Goal: Task Accomplishment & Management: Manage account settings

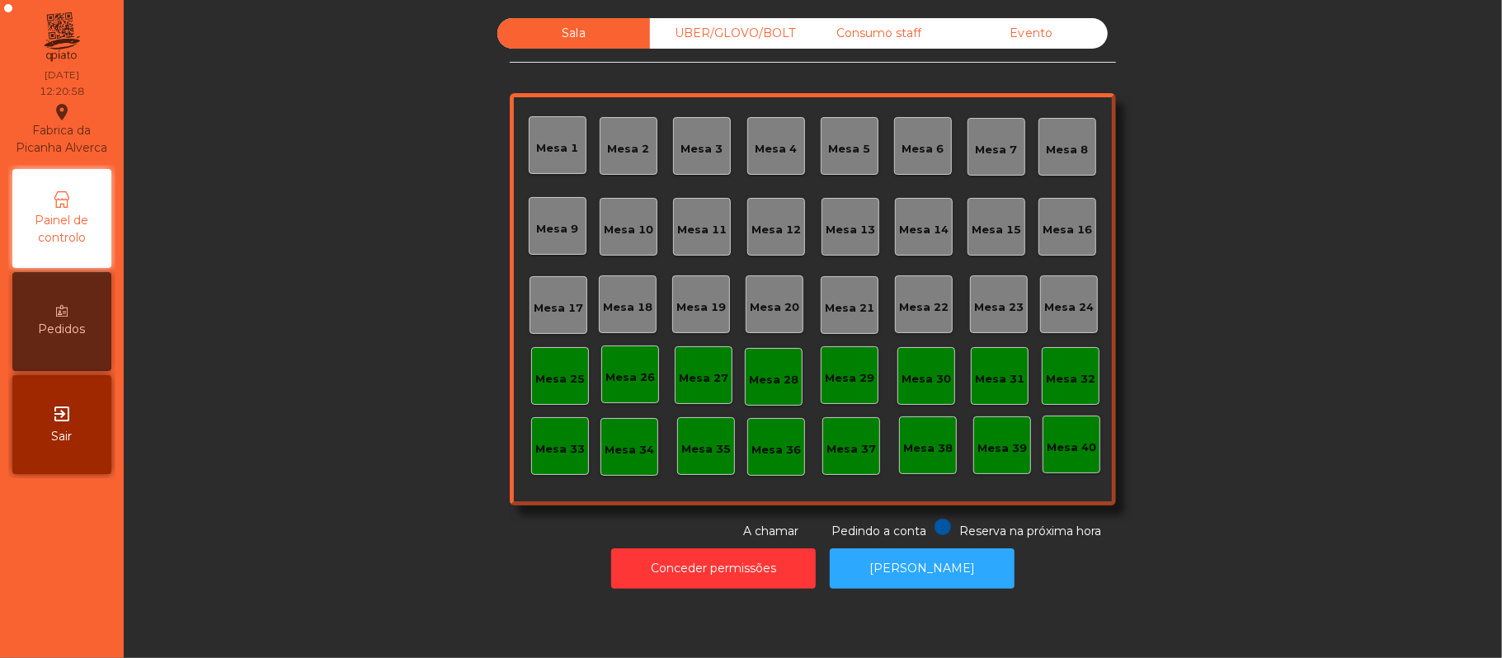
click at [537, 142] on div "Mesa 1" at bounding box center [558, 148] width 42 height 16
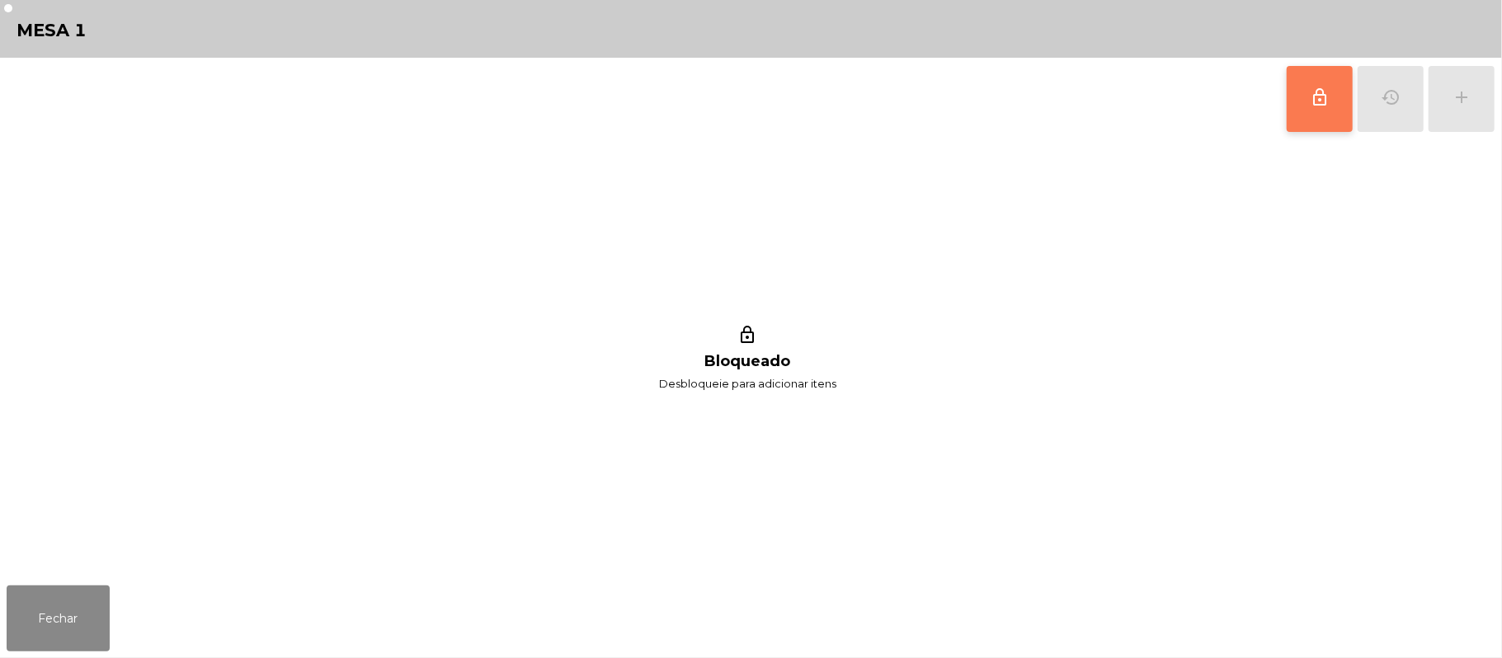
click at [1318, 69] on button "lock_outline" at bounding box center [1320, 99] width 66 height 66
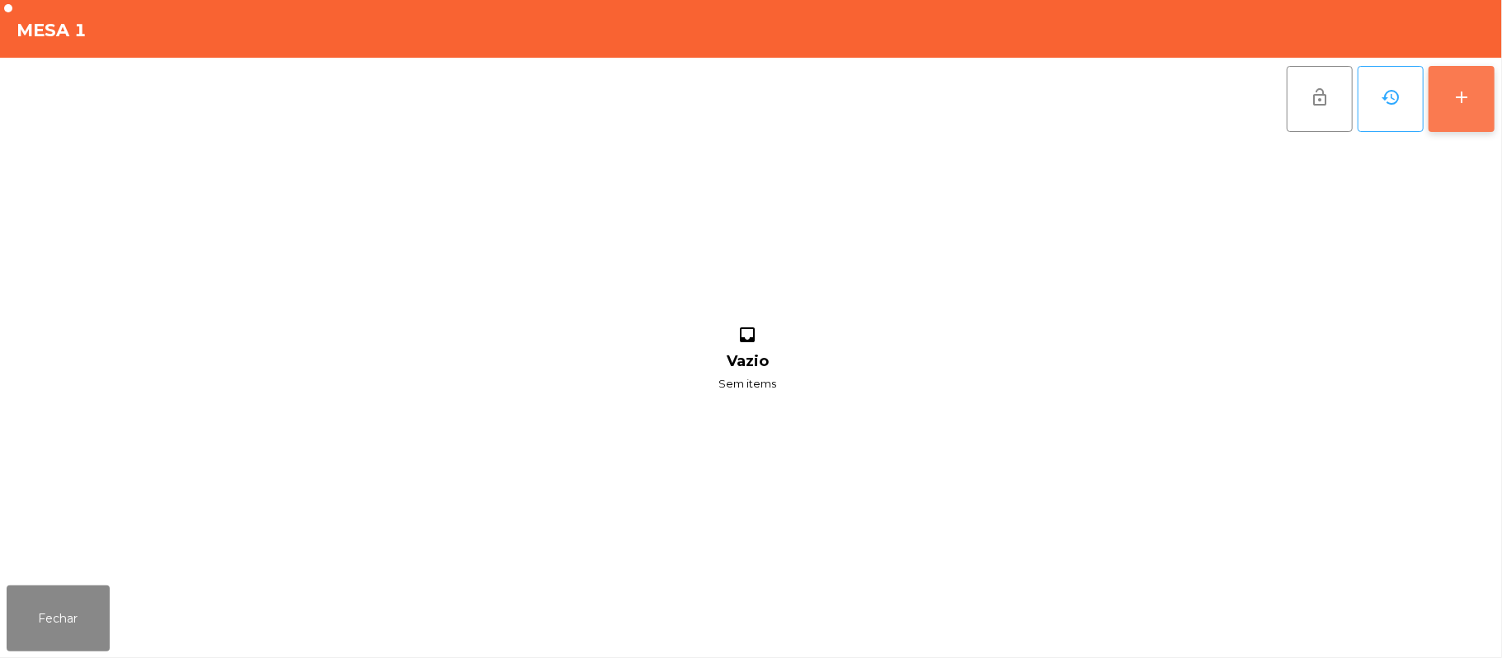
click at [1492, 107] on button "add" at bounding box center [1462, 99] width 66 height 66
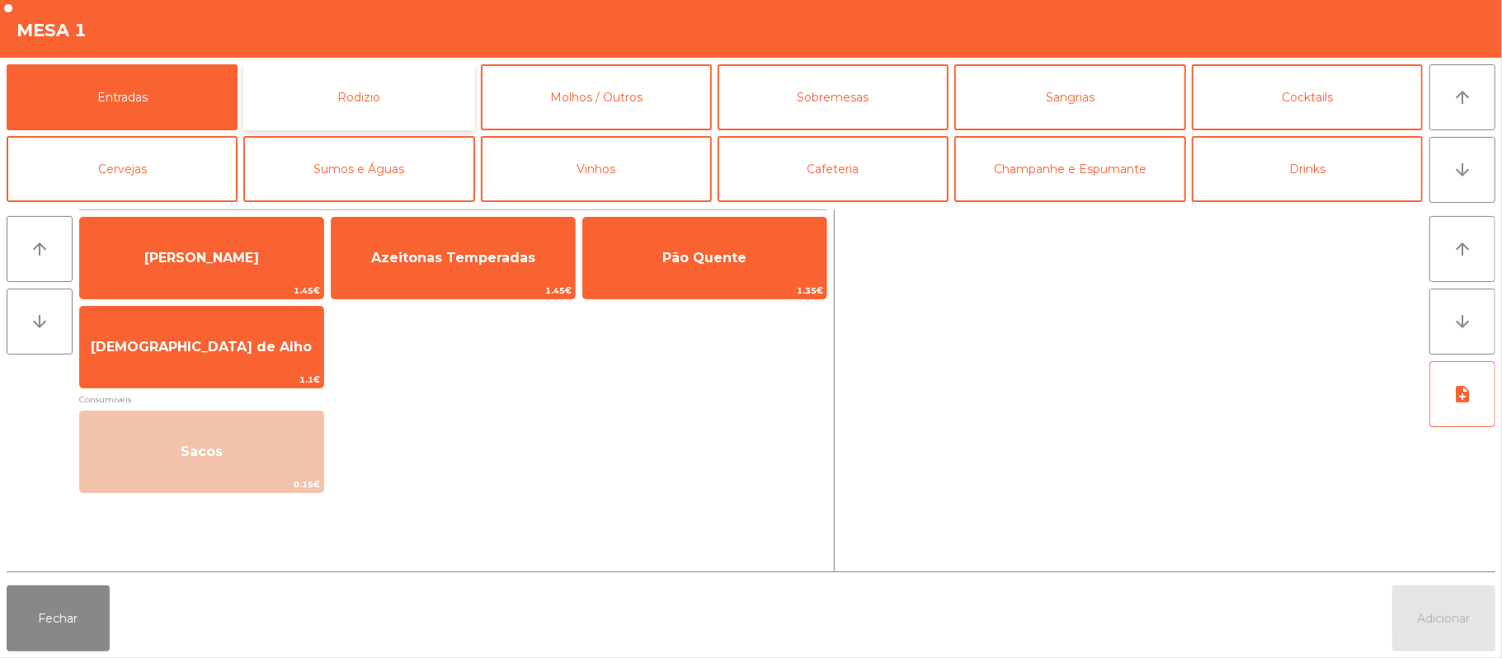
click at [360, 107] on button "Rodizio" at bounding box center [358, 97] width 231 height 66
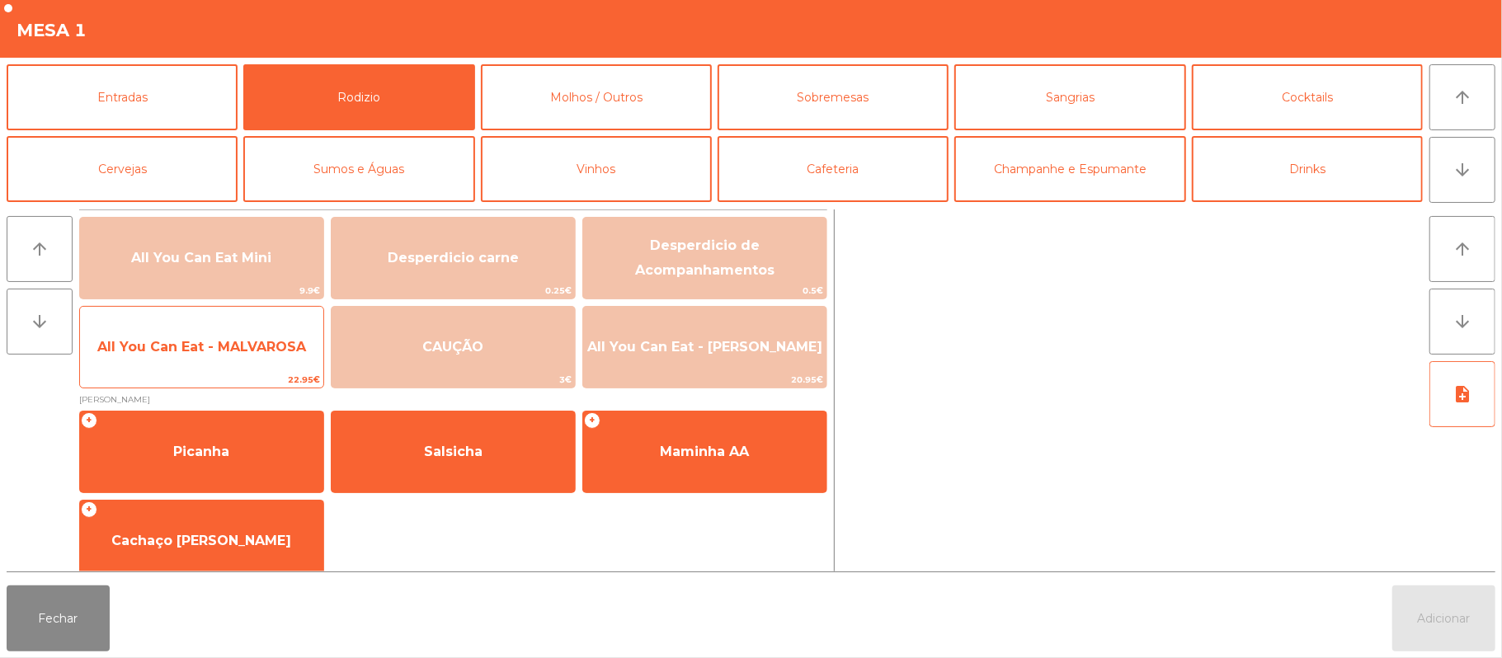
click at [239, 358] on span "All You Can Eat - MALVAROSA" at bounding box center [201, 347] width 243 height 45
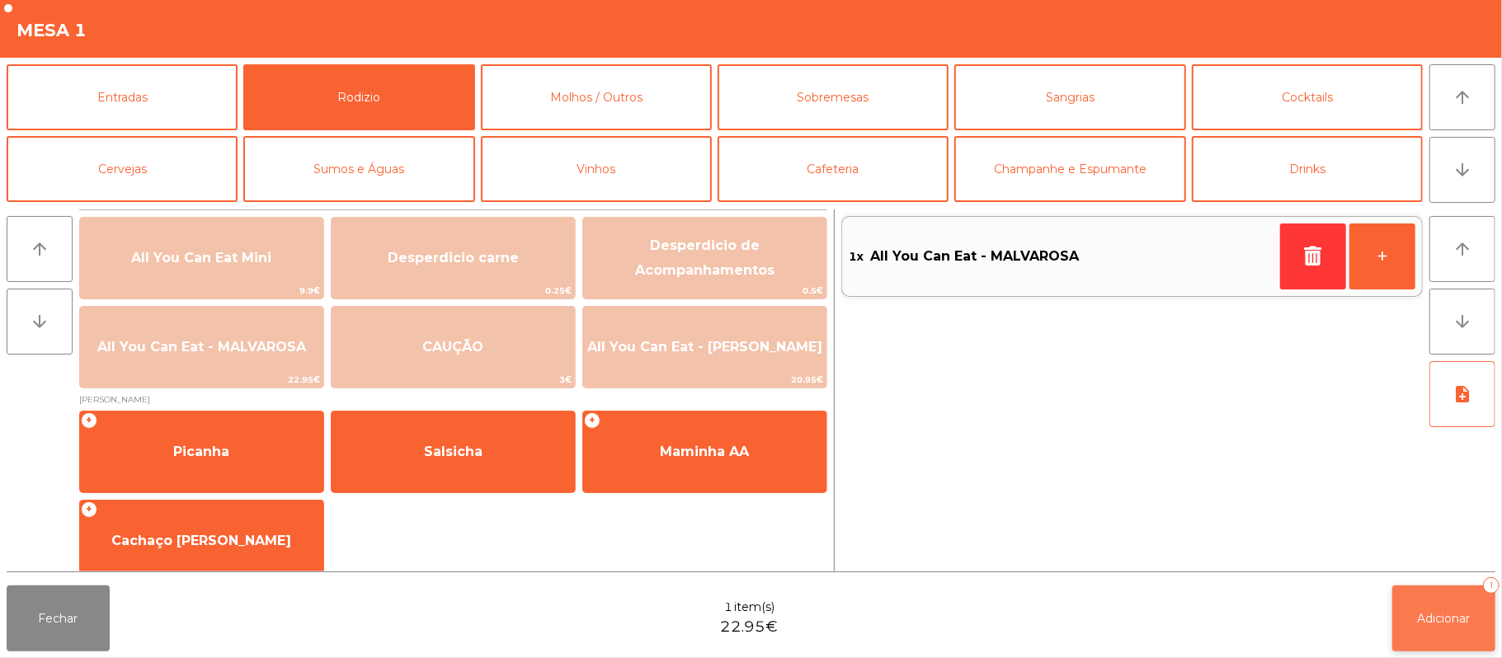
click at [1458, 624] on span "Adicionar" at bounding box center [1444, 618] width 53 height 15
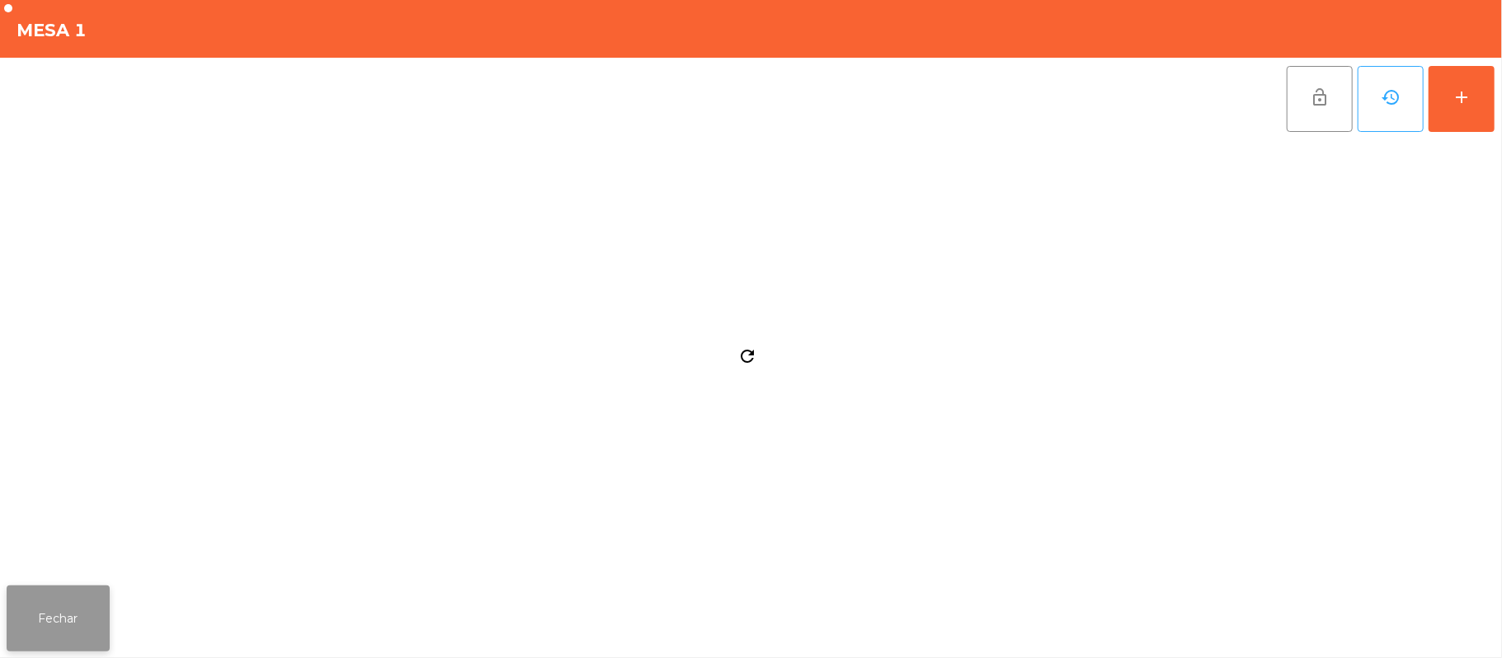
click at [51, 598] on button "Fechar" at bounding box center [58, 619] width 103 height 66
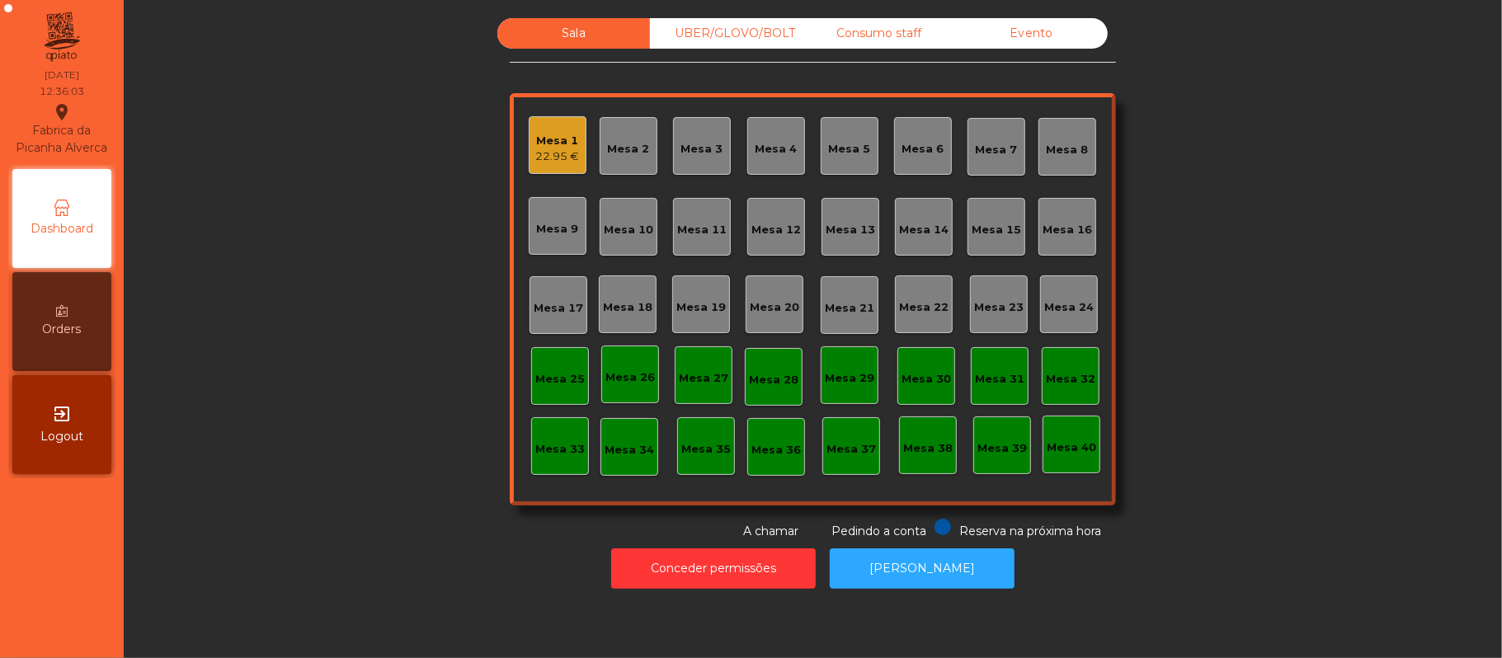
click at [1046, 244] on div "Mesa 16" at bounding box center [1067, 227] width 58 height 58
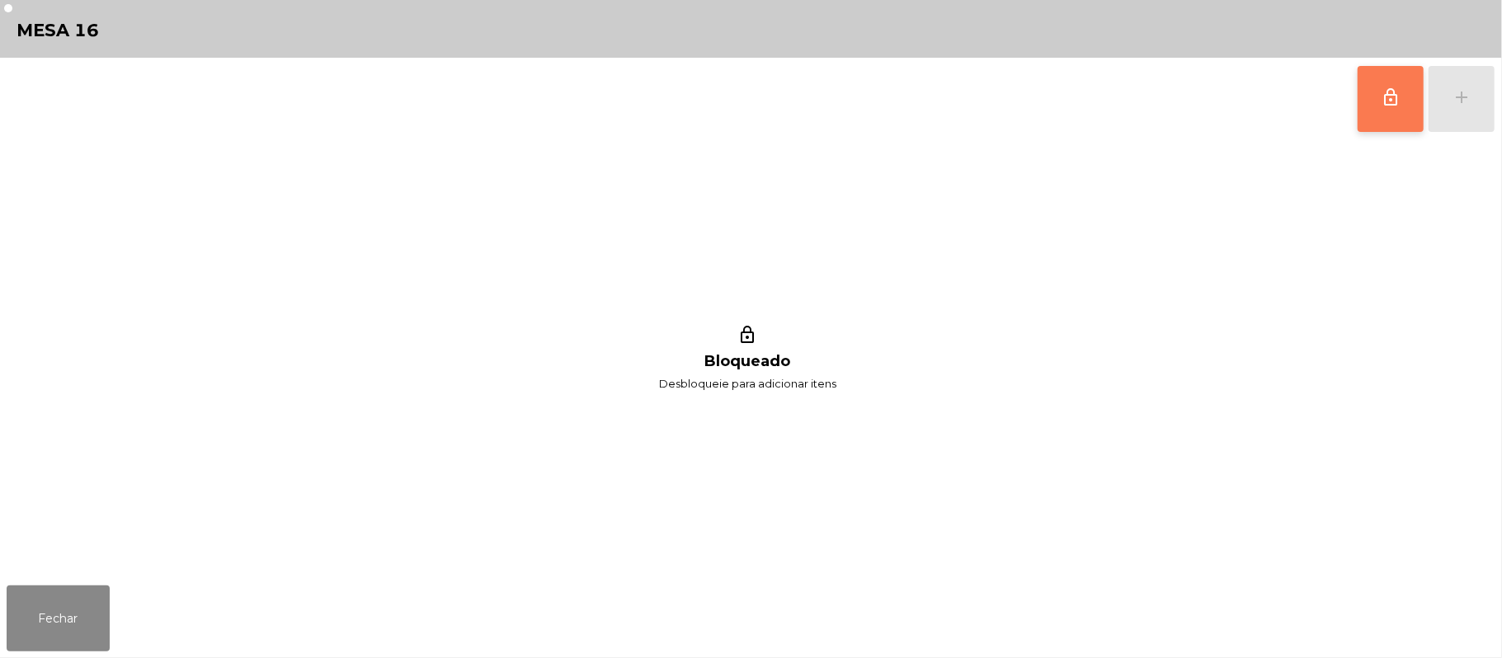
click at [1409, 97] on button "lock_outline" at bounding box center [1391, 99] width 66 height 66
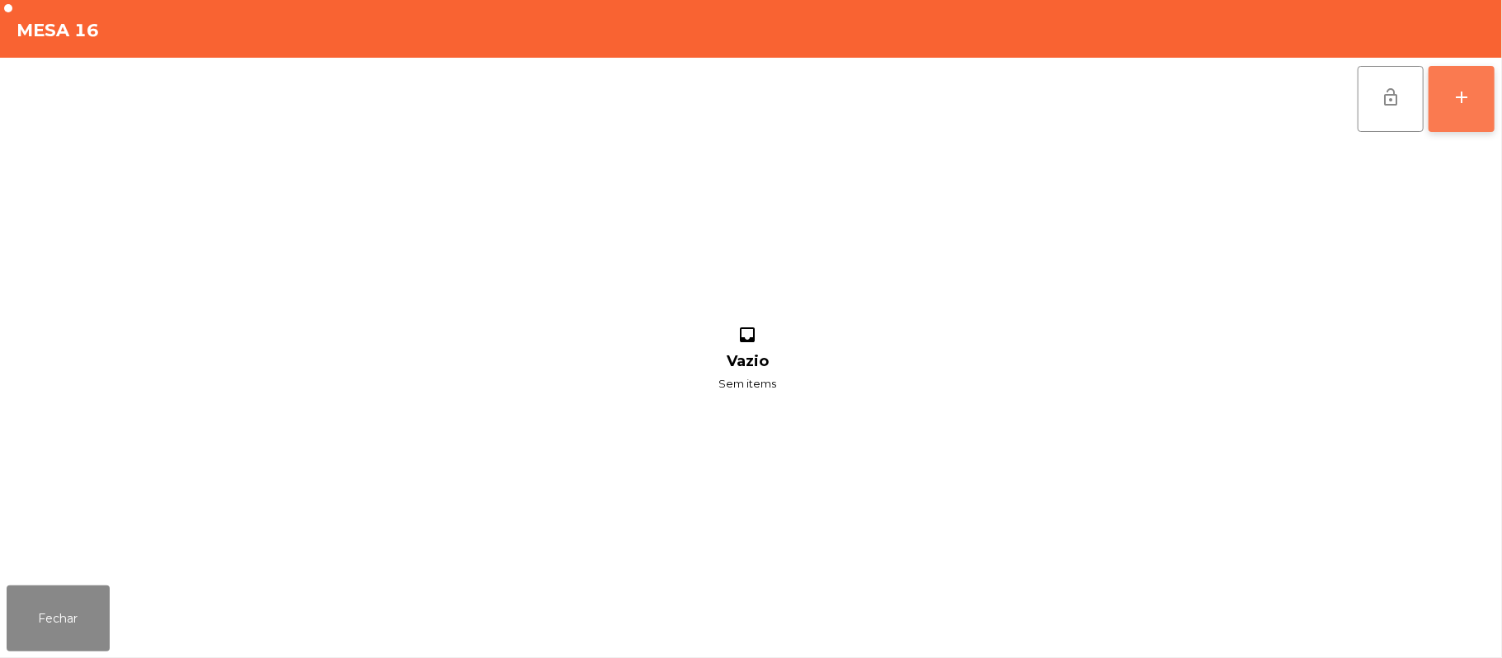
click at [1456, 111] on button "add" at bounding box center [1462, 99] width 66 height 66
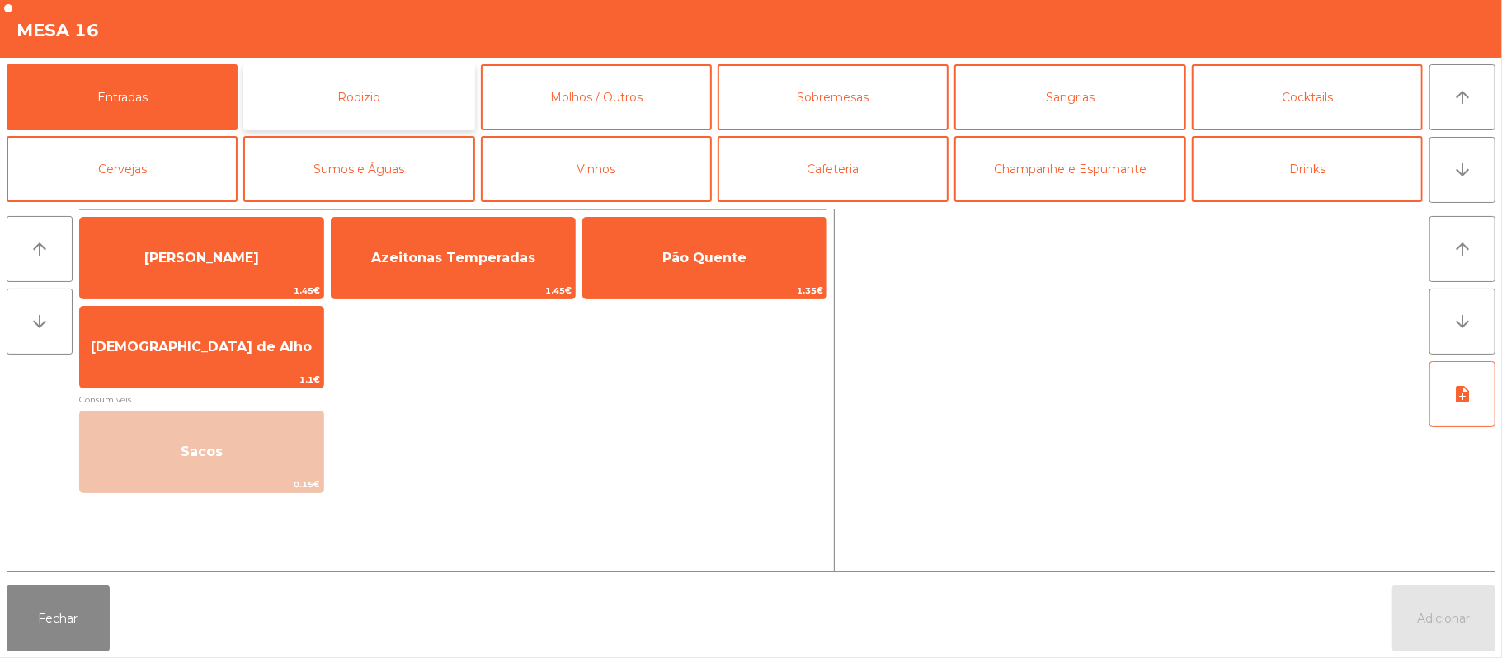
click at [347, 99] on button "Rodizio" at bounding box center [358, 97] width 231 height 66
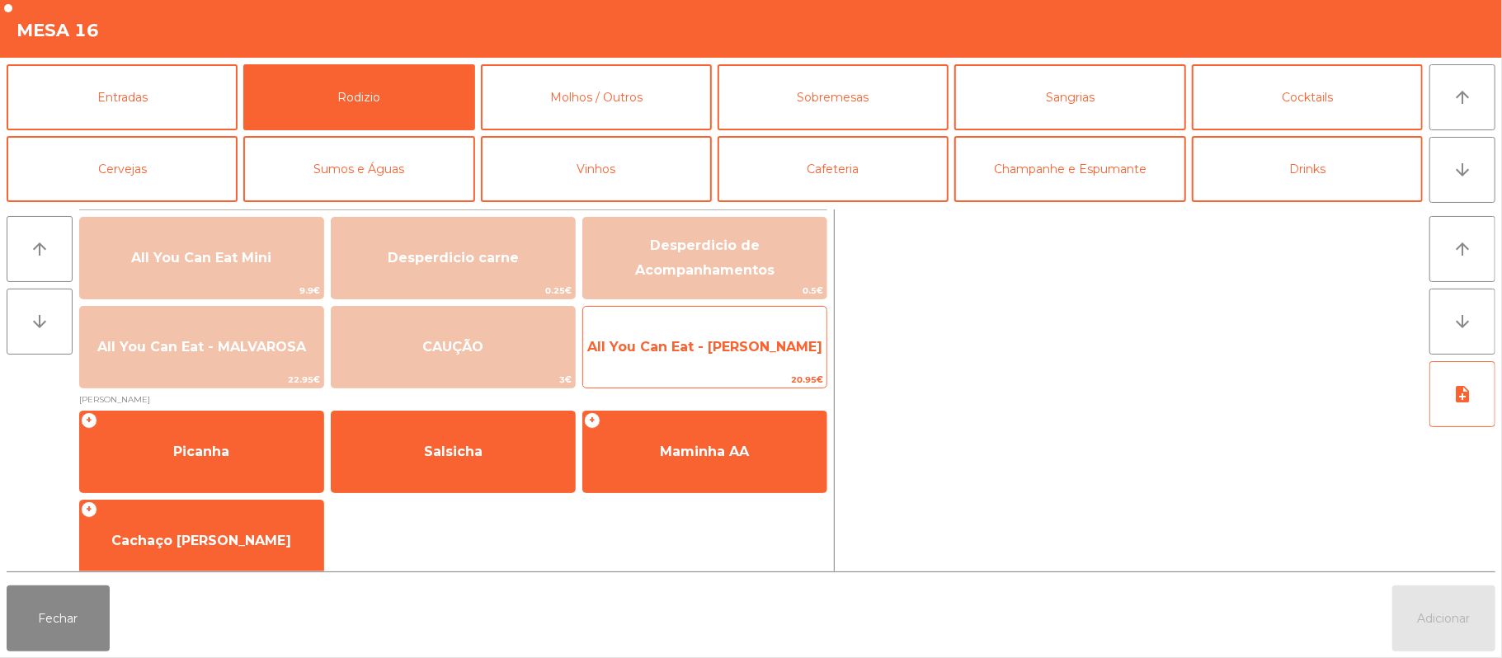
click at [686, 364] on span "All You Can Eat - [PERSON_NAME]" at bounding box center [704, 347] width 243 height 45
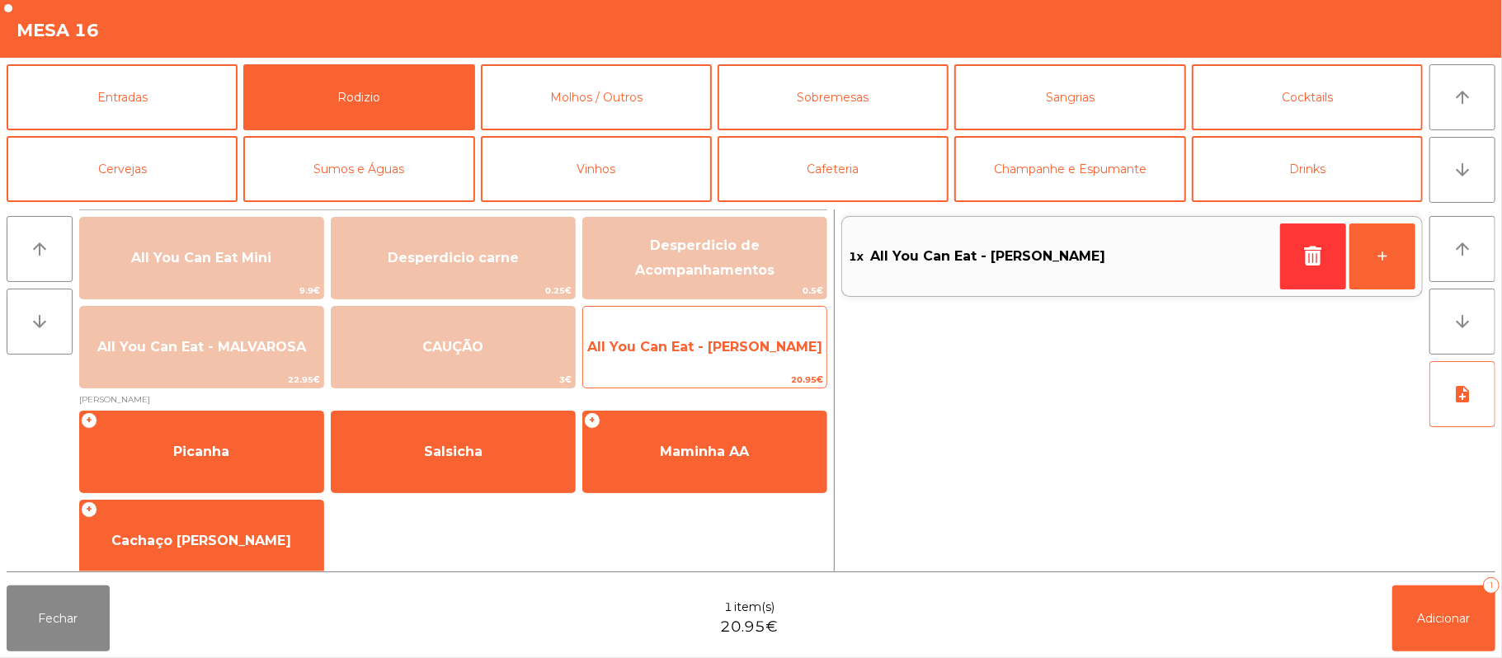
click at [687, 346] on span "All You Can Eat - [PERSON_NAME]" at bounding box center [704, 347] width 235 height 16
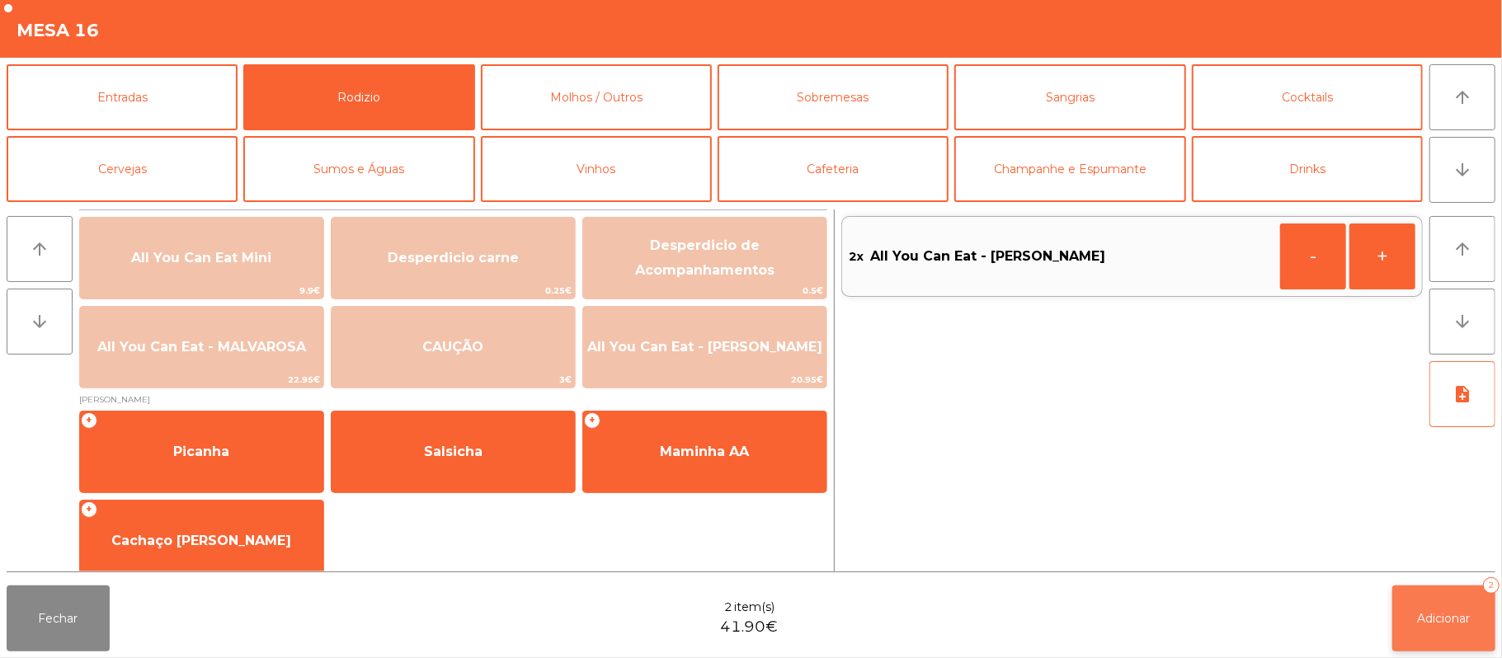
click at [1440, 622] on span "Adicionar" at bounding box center [1444, 618] width 53 height 15
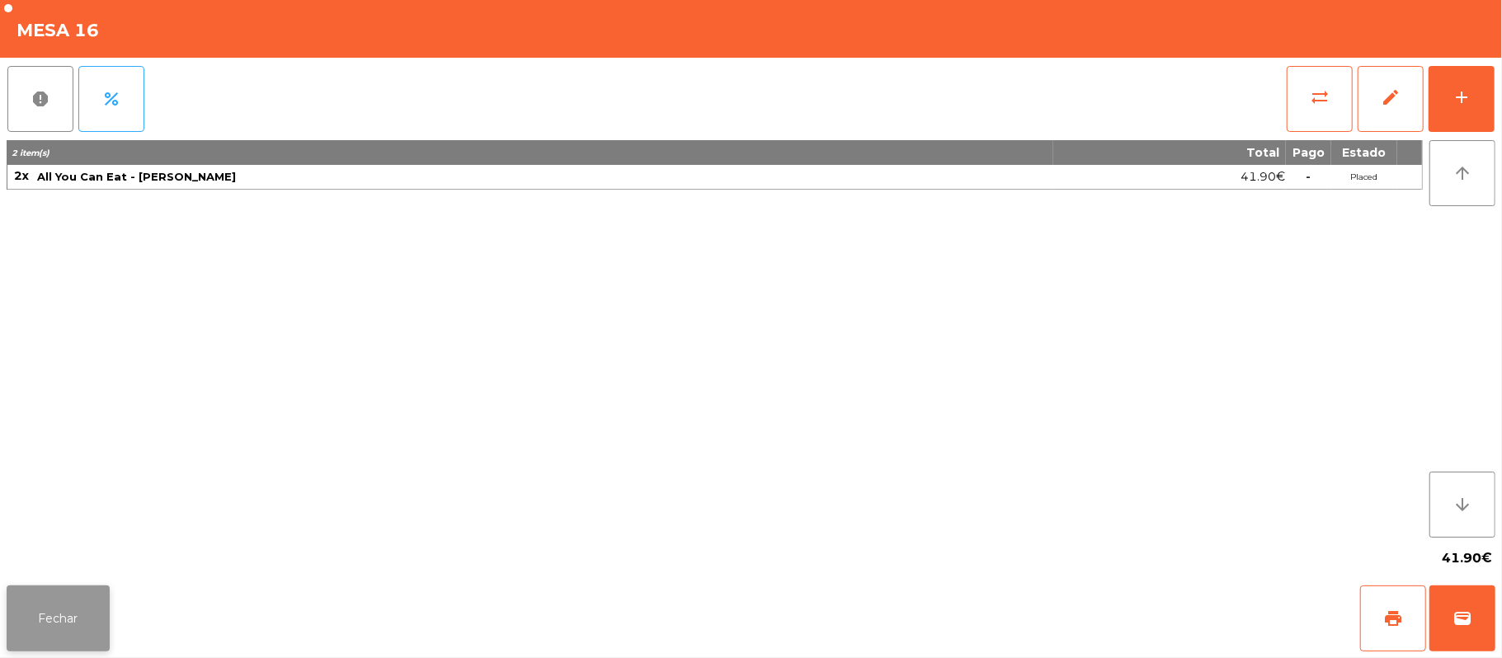
click at [73, 611] on button "Fechar" at bounding box center [58, 619] width 103 height 66
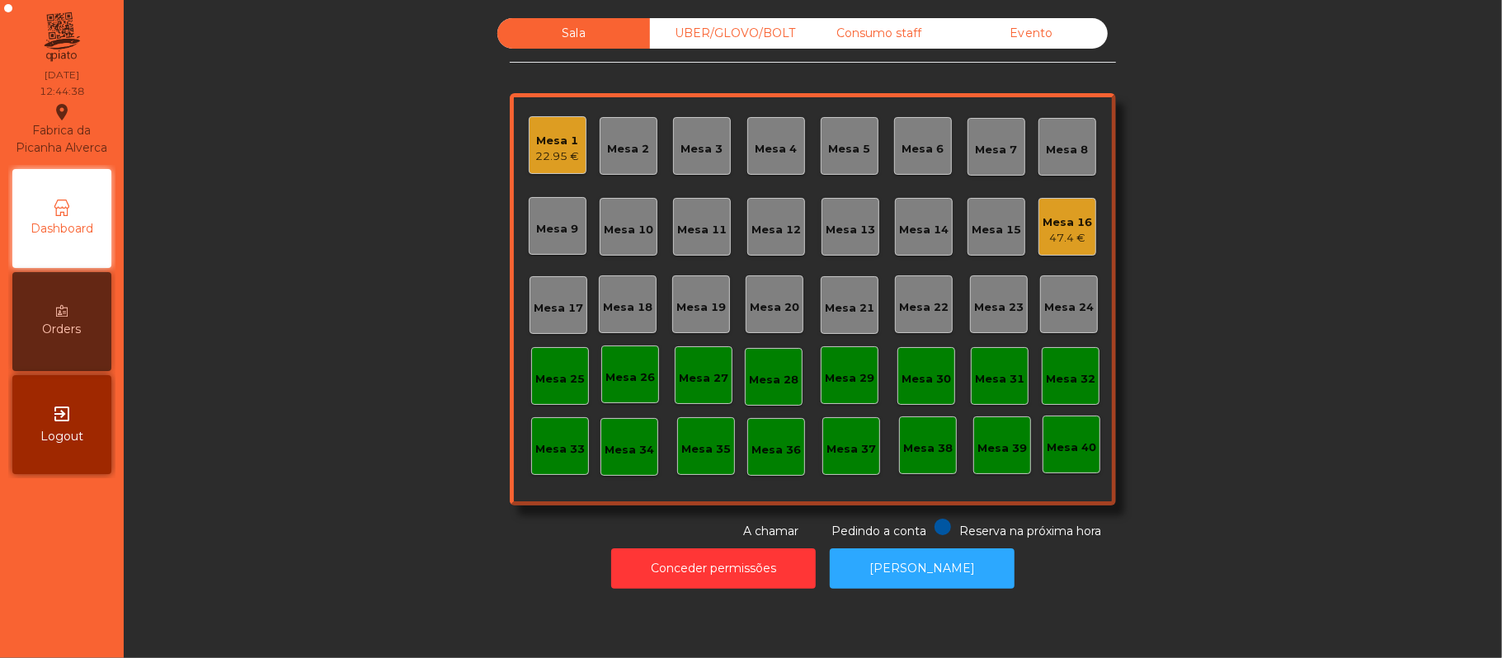
click at [991, 447] on div "Mesa 39" at bounding box center [1001, 448] width 49 height 16
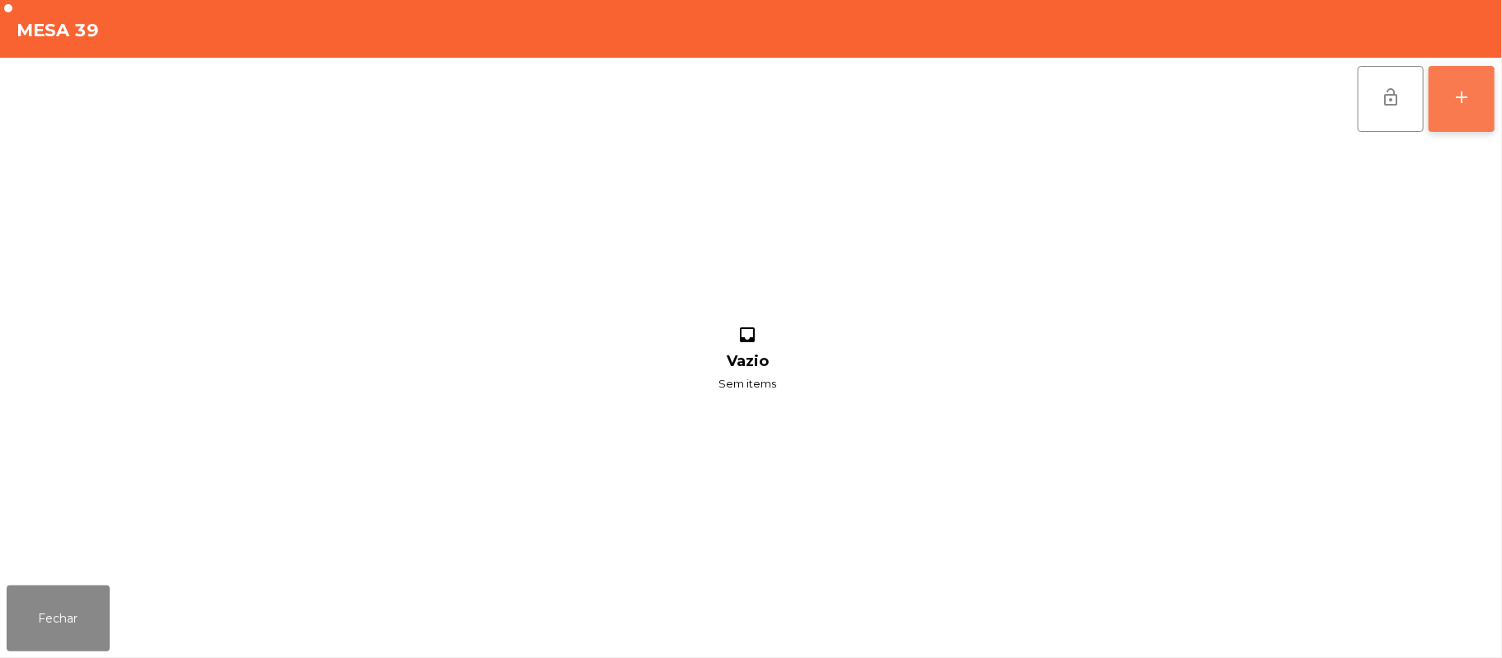
click at [1438, 124] on button "add" at bounding box center [1462, 99] width 66 height 66
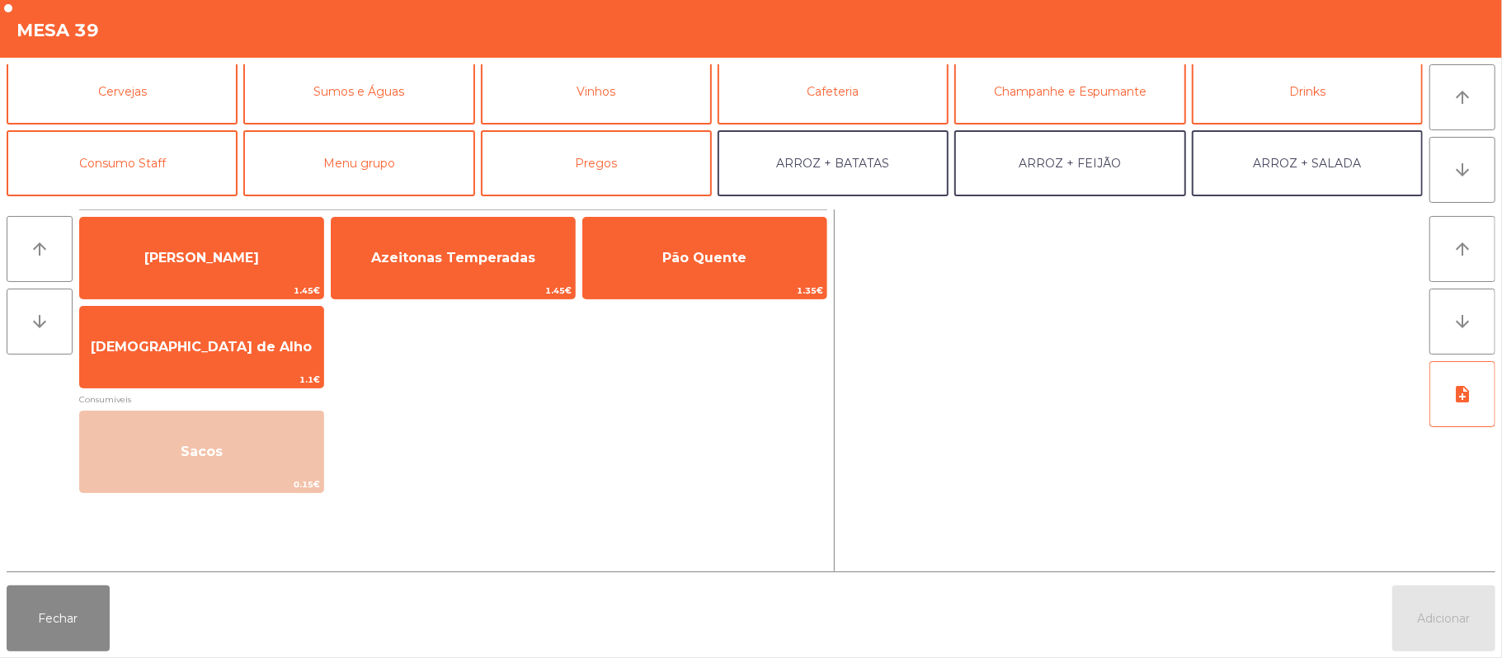
scroll to position [93, 0]
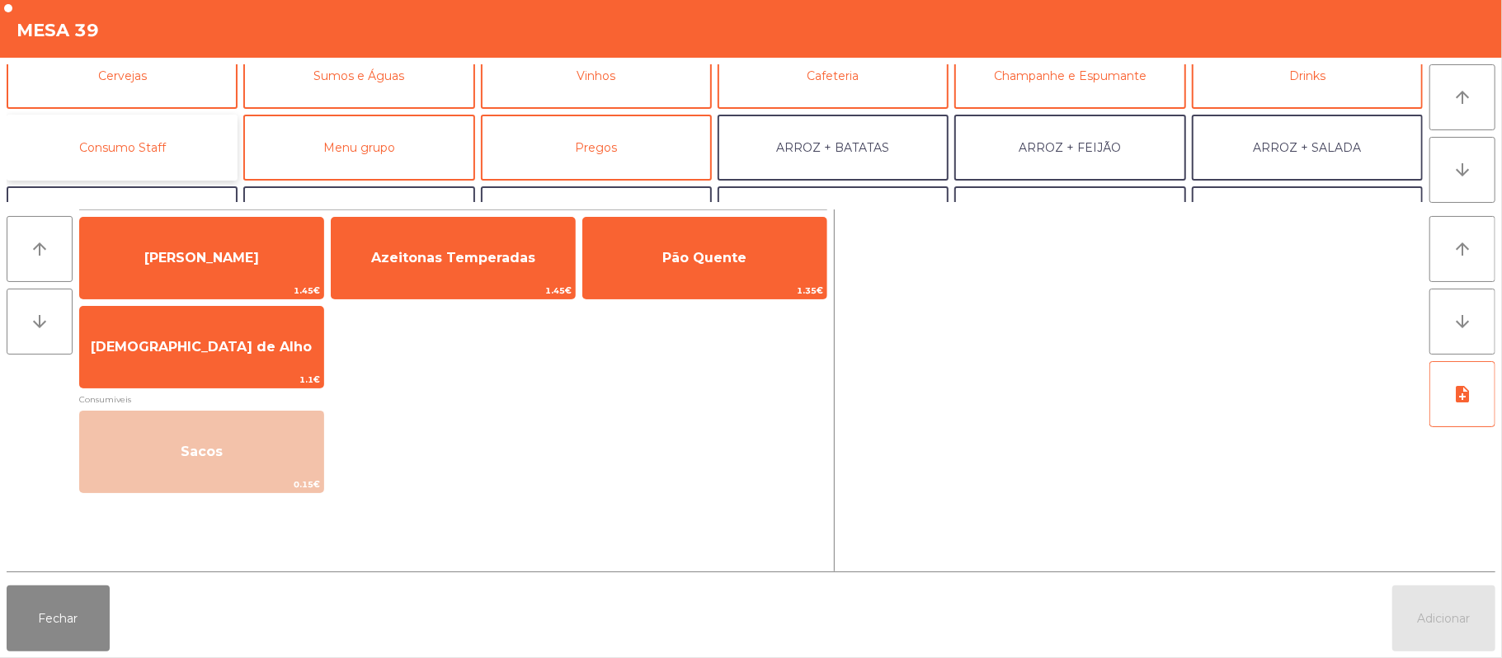
click at [181, 140] on button "Consumo Staff" at bounding box center [122, 148] width 231 height 66
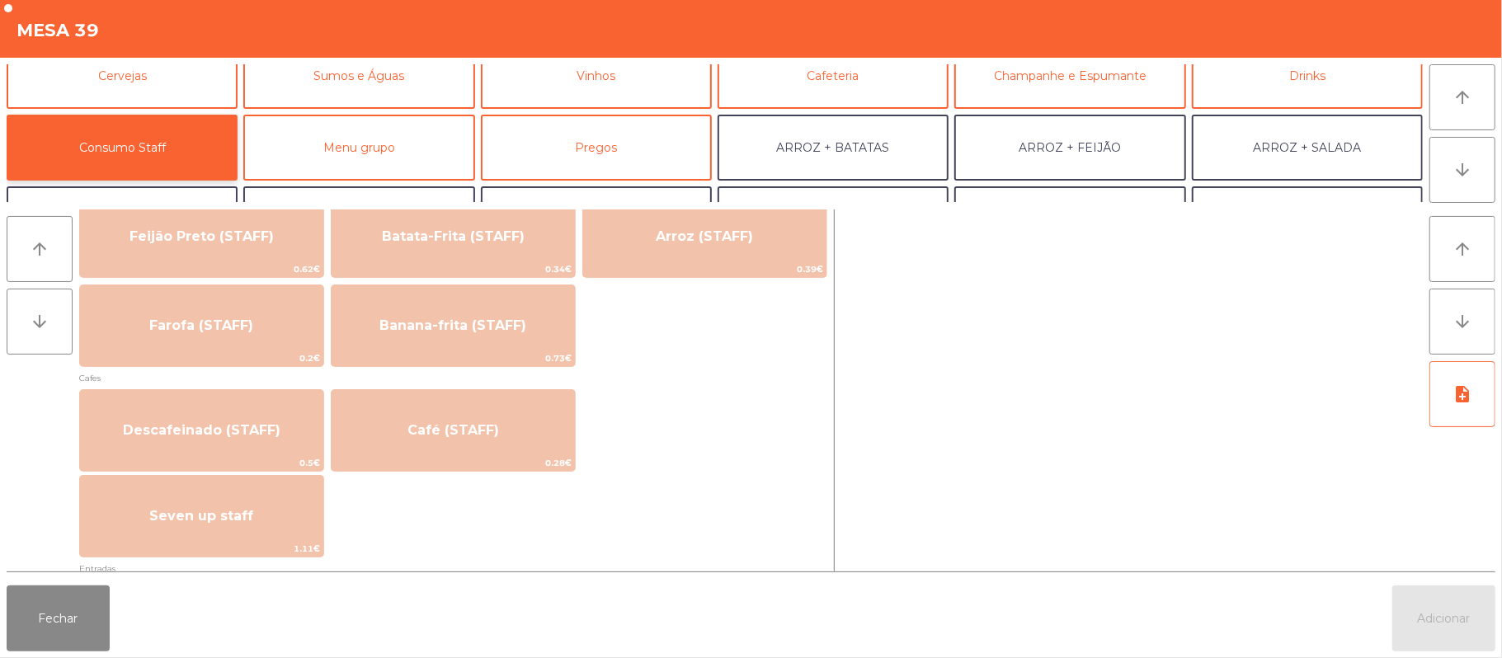
scroll to position [802, 0]
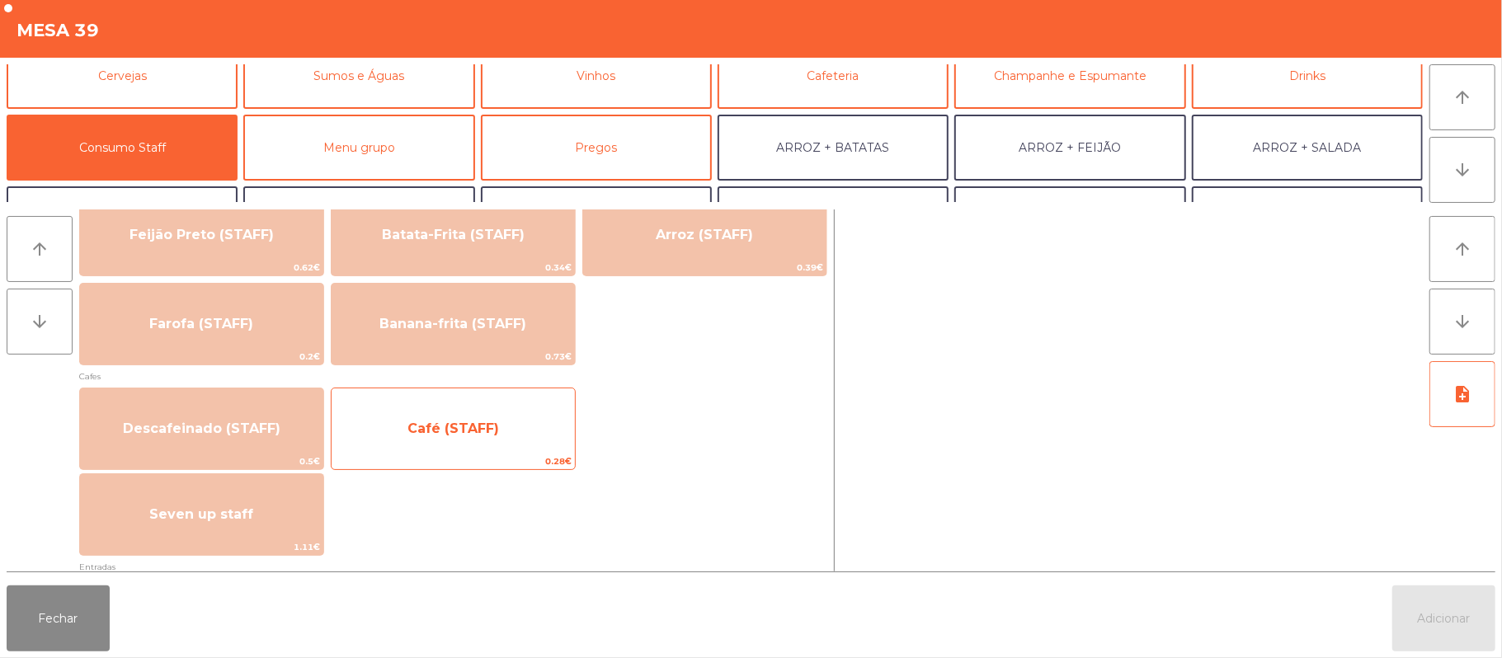
click at [424, 446] on span "Café (STAFF)" at bounding box center [453, 429] width 243 height 45
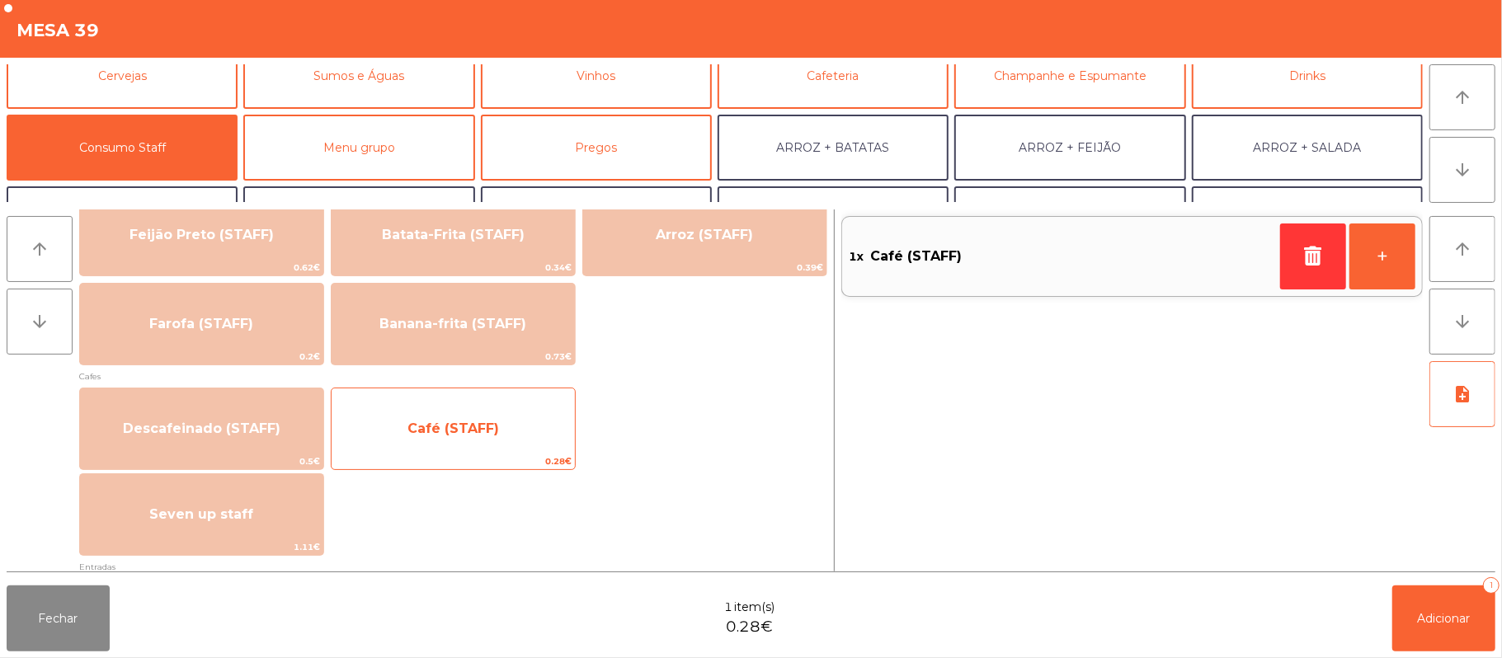
click at [401, 440] on span "Café (STAFF)" at bounding box center [453, 429] width 243 height 45
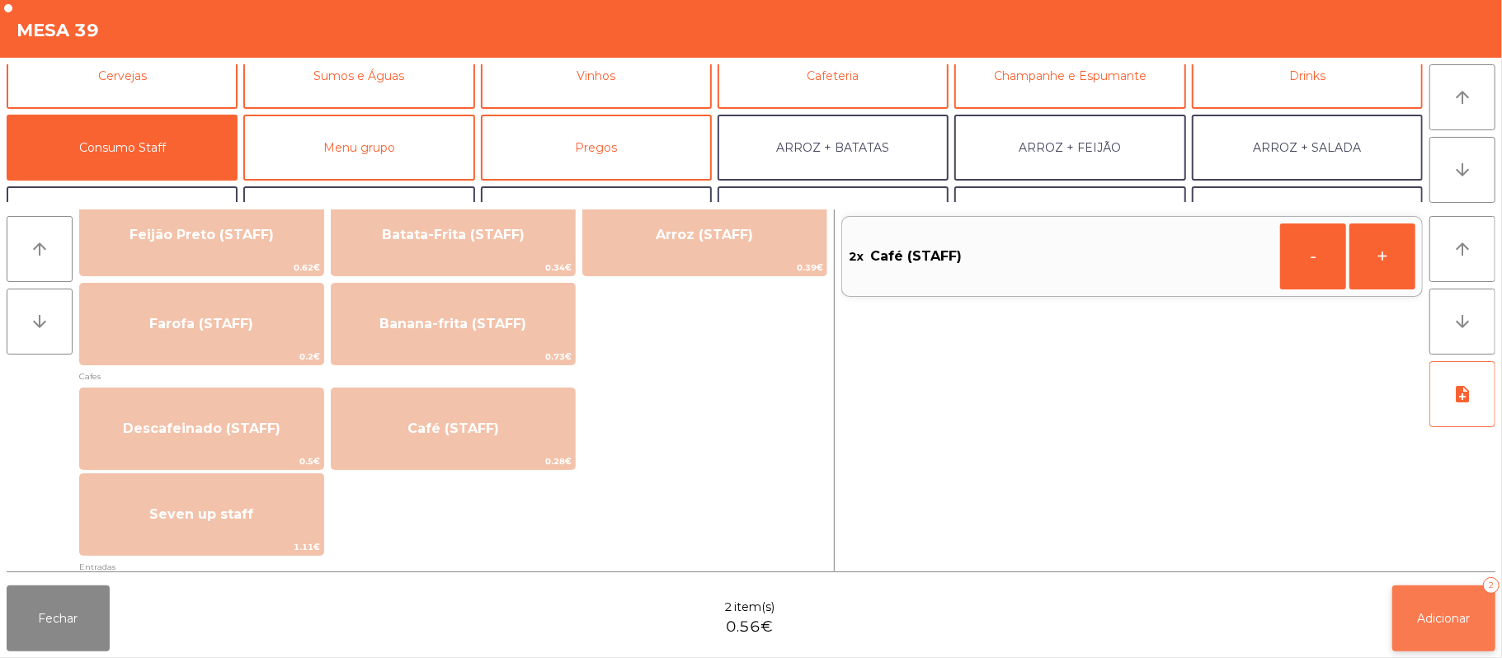
click at [1446, 611] on span "Adicionar" at bounding box center [1444, 618] width 53 height 15
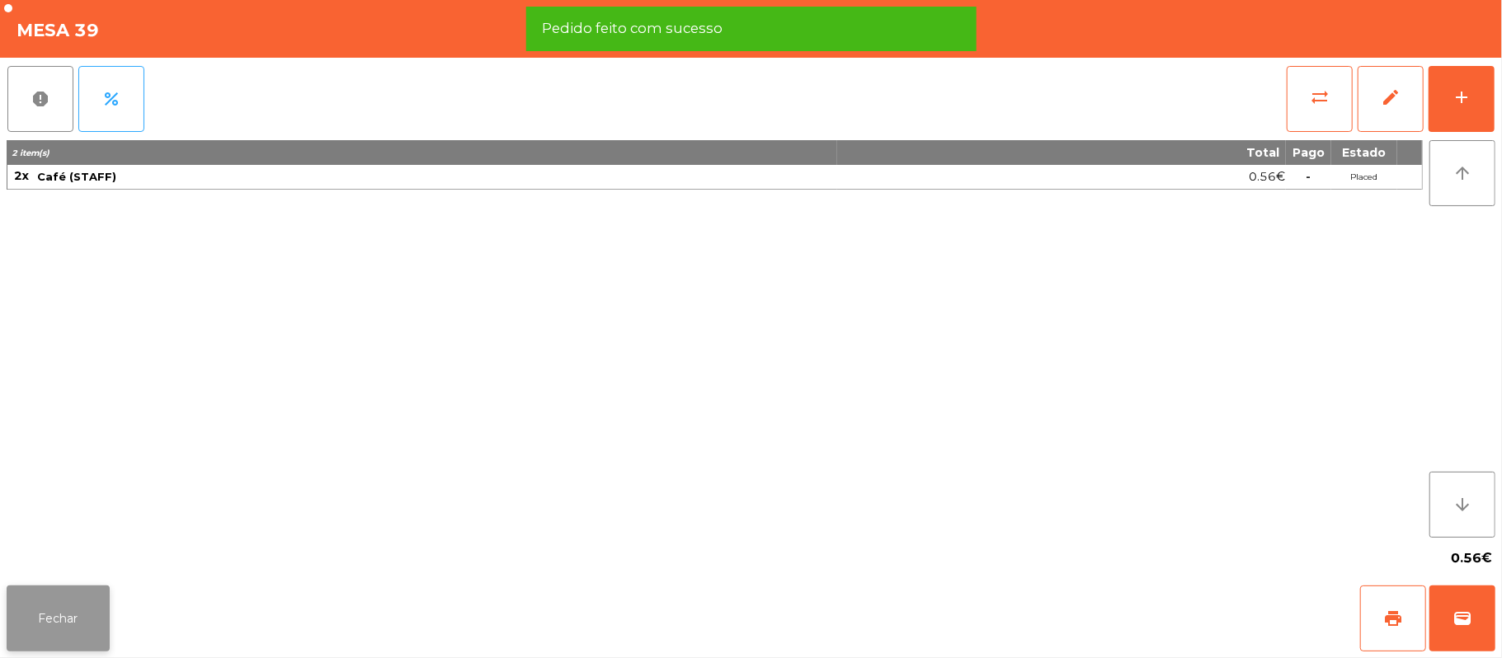
click at [28, 638] on button "Fechar" at bounding box center [58, 619] width 103 height 66
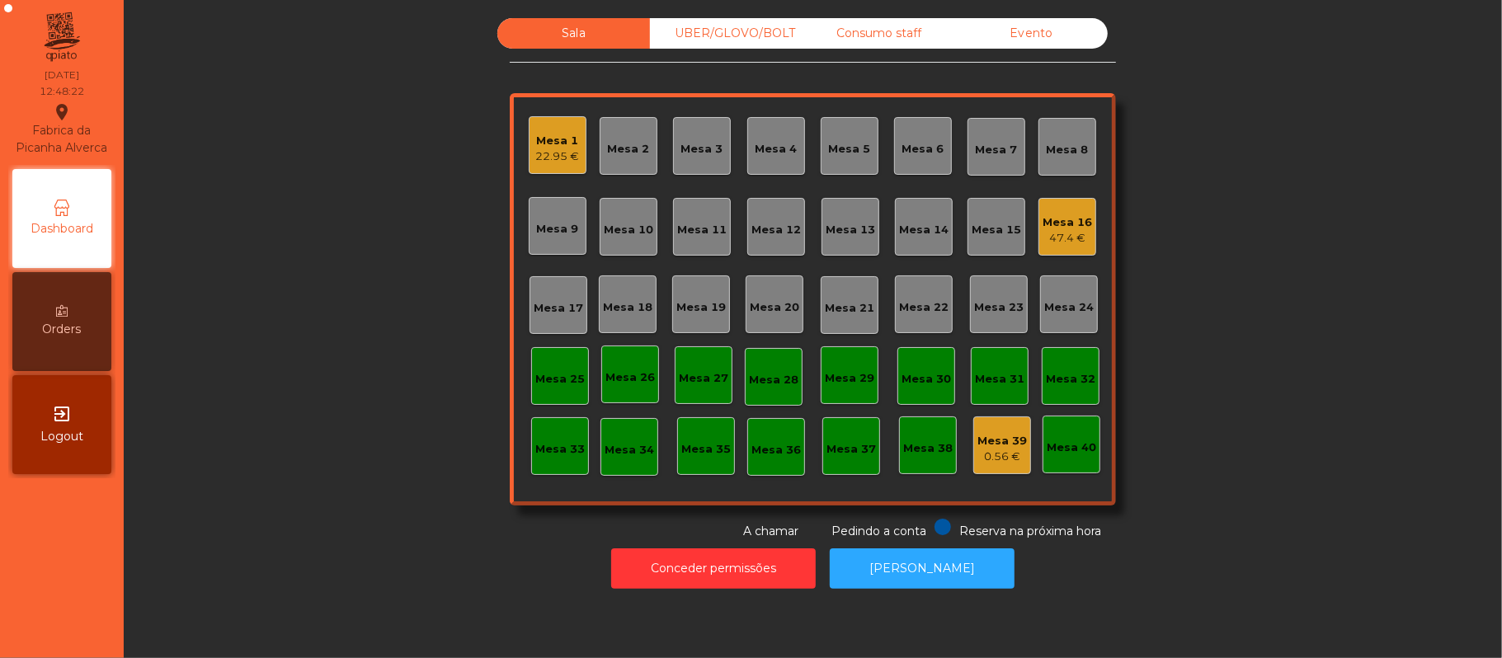
click at [544, 139] on div "Mesa 1" at bounding box center [558, 141] width 44 height 16
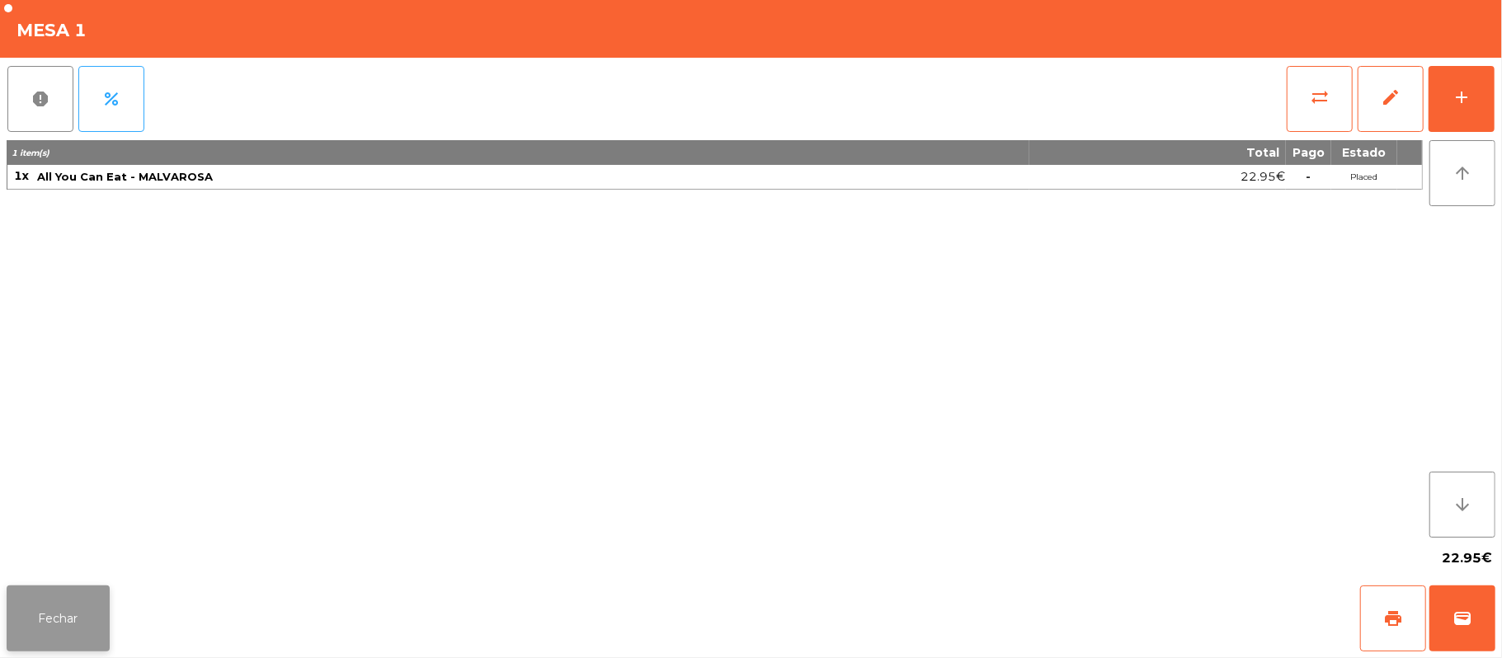
click at [21, 594] on button "Fechar" at bounding box center [58, 619] width 103 height 66
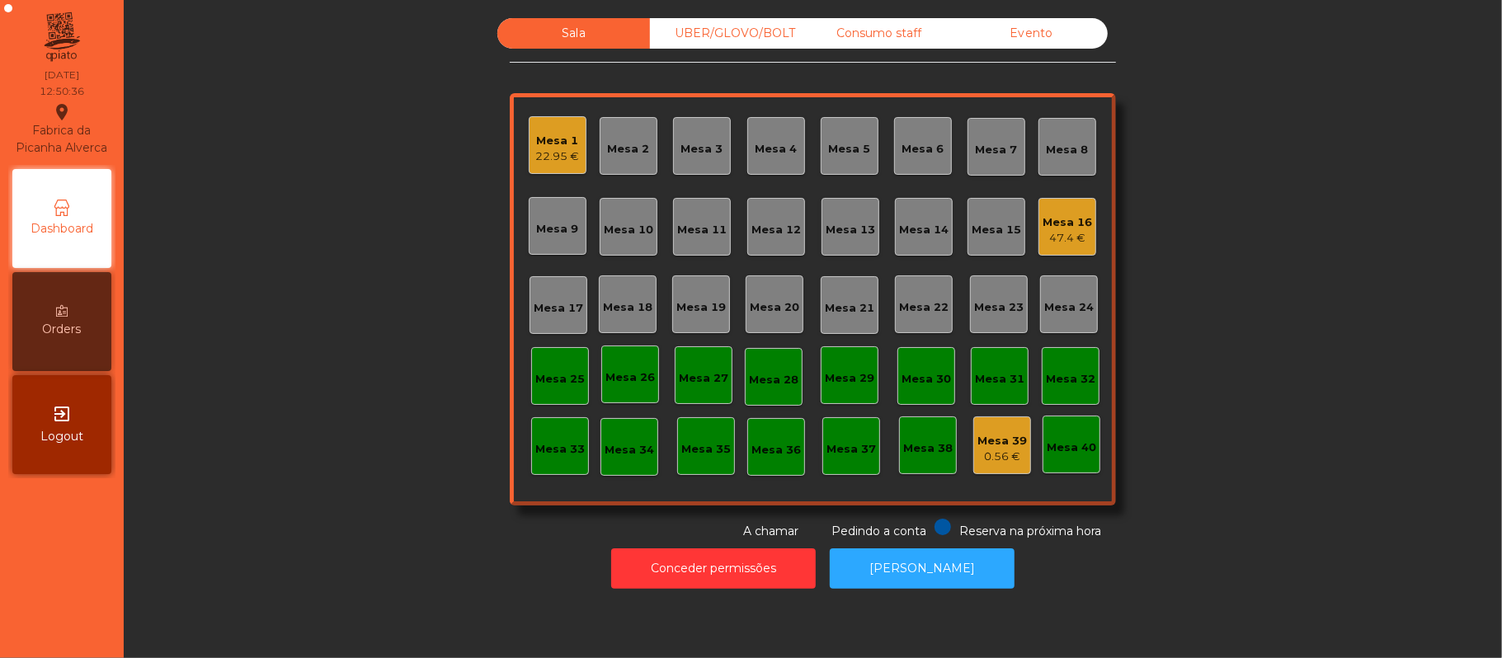
click at [836, 308] on div "Mesa 21" at bounding box center [849, 308] width 49 height 16
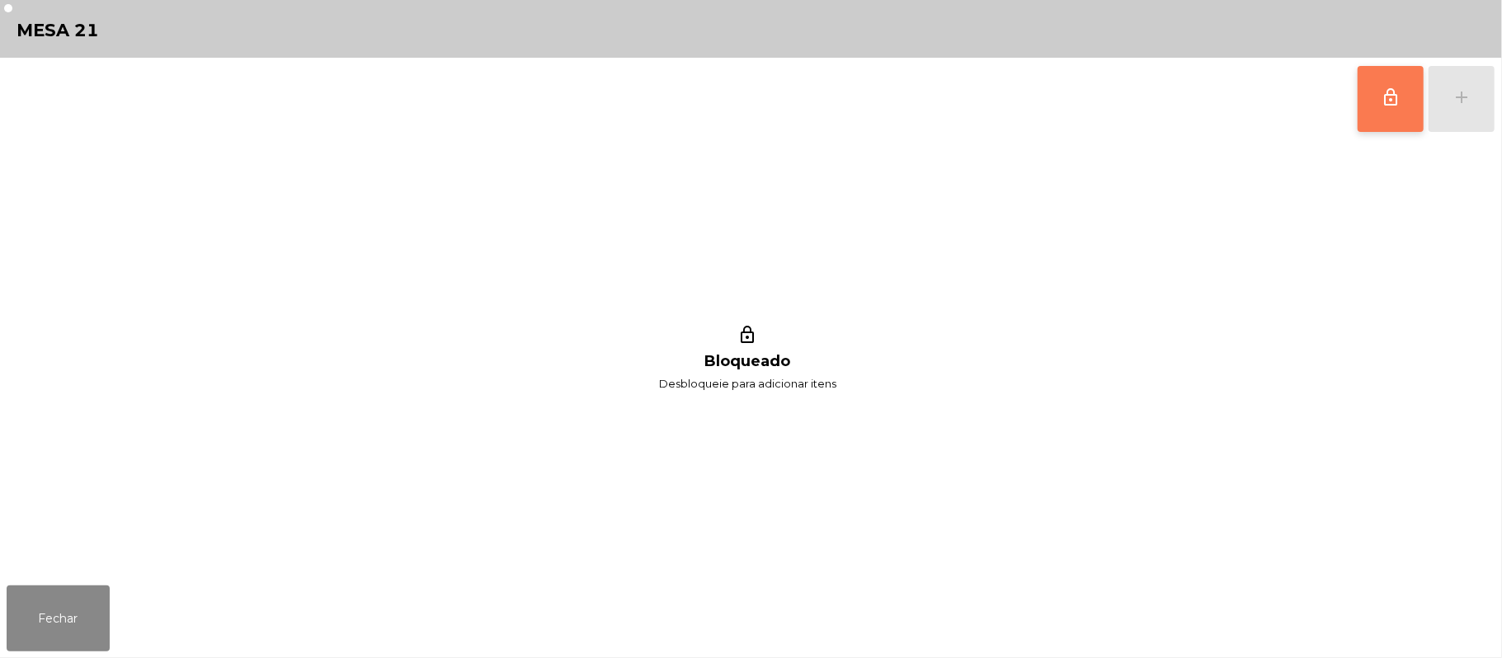
click at [1377, 114] on button "lock_outline" at bounding box center [1391, 99] width 66 height 66
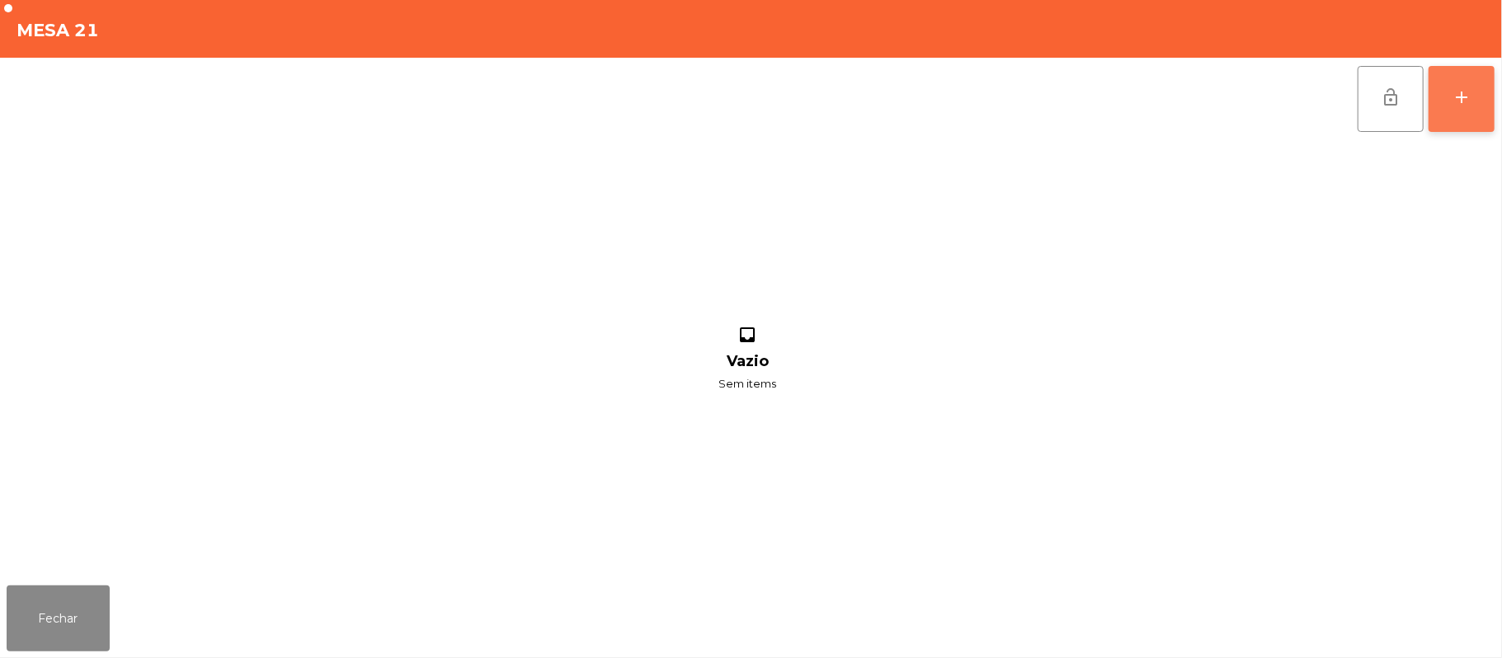
click at [1457, 101] on div "add" at bounding box center [1462, 97] width 20 height 20
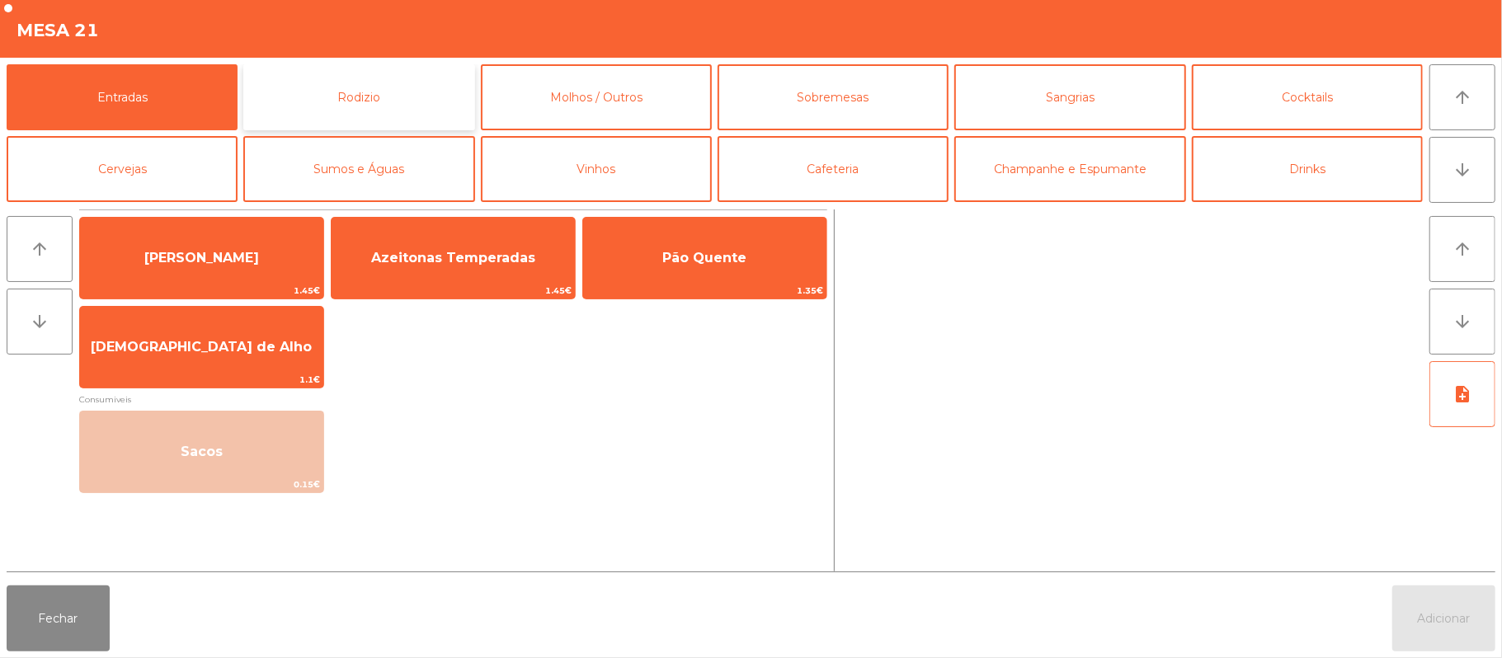
click at [353, 96] on button "Rodizio" at bounding box center [358, 97] width 231 height 66
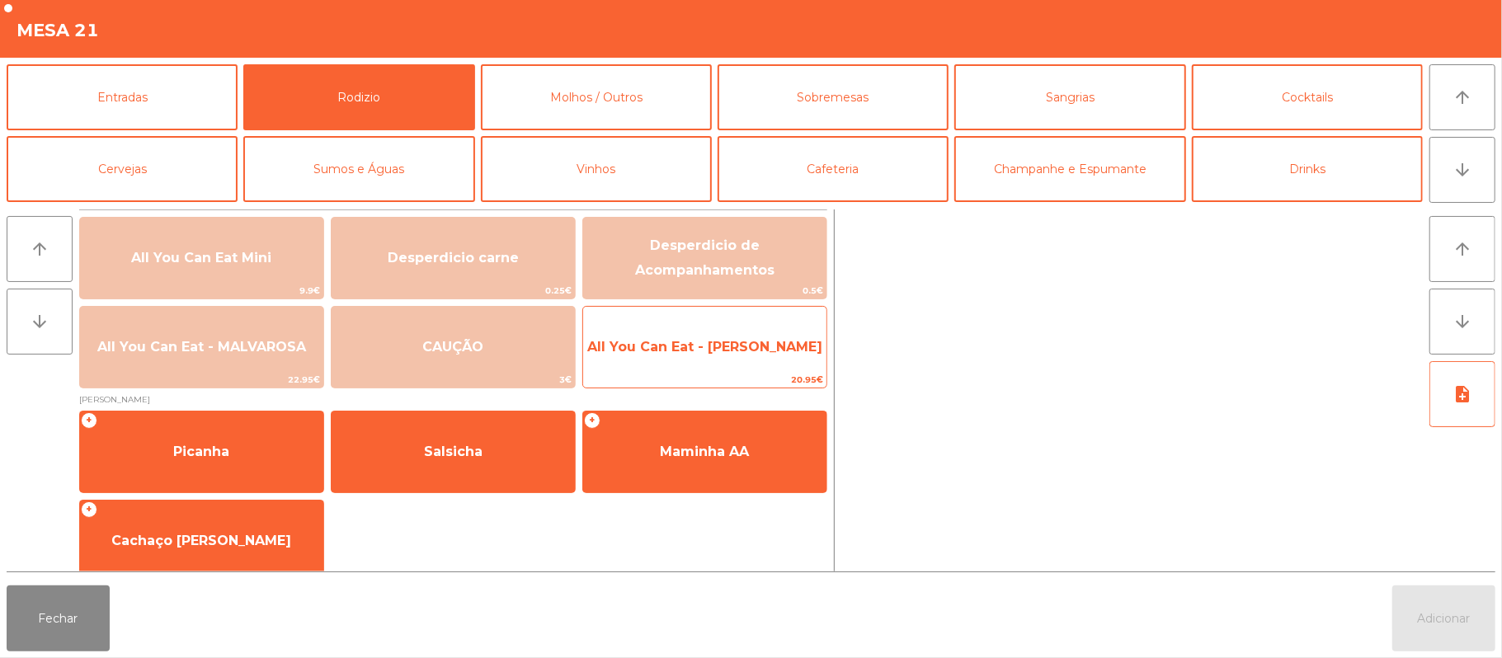
click at [683, 346] on span "All You Can Eat - [PERSON_NAME]" at bounding box center [704, 347] width 235 height 16
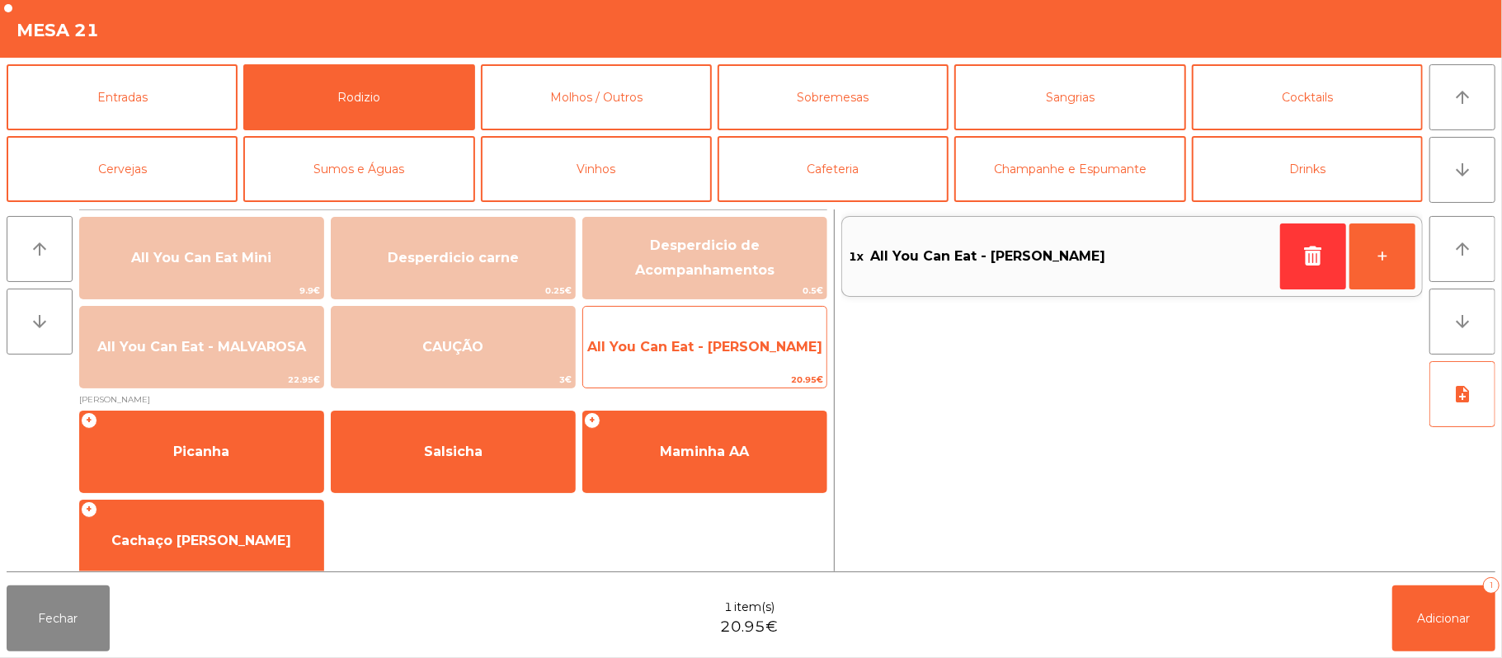
click at [686, 360] on span "All You Can Eat - [PERSON_NAME]" at bounding box center [704, 347] width 243 height 45
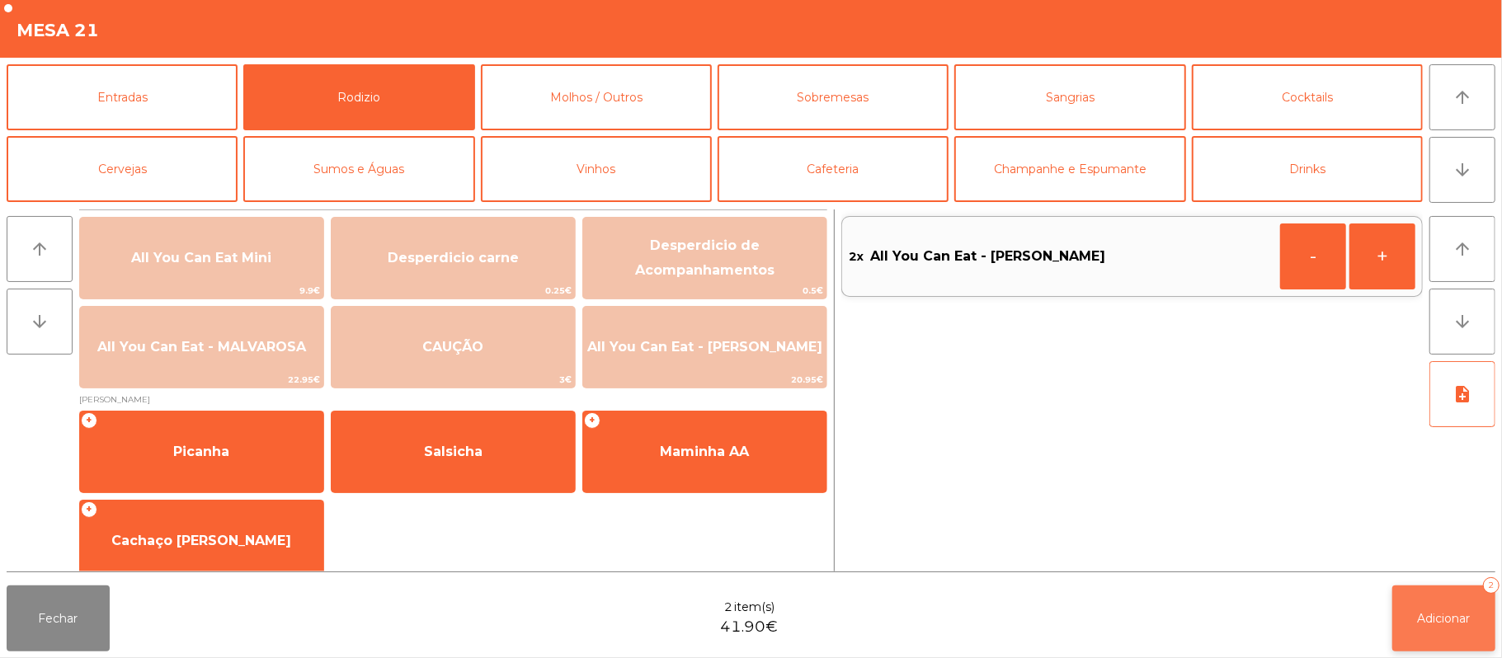
click at [1410, 624] on button "Adicionar 2" at bounding box center [1443, 619] width 103 height 66
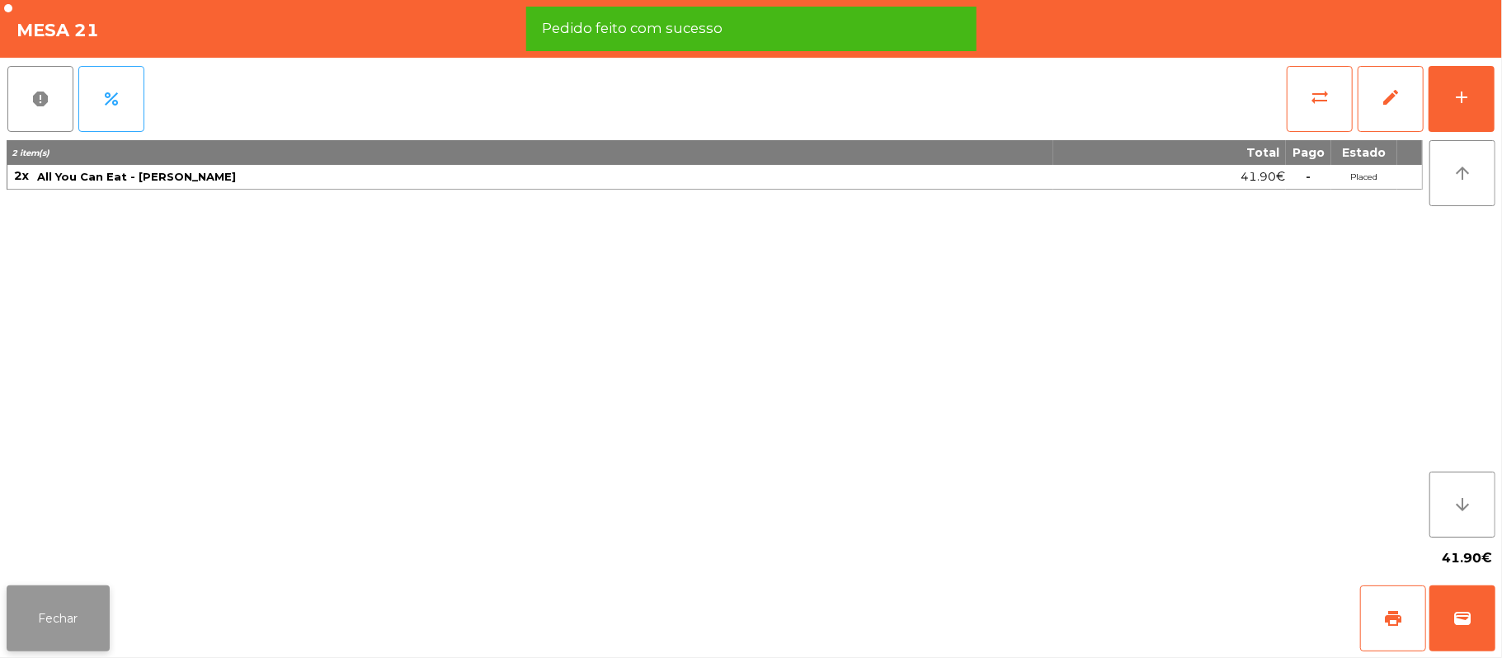
click at [83, 609] on button "Fechar" at bounding box center [58, 619] width 103 height 66
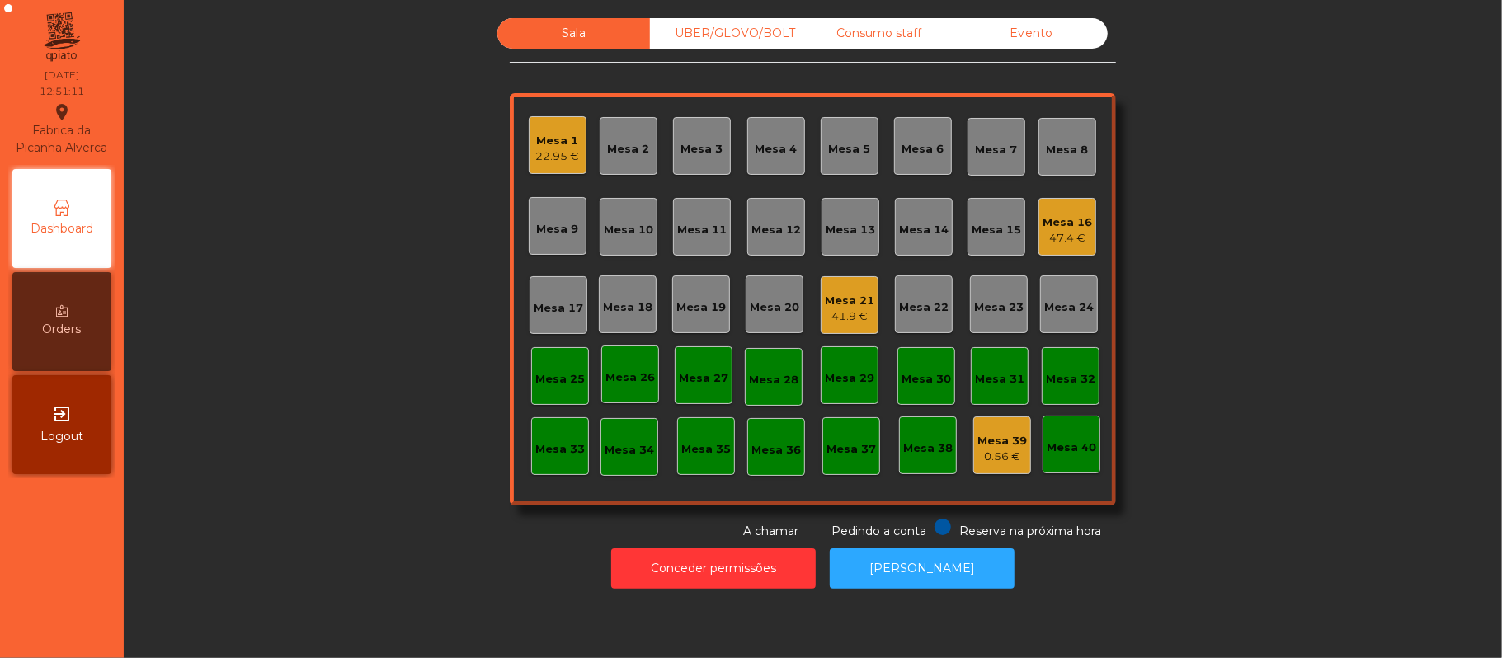
click at [1048, 239] on div "47.4 €" at bounding box center [1067, 238] width 49 height 16
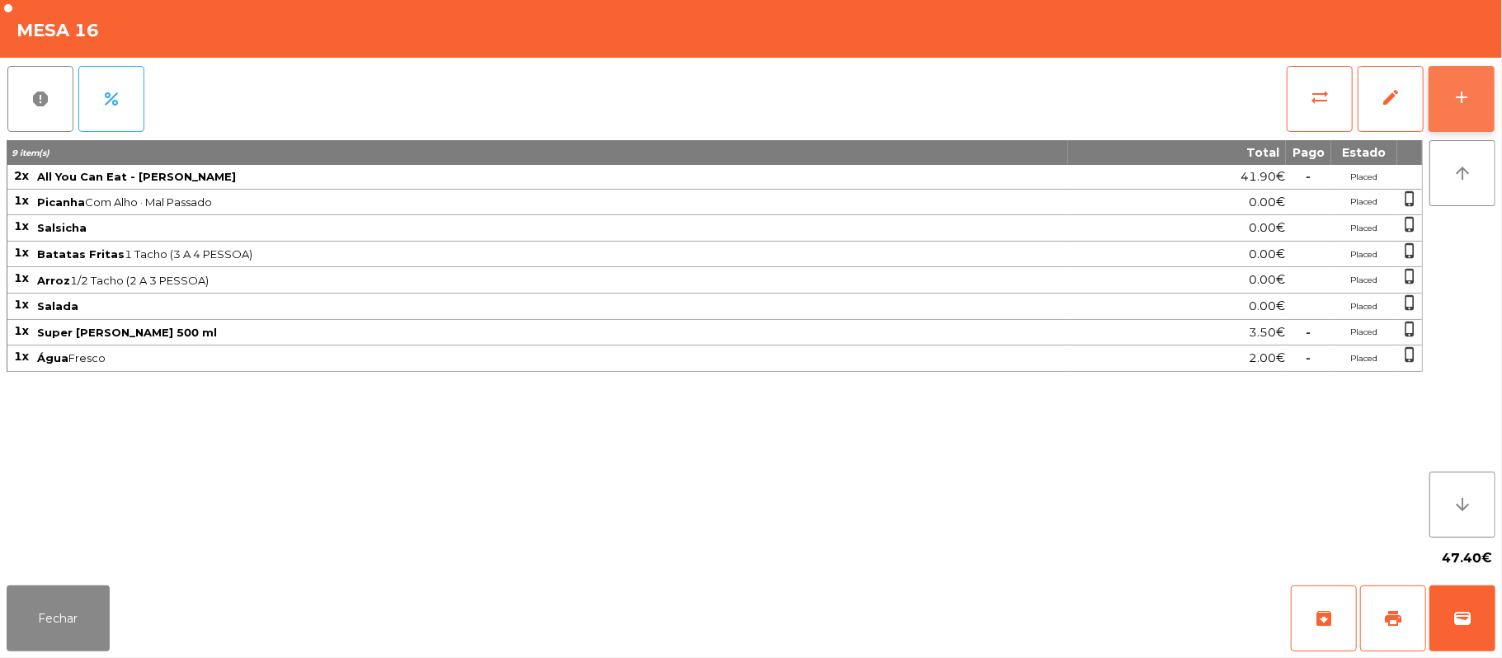
click at [1449, 115] on button "add" at bounding box center [1462, 99] width 66 height 66
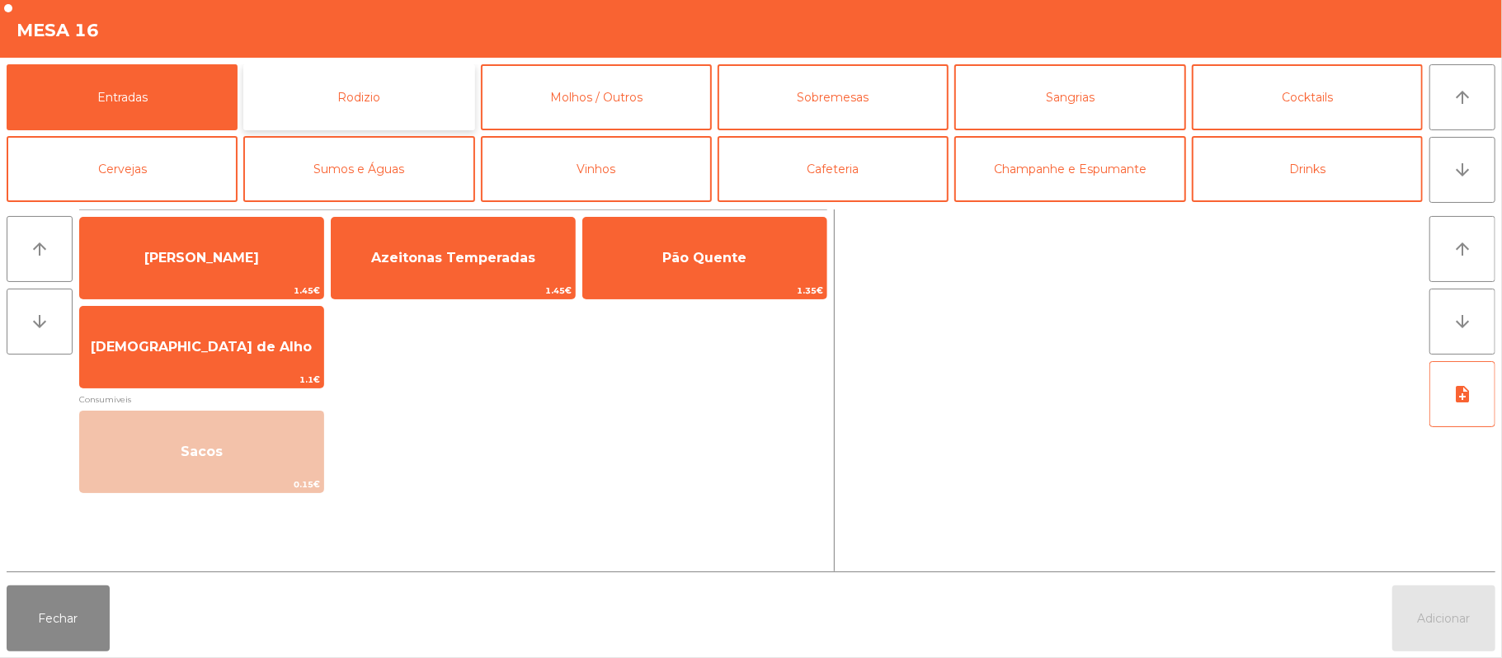
click at [322, 115] on button "Rodizio" at bounding box center [358, 97] width 231 height 66
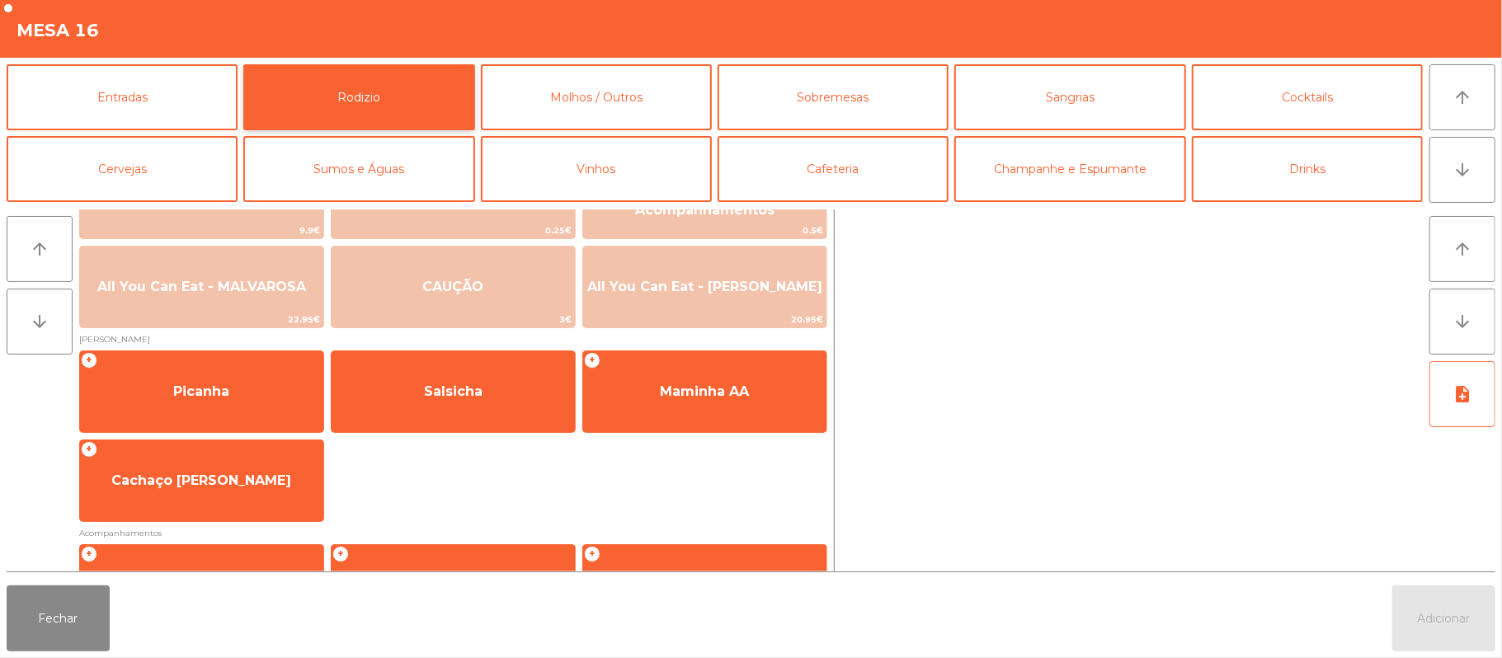
scroll to position [113, 0]
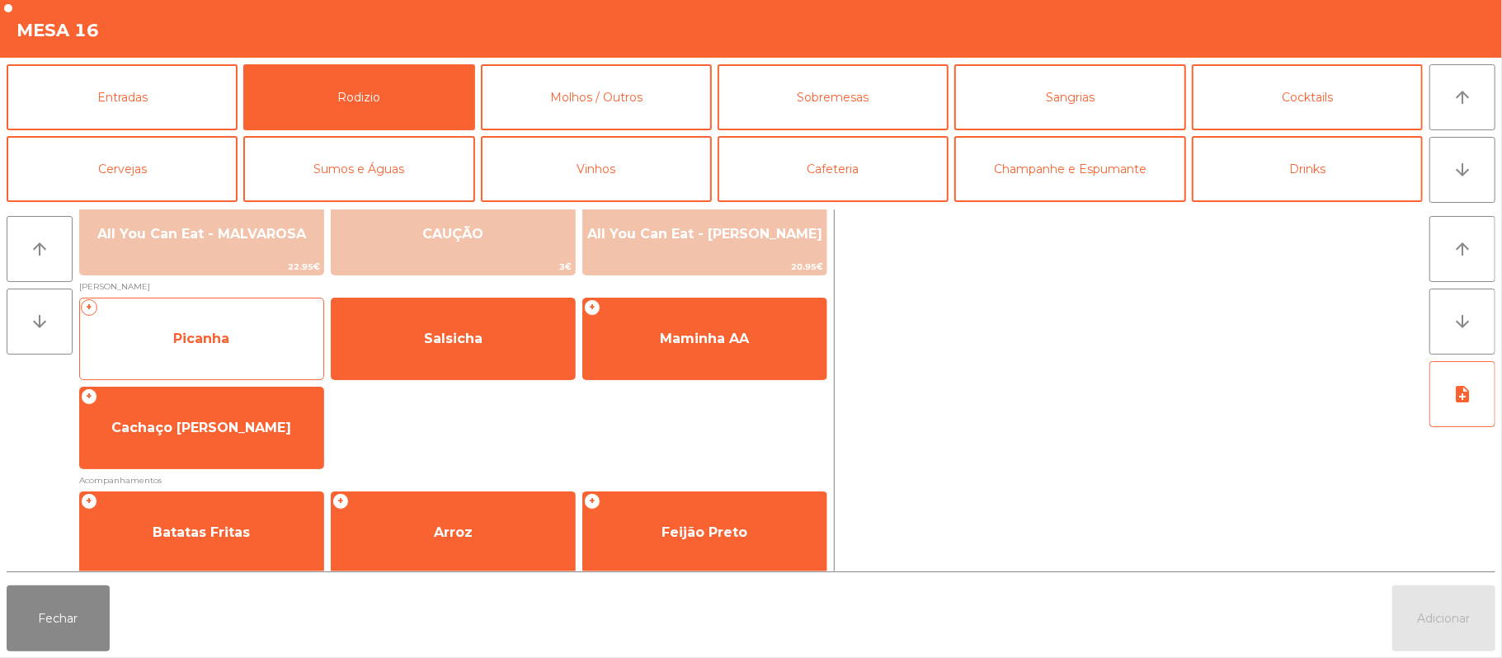
click at [195, 351] on span "Picanha" at bounding box center [201, 339] width 243 height 45
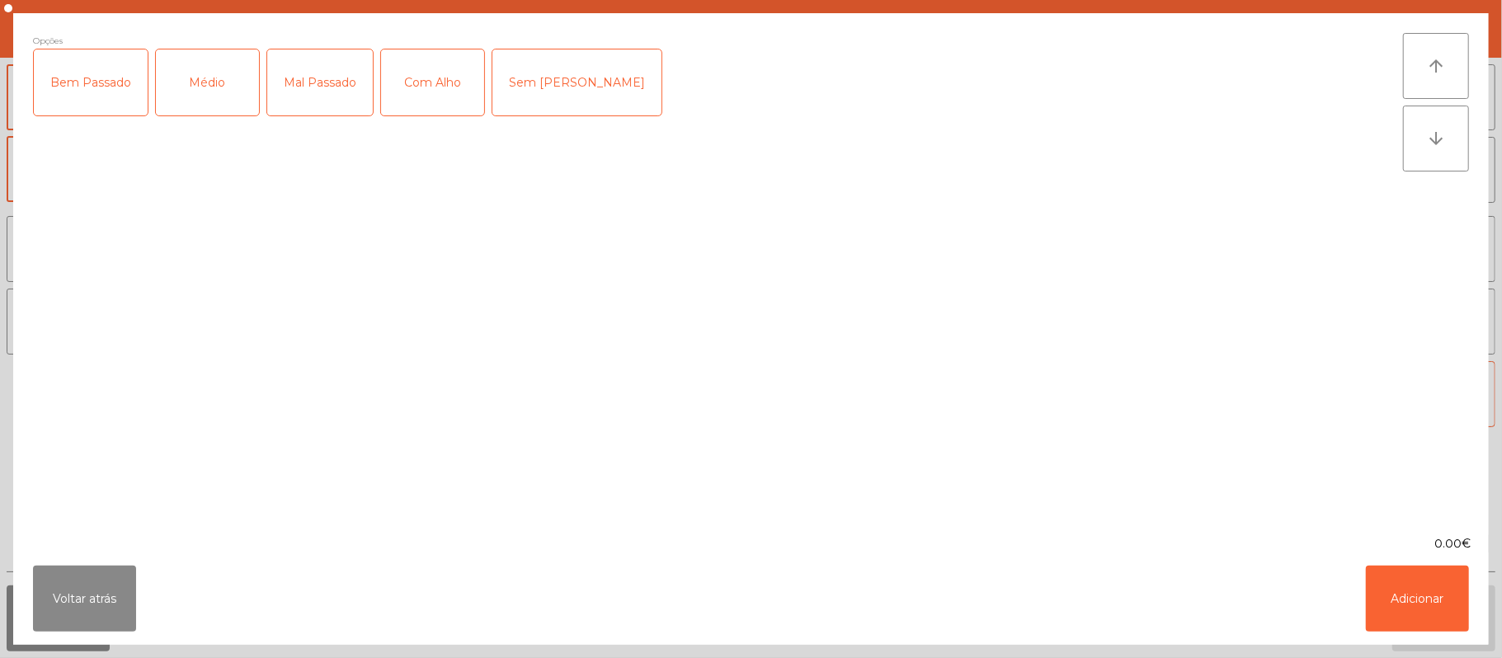
click at [323, 84] on div "Mal Passado" at bounding box center [320, 82] width 106 height 66
click at [453, 90] on div "Com Alho" at bounding box center [432, 82] width 103 height 66
click at [1413, 596] on button "Adicionar" at bounding box center [1417, 599] width 103 height 66
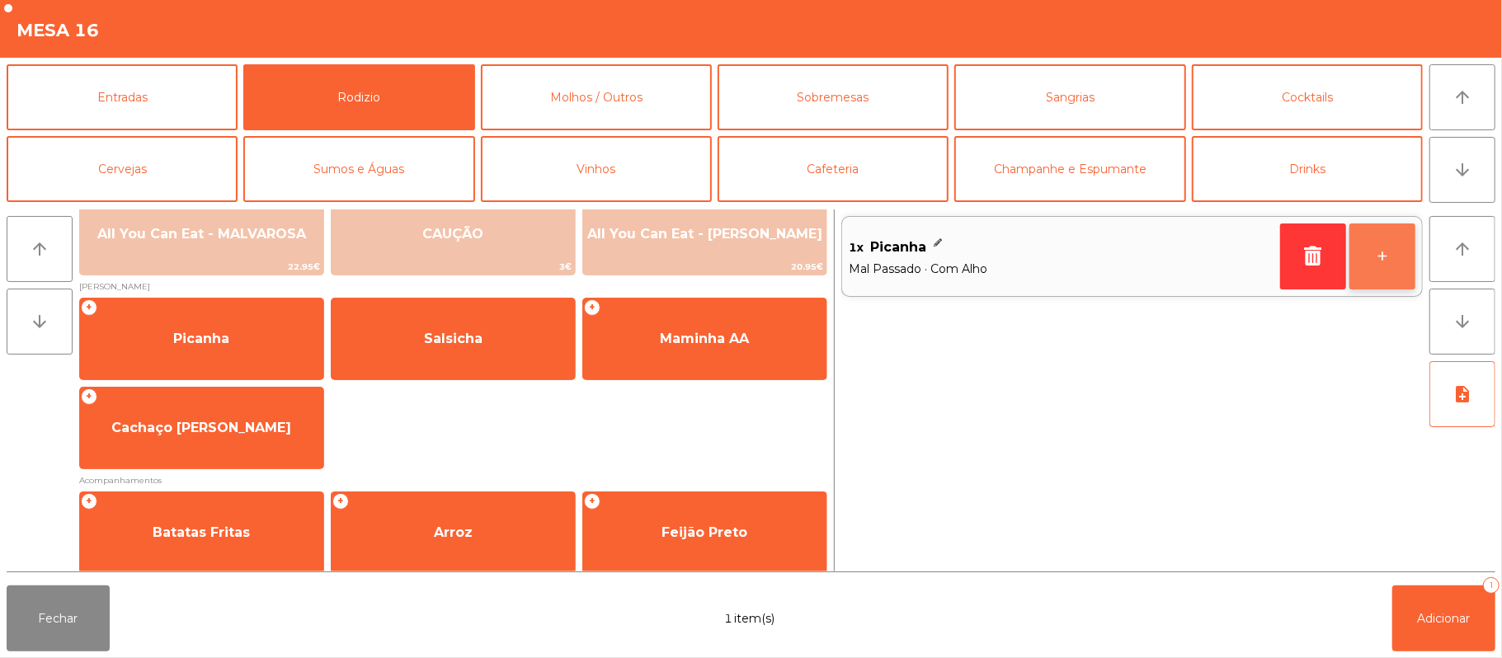
click at [1377, 261] on button "+" at bounding box center [1382, 257] width 66 height 66
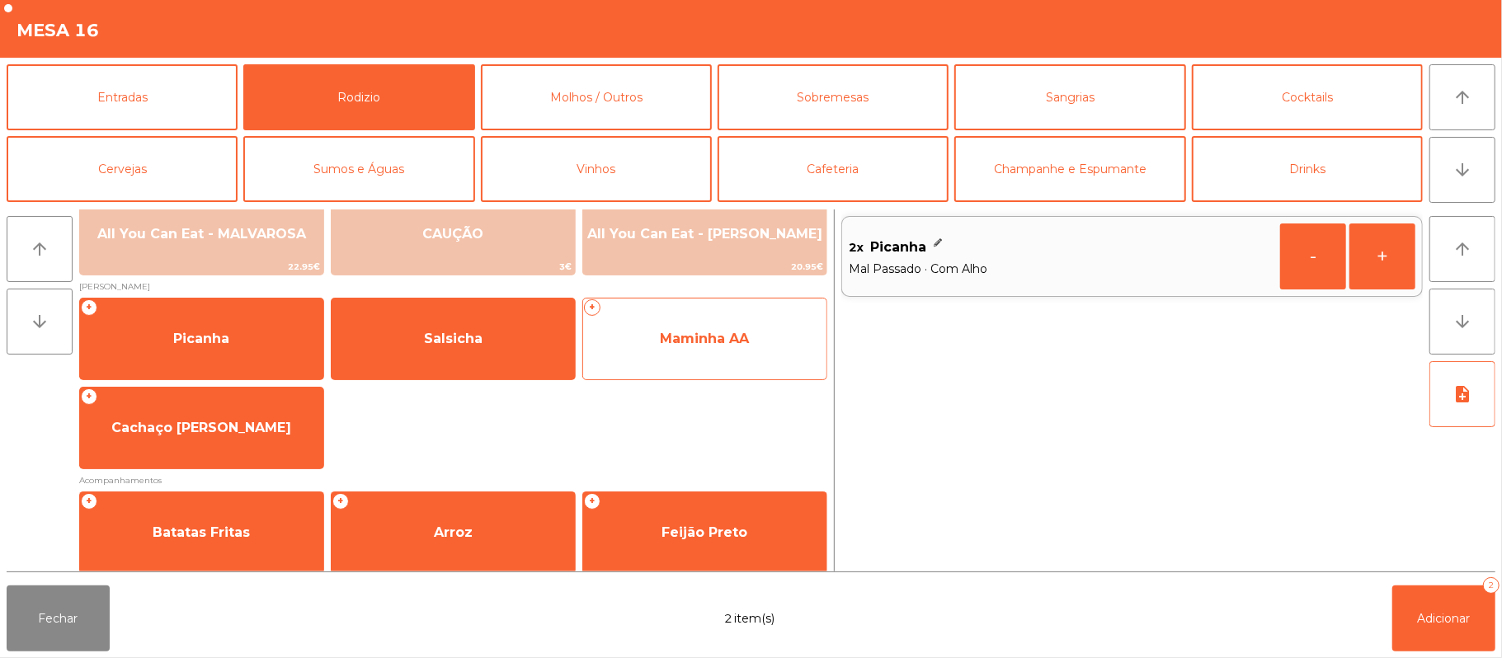
click at [699, 353] on span "Maminha AA" at bounding box center [704, 339] width 243 height 45
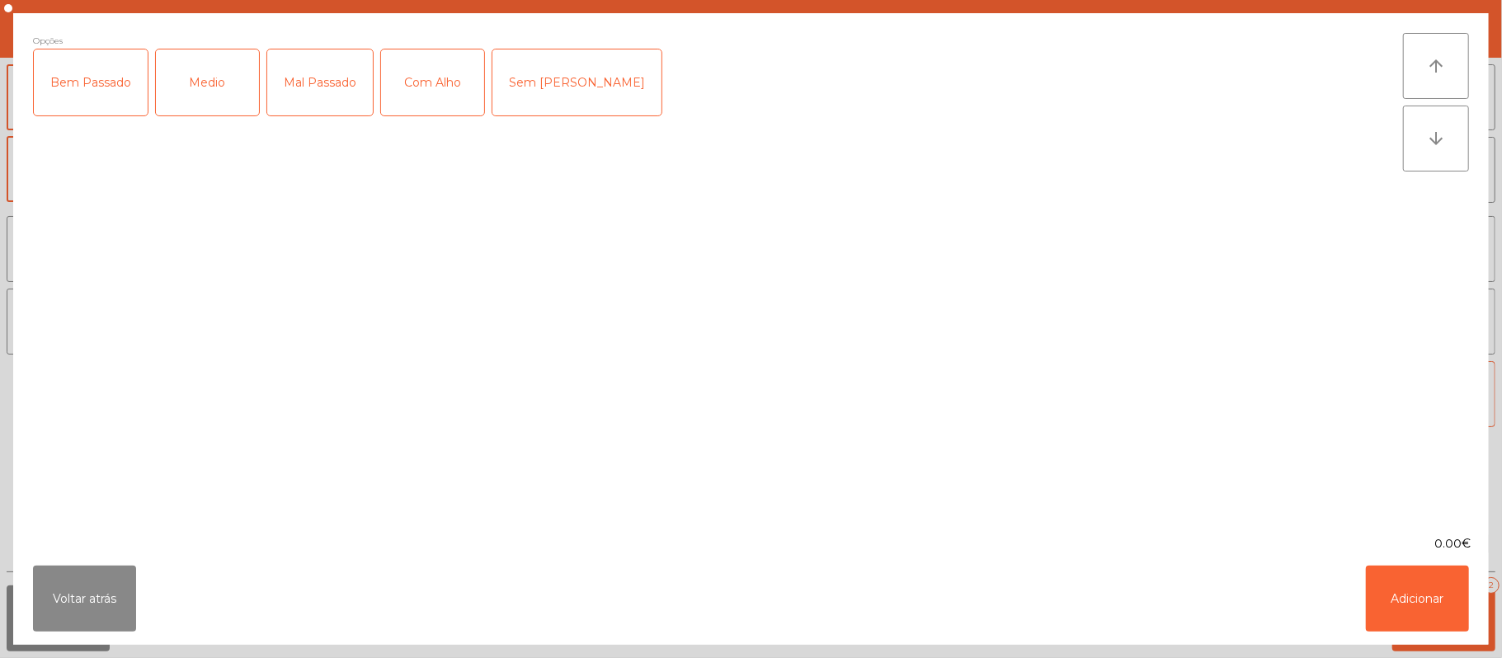
click at [318, 78] on div "Mal Passado" at bounding box center [320, 82] width 106 height 66
click at [450, 81] on div "Com Alho" at bounding box center [432, 82] width 103 height 66
click at [1412, 586] on button "Adicionar" at bounding box center [1417, 599] width 103 height 66
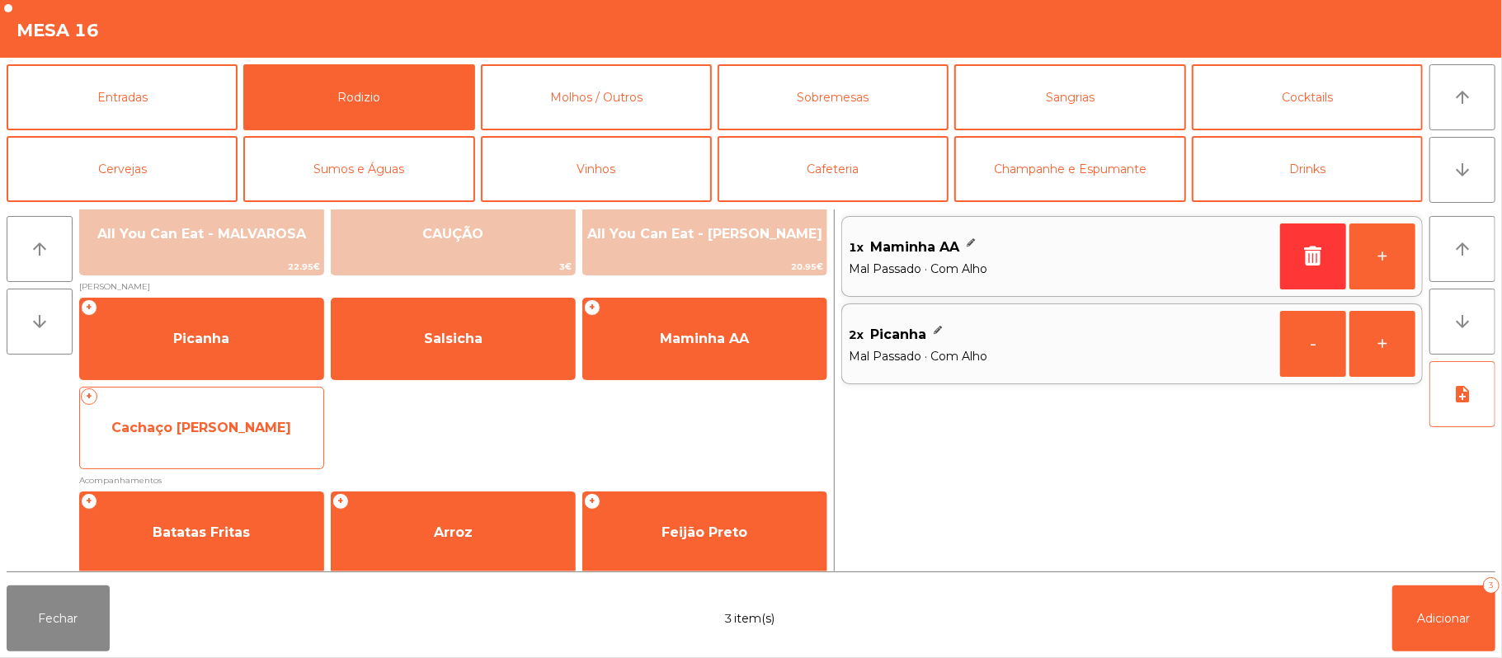
click at [195, 423] on span "Cachaço [PERSON_NAME]" at bounding box center [201, 428] width 180 height 16
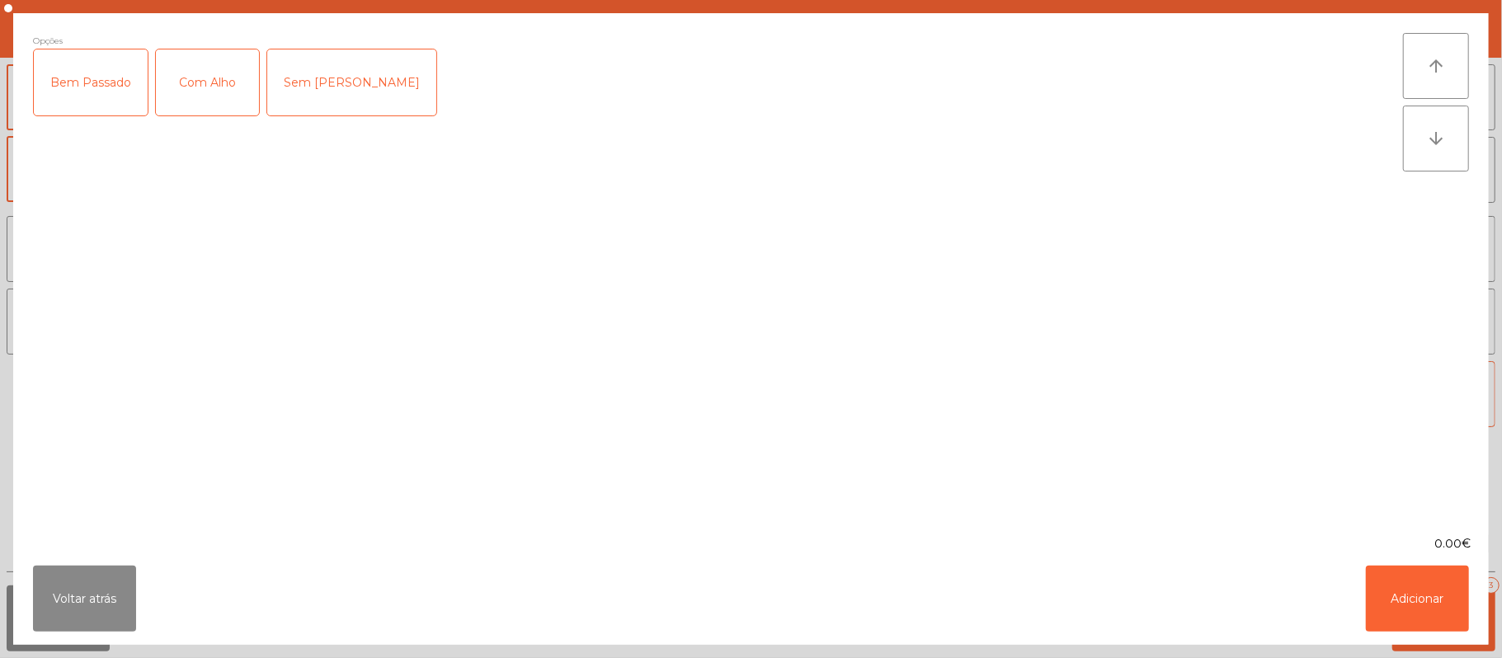
click at [201, 82] on div "Com Alho" at bounding box center [207, 82] width 103 height 66
click at [1413, 592] on button "Adicionar" at bounding box center [1417, 599] width 103 height 66
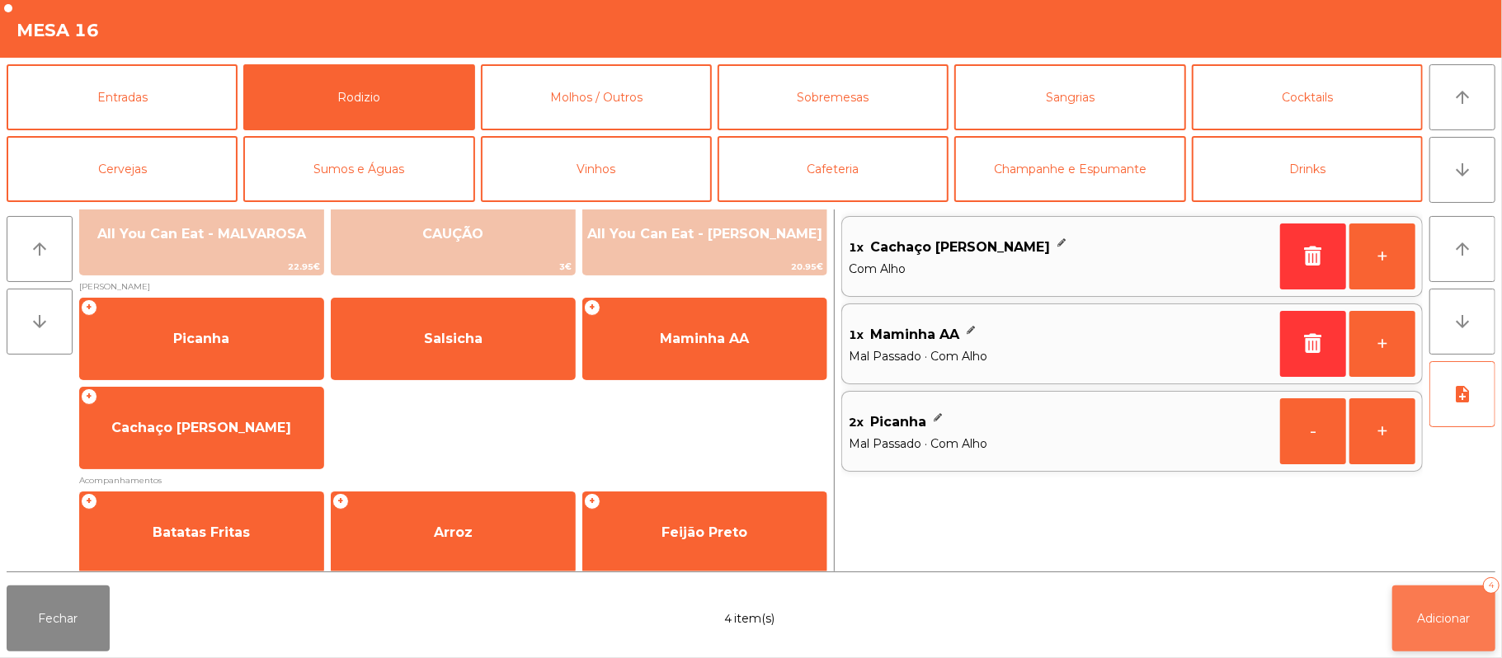
click at [1436, 615] on span "Adicionar" at bounding box center [1444, 618] width 53 height 15
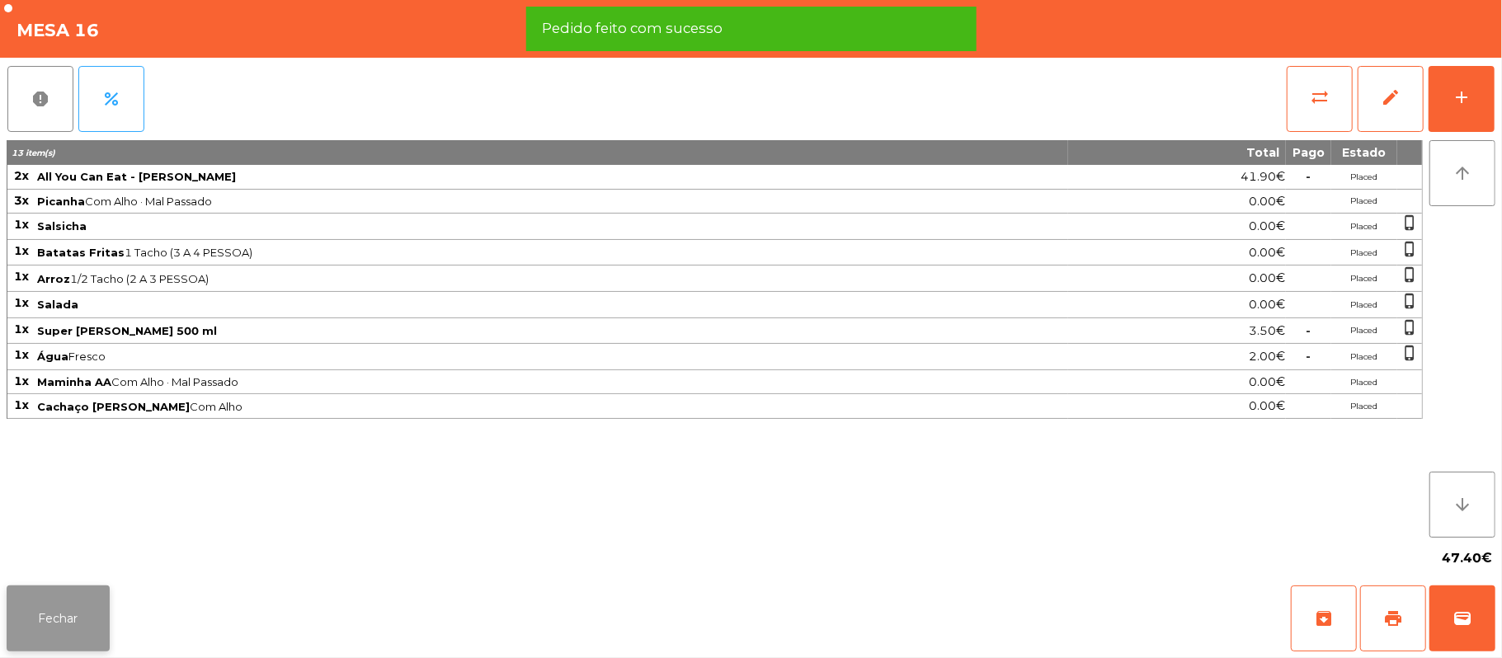
click at [37, 611] on button "Fechar" at bounding box center [58, 619] width 103 height 66
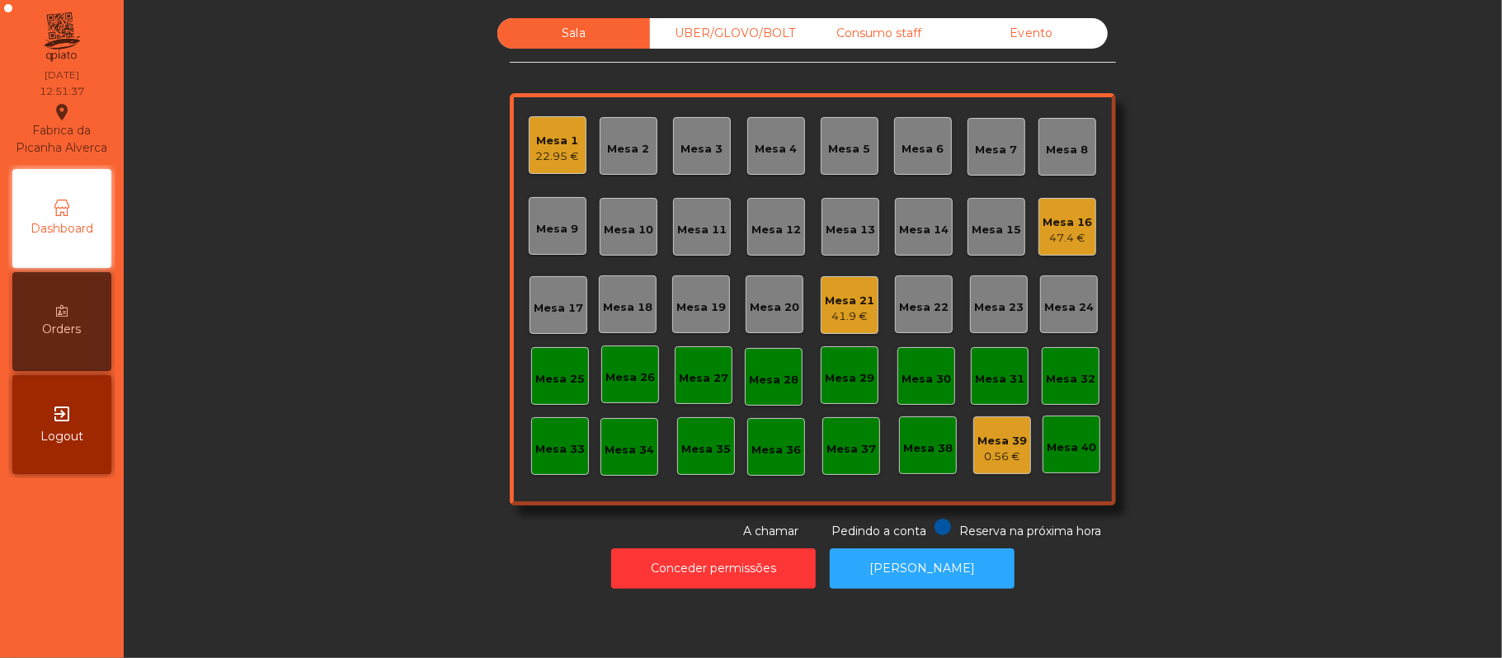
click at [706, 322] on div "Mesa 19" at bounding box center [701, 304] width 58 height 58
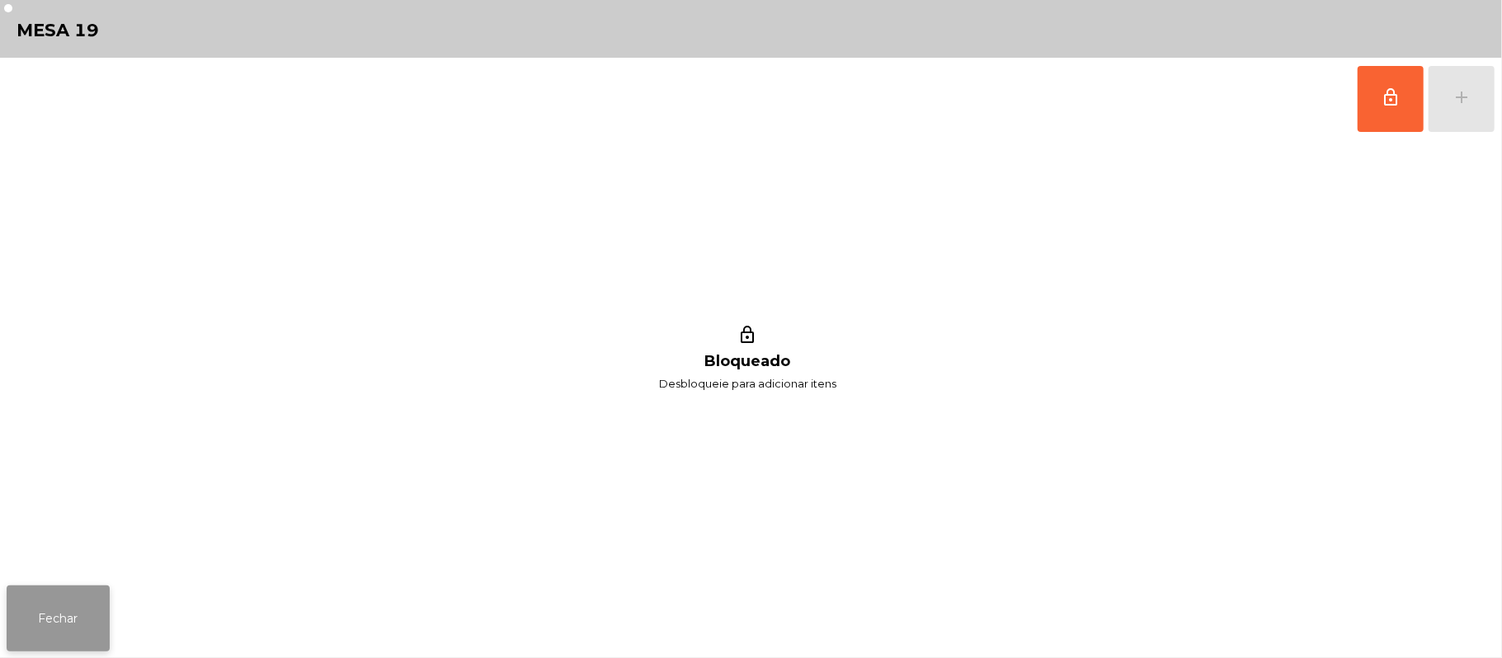
click at [89, 595] on button "Fechar" at bounding box center [58, 619] width 103 height 66
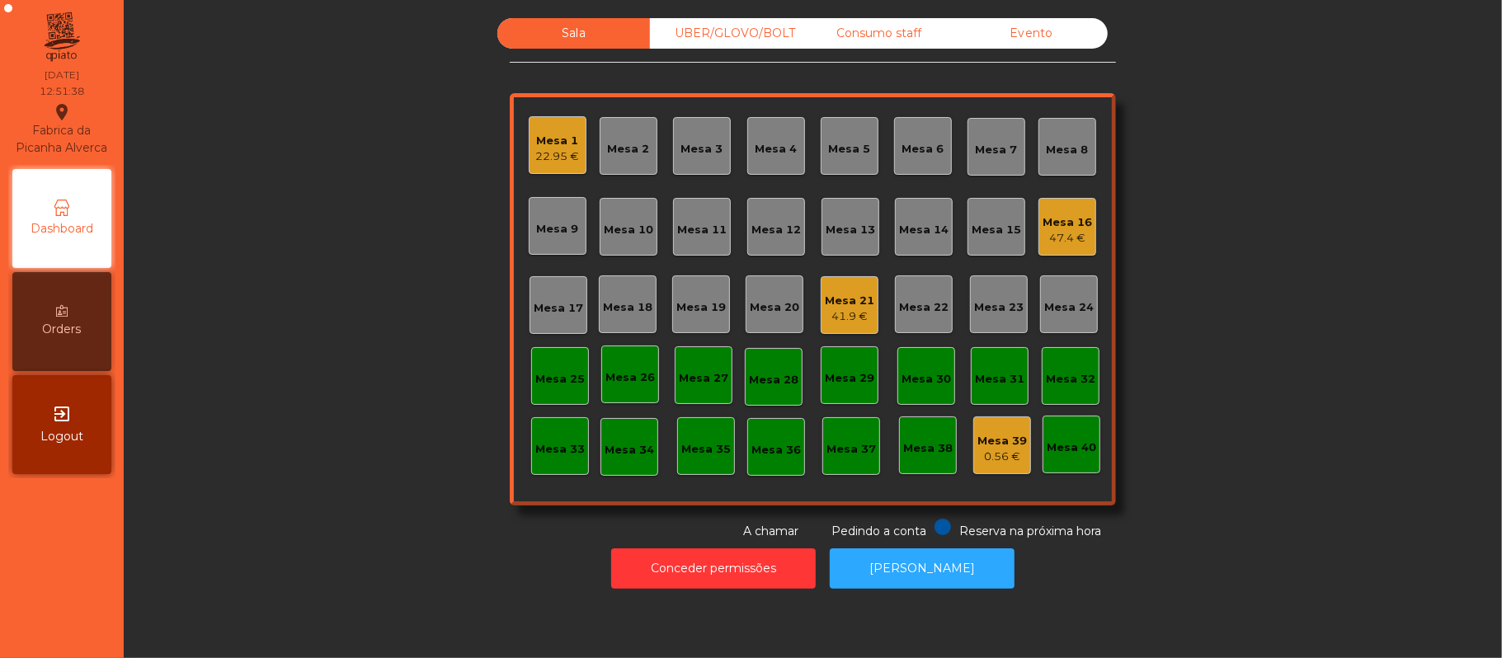
click at [825, 311] on div "41.9 €" at bounding box center [849, 316] width 49 height 16
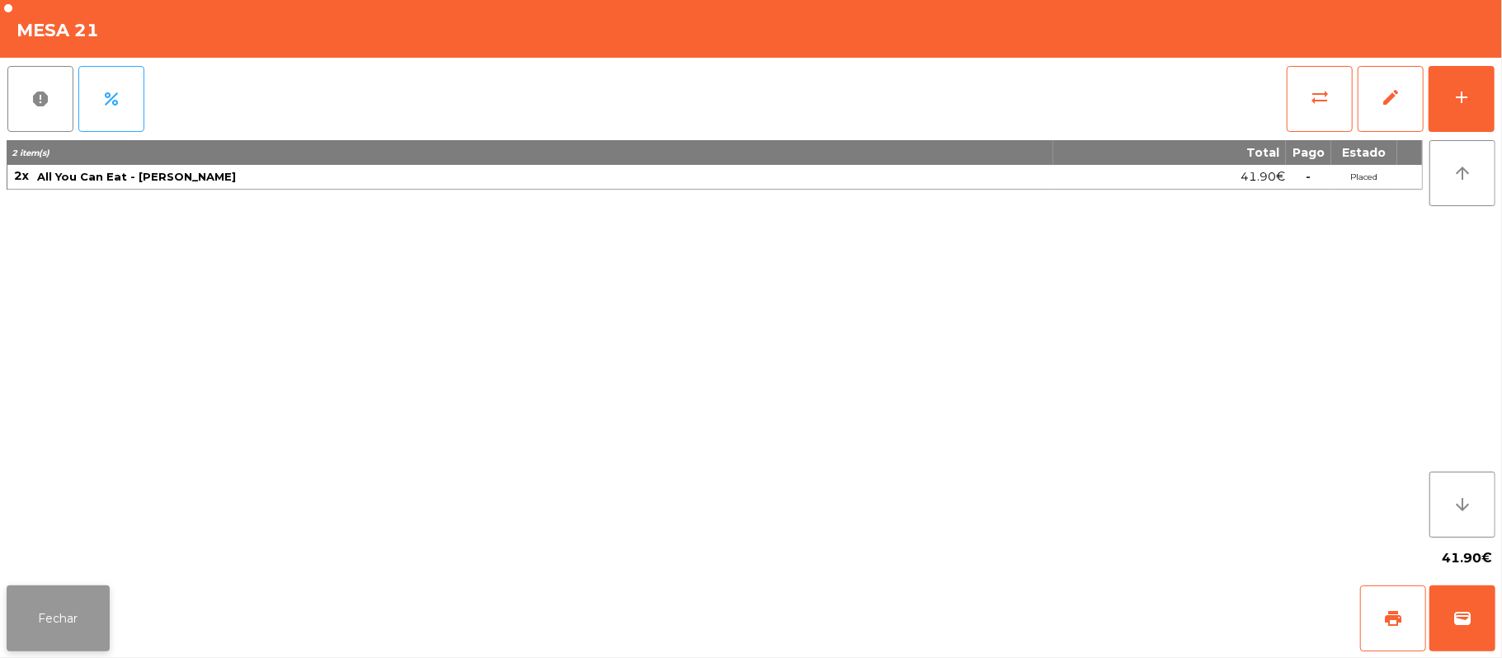
click at [54, 598] on button "Fechar" at bounding box center [58, 619] width 103 height 66
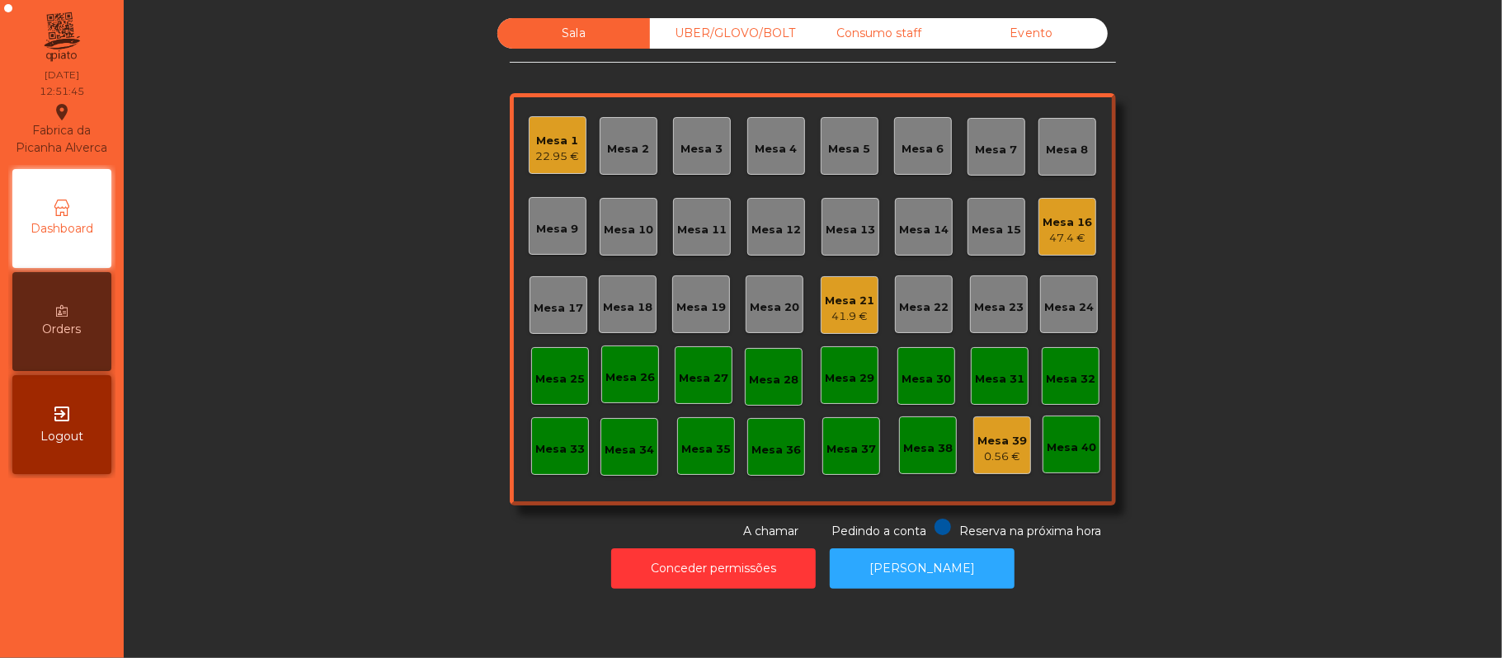
click at [620, 229] on div "Mesa 10" at bounding box center [628, 230] width 49 height 16
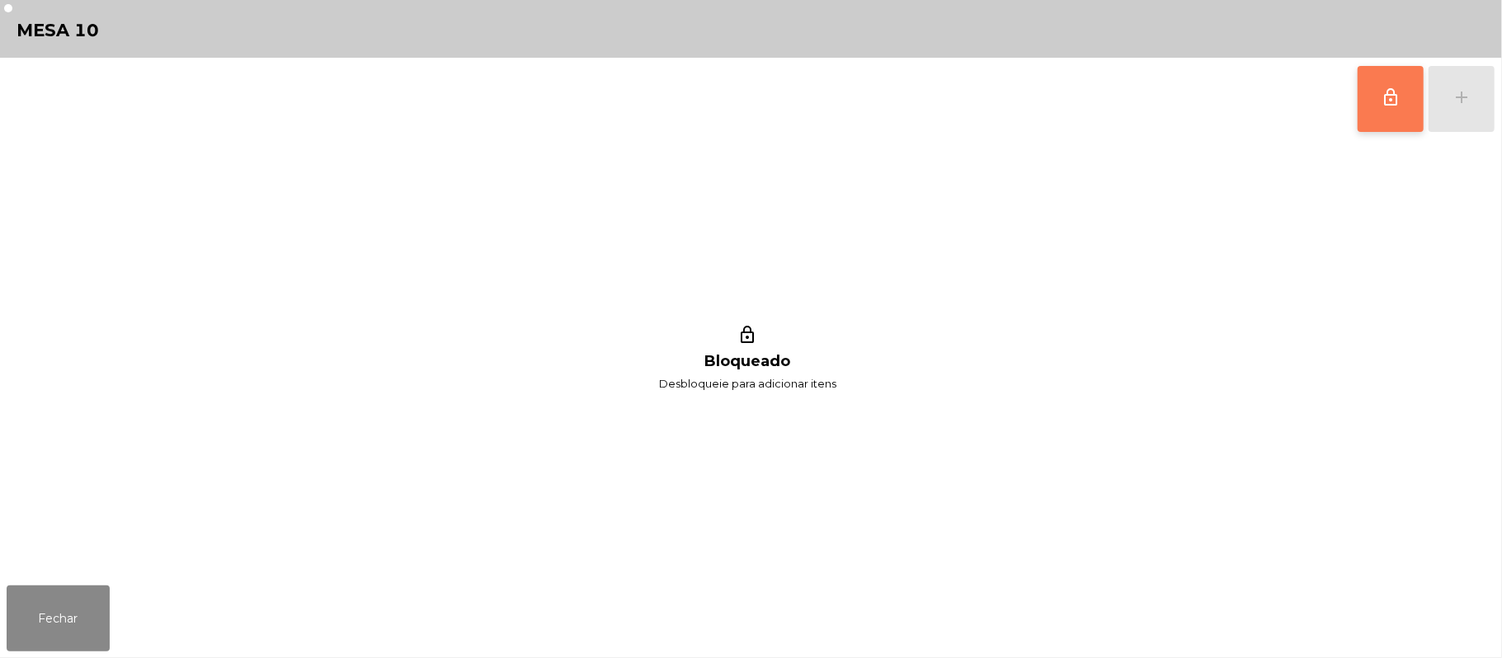
click at [1392, 100] on span "lock_outline" at bounding box center [1391, 97] width 20 height 20
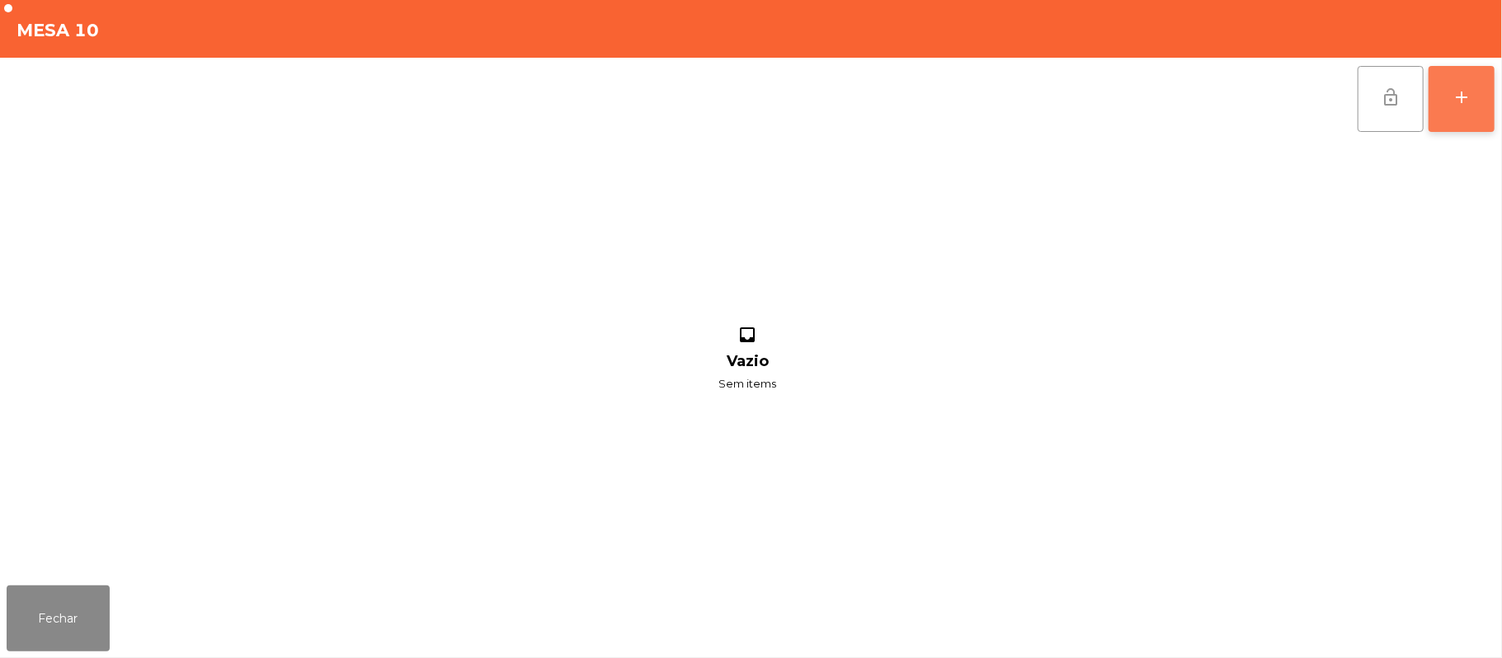
click at [1456, 109] on button "add" at bounding box center [1462, 99] width 66 height 66
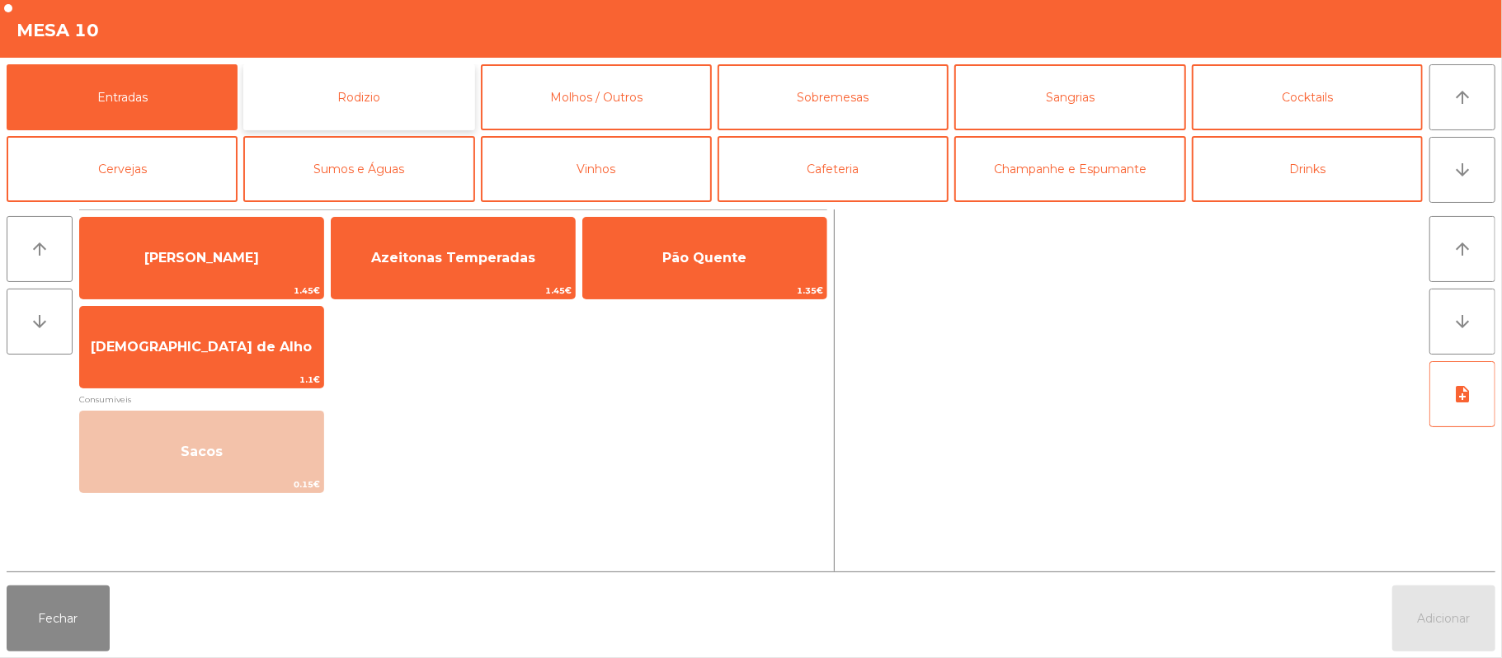
click at [376, 102] on button "Rodizio" at bounding box center [358, 97] width 231 height 66
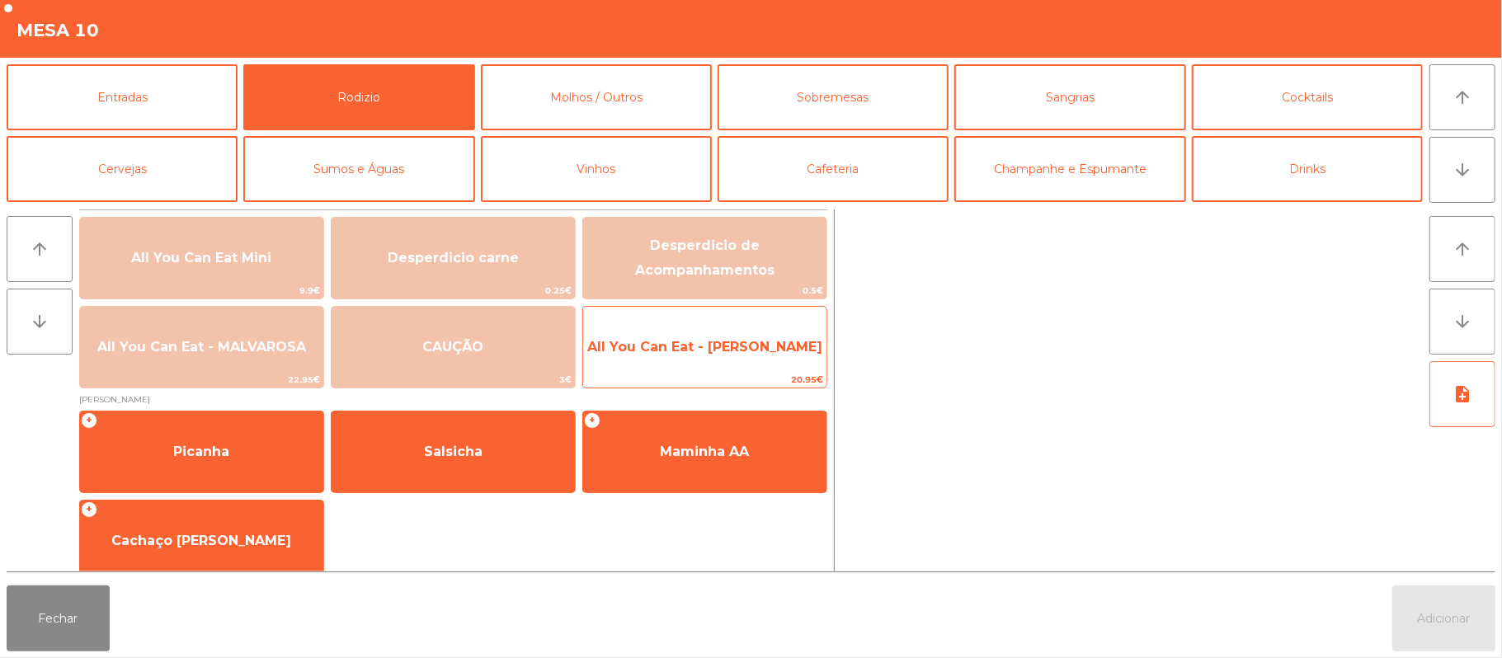
click at [752, 341] on span "All You Can Eat - [PERSON_NAME]" at bounding box center [704, 347] width 235 height 16
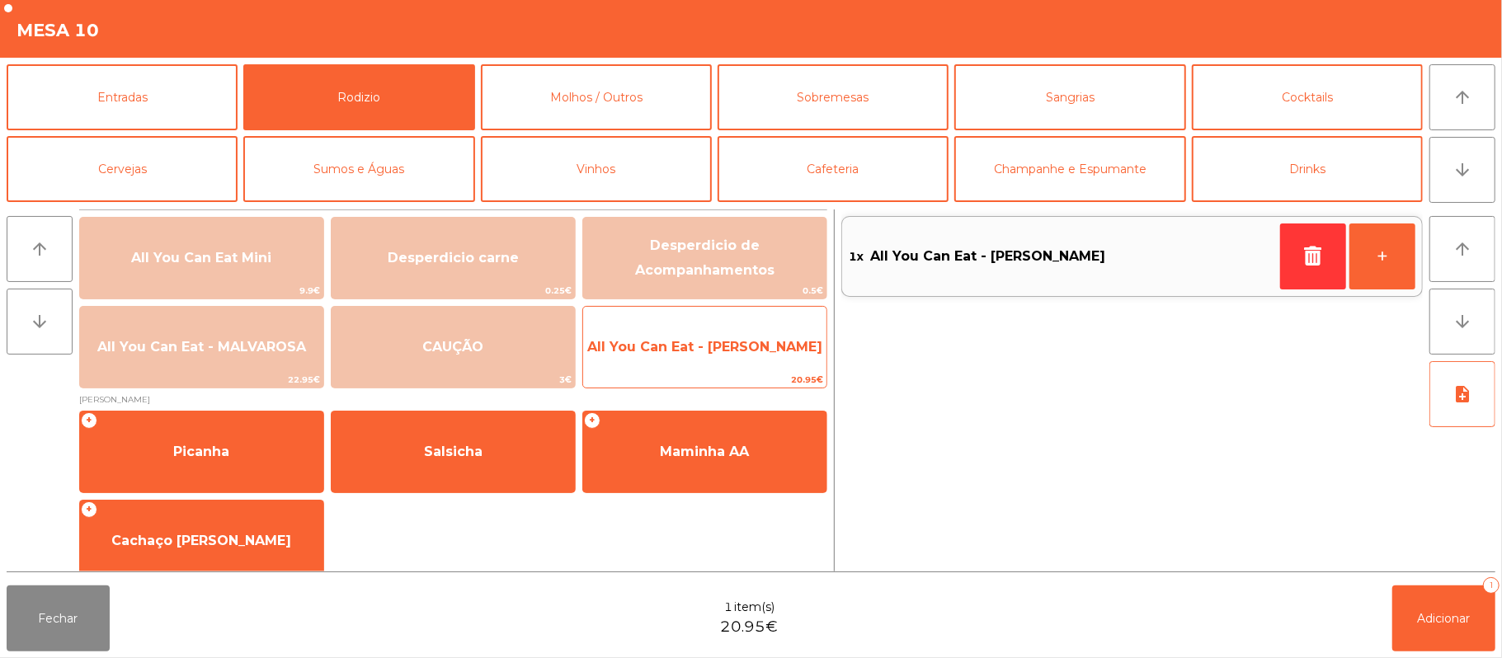
click at [742, 348] on span "All You Can Eat - [PERSON_NAME]" at bounding box center [704, 347] width 235 height 16
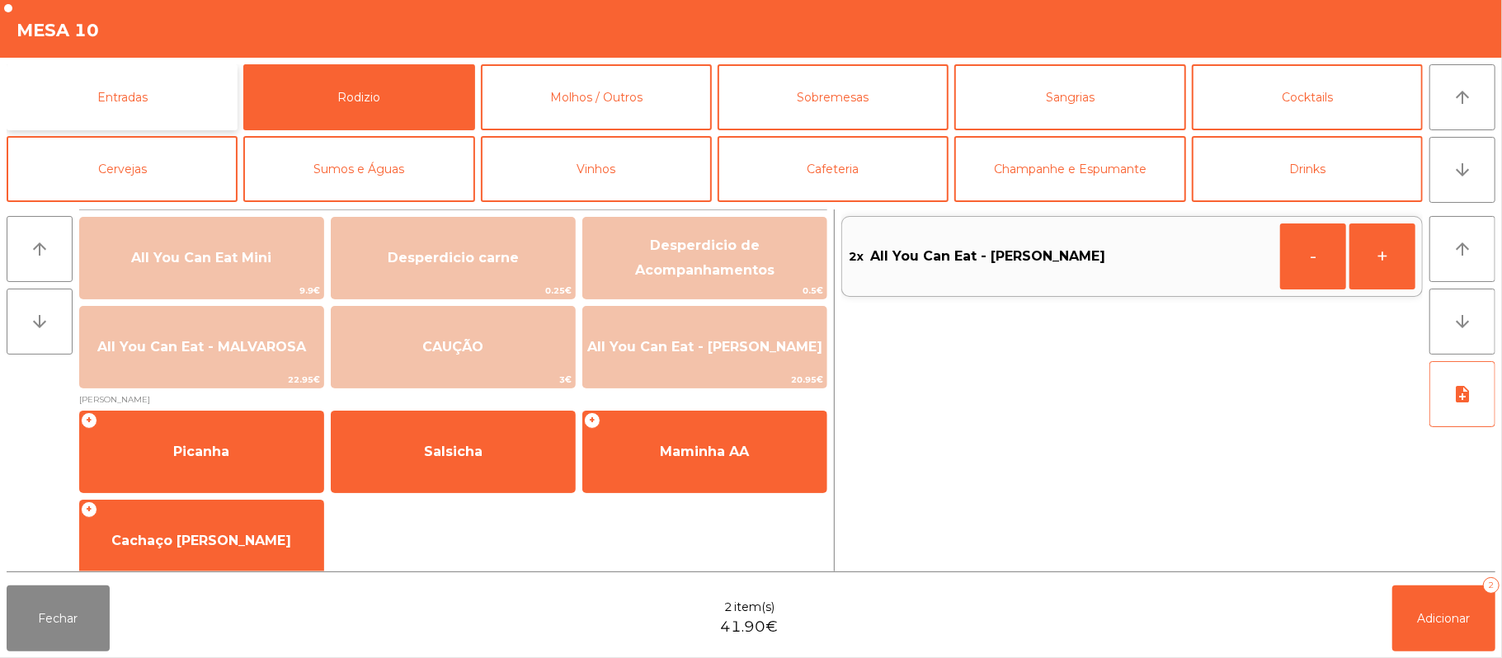
click at [153, 101] on button "Entradas" at bounding box center [122, 97] width 231 height 66
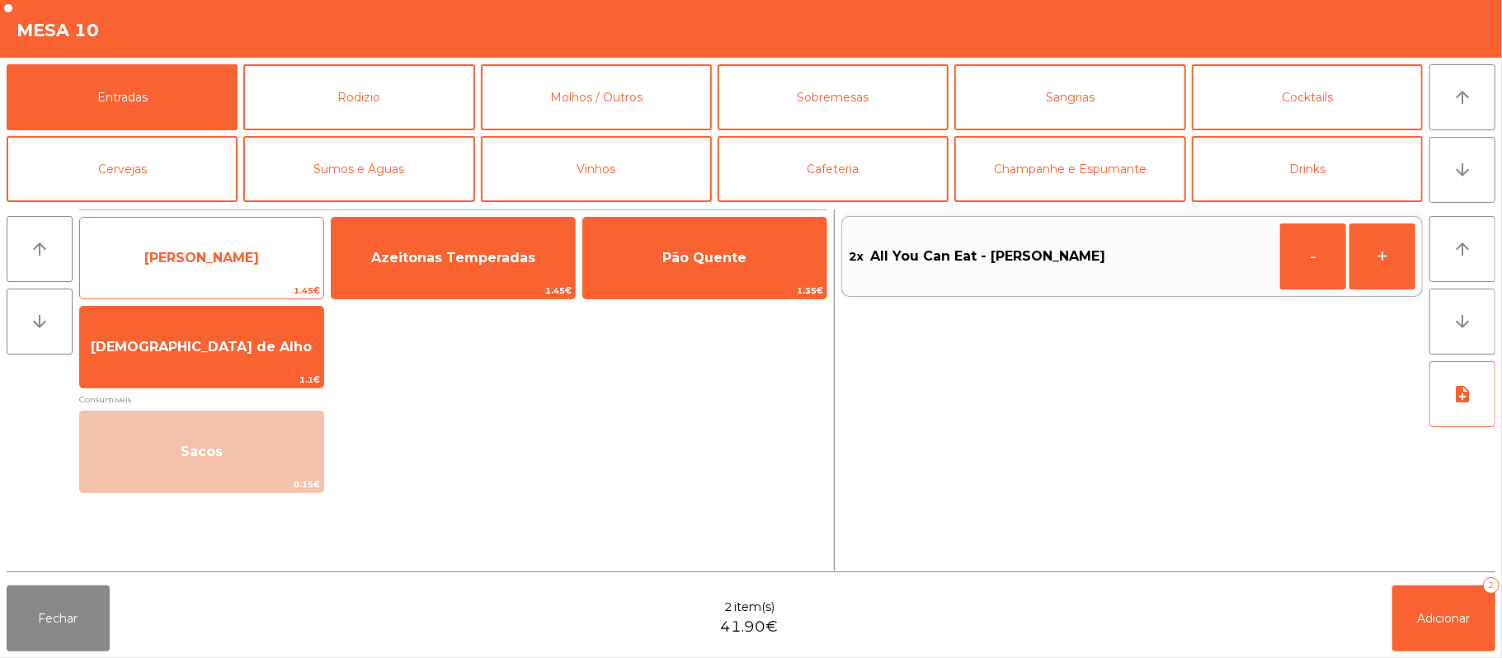
click at [225, 255] on span "[PERSON_NAME]" at bounding box center [201, 258] width 115 height 16
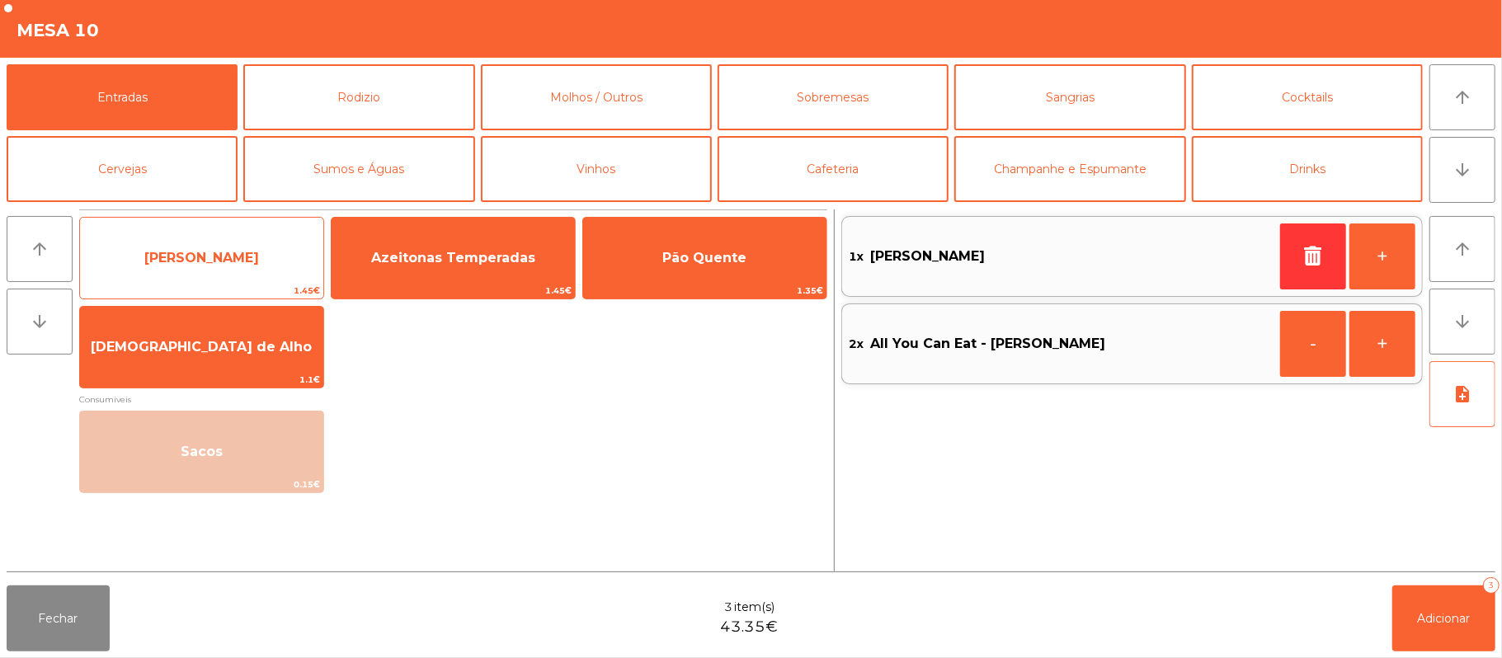
click at [233, 258] on span "[PERSON_NAME]" at bounding box center [201, 258] width 115 height 16
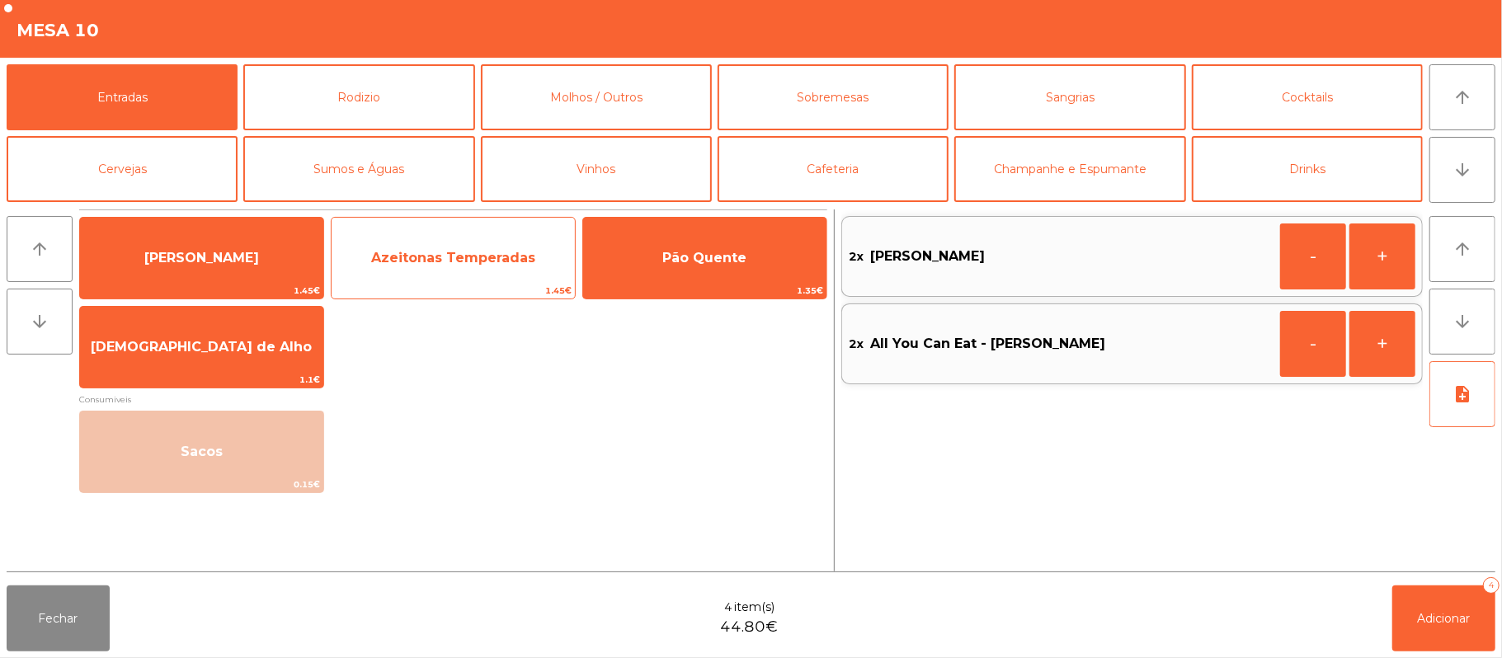
click at [505, 259] on span "Azeitonas Temperadas" at bounding box center [453, 258] width 164 height 16
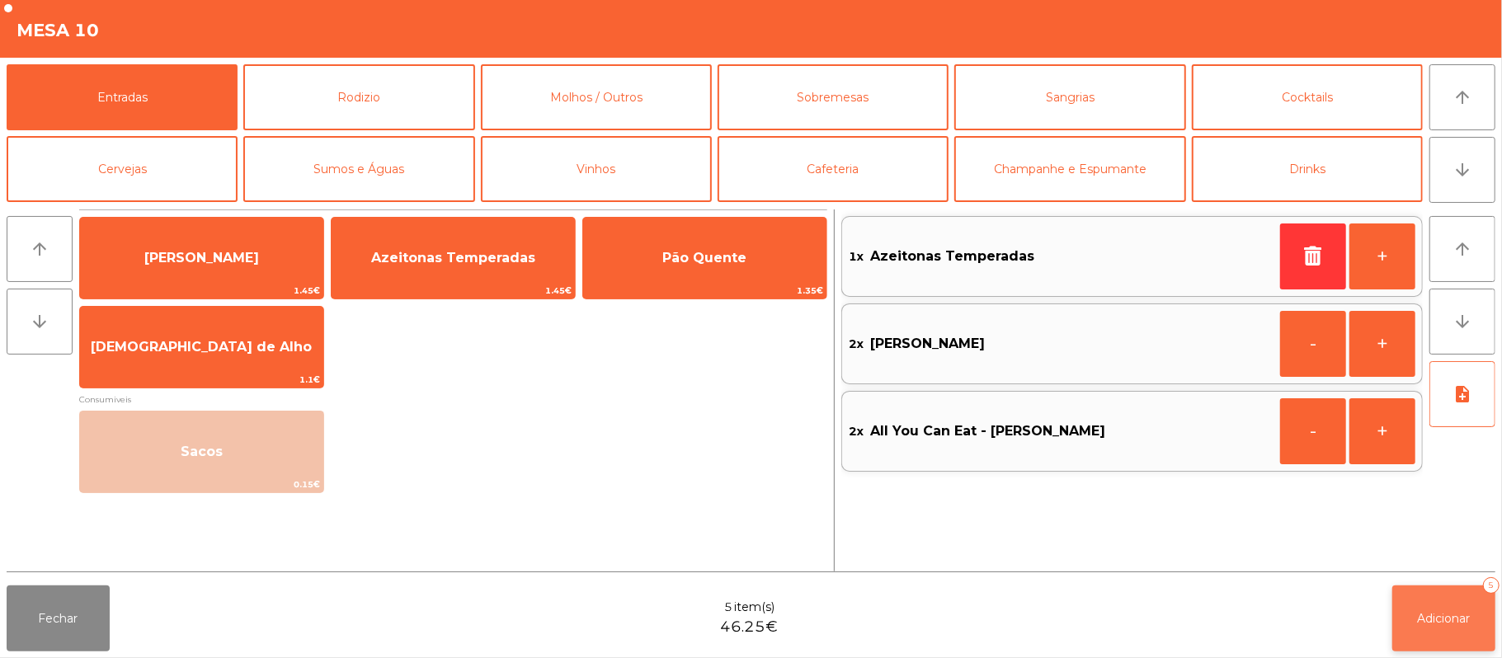
click at [1453, 614] on span "Adicionar" at bounding box center [1444, 618] width 53 height 15
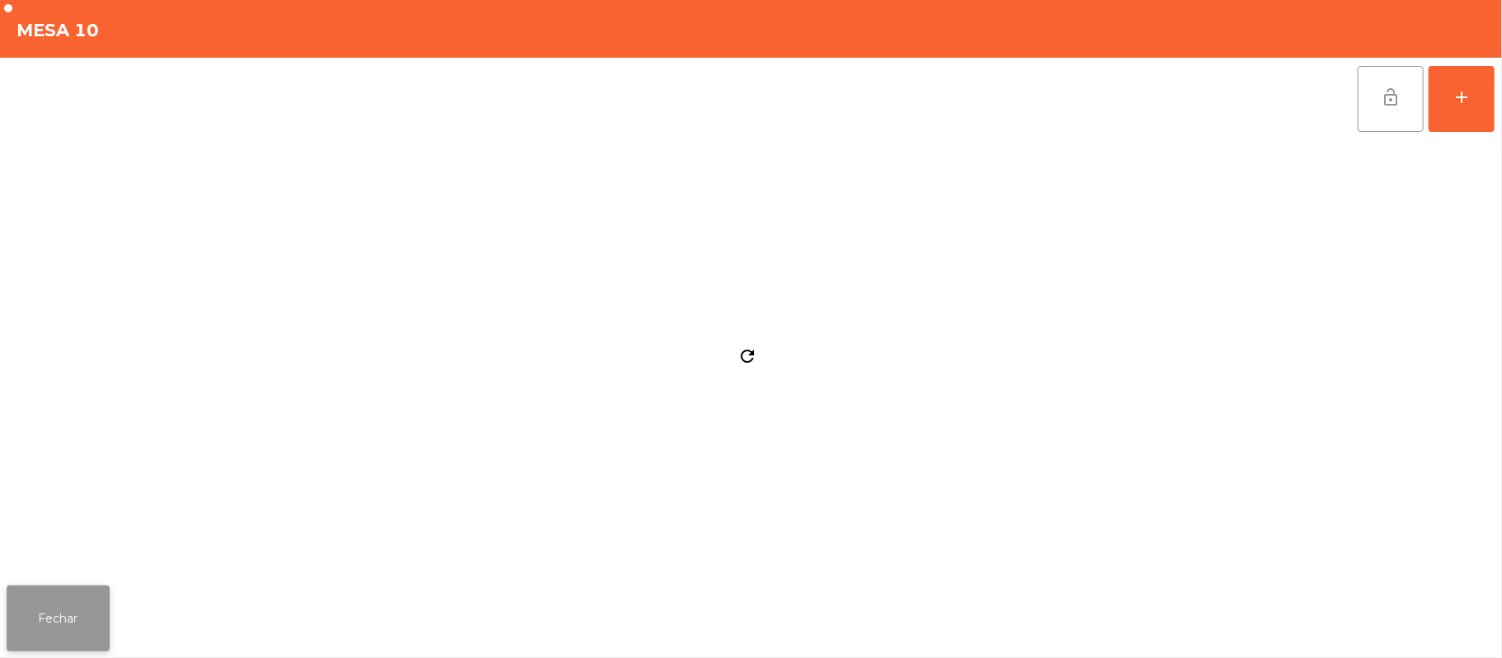
click at [87, 594] on button "Fechar" at bounding box center [58, 619] width 103 height 66
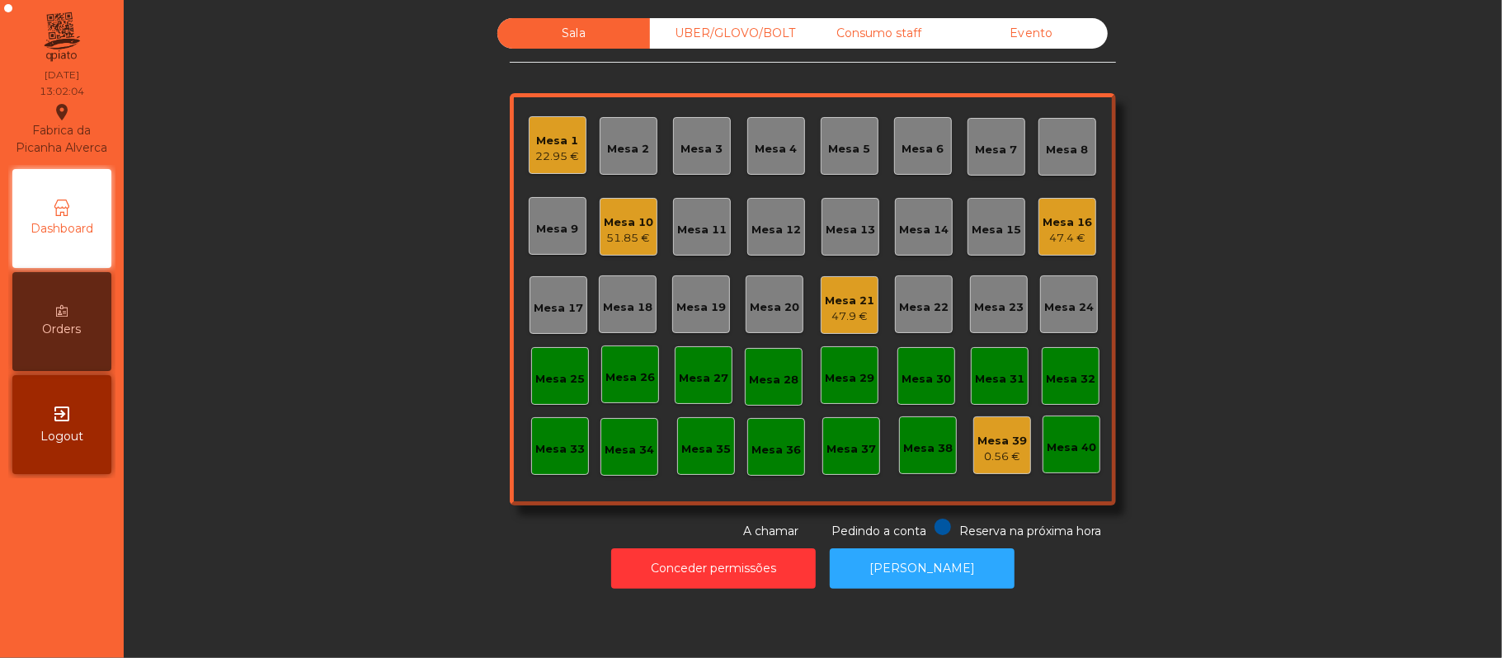
click at [717, 288] on div "Mesa 19" at bounding box center [701, 304] width 58 height 58
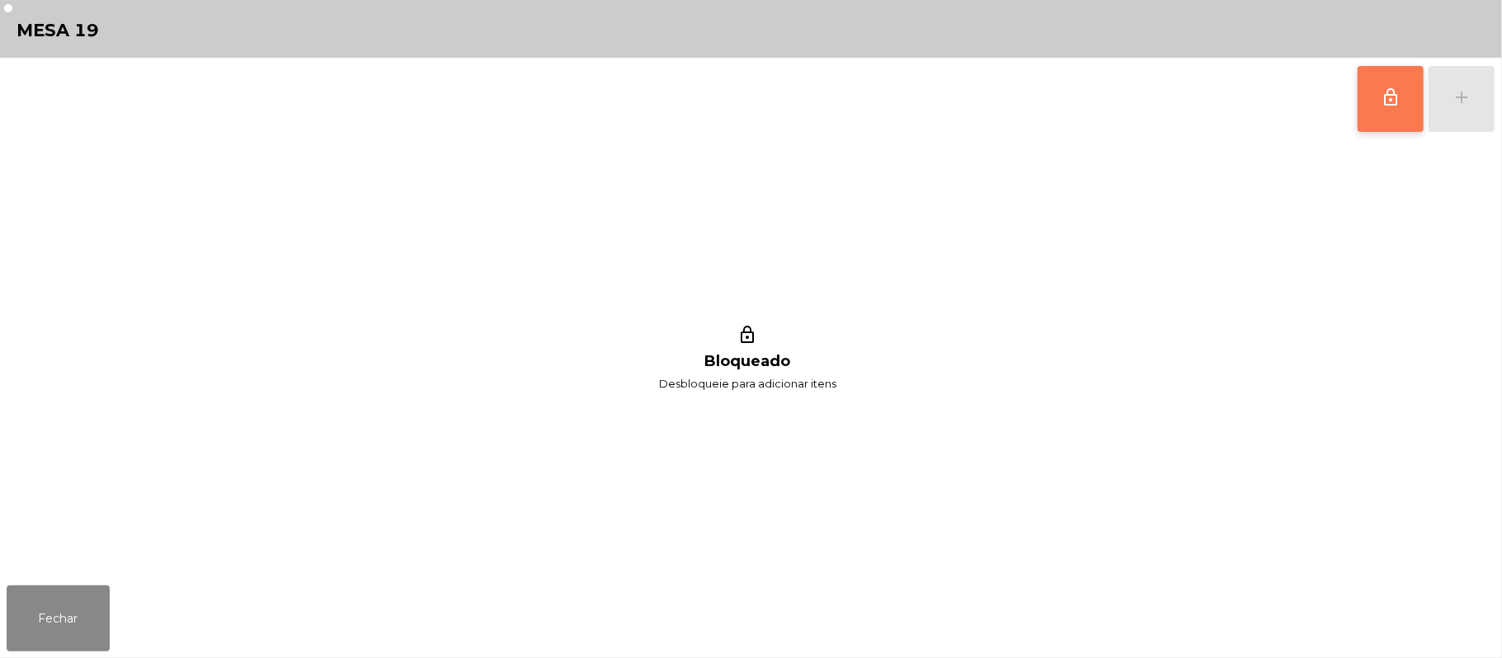
click at [1376, 116] on button "lock_outline" at bounding box center [1391, 99] width 66 height 66
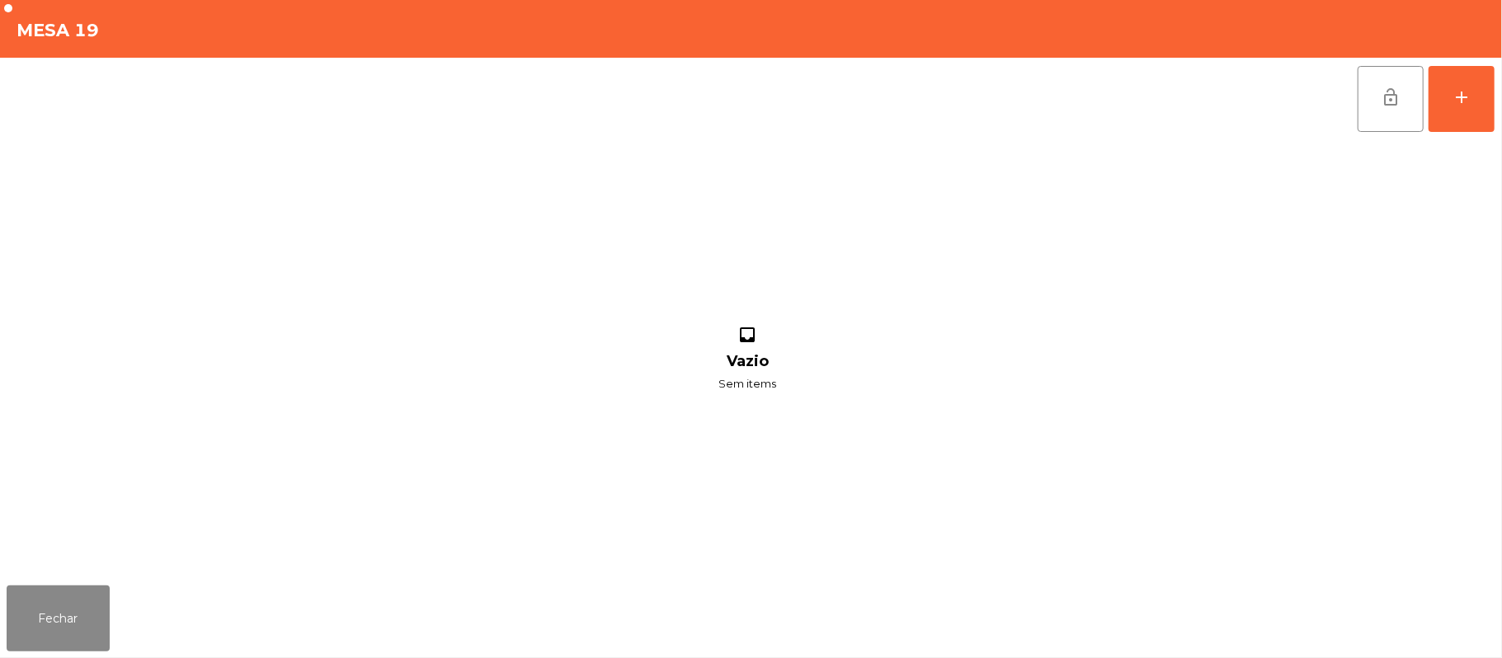
click at [1499, 106] on div "lock_open add inbox Vazio Sem items" at bounding box center [751, 318] width 1502 height 521
click at [1450, 101] on button "add" at bounding box center [1462, 99] width 66 height 66
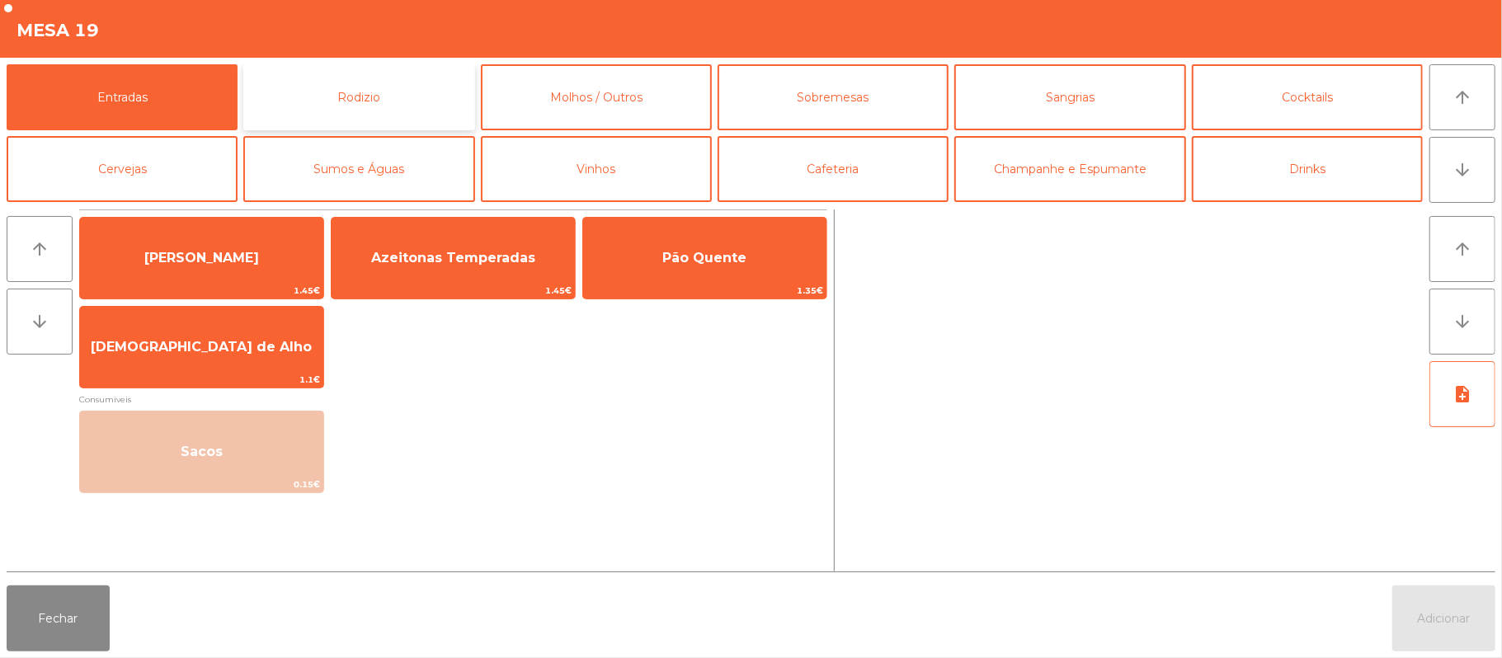
click at [361, 89] on button "Rodizio" at bounding box center [358, 97] width 231 height 66
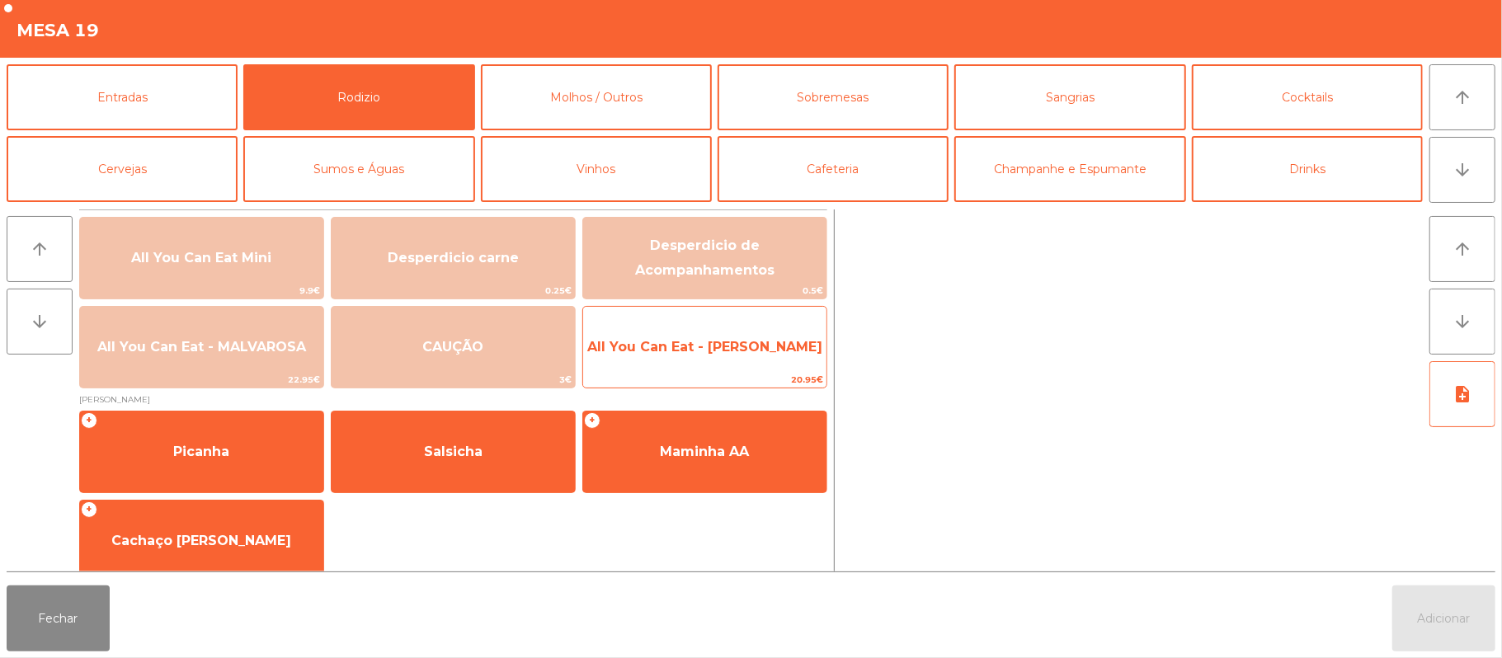
click at [680, 325] on span "All You Can Eat - [PERSON_NAME]" at bounding box center [704, 347] width 243 height 45
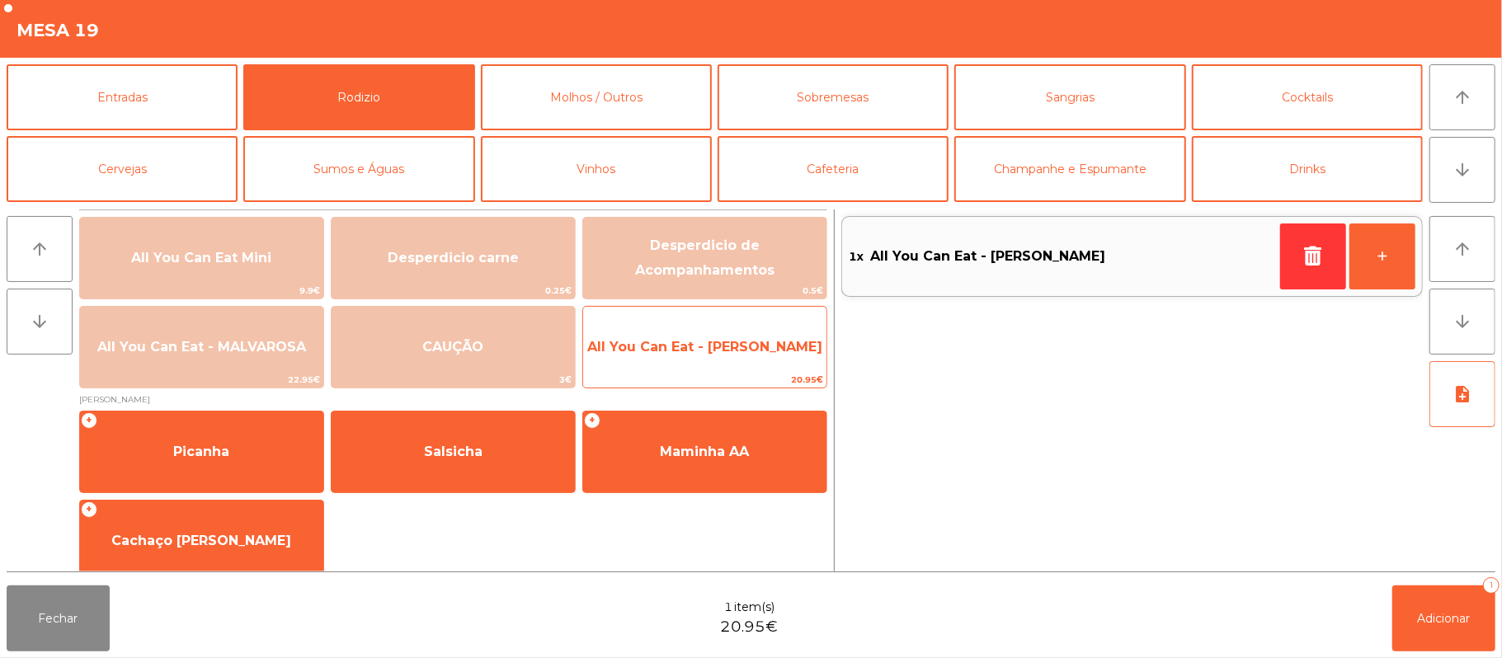
click at [676, 348] on span "All You Can Eat - [PERSON_NAME]" at bounding box center [704, 347] width 235 height 16
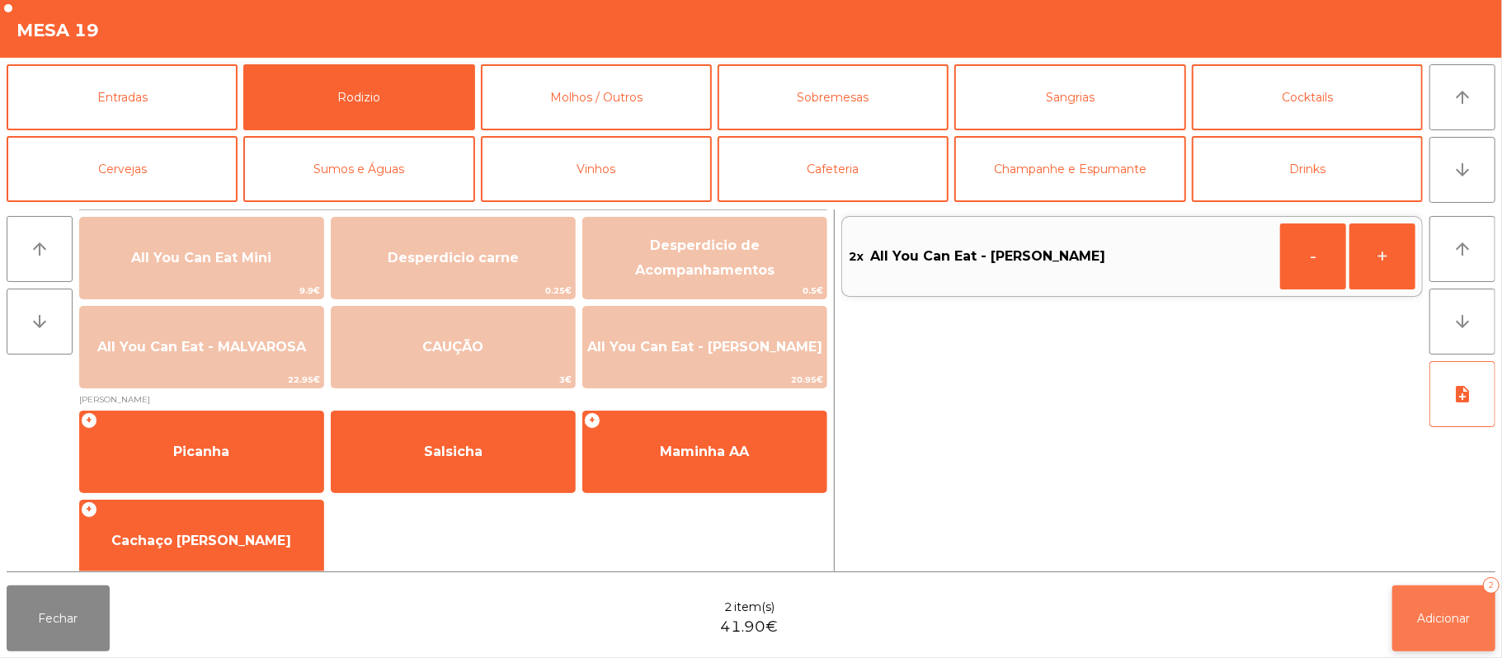
click at [1443, 605] on button "Adicionar 2" at bounding box center [1443, 619] width 103 height 66
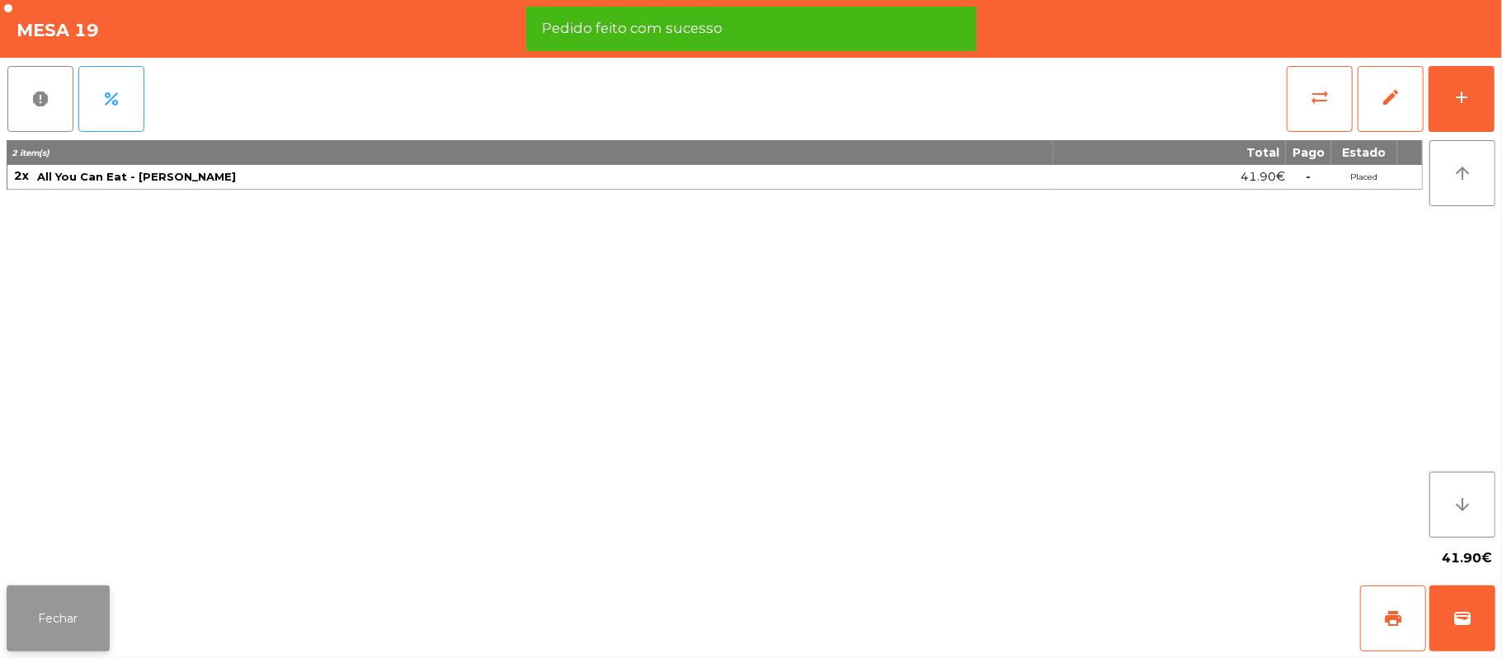
click at [64, 597] on button "Fechar" at bounding box center [58, 619] width 103 height 66
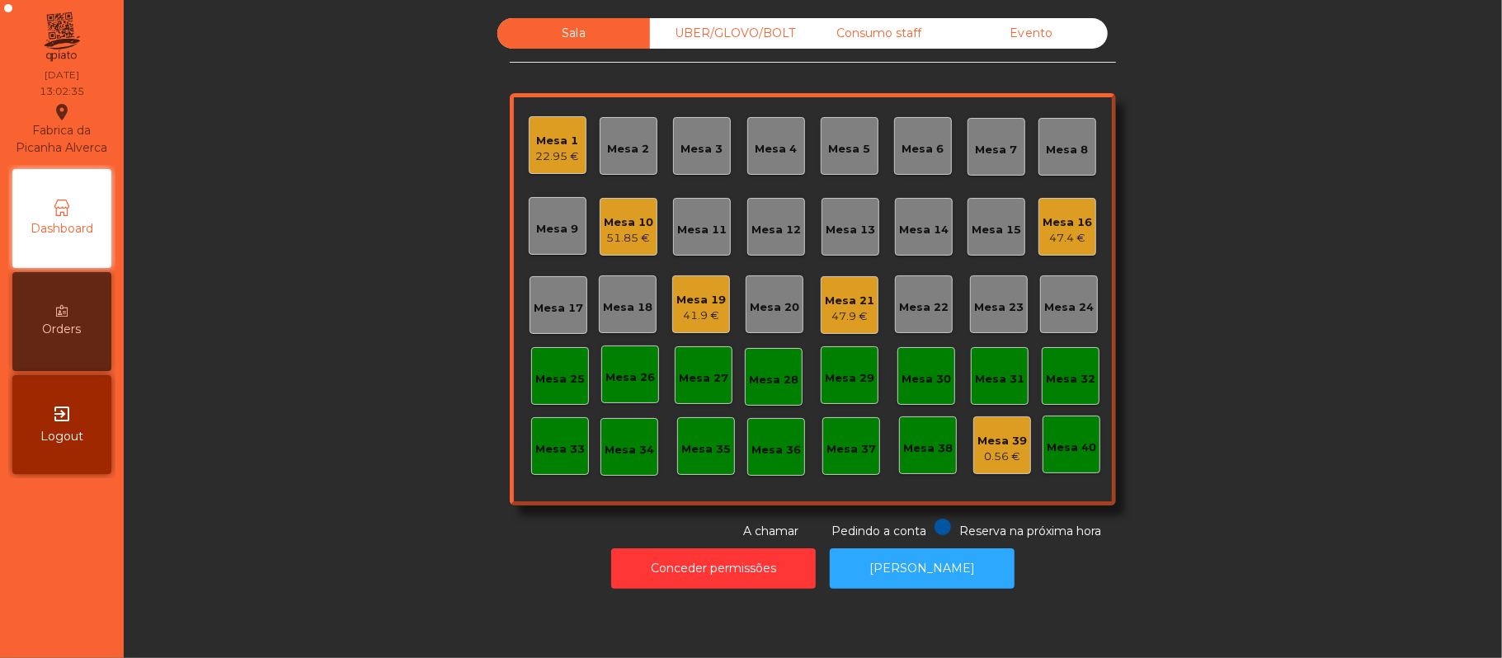
click at [704, 312] on div "41.9 €" at bounding box center [700, 316] width 49 height 16
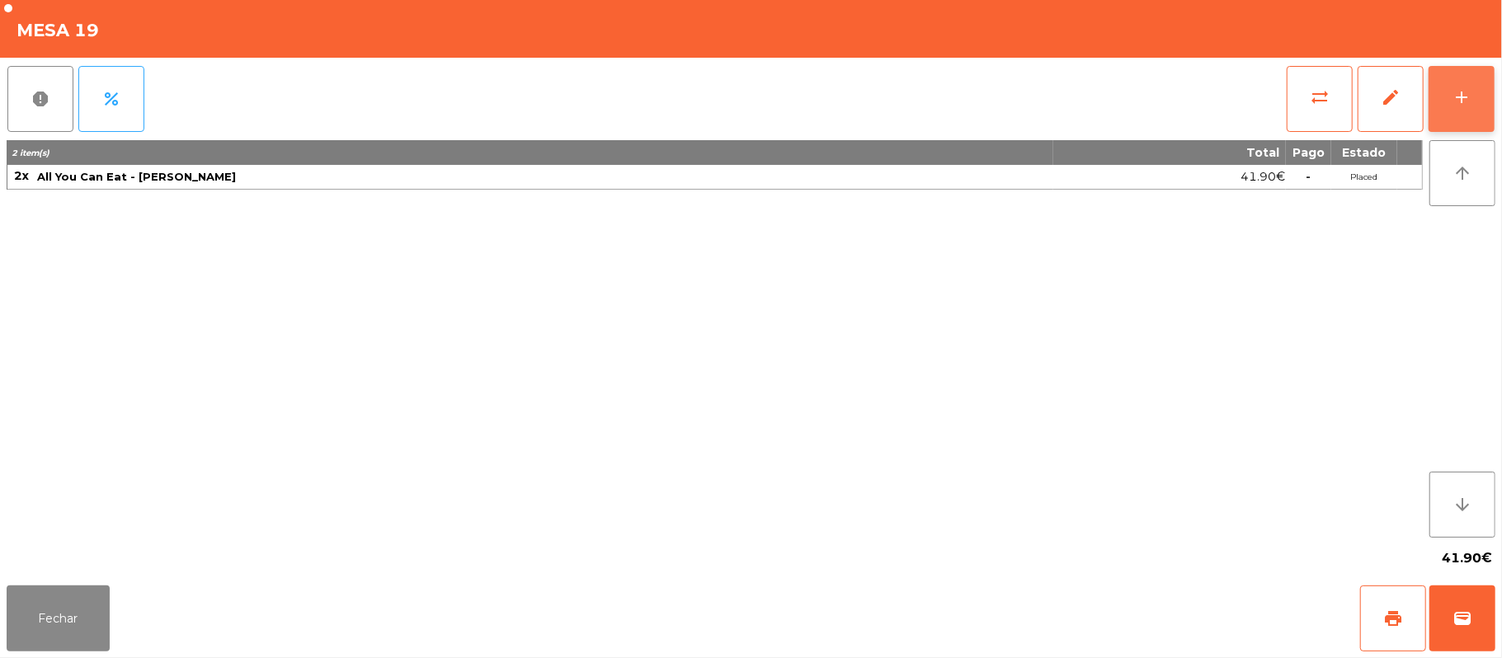
click at [1459, 97] on div "add" at bounding box center [1462, 97] width 20 height 20
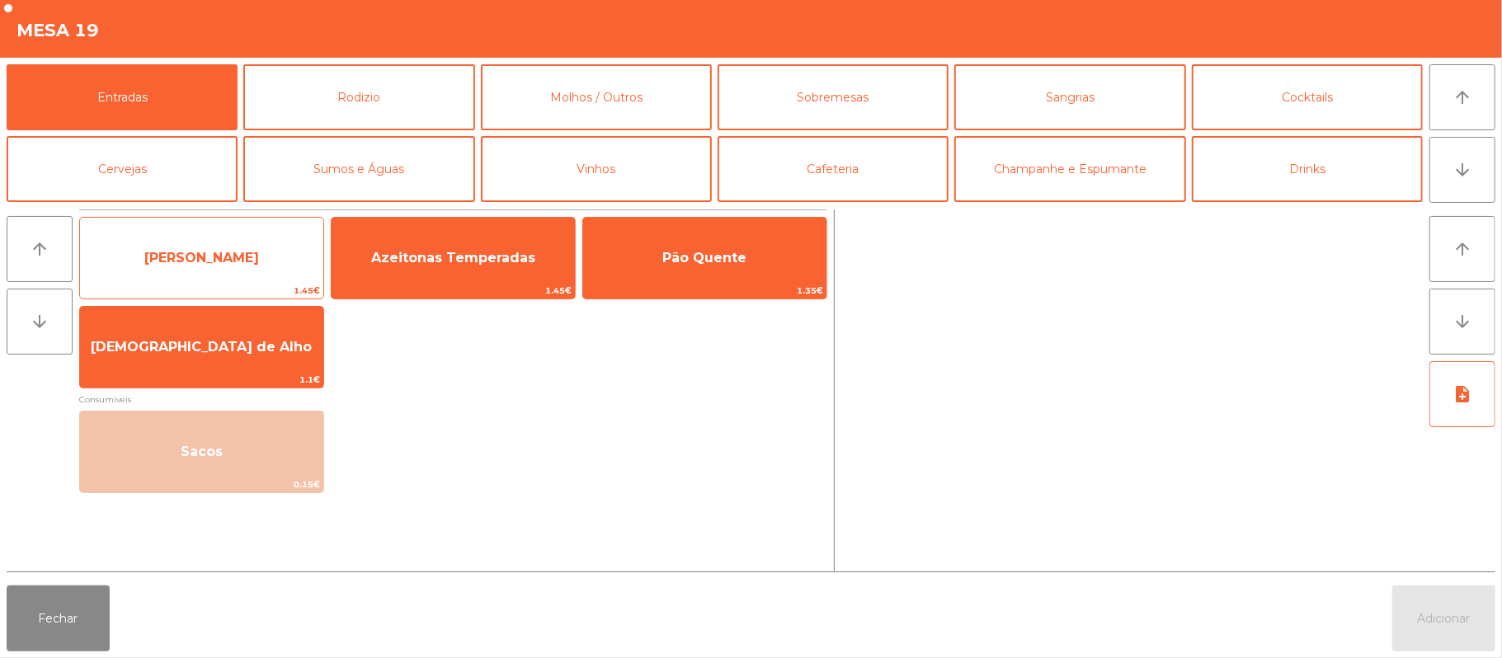
click at [231, 264] on span "[PERSON_NAME]" at bounding box center [201, 258] width 115 height 16
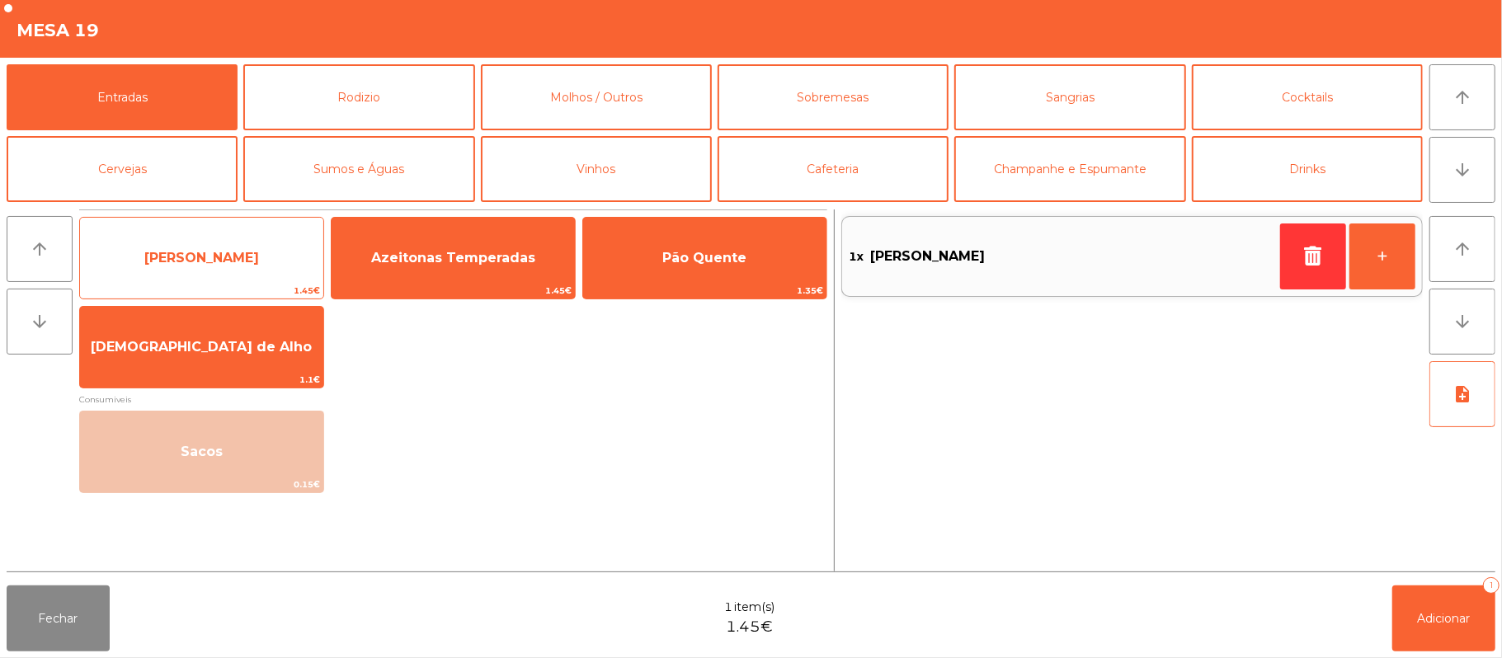
click at [232, 251] on span "[PERSON_NAME]" at bounding box center [201, 258] width 115 height 16
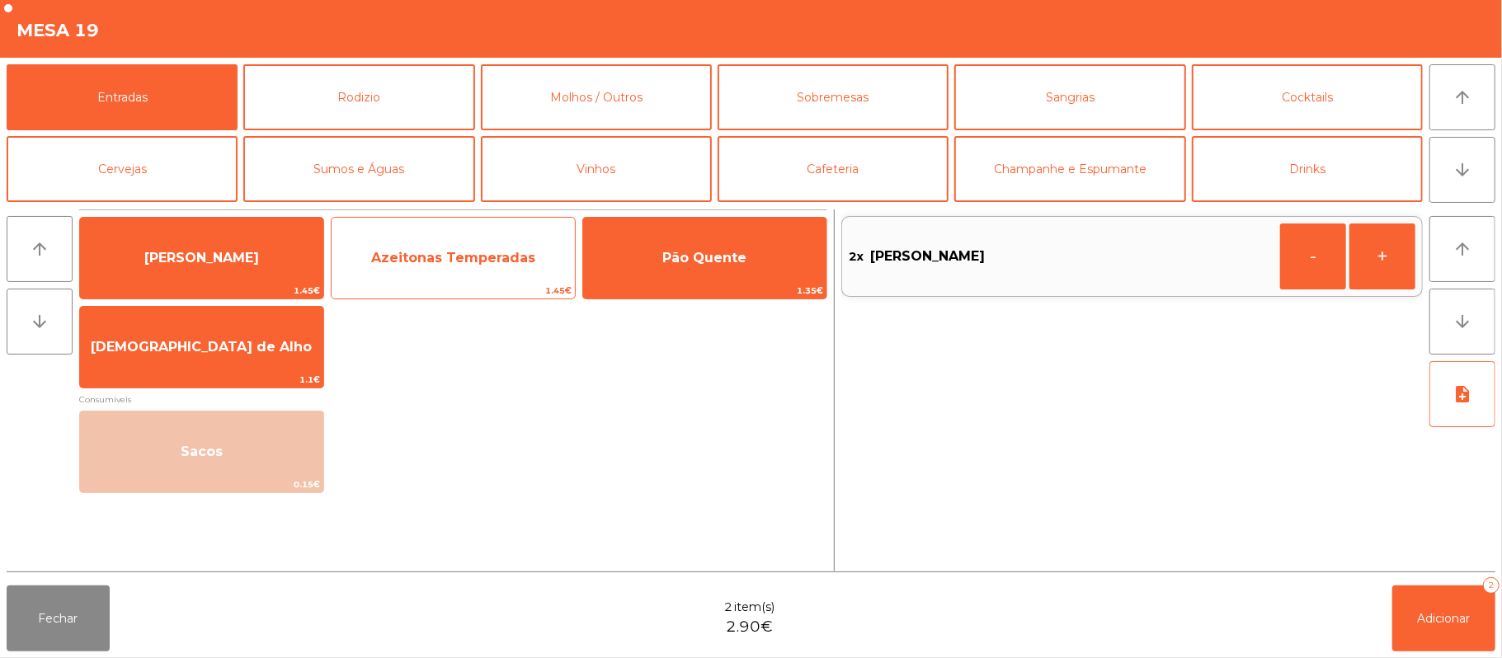
click at [386, 252] on span "Azeitonas Temperadas" at bounding box center [453, 258] width 164 height 16
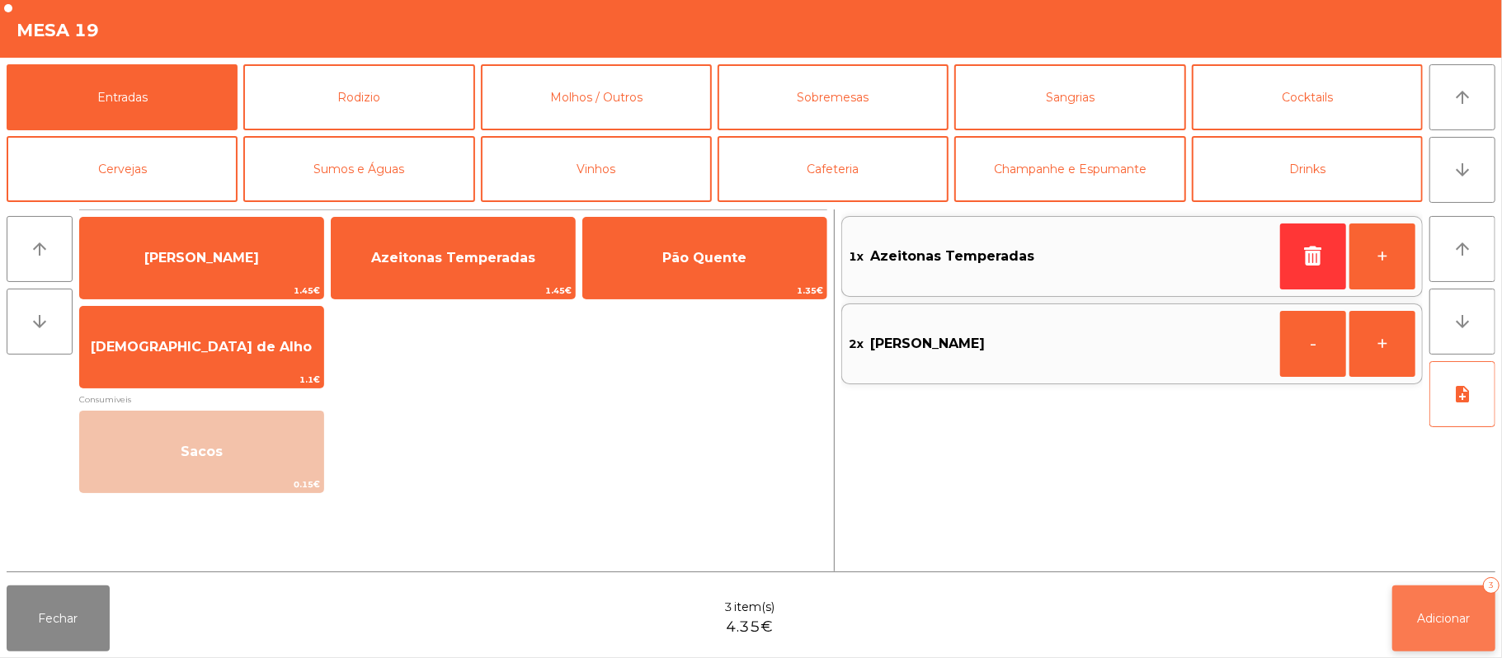
click at [1448, 629] on button "Adicionar 3" at bounding box center [1443, 619] width 103 height 66
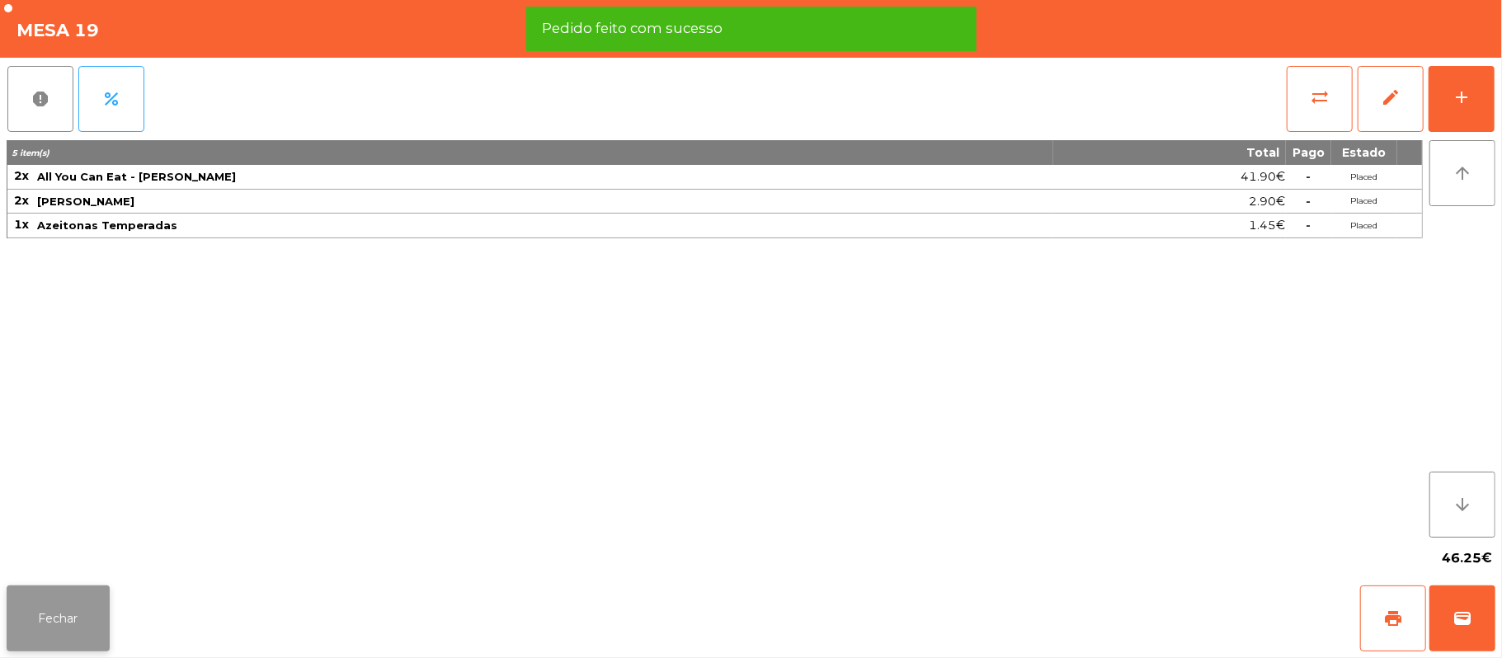
click at [76, 589] on button "Fechar" at bounding box center [58, 619] width 103 height 66
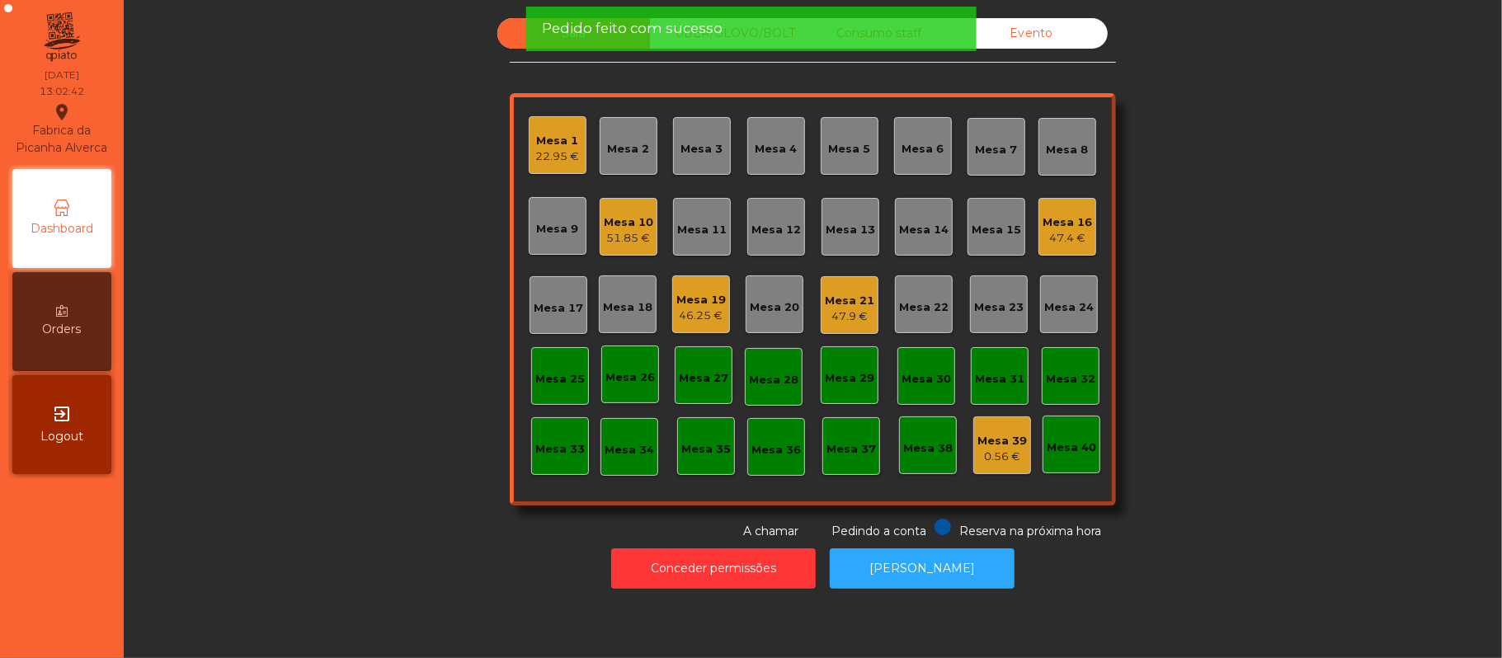
click at [1298, 251] on div "Sala UBER/[GEOGRAPHIC_DATA]/BOLT Consumo staff Evento [GEOGRAPHIC_DATA] 1 22.95…" at bounding box center [813, 279] width 1334 height 522
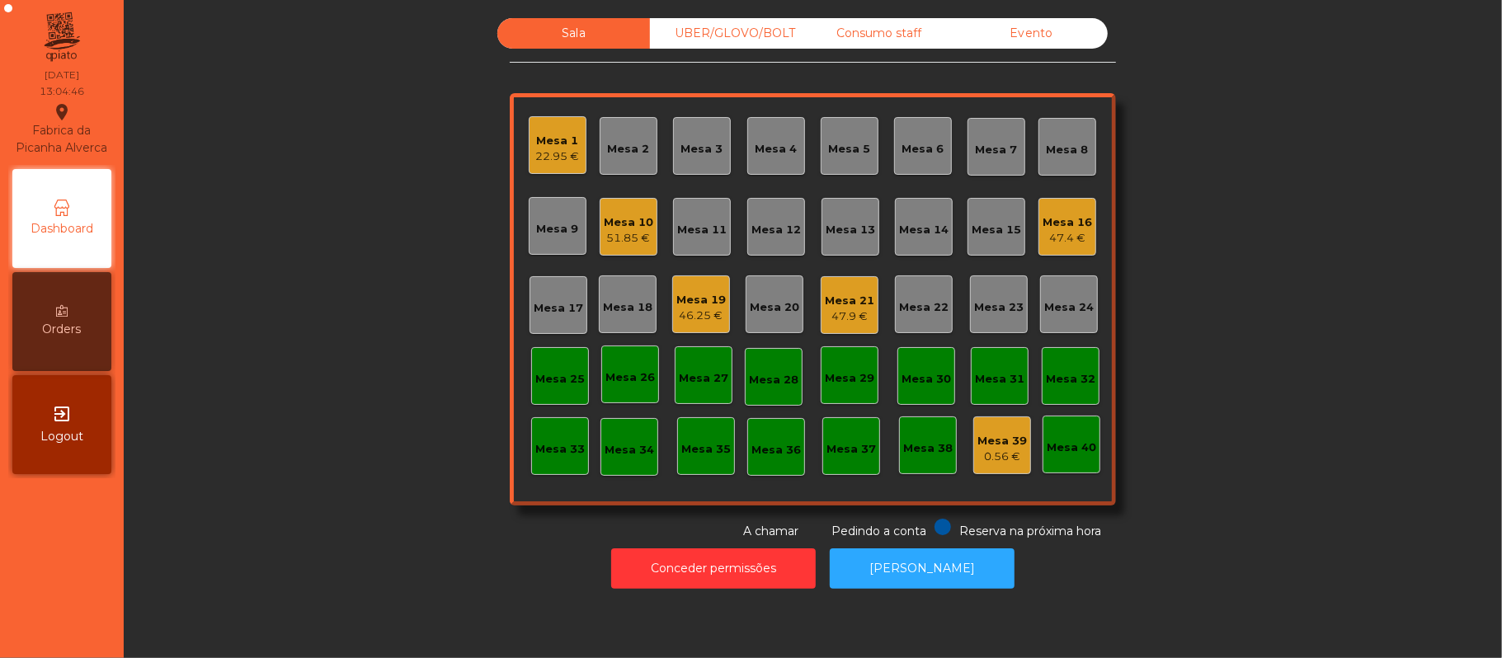
click at [1063, 208] on div "Mesa 16 47.4 €" at bounding box center [1067, 227] width 49 height 39
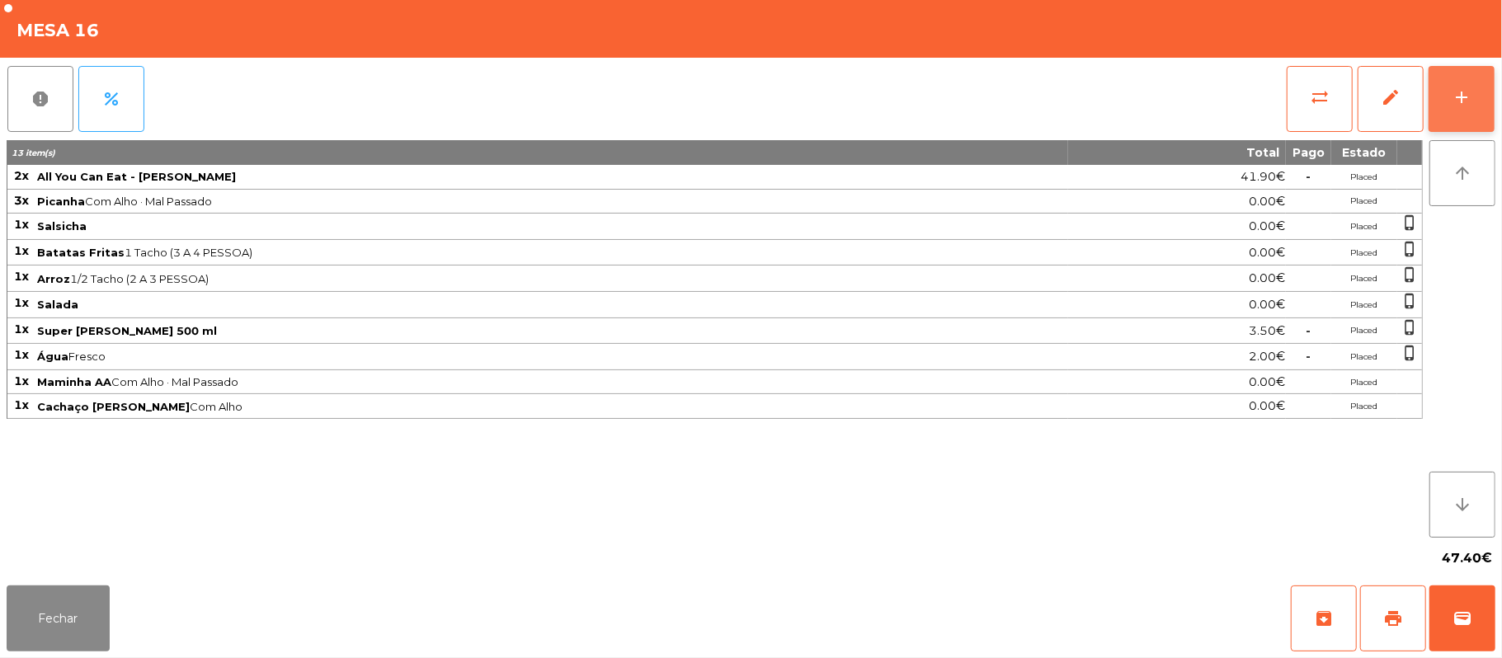
click at [1458, 93] on div "add" at bounding box center [1462, 97] width 20 height 20
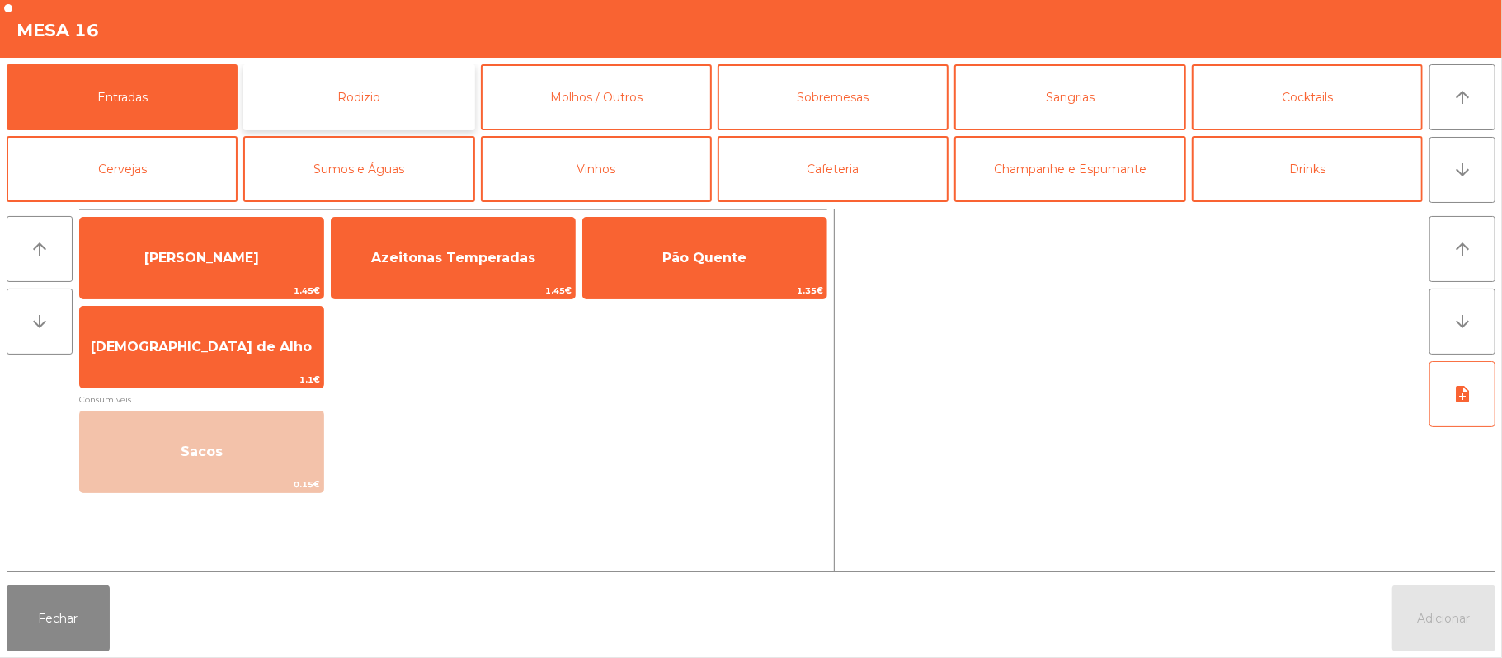
click at [371, 111] on button "Rodizio" at bounding box center [358, 97] width 231 height 66
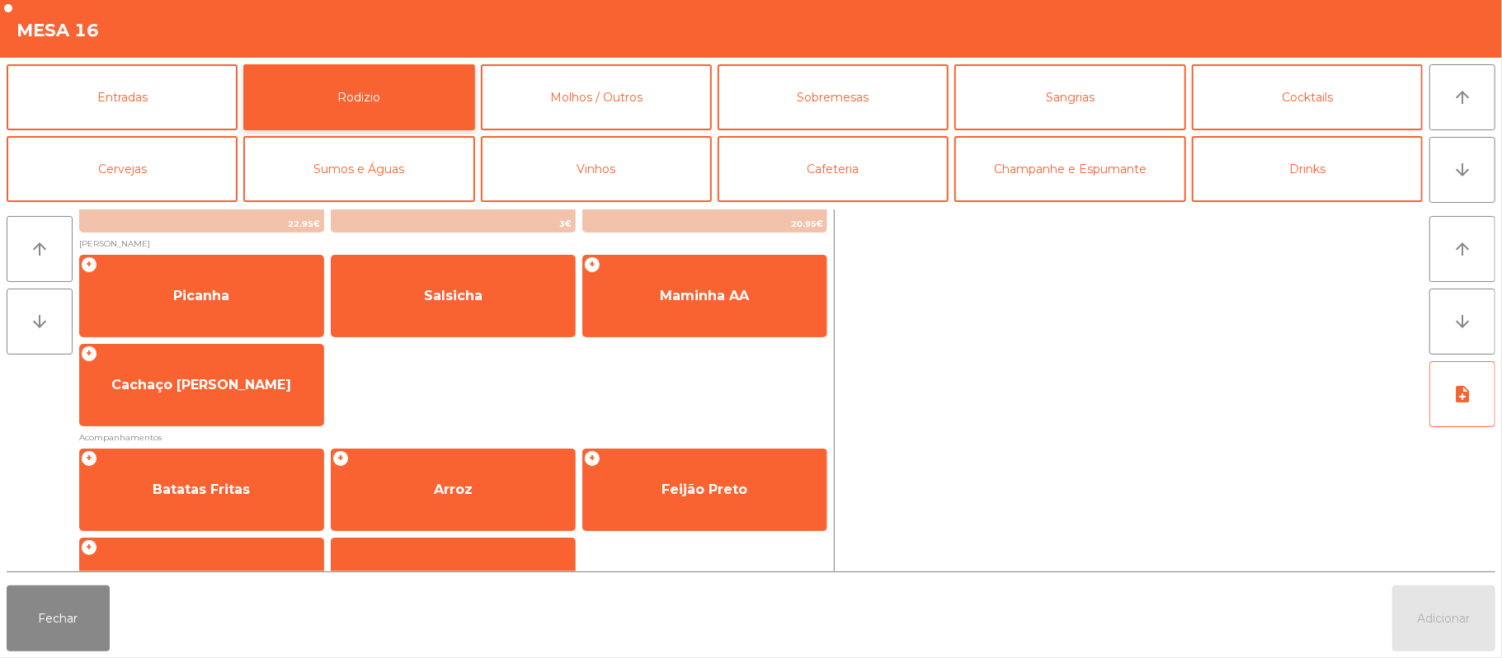
scroll to position [211, 0]
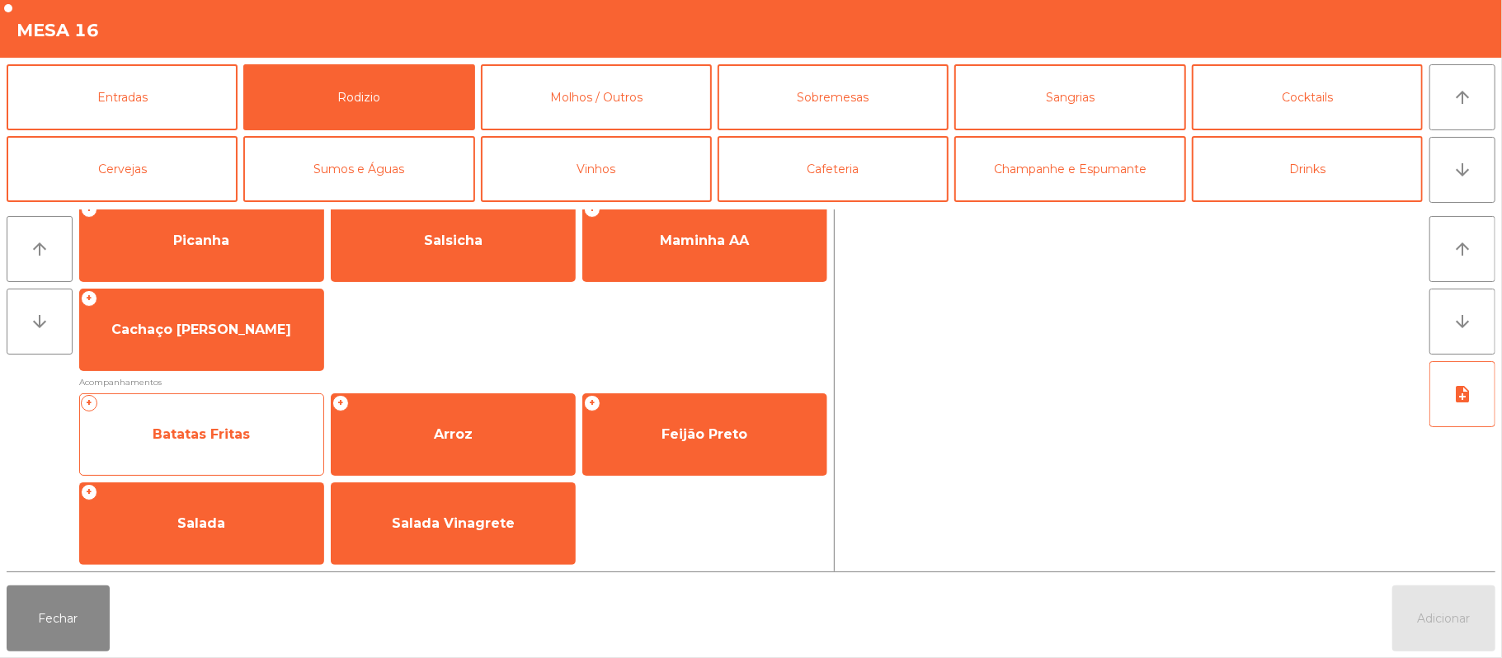
click at [238, 436] on span "Batatas Fritas" at bounding box center [201, 434] width 97 height 16
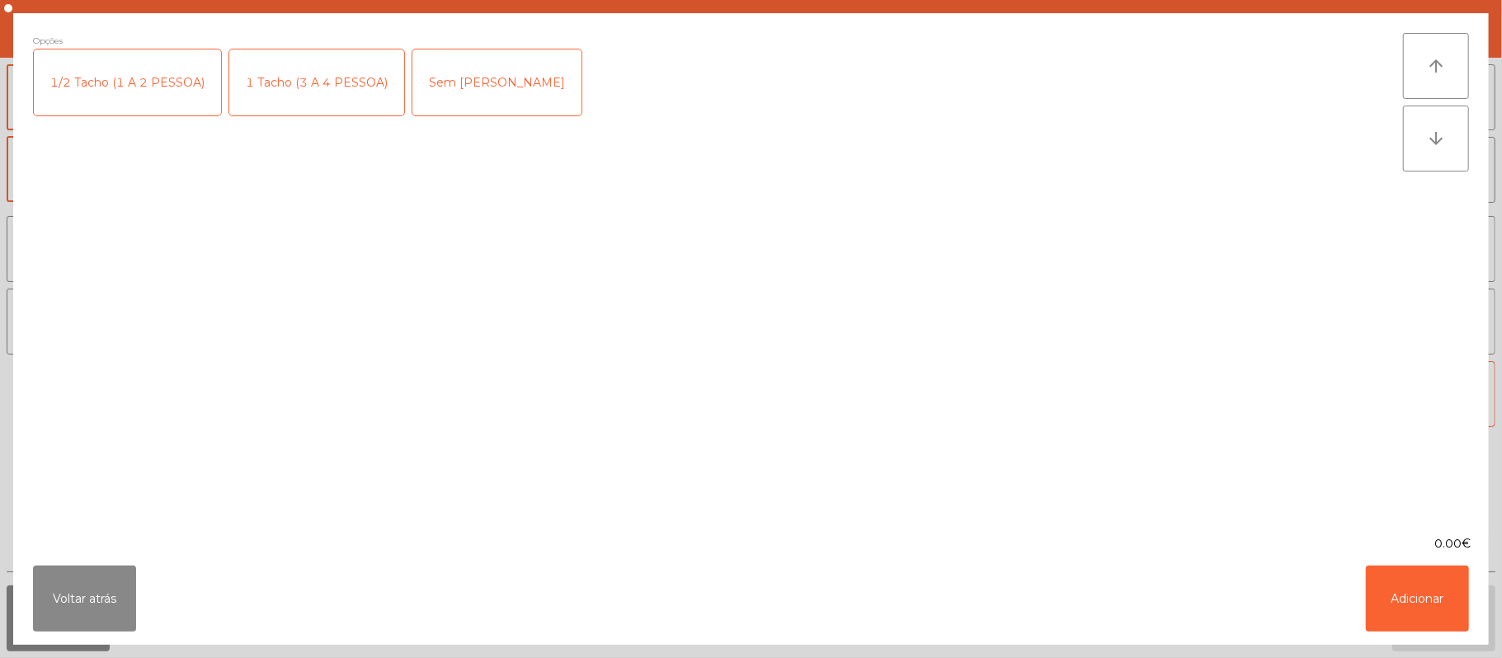
click at [307, 82] on div "1 Tacho (3 A 4 PESSOA)" at bounding box center [316, 82] width 175 height 66
click at [1407, 605] on button "Adicionar" at bounding box center [1417, 599] width 103 height 66
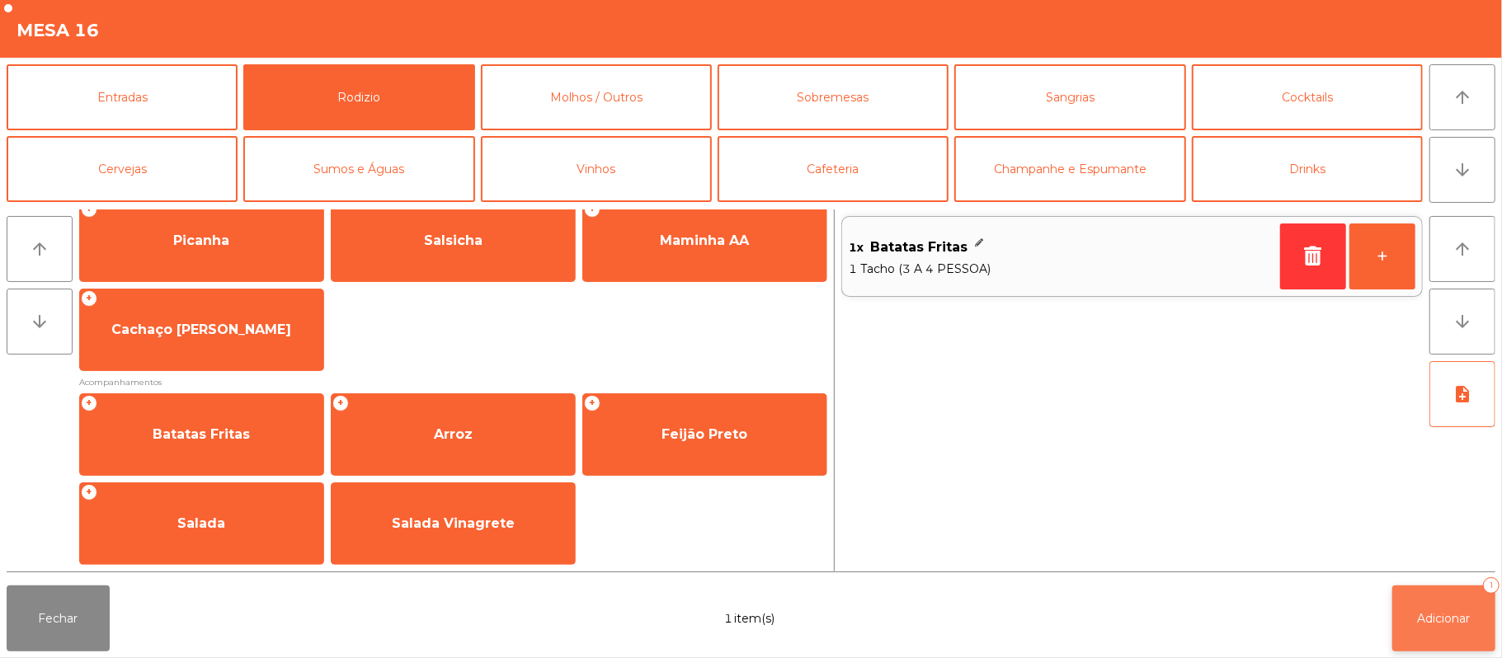
click at [1415, 631] on button "Adicionar 1" at bounding box center [1443, 619] width 103 height 66
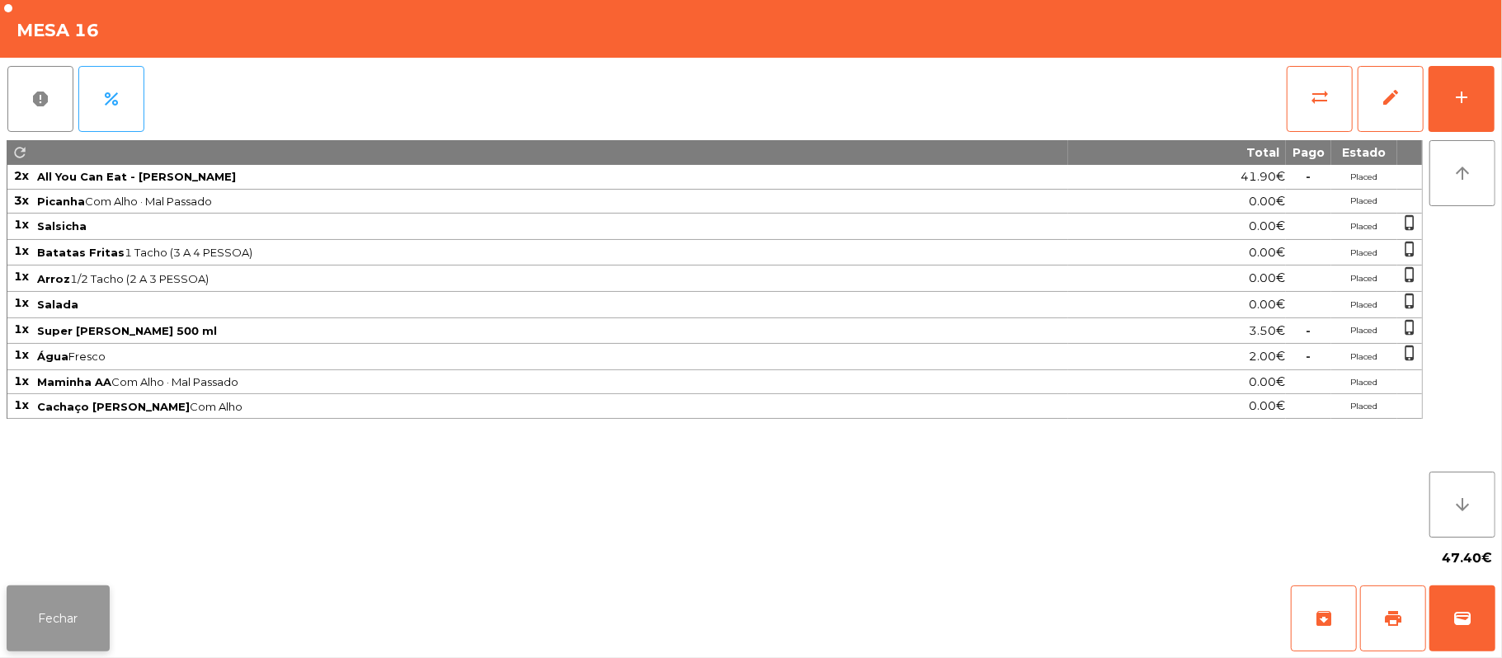
click at [47, 592] on button "Fechar" at bounding box center [58, 619] width 103 height 66
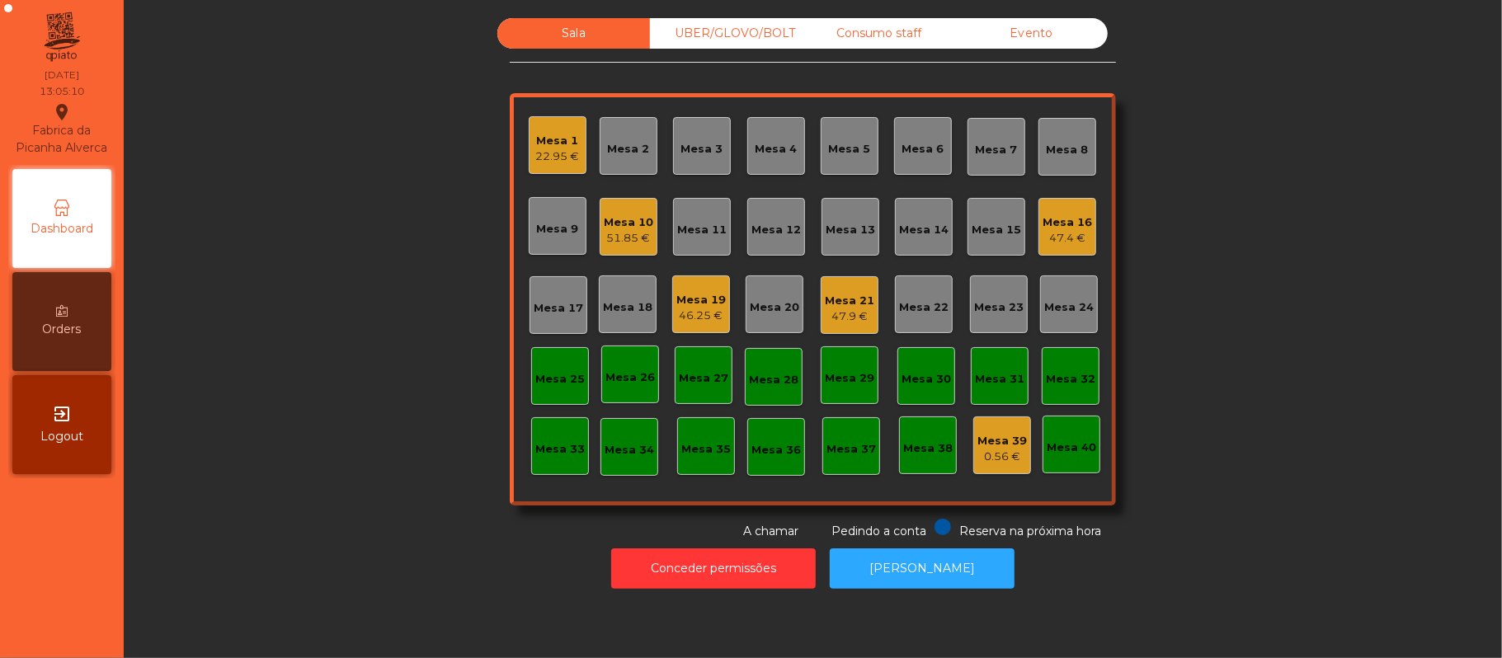
click at [604, 221] on div "Mesa 10" at bounding box center [628, 222] width 49 height 16
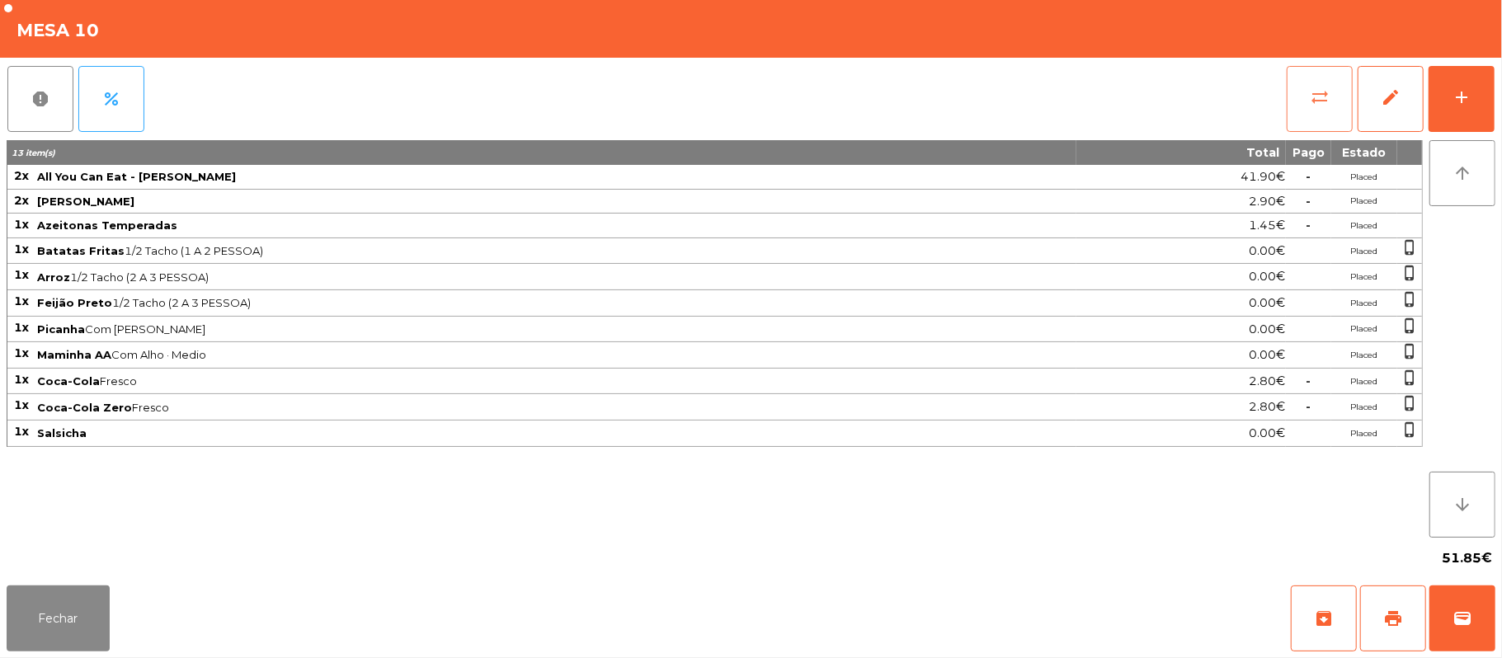
click at [1334, 106] on button "sync_alt" at bounding box center [1320, 99] width 66 height 66
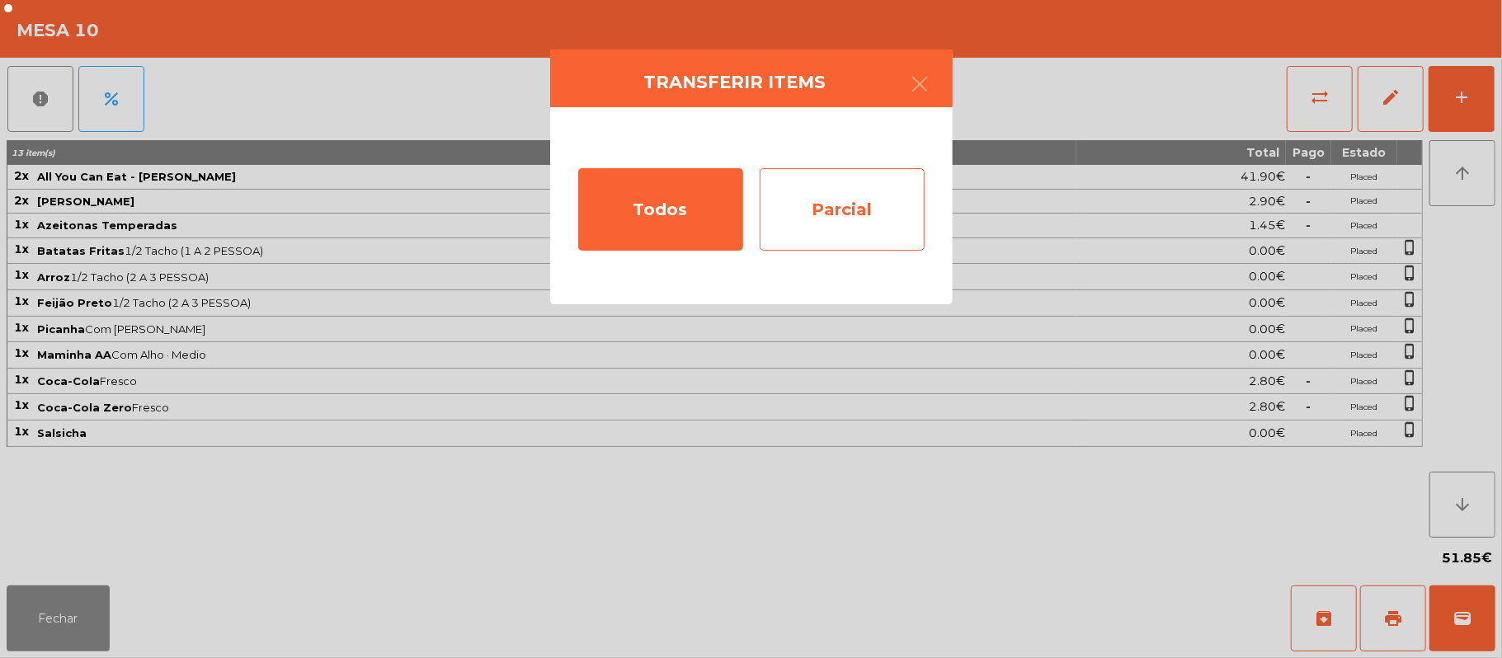
click at [842, 219] on div "Parcial" at bounding box center [842, 209] width 165 height 82
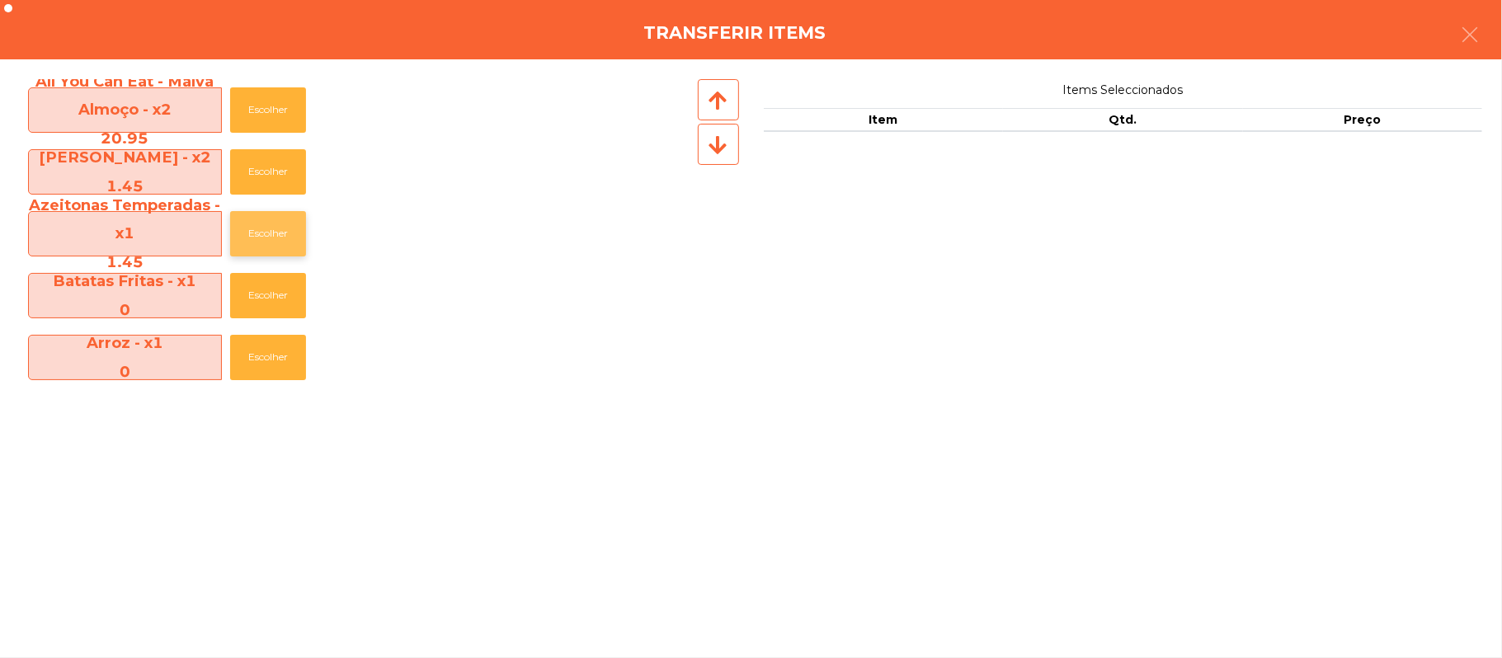
click at [272, 238] on button "Escolher" at bounding box center [268, 233] width 76 height 45
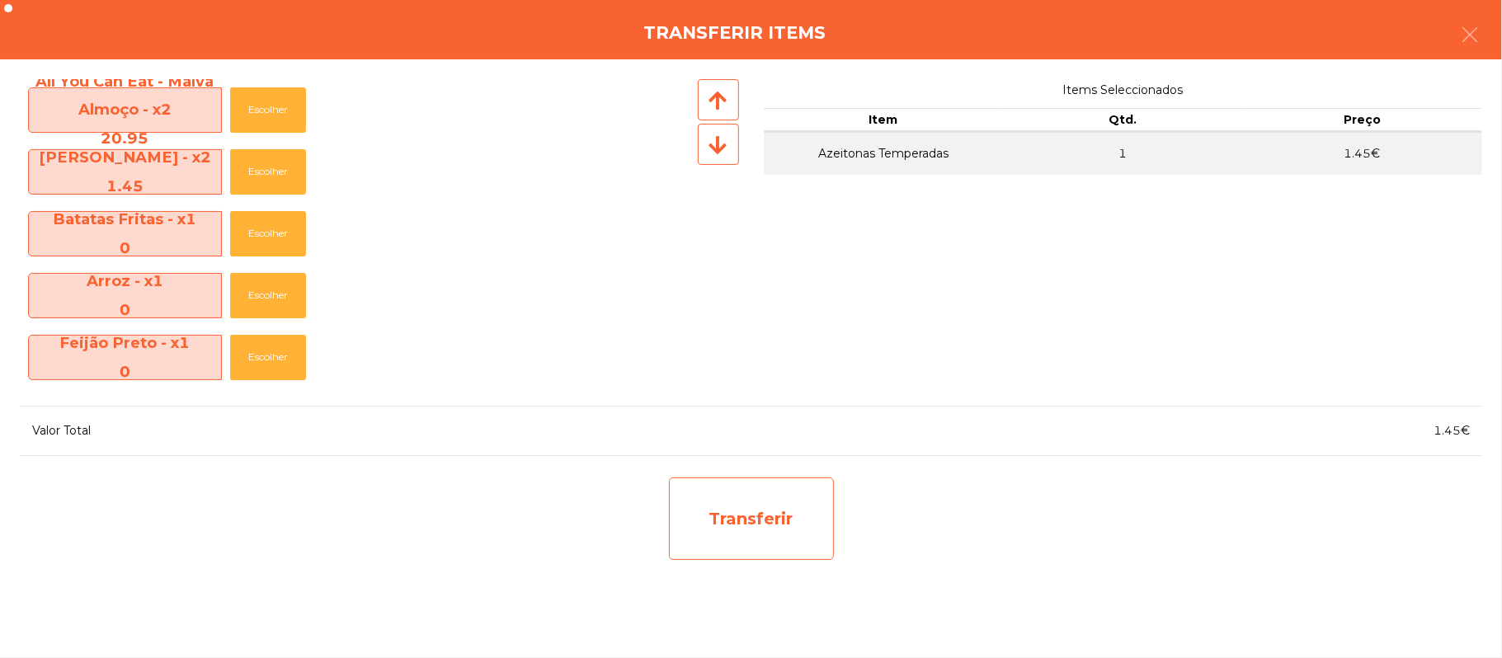
click at [759, 525] on div "Transferir" at bounding box center [751, 519] width 165 height 82
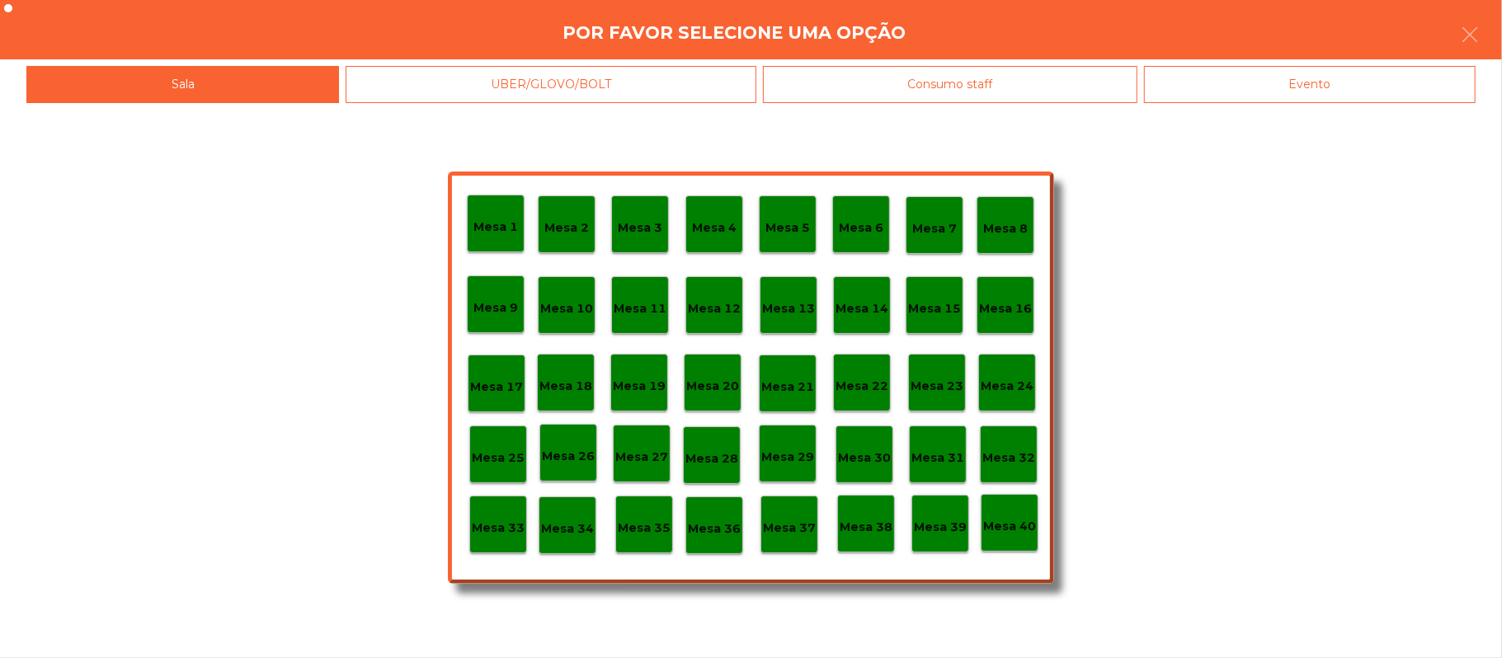
click at [786, 510] on div "Mesa 37" at bounding box center [789, 525] width 58 height 58
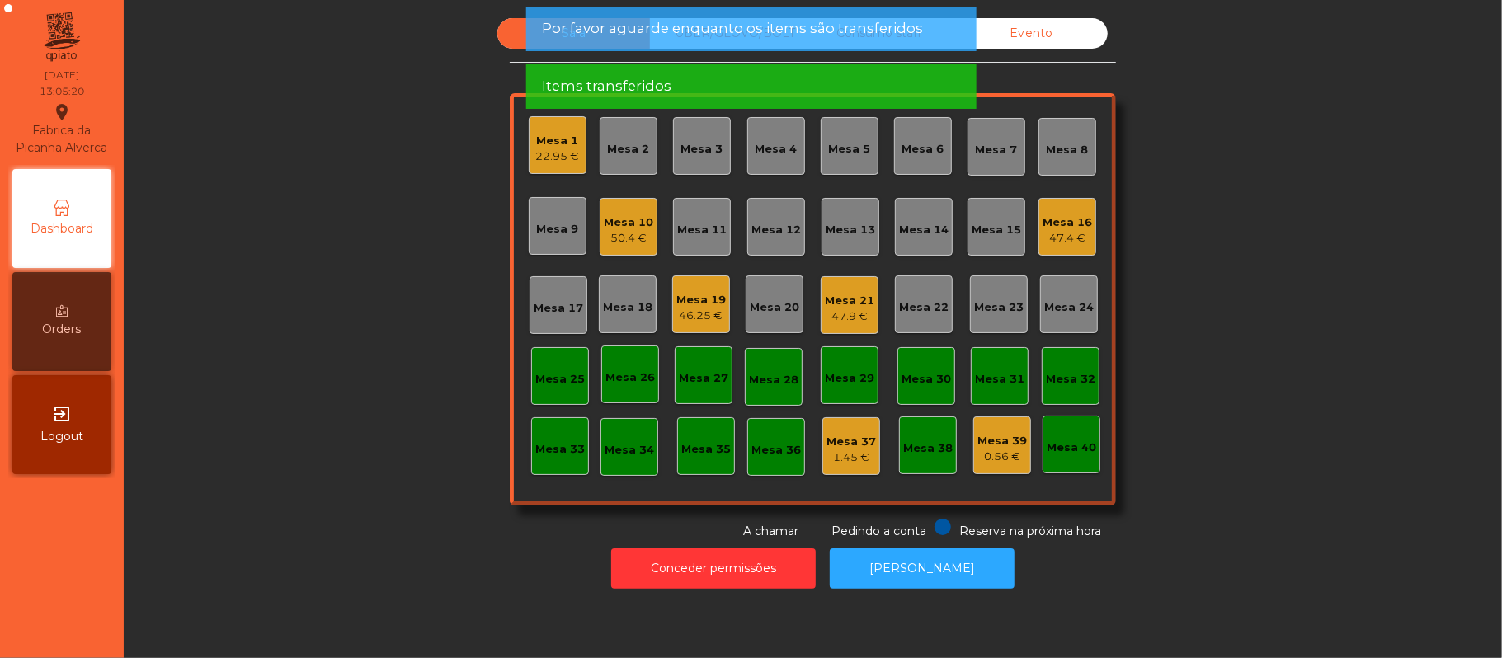
click at [353, 475] on div "Sala UBER/[GEOGRAPHIC_DATA]/BOLT Consumo staff Evento [GEOGRAPHIC_DATA] 1 22.95…" at bounding box center [813, 279] width 1334 height 522
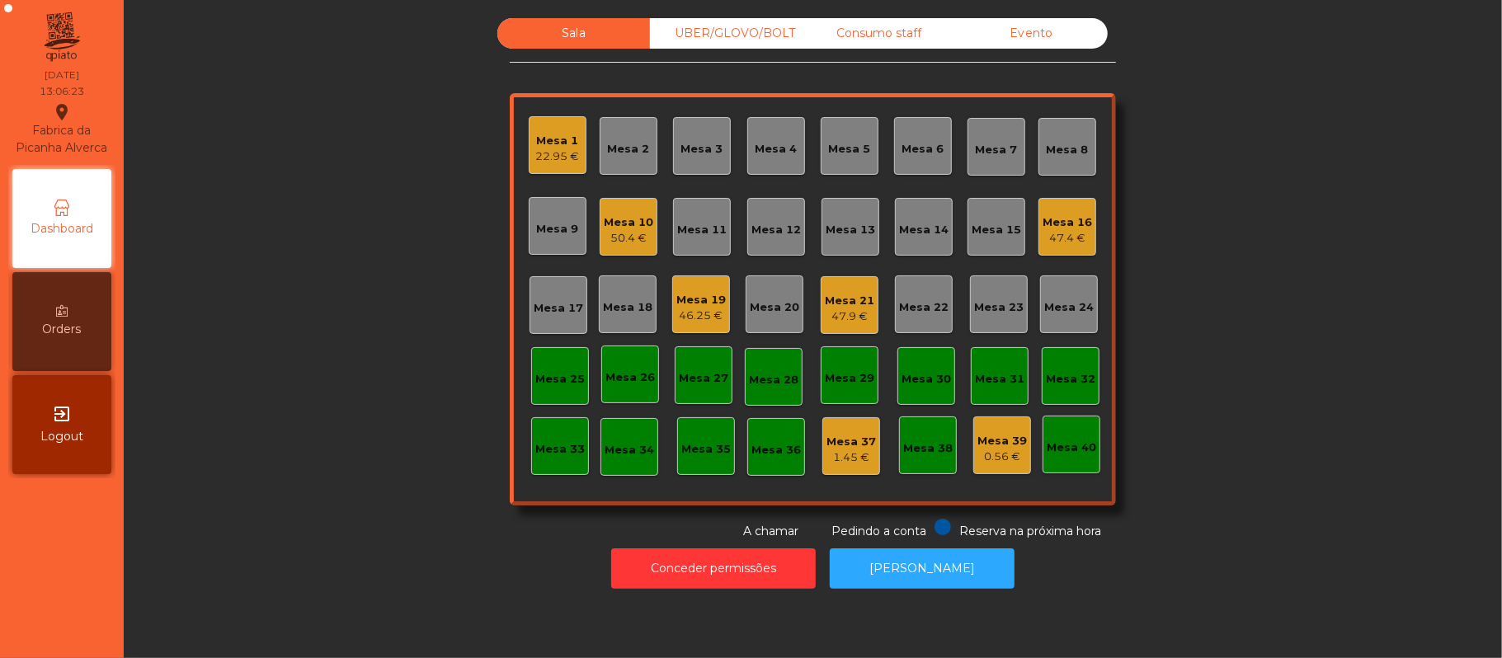
click at [1076, 219] on div "Mesa 16" at bounding box center [1067, 222] width 49 height 16
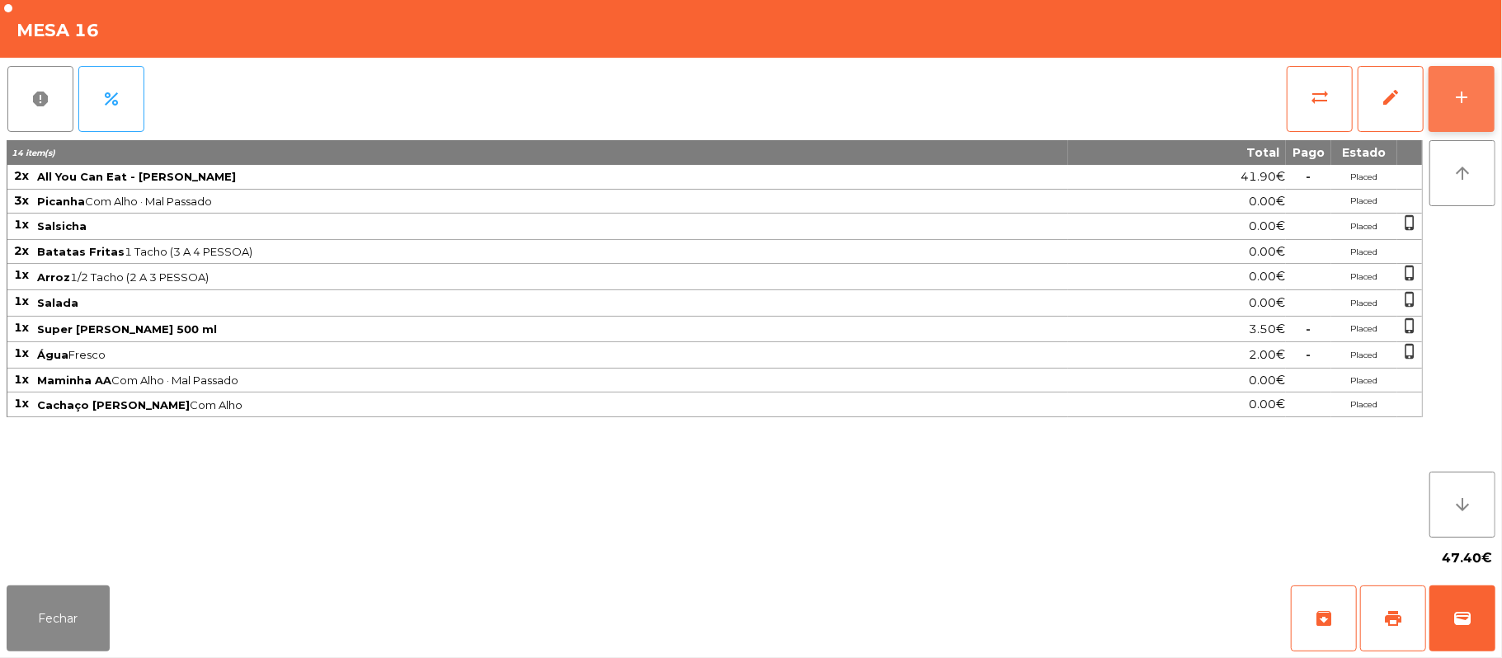
click at [1443, 102] on button "add" at bounding box center [1462, 99] width 66 height 66
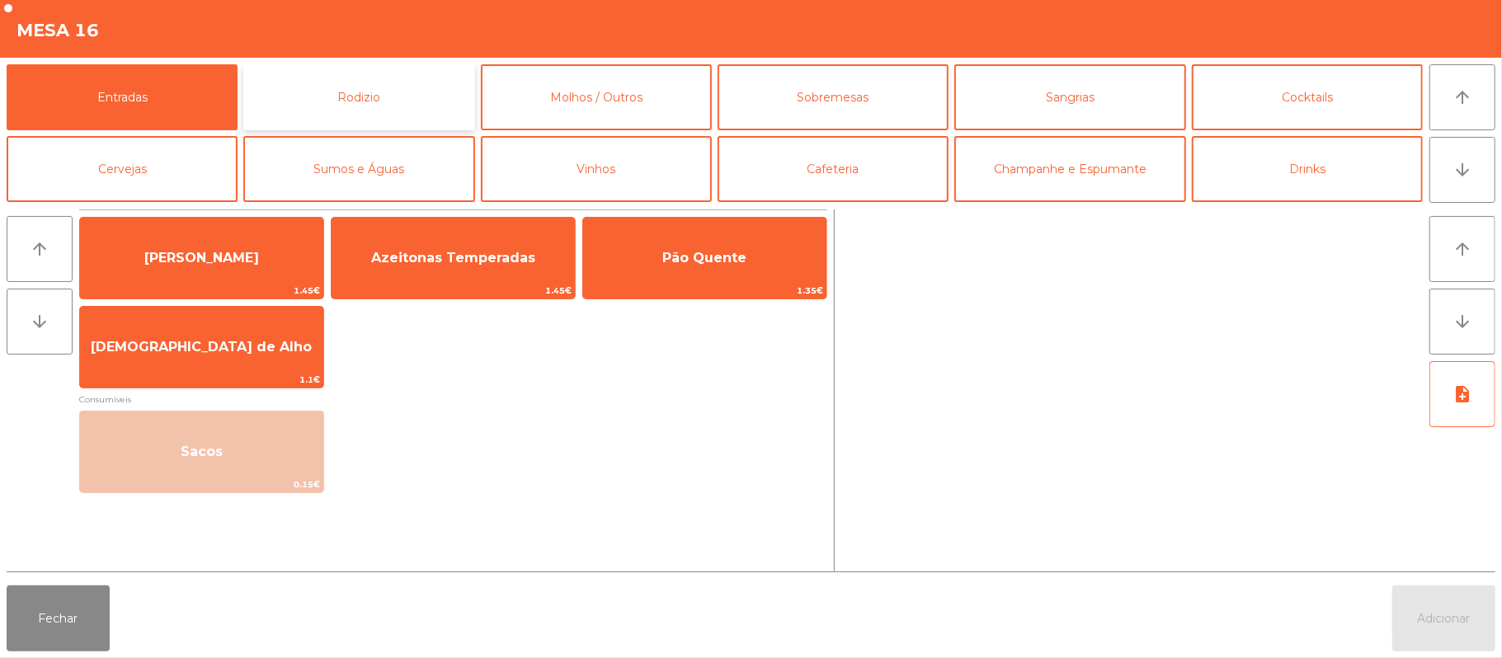
click at [302, 101] on button "Rodizio" at bounding box center [358, 97] width 231 height 66
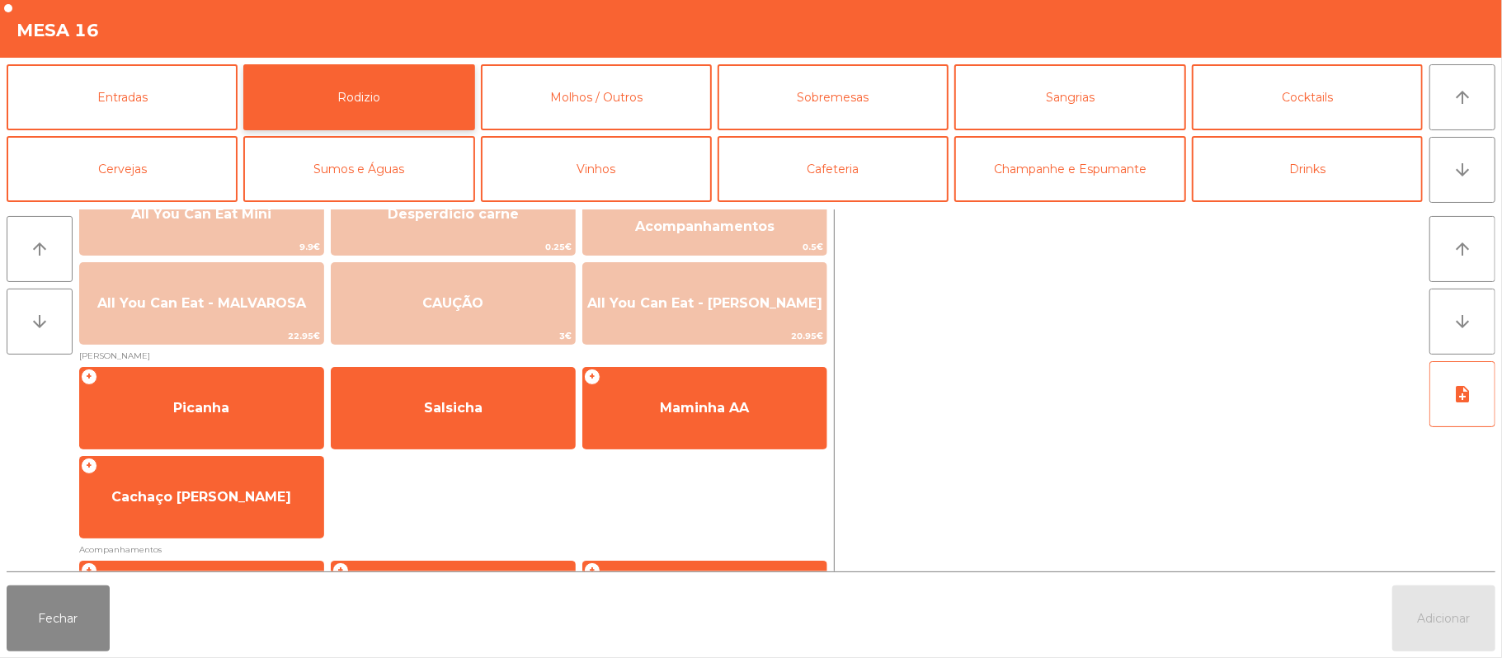
scroll to position [69, 0]
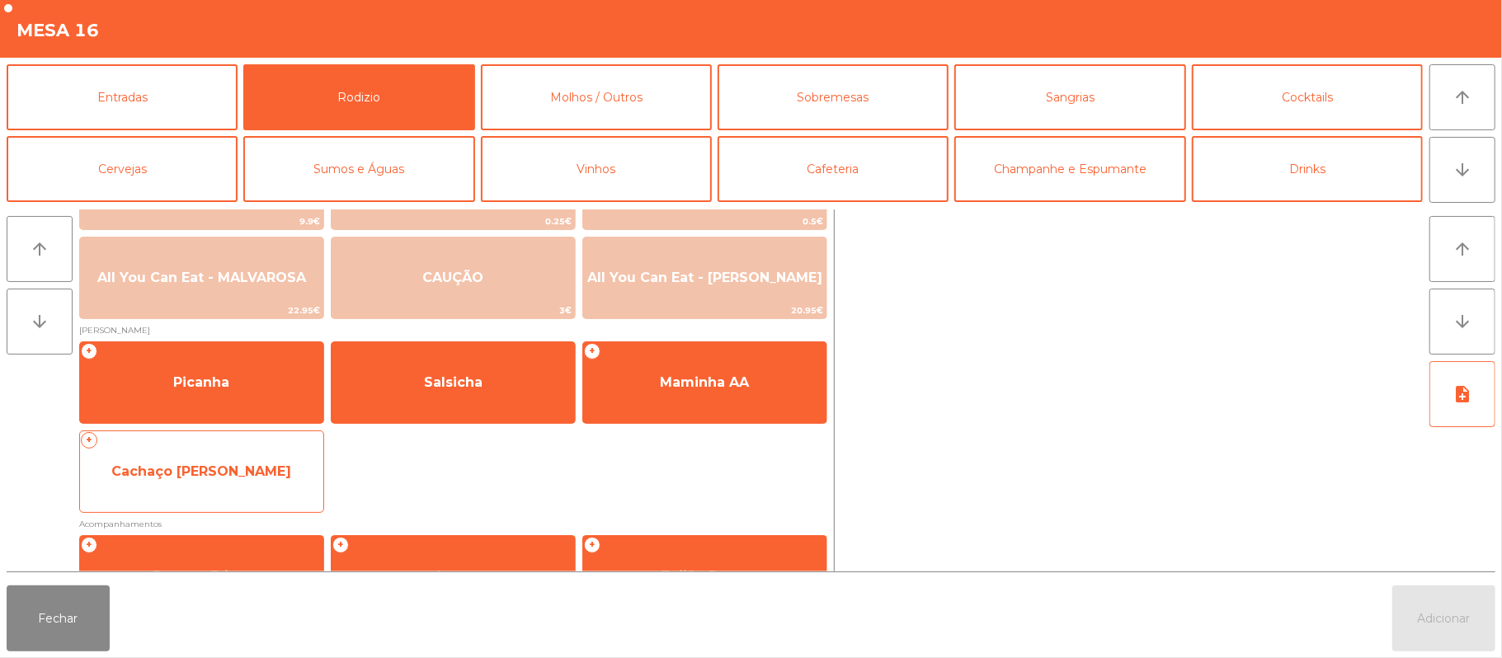
click at [234, 478] on span "Cachaço [PERSON_NAME]" at bounding box center [201, 472] width 180 height 16
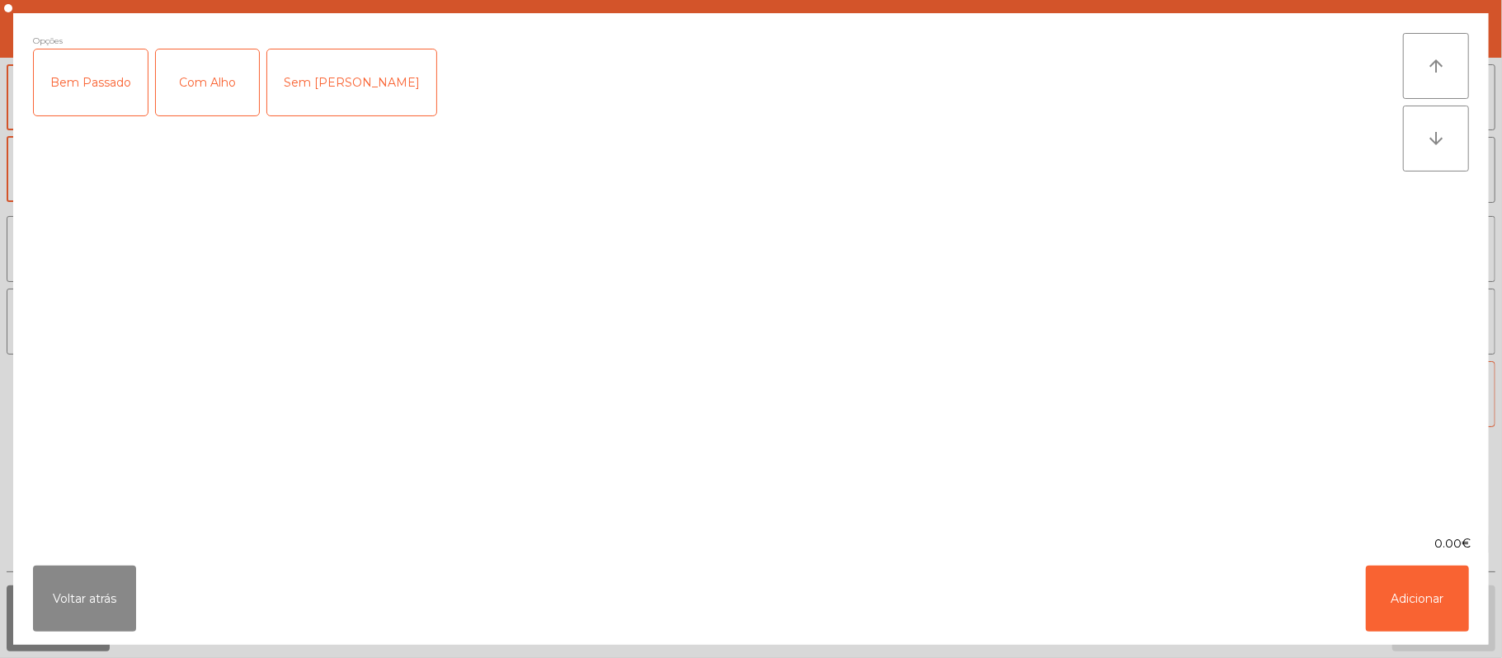
click at [214, 92] on div "Com Alho" at bounding box center [207, 82] width 103 height 66
click at [1450, 587] on button "Adicionar" at bounding box center [1417, 599] width 103 height 66
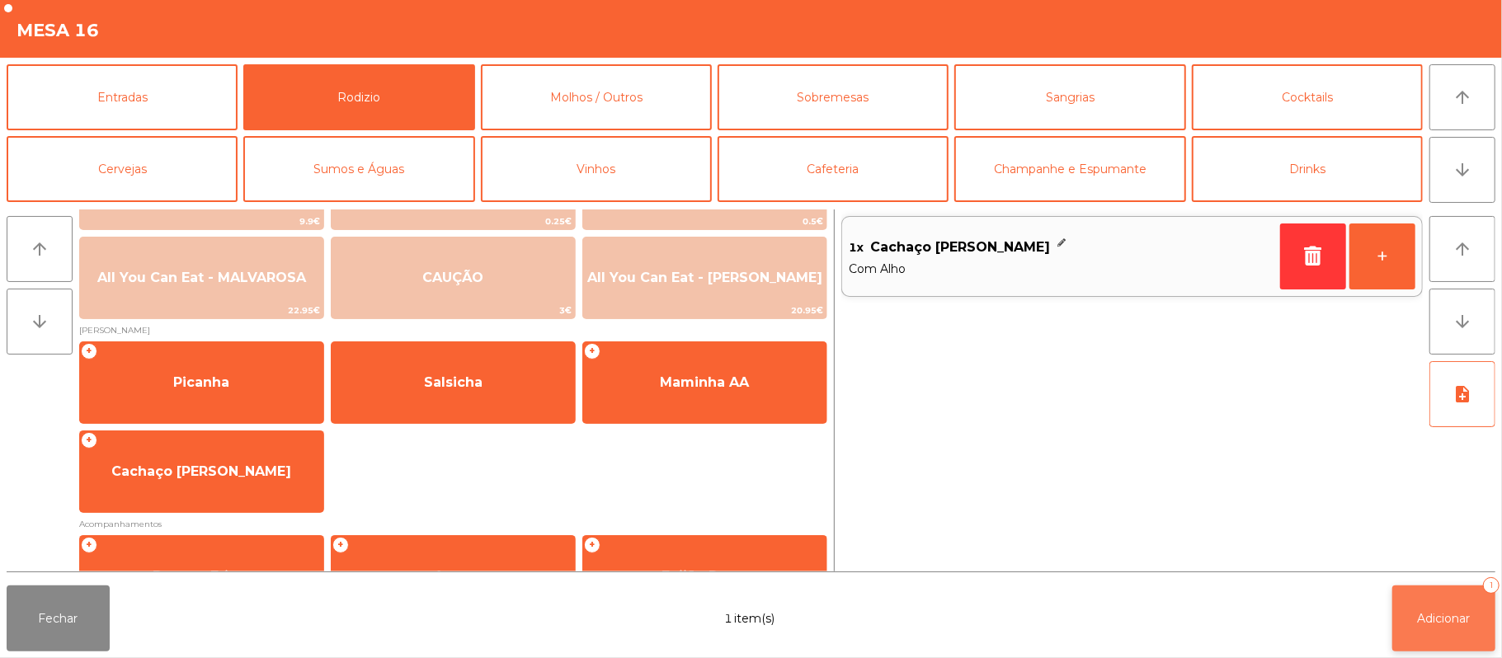
click at [1446, 618] on span "Adicionar" at bounding box center [1444, 618] width 53 height 15
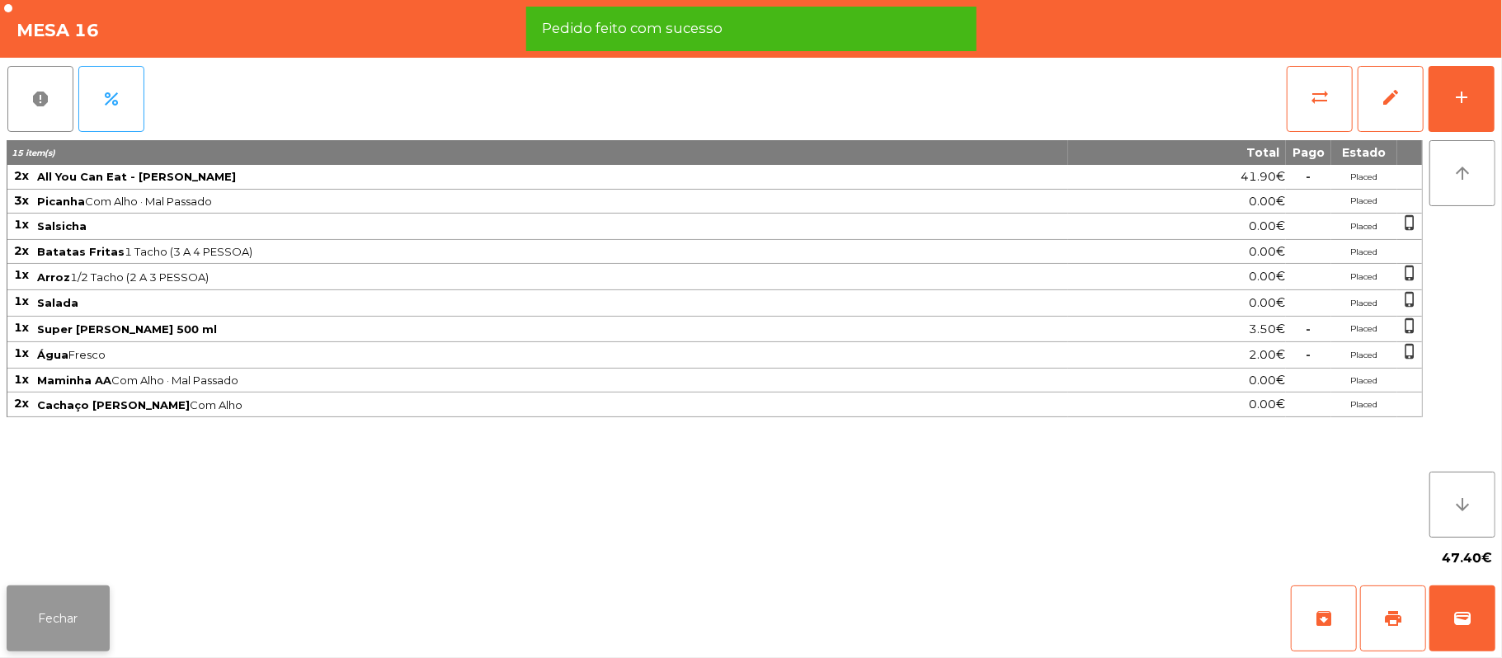
click at [49, 618] on button "Fechar" at bounding box center [58, 619] width 103 height 66
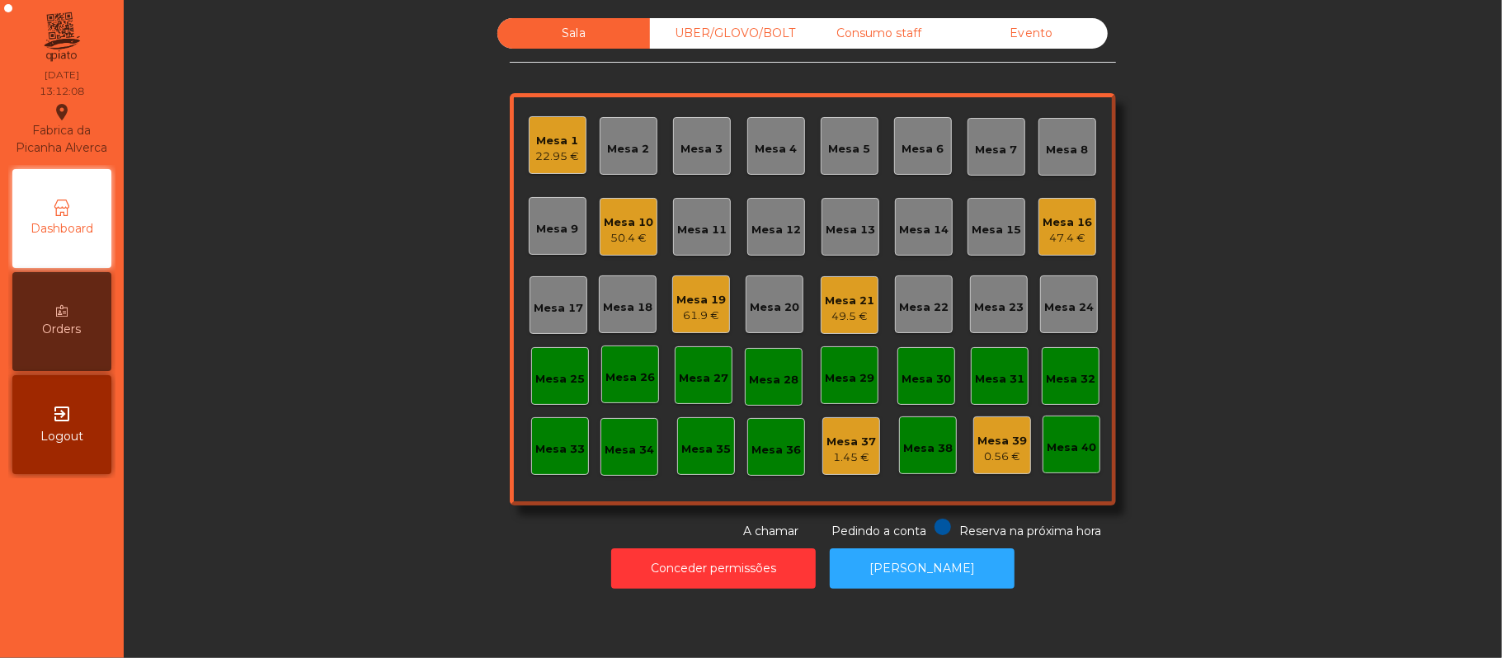
click at [693, 314] on div "61.9 €" at bounding box center [700, 316] width 49 height 16
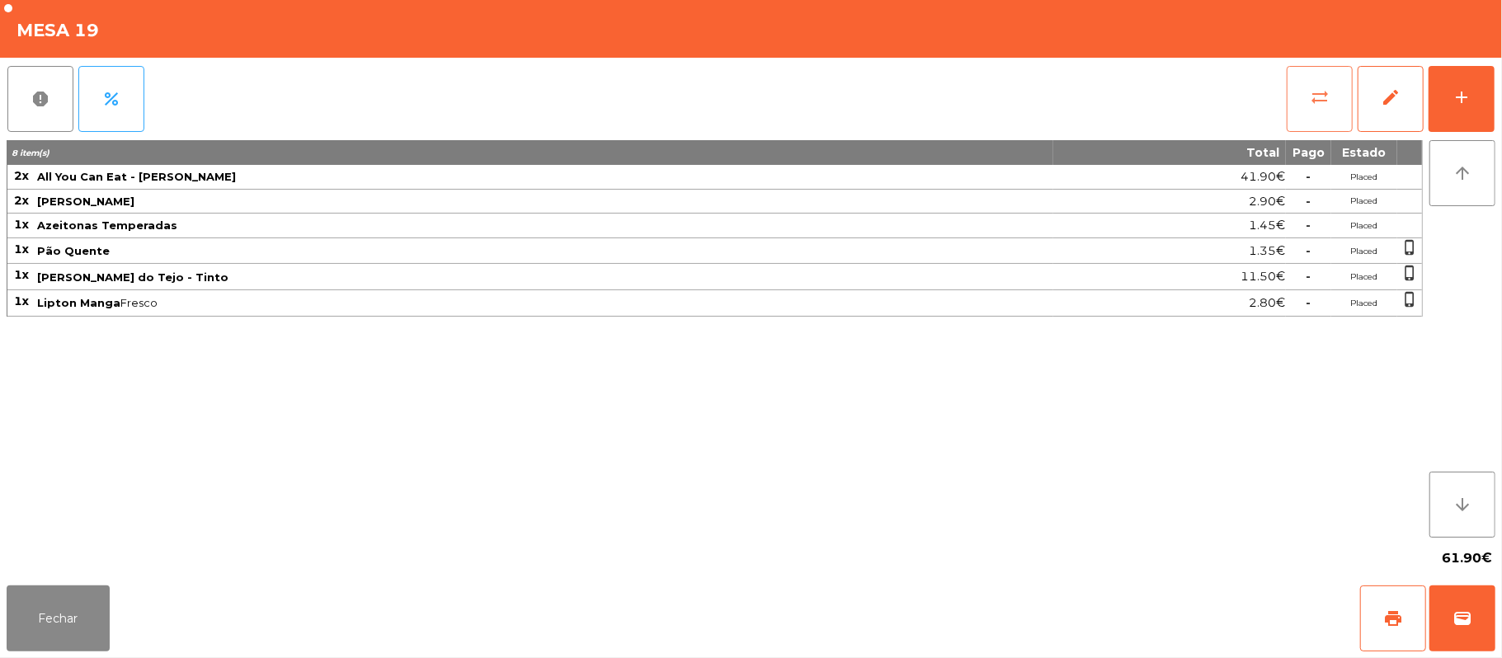
click at [1323, 125] on button "sync_alt" at bounding box center [1320, 99] width 66 height 66
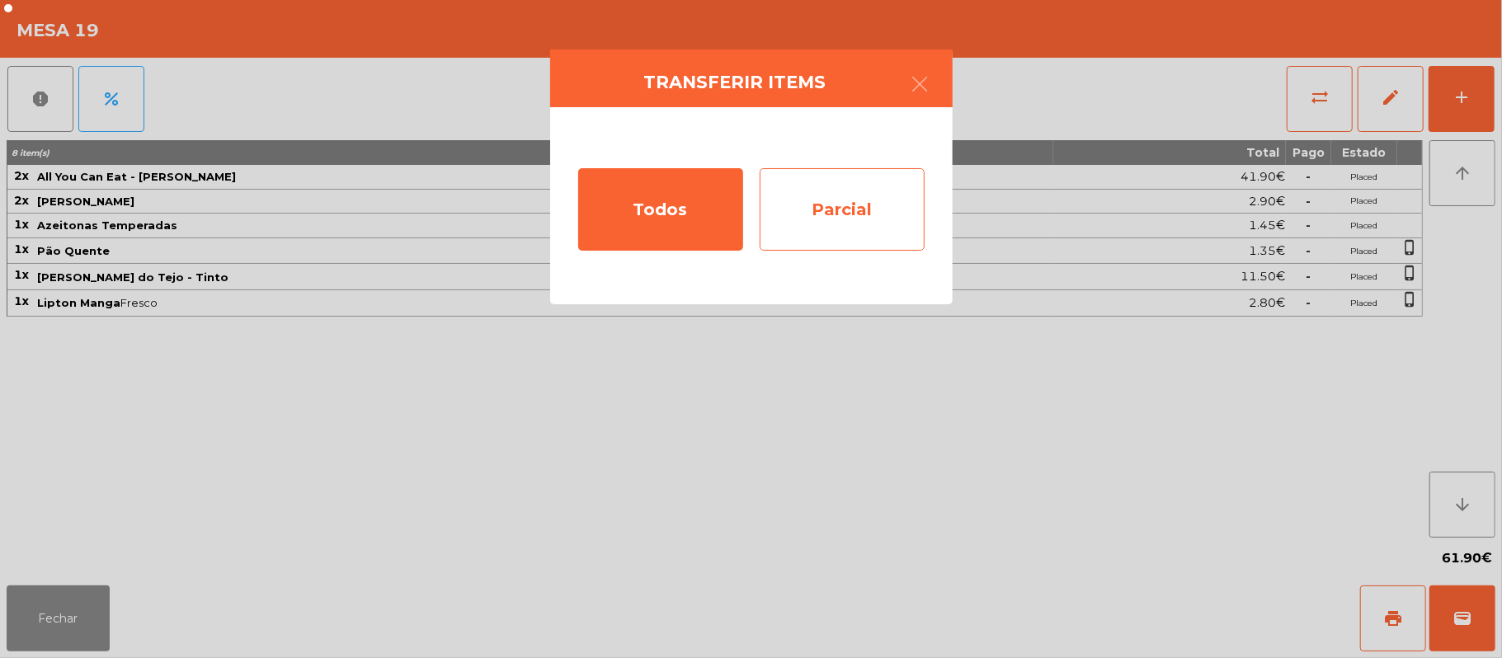
click at [822, 219] on div "Parcial" at bounding box center [842, 209] width 165 height 82
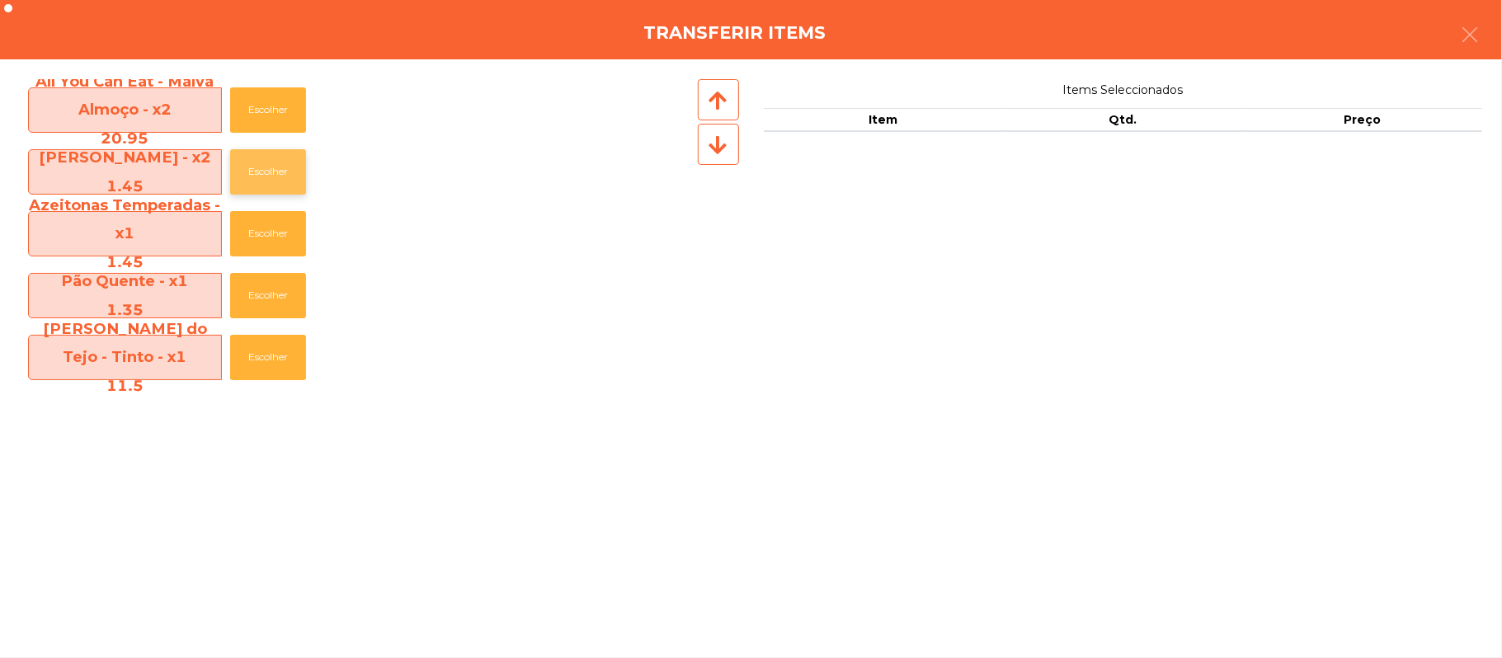
click at [258, 176] on button "Escolher" at bounding box center [268, 171] width 76 height 45
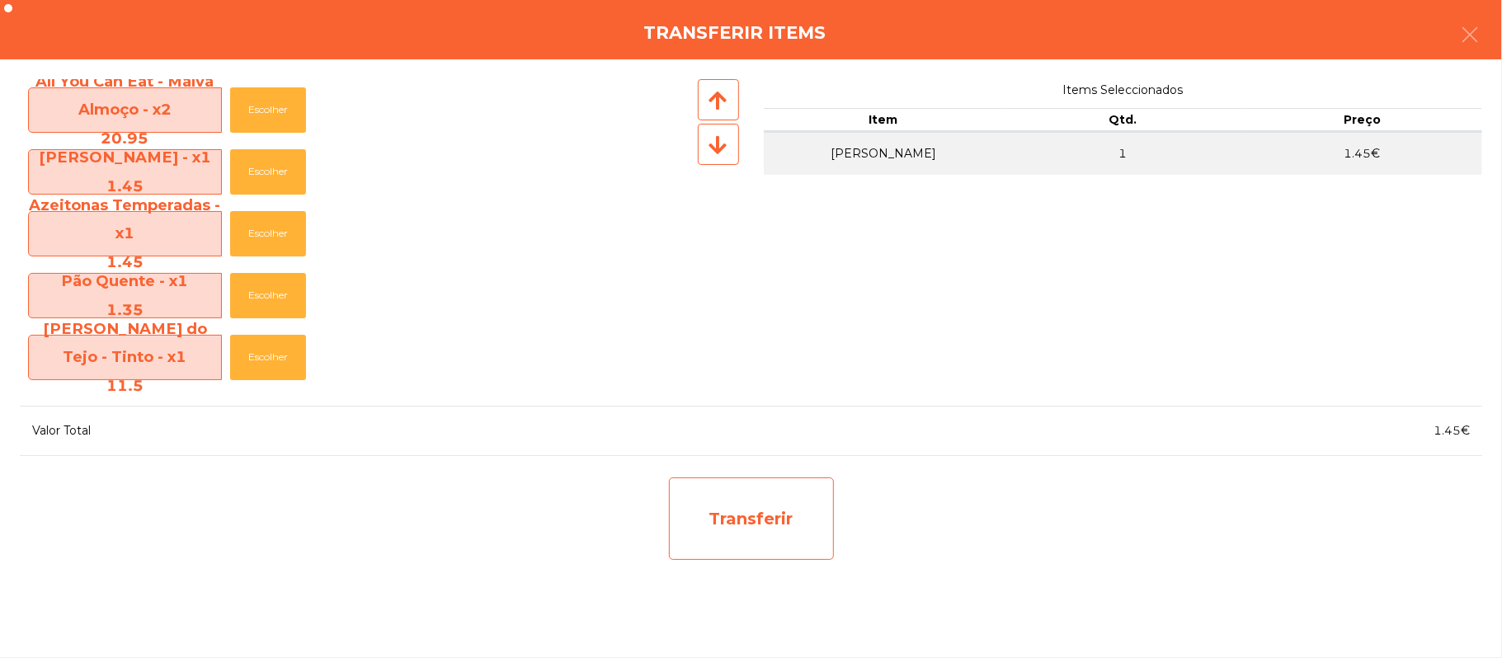
click at [746, 501] on div "Transferir" at bounding box center [751, 519] width 165 height 82
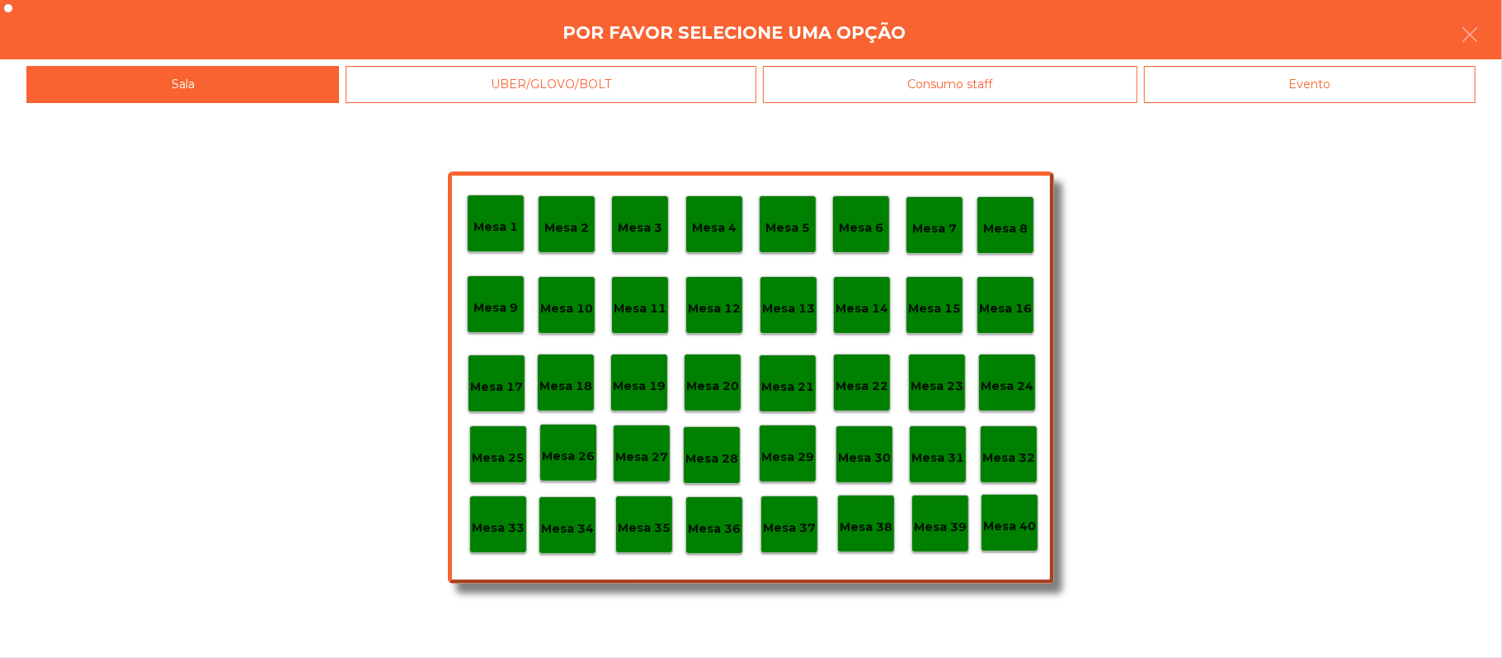
click at [864, 525] on p "Mesa 38" at bounding box center [866, 527] width 53 height 19
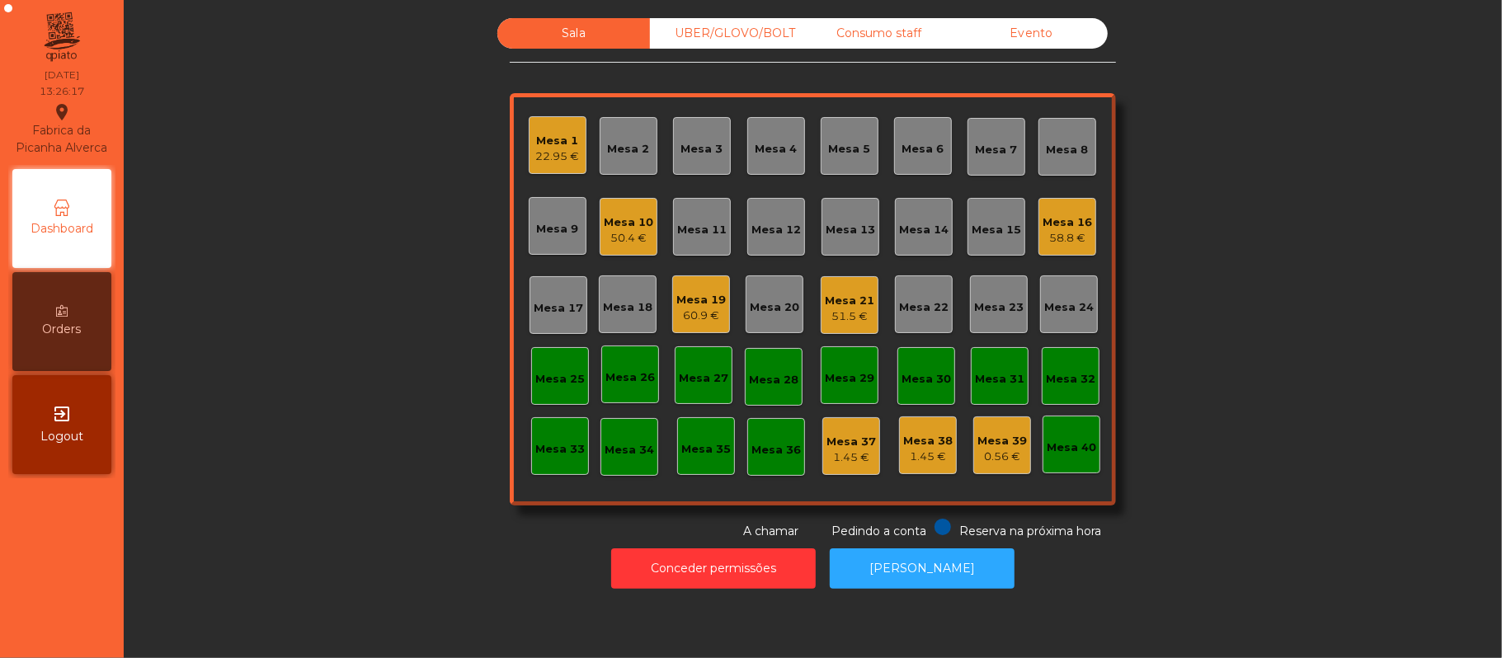
click at [937, 169] on div "Mesa 6" at bounding box center [923, 146] width 58 height 58
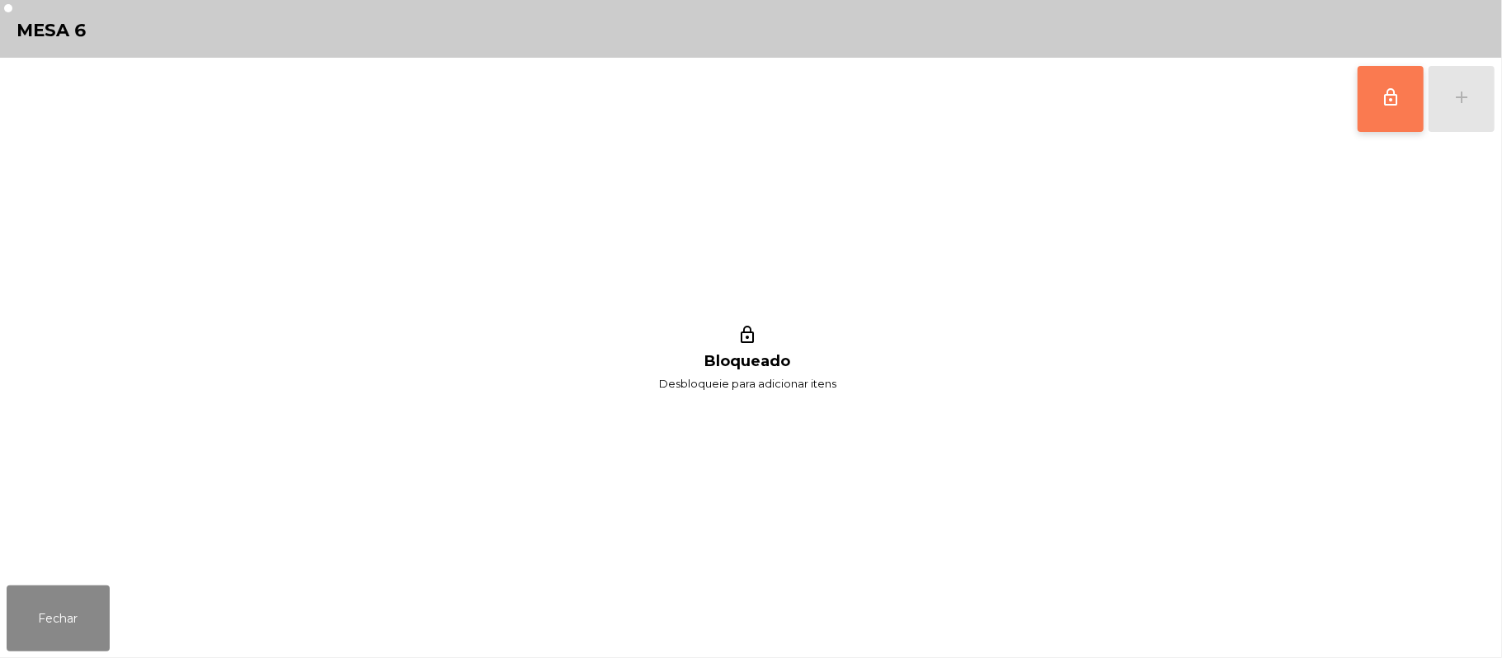
click at [1379, 103] on button "lock_outline" at bounding box center [1391, 99] width 66 height 66
click at [1455, 106] on button "add" at bounding box center [1462, 99] width 66 height 66
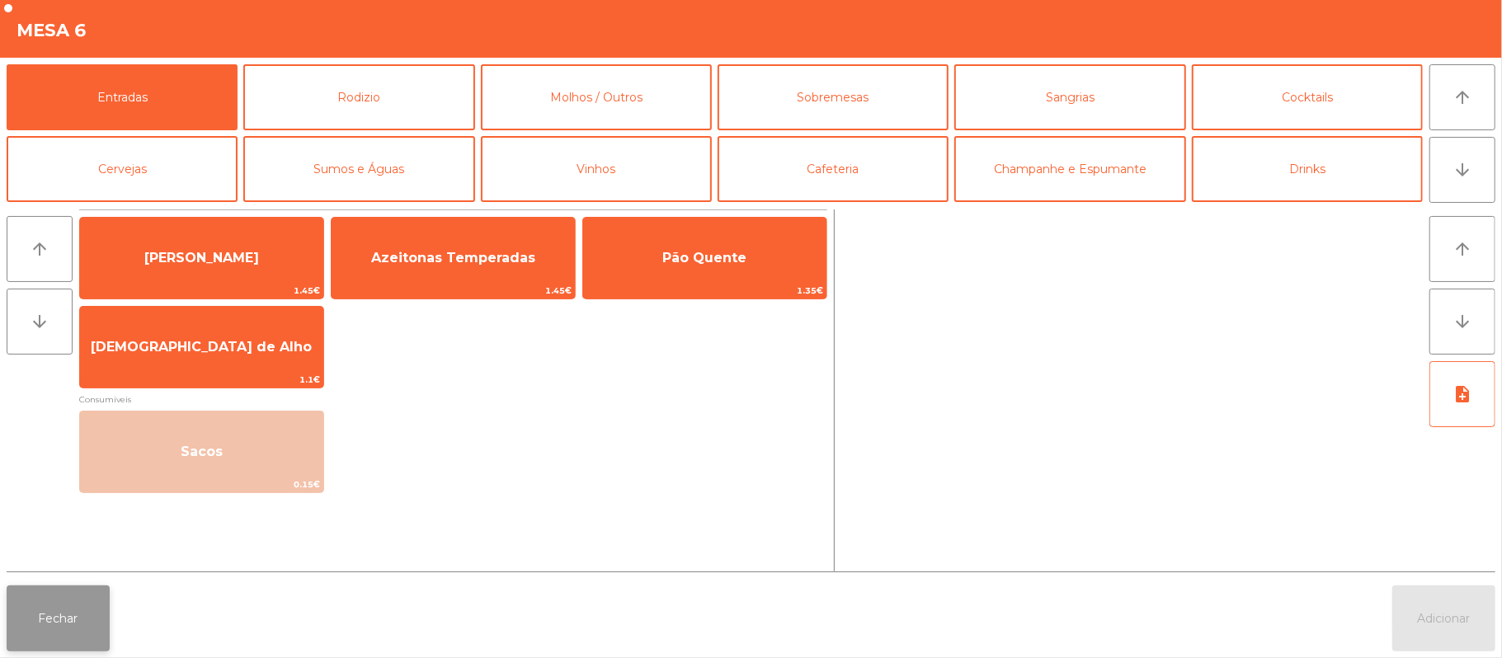
click at [51, 597] on button "Fechar" at bounding box center [58, 619] width 103 height 66
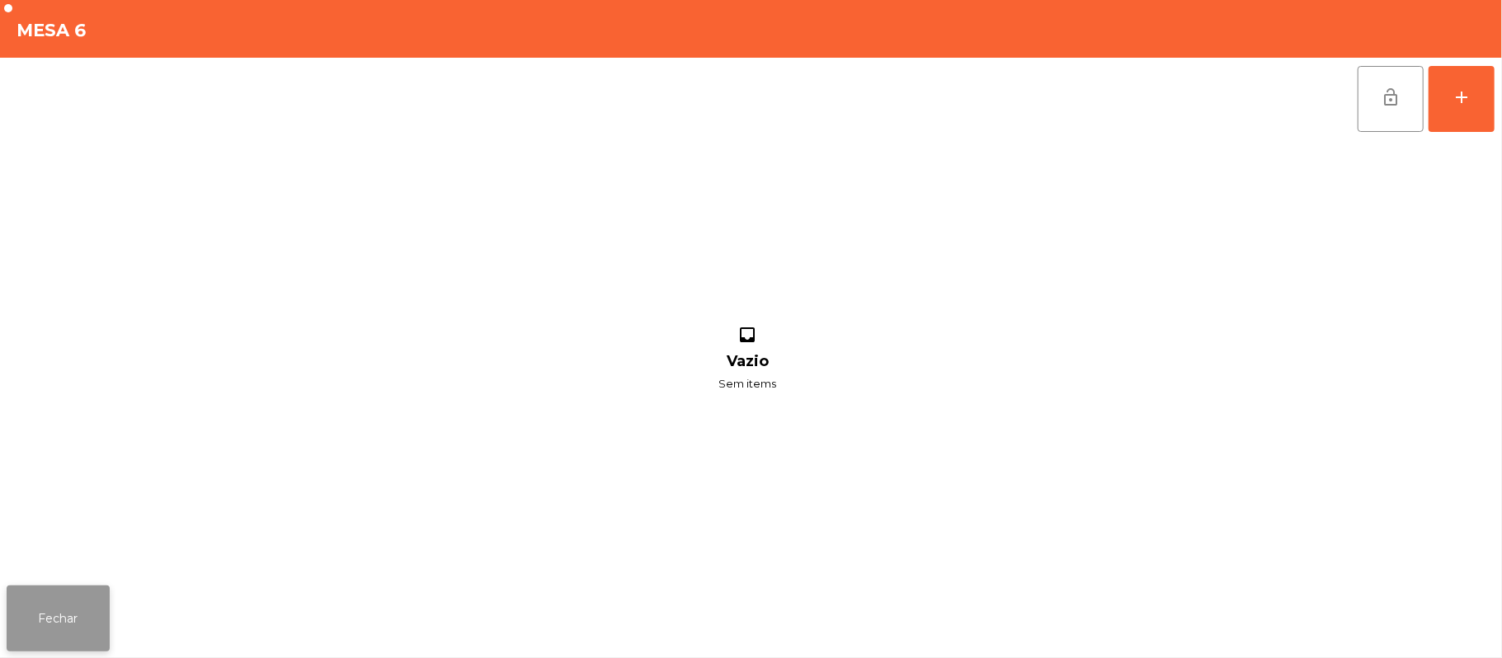
click at [90, 594] on button "Fechar" at bounding box center [58, 619] width 103 height 66
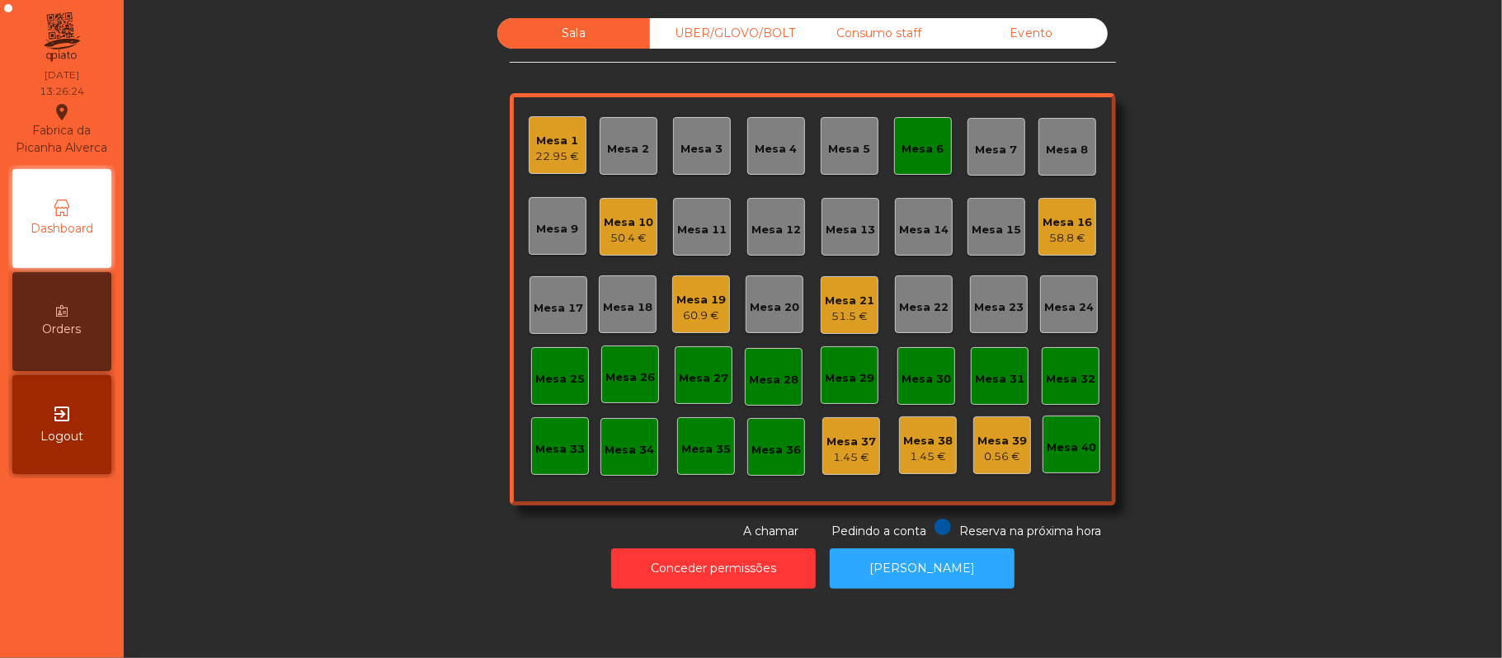
click at [833, 139] on div "Mesa 5" at bounding box center [850, 145] width 42 height 23
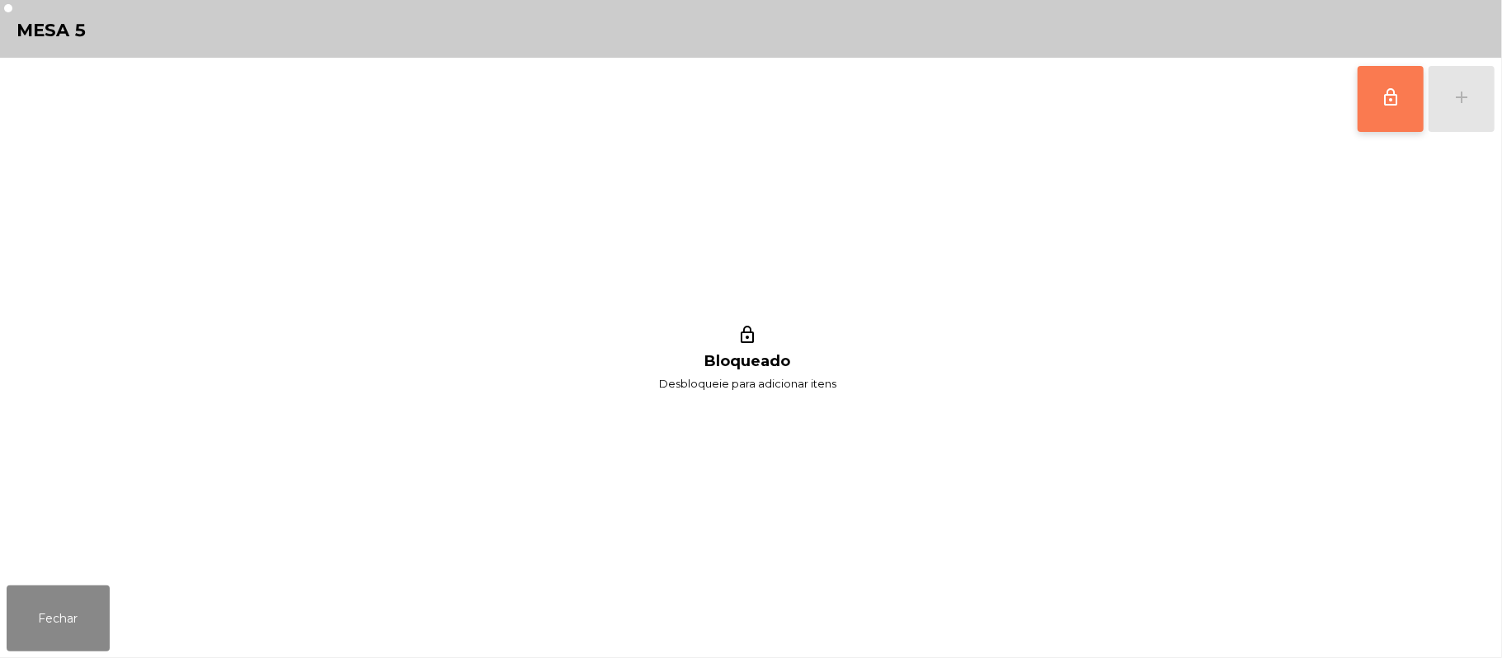
click at [1377, 97] on button "lock_outline" at bounding box center [1391, 99] width 66 height 66
click at [1486, 96] on button "add" at bounding box center [1462, 99] width 66 height 66
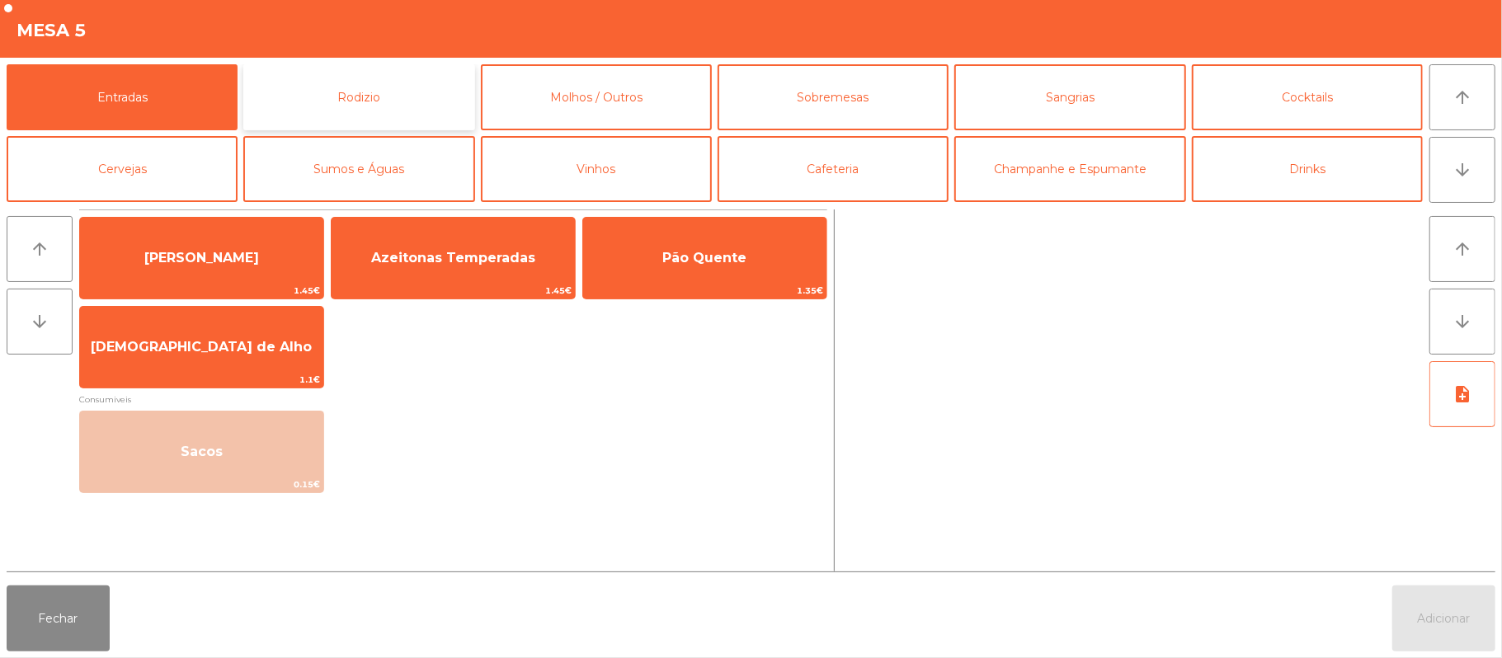
click at [387, 90] on button "Rodizio" at bounding box center [358, 97] width 231 height 66
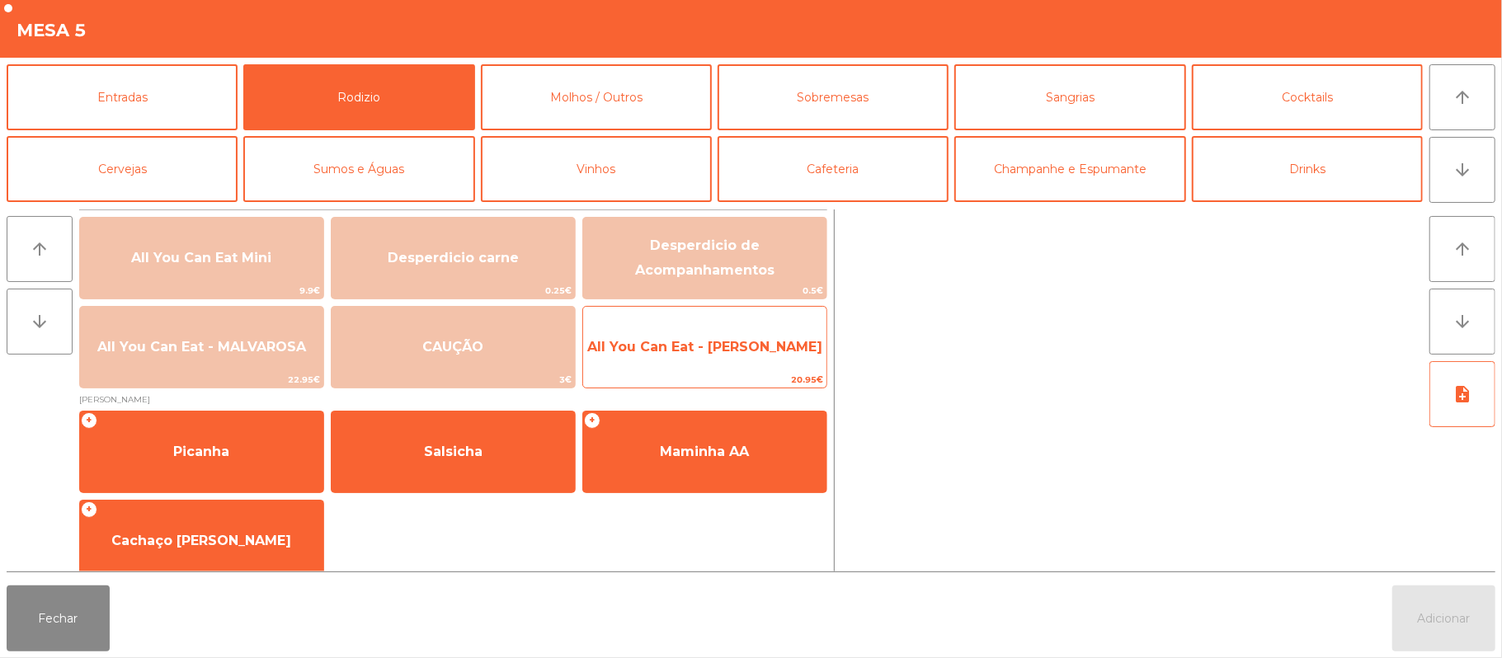
click at [677, 363] on span "All You Can Eat - [PERSON_NAME]" at bounding box center [704, 347] width 243 height 45
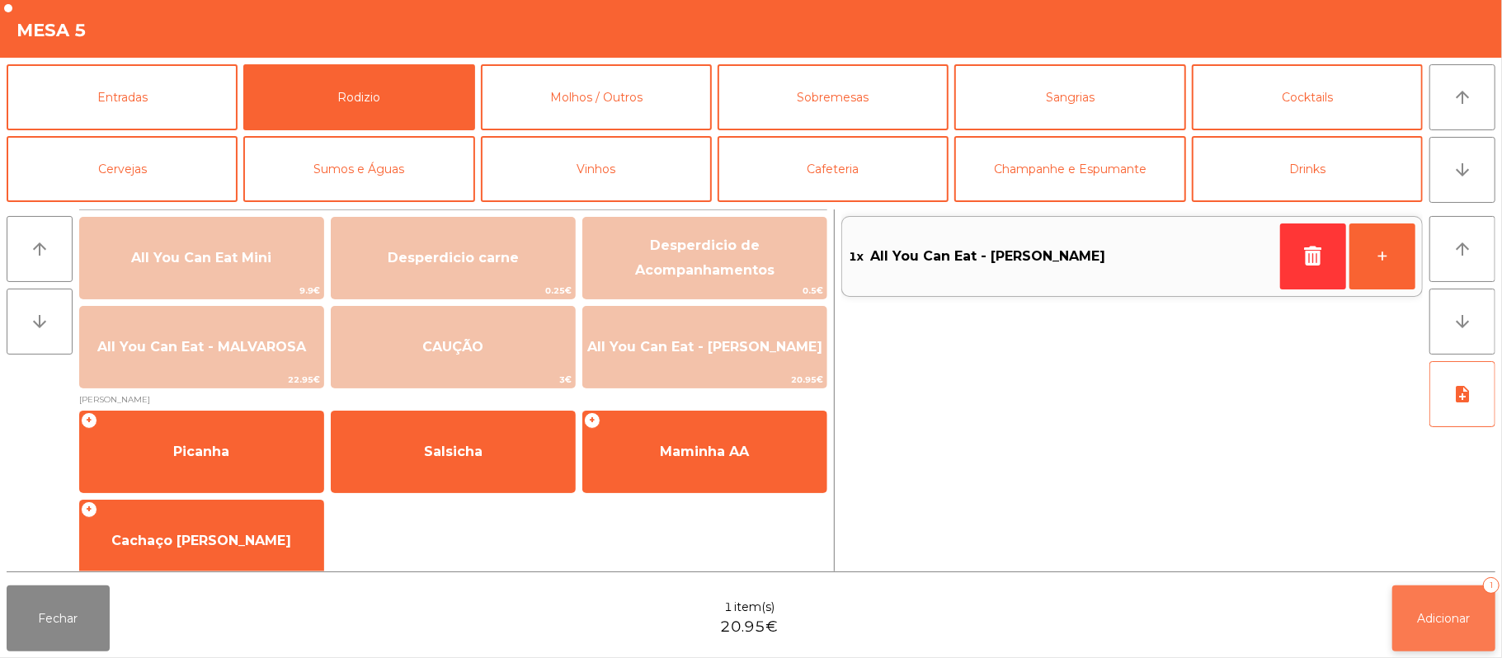
click at [1447, 618] on span "Adicionar" at bounding box center [1444, 618] width 53 height 15
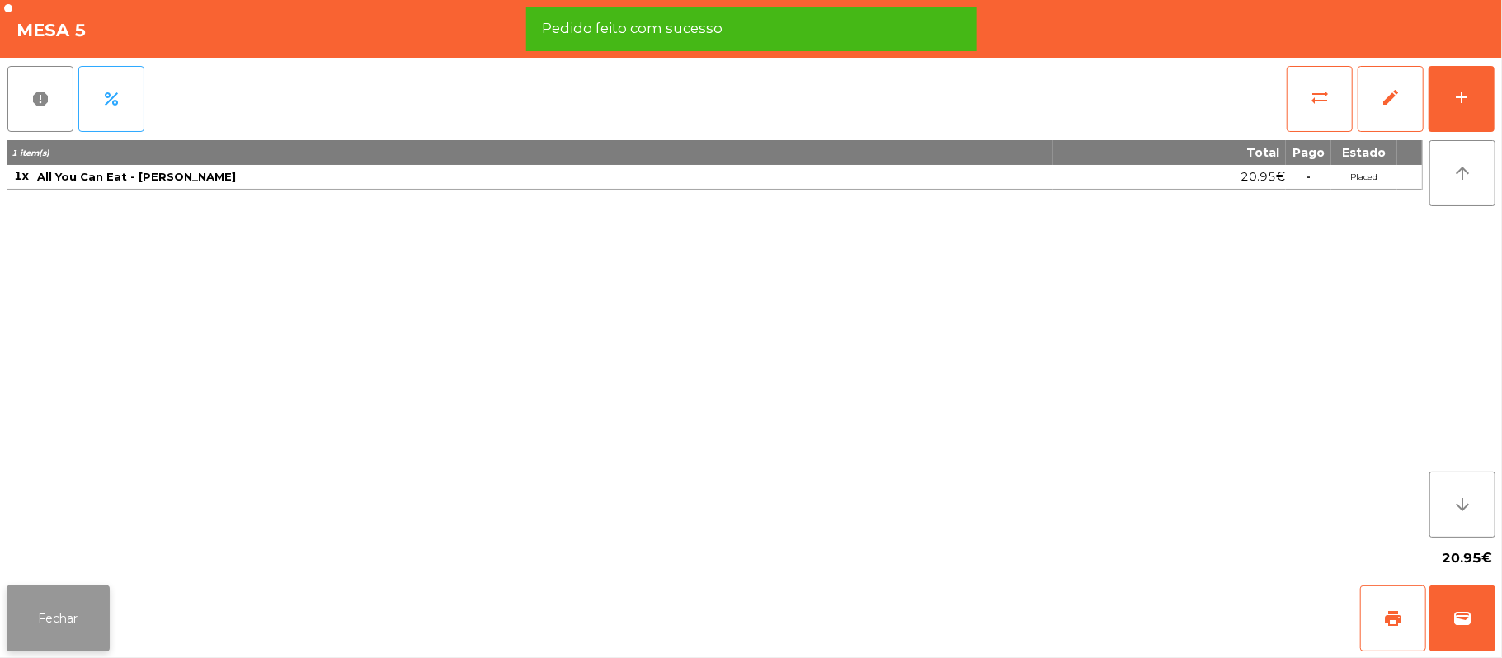
click at [47, 624] on button "Fechar" at bounding box center [58, 619] width 103 height 66
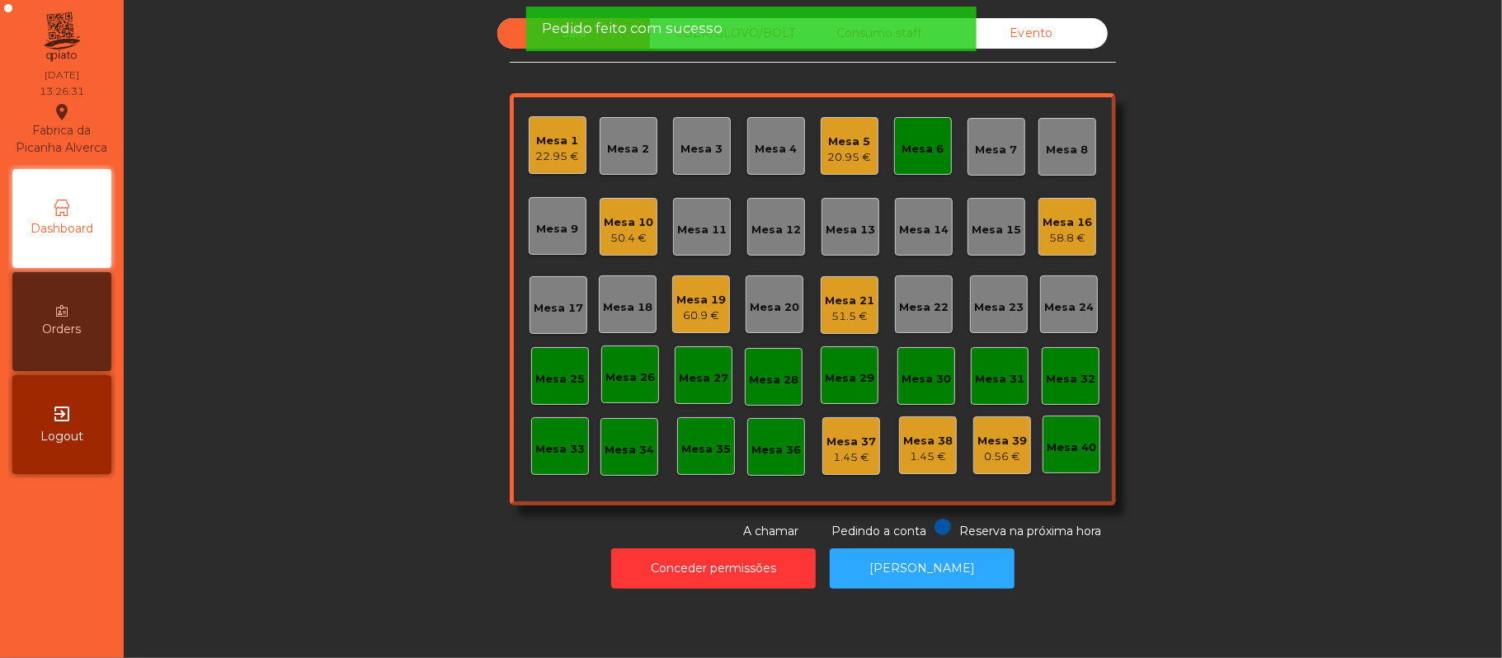
click at [902, 147] on div "Mesa 6" at bounding box center [923, 149] width 42 height 16
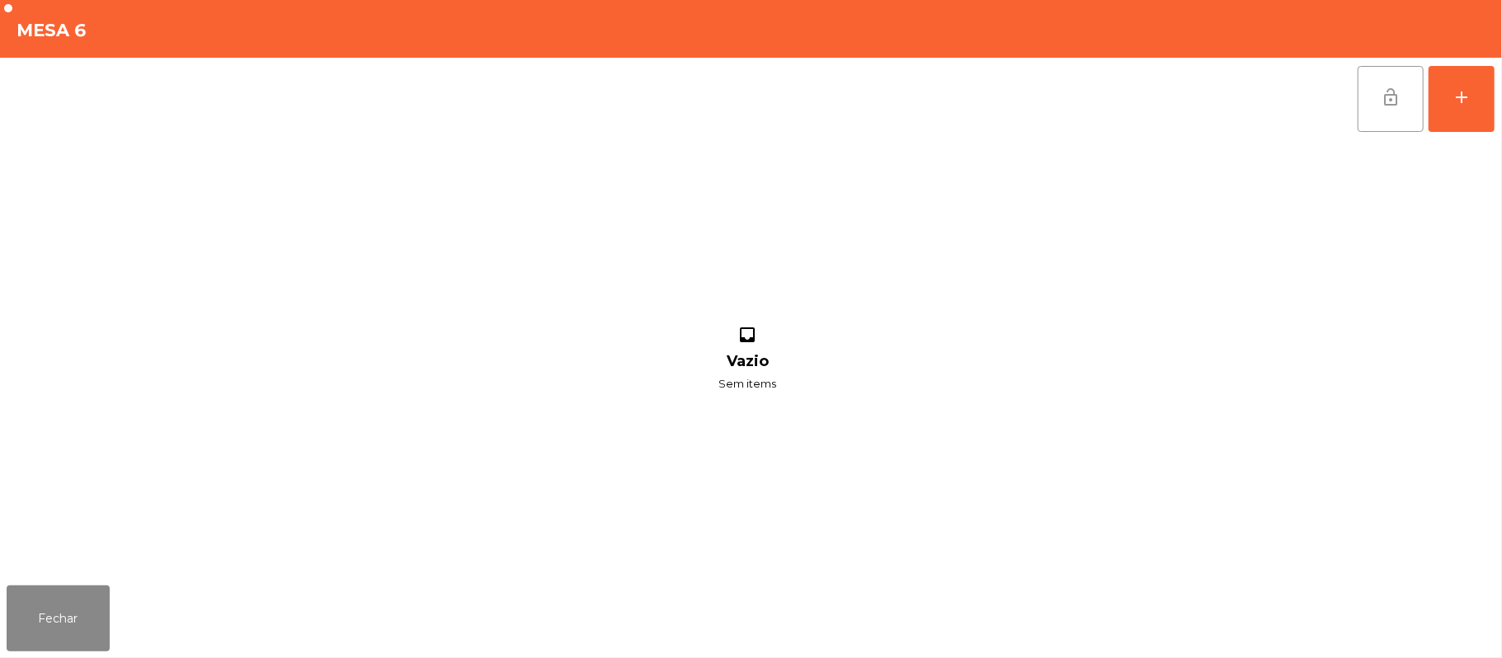
click at [1371, 114] on button "lock_open" at bounding box center [1391, 99] width 66 height 66
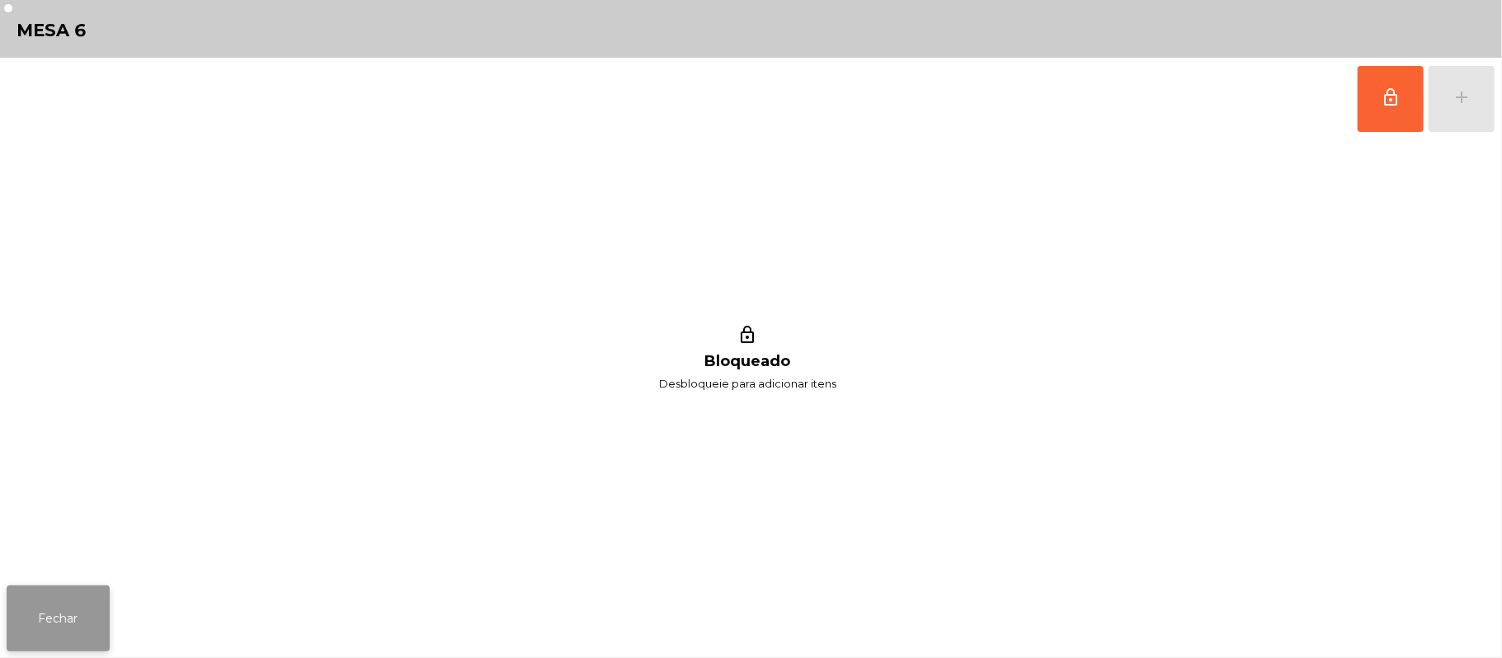
click at [54, 619] on button "Fechar" at bounding box center [58, 619] width 103 height 66
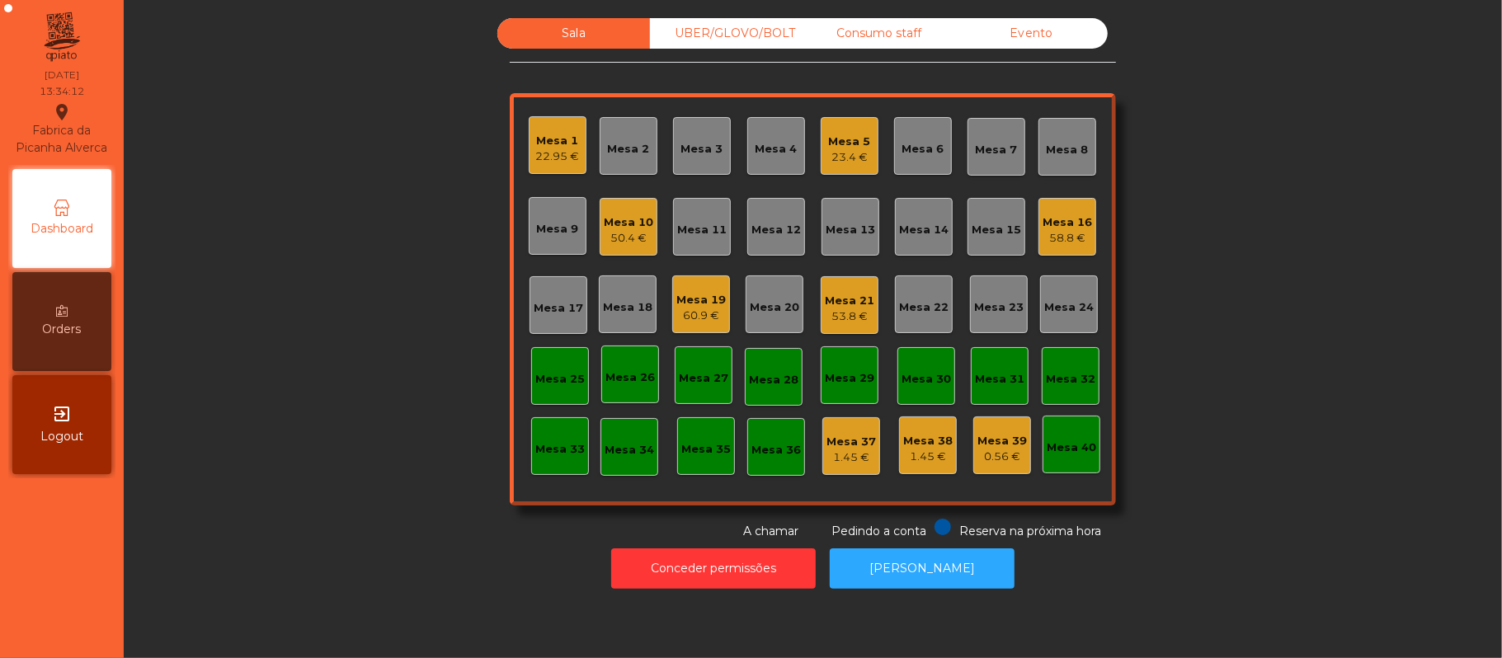
click at [565, 307] on div "Mesa 17" at bounding box center [558, 308] width 49 height 16
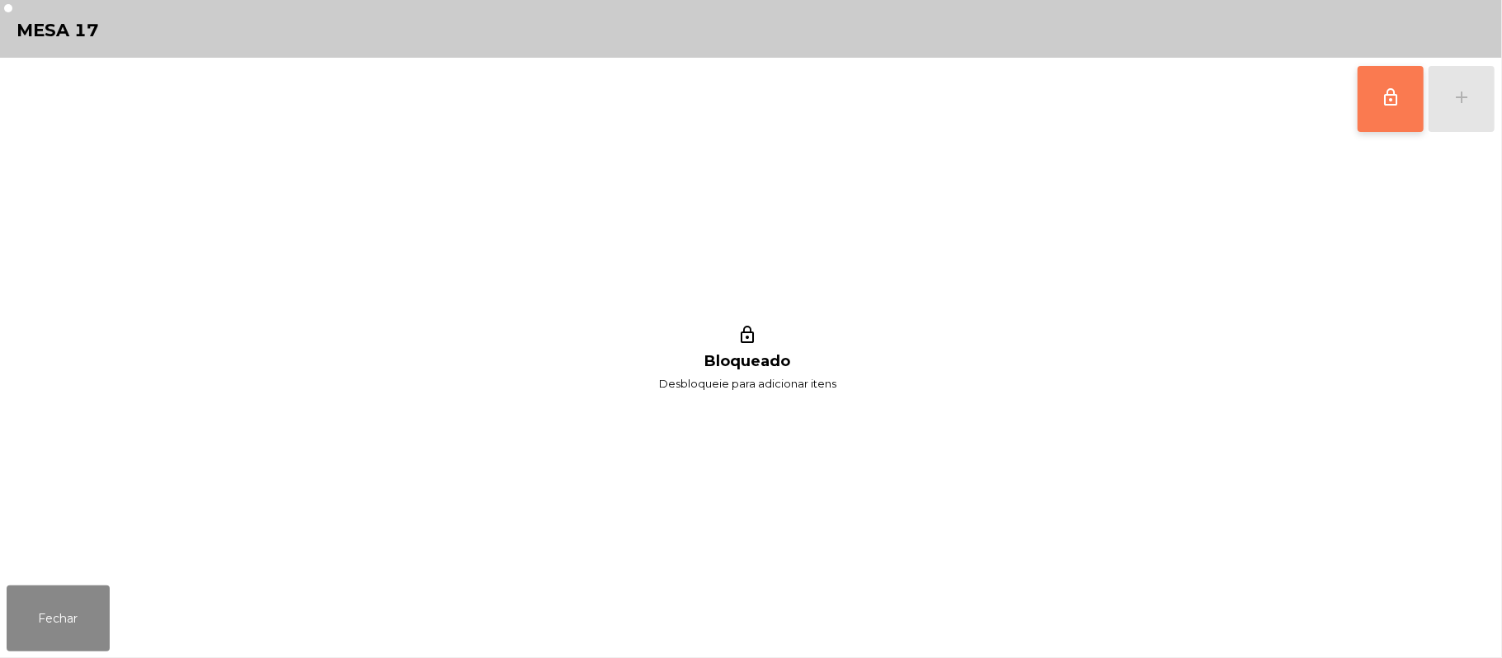
click at [1403, 106] on button "lock_outline" at bounding box center [1391, 99] width 66 height 66
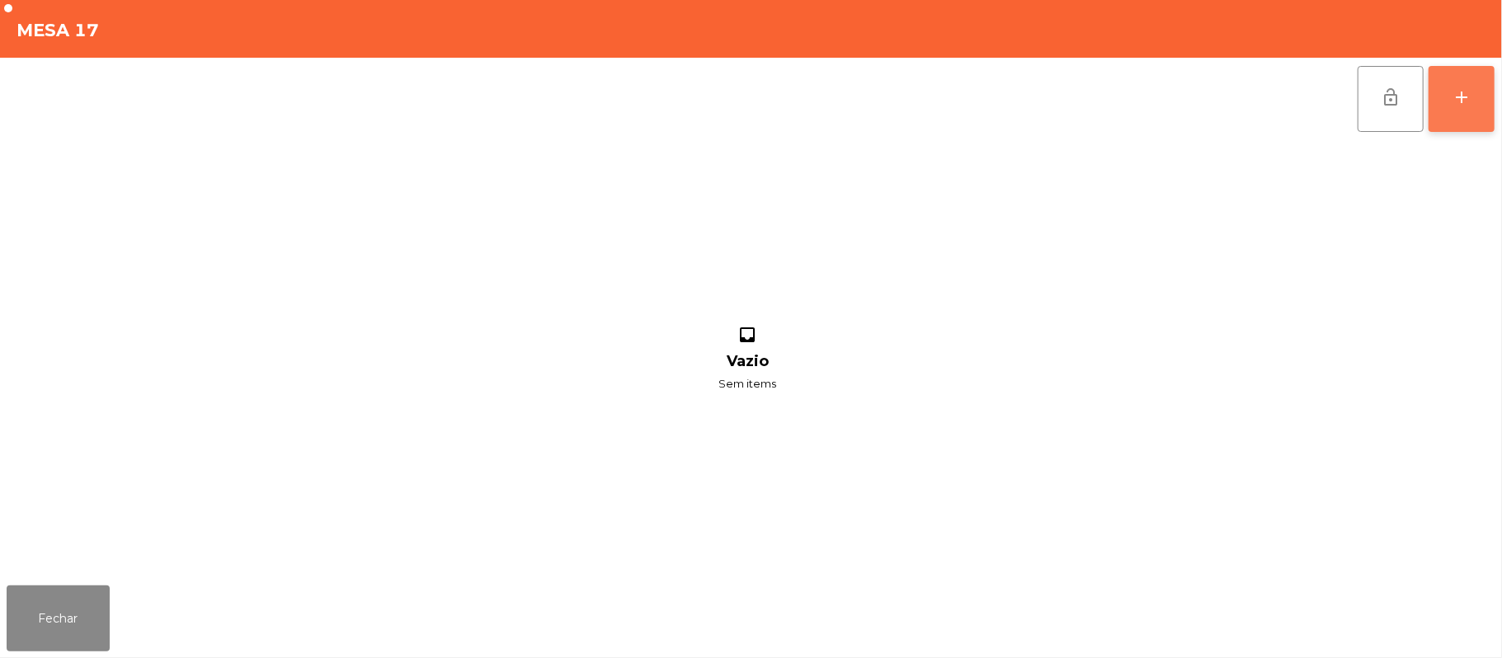
click at [1462, 102] on div "add" at bounding box center [1462, 97] width 20 height 20
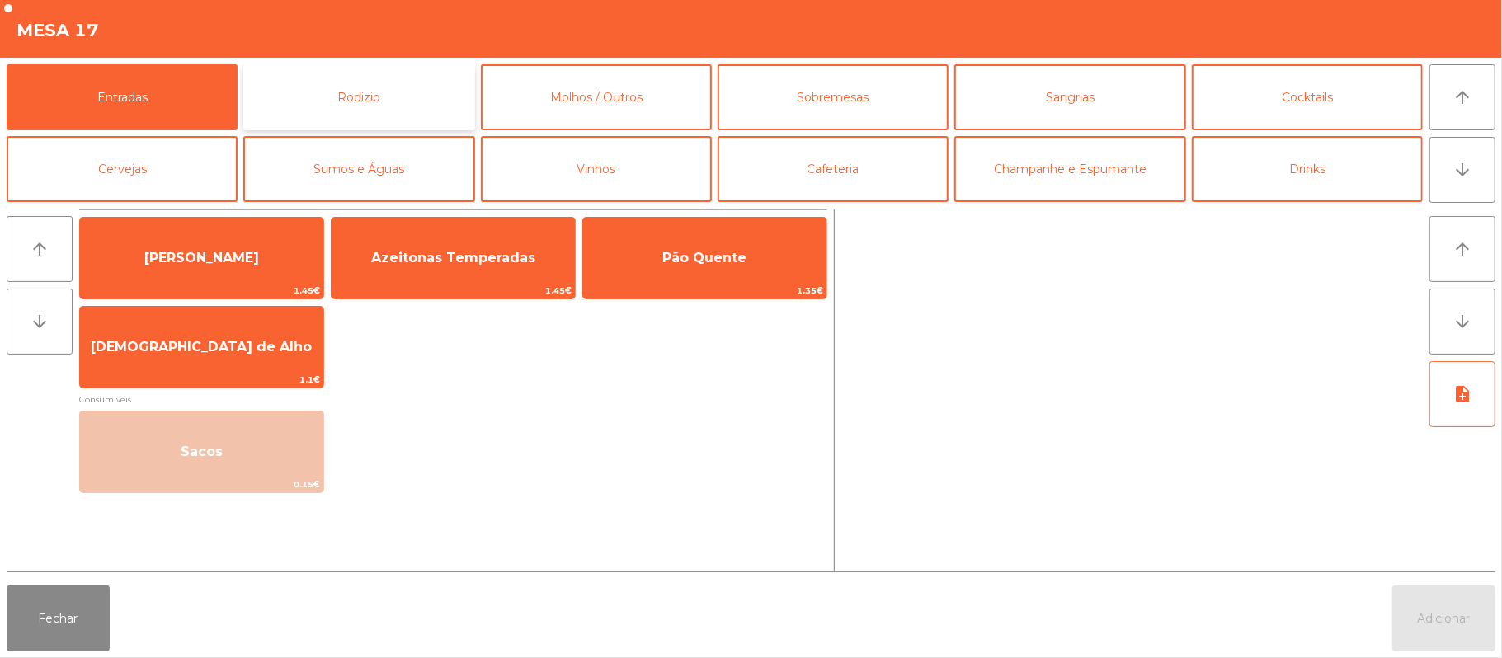
click at [300, 103] on button "Rodizio" at bounding box center [358, 97] width 231 height 66
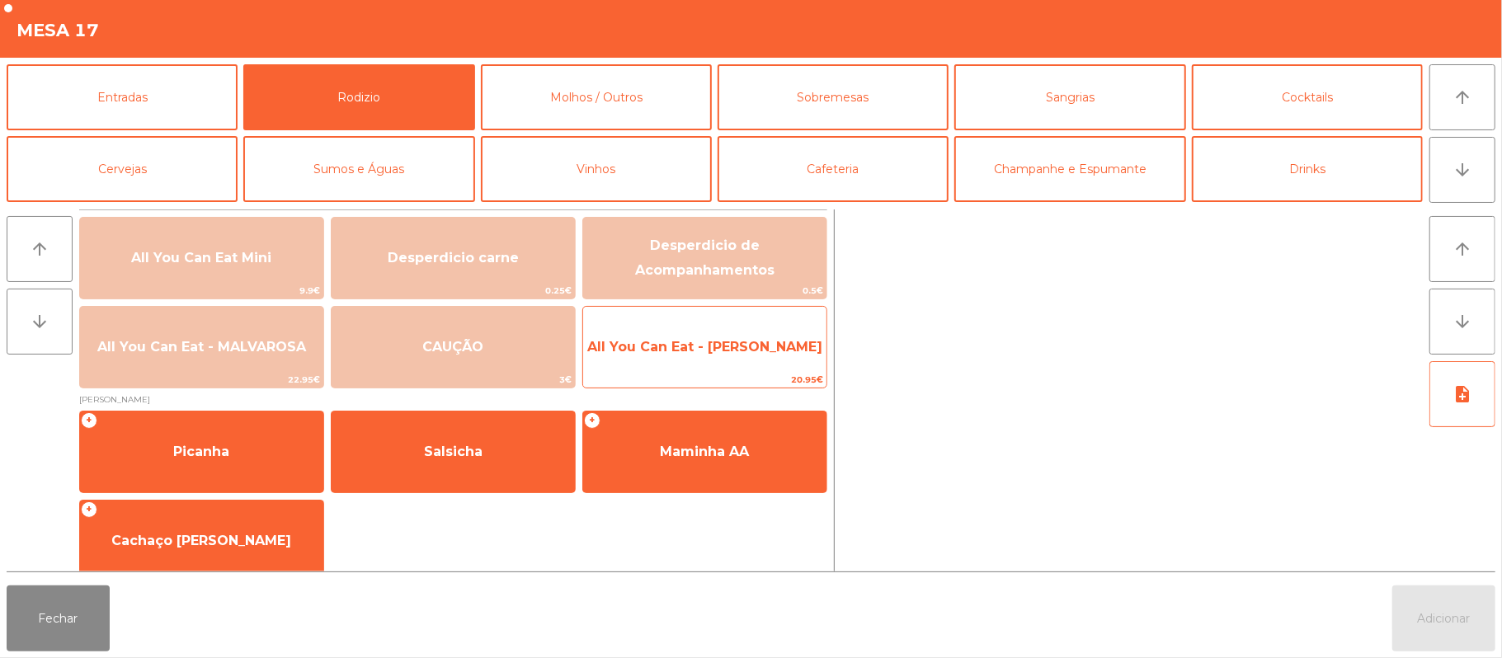
click at [717, 356] on span "All You Can Eat - [PERSON_NAME]" at bounding box center [704, 347] width 243 height 45
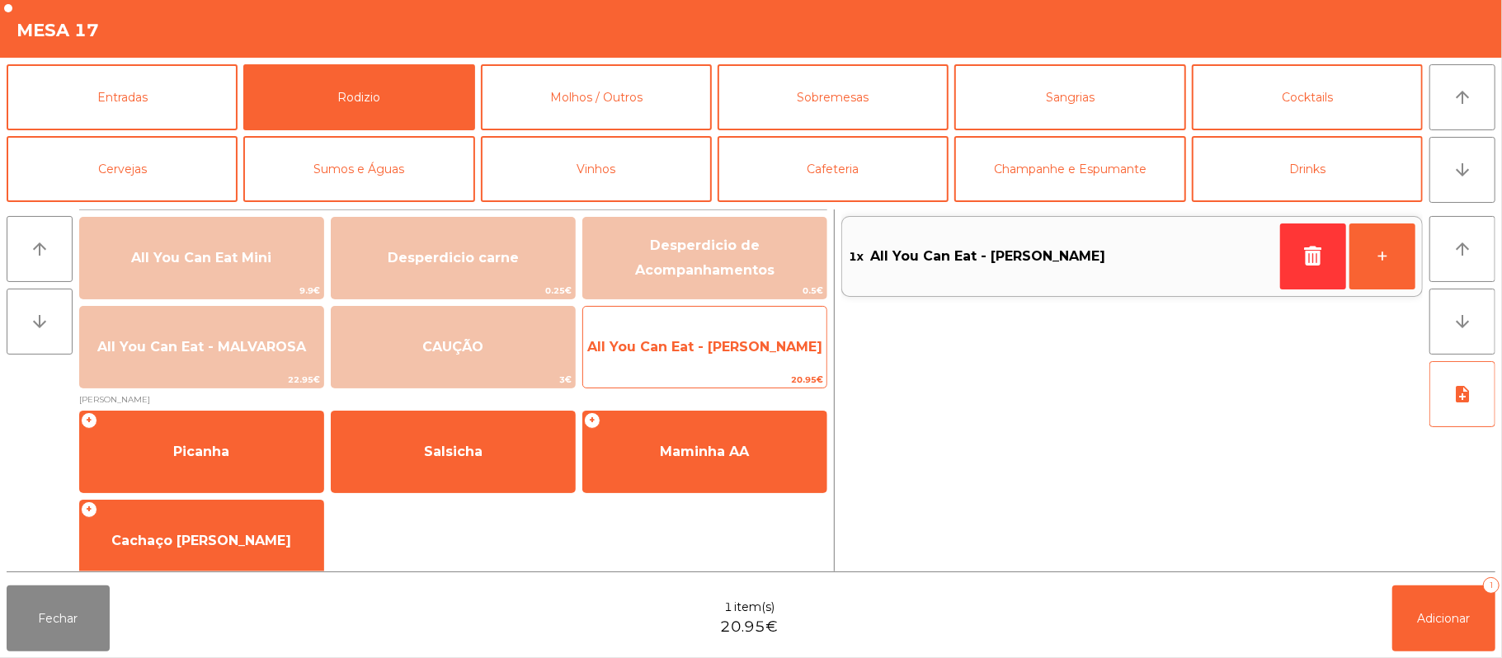
click at [714, 346] on span "All You Can Eat - [PERSON_NAME]" at bounding box center [704, 347] width 235 height 16
click at [710, 345] on span "All You Can Eat - [PERSON_NAME]" at bounding box center [704, 347] width 235 height 16
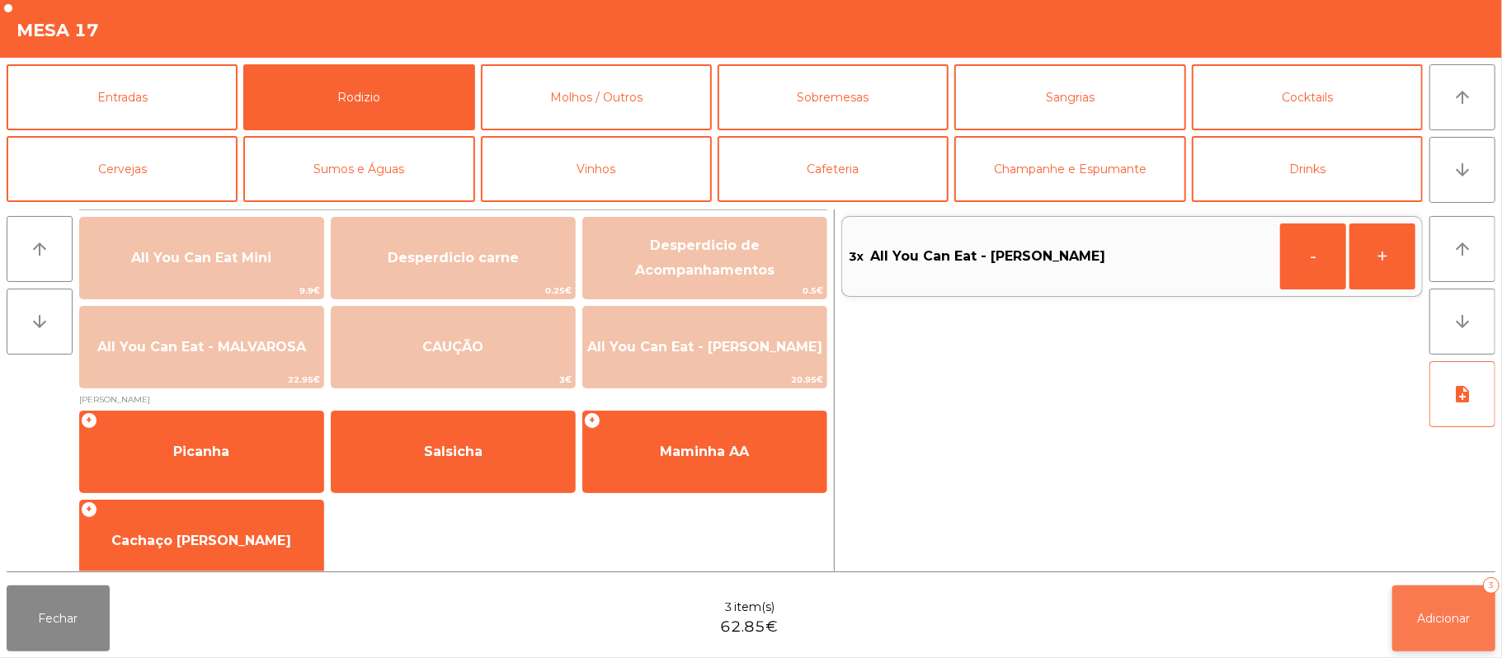
click at [1427, 614] on span "Adicionar" at bounding box center [1444, 618] width 53 height 15
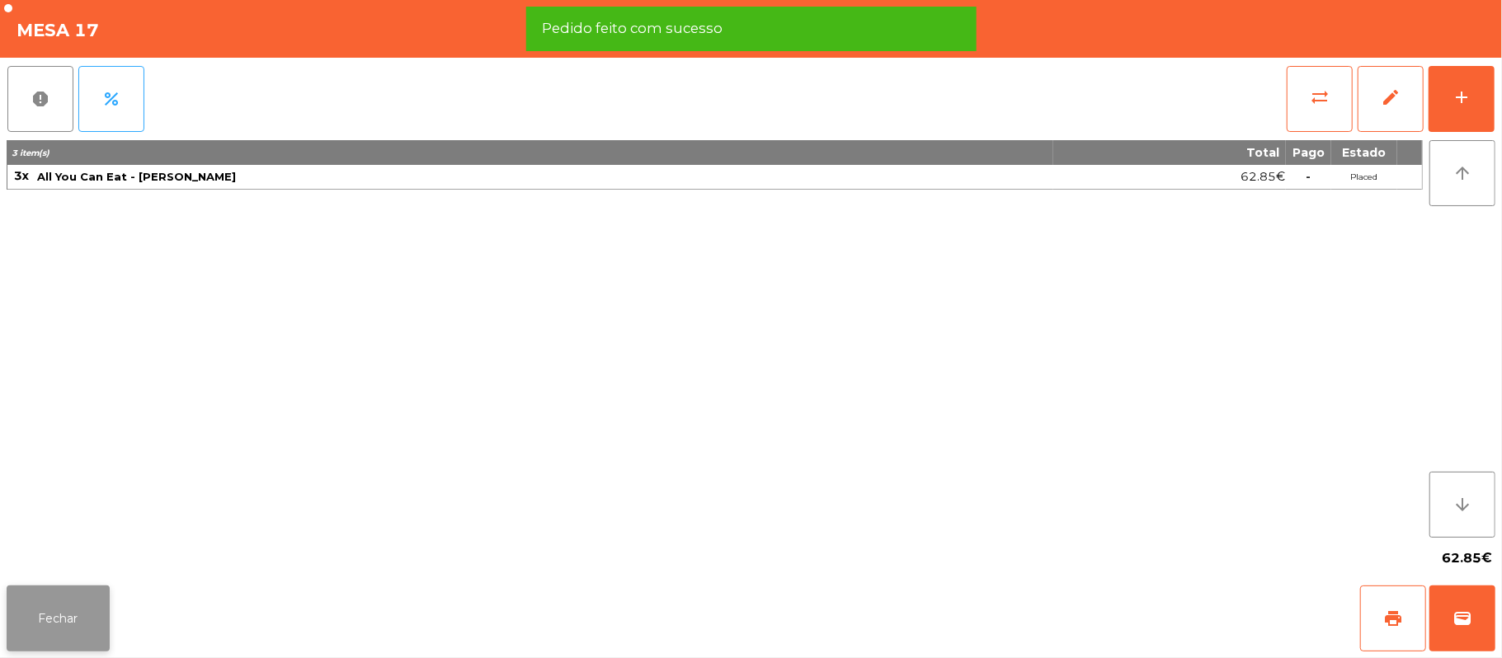
click at [56, 614] on button "Fechar" at bounding box center [58, 619] width 103 height 66
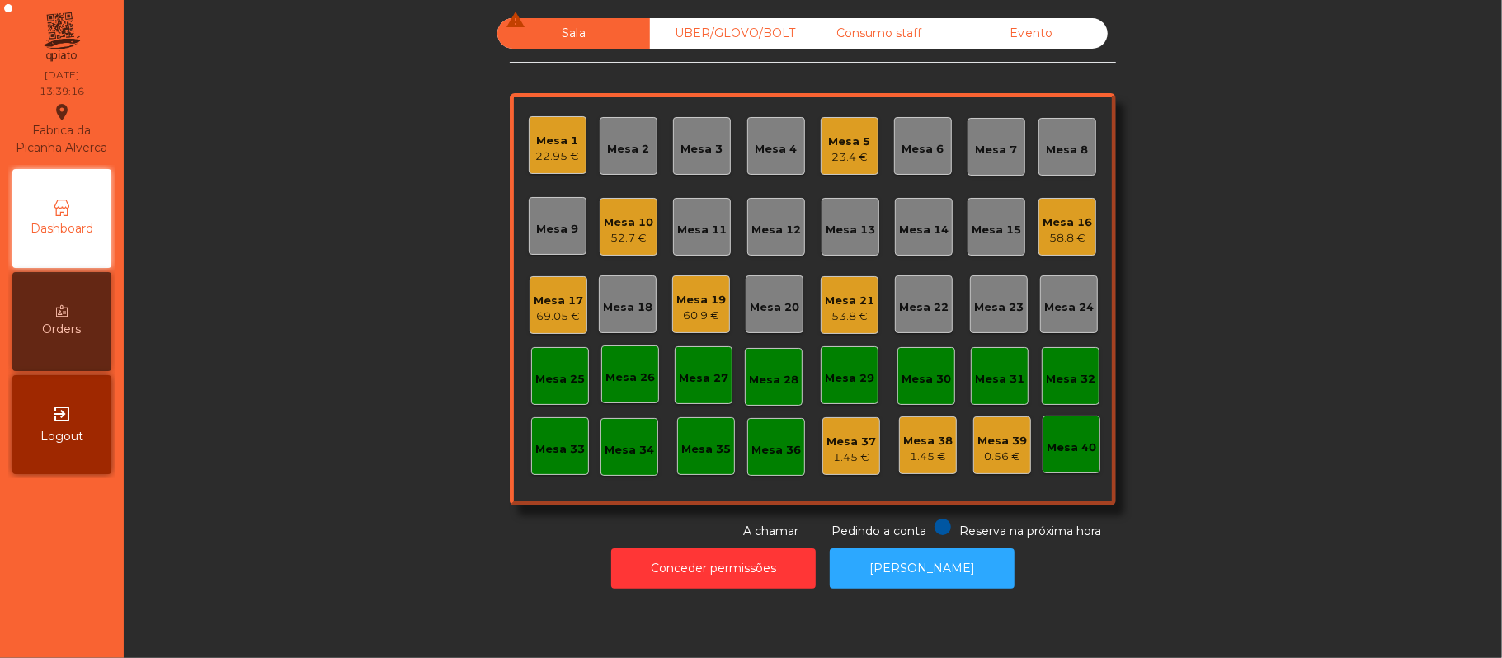
click at [830, 322] on div "53.8 €" at bounding box center [849, 316] width 49 height 16
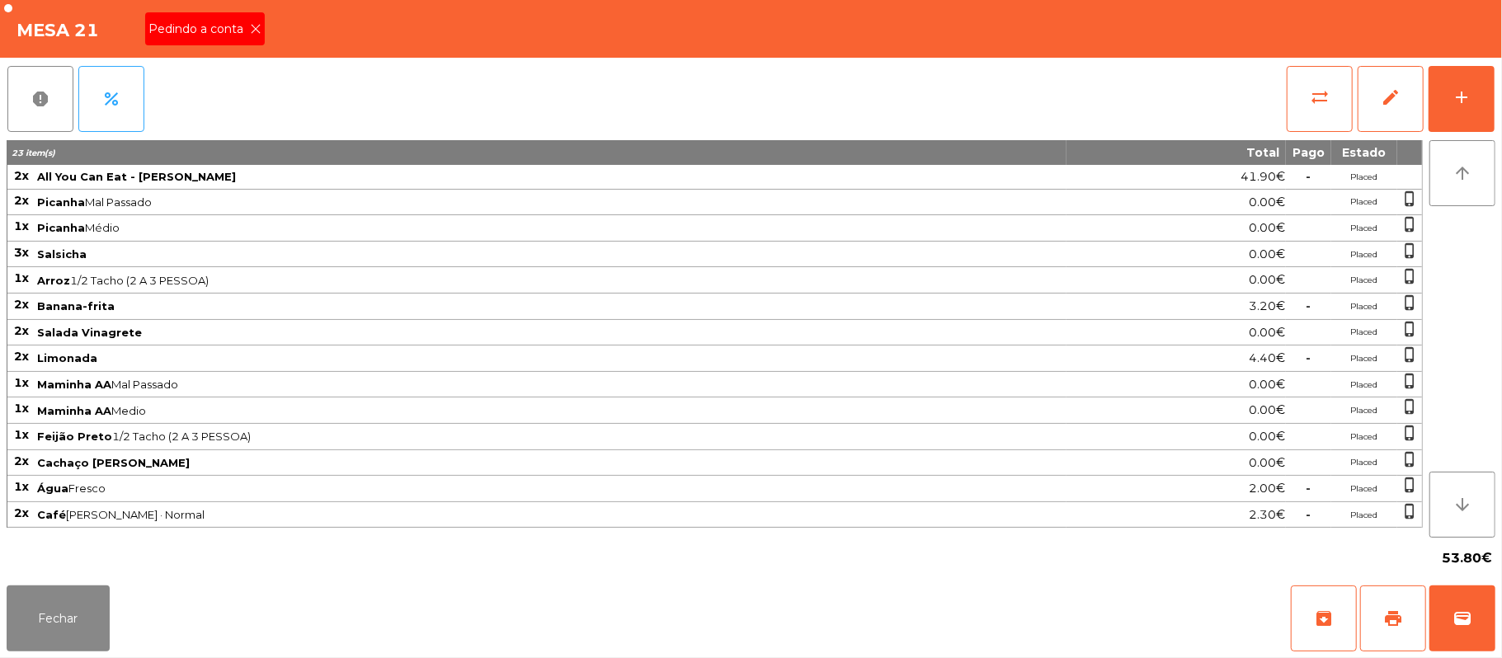
click at [242, 31] on span "Pedindo a conta" at bounding box center [198, 29] width 101 height 17
click at [1387, 594] on button "print" at bounding box center [1393, 619] width 66 height 66
click at [1486, 641] on button "wallet" at bounding box center [1462, 619] width 66 height 66
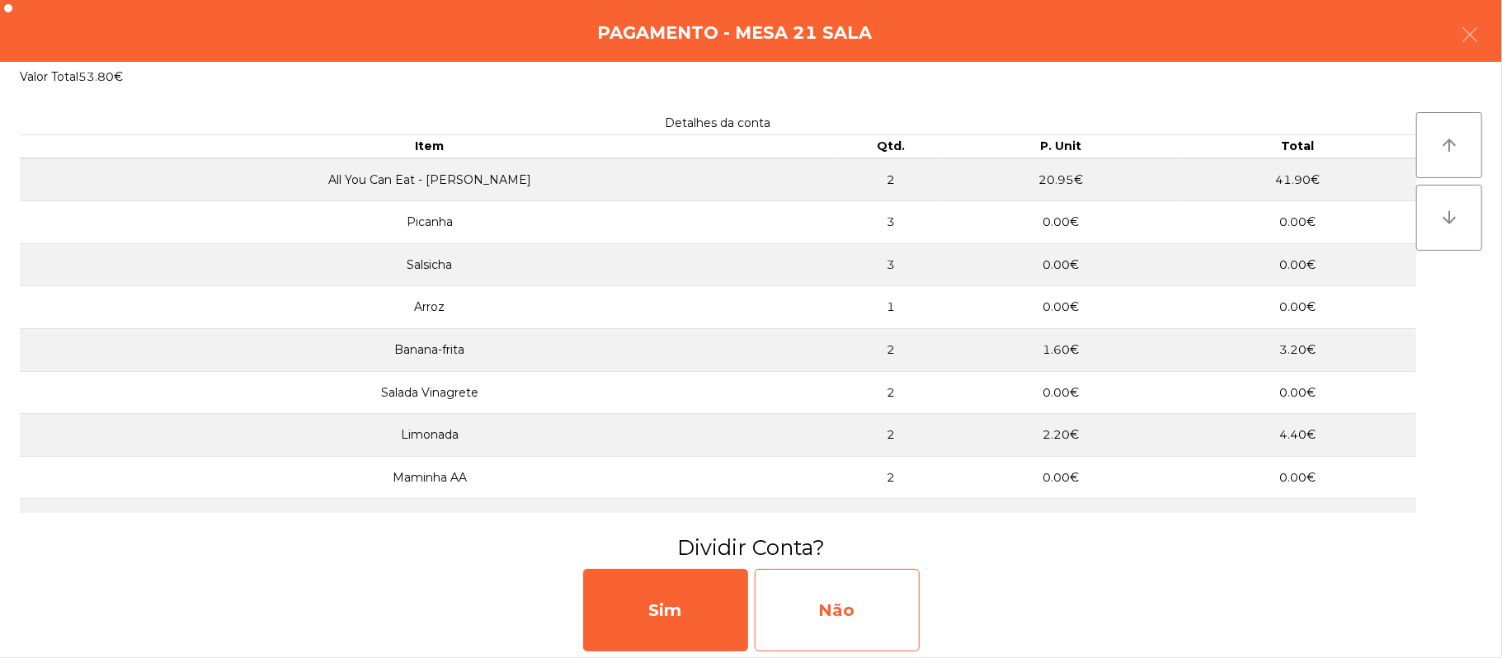
click at [865, 630] on div "Não" at bounding box center [837, 610] width 165 height 82
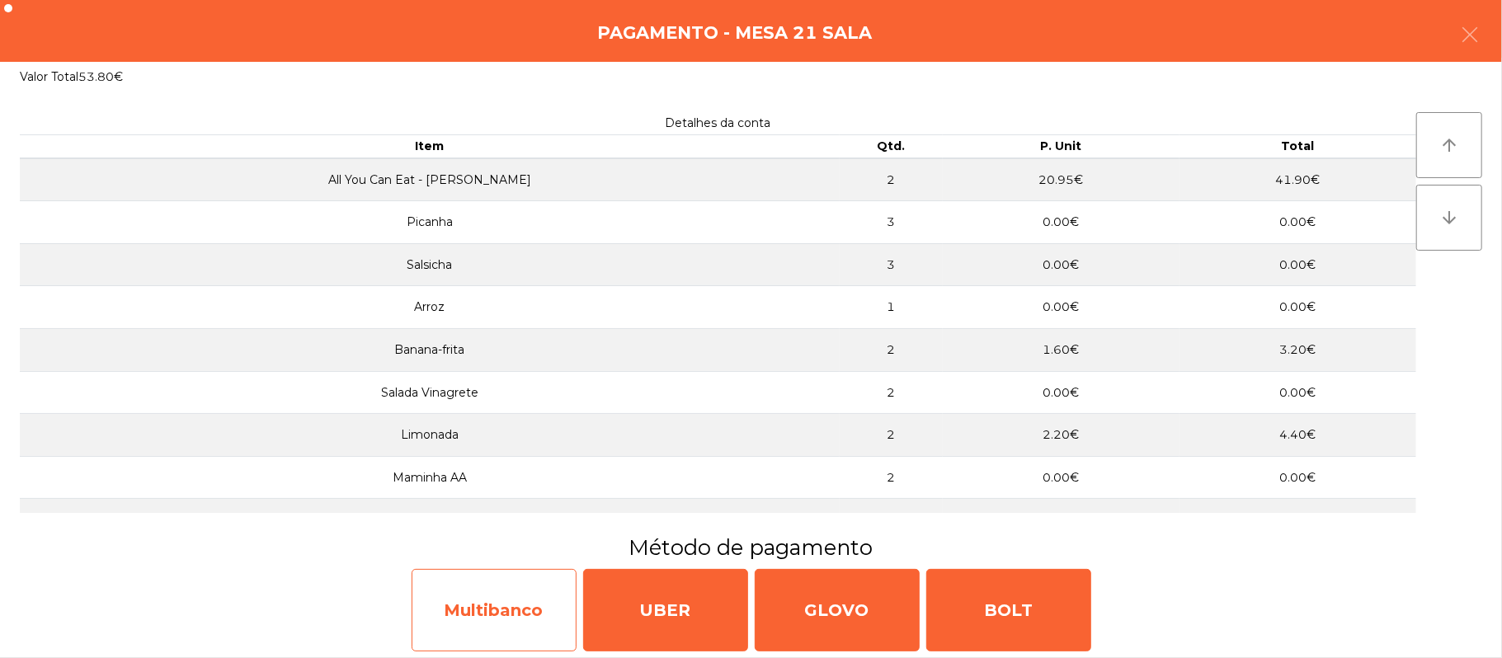
click at [526, 611] on div "Multibanco" at bounding box center [494, 610] width 165 height 82
select select "**"
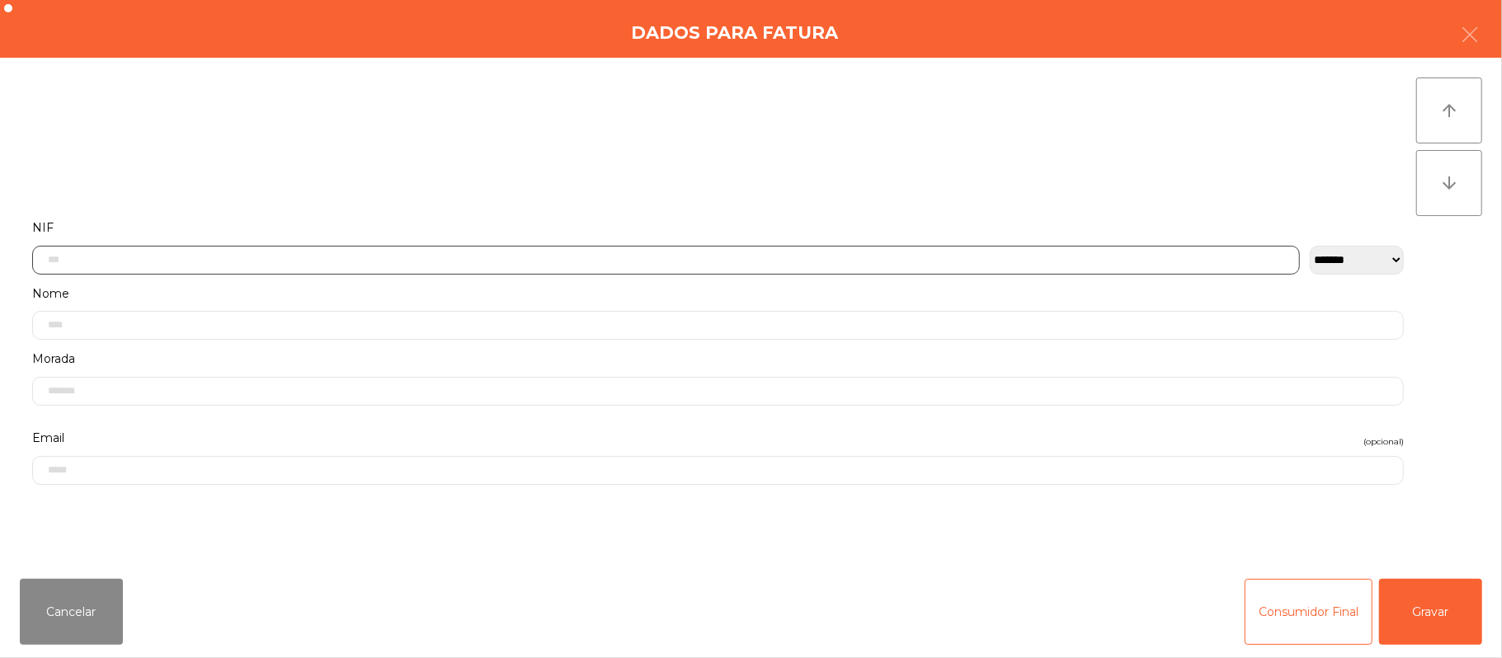
click at [535, 259] on input "text" at bounding box center [666, 260] width 1268 height 29
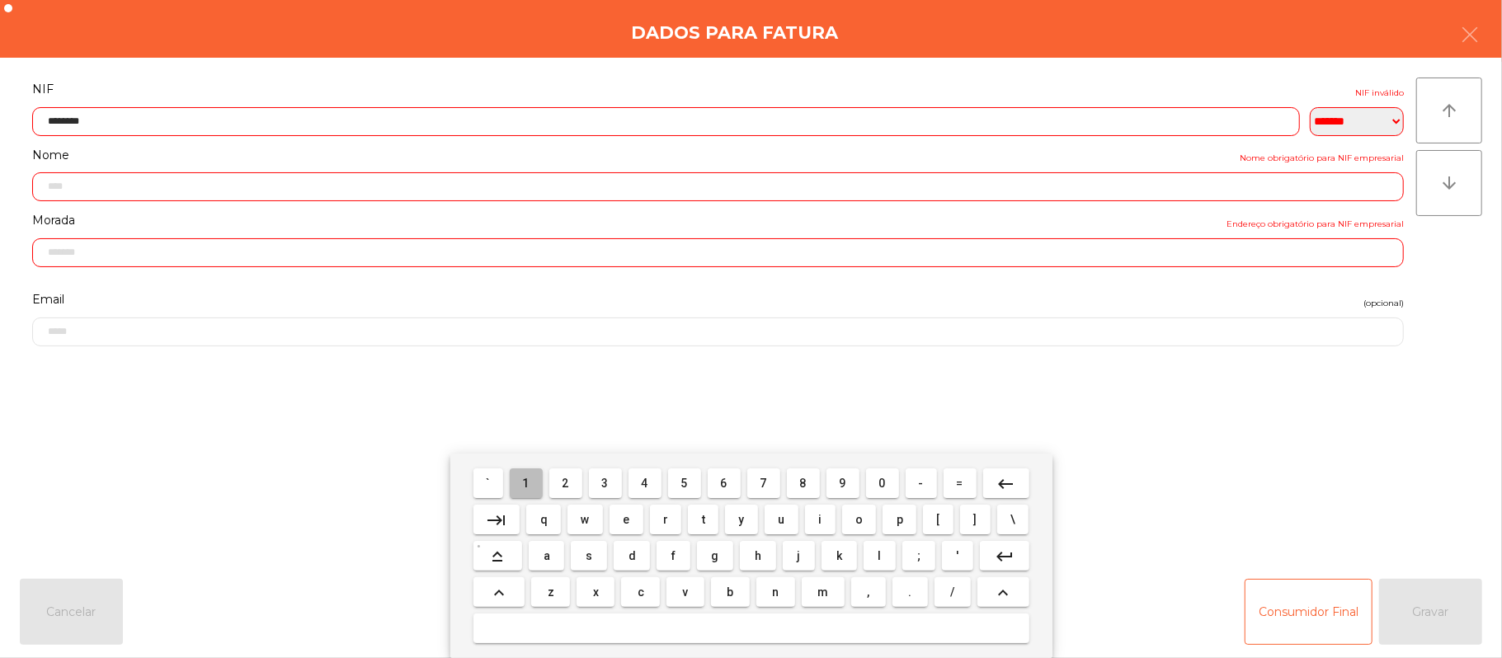
type input "*********"
type input "**********"
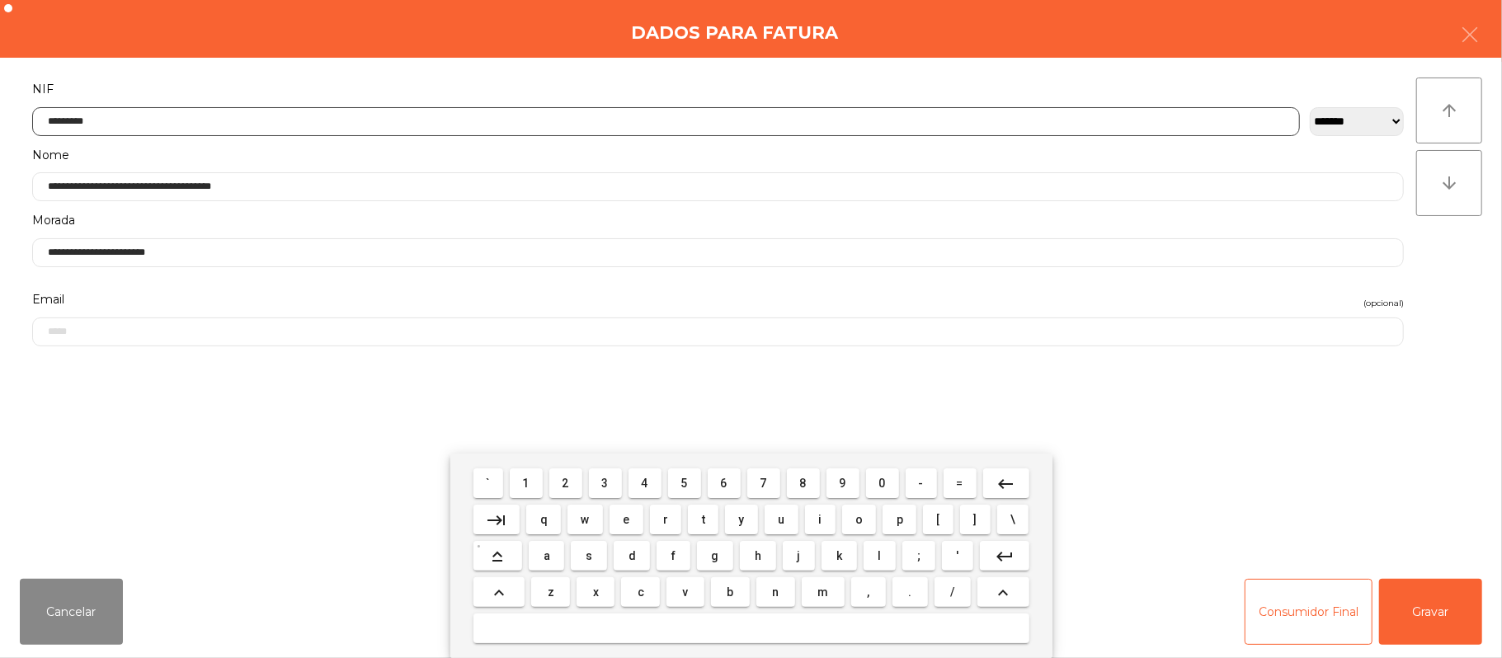
type input "*********"
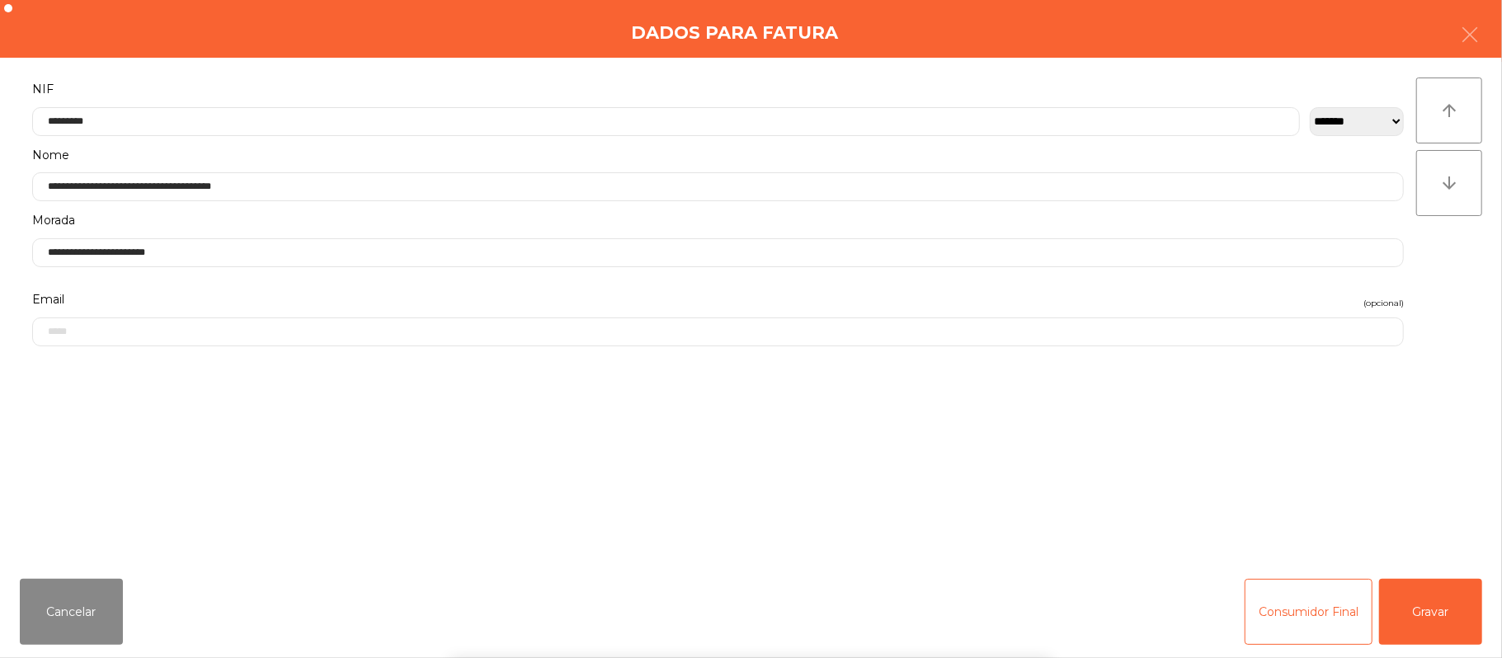
click at [1437, 601] on div "` 1 2 3 4 5 6 7 8 9 0 - = keyboard_backspace keyboard_tab q w e r t y u i o p […" at bounding box center [751, 556] width 1502 height 205
click at [1435, 605] on button "Gravar" at bounding box center [1430, 612] width 103 height 66
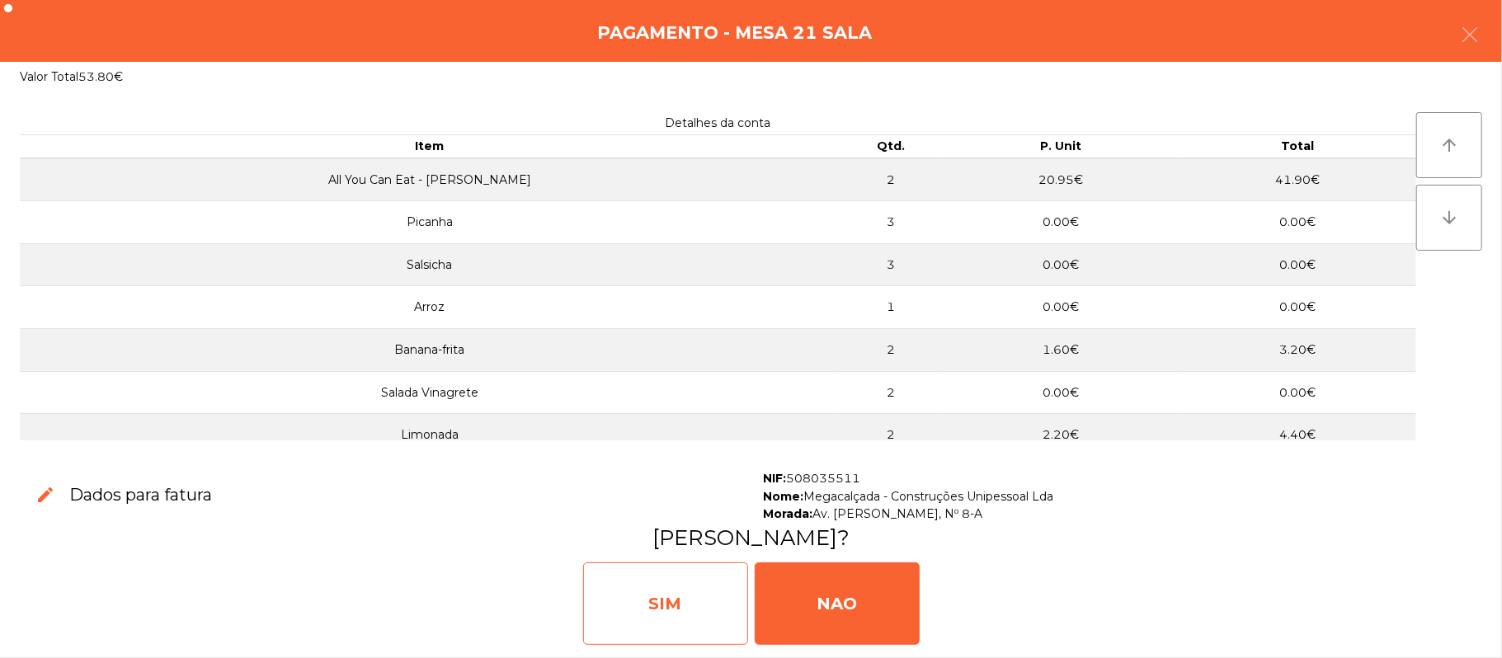
click at [652, 624] on div "SIM" at bounding box center [665, 604] width 165 height 82
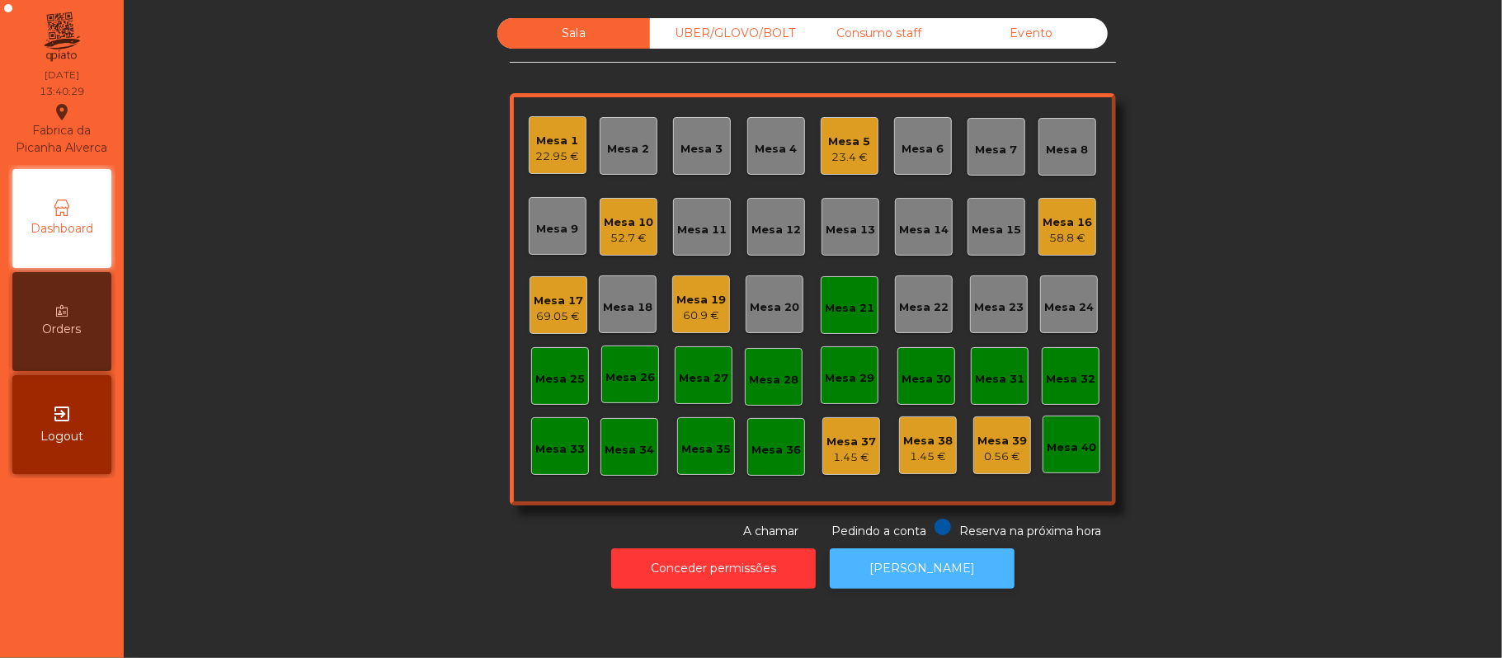
click at [935, 581] on button "[PERSON_NAME]" at bounding box center [922, 568] width 185 height 40
click at [825, 312] on div "Mesa 21" at bounding box center [849, 308] width 49 height 16
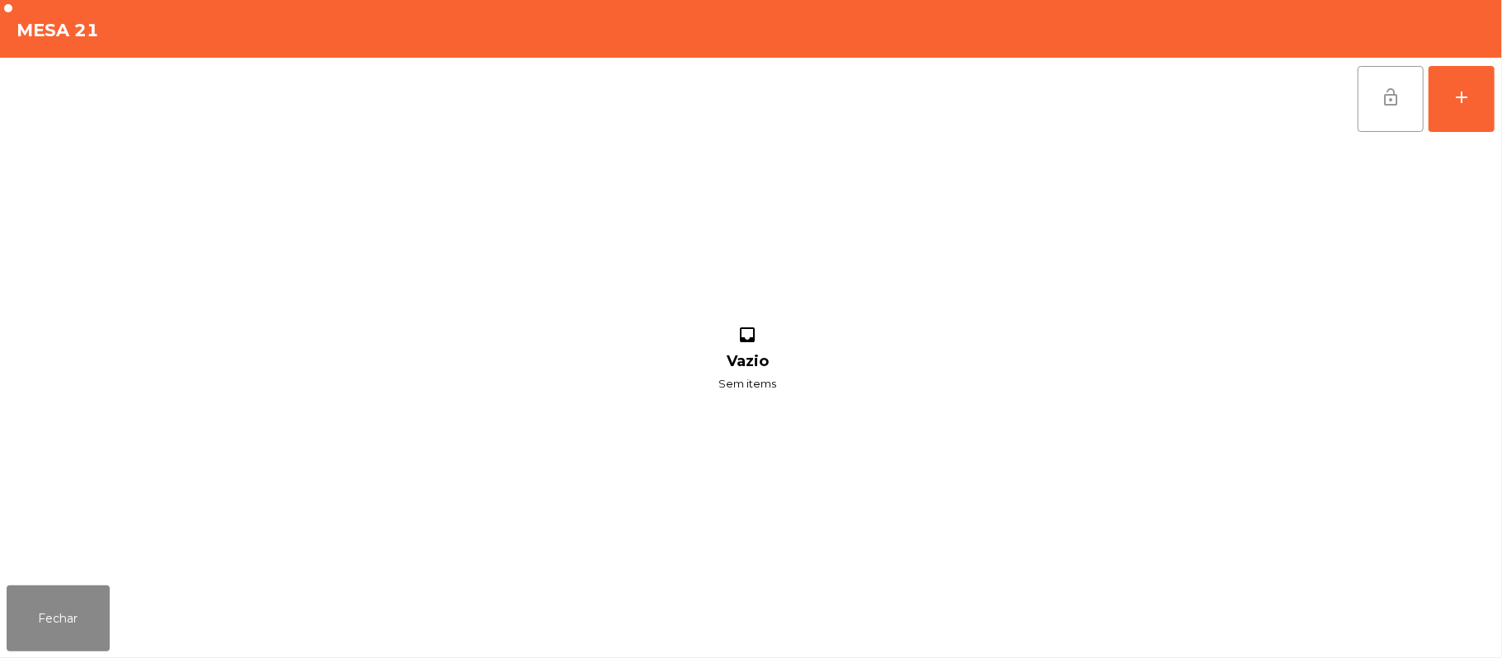
click at [1384, 101] on span "lock_open" at bounding box center [1391, 97] width 20 height 20
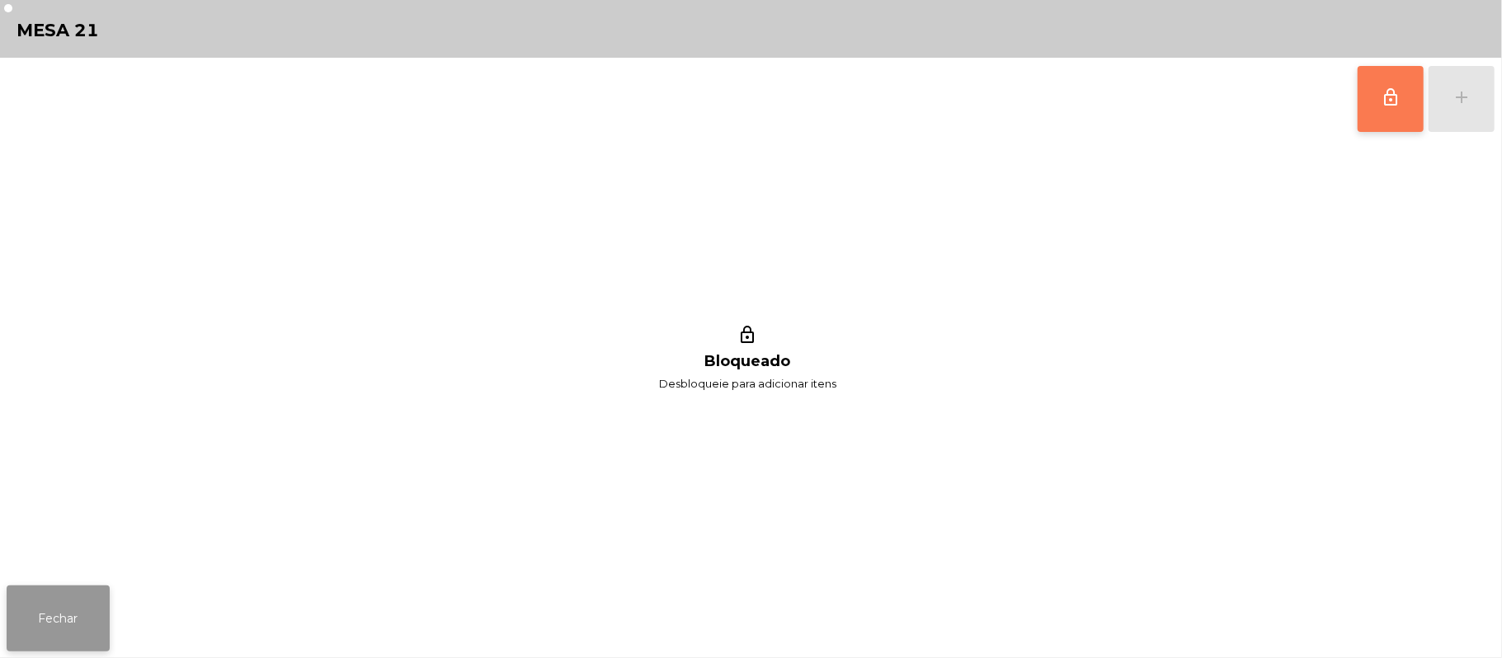
click at [37, 612] on button "Fechar" at bounding box center [58, 619] width 103 height 66
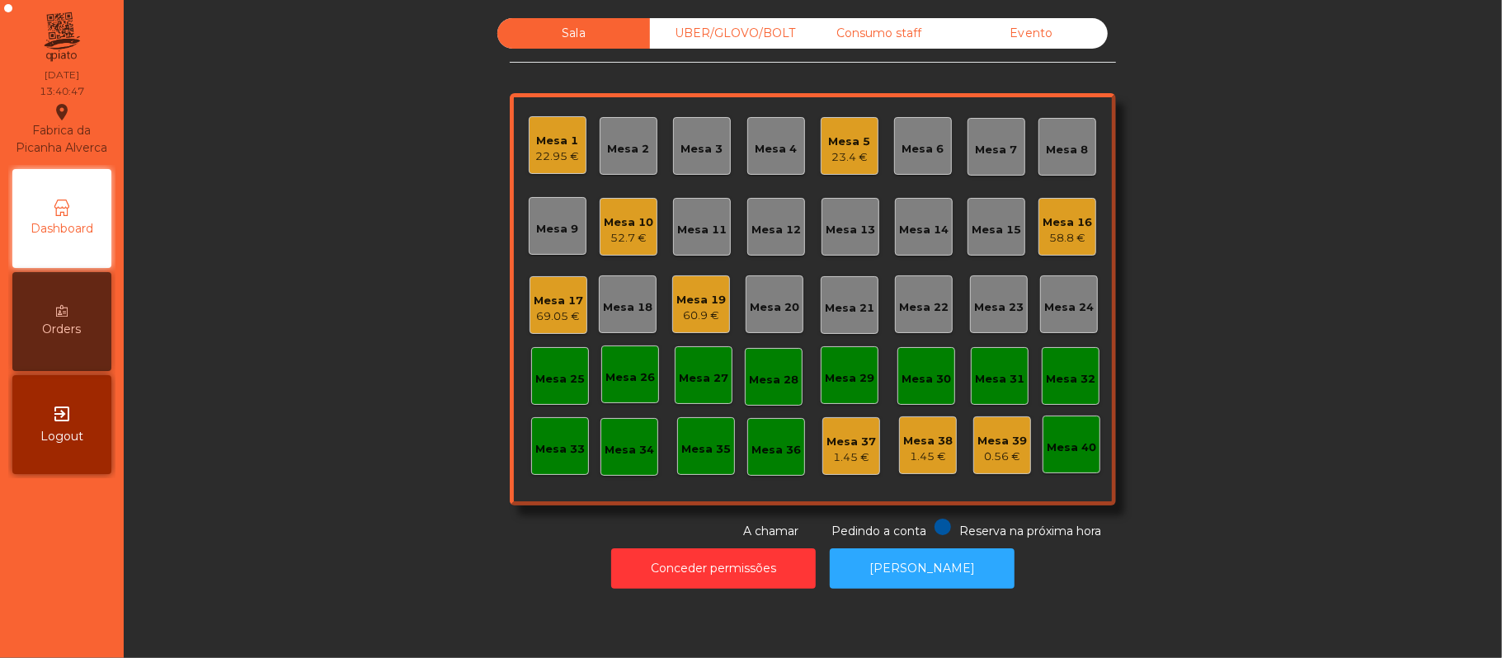
click at [609, 238] on div "52.7 €" at bounding box center [628, 238] width 49 height 16
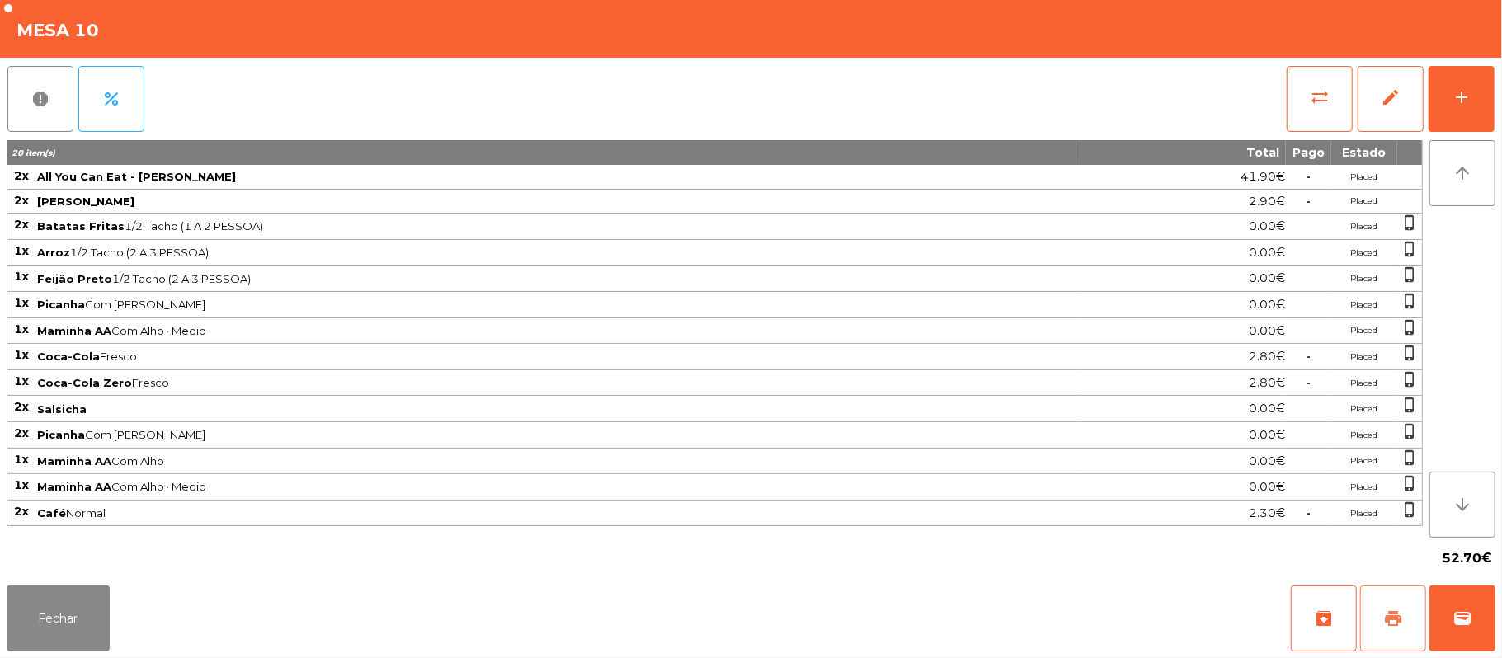
click at [1386, 620] on span "print" at bounding box center [1393, 619] width 20 height 20
click at [1467, 609] on span "wallet" at bounding box center [1462, 619] width 20 height 20
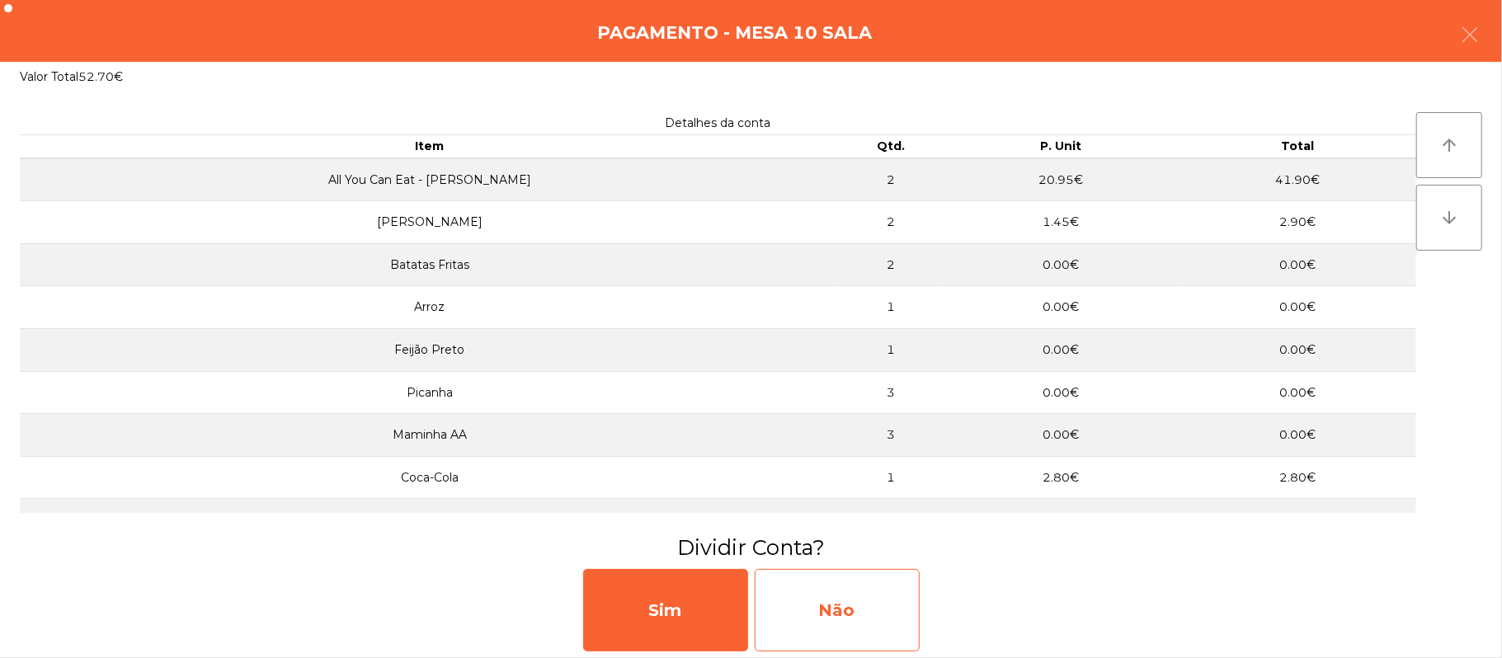
click at [835, 643] on div "Não" at bounding box center [837, 610] width 165 height 82
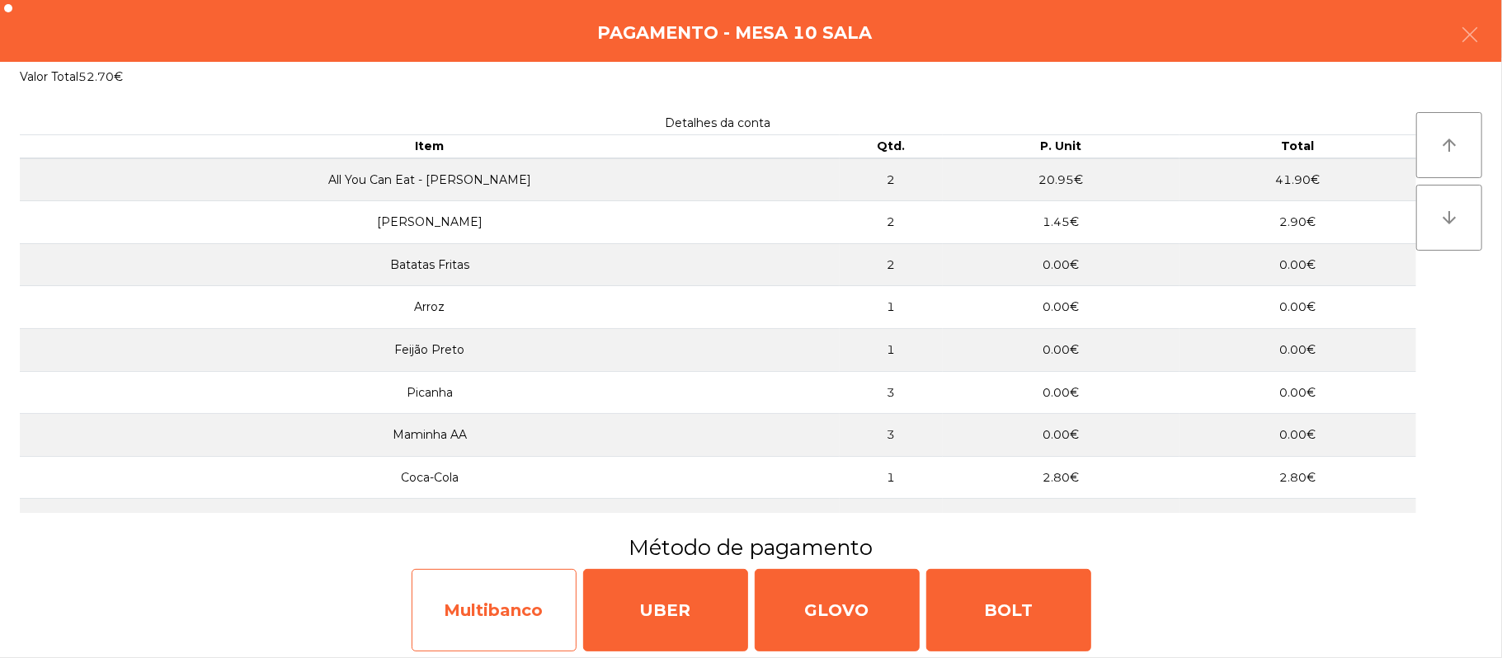
click at [460, 620] on div "Multibanco" at bounding box center [494, 610] width 165 height 82
select select "**"
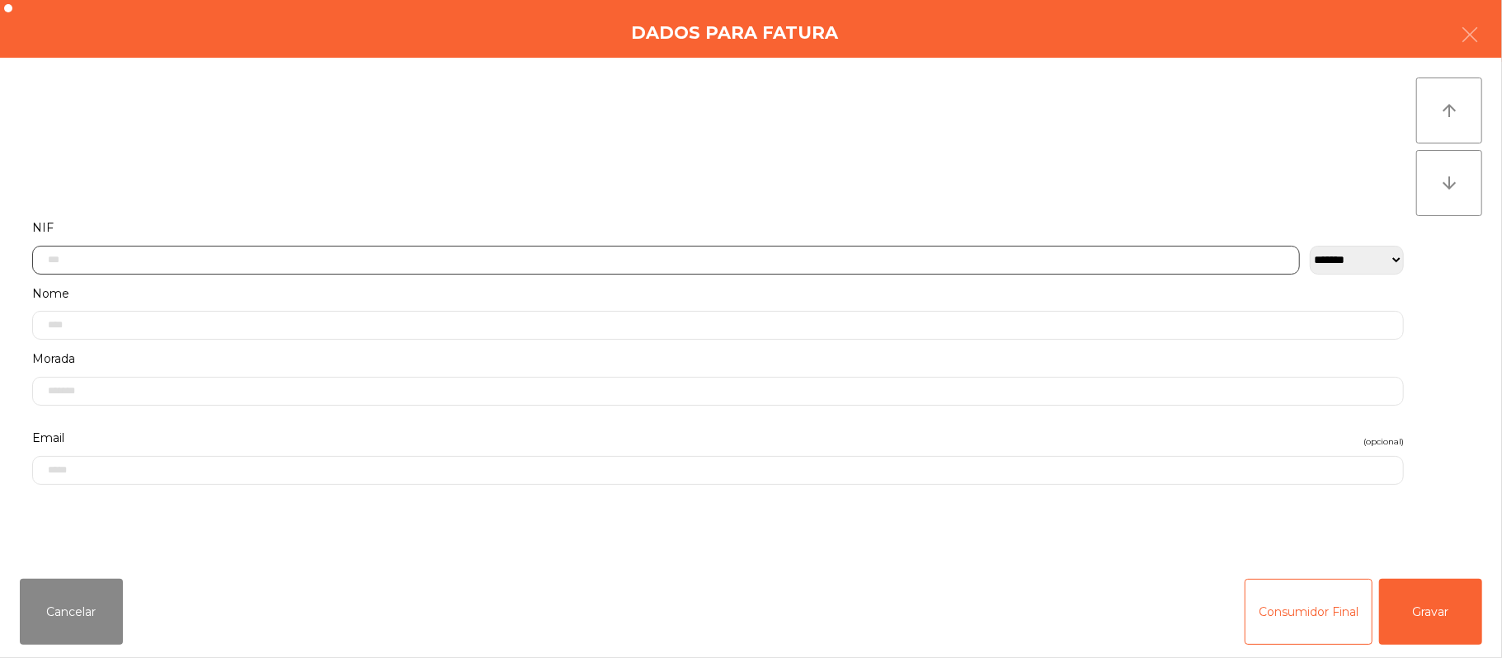
click at [462, 255] on input "text" at bounding box center [666, 260] width 1268 height 29
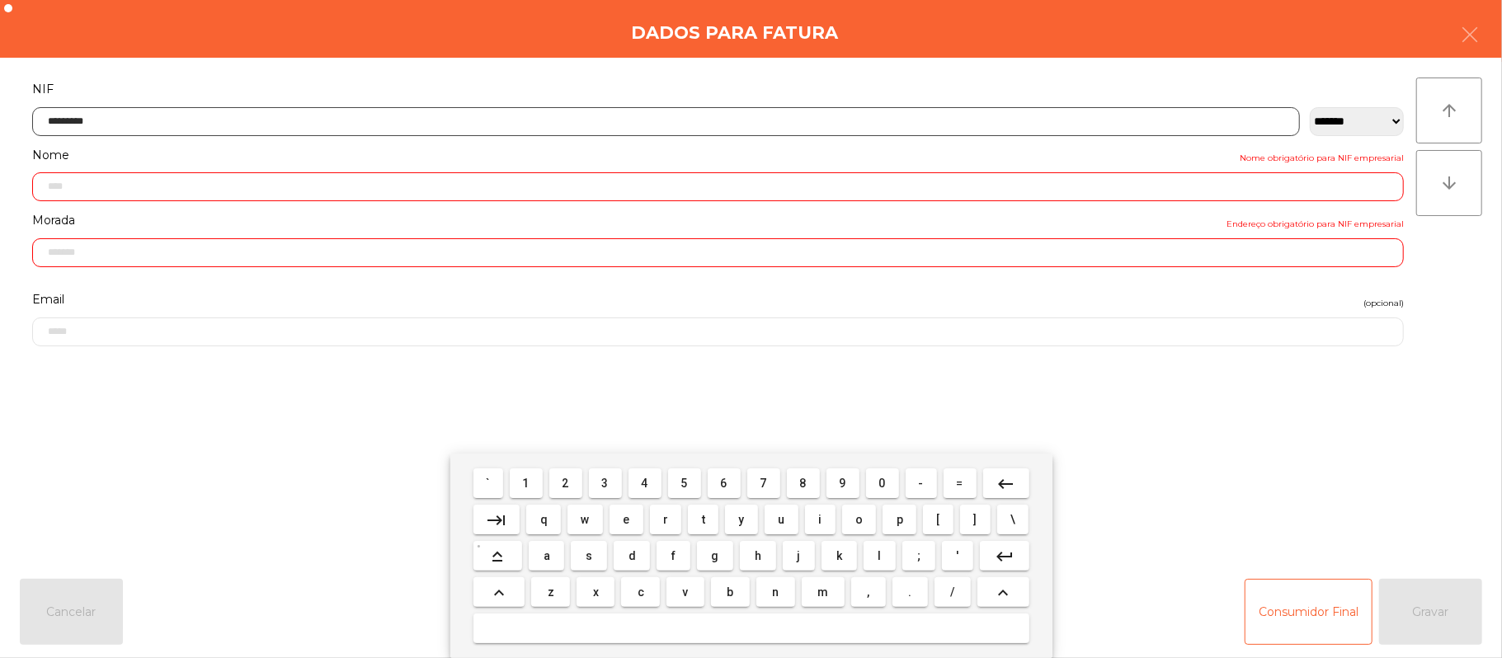
type input "*********"
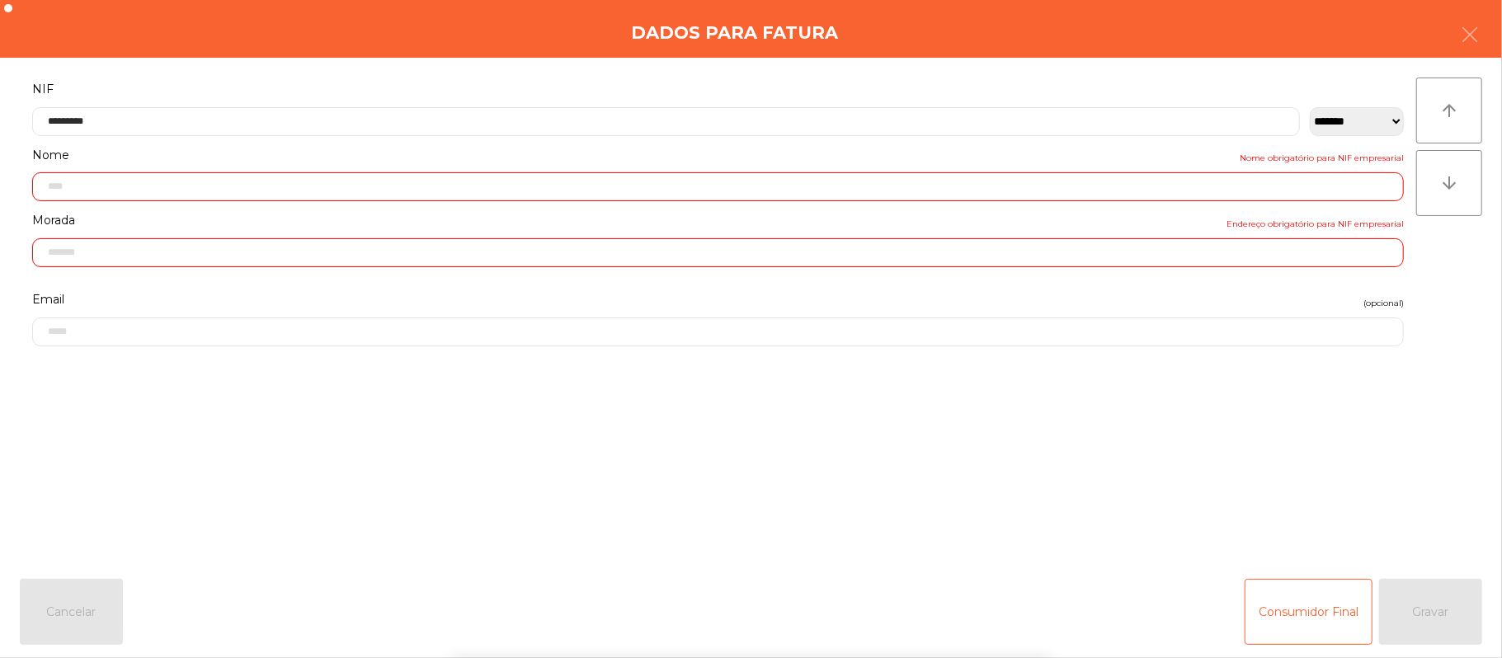
click at [231, 447] on form "**********" at bounding box center [718, 312] width 1396 height 468
type input "**********"
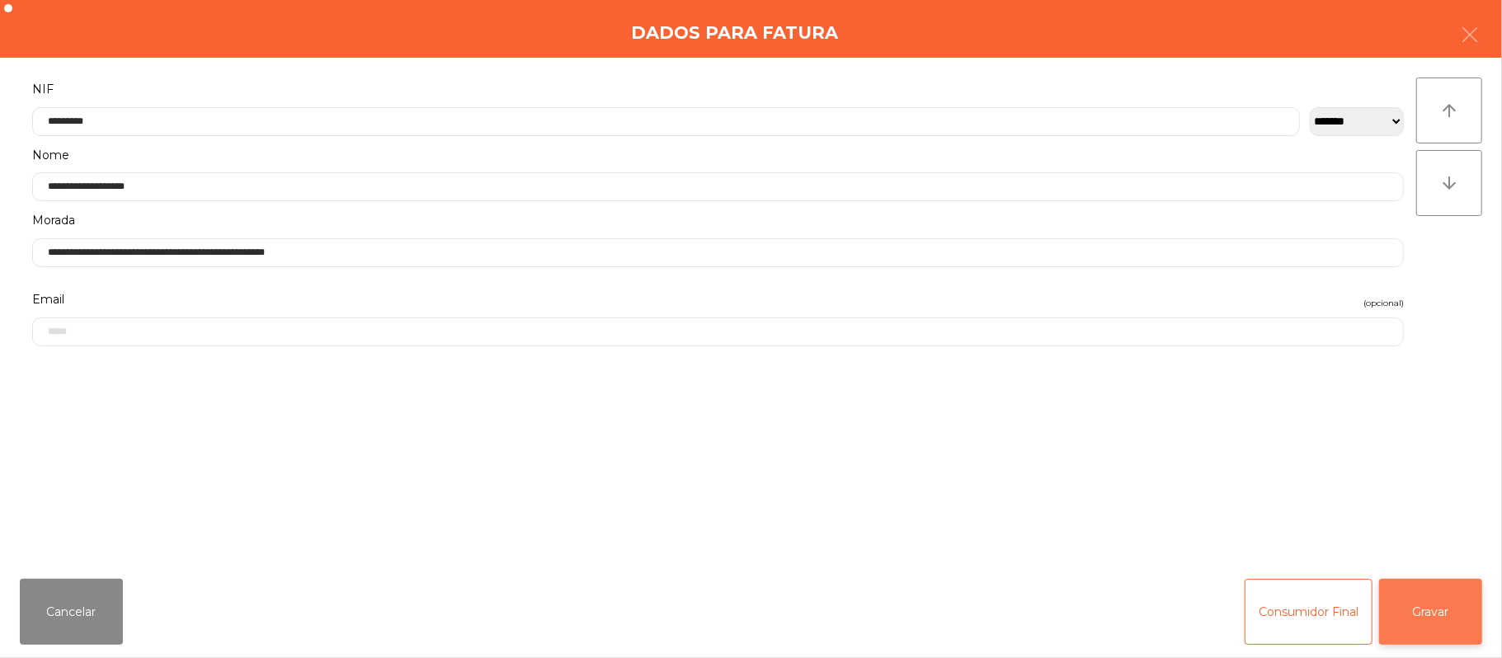
click at [1425, 618] on button "Gravar" at bounding box center [1430, 612] width 103 height 66
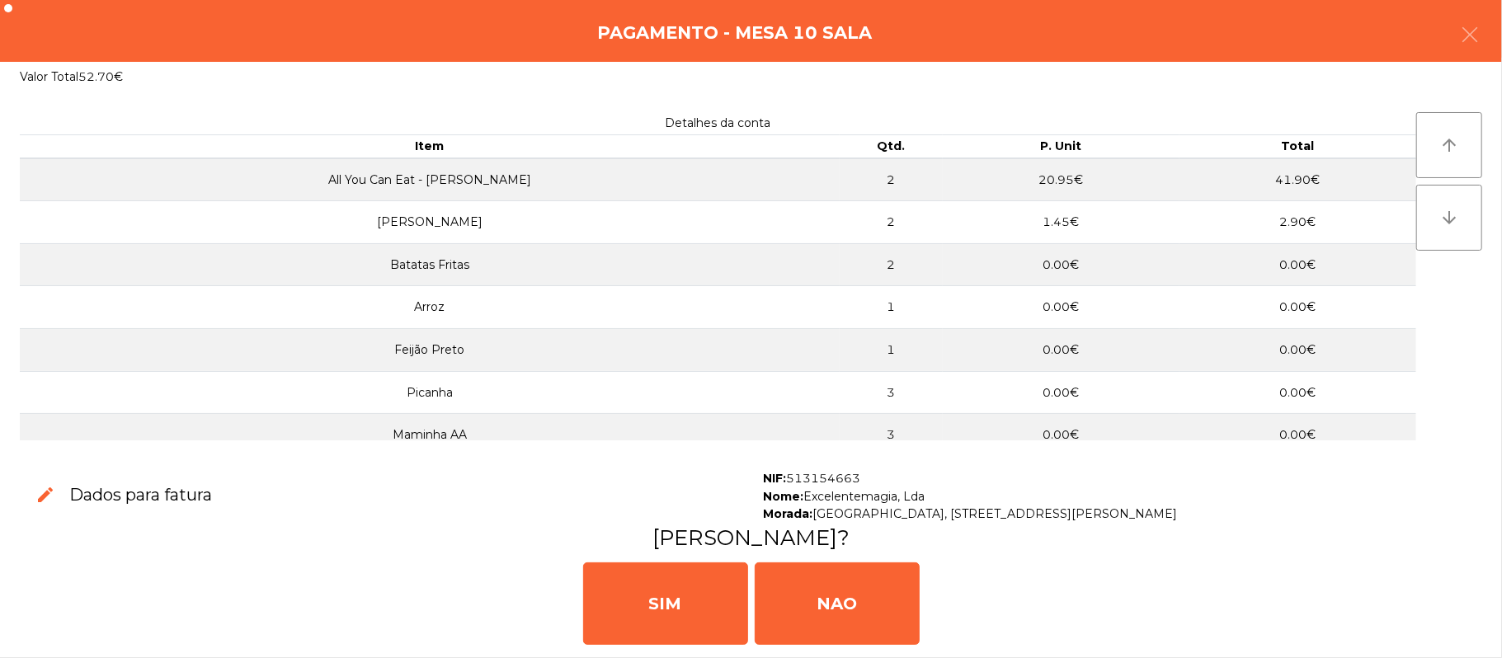
click at [1425, 601] on div "[PERSON_NAME]" at bounding box center [751, 602] width 1489 height 99
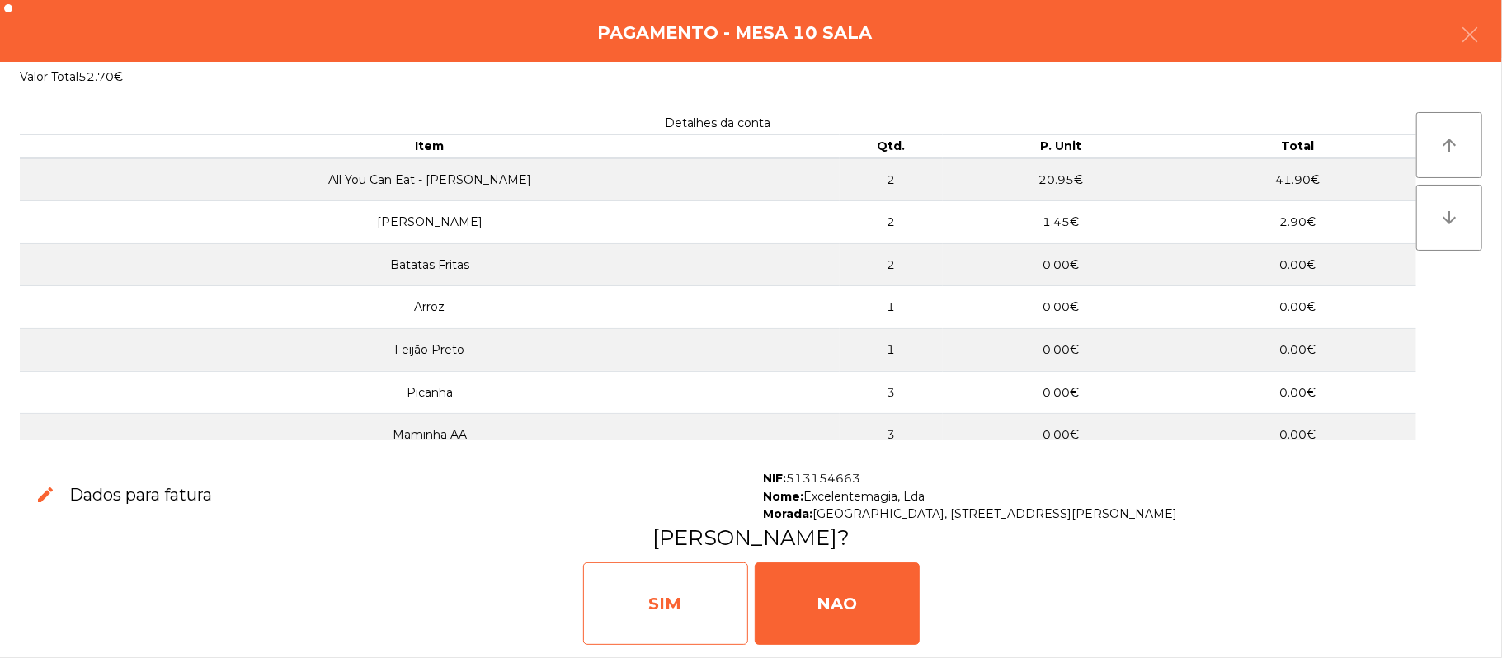
click at [693, 596] on div "SIM" at bounding box center [665, 604] width 165 height 82
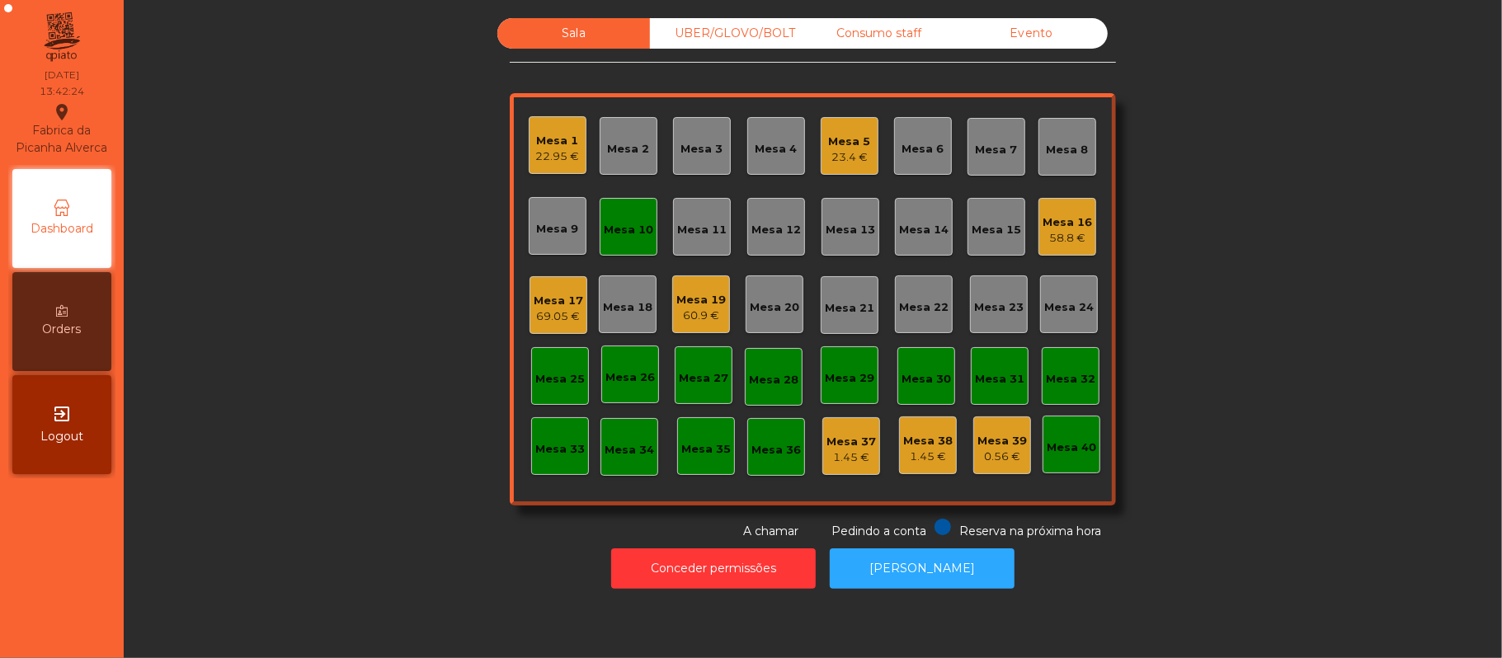
click at [614, 225] on div "Mesa 10" at bounding box center [628, 230] width 49 height 16
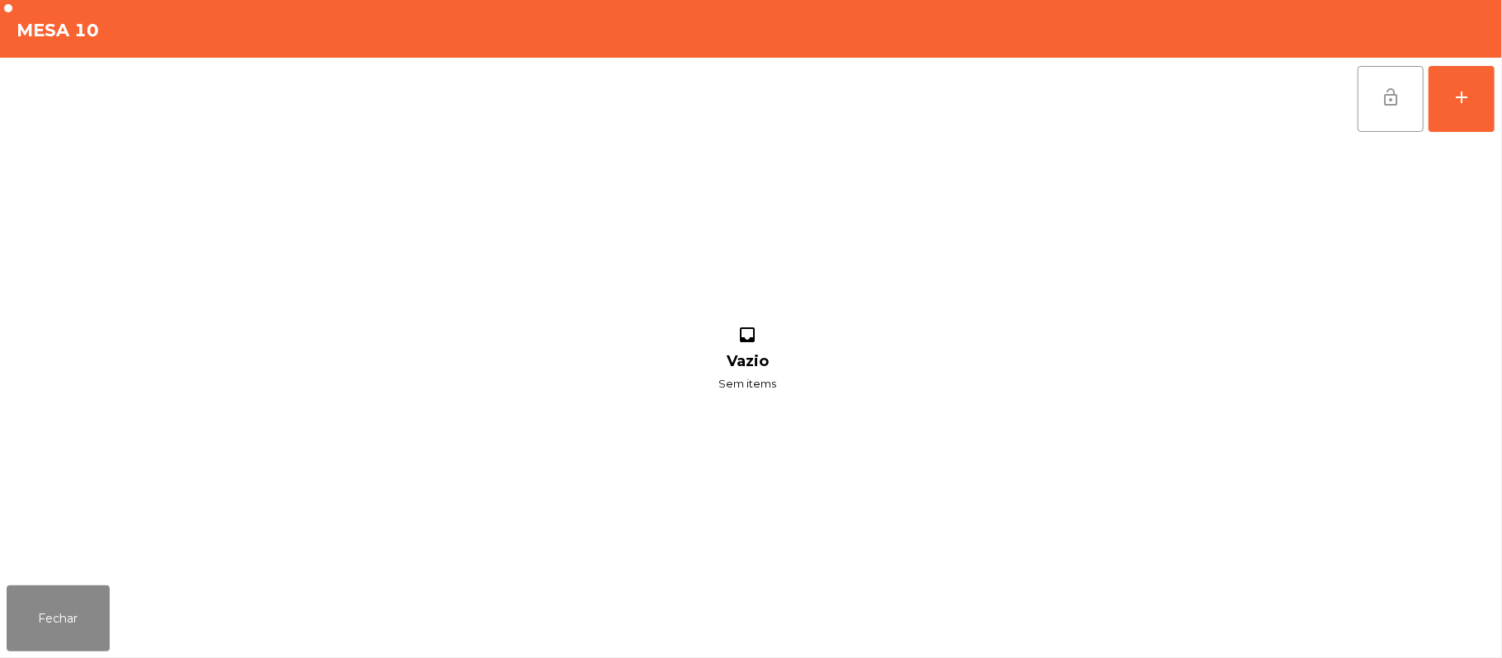
click at [1386, 114] on button "lock_open" at bounding box center [1391, 99] width 66 height 66
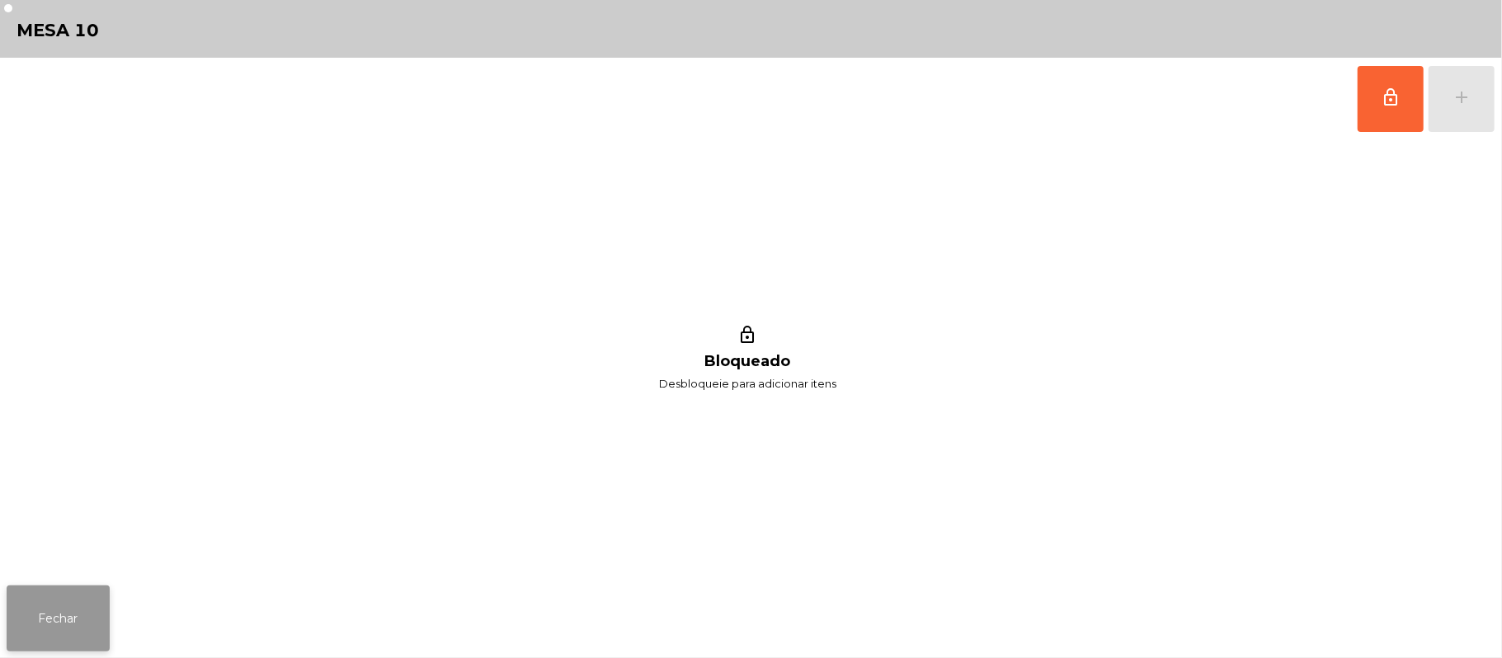
click at [59, 624] on button "Fechar" at bounding box center [58, 619] width 103 height 66
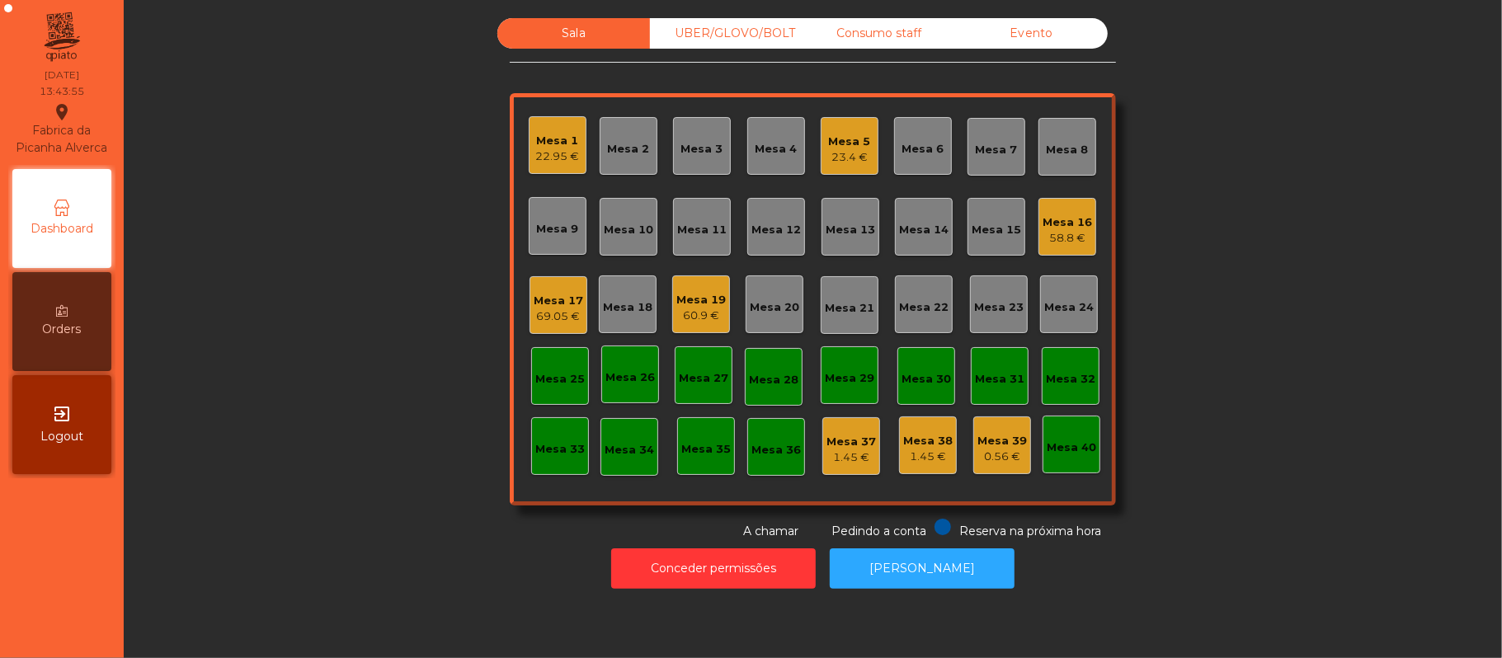
click at [859, 149] on div "23.4 €" at bounding box center [850, 157] width 42 height 16
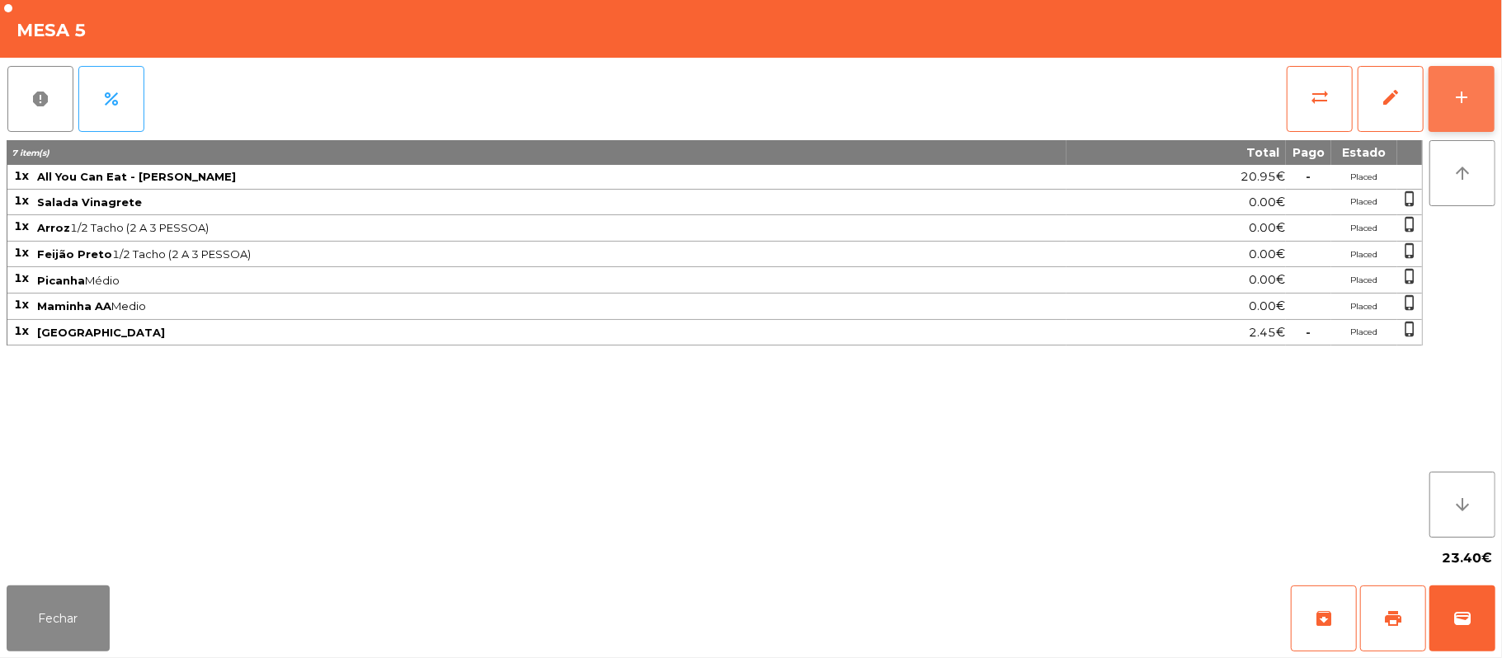
click at [1455, 120] on button "add" at bounding box center [1462, 99] width 66 height 66
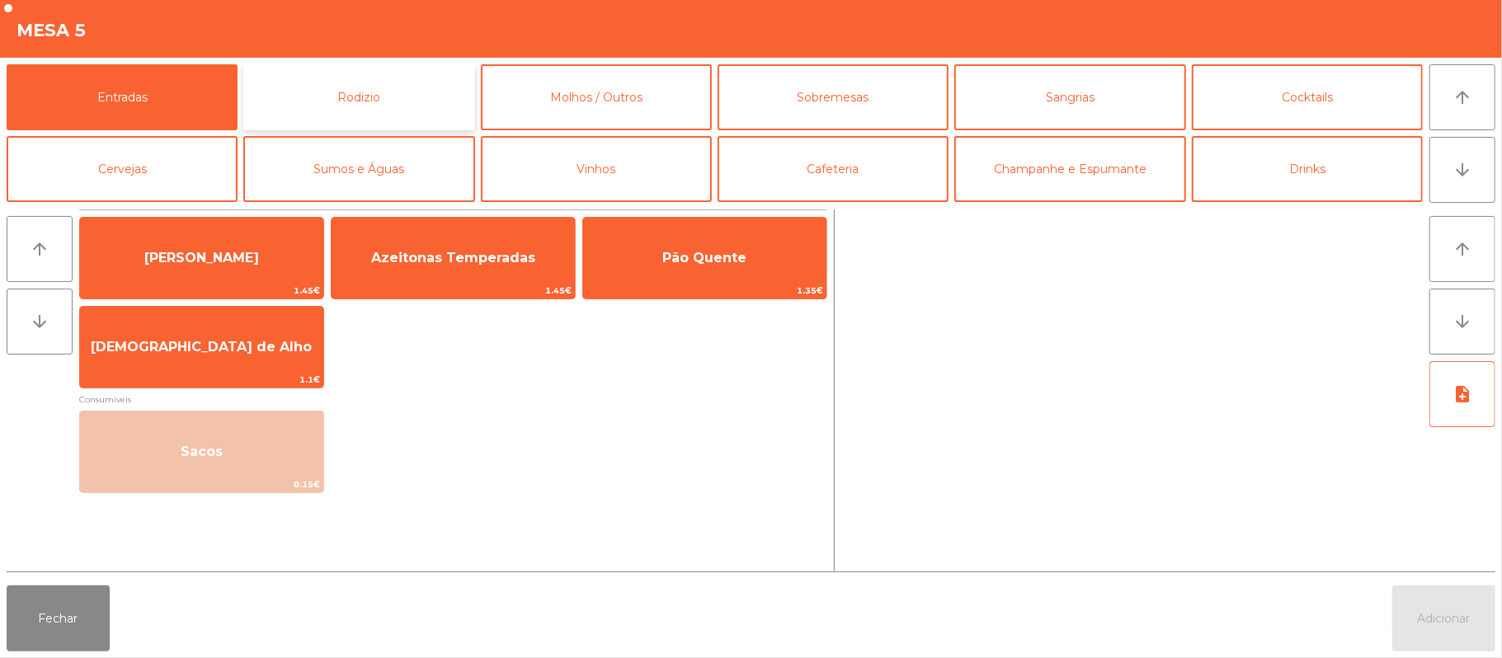
click at [374, 110] on button "Rodizio" at bounding box center [358, 97] width 231 height 66
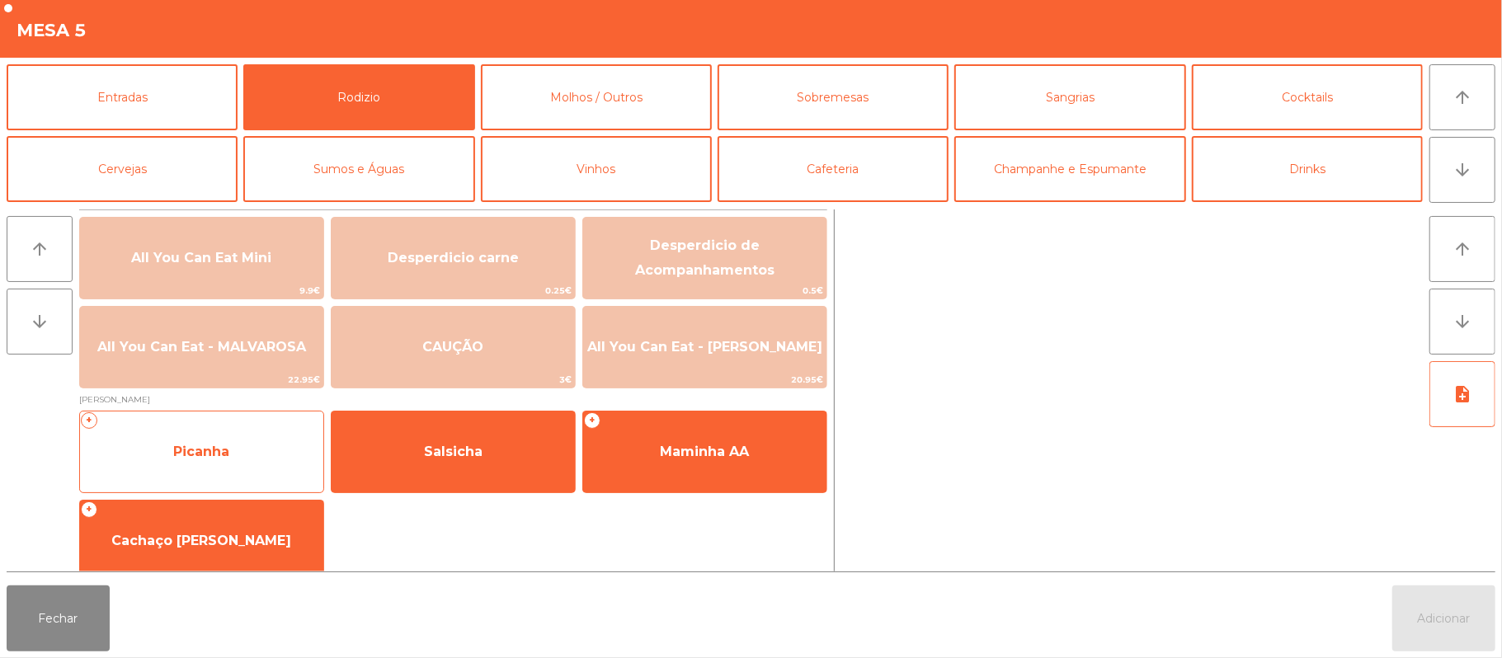
click at [214, 437] on span "Picanha" at bounding box center [201, 452] width 243 height 45
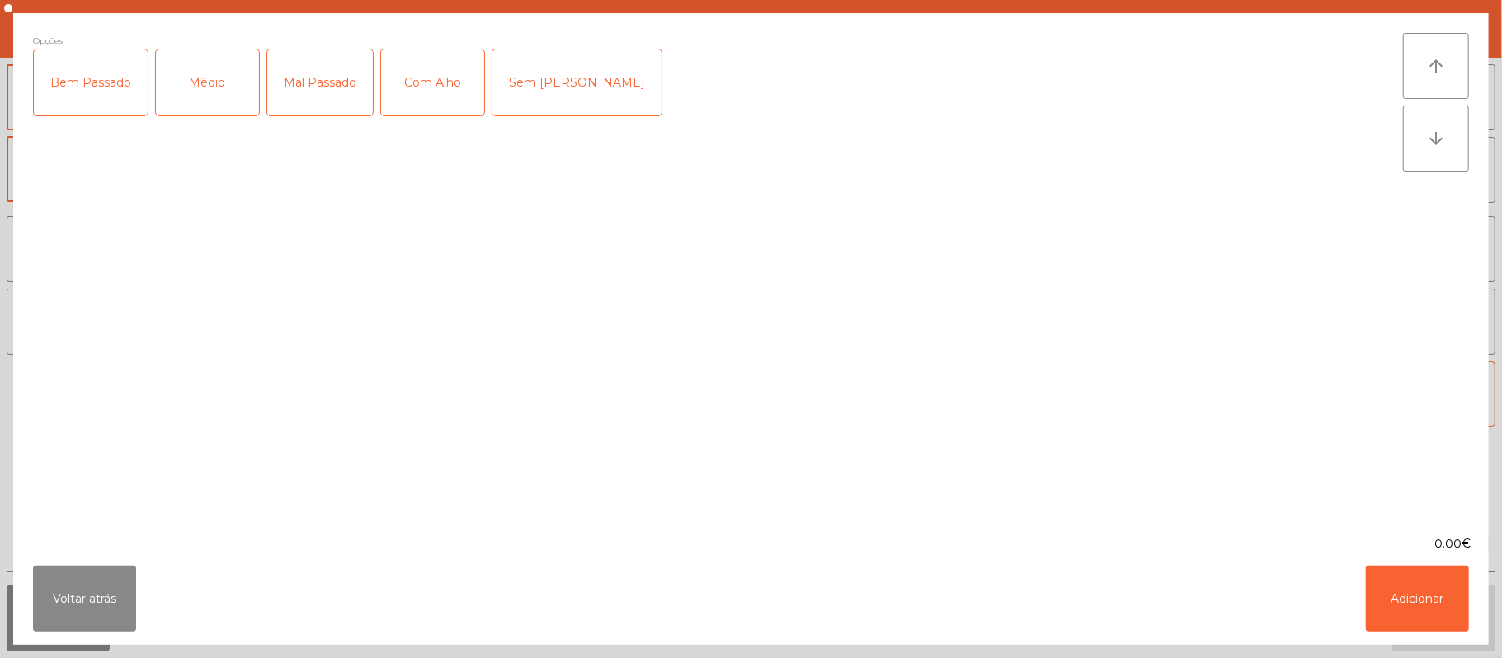
click at [225, 90] on div "Médio" at bounding box center [207, 82] width 103 height 66
click at [429, 87] on div "Com Alho" at bounding box center [432, 82] width 103 height 66
click at [1425, 595] on button "Adicionar" at bounding box center [1417, 599] width 103 height 66
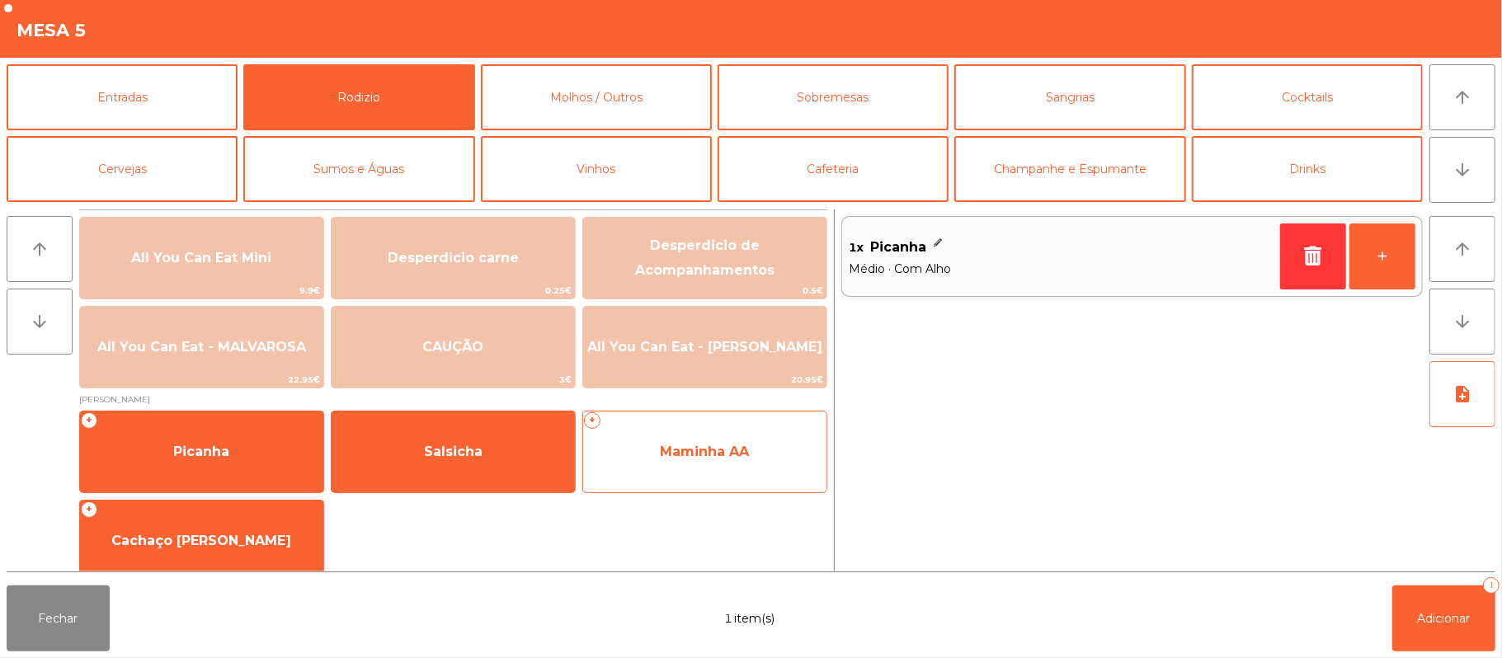
click at [684, 454] on span "Maminha AA" at bounding box center [704, 452] width 89 height 16
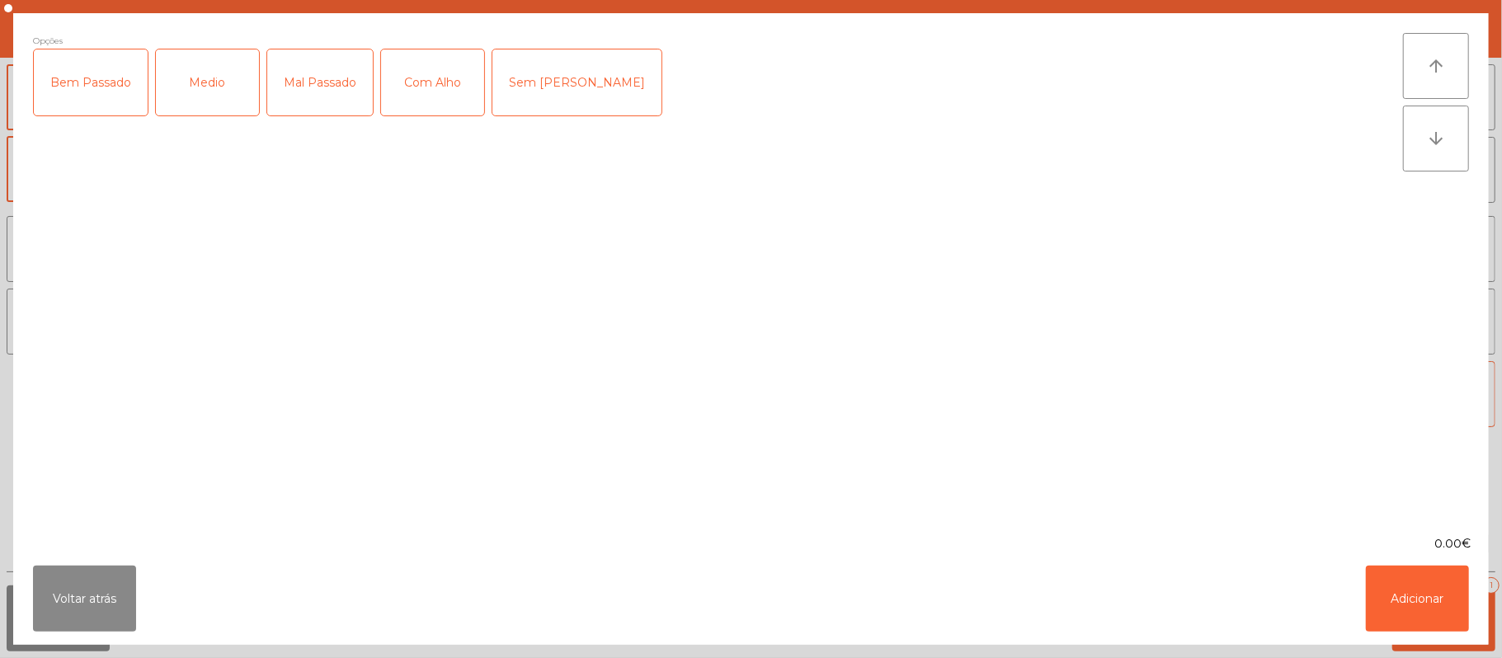
click at [196, 93] on div "Medio" at bounding box center [207, 82] width 103 height 66
click at [434, 83] on div "Com Alho" at bounding box center [432, 82] width 103 height 66
click at [1402, 612] on button "Adicionar" at bounding box center [1417, 599] width 103 height 66
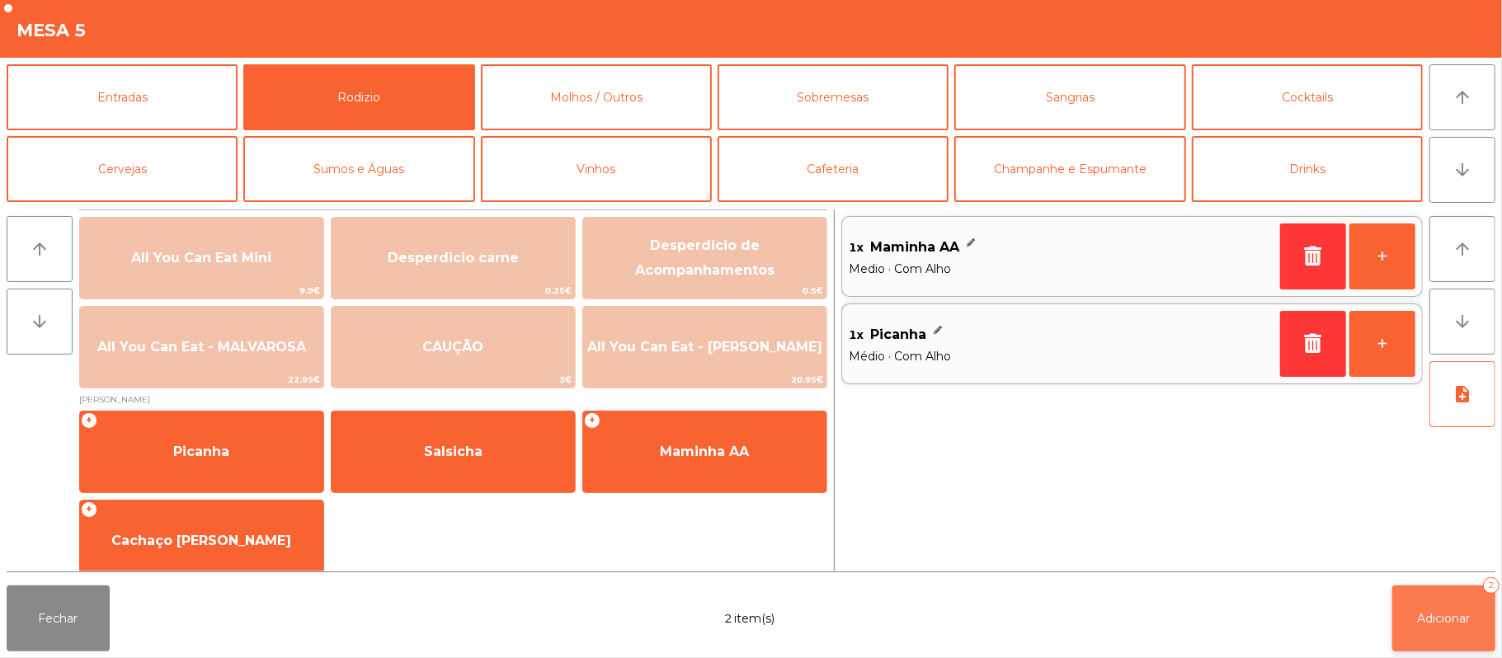
click at [1439, 624] on span "Adicionar" at bounding box center [1444, 618] width 53 height 15
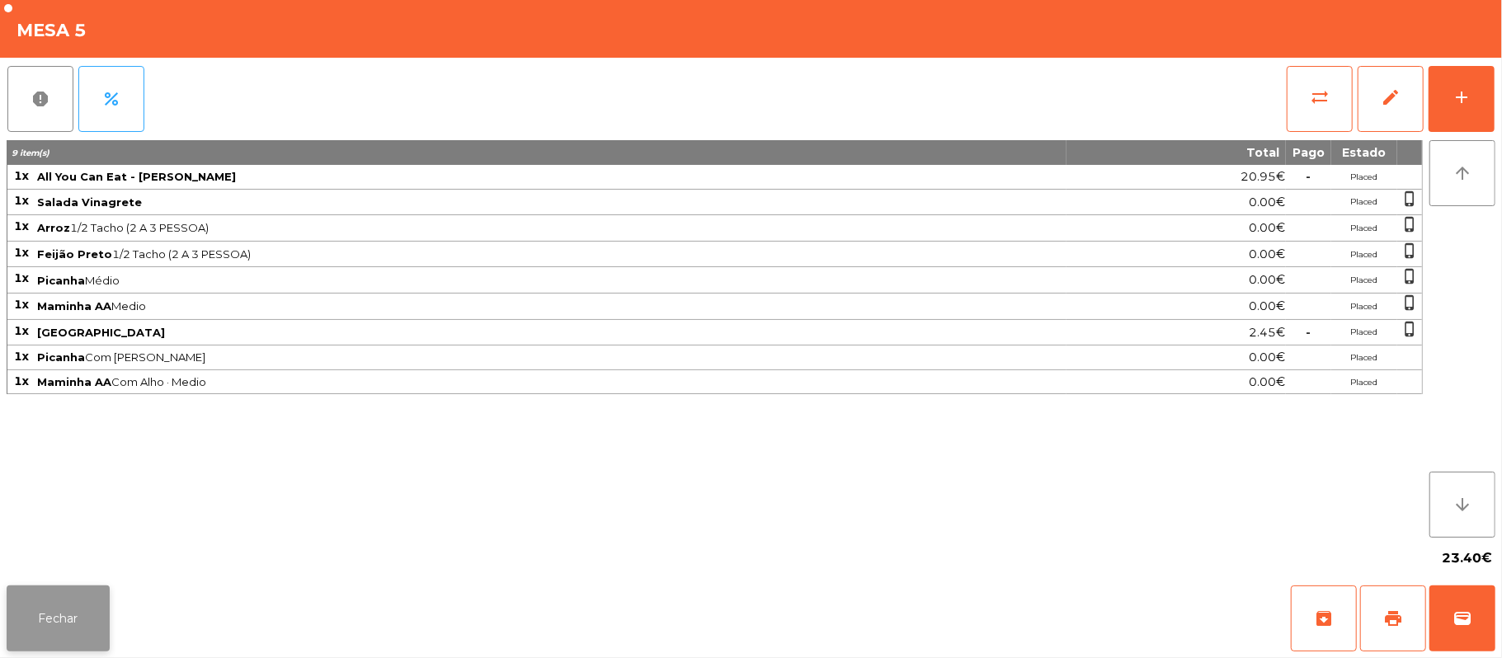
click at [60, 615] on button "Fechar" at bounding box center [58, 619] width 103 height 66
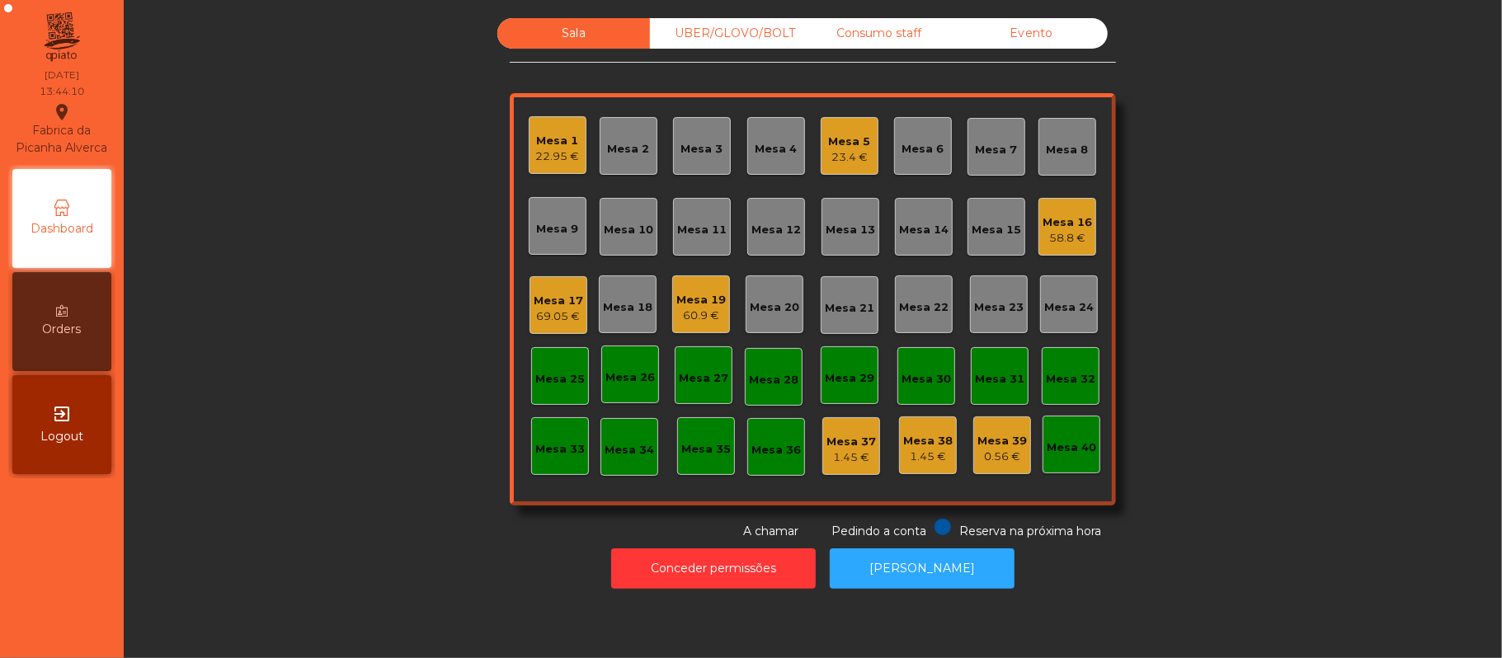
click at [1070, 242] on div "58.8 €" at bounding box center [1067, 238] width 49 height 16
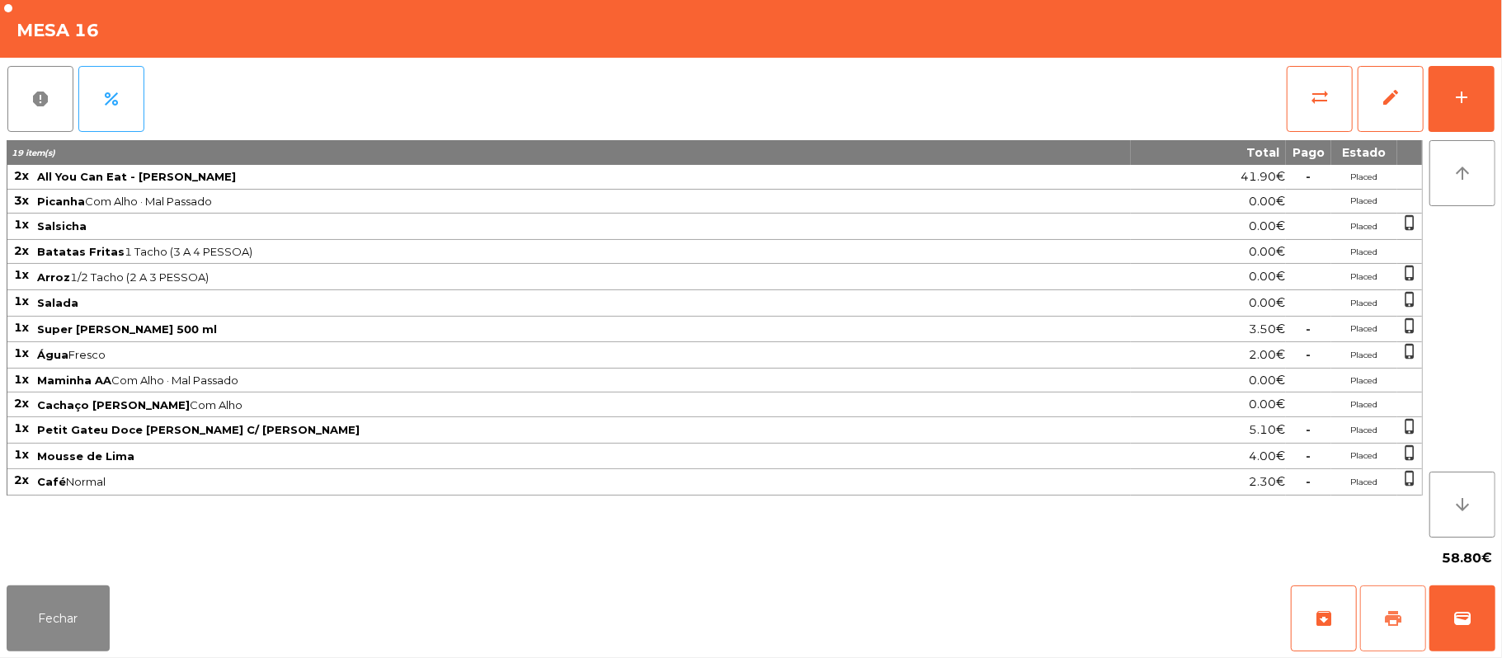
click at [1390, 614] on span "print" at bounding box center [1393, 619] width 20 height 20
click at [1443, 612] on button "wallet" at bounding box center [1462, 619] width 66 height 66
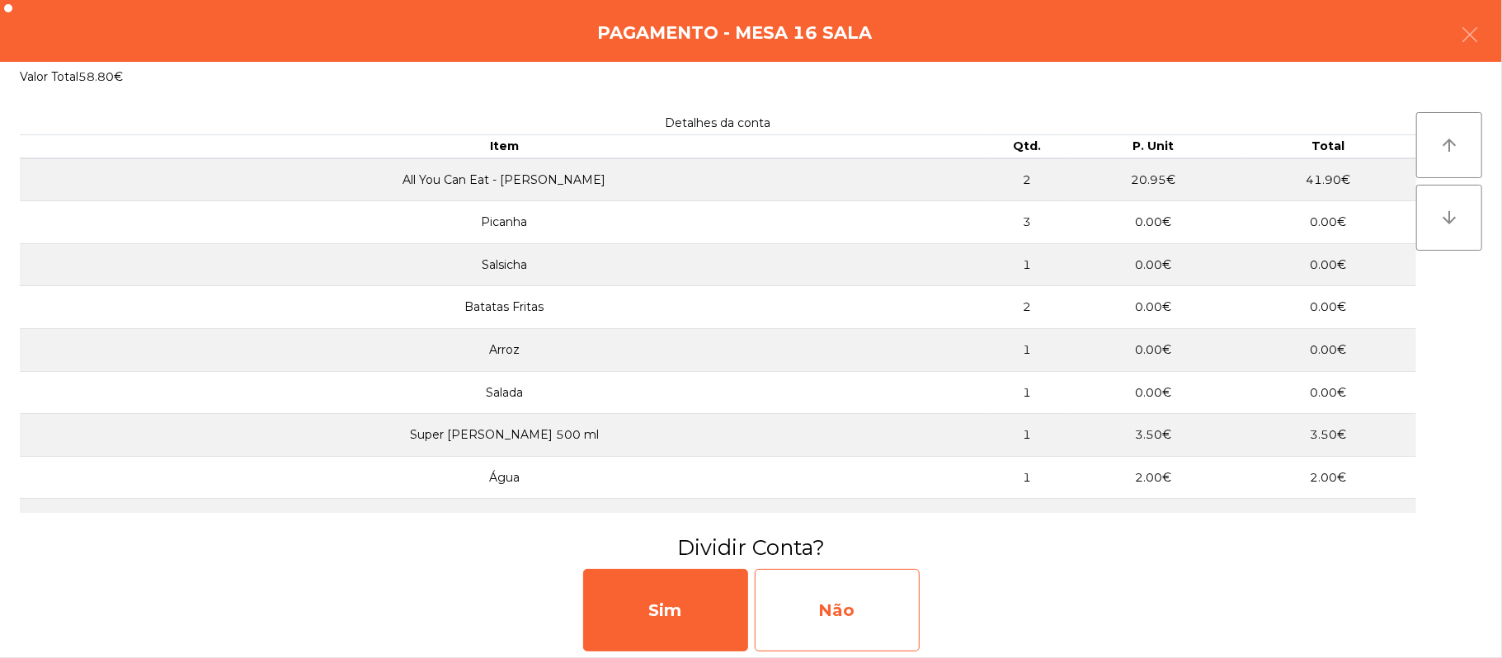
click at [843, 618] on div "Não" at bounding box center [837, 610] width 165 height 82
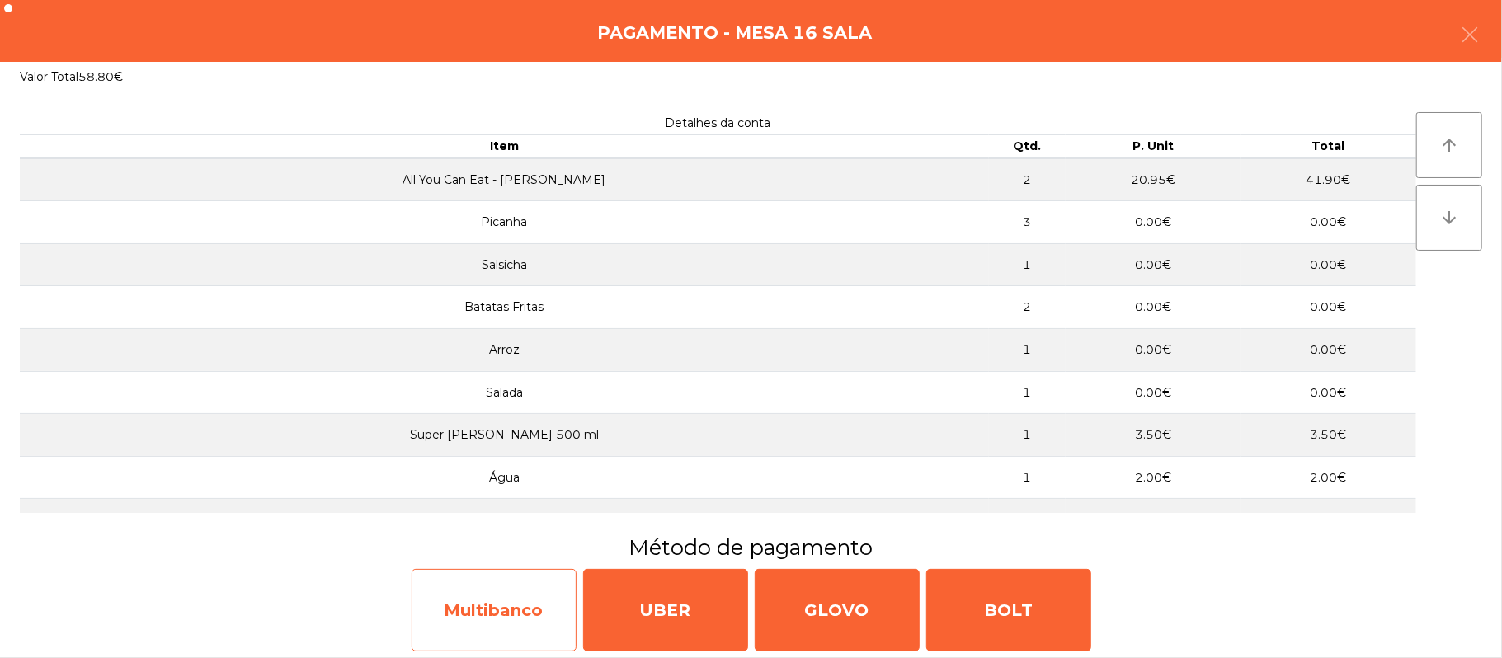
click at [456, 632] on div "Multibanco" at bounding box center [494, 610] width 165 height 82
select select "**"
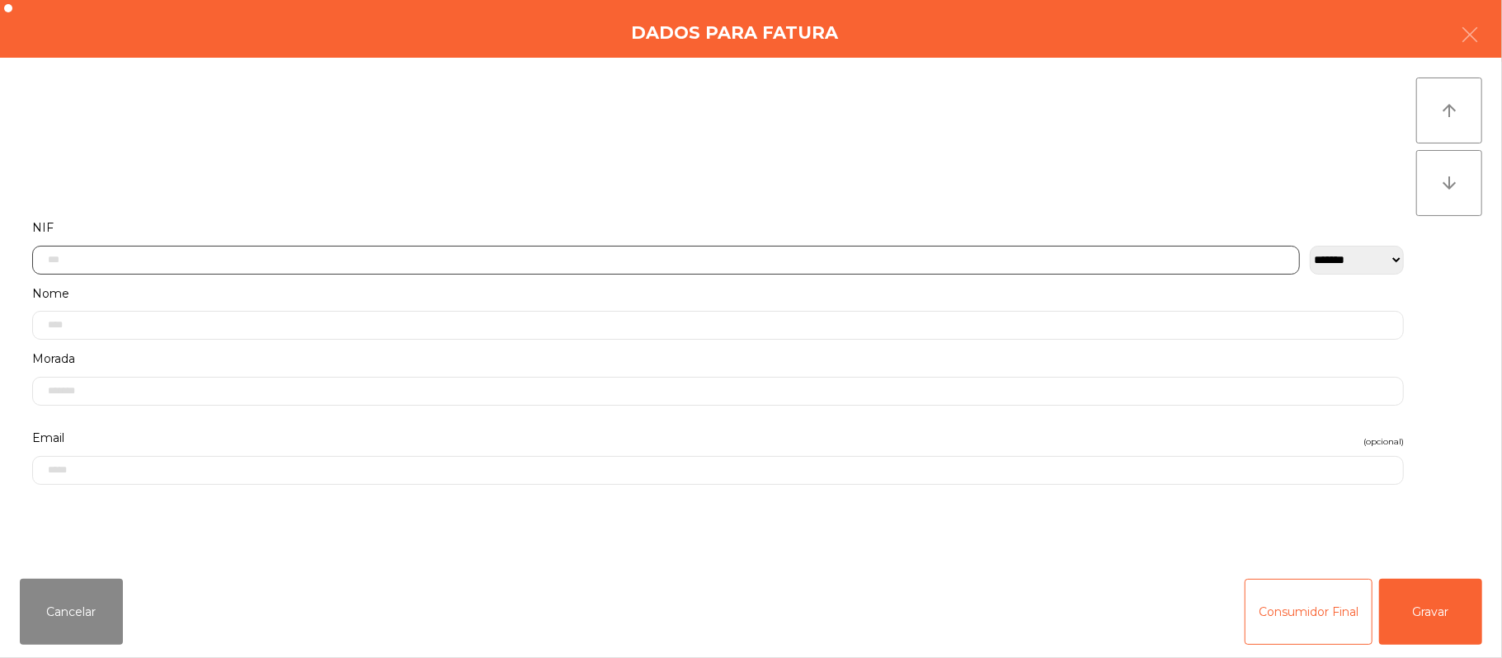
click at [473, 262] on input "text" at bounding box center [666, 260] width 1268 height 29
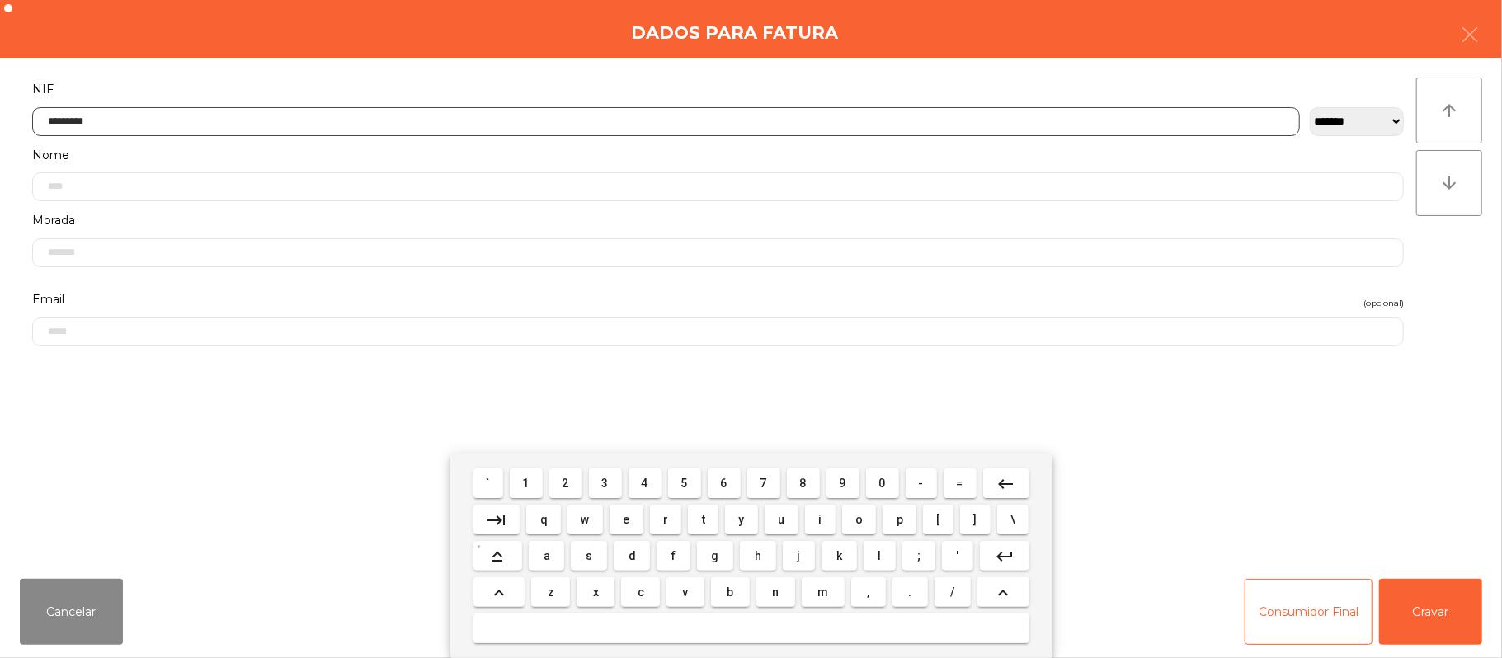
type input "*********"
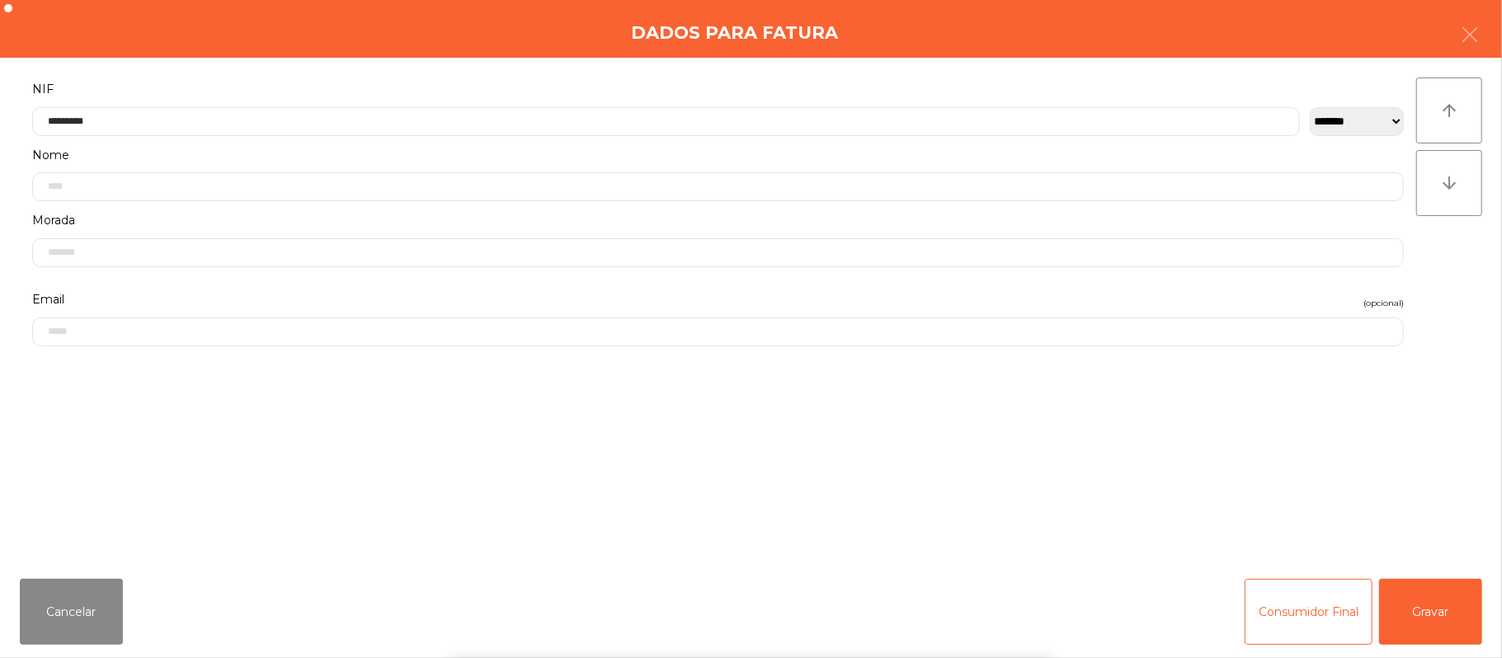
click at [1423, 648] on div "` 1 2 3 4 5 6 7 8 9 0 - = keyboard_backspace keyboard_tab q w e r t y u i o p […" at bounding box center [751, 556] width 1502 height 205
click at [1439, 612] on button "Gravar" at bounding box center [1430, 612] width 103 height 66
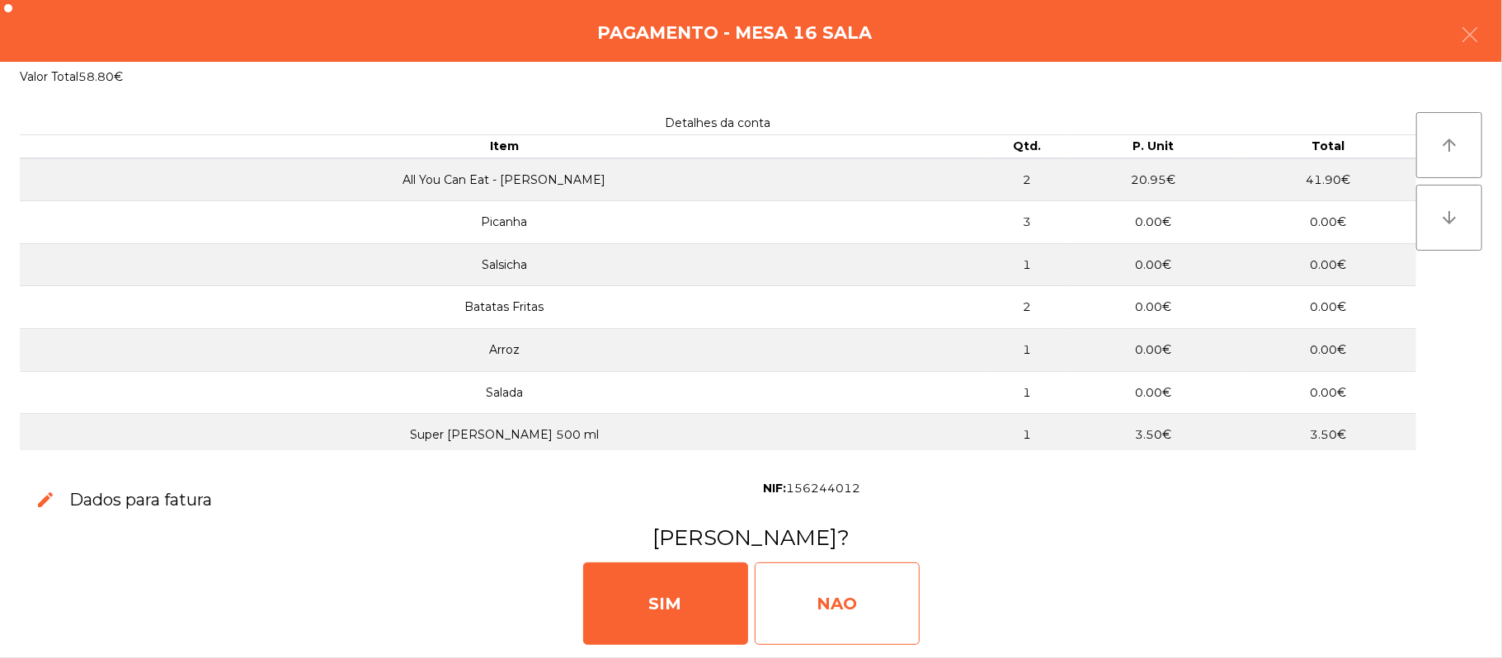
click at [826, 608] on div "NAO" at bounding box center [837, 604] width 165 height 82
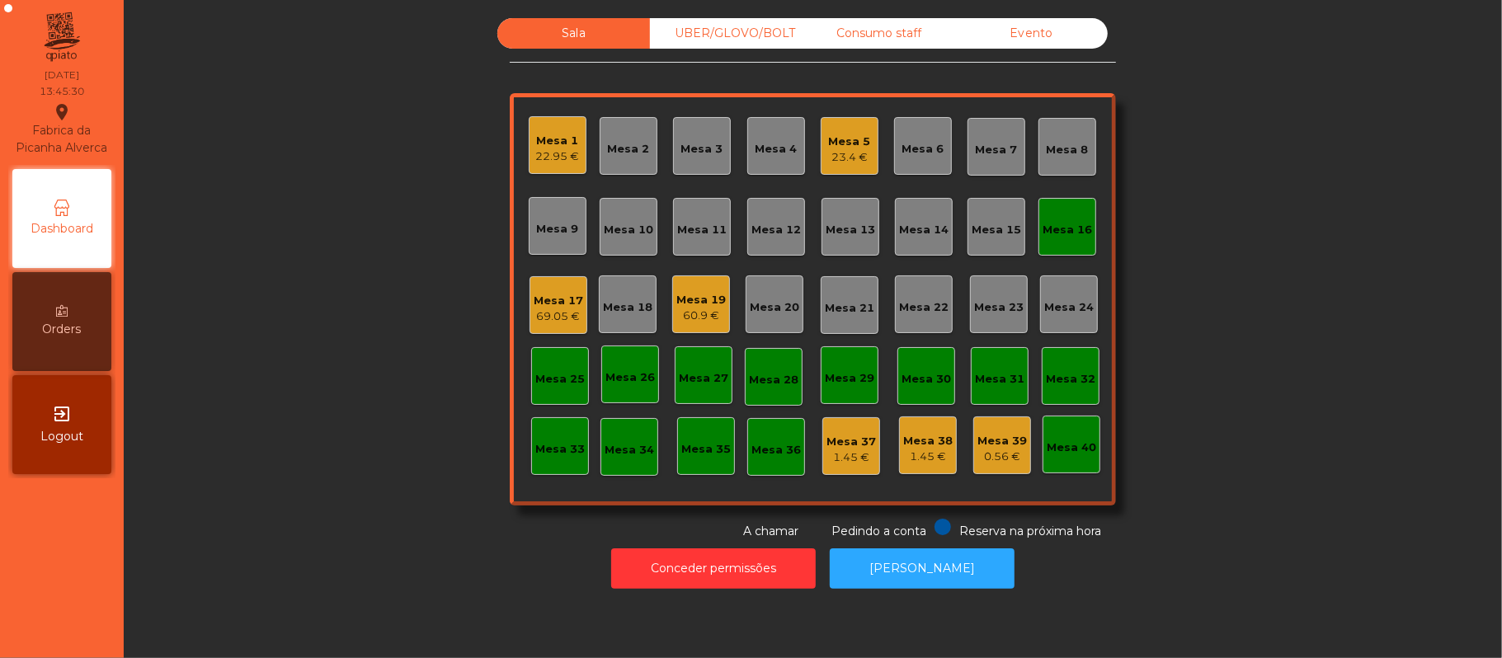
click at [704, 304] on div "Mesa 19" at bounding box center [700, 300] width 49 height 16
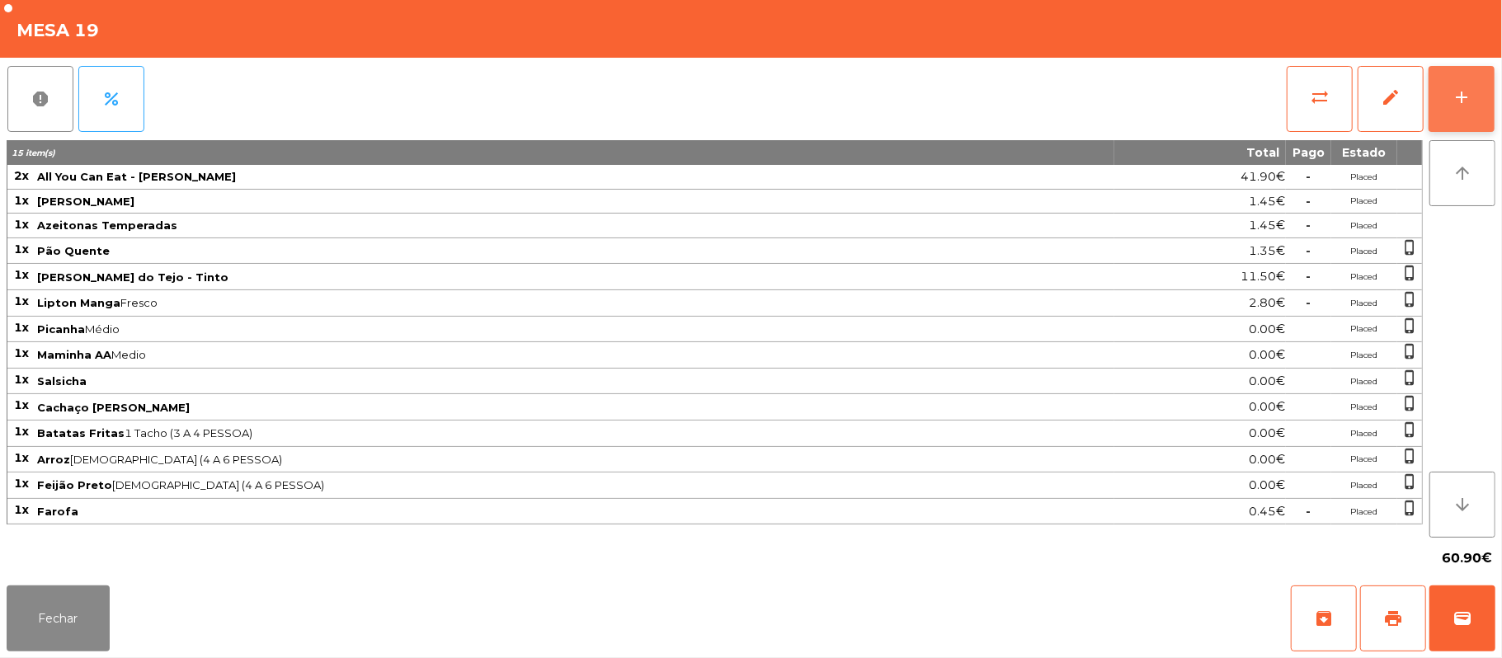
click at [1456, 96] on div "add" at bounding box center [1462, 97] width 20 height 20
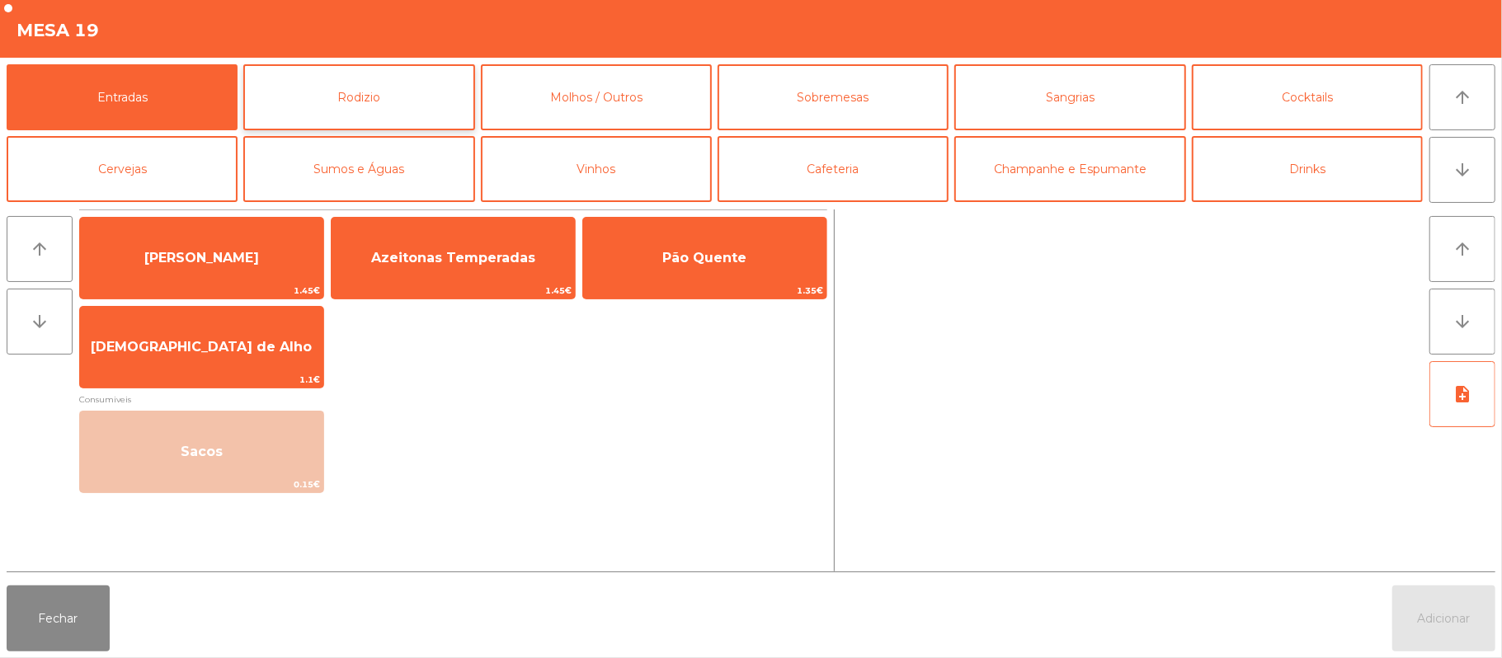
click at [363, 96] on button "Rodizio" at bounding box center [358, 97] width 231 height 66
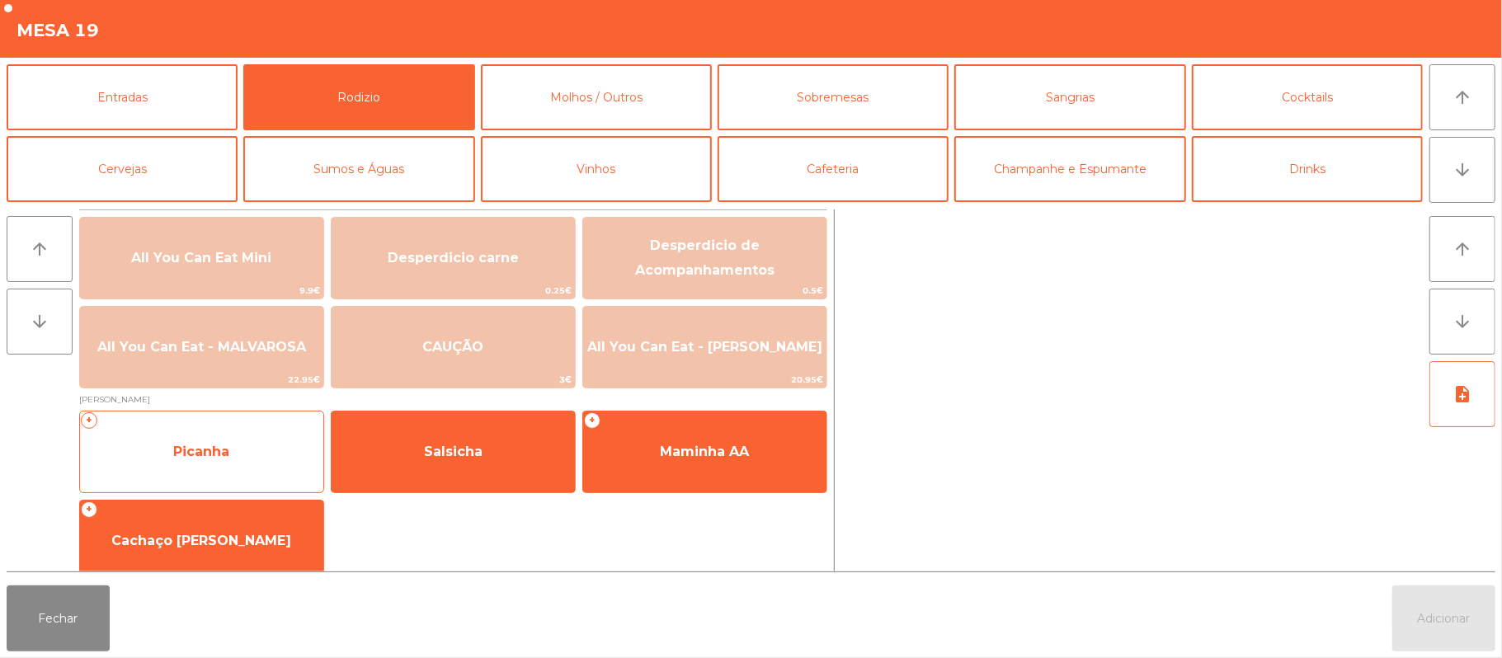
click at [247, 427] on div "+ Picanha" at bounding box center [201, 452] width 245 height 82
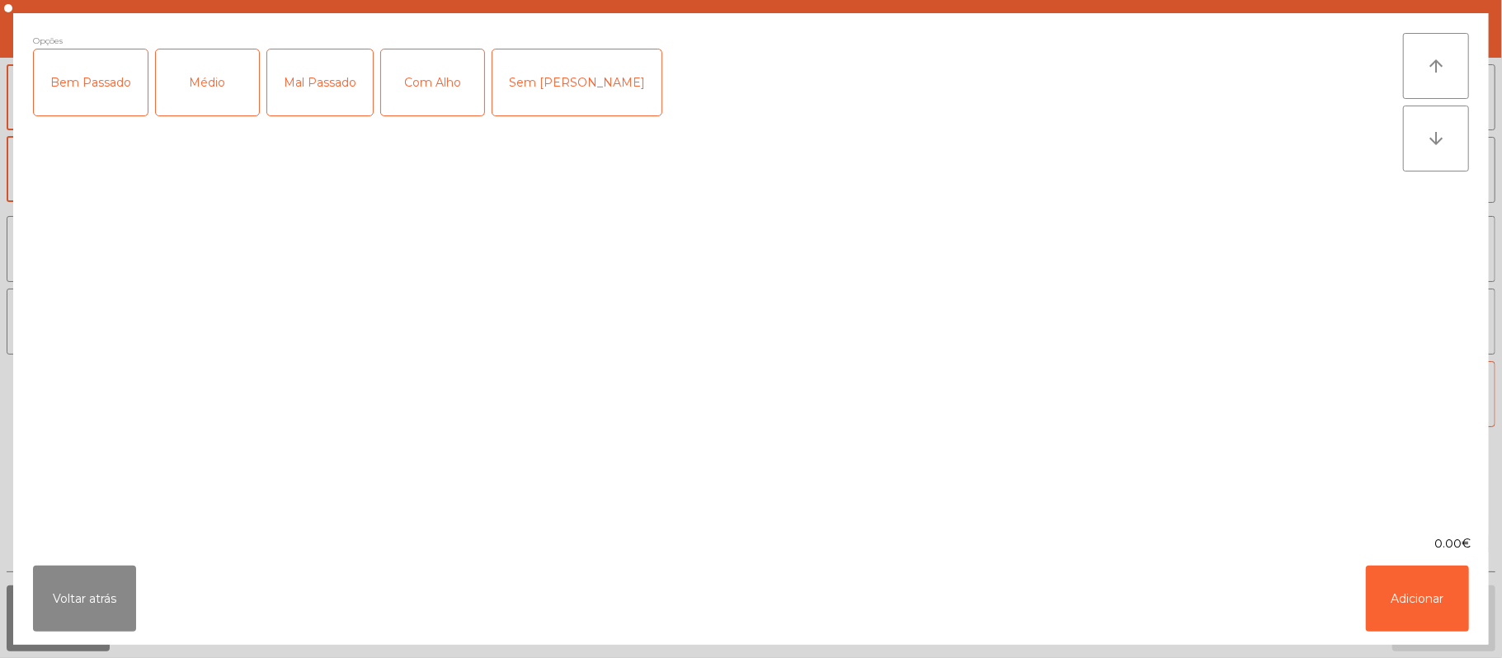
click at [235, 94] on div "Médio" at bounding box center [207, 82] width 103 height 66
click at [429, 77] on div "Com Alho" at bounding box center [432, 82] width 103 height 66
click at [1410, 610] on button "Adicionar" at bounding box center [1417, 599] width 103 height 66
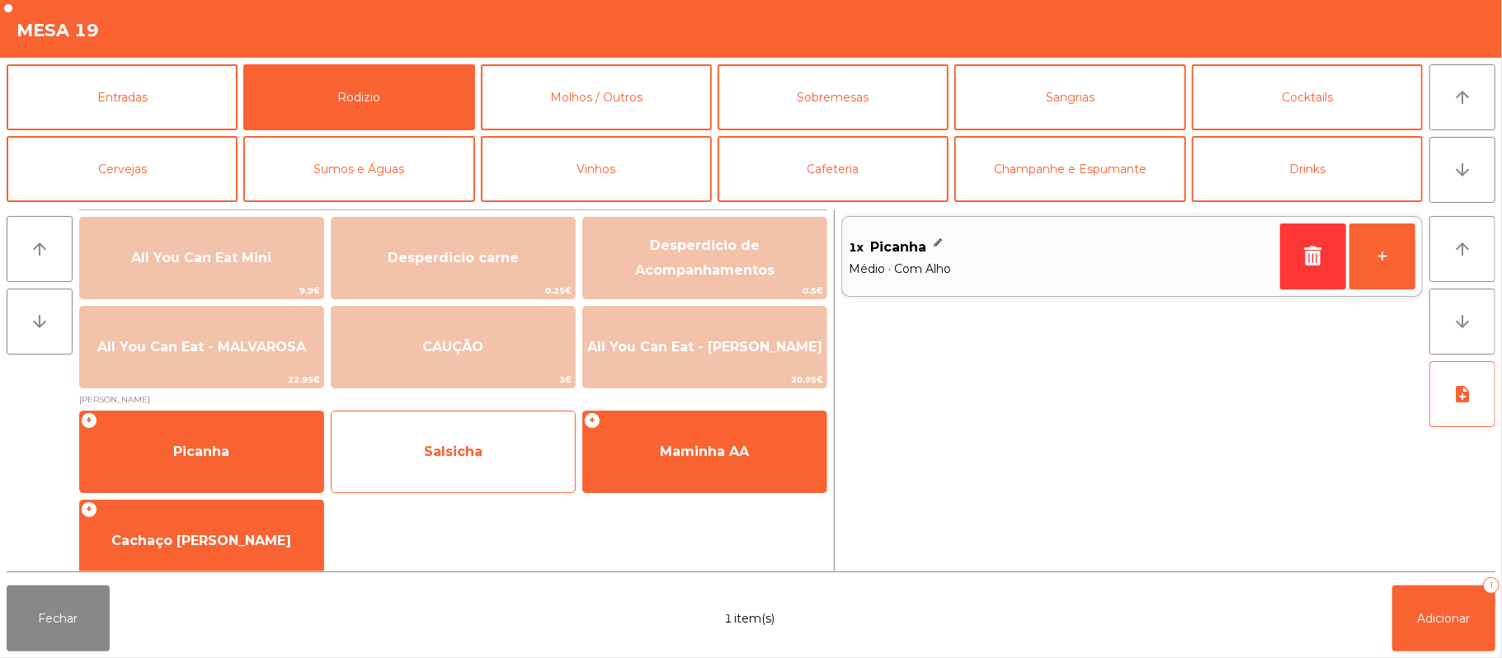
click at [432, 450] on span "Salsicha" at bounding box center [453, 452] width 59 height 16
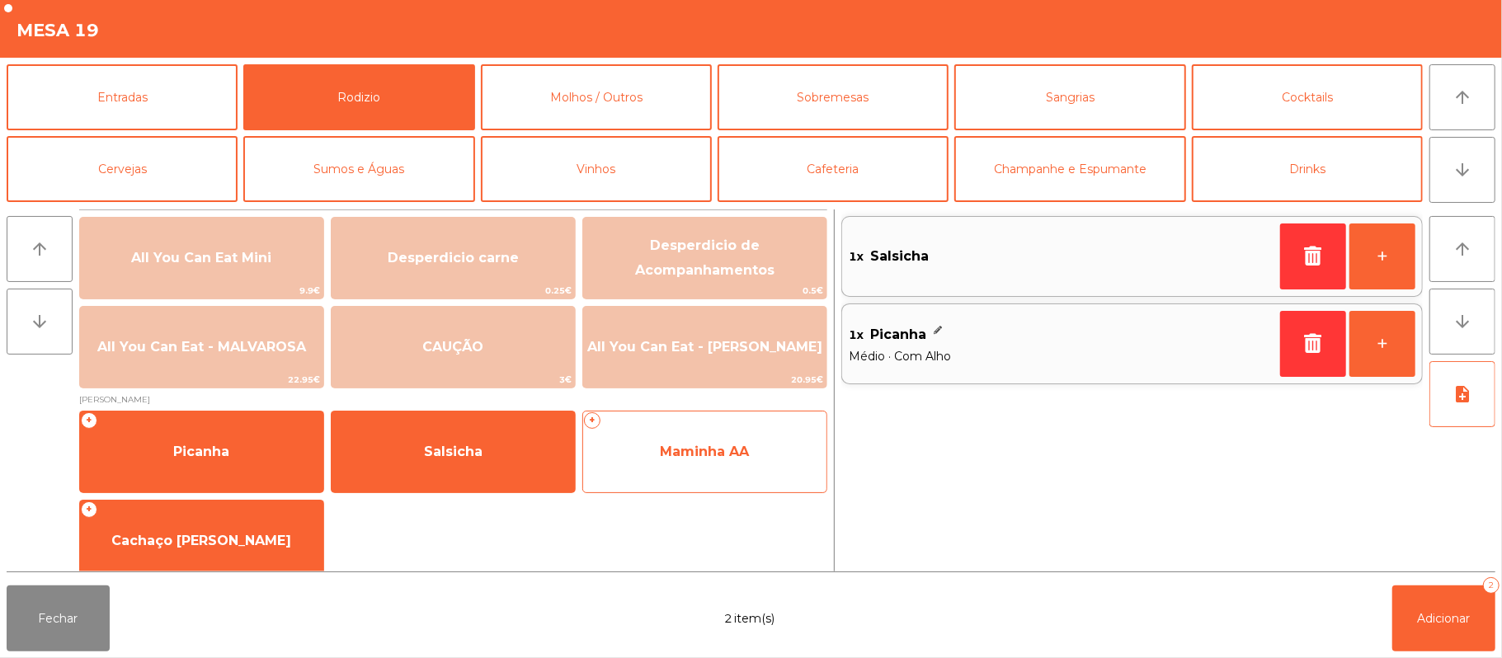
click at [709, 473] on span "Maminha AA" at bounding box center [704, 452] width 243 height 45
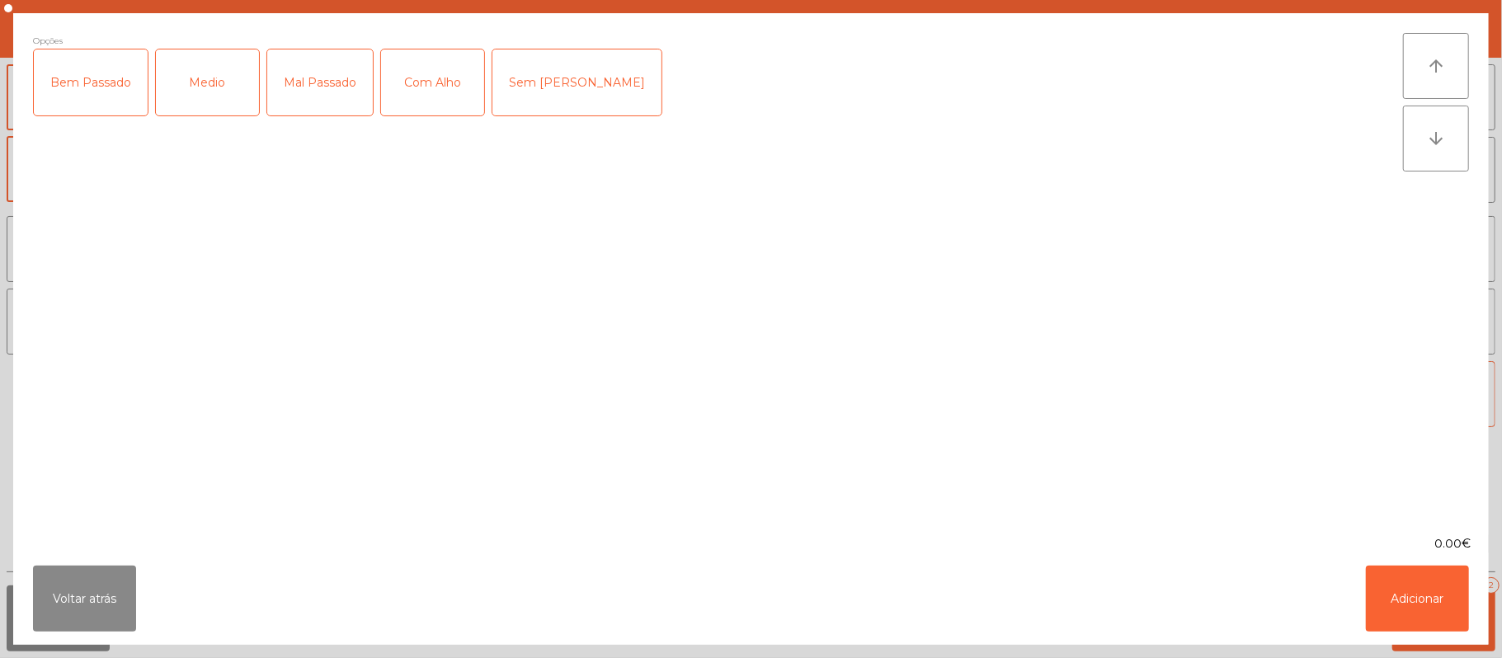
click at [203, 92] on div "Medio" at bounding box center [207, 82] width 103 height 66
click at [1399, 594] on button "Adicionar" at bounding box center [1417, 599] width 103 height 66
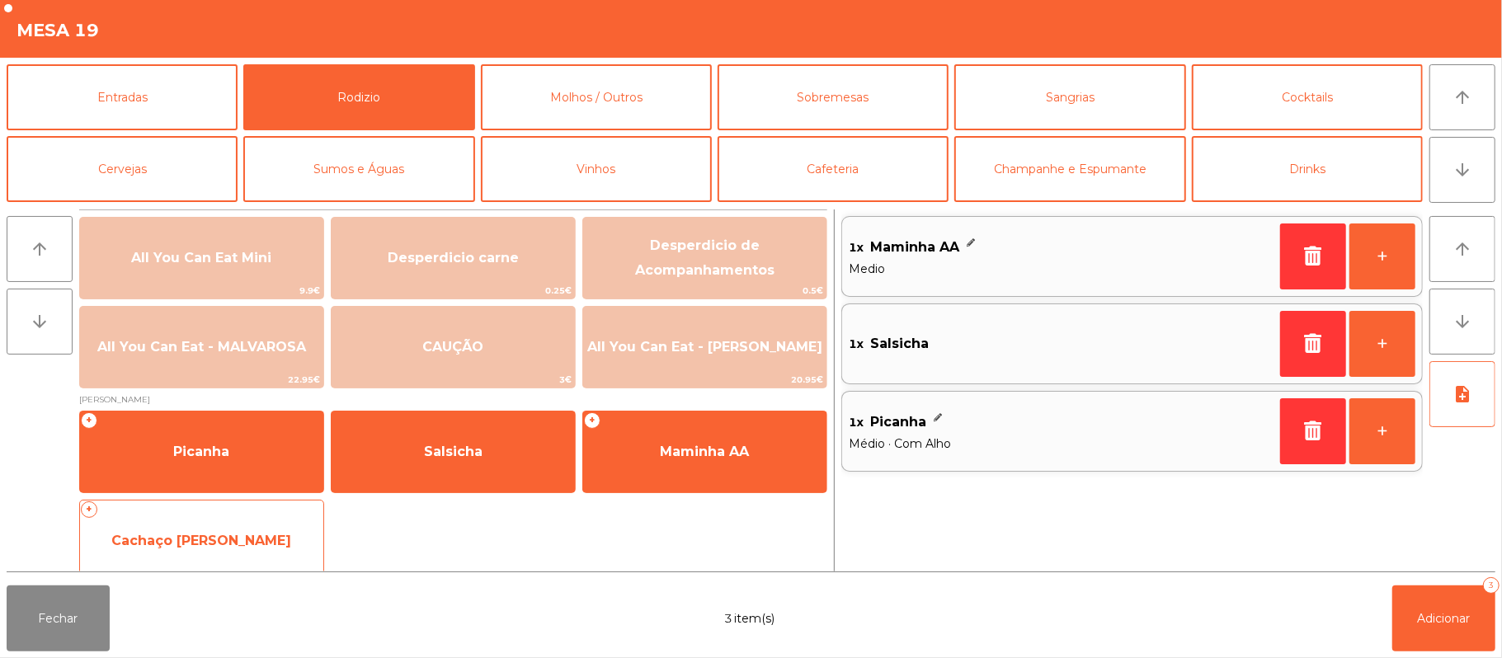
click at [228, 536] on span "Cachaço [PERSON_NAME]" at bounding box center [201, 541] width 180 height 16
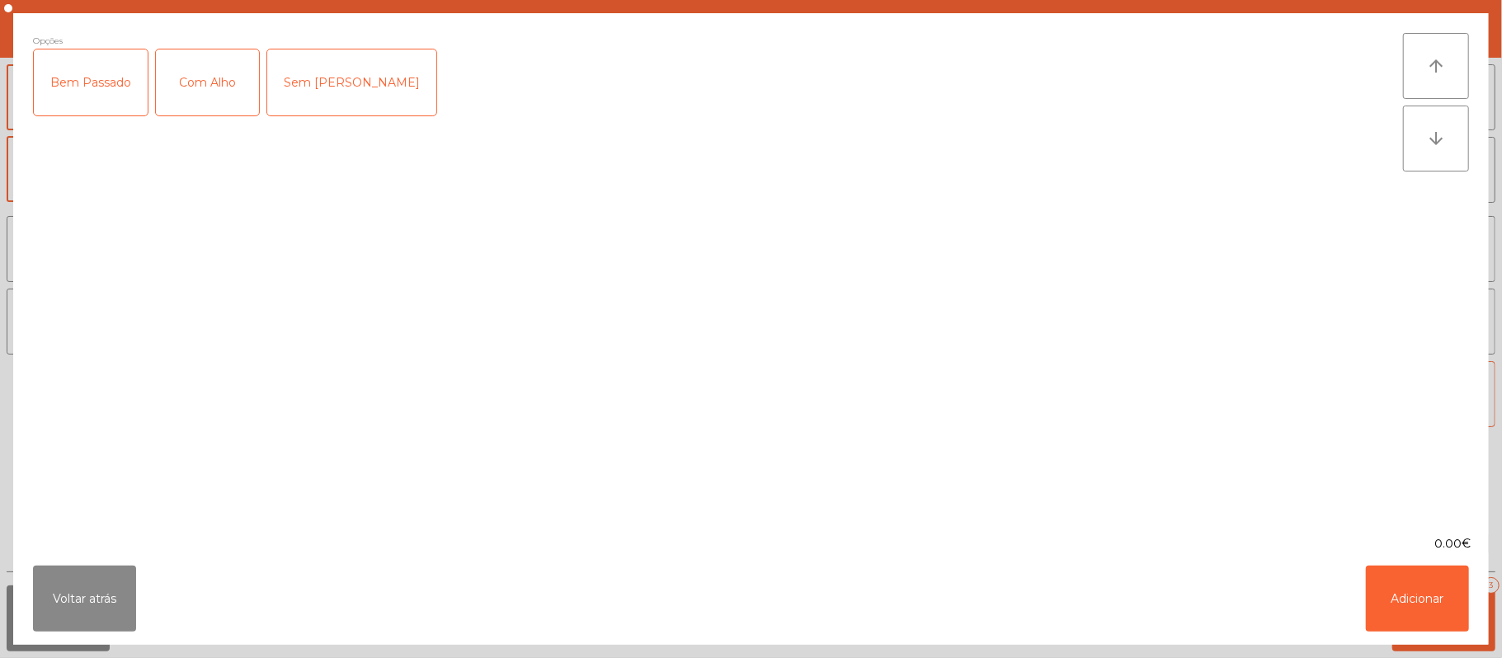
click at [90, 80] on div "Bem Passado" at bounding box center [91, 82] width 114 height 66
click at [1435, 579] on button "Adicionar" at bounding box center [1417, 599] width 103 height 66
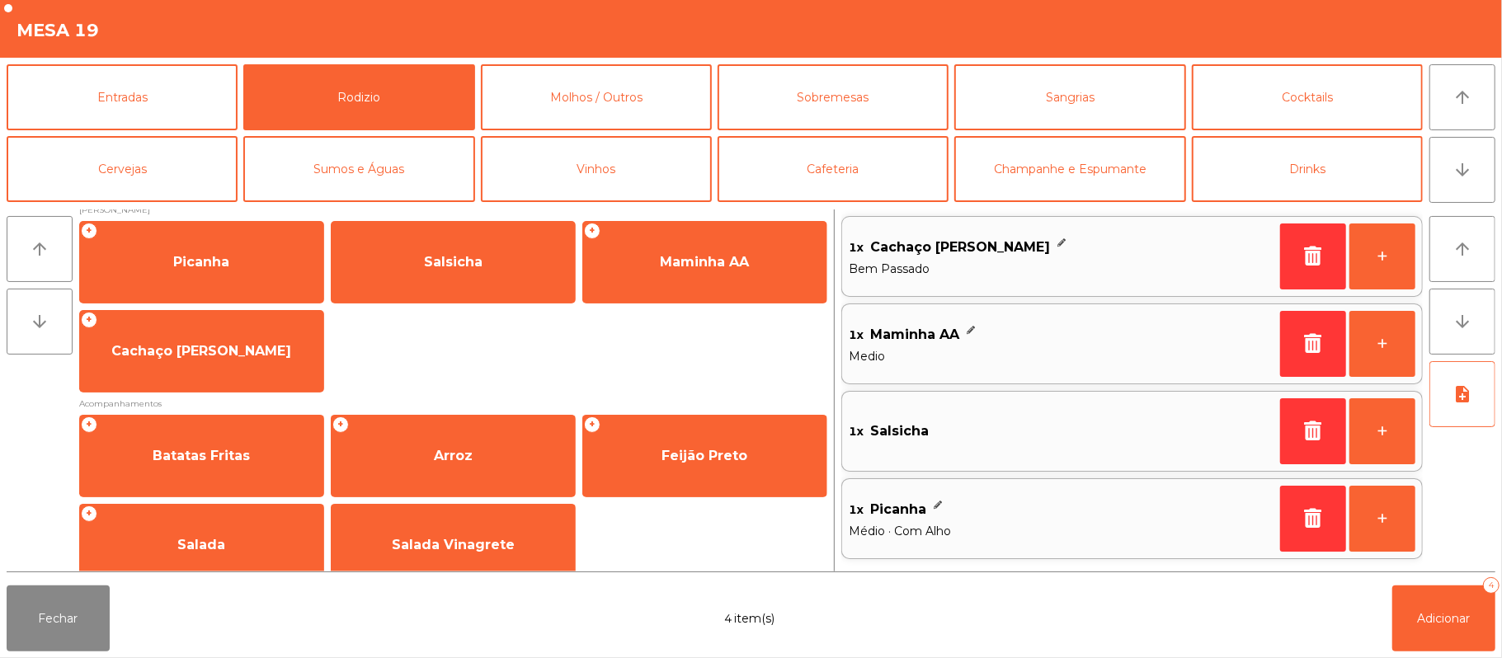
scroll to position [211, 0]
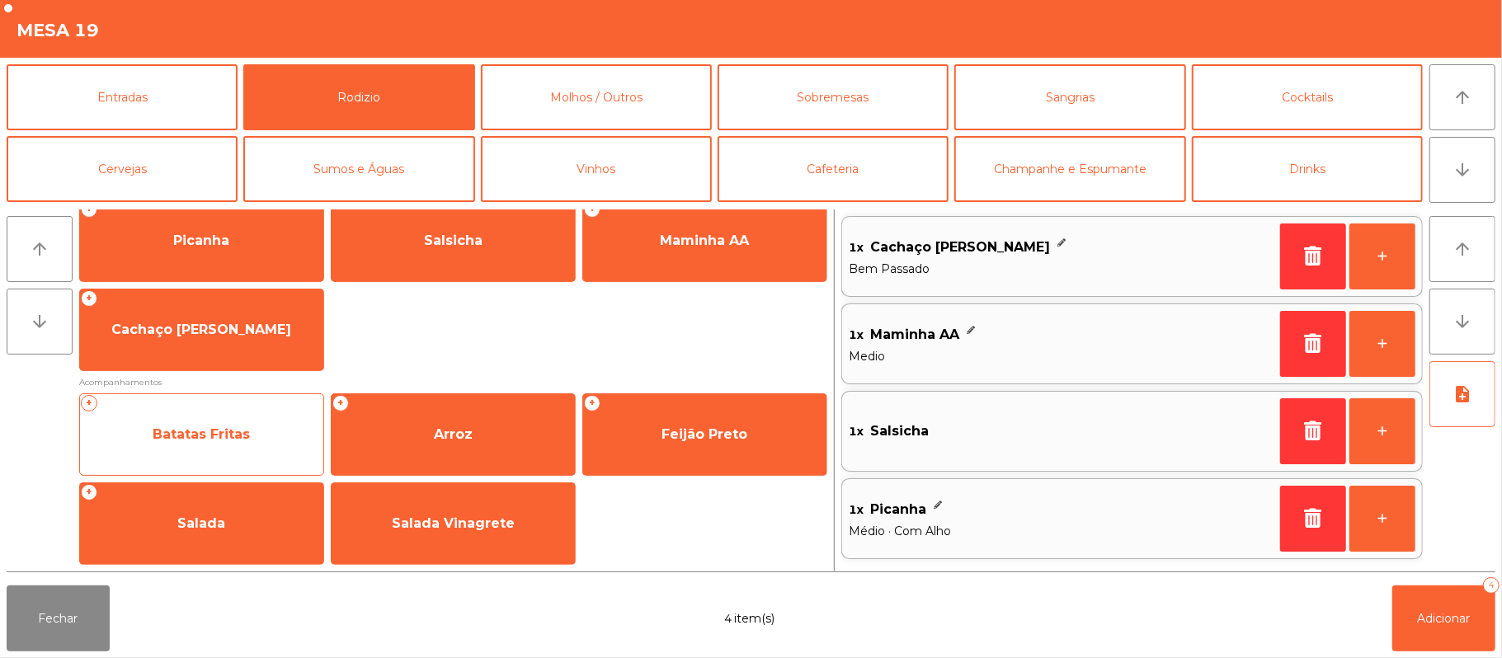
click at [223, 452] on span "Batatas Fritas" at bounding box center [201, 434] width 243 height 45
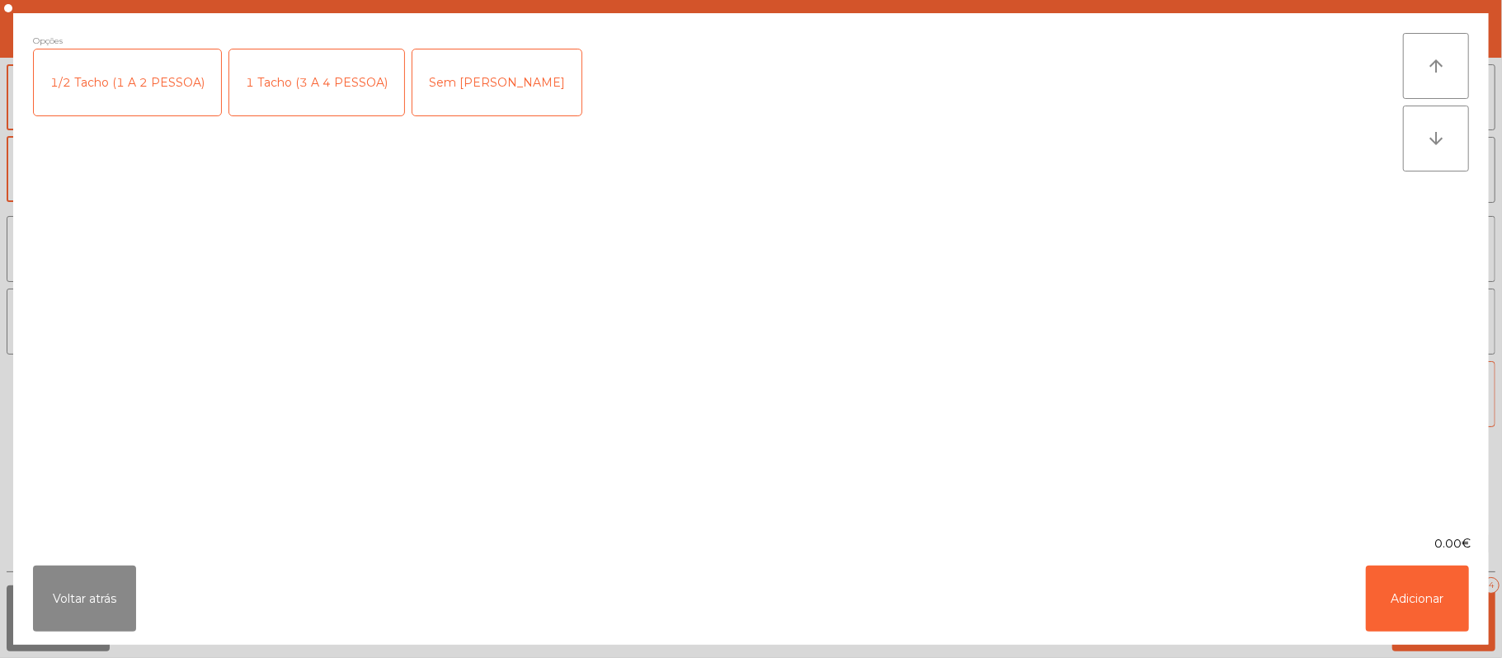
click at [275, 101] on div "1 Tacho (3 A 4 PESSOA)" at bounding box center [316, 82] width 175 height 66
click at [1402, 576] on button "Adicionar" at bounding box center [1417, 599] width 103 height 66
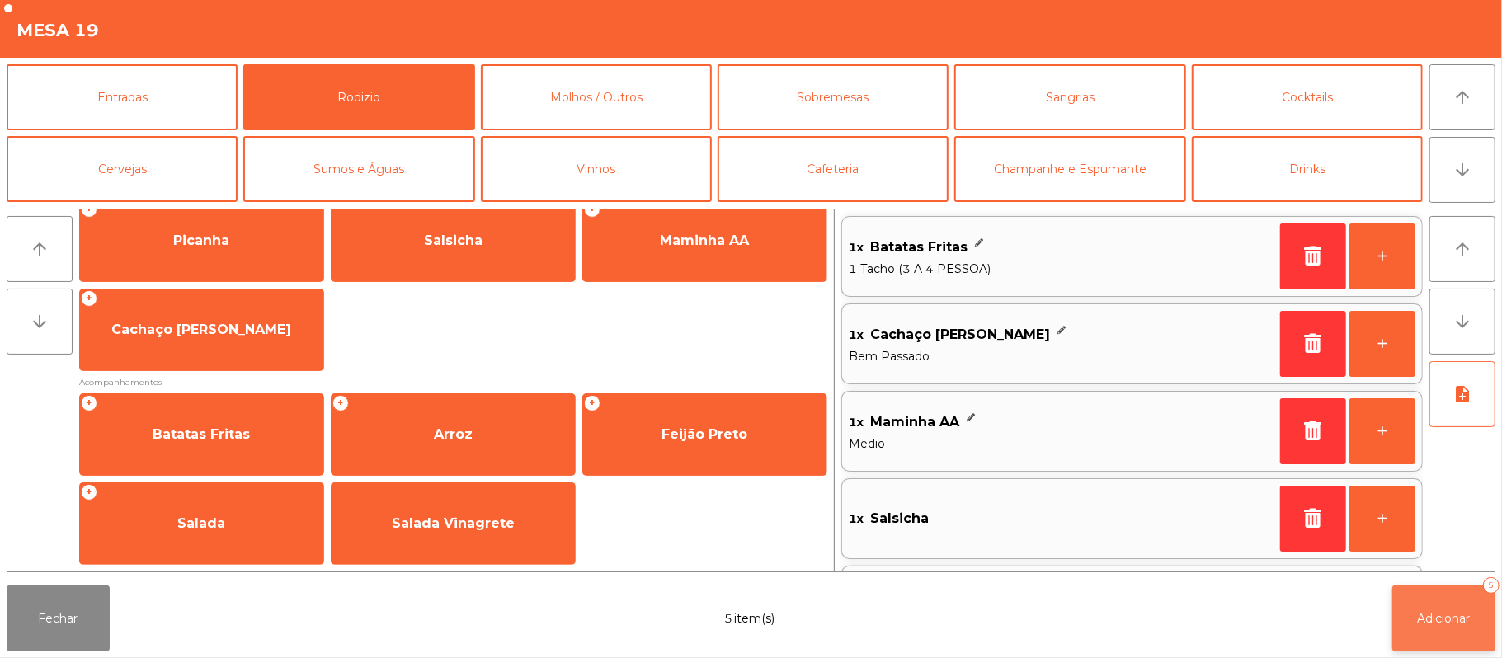
click at [1442, 624] on span "Adicionar" at bounding box center [1444, 618] width 53 height 15
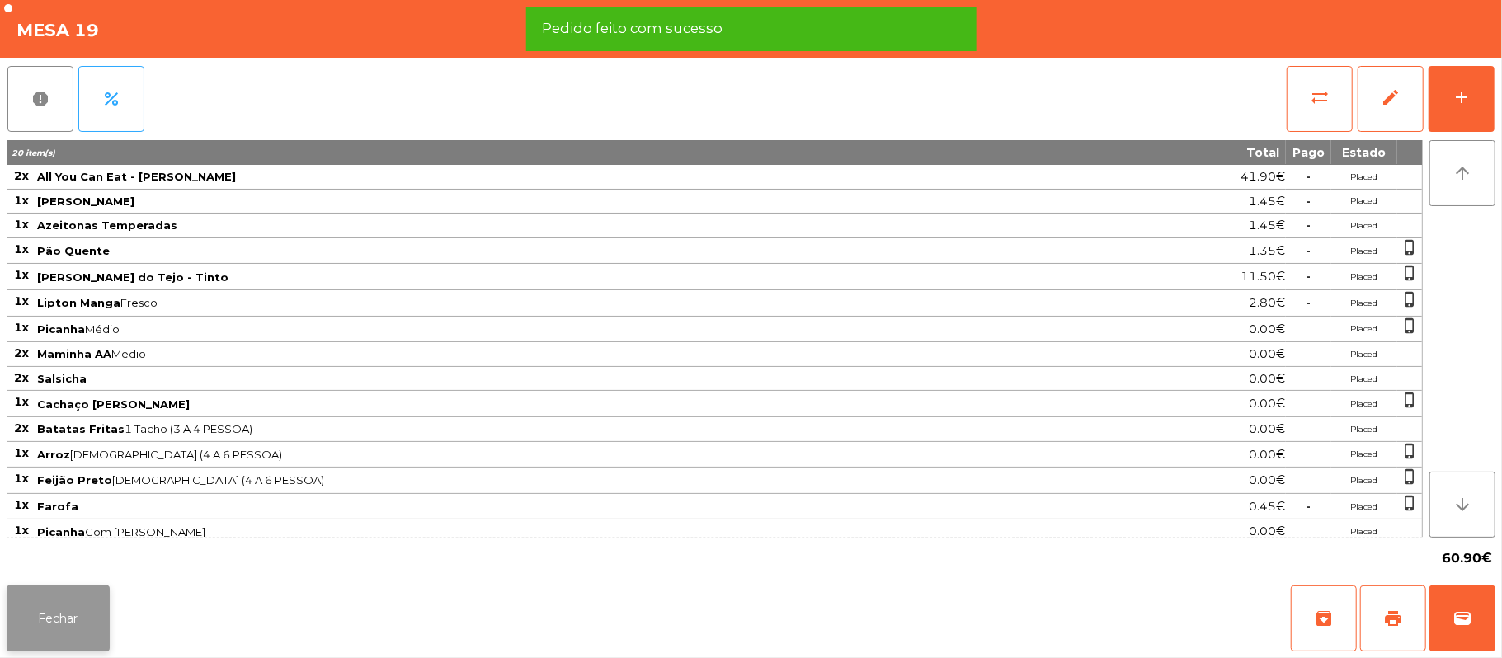
click at [54, 614] on button "Fechar" at bounding box center [58, 619] width 103 height 66
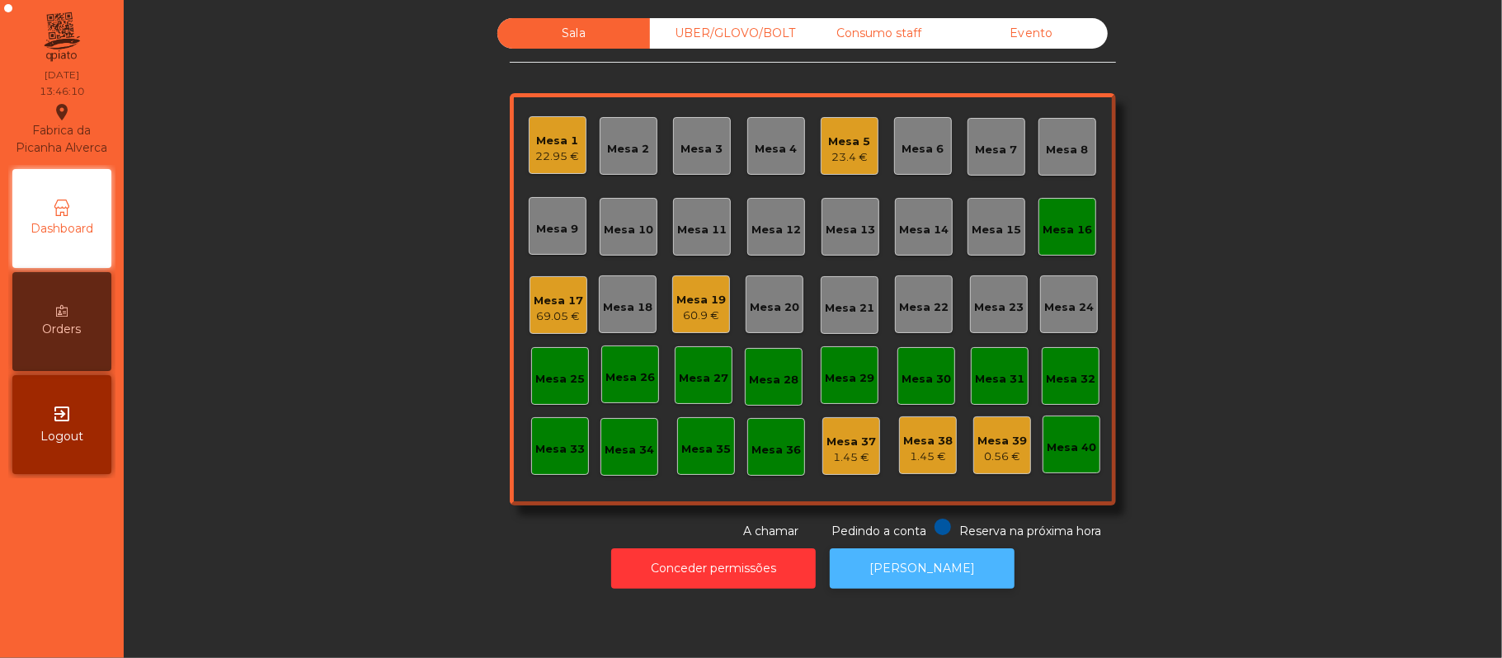
click at [930, 569] on button "[PERSON_NAME]" at bounding box center [922, 568] width 185 height 40
click at [1054, 219] on div "Mesa 16" at bounding box center [1067, 226] width 49 height 23
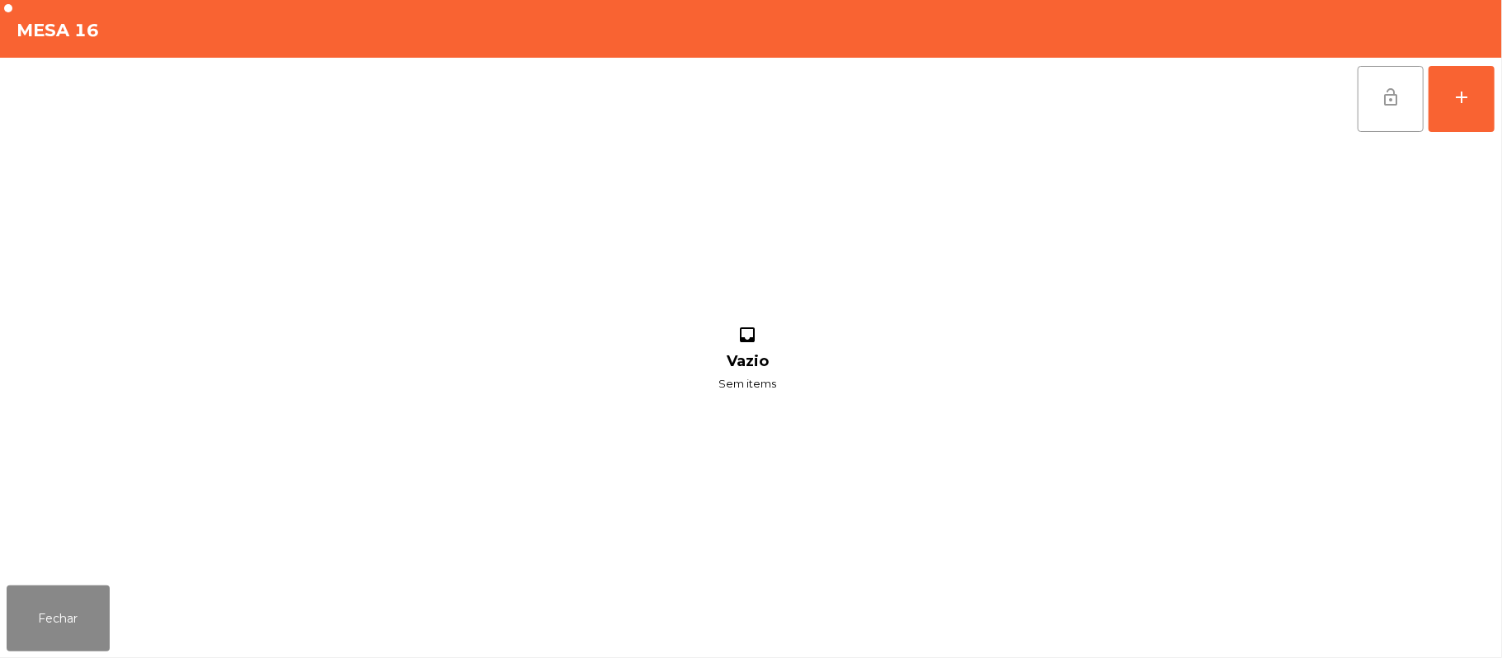
click at [1402, 100] on button "lock_open" at bounding box center [1391, 99] width 66 height 66
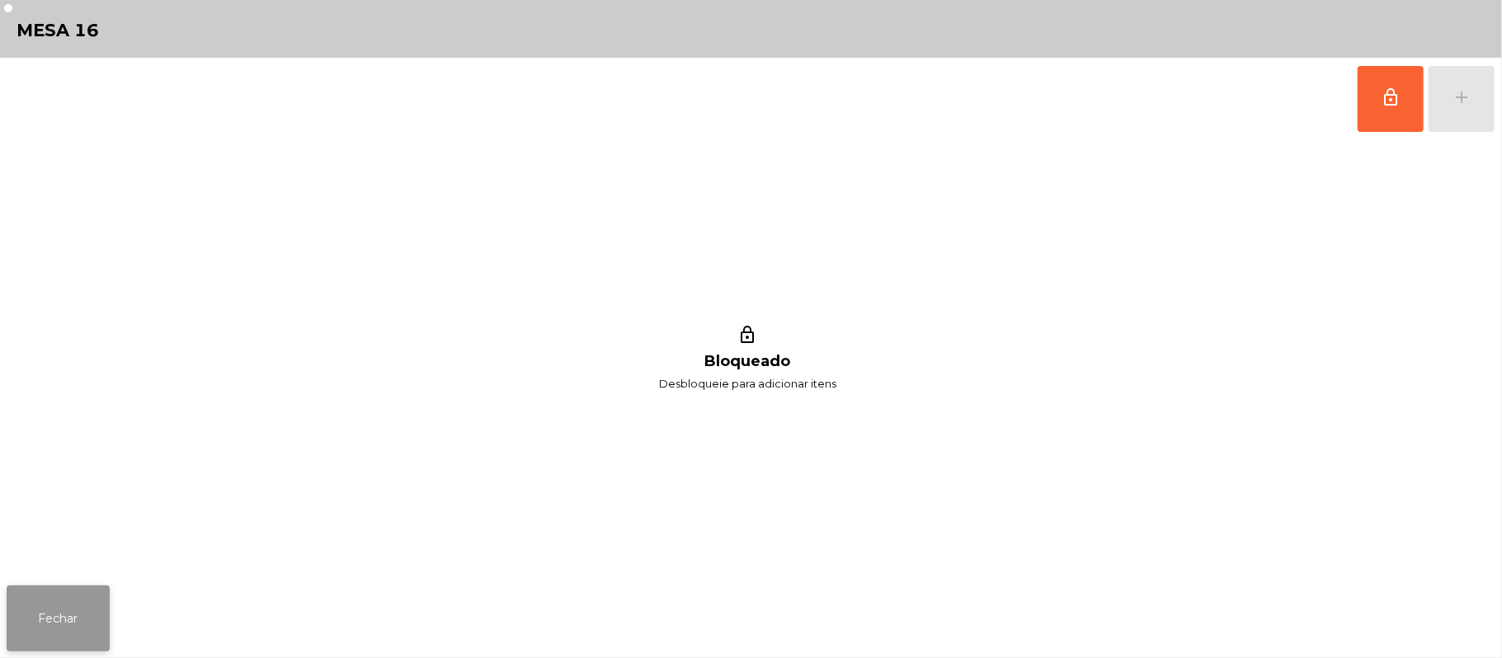
click at [60, 609] on button "Fechar" at bounding box center [58, 619] width 103 height 66
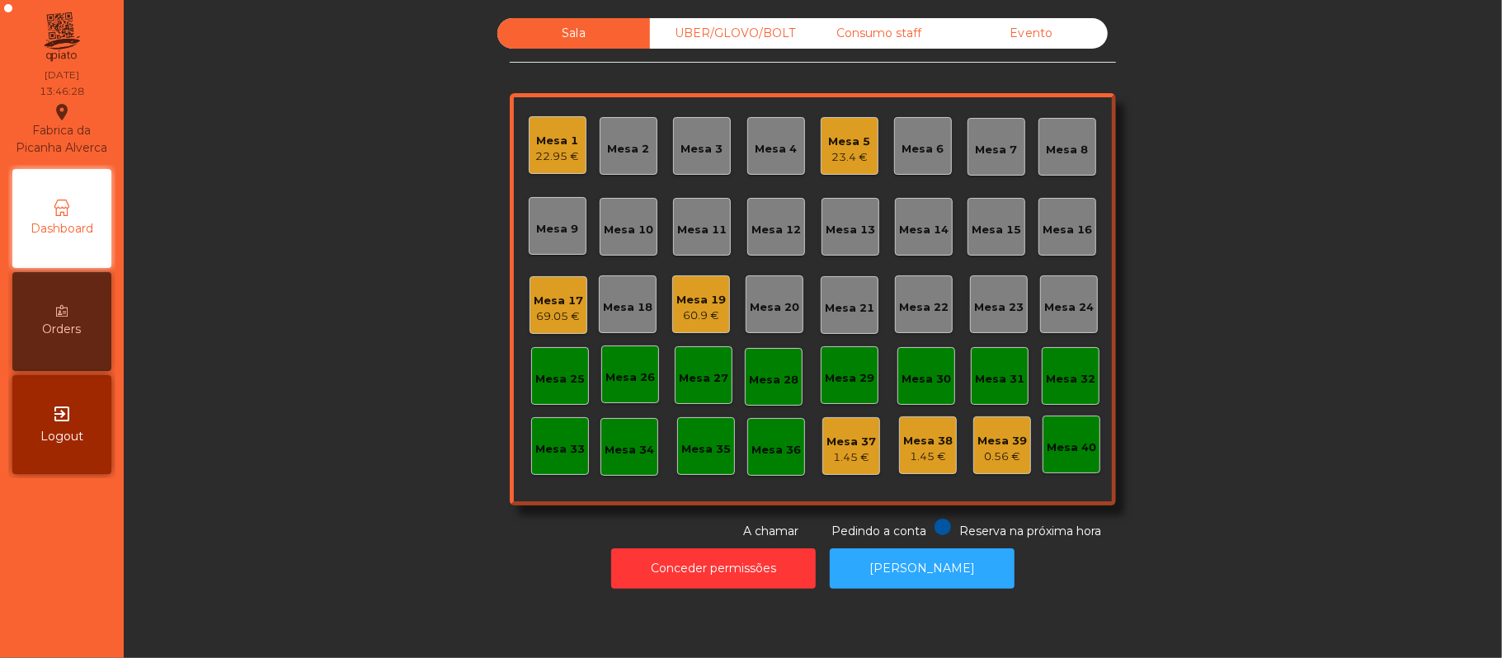
click at [241, 485] on div "Sala UBER/[GEOGRAPHIC_DATA]/BOLT Consumo staff Evento [GEOGRAPHIC_DATA] 1 22.95…" at bounding box center [813, 279] width 1334 height 522
click at [694, 299] on div "Mesa 19" at bounding box center [700, 300] width 49 height 16
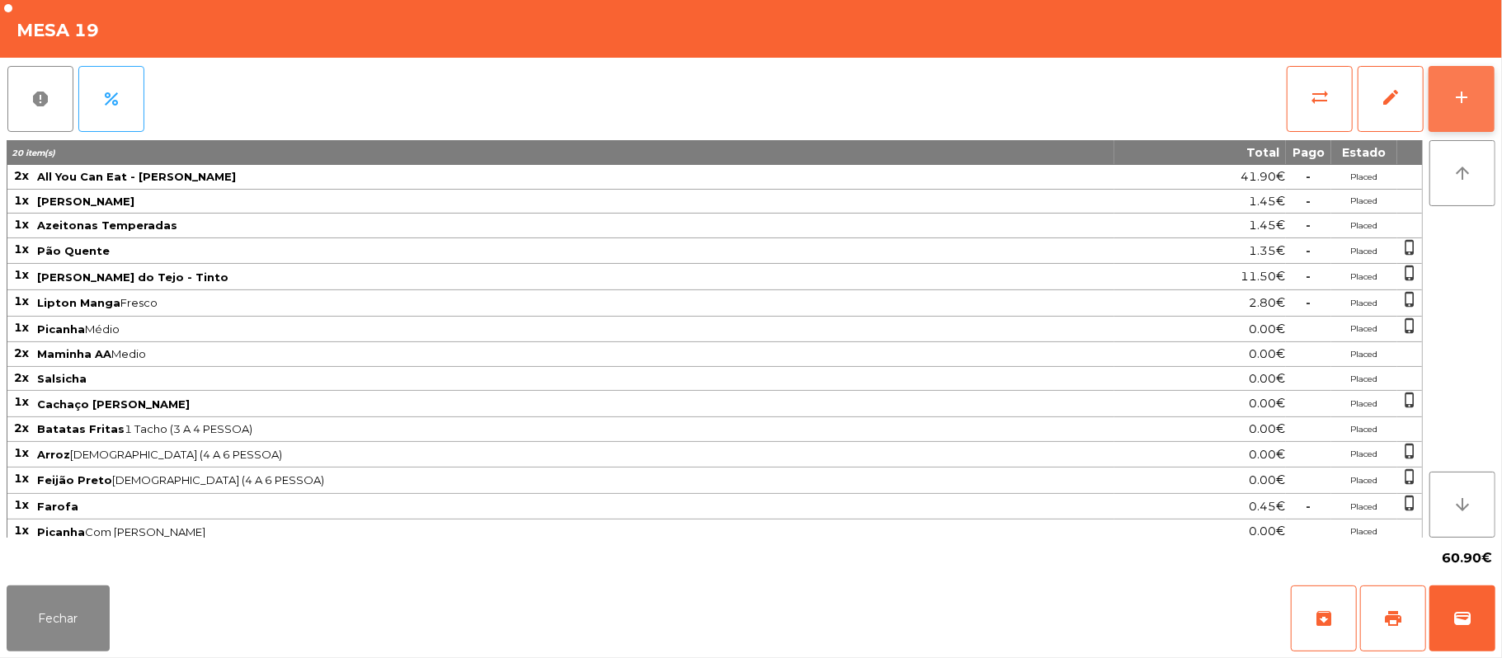
click at [1446, 86] on button "add" at bounding box center [1462, 99] width 66 height 66
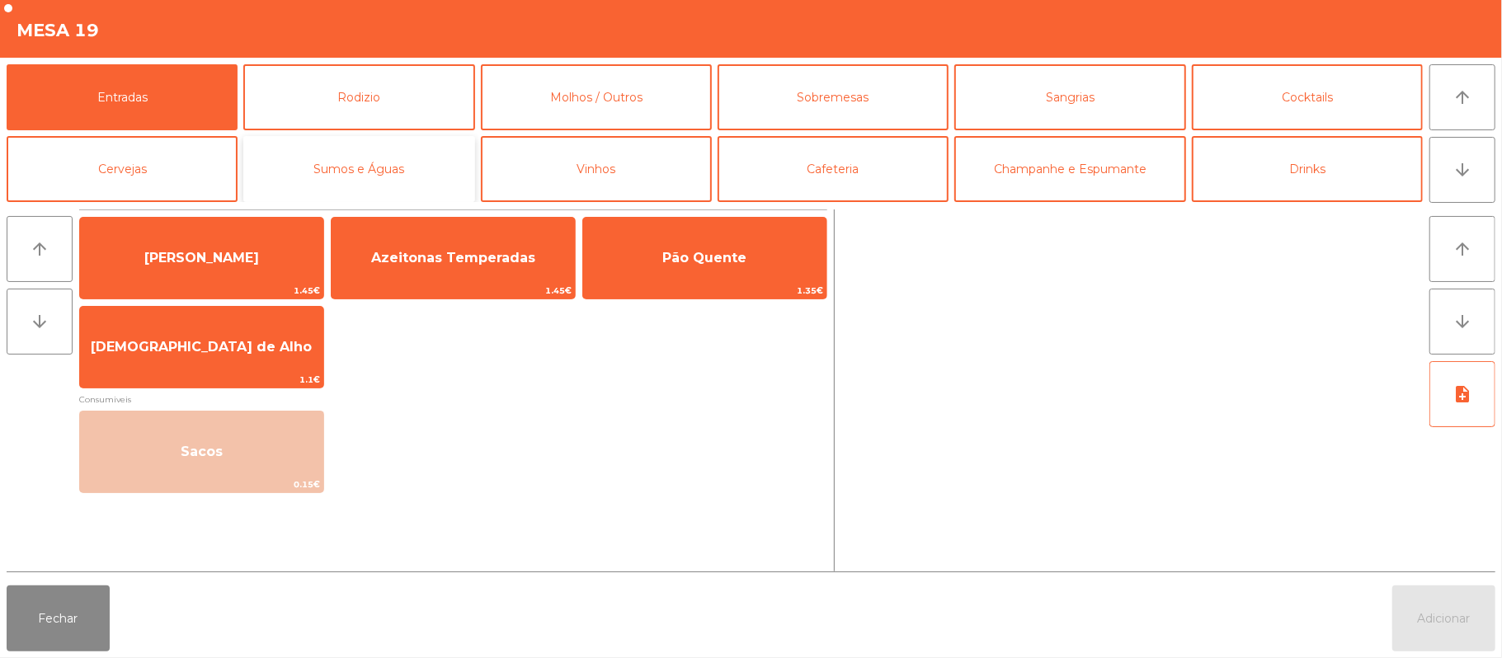
click at [341, 168] on button "Sumos e Águas" at bounding box center [358, 169] width 231 height 66
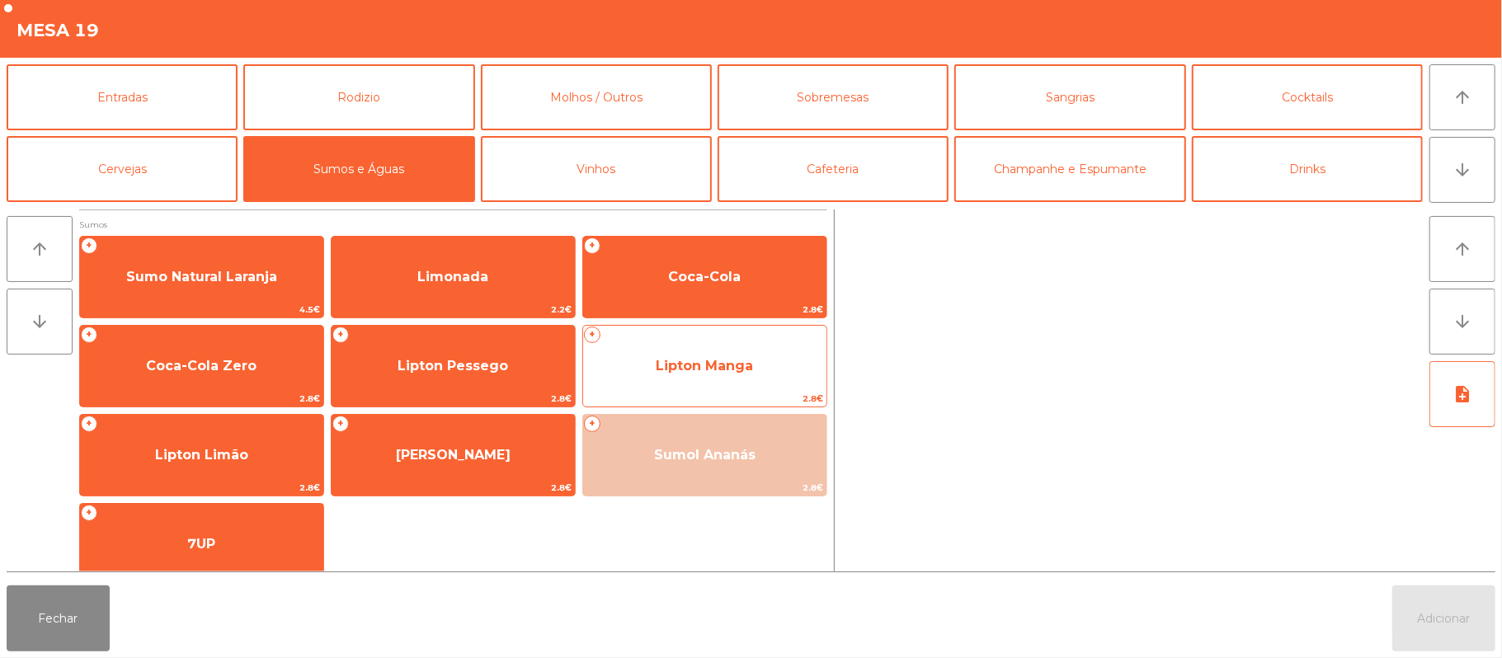
click at [697, 360] on span "Lipton Manga" at bounding box center [704, 366] width 97 height 16
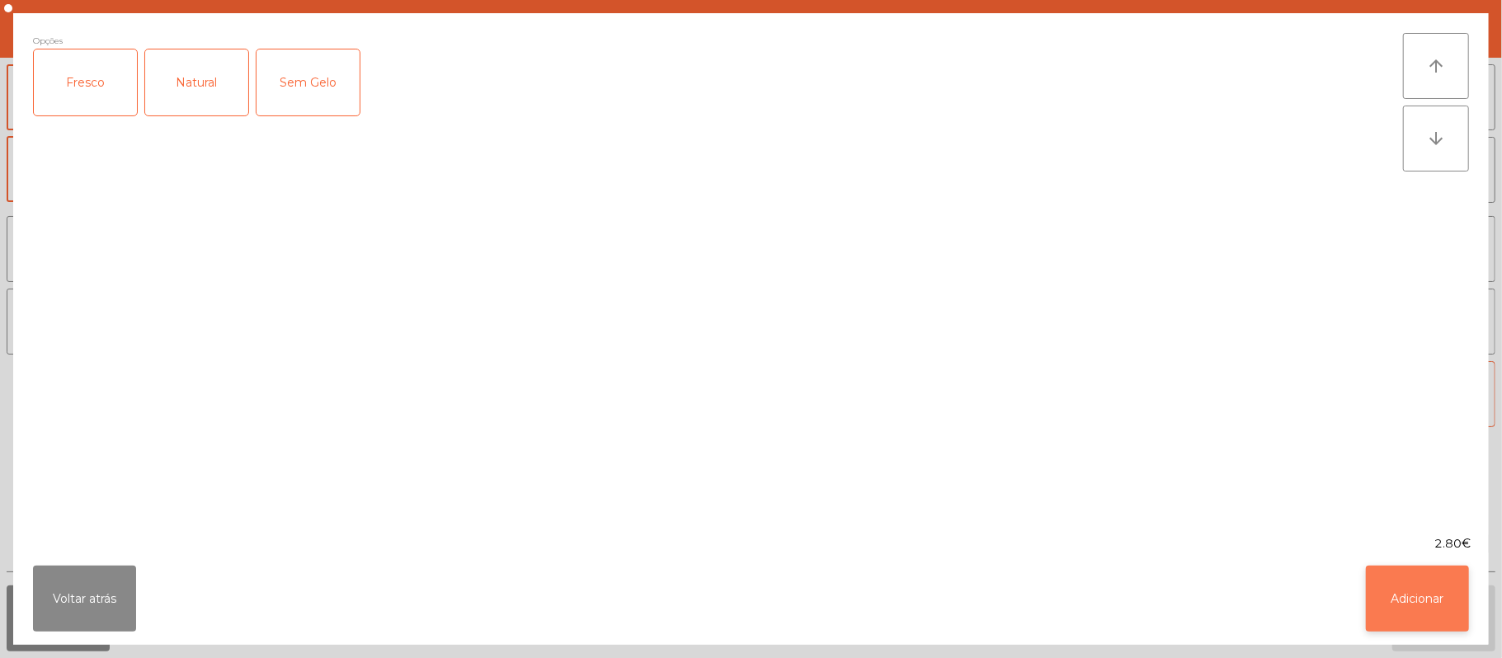
click at [1386, 585] on button "Adicionar" at bounding box center [1417, 599] width 103 height 66
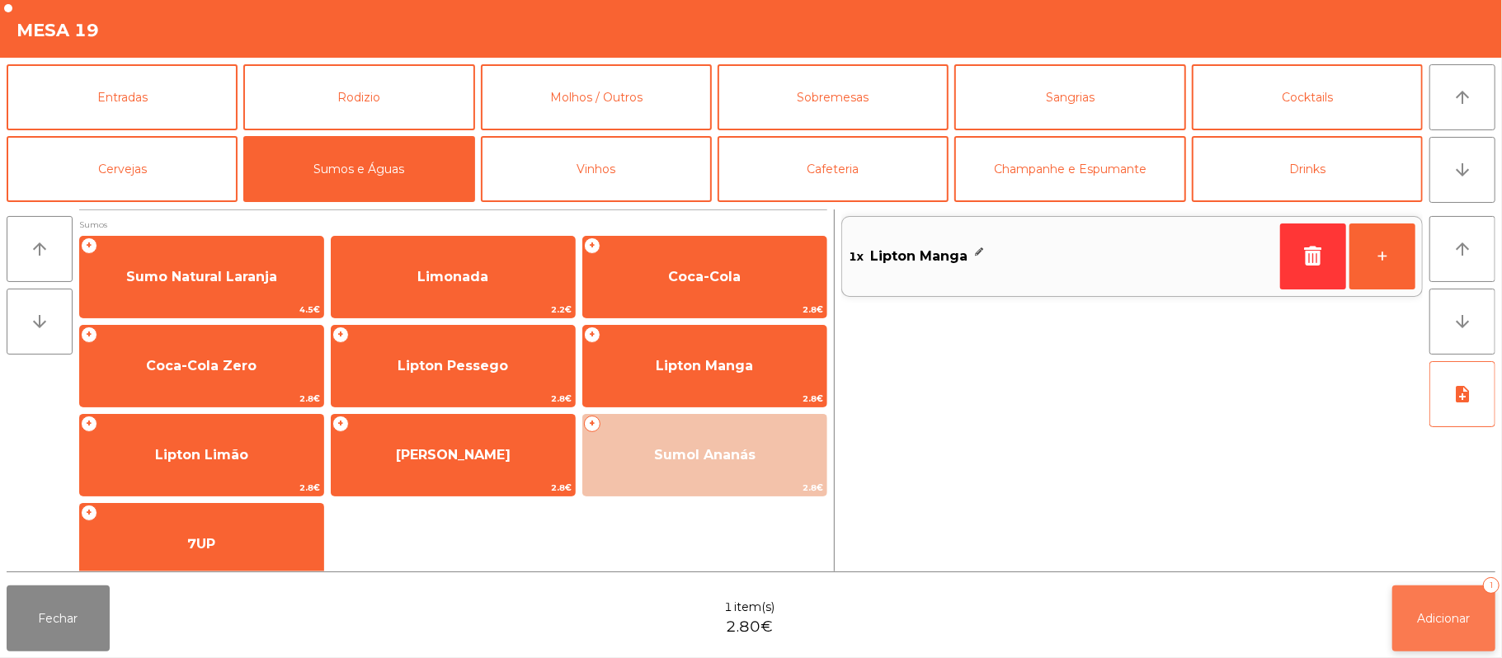
click at [1419, 627] on button "Adicionar 1" at bounding box center [1443, 619] width 103 height 66
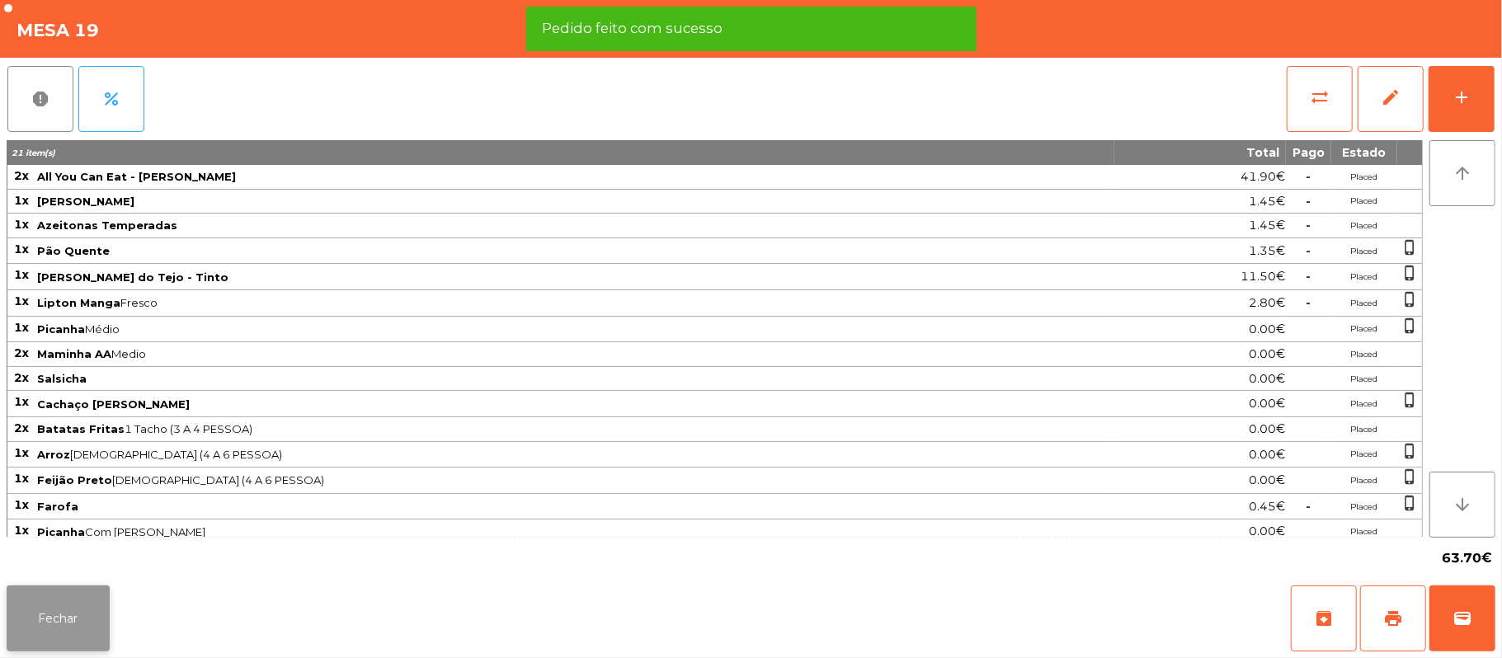
click at [49, 604] on button "Fechar" at bounding box center [58, 619] width 103 height 66
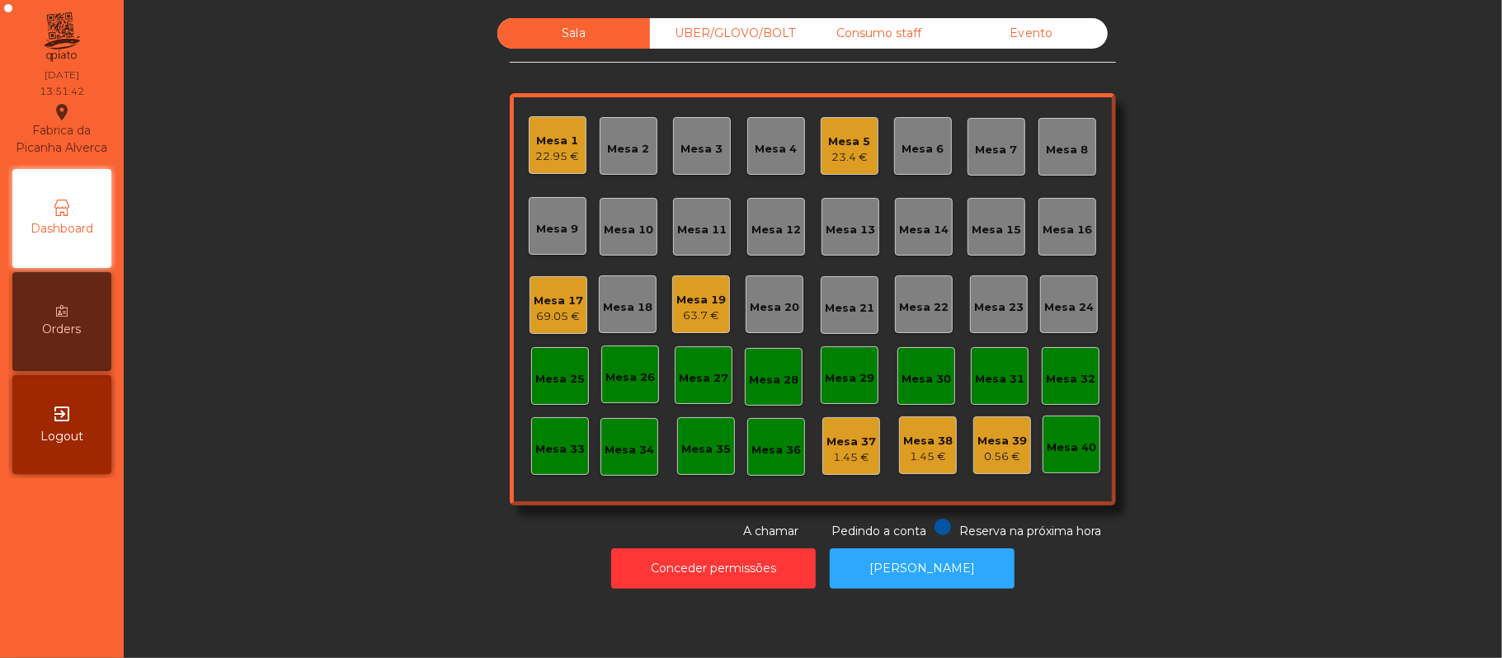
click at [564, 318] on div "69.05 €" at bounding box center [558, 316] width 49 height 16
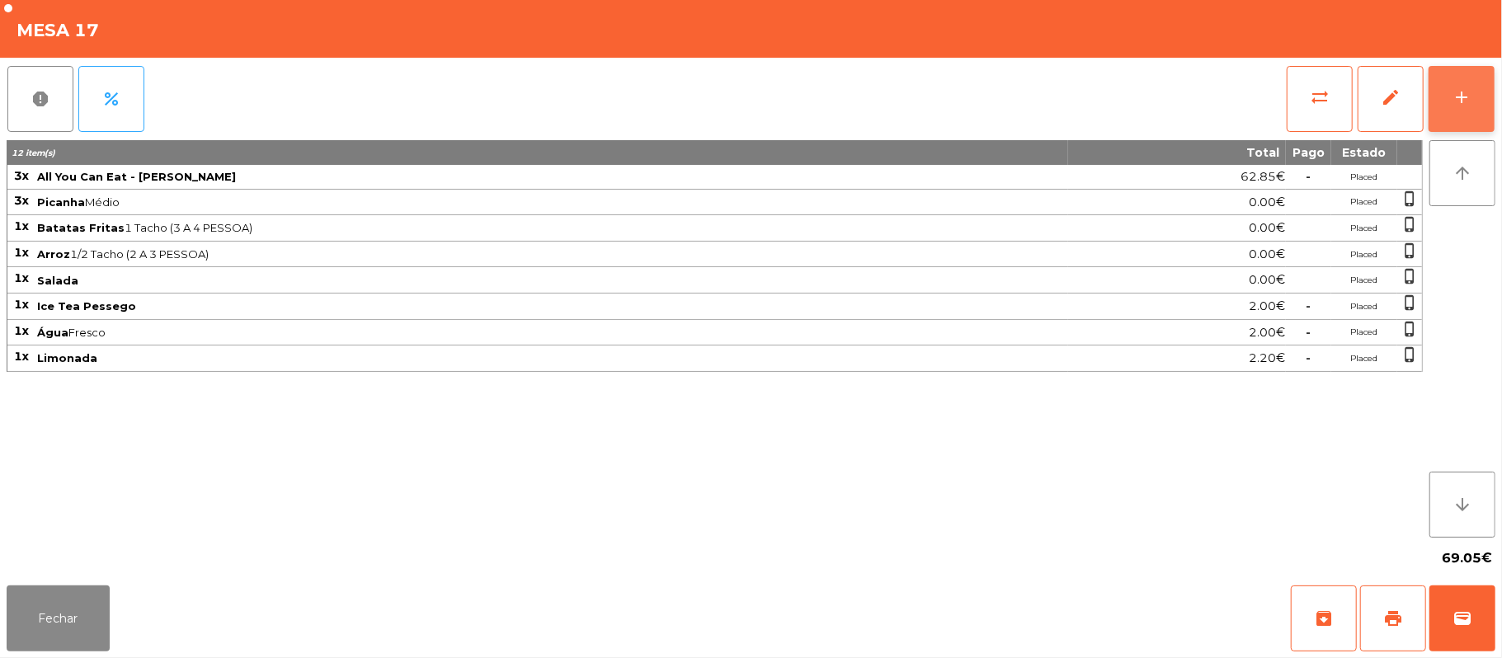
click at [1456, 112] on button "add" at bounding box center [1462, 99] width 66 height 66
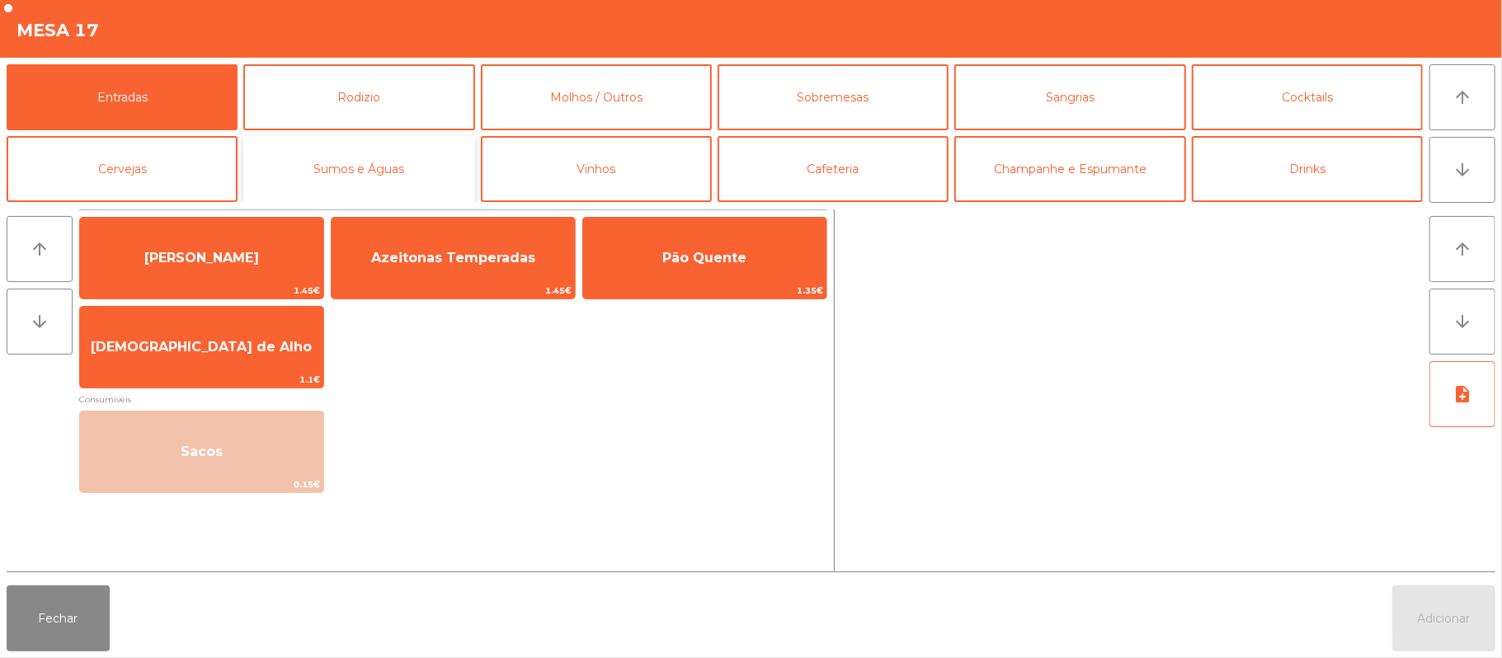
click at [396, 178] on button "Sumos e Águas" at bounding box center [358, 169] width 231 height 66
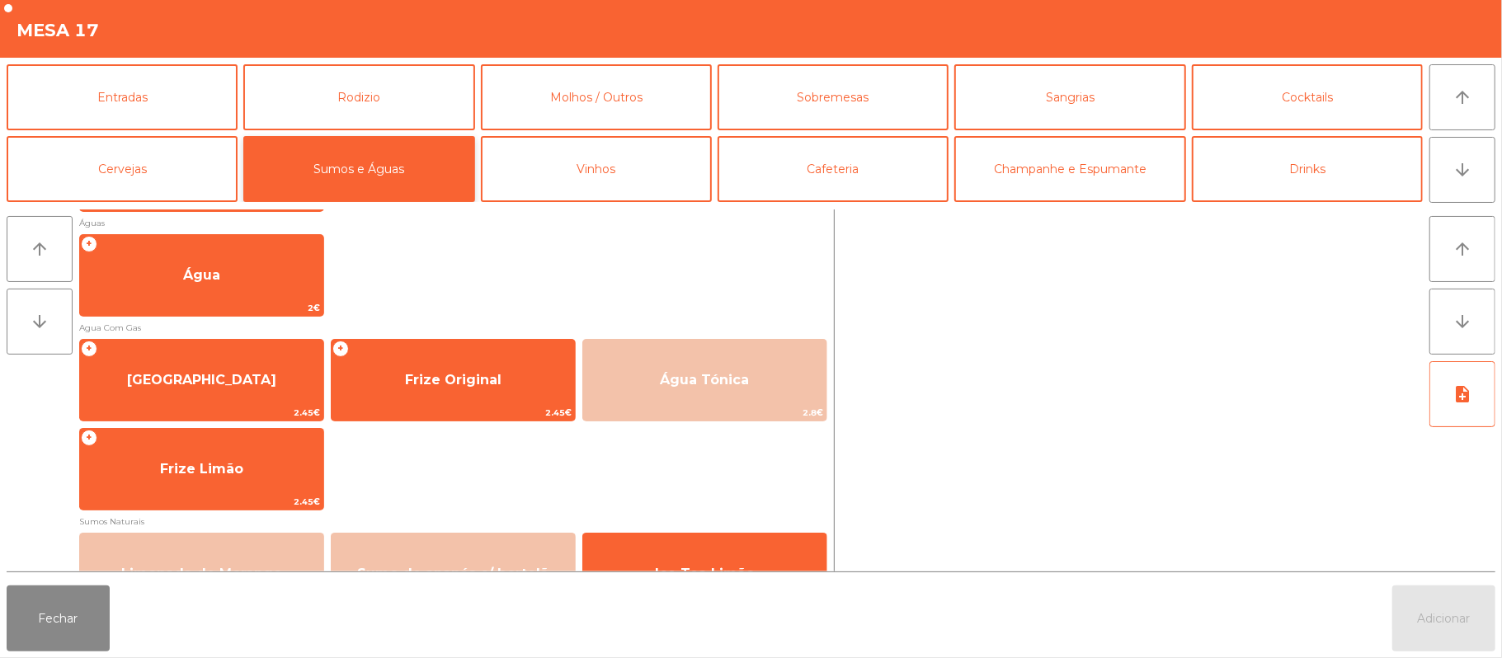
scroll to position [512, 0]
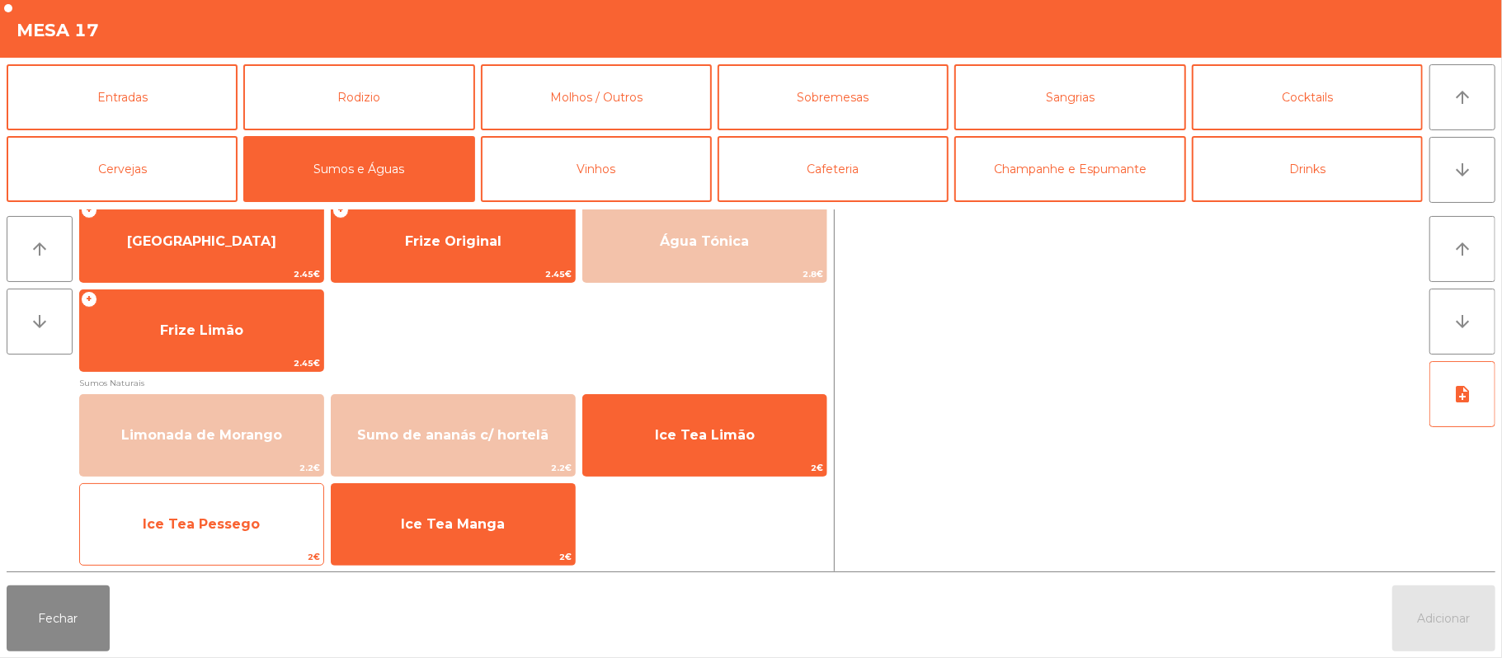
click at [190, 541] on span "Ice Tea Pessego" at bounding box center [201, 524] width 243 height 45
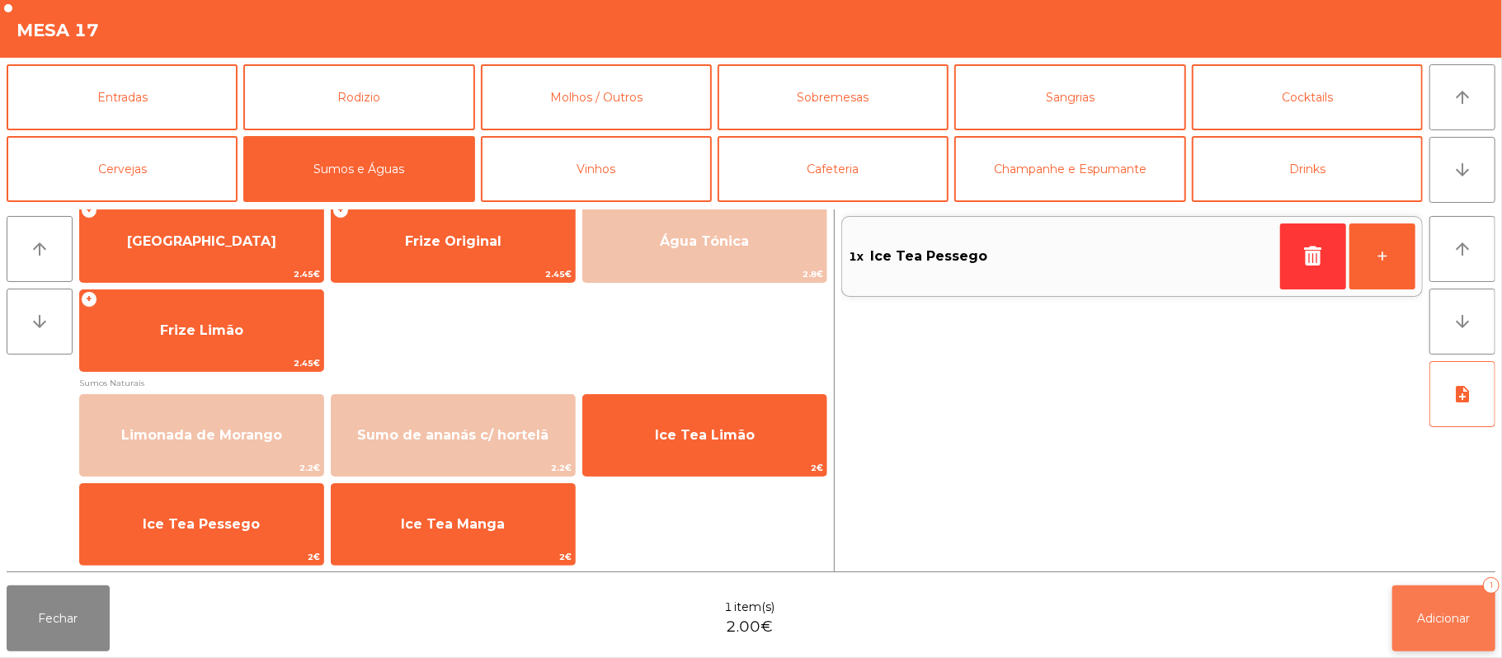
click at [1425, 625] on button "Adicionar 1" at bounding box center [1443, 619] width 103 height 66
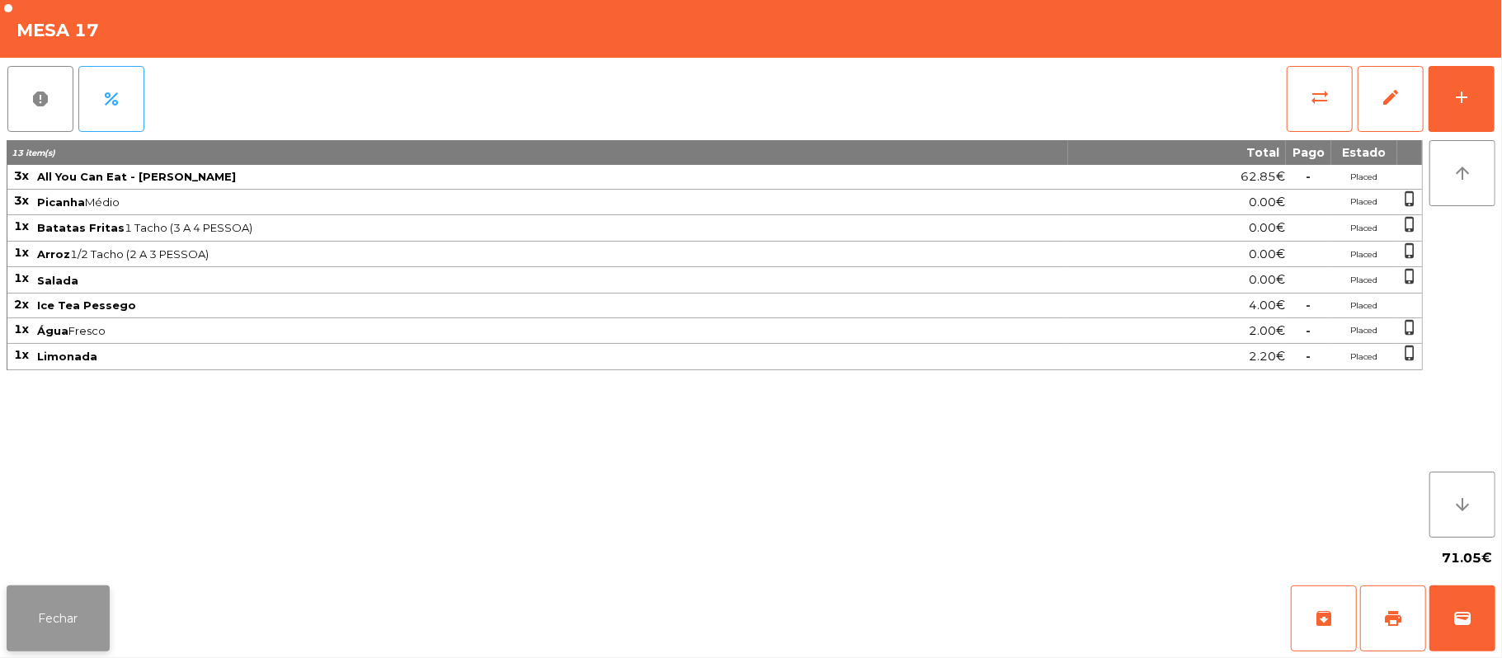
click at [50, 594] on button "Fechar" at bounding box center [58, 619] width 103 height 66
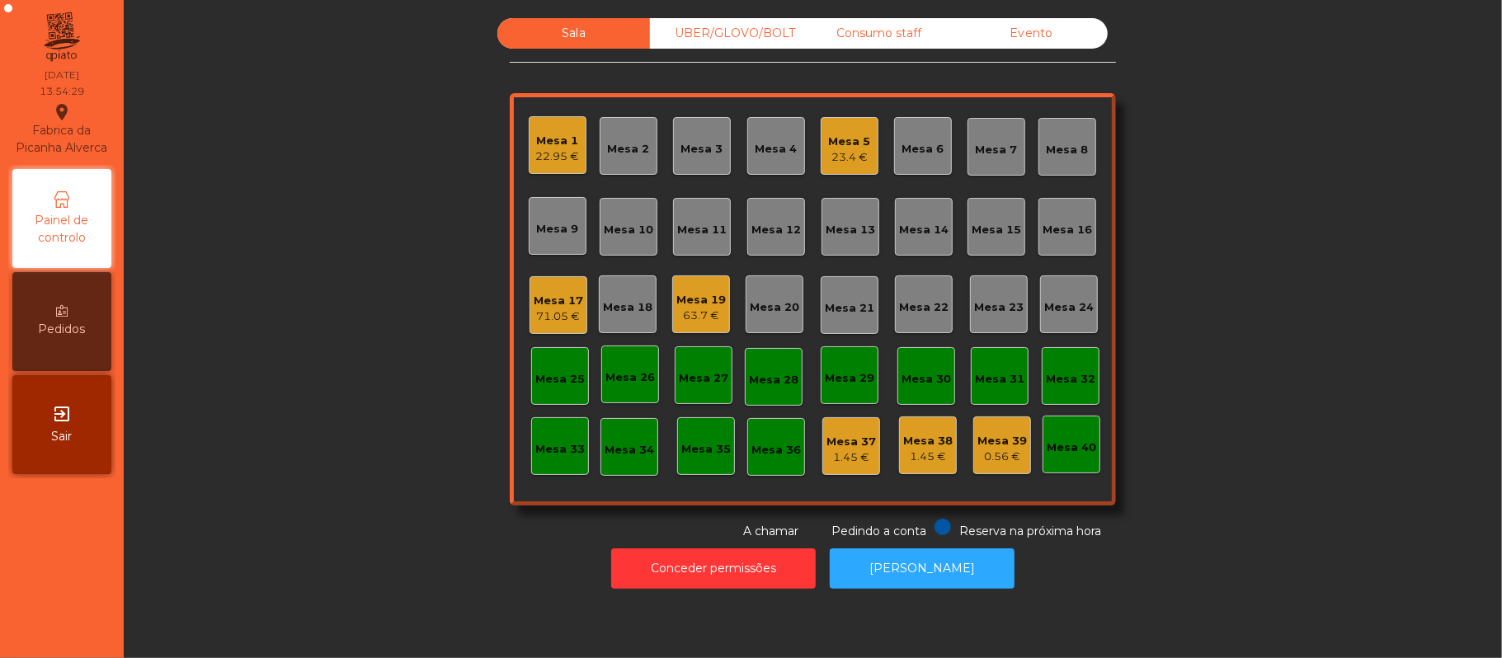
click at [535, 313] on div "71.05 €" at bounding box center [558, 316] width 49 height 16
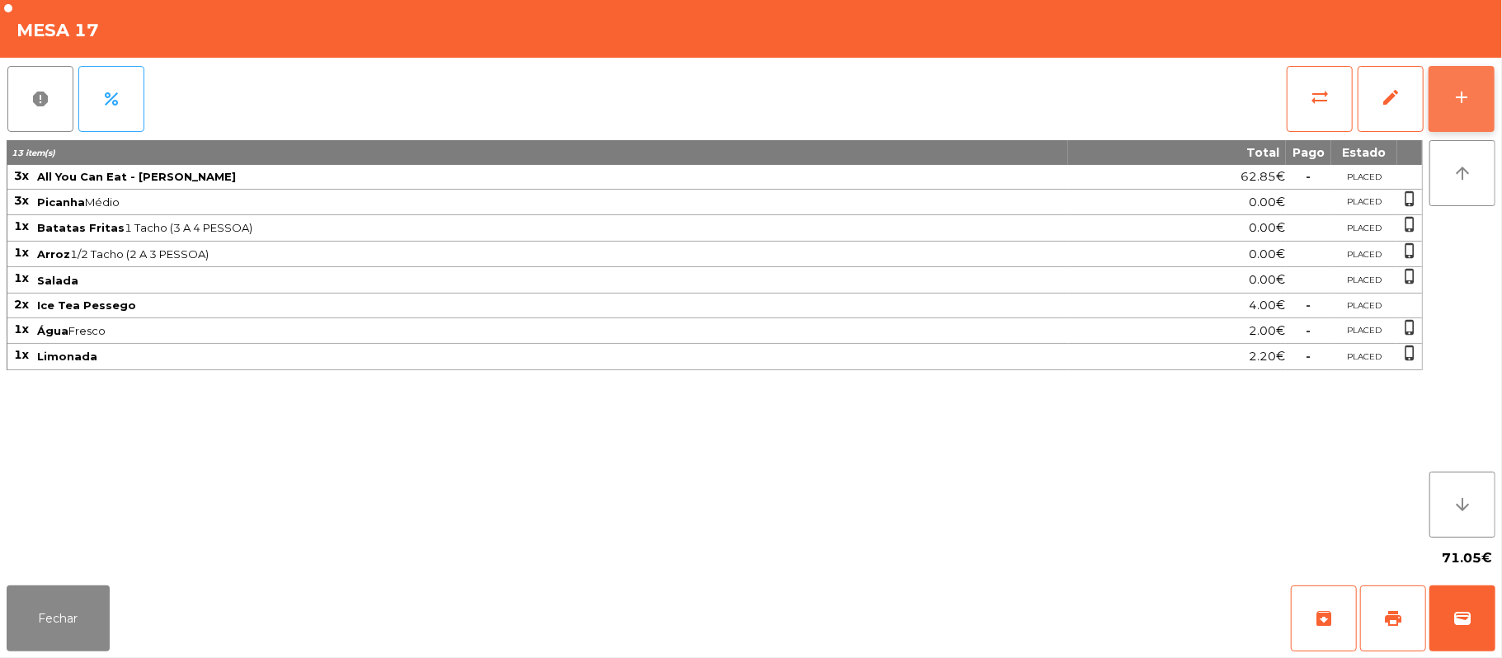
click at [1452, 102] on div "add" at bounding box center [1462, 97] width 20 height 20
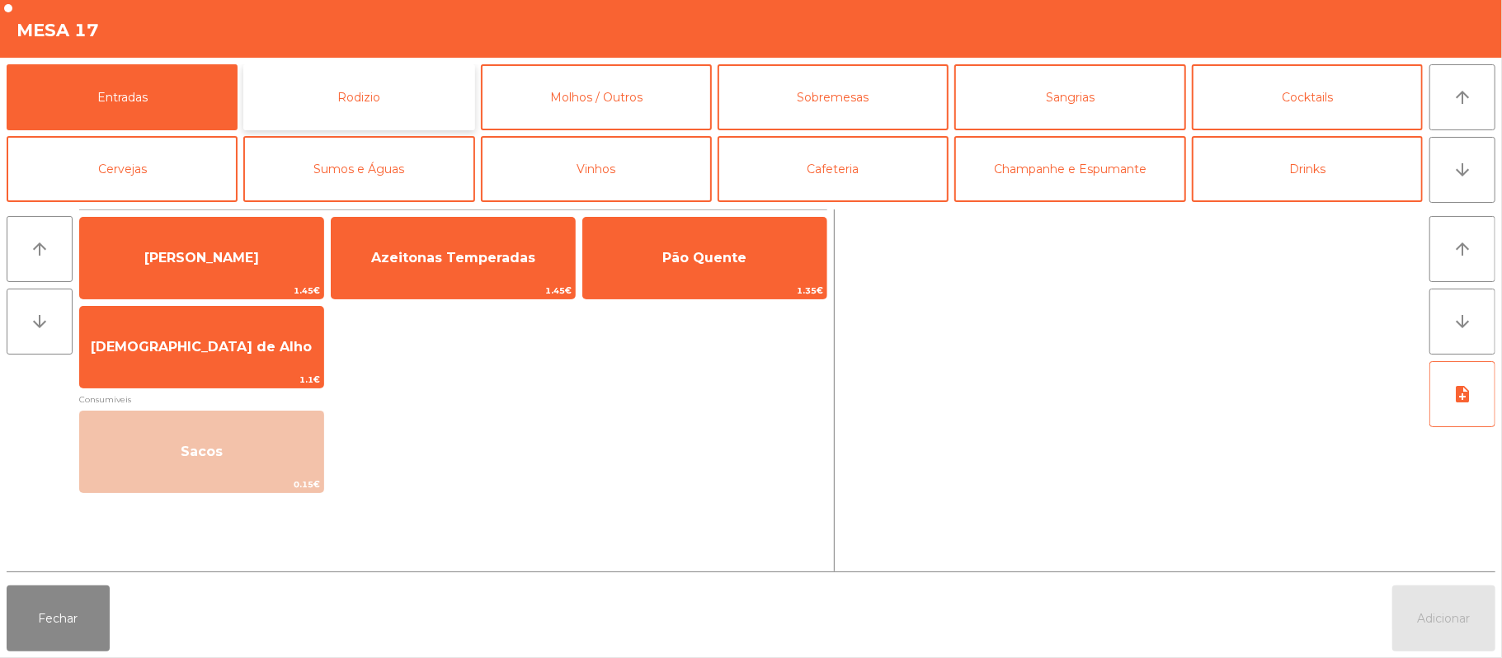
click at [426, 113] on button "Rodizio" at bounding box center [358, 97] width 231 height 66
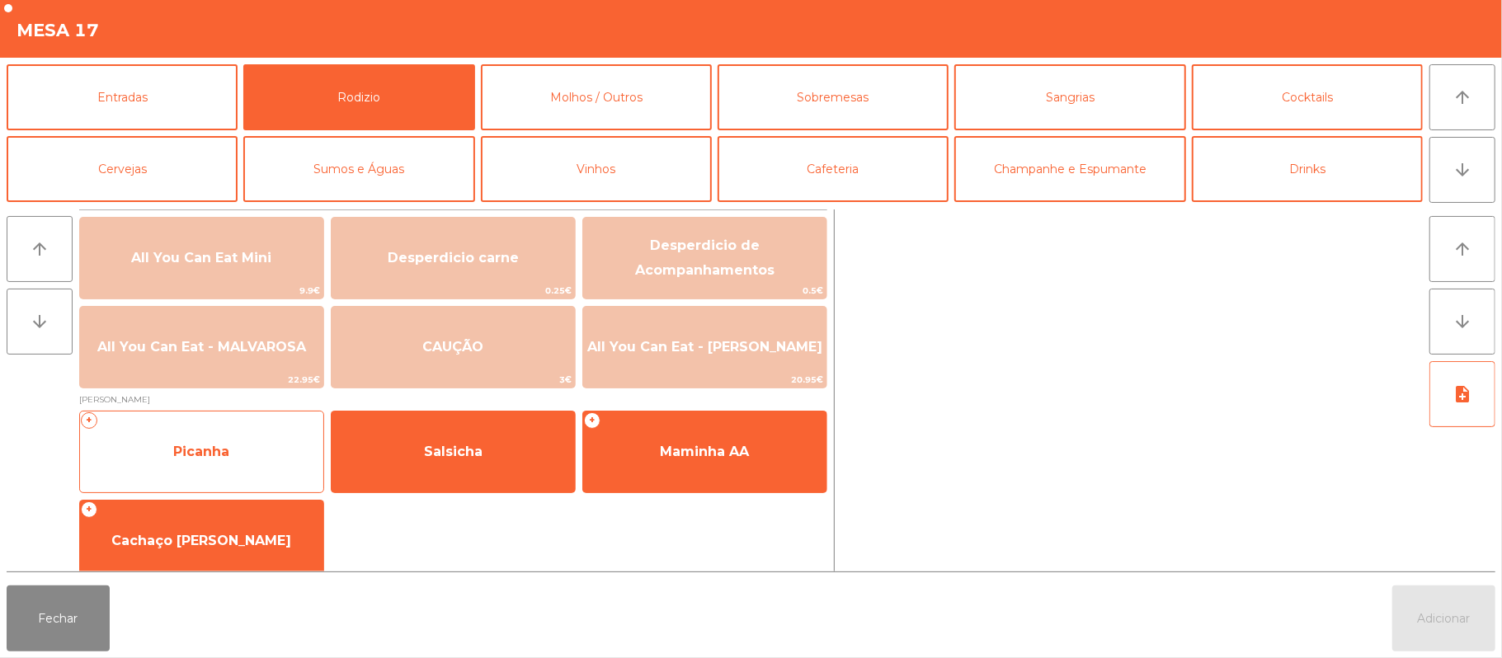
click at [201, 453] on span "Picanha" at bounding box center [201, 452] width 56 height 16
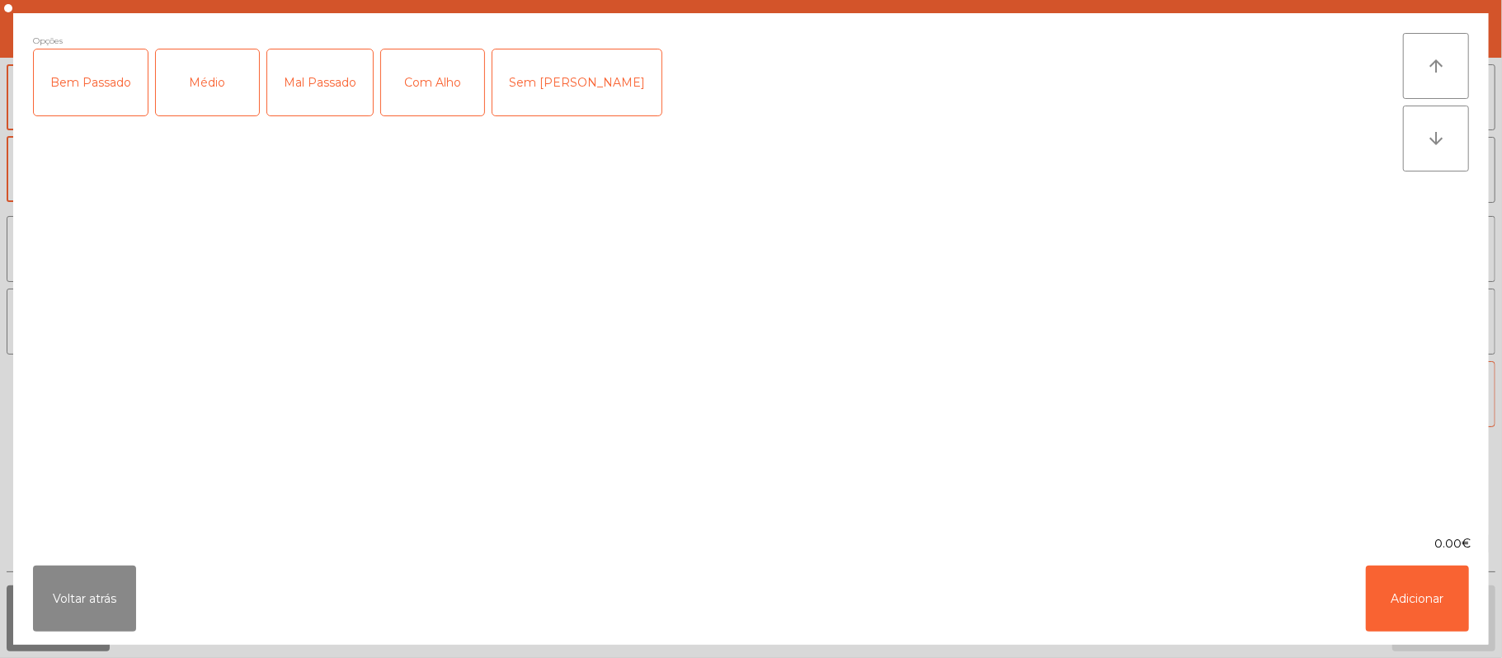
click at [214, 89] on div "Médio" at bounding box center [207, 82] width 103 height 66
click at [1419, 617] on button "Adicionar" at bounding box center [1417, 599] width 103 height 66
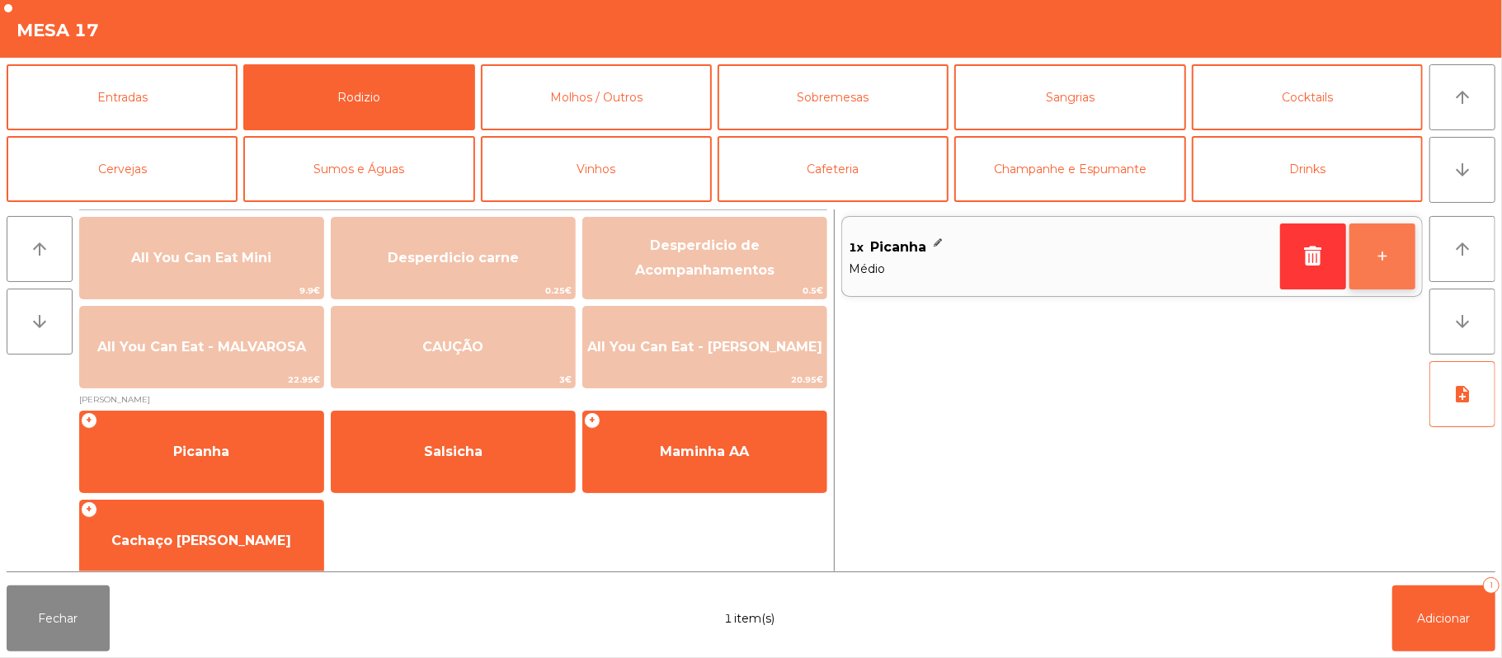
click at [1382, 264] on button "+" at bounding box center [1382, 257] width 66 height 66
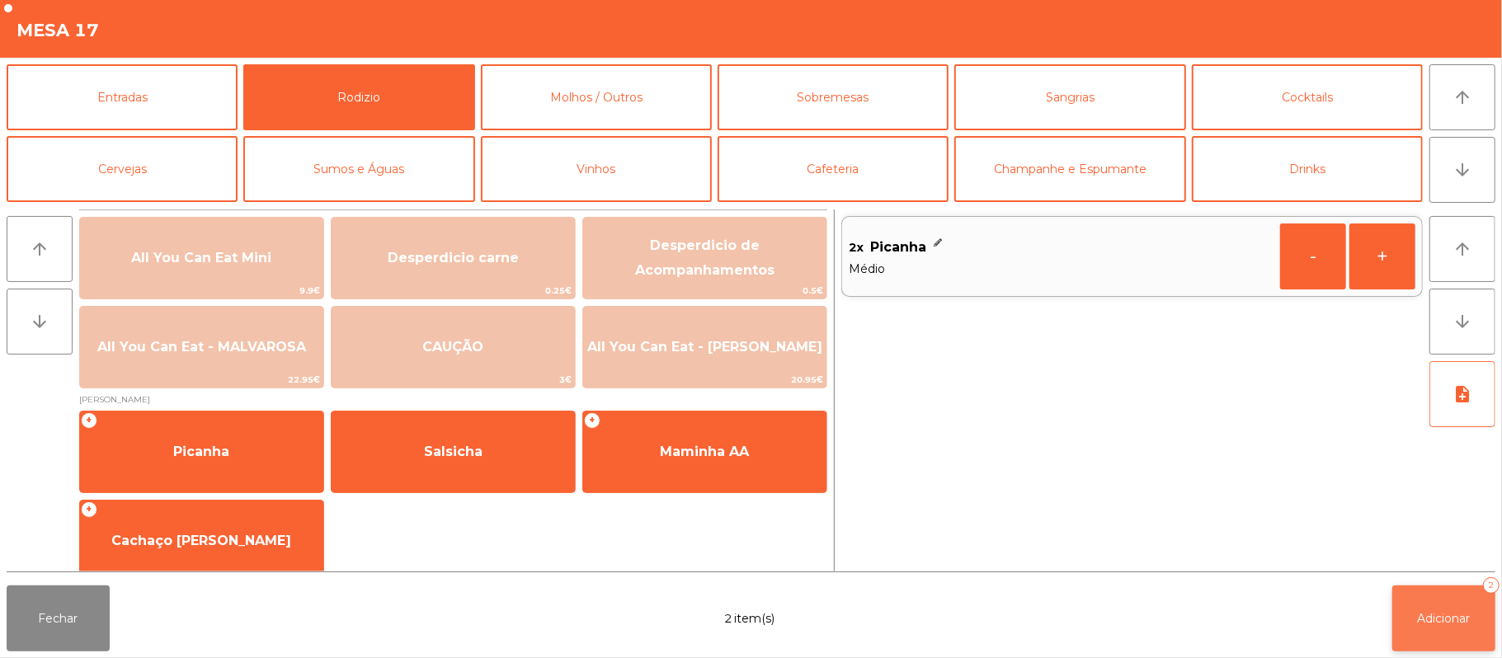
click at [1452, 611] on span "Adicionar" at bounding box center [1444, 618] width 53 height 15
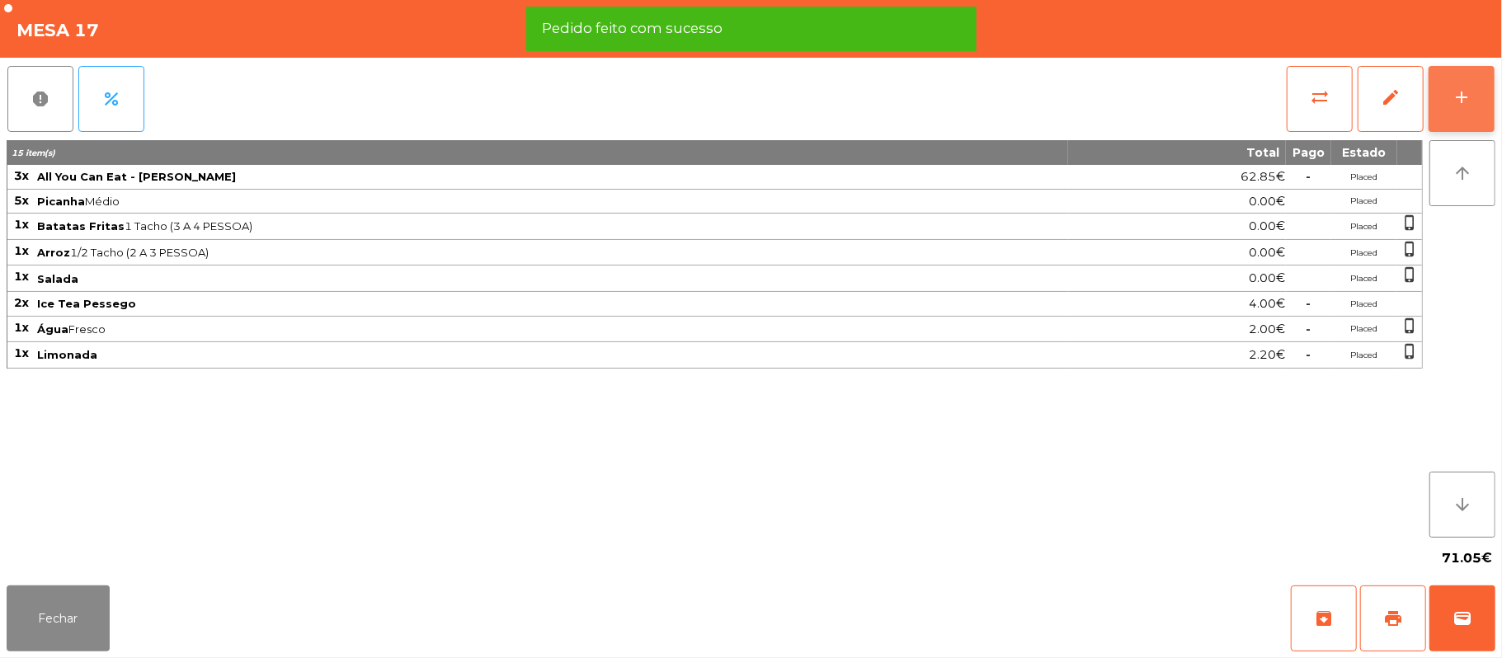
click at [1495, 102] on button "add" at bounding box center [1462, 99] width 66 height 66
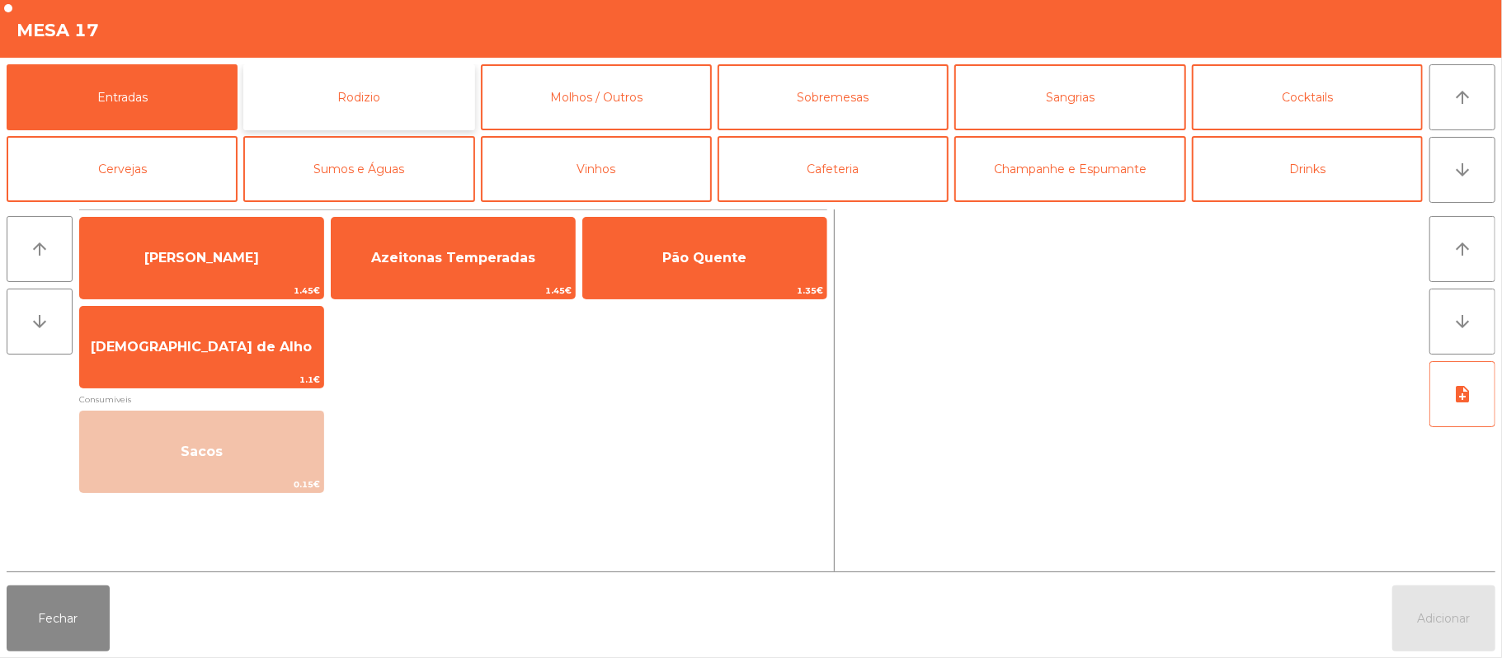
click at [361, 106] on button "Rodizio" at bounding box center [358, 97] width 231 height 66
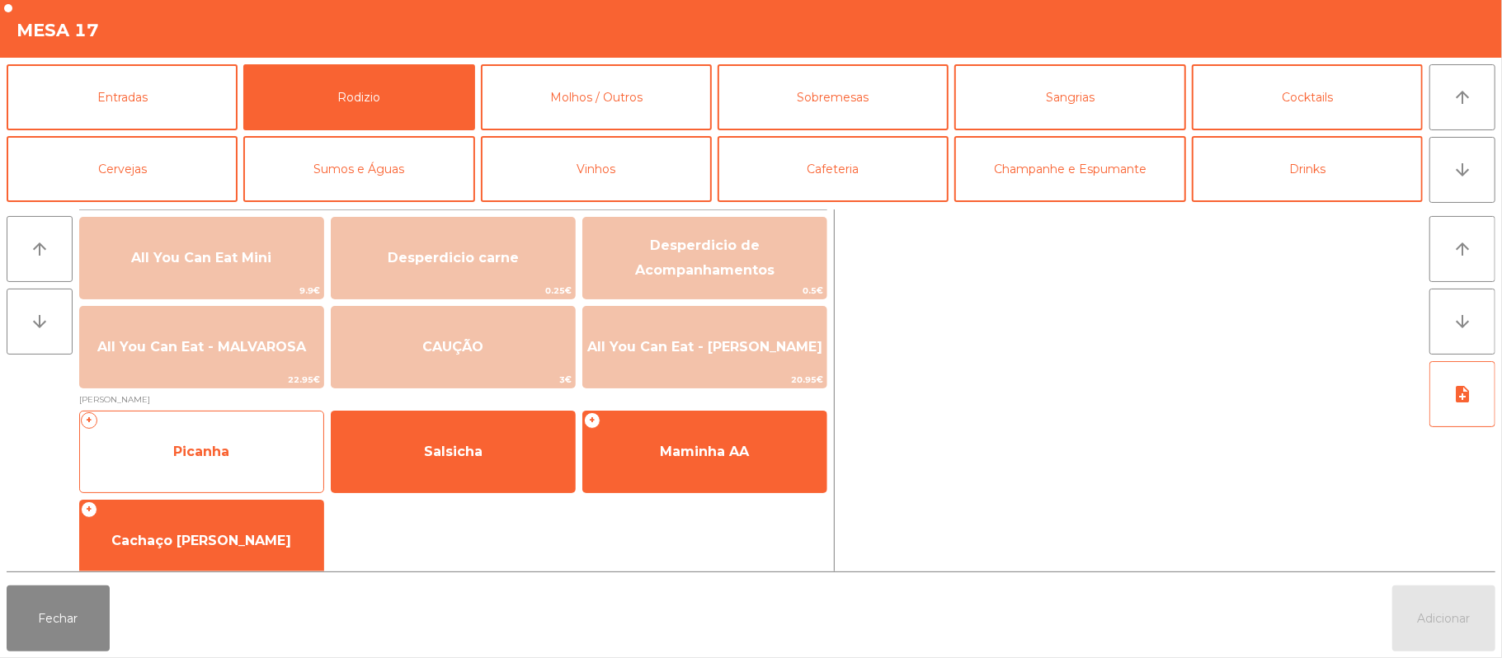
click at [234, 460] on span "Picanha" at bounding box center [201, 452] width 243 height 45
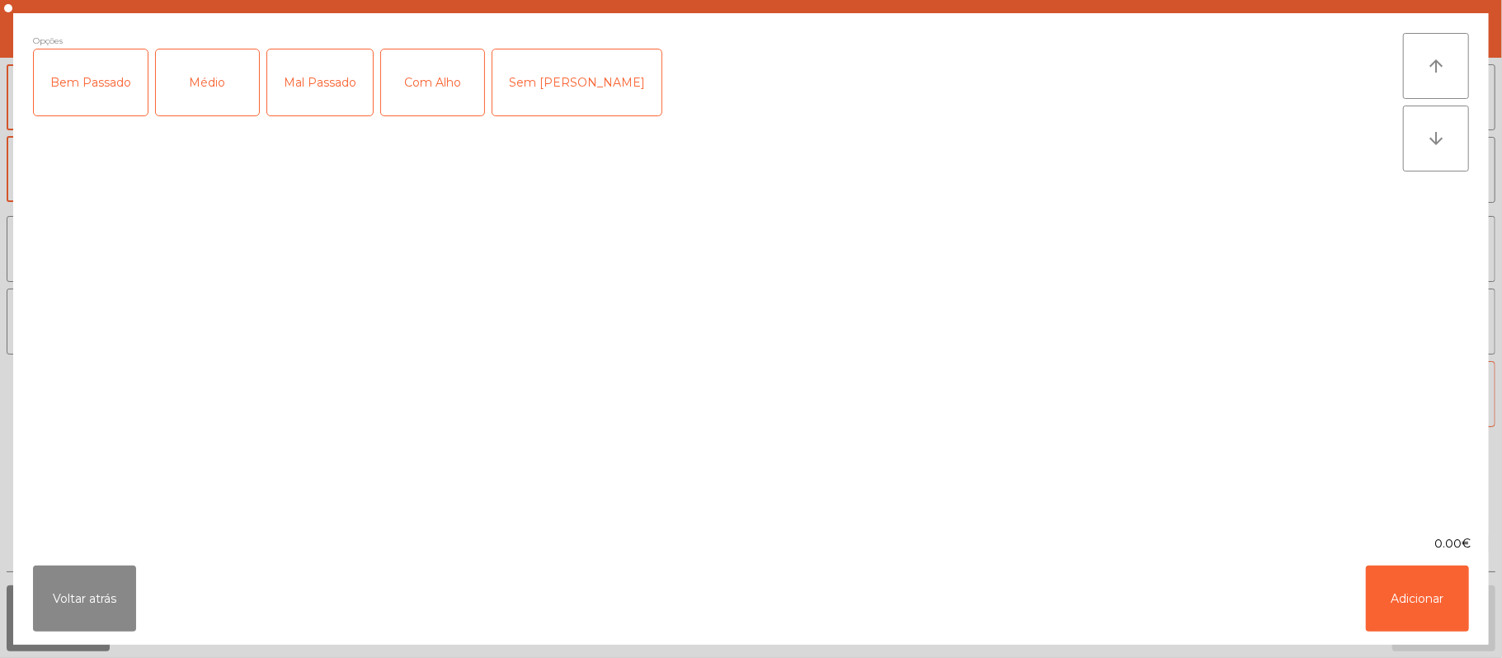
click at [200, 96] on div "Médio" at bounding box center [207, 82] width 103 height 66
click at [434, 97] on div "Com Alho" at bounding box center [432, 82] width 103 height 66
click at [1403, 597] on button "Adicionar" at bounding box center [1417, 599] width 103 height 66
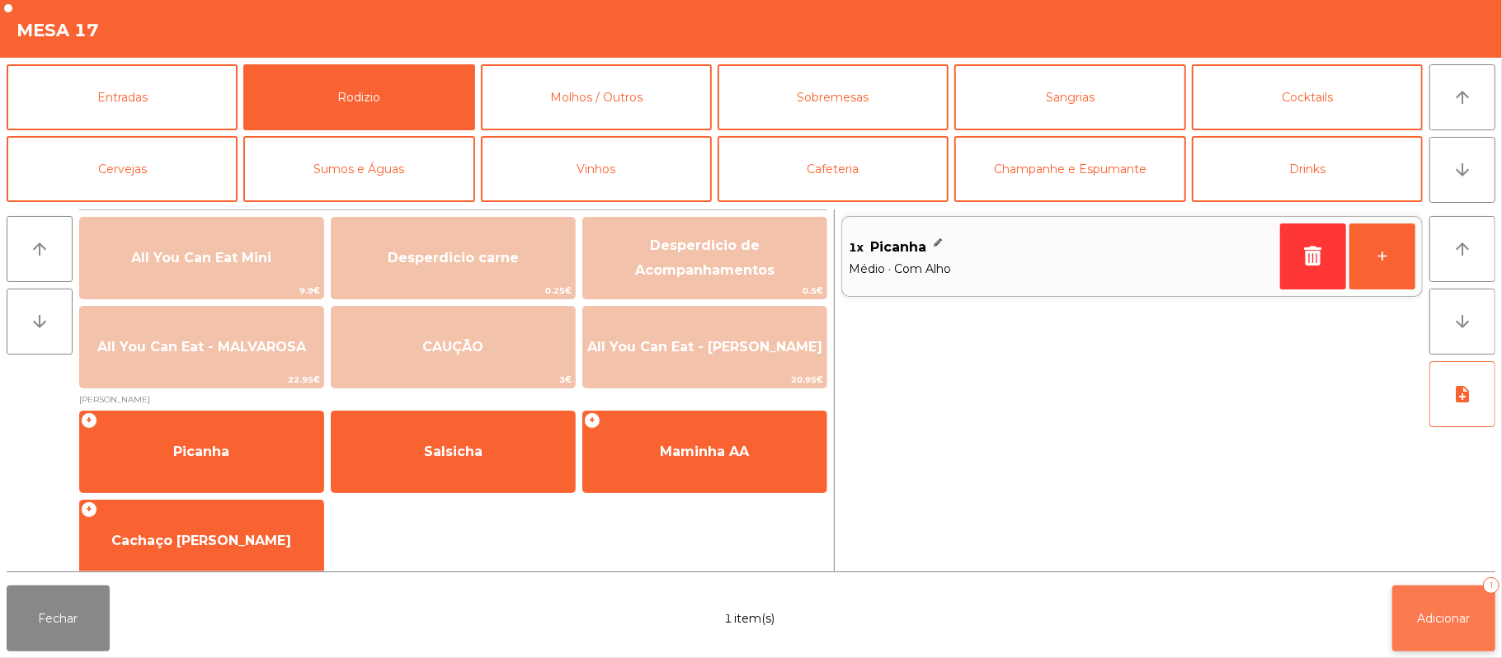
click at [1440, 633] on button "Adicionar 1" at bounding box center [1443, 619] width 103 height 66
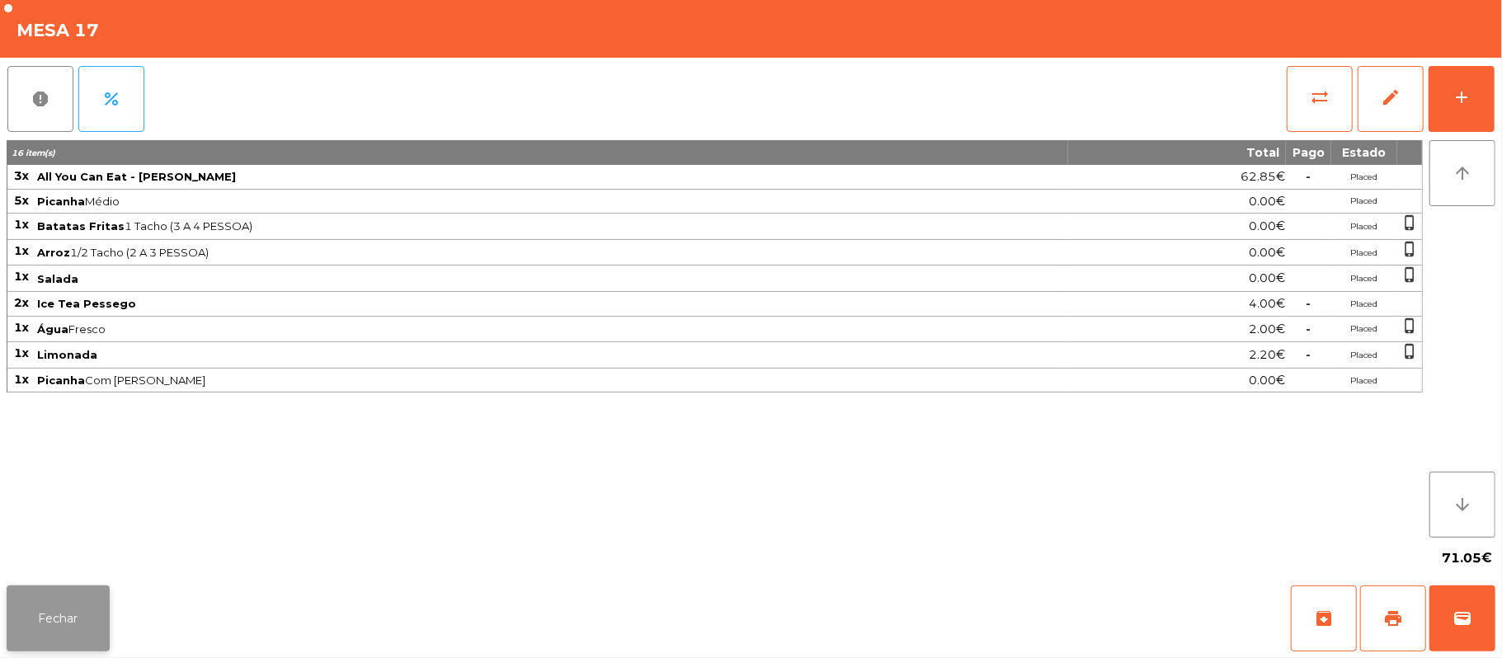
click at [56, 624] on button "Fechar" at bounding box center [58, 619] width 103 height 66
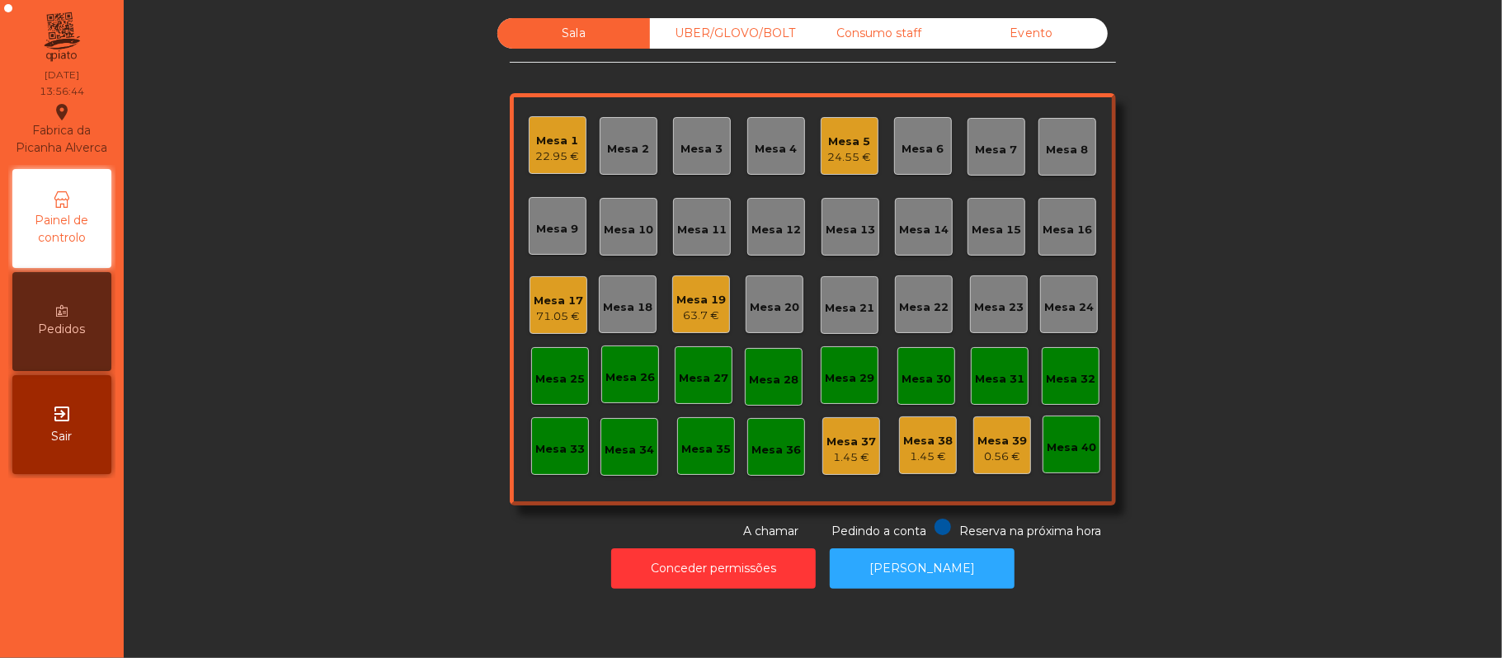
click at [746, 41] on div "UBER/GLOVO/BOLT" at bounding box center [726, 33] width 153 height 31
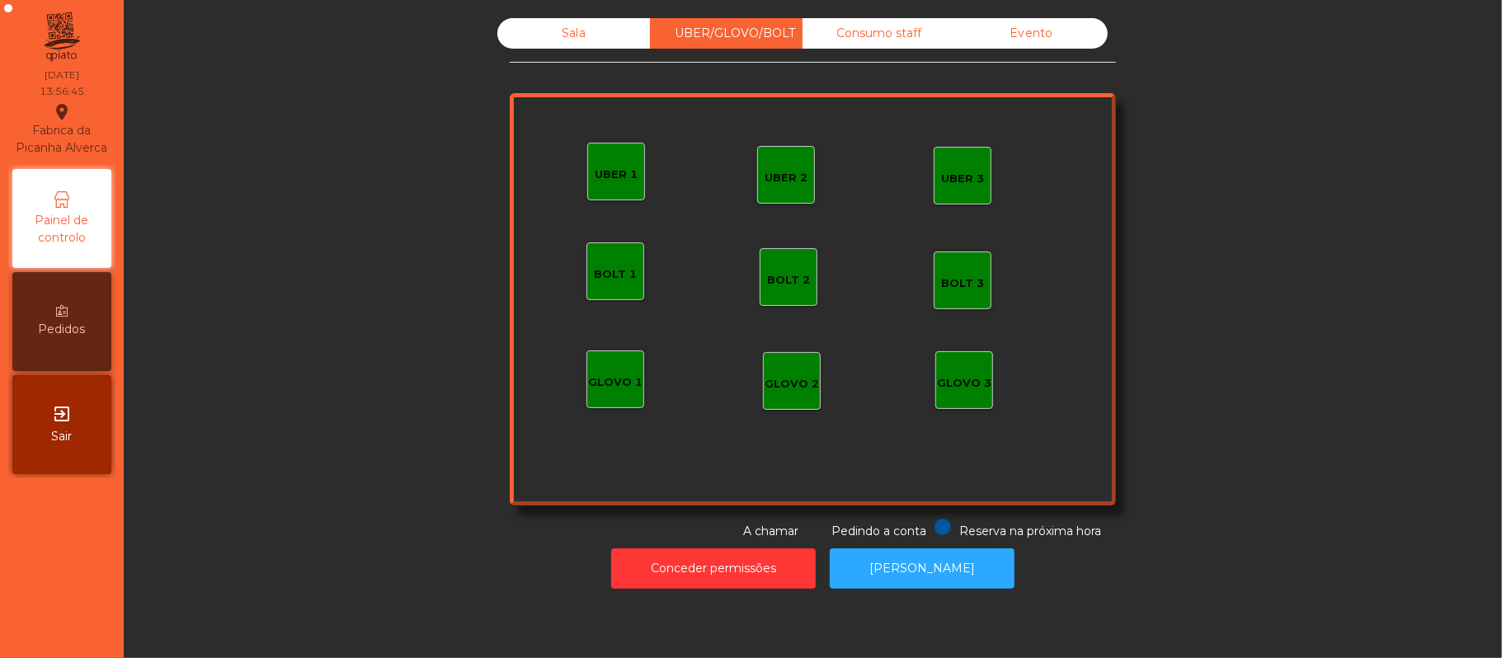
click at [612, 175] on div "UBER 1" at bounding box center [616, 175] width 43 height 16
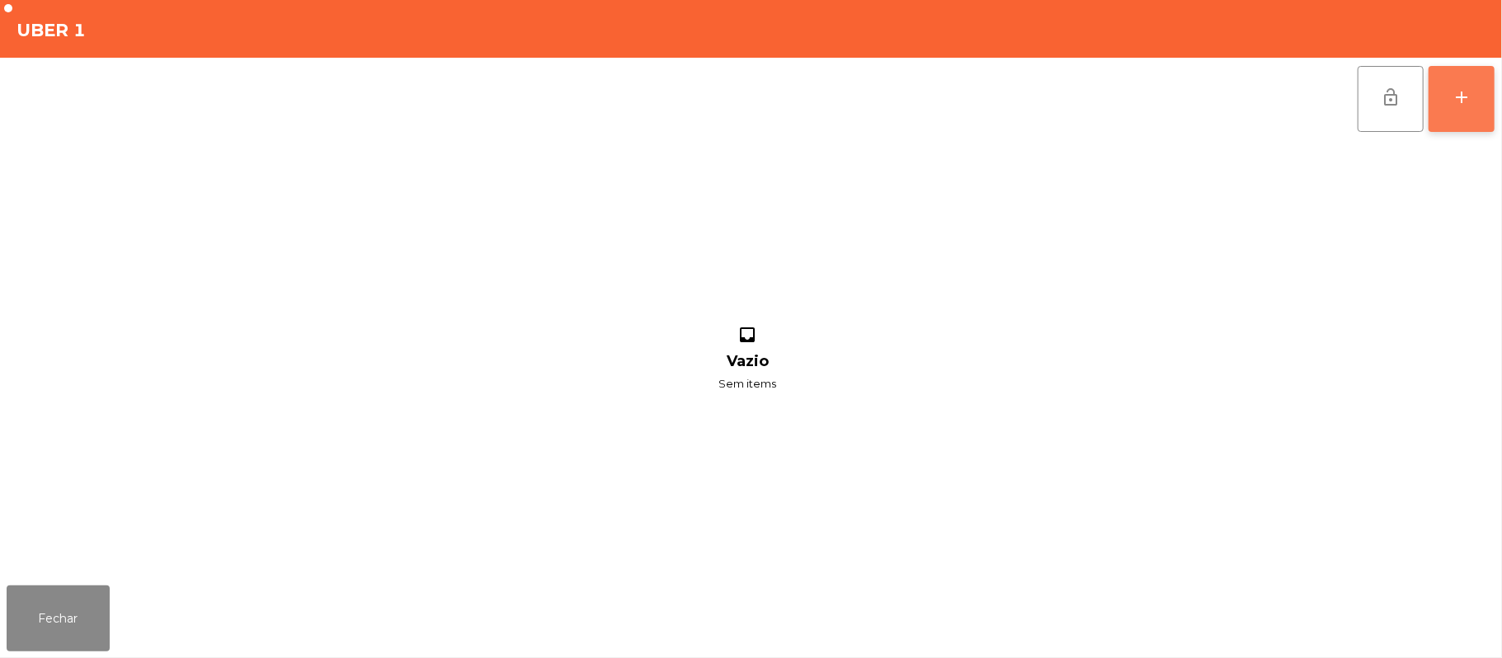
click at [1453, 114] on button "add" at bounding box center [1462, 99] width 66 height 66
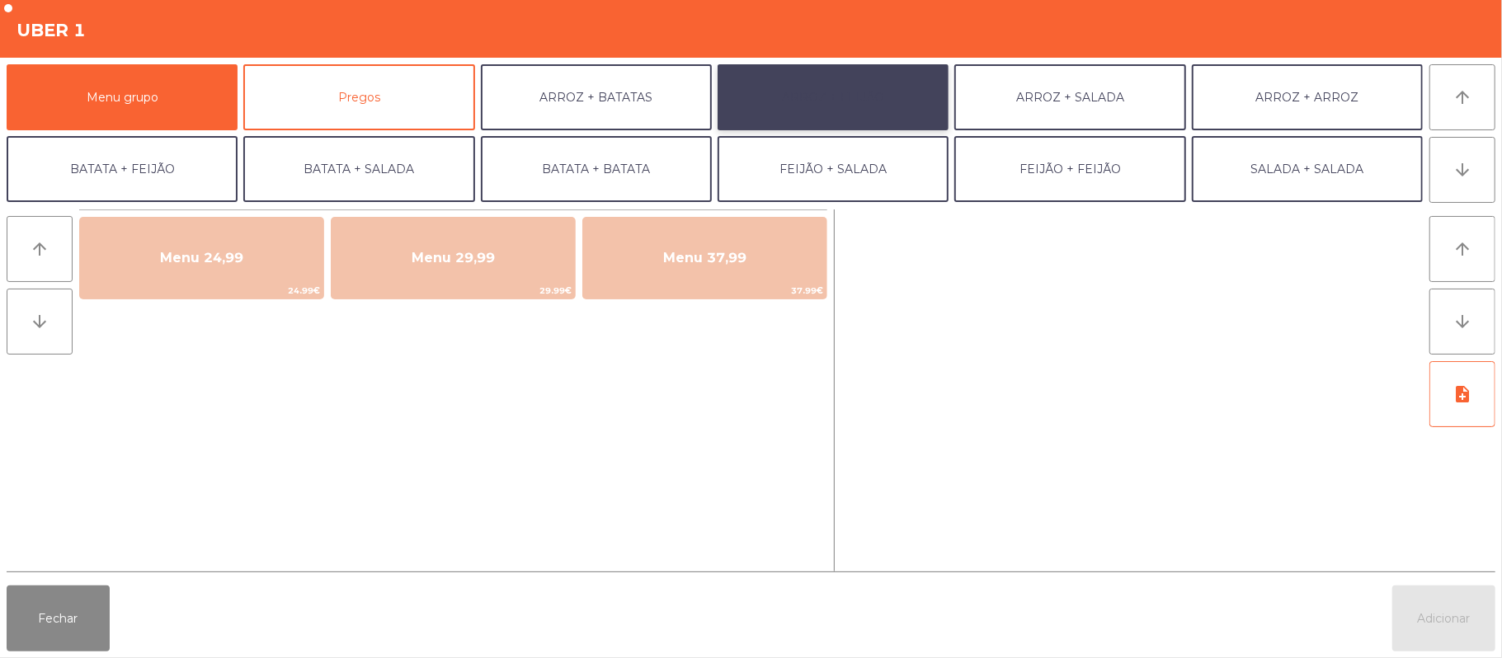
click at [875, 114] on button "ARROZ + FEIJÃO" at bounding box center [833, 97] width 231 height 66
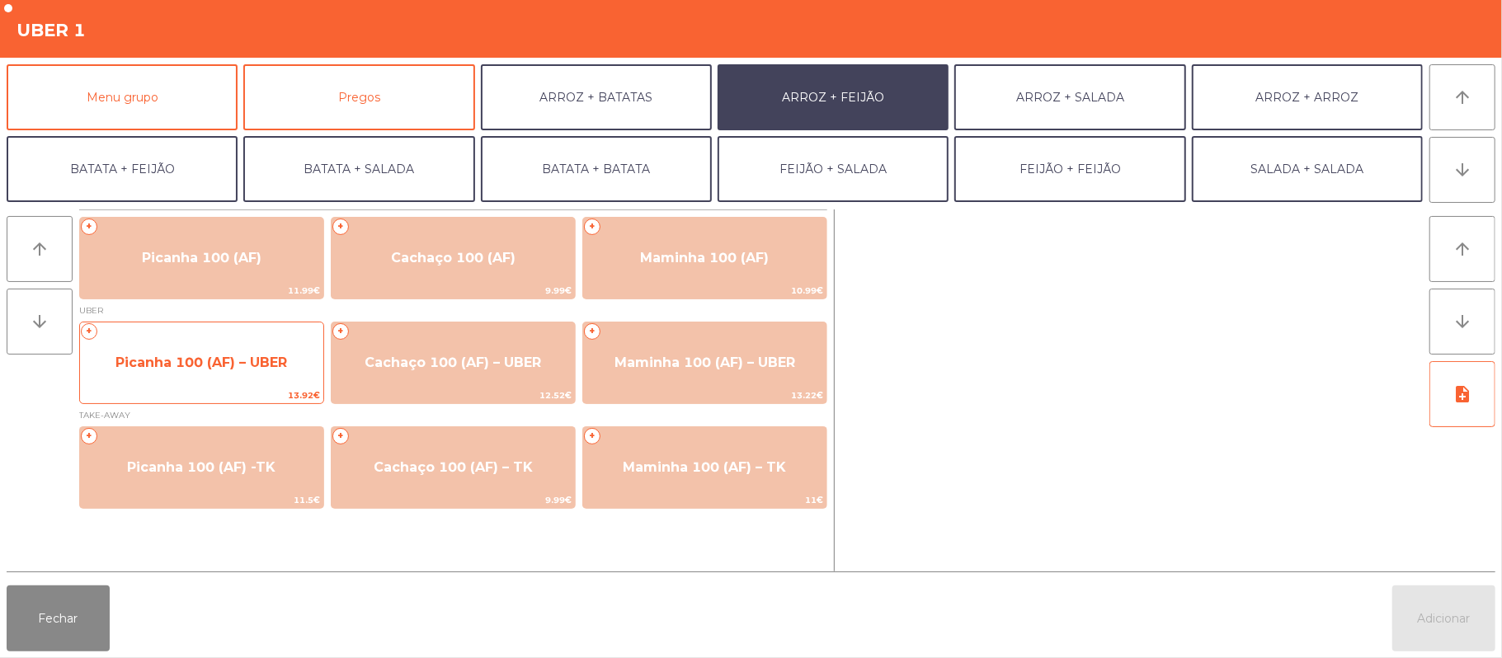
click at [143, 373] on span "Picanha 100 (AF) – UBER" at bounding box center [201, 363] width 243 height 45
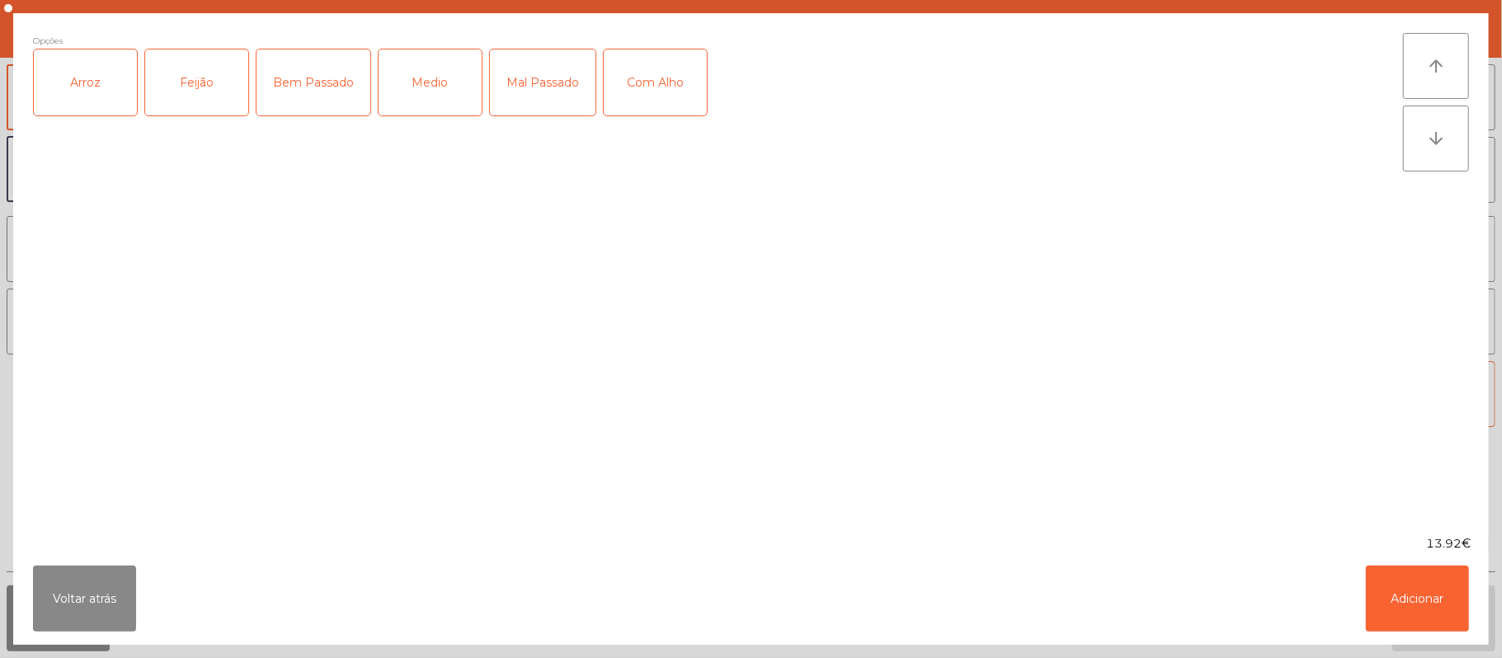
click at [116, 91] on div "Arroz" at bounding box center [85, 82] width 103 height 66
click at [209, 90] on div "Feijão" at bounding box center [196, 82] width 103 height 66
click at [324, 102] on div "Bem Passado" at bounding box center [314, 82] width 114 height 66
click at [1424, 611] on button "Adicionar" at bounding box center [1417, 599] width 103 height 66
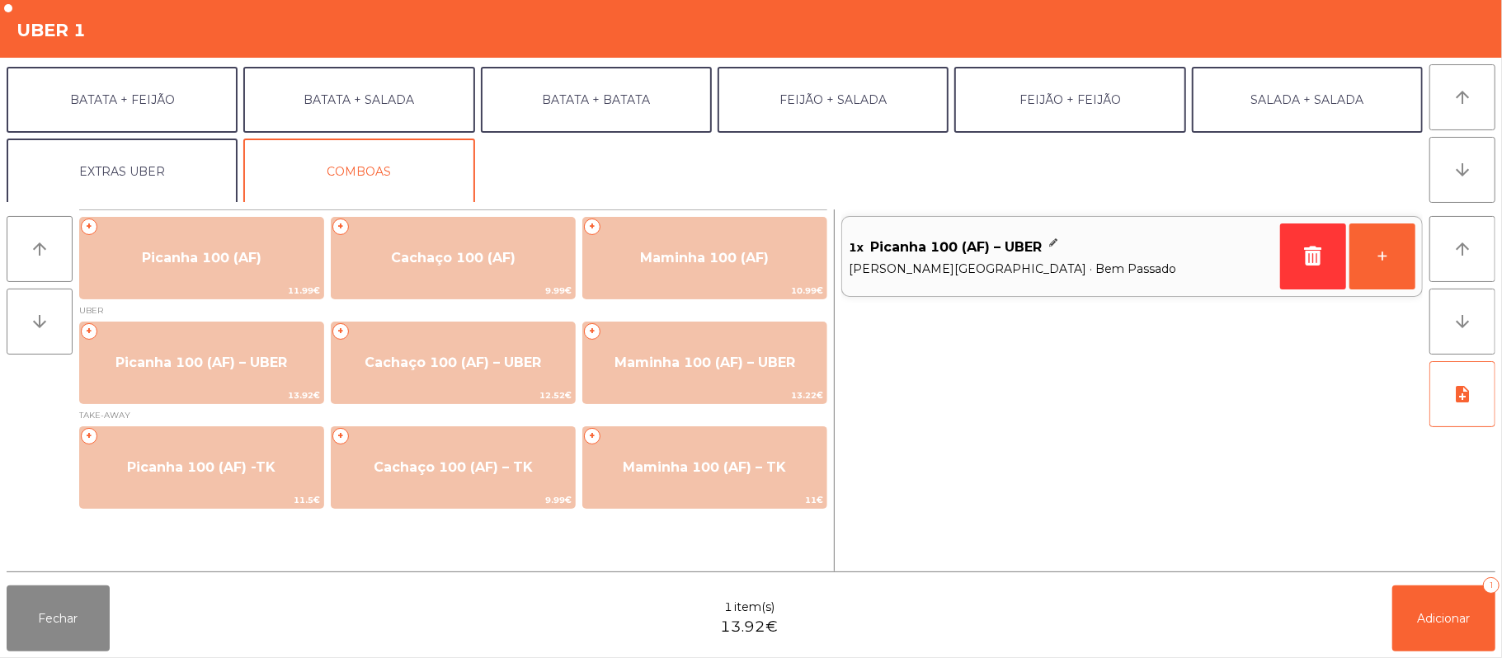
scroll to position [71, 0]
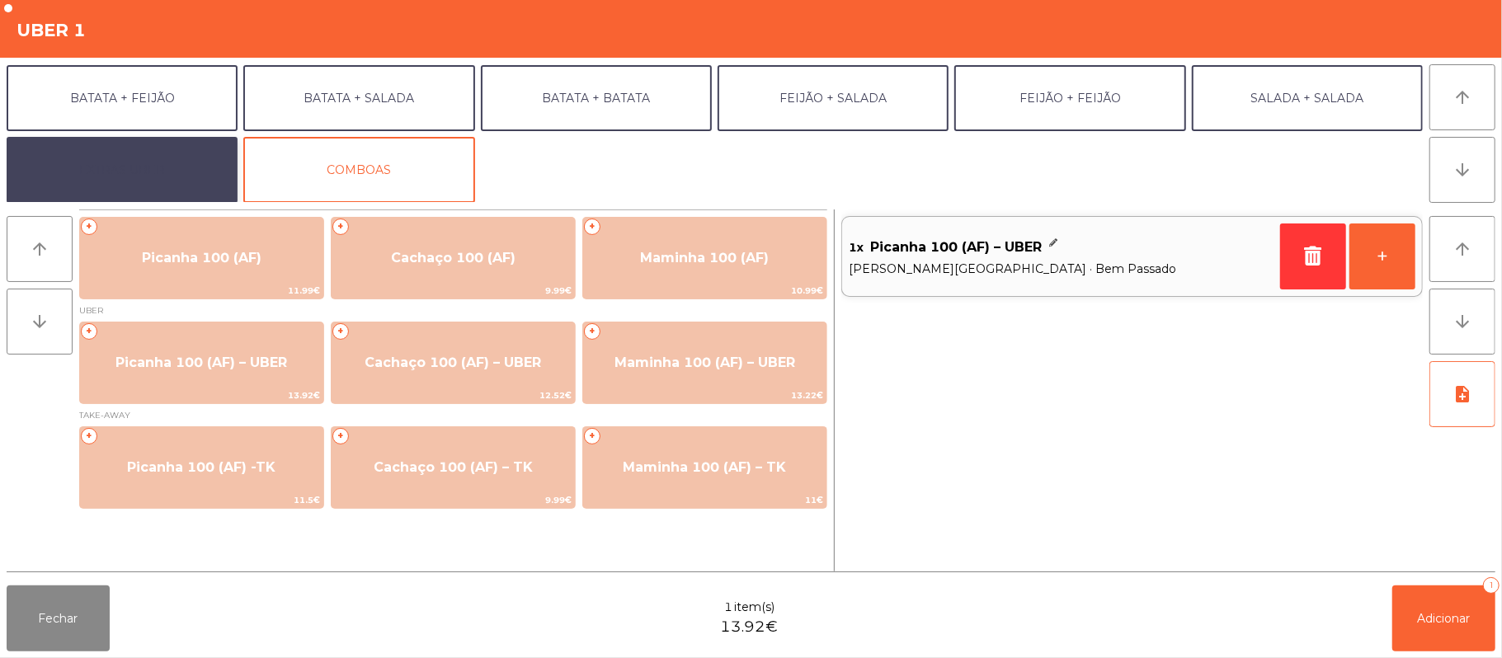
click at [137, 169] on button "EXTRAS UBER" at bounding box center [122, 170] width 231 height 66
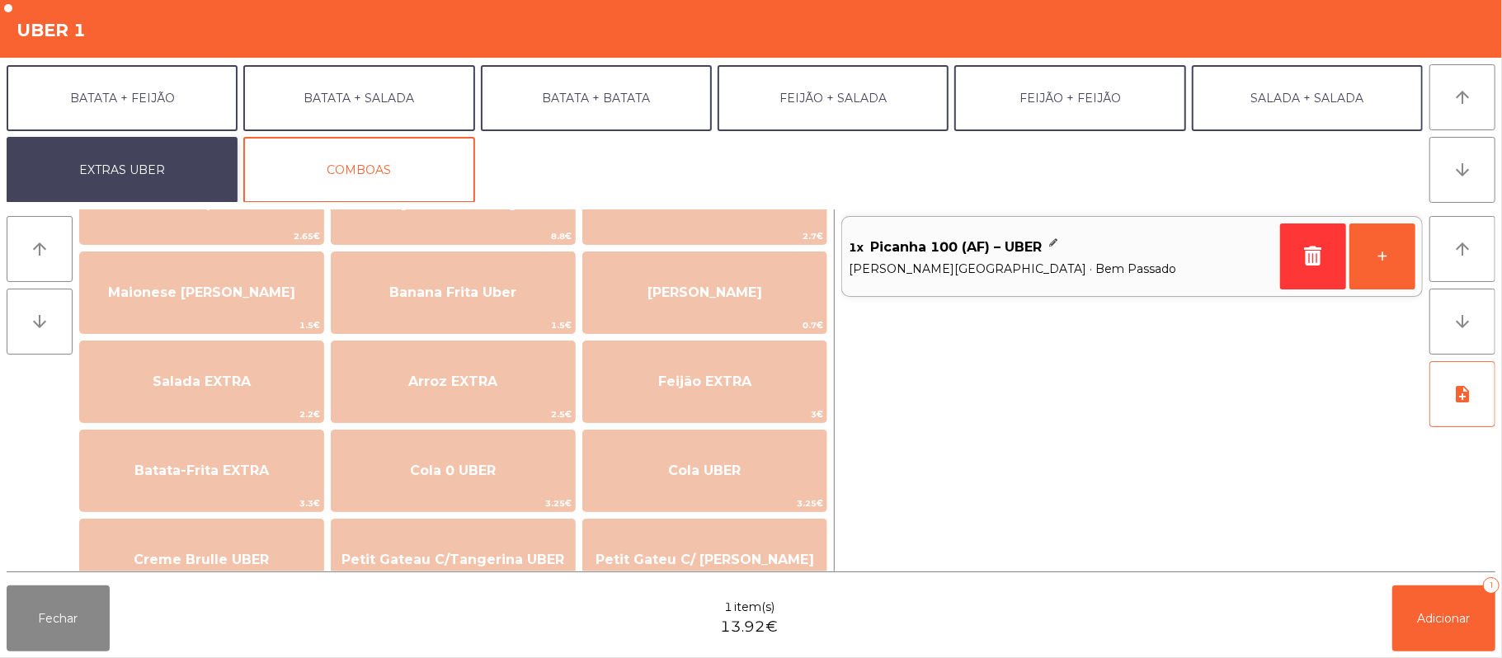
scroll to position [96, 0]
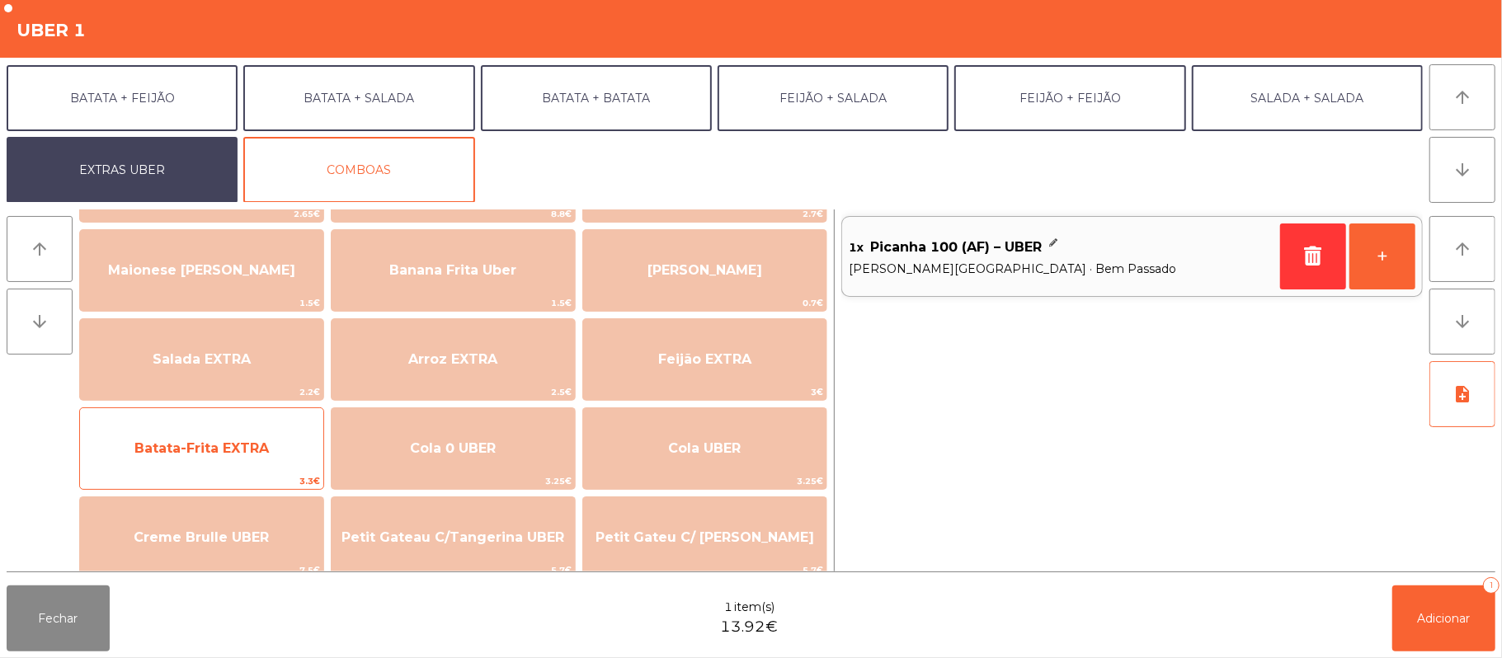
click at [165, 476] on span "3.3€" at bounding box center [201, 481] width 243 height 16
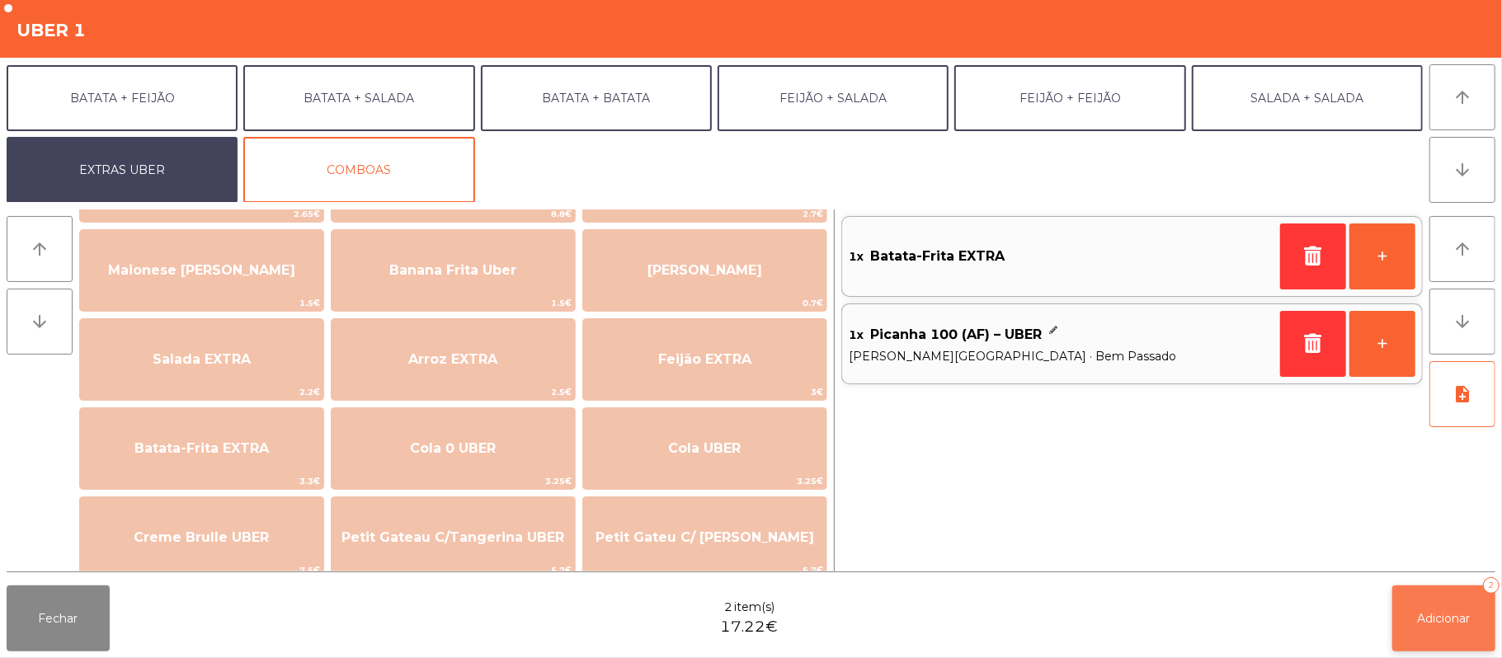
click at [1450, 614] on span "Adicionar" at bounding box center [1444, 618] width 53 height 15
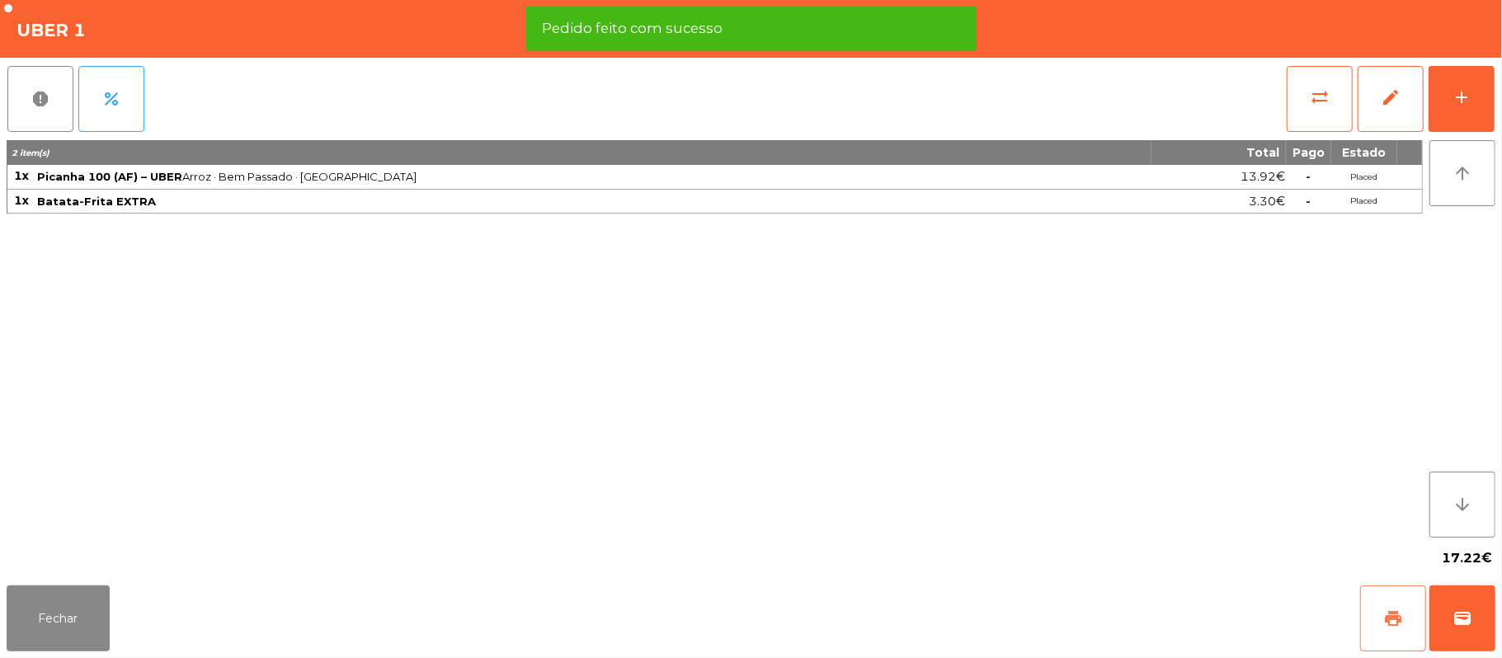
click at [1380, 614] on button "print" at bounding box center [1393, 619] width 66 height 66
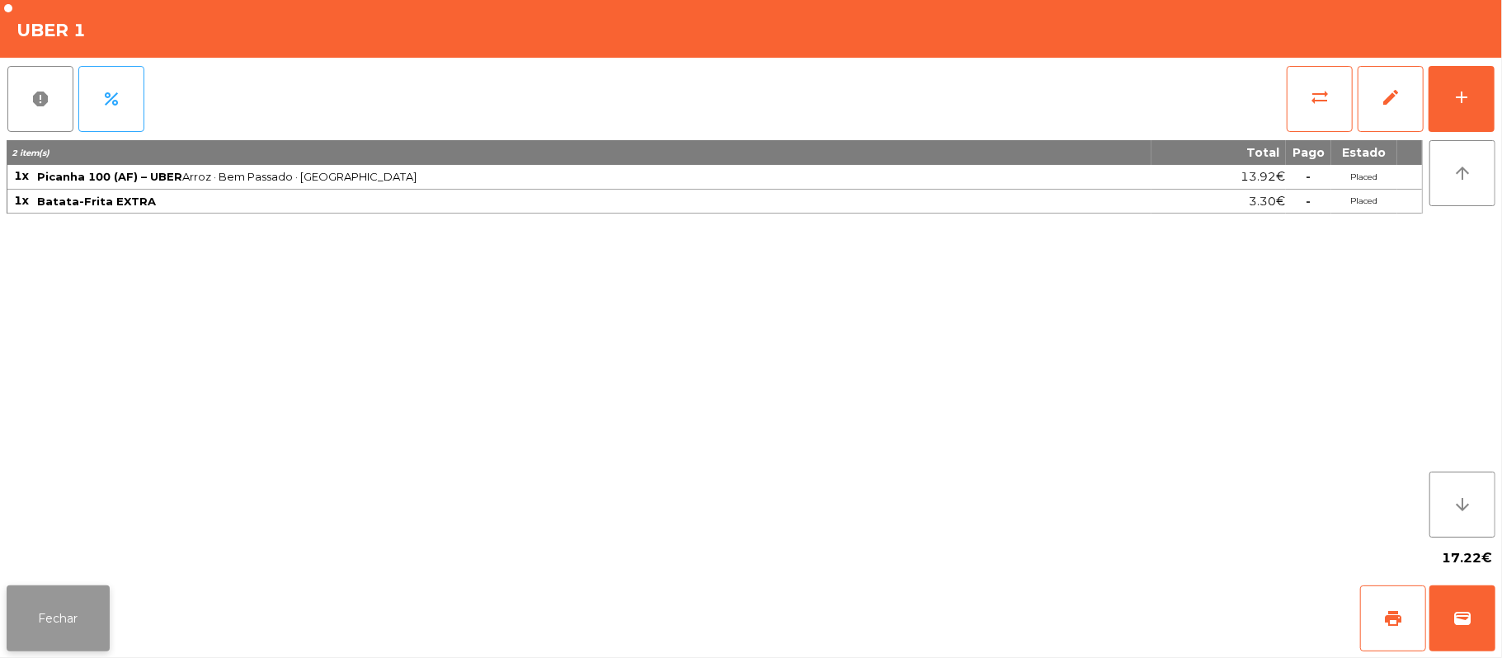
click at [60, 619] on button "Fechar" at bounding box center [58, 619] width 103 height 66
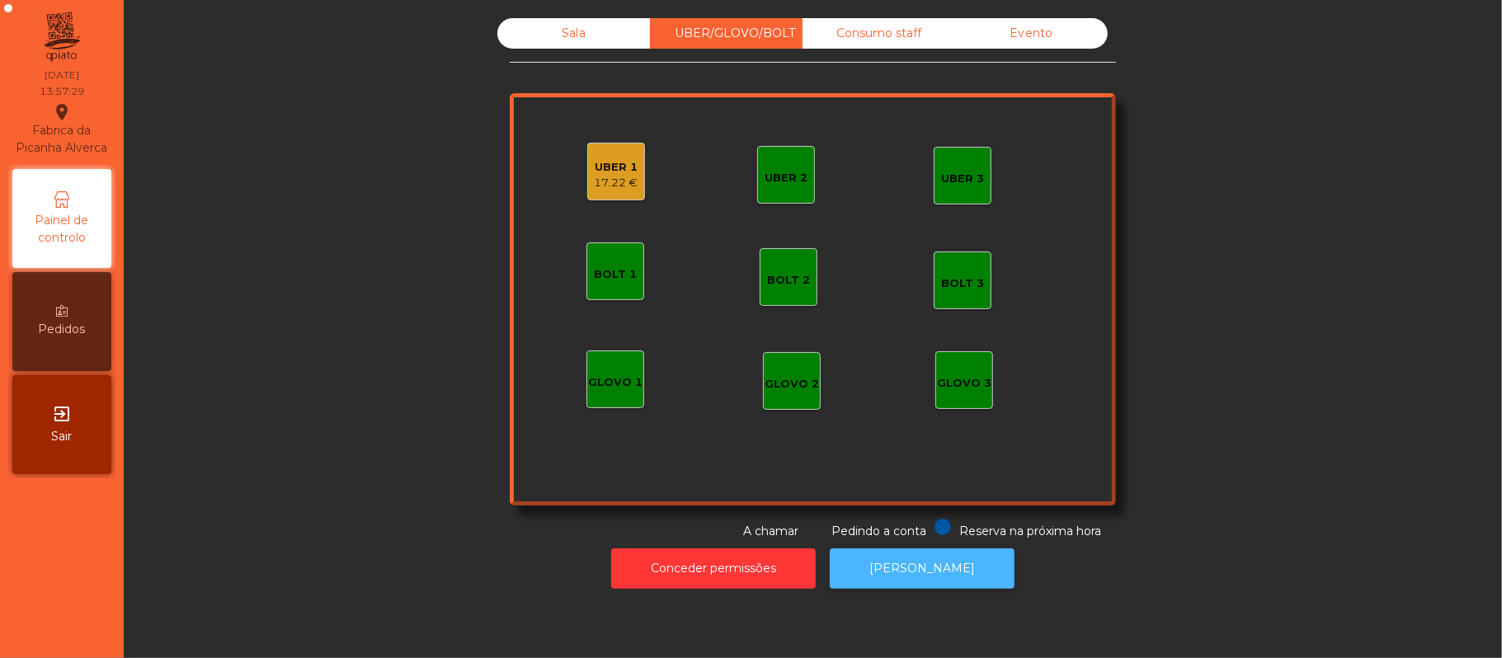
click at [941, 579] on button "[PERSON_NAME]" at bounding box center [922, 568] width 185 height 40
click at [595, 178] on div "17.22 €" at bounding box center [617, 183] width 44 height 16
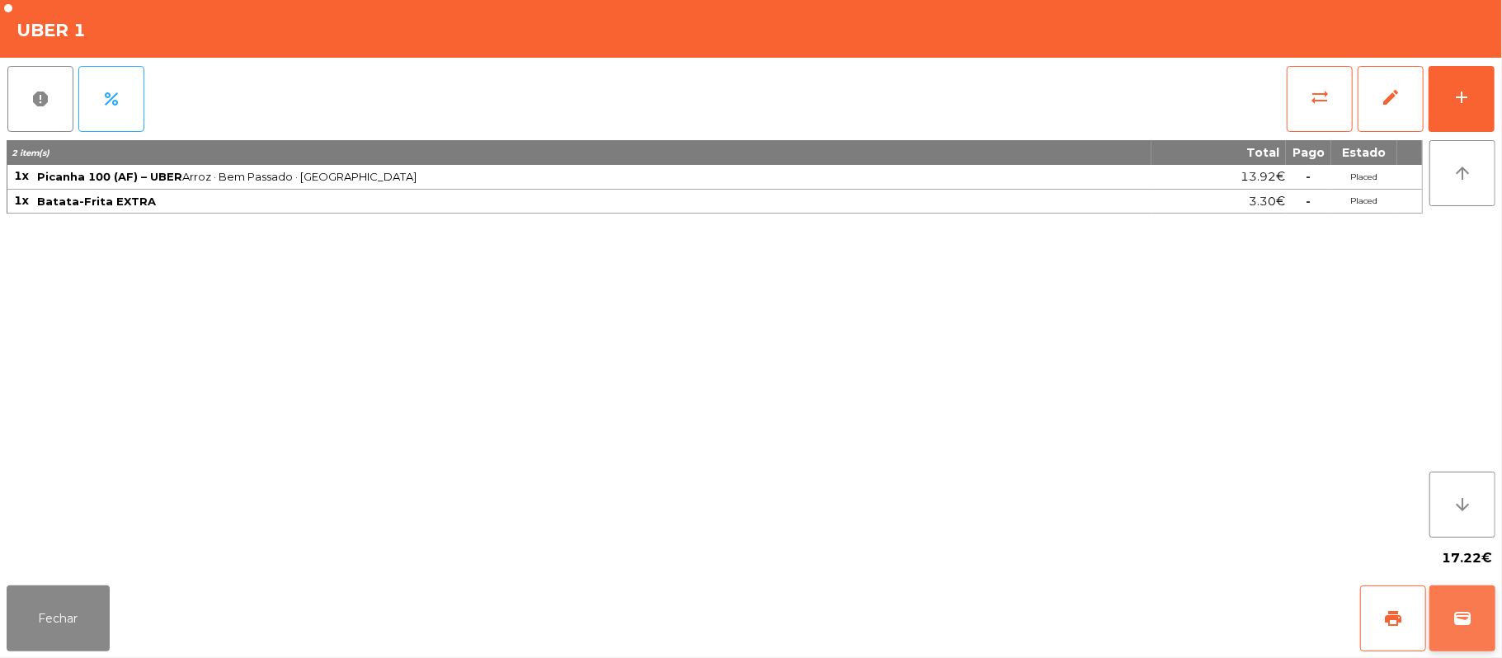
click at [1488, 634] on button "wallet" at bounding box center [1462, 619] width 66 height 66
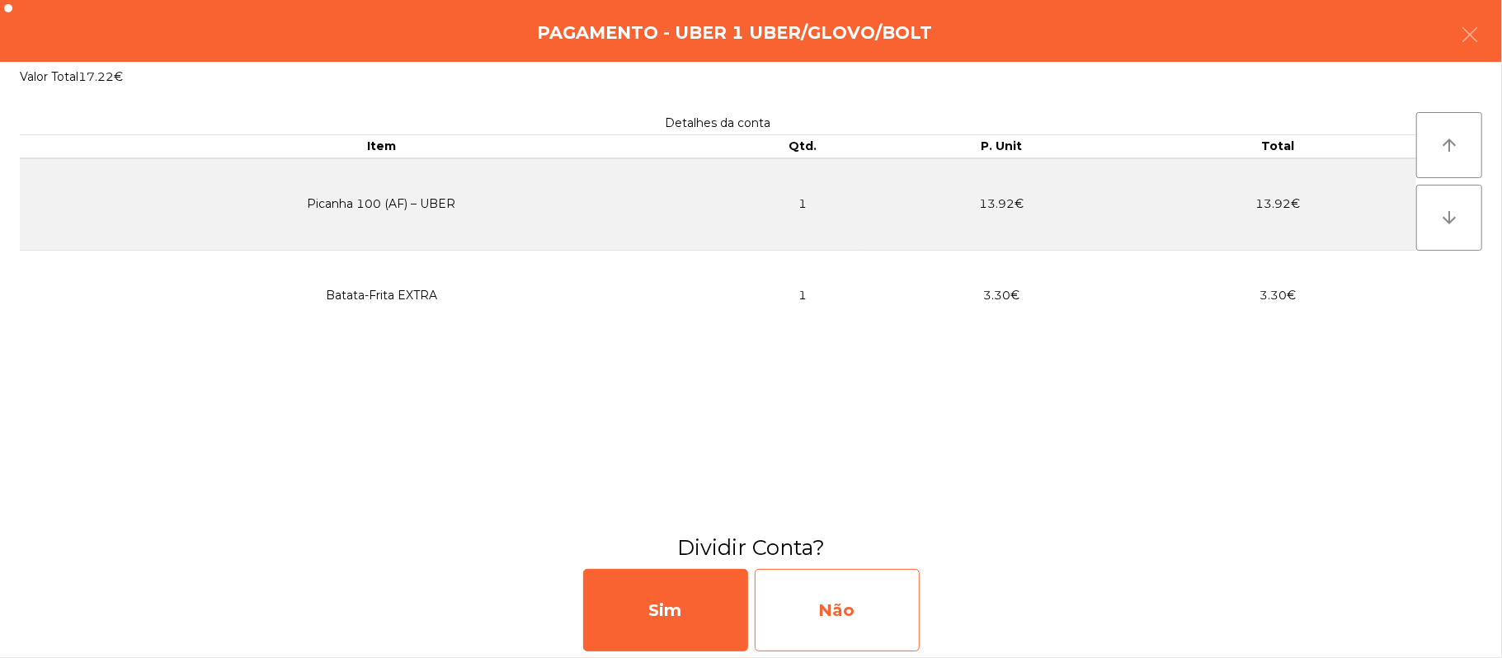
click at [859, 611] on div "Não" at bounding box center [837, 610] width 165 height 82
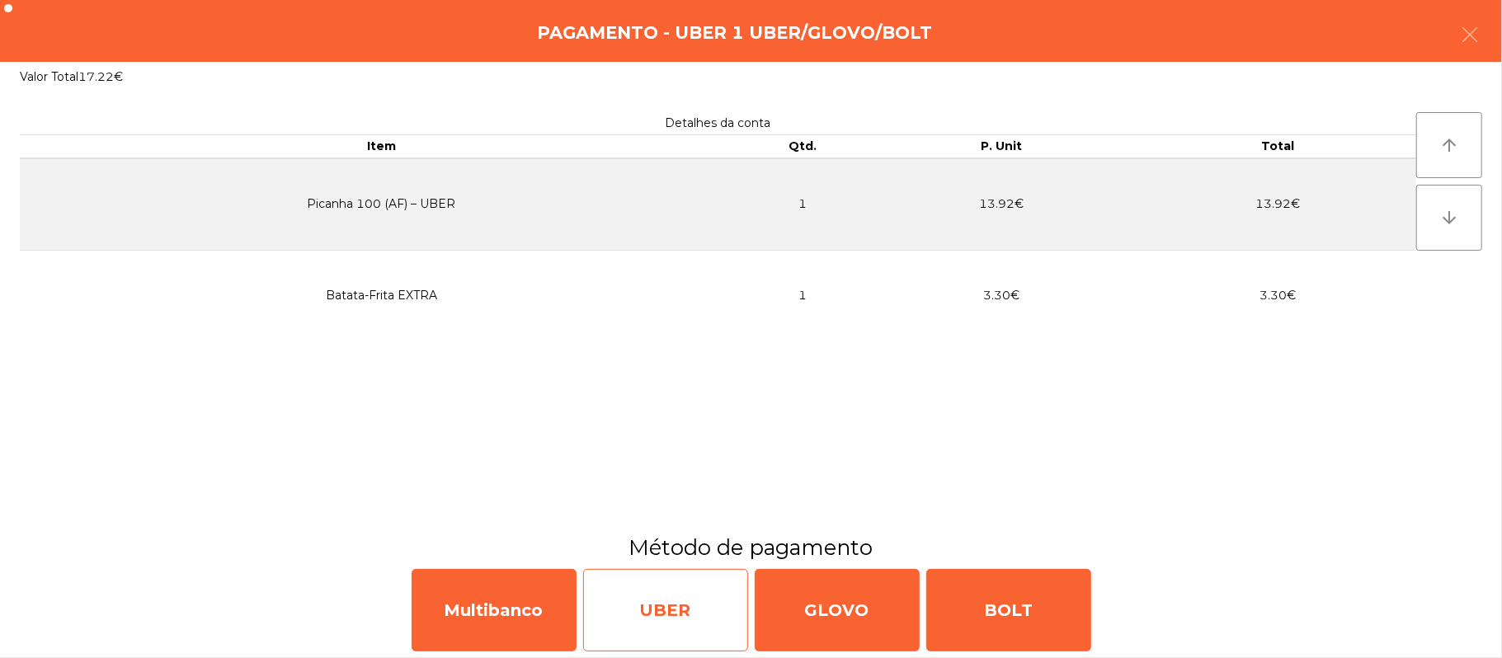
click at [640, 617] on div "UBER" at bounding box center [665, 610] width 165 height 82
select select "**"
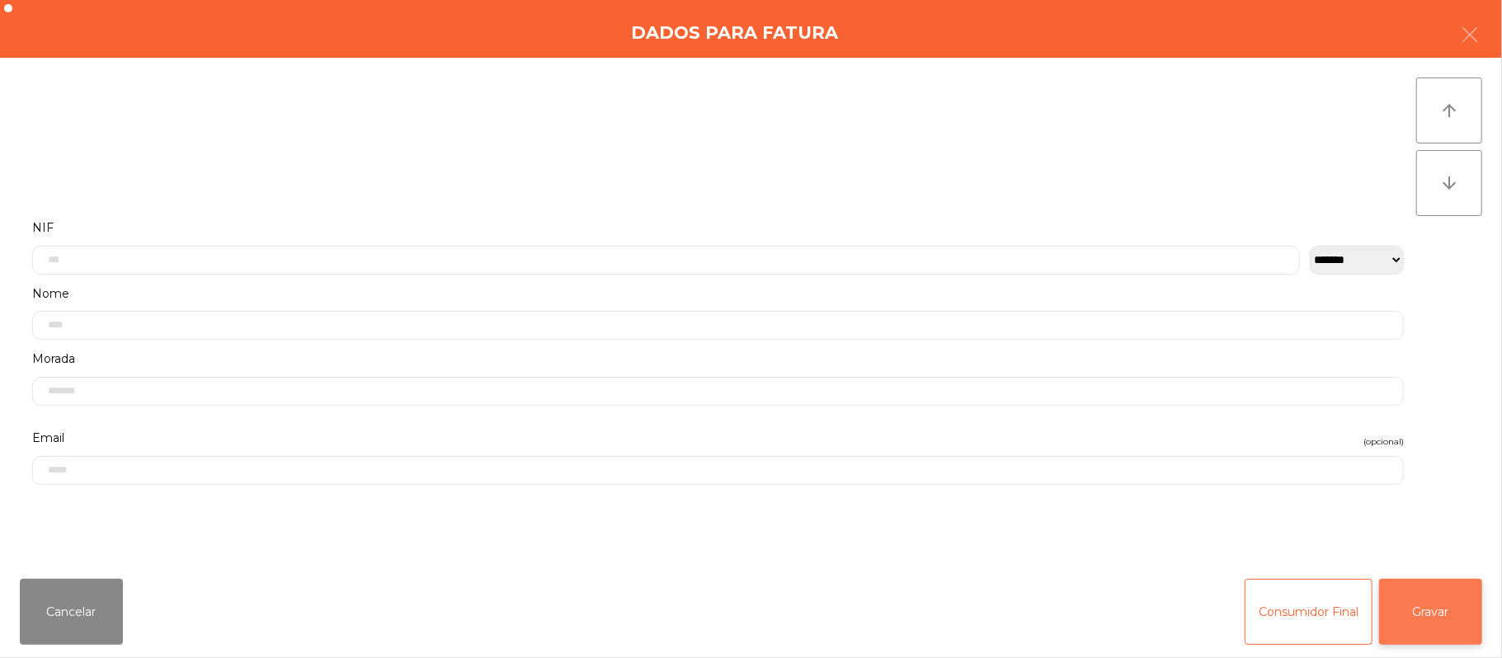
click at [1419, 618] on button "Gravar" at bounding box center [1430, 612] width 103 height 66
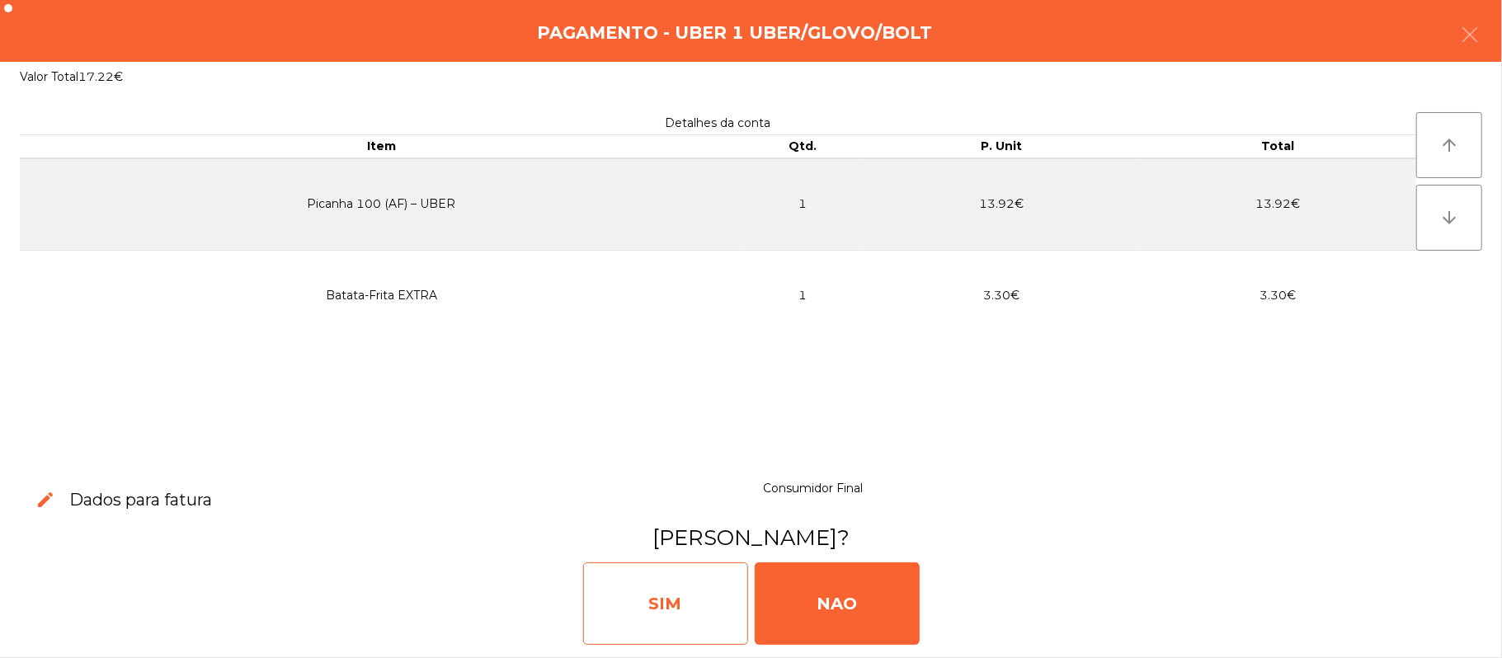
click at [657, 611] on div "SIM" at bounding box center [665, 604] width 165 height 82
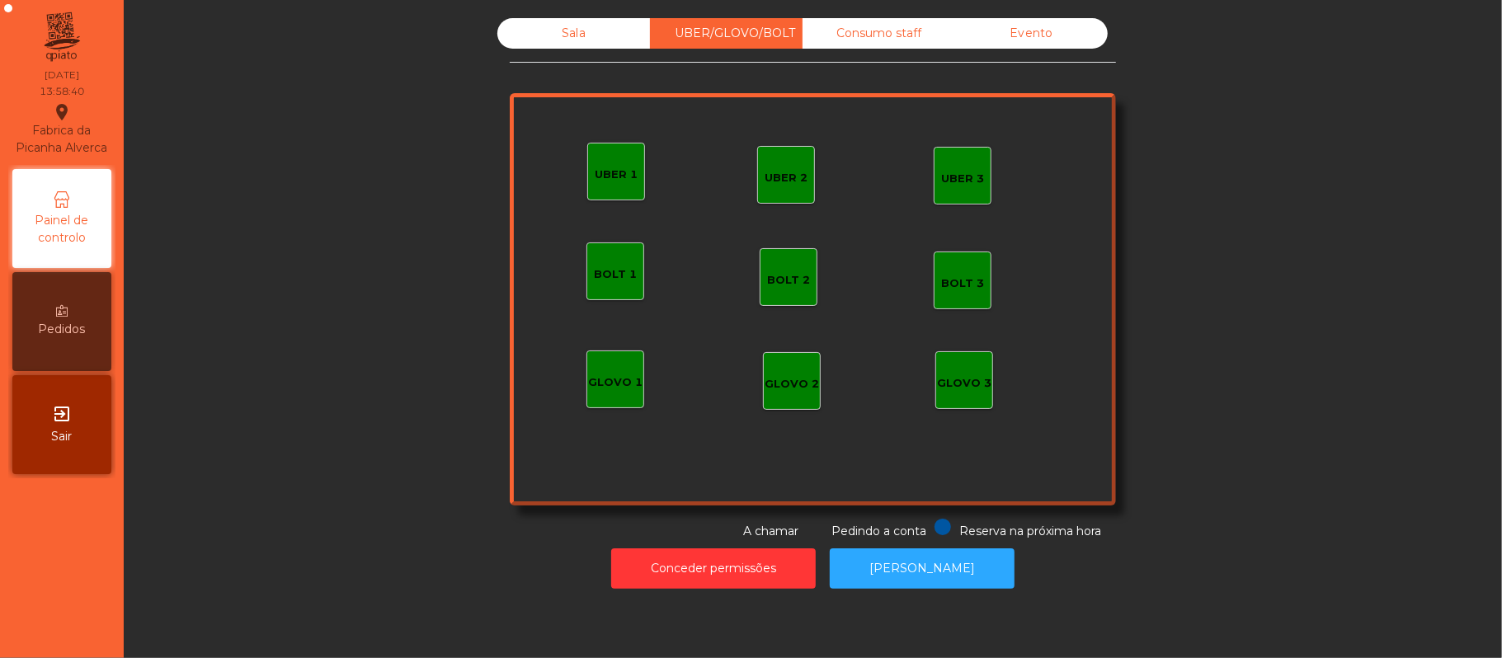
click at [565, 40] on div "Sala" at bounding box center [573, 33] width 153 height 31
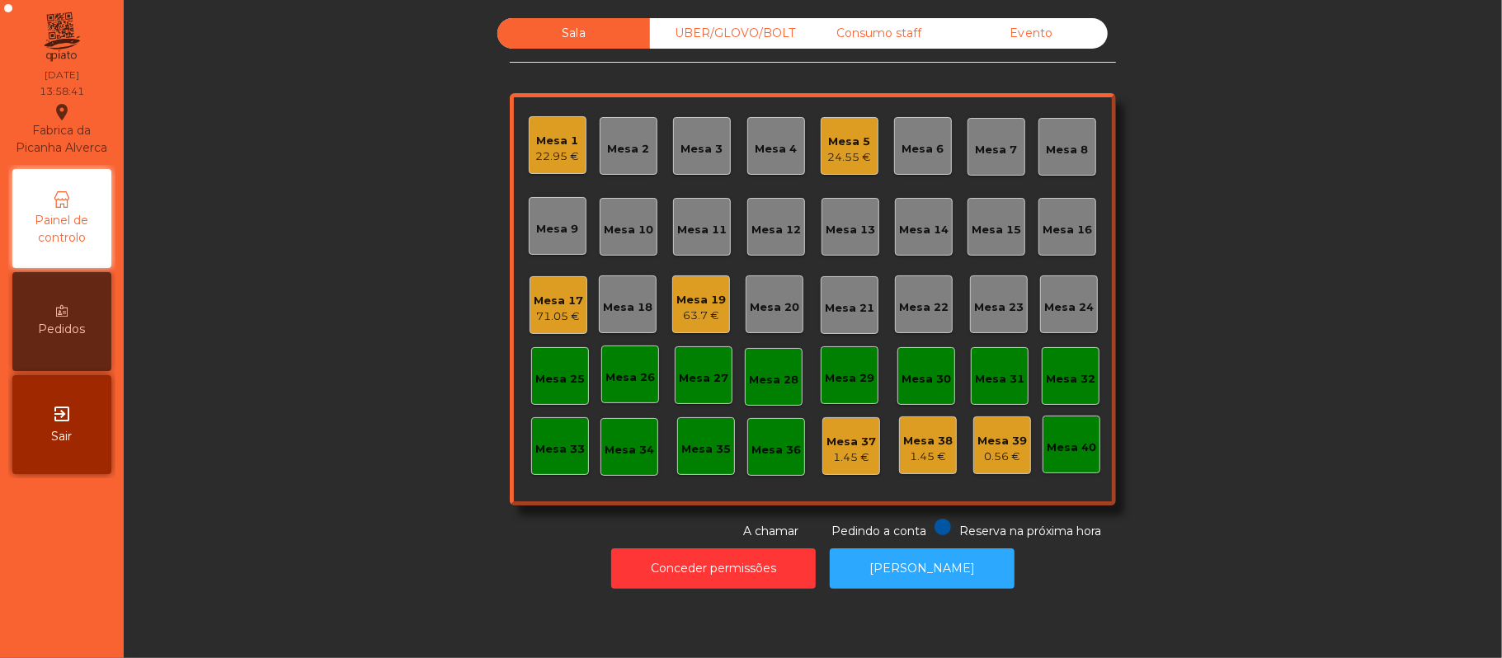
click at [854, 134] on div "Mesa 5" at bounding box center [850, 142] width 44 height 16
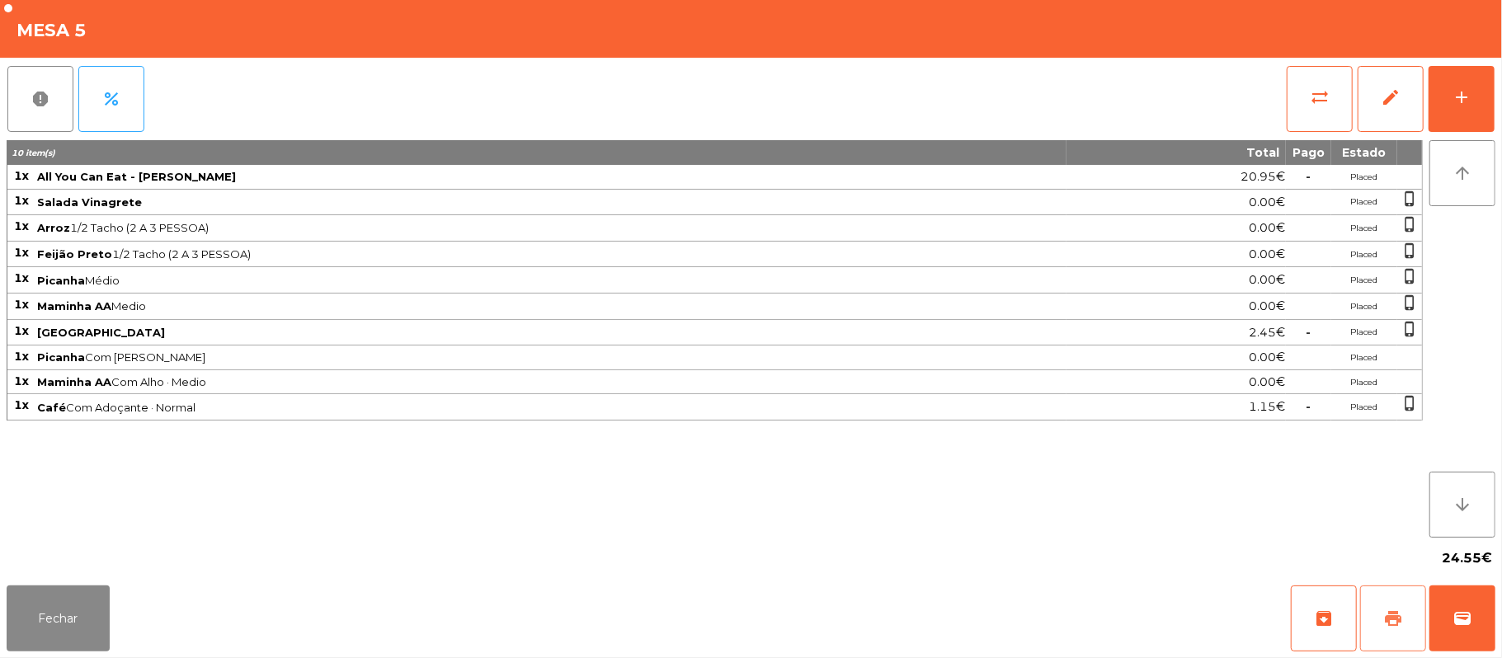
click at [1380, 617] on button "print" at bounding box center [1393, 619] width 66 height 66
click at [49, 614] on button "Fechar" at bounding box center [58, 619] width 103 height 66
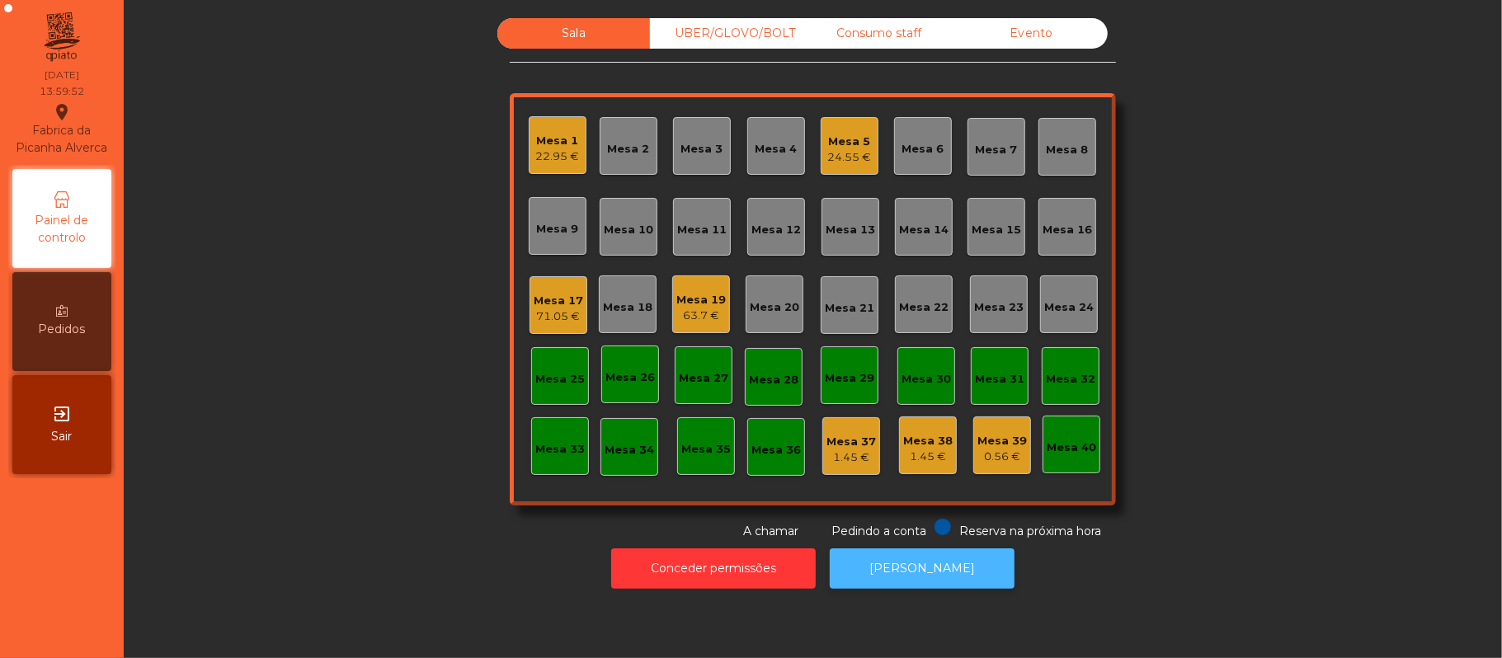
click at [904, 582] on button "[PERSON_NAME]" at bounding box center [922, 568] width 185 height 40
click at [838, 149] on div "24.55 €" at bounding box center [850, 157] width 44 height 16
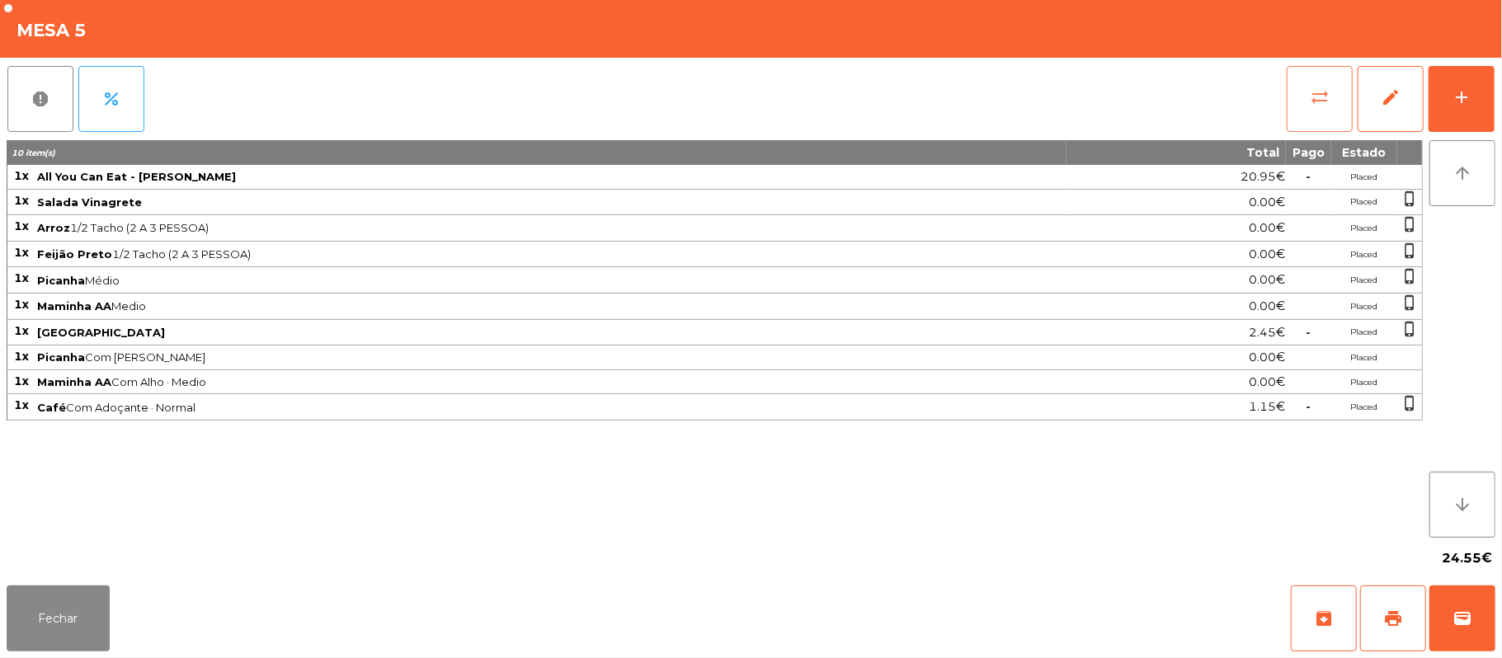
click at [1303, 112] on button "sync_alt" at bounding box center [1320, 99] width 66 height 66
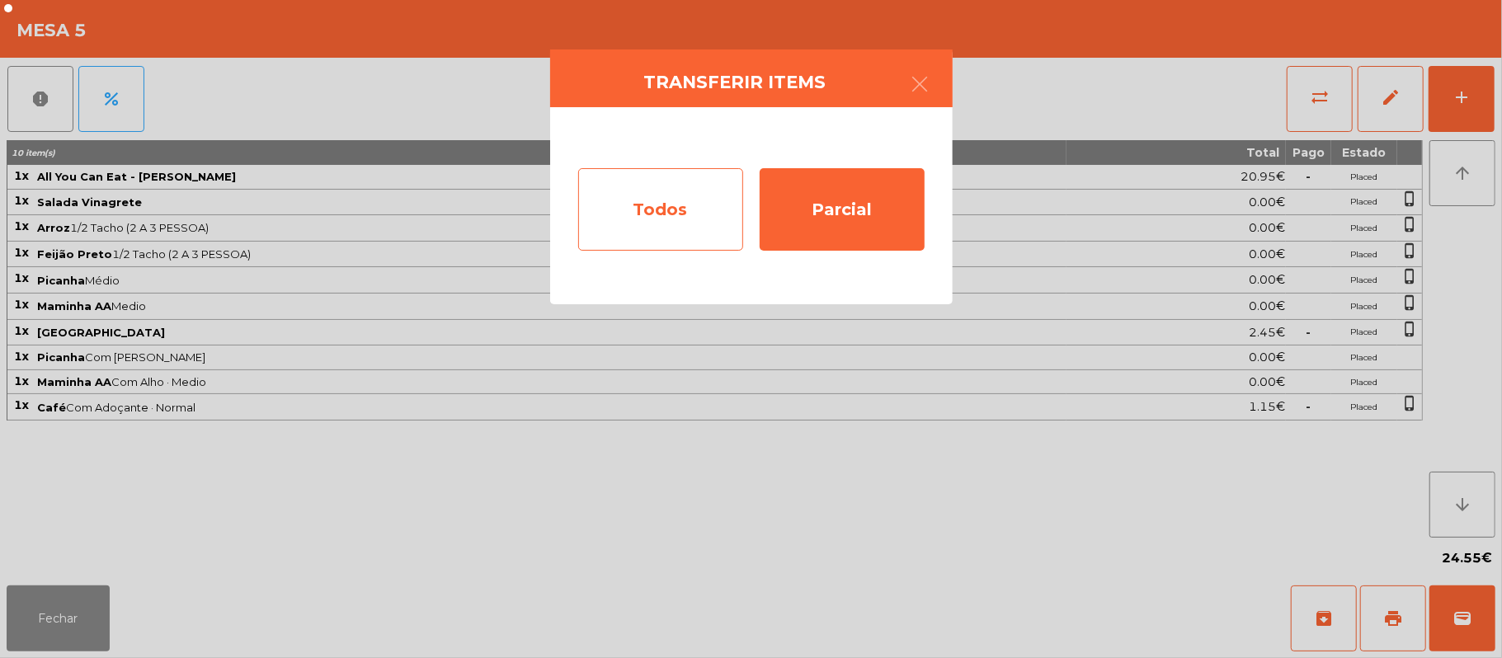
click at [651, 199] on div "Todos" at bounding box center [660, 209] width 165 height 82
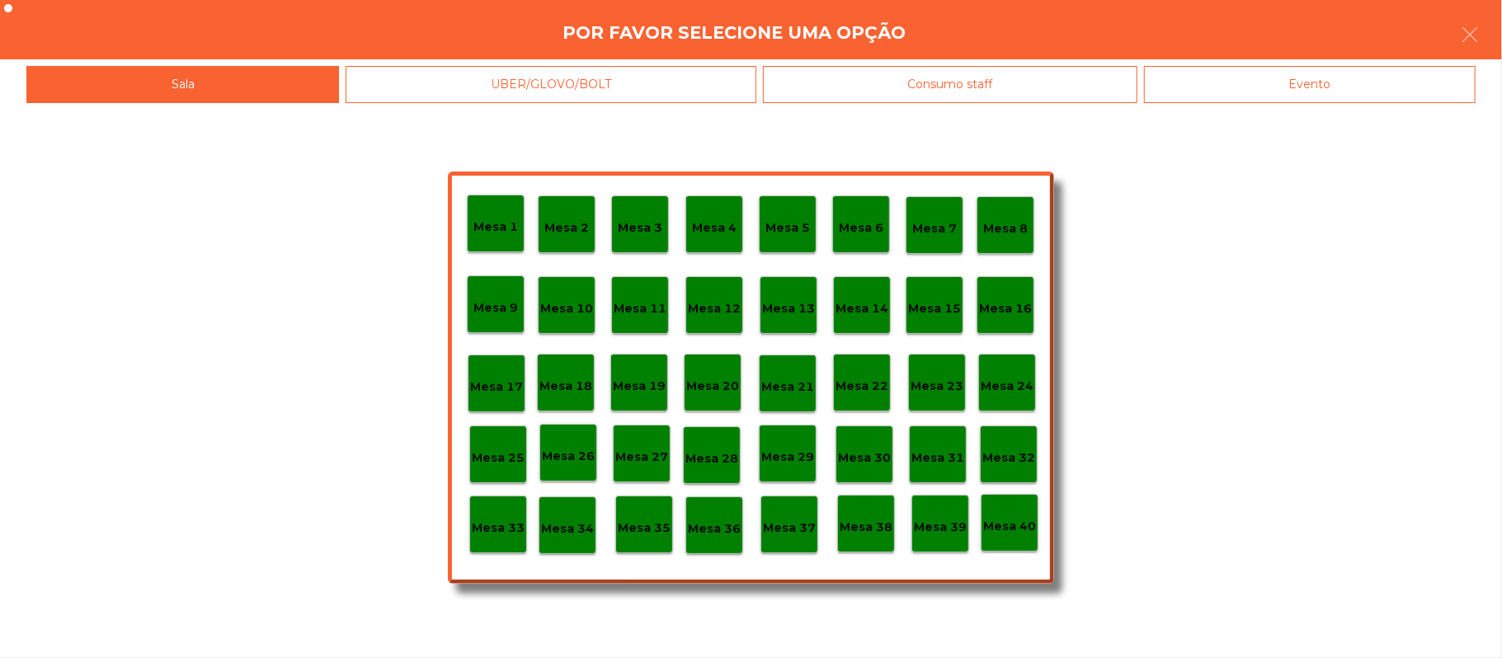
click at [1356, 83] on div "Evento" at bounding box center [1310, 84] width 332 height 37
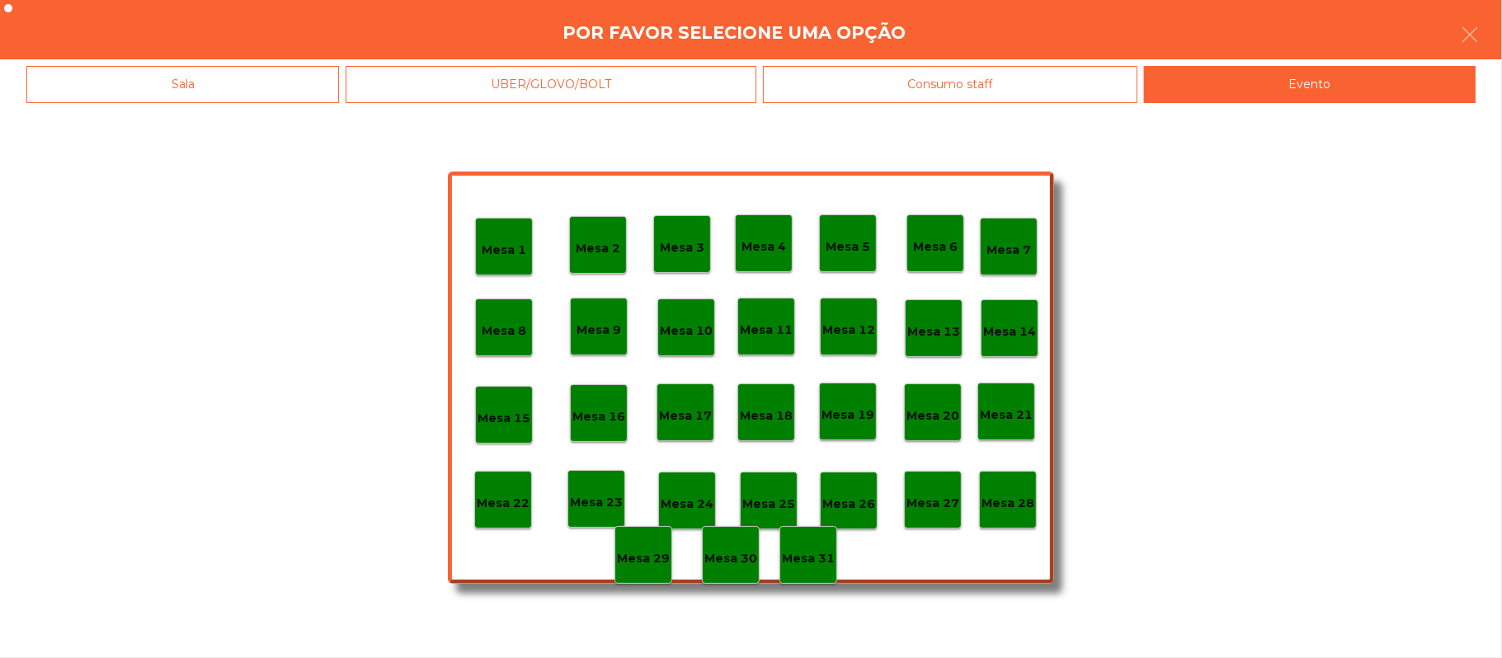
click at [1006, 519] on div "Mesa 28" at bounding box center [1008, 500] width 58 height 58
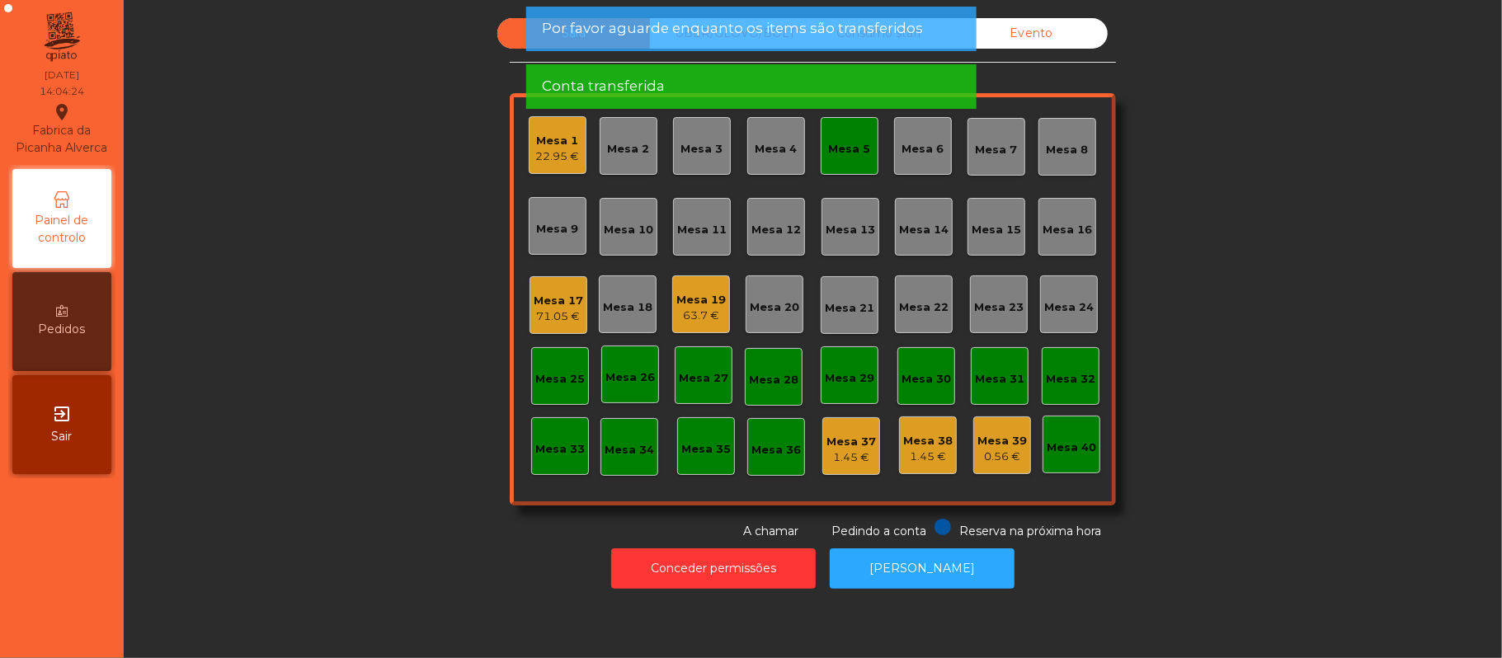
click at [831, 156] on div "Mesa 5" at bounding box center [850, 149] width 42 height 16
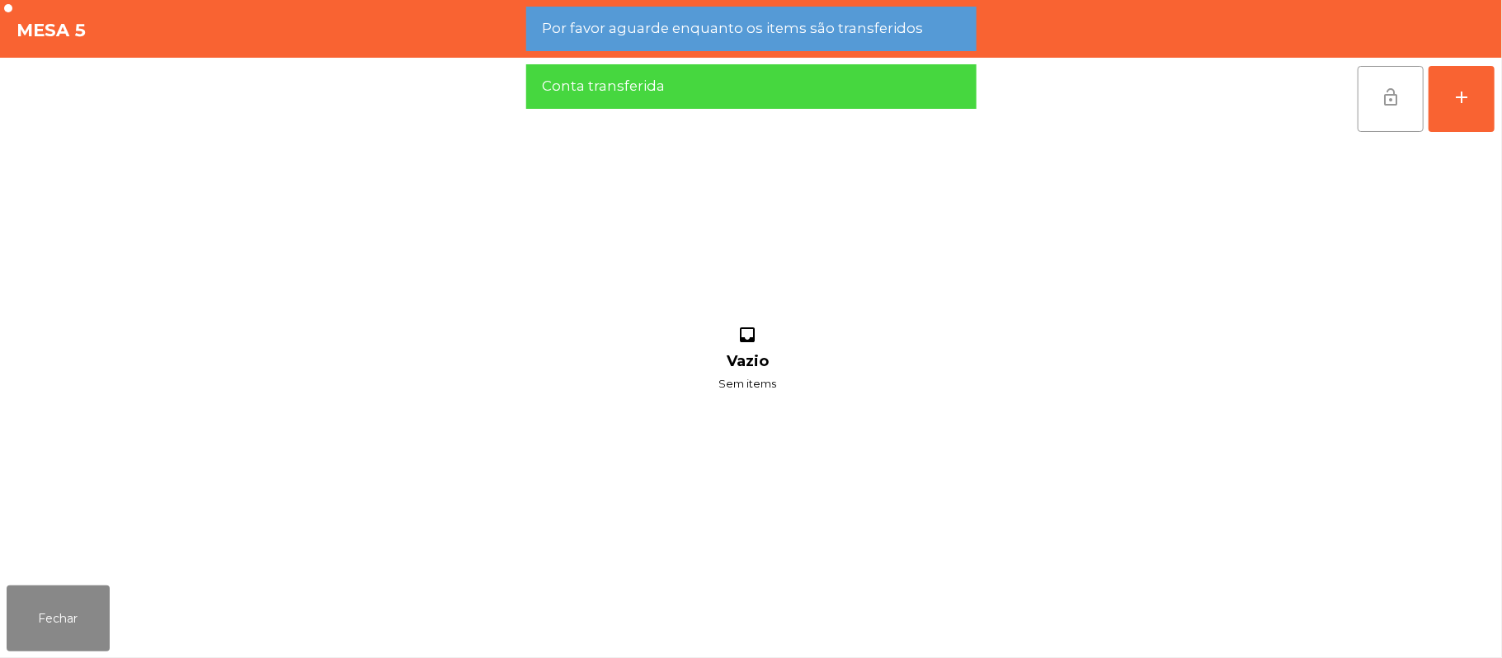
click at [1387, 101] on span "lock_open" at bounding box center [1391, 97] width 20 height 20
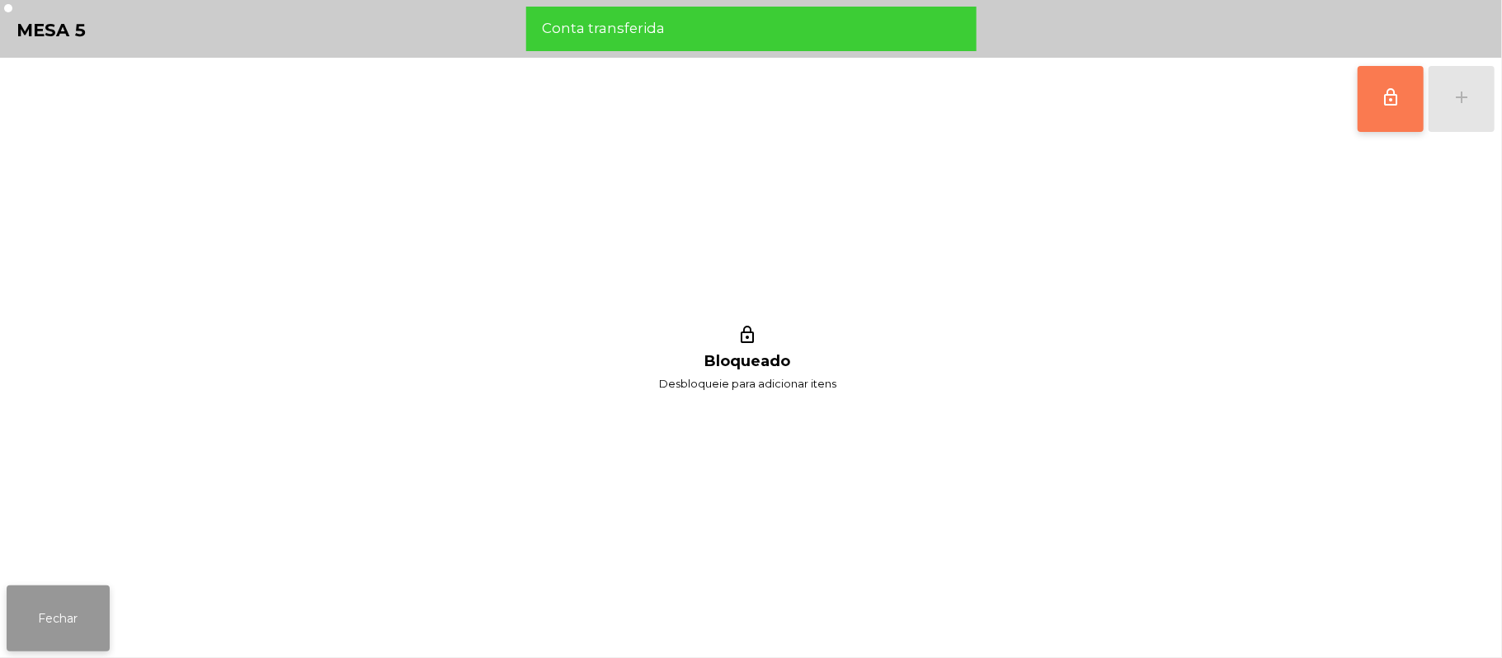
click at [57, 591] on button "Fechar" at bounding box center [58, 619] width 103 height 66
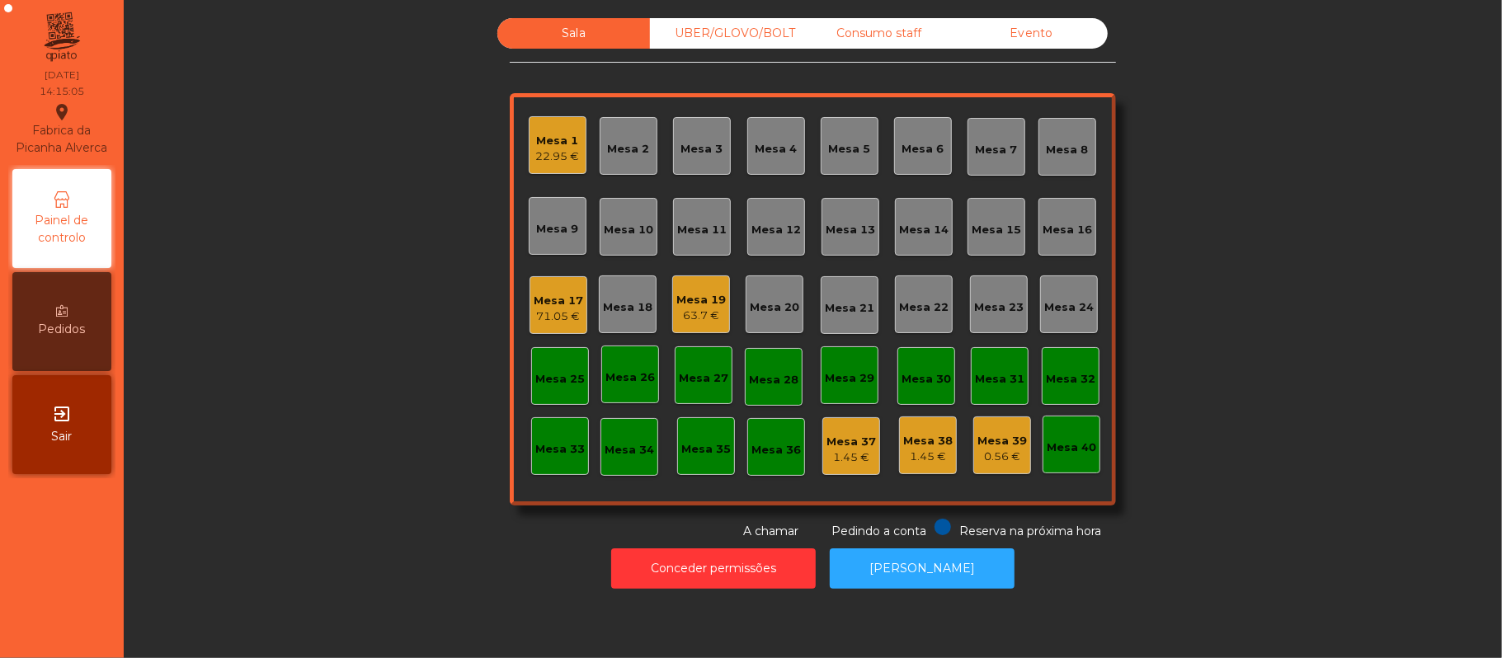
click at [539, 315] on div "71.05 €" at bounding box center [558, 316] width 49 height 16
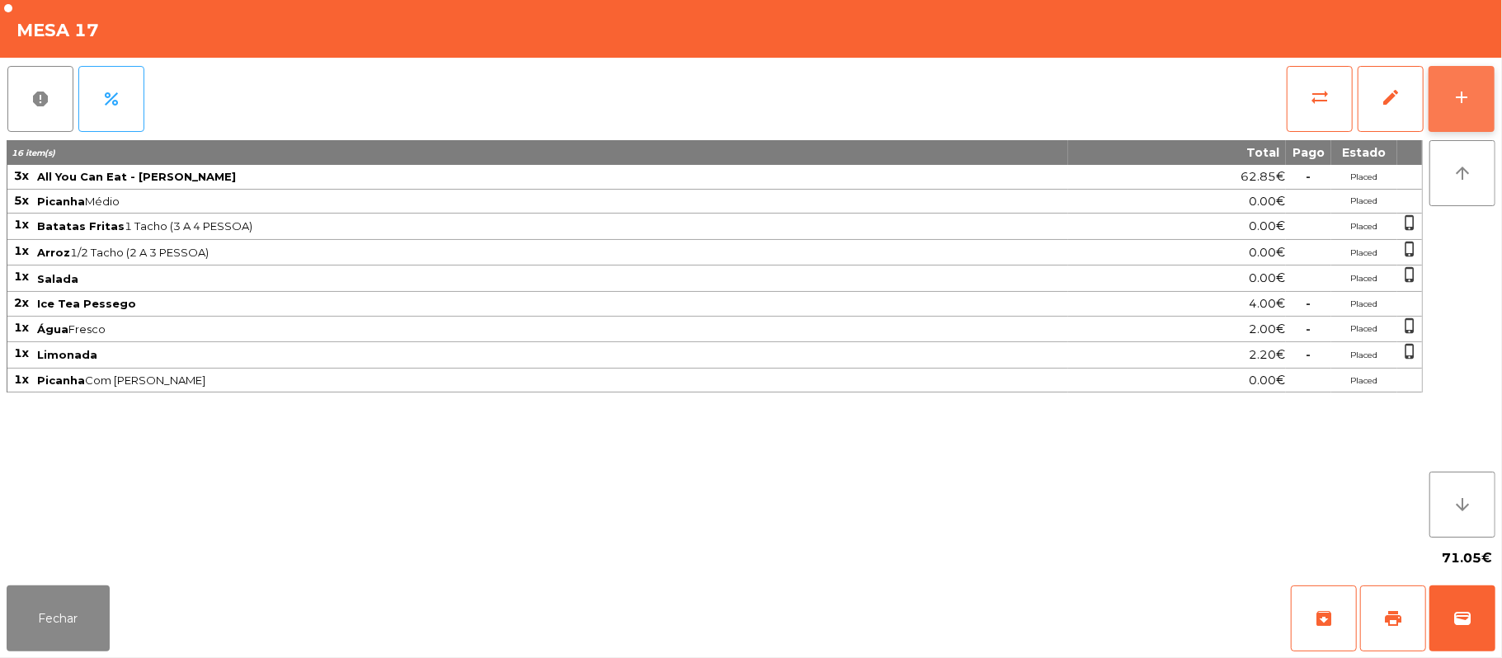
click at [1449, 111] on button "add" at bounding box center [1462, 99] width 66 height 66
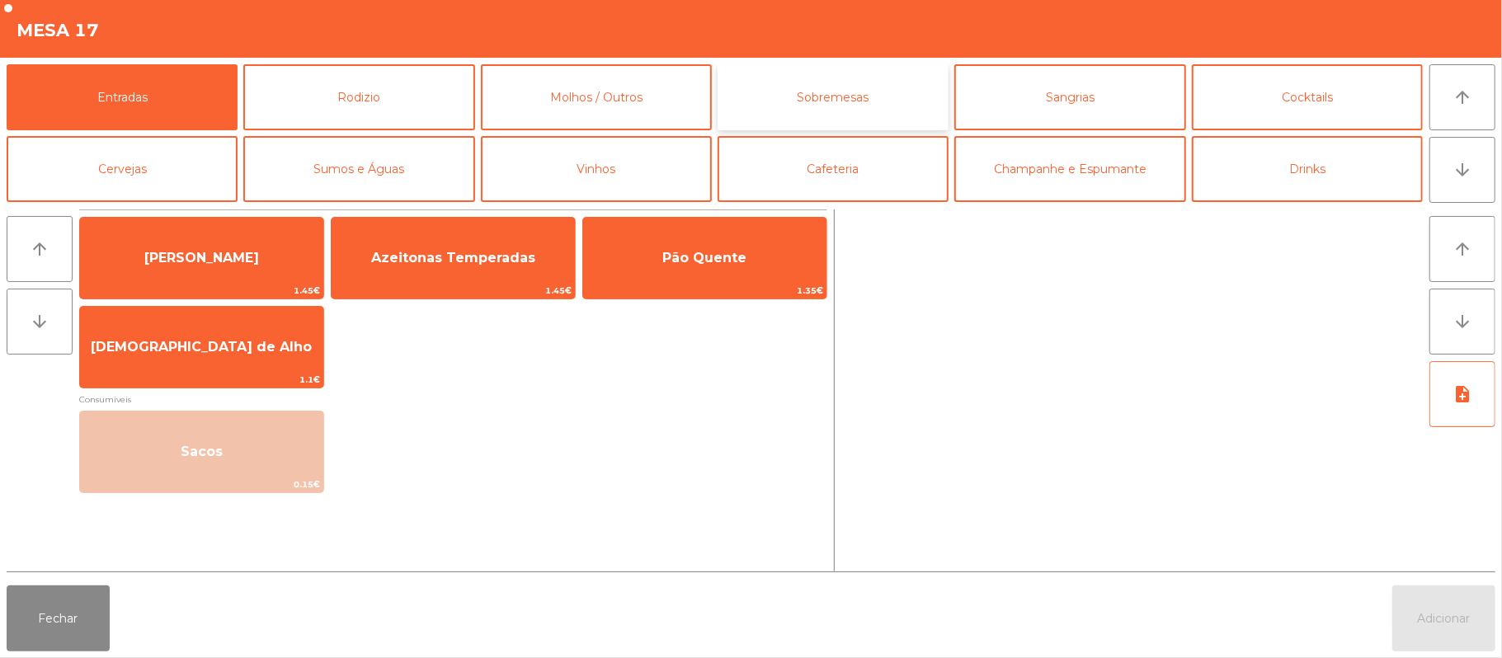
click at [829, 120] on button "Sobremesas" at bounding box center [833, 97] width 231 height 66
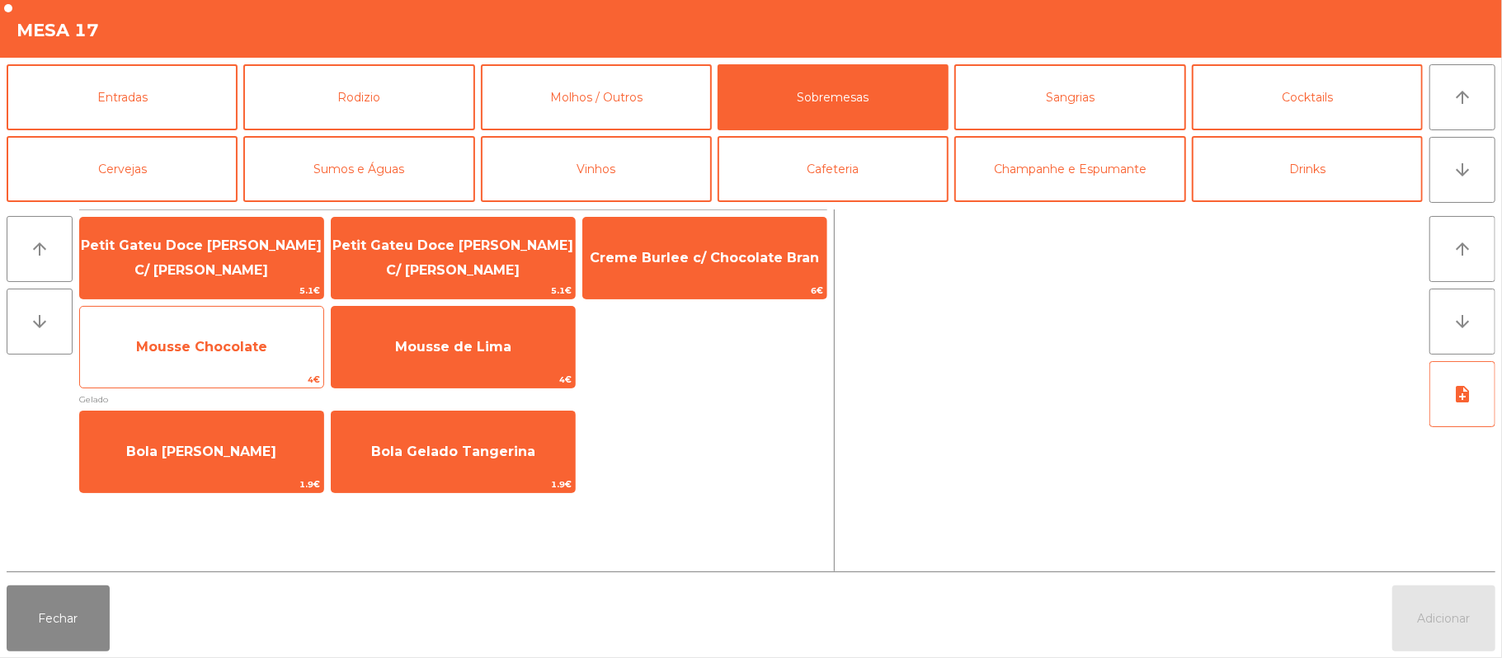
click at [238, 368] on span "Mousse Chocolate" at bounding box center [201, 347] width 243 height 45
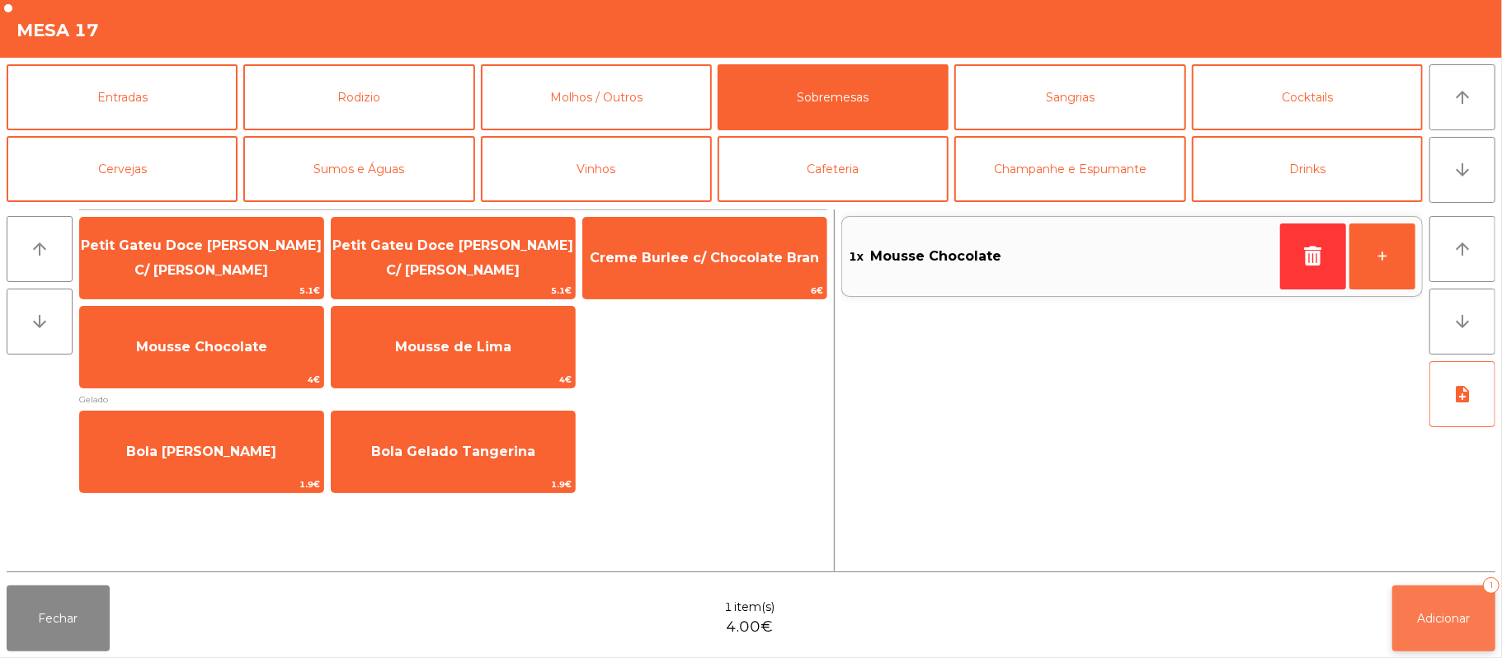
click at [1456, 643] on button "Adicionar 1" at bounding box center [1443, 619] width 103 height 66
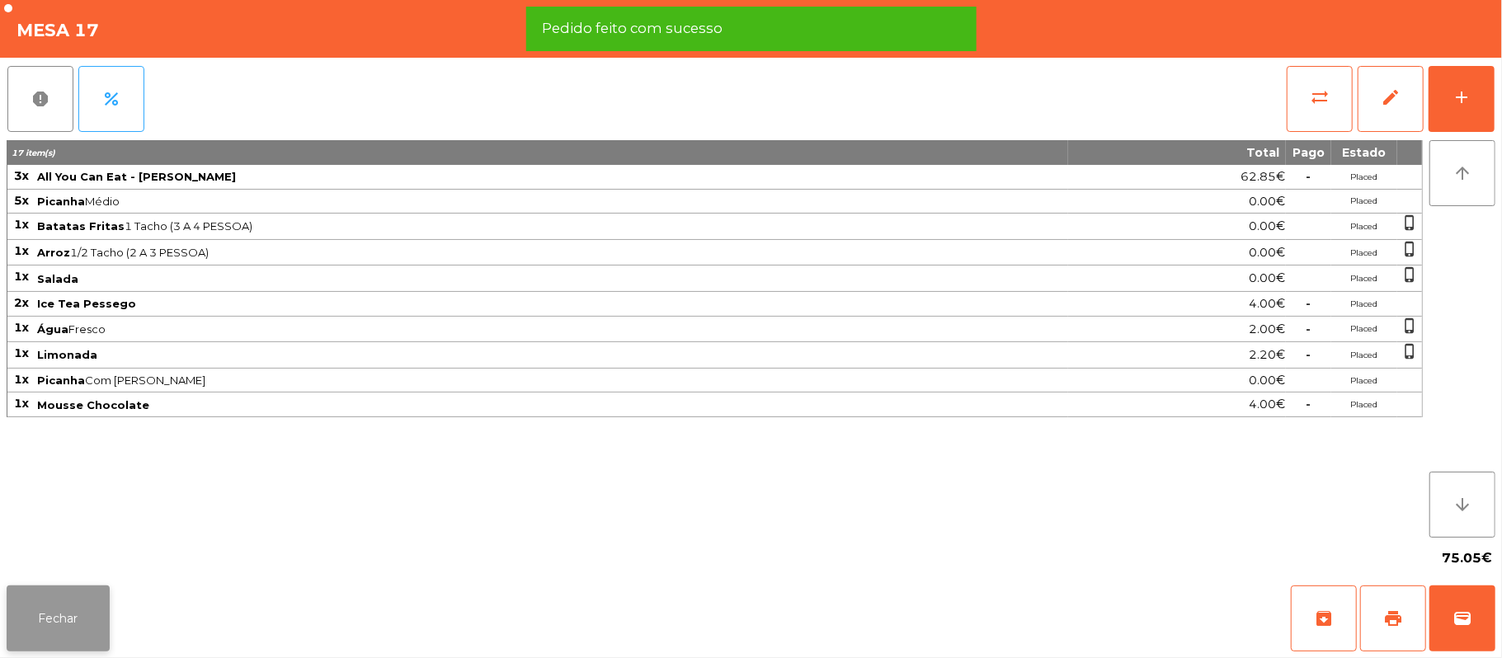
click at [37, 622] on button "Fechar" at bounding box center [58, 619] width 103 height 66
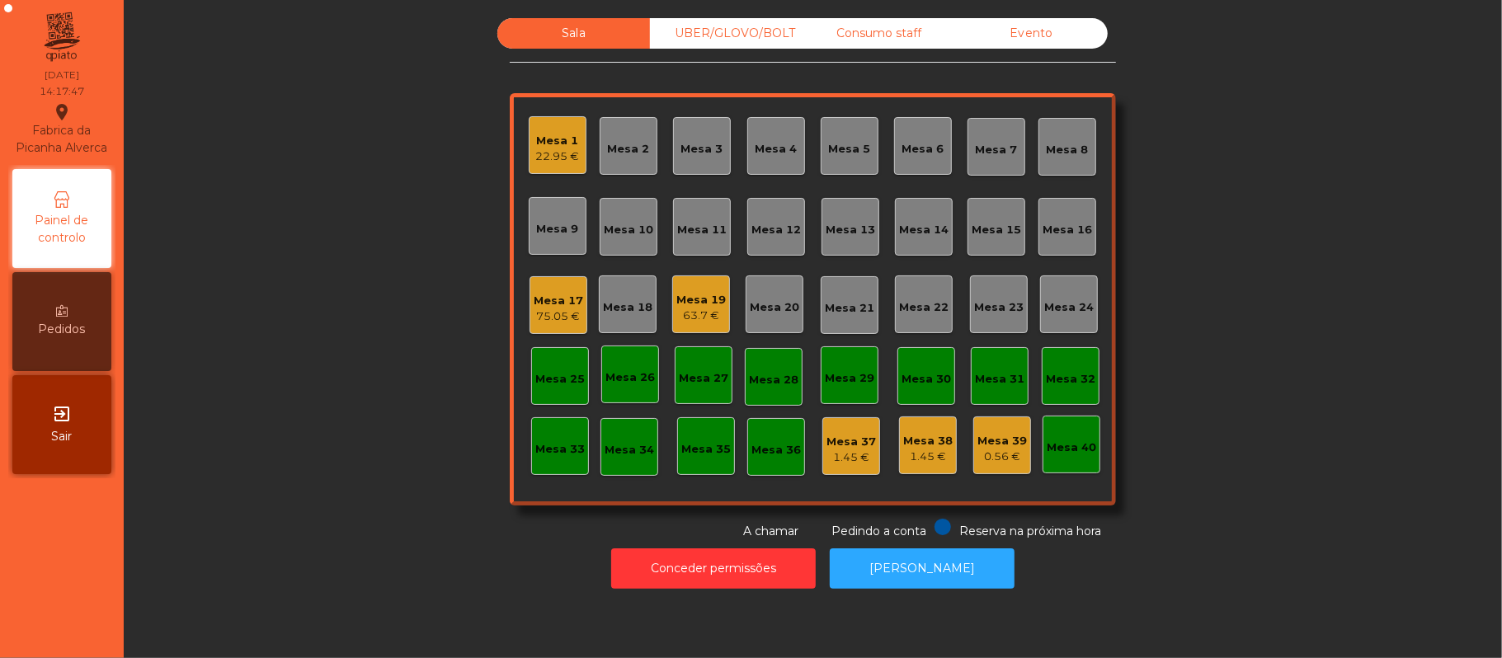
click at [687, 295] on div "Mesa 19" at bounding box center [700, 300] width 49 height 16
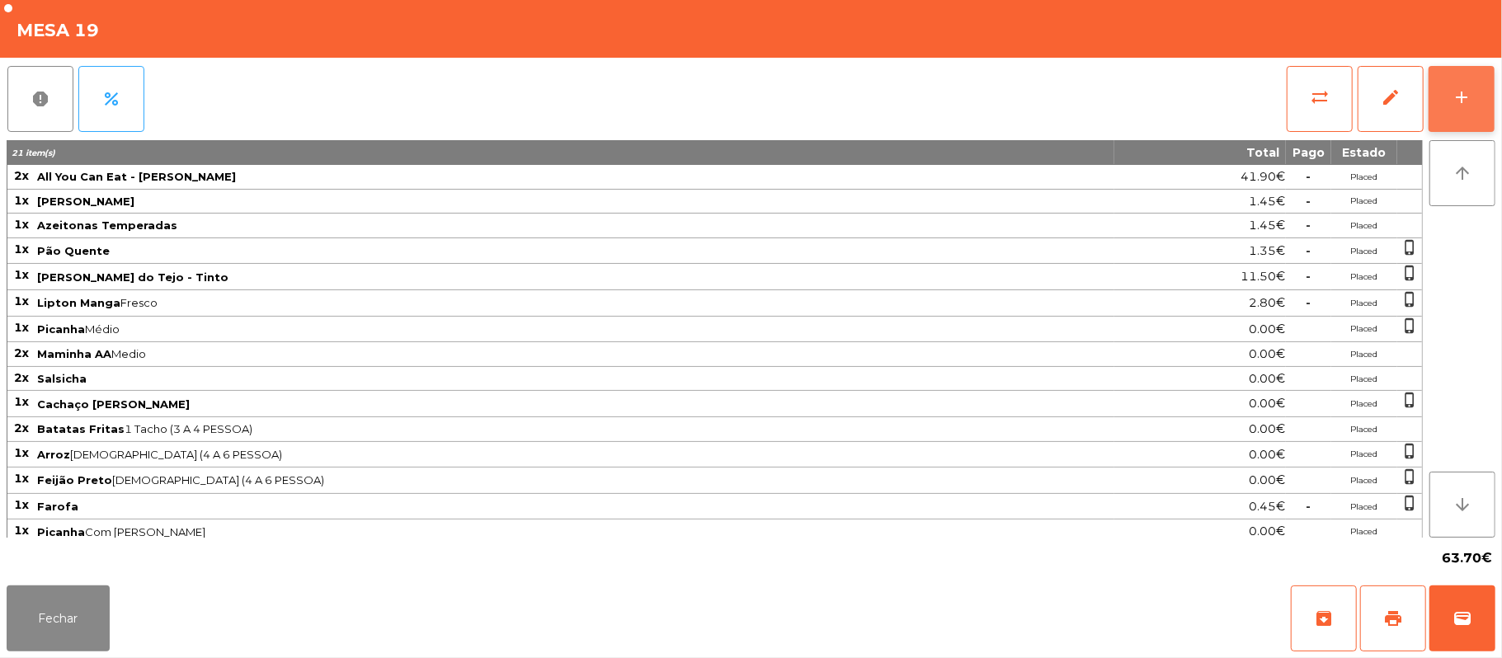
click at [1455, 104] on div "add" at bounding box center [1462, 97] width 20 height 20
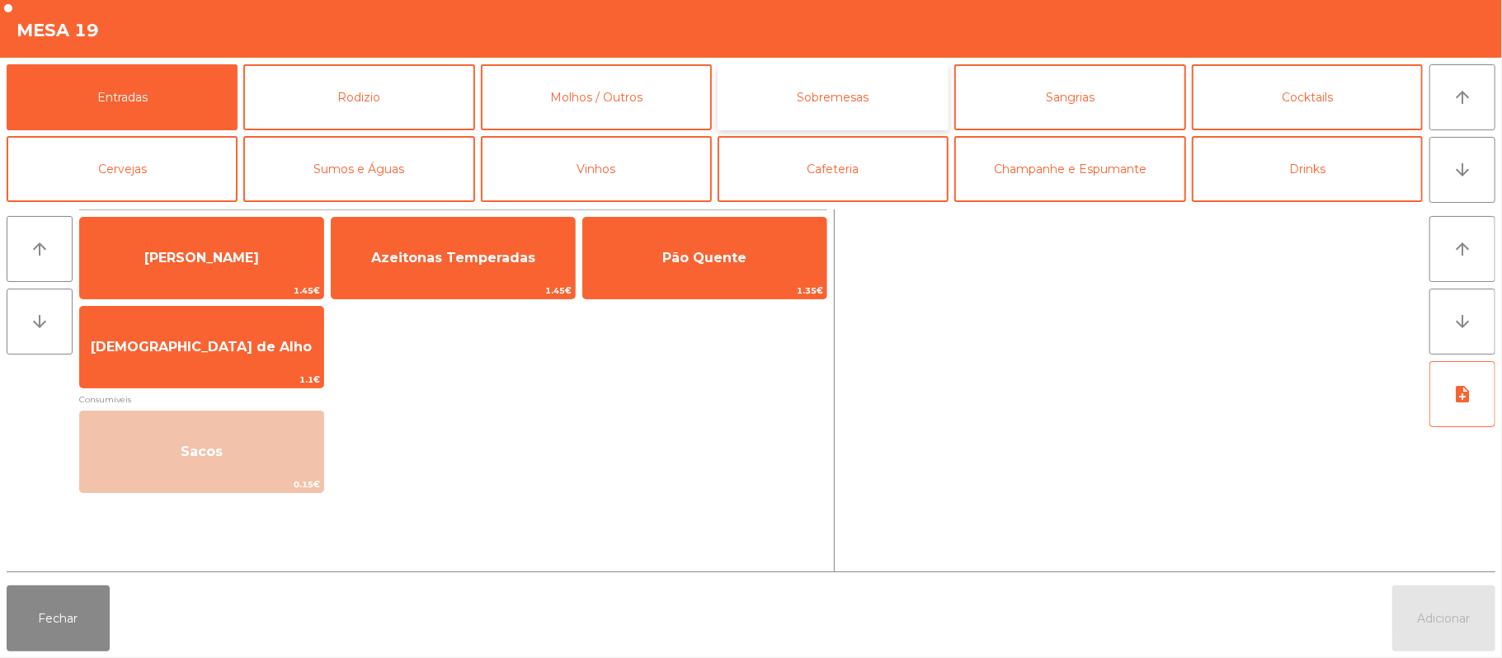
click at [809, 92] on button "Sobremesas" at bounding box center [833, 97] width 231 height 66
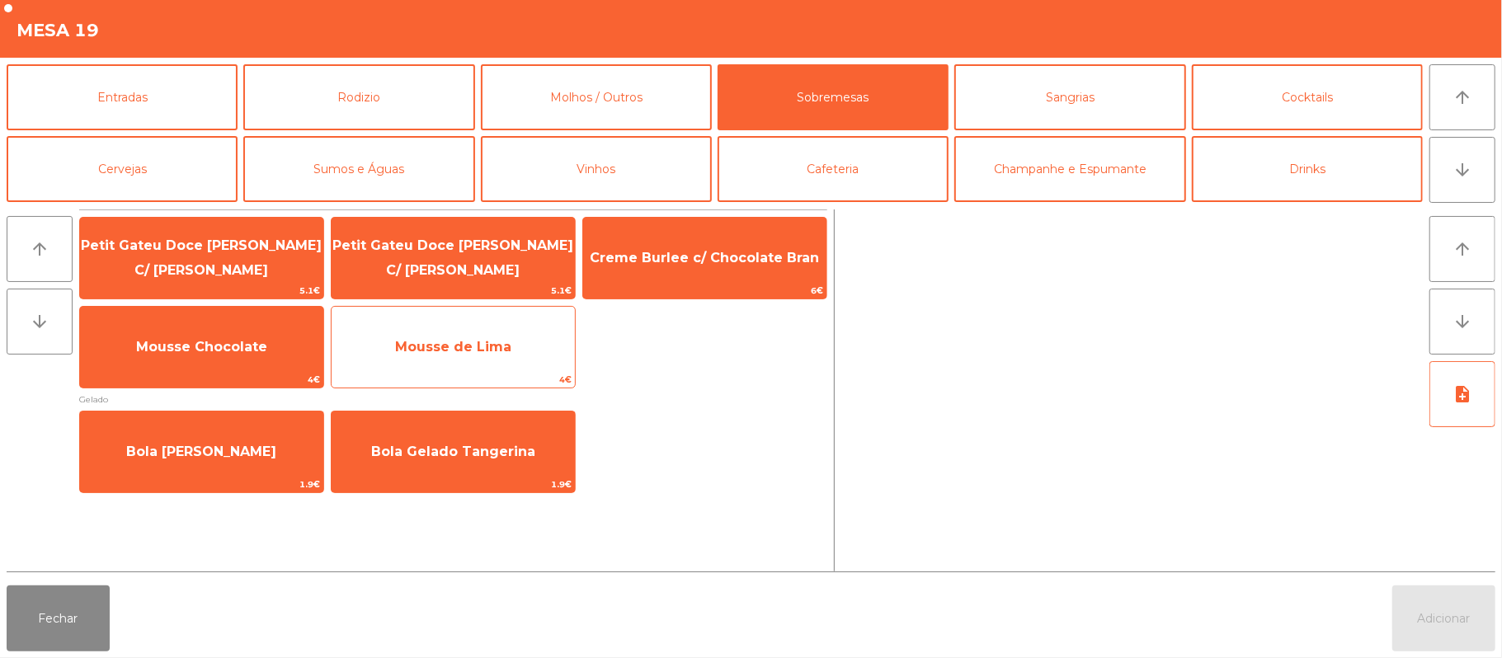
click at [426, 344] on span "Mousse de Lima" at bounding box center [453, 347] width 116 height 16
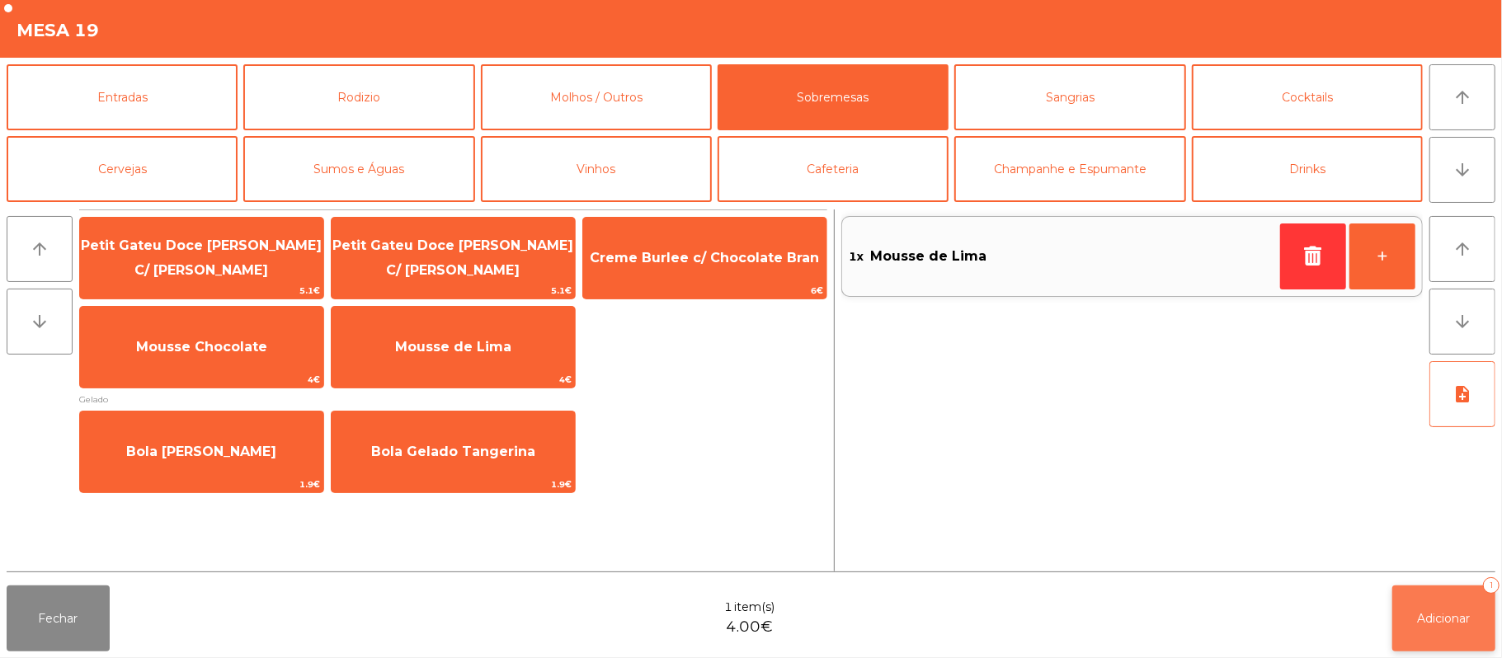
click at [1458, 621] on span "Adicionar" at bounding box center [1444, 618] width 53 height 15
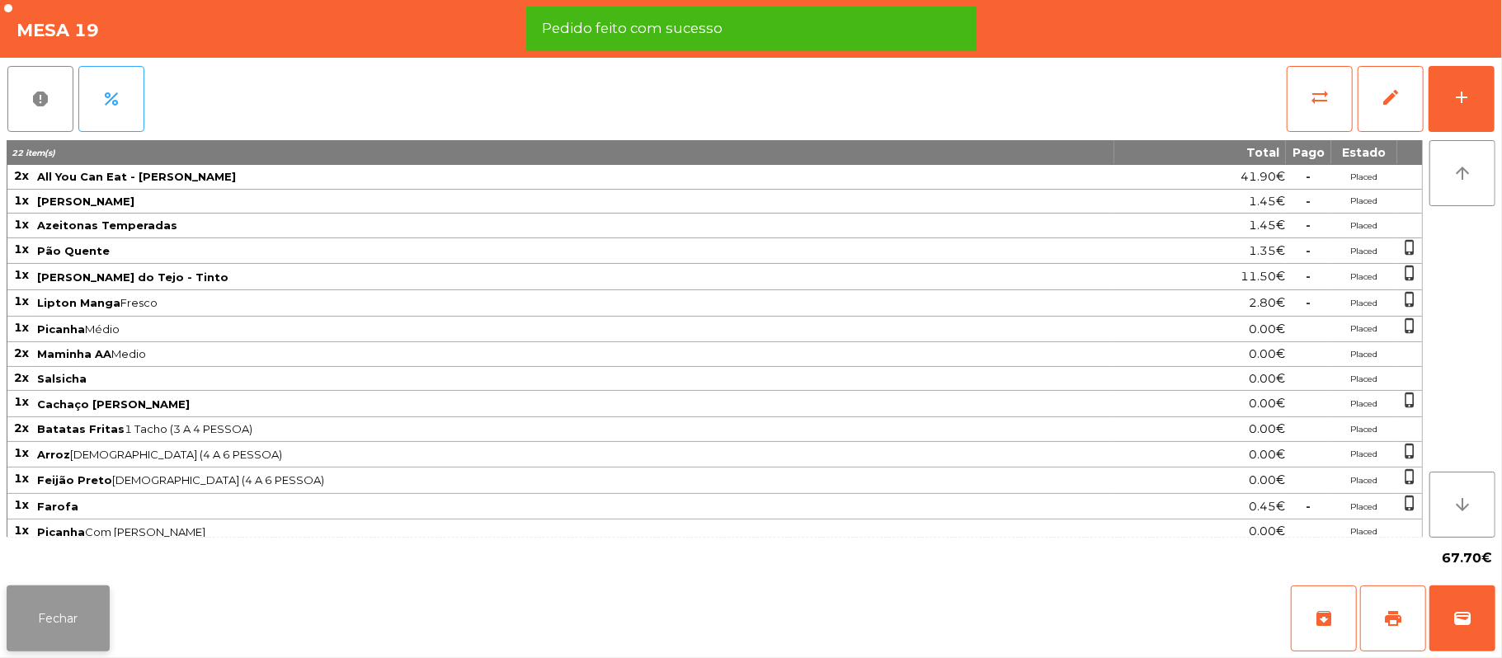
click at [58, 604] on button "Fechar" at bounding box center [58, 619] width 103 height 66
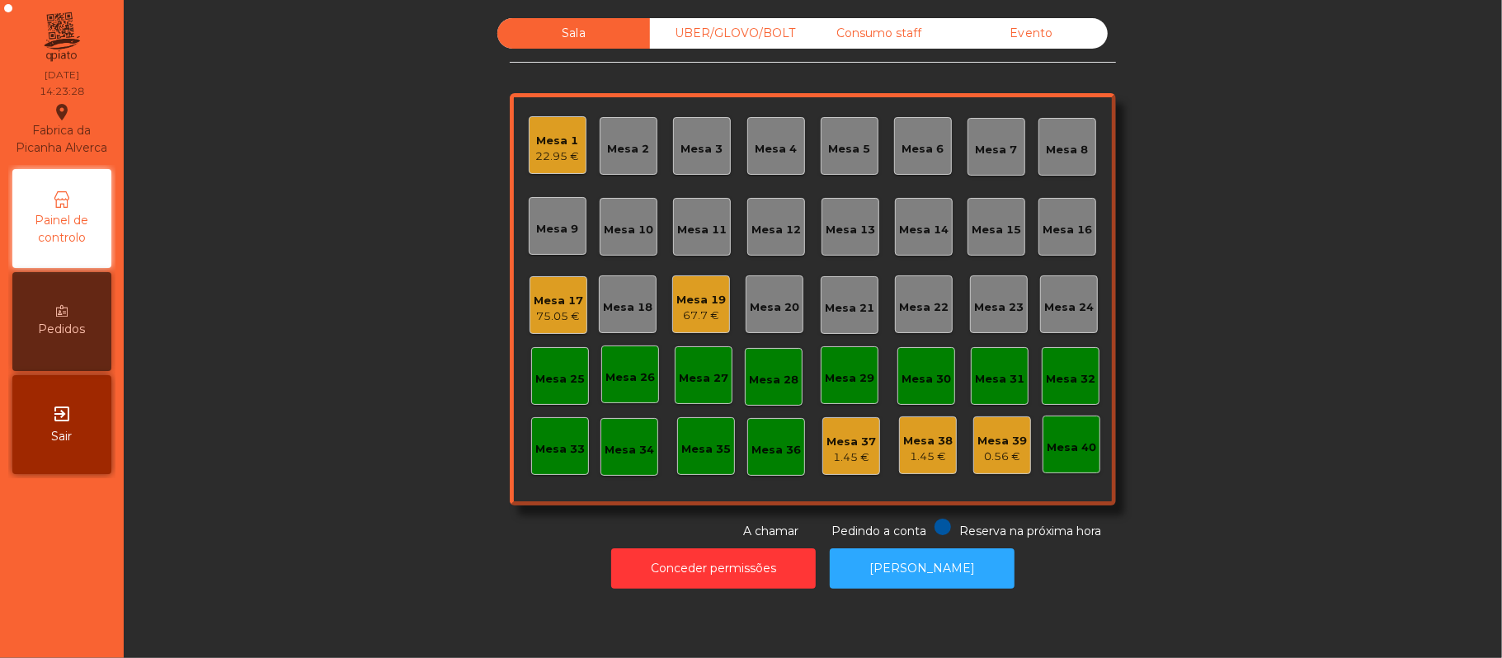
click at [562, 310] on div "75.05 €" at bounding box center [558, 316] width 49 height 16
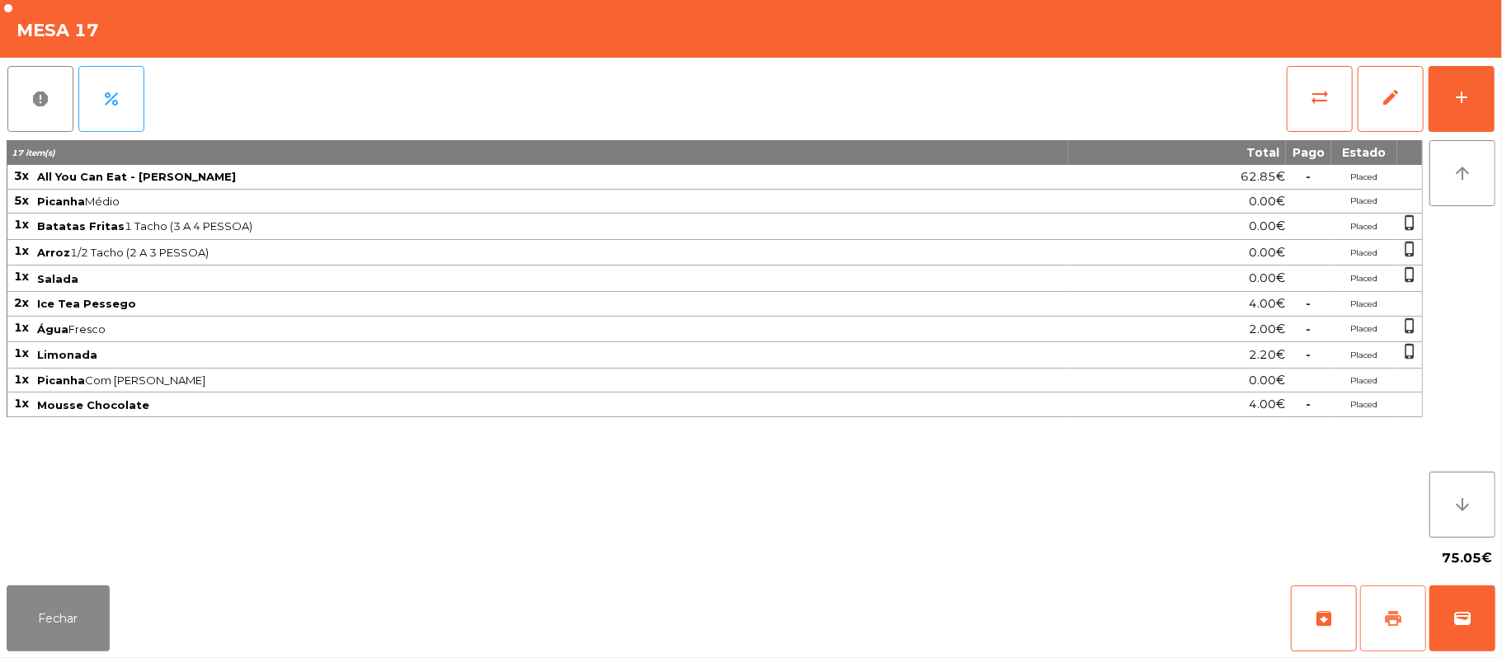
click at [1381, 621] on button "print" at bounding box center [1393, 619] width 66 height 66
click at [1452, 621] on span "wallet" at bounding box center [1462, 619] width 20 height 20
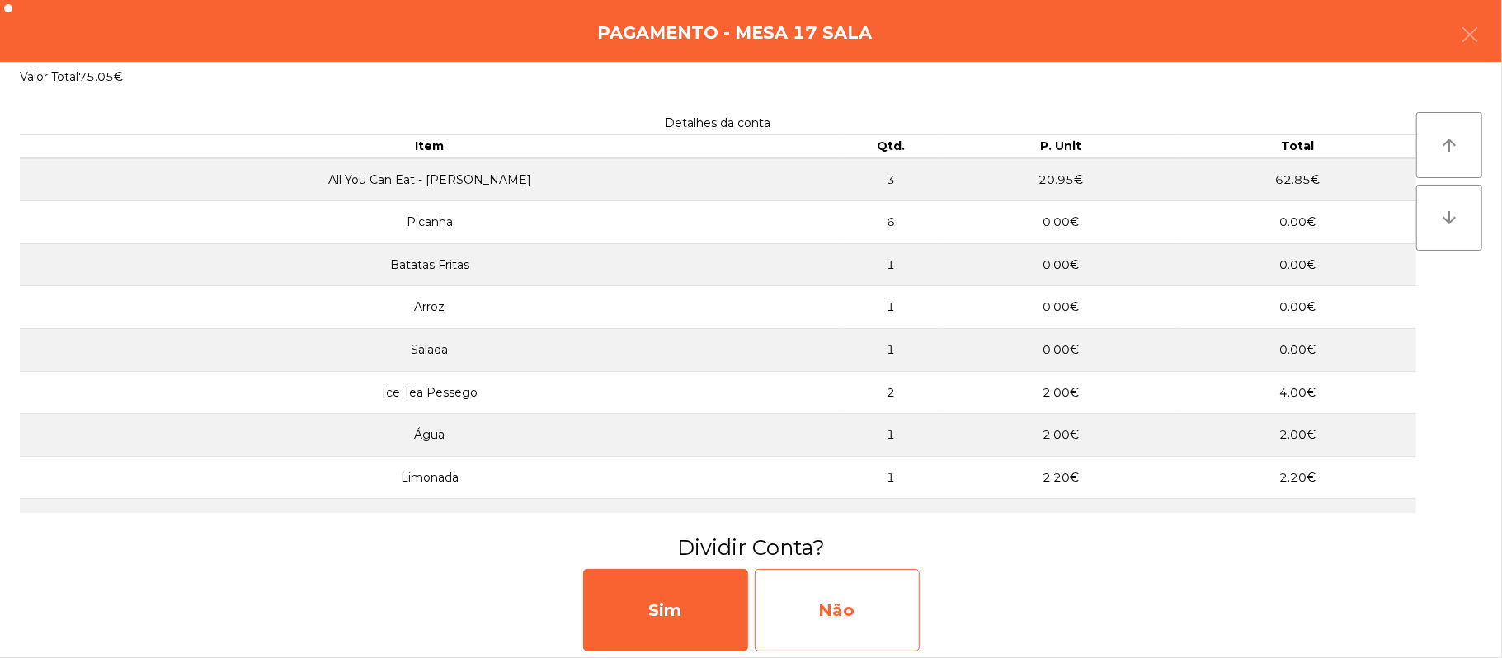
click at [864, 617] on div "Não" at bounding box center [837, 610] width 165 height 82
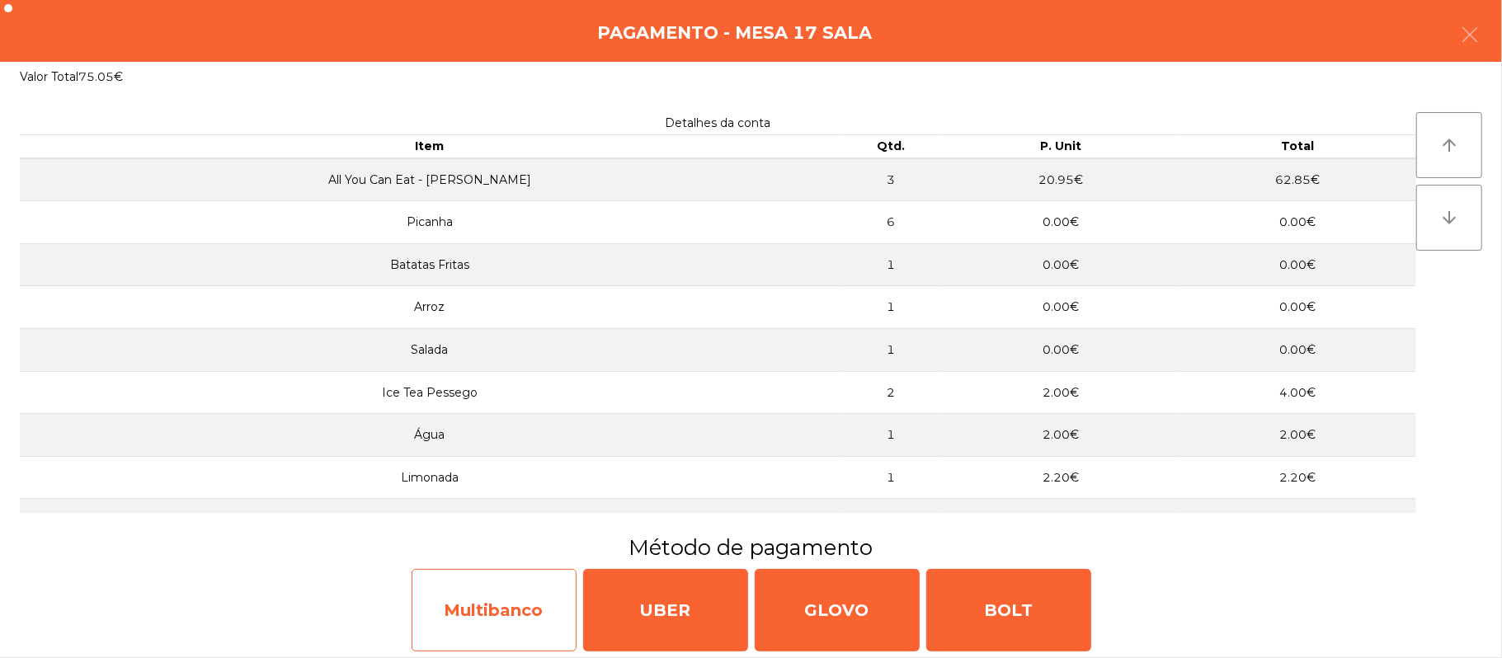
click at [531, 599] on div "Multibanco" at bounding box center [494, 610] width 165 height 82
select select "**"
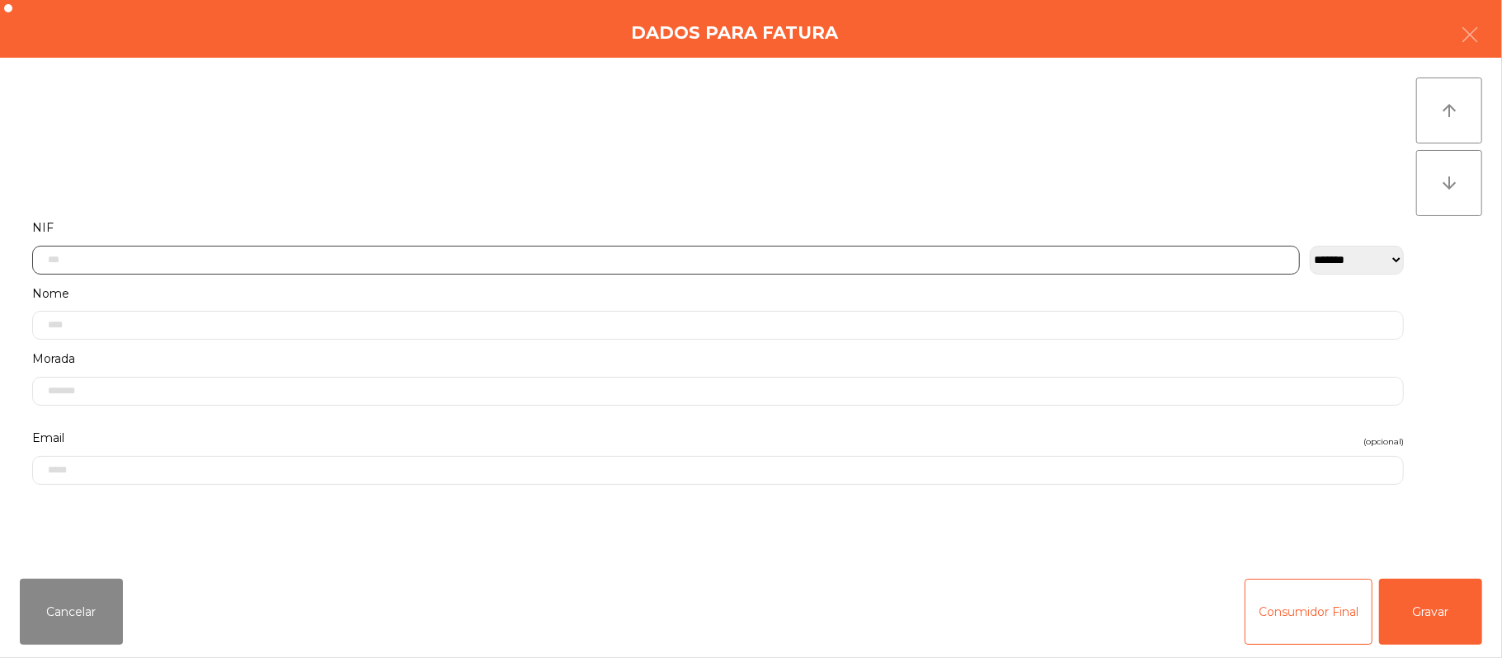
click at [158, 259] on input "text" at bounding box center [666, 260] width 1268 height 29
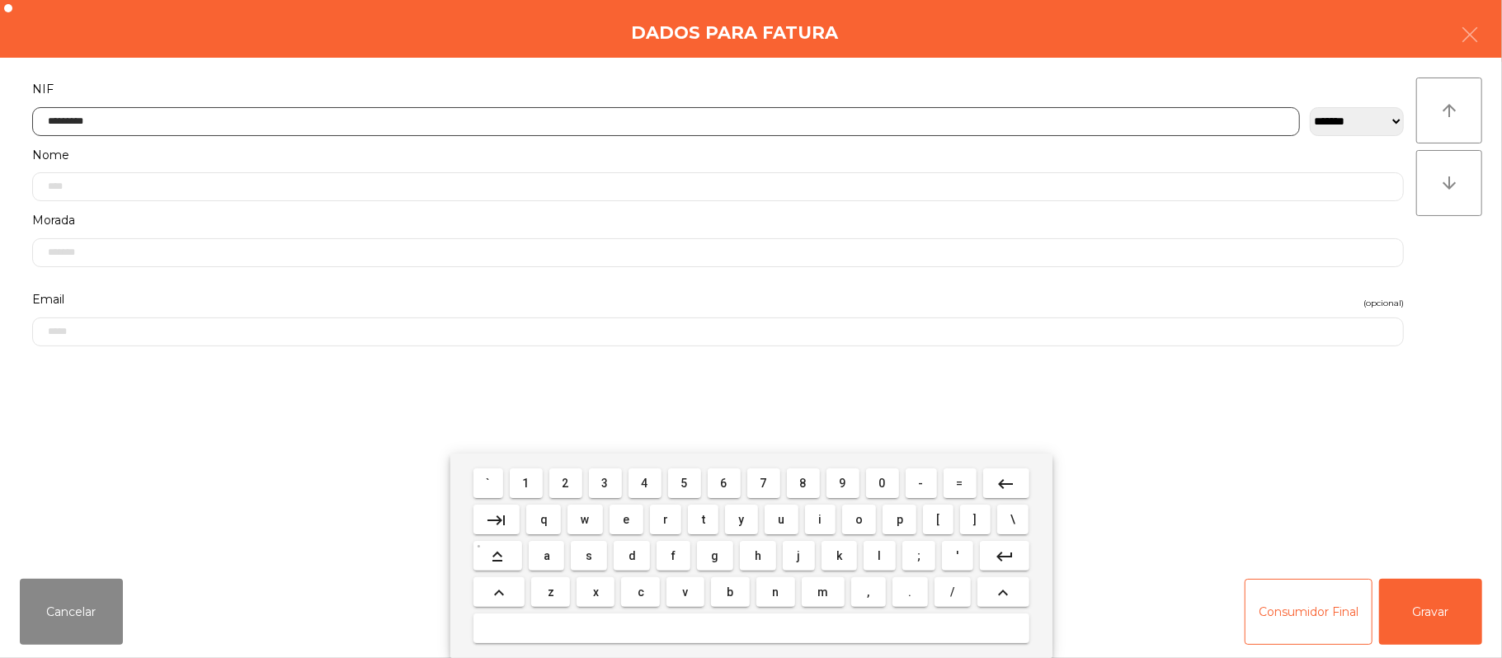
type input "*********"
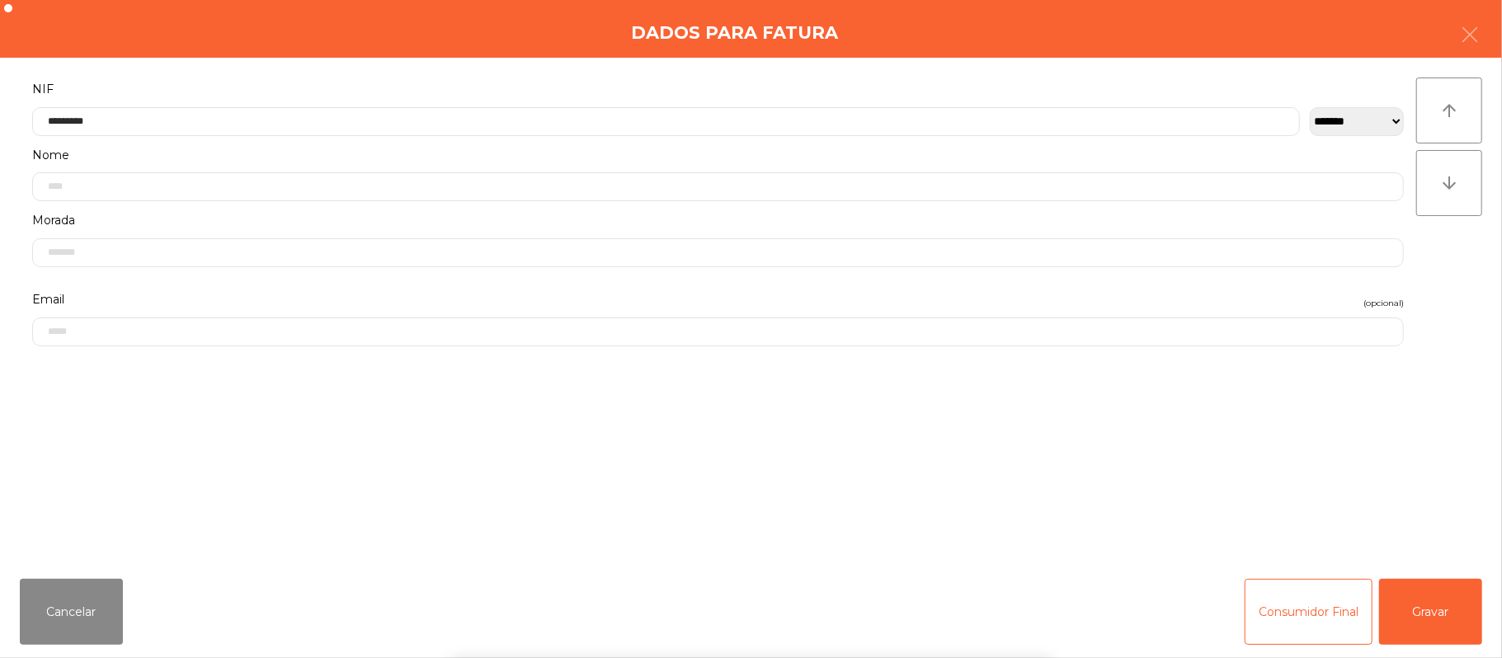
click at [1442, 618] on div "` 1 2 3 4 5 6 7 8 9 0 - = keyboard_backspace keyboard_tab q w e r t y u i o p […" at bounding box center [751, 556] width 1502 height 205
click at [1438, 611] on button "Gravar" at bounding box center [1430, 612] width 103 height 66
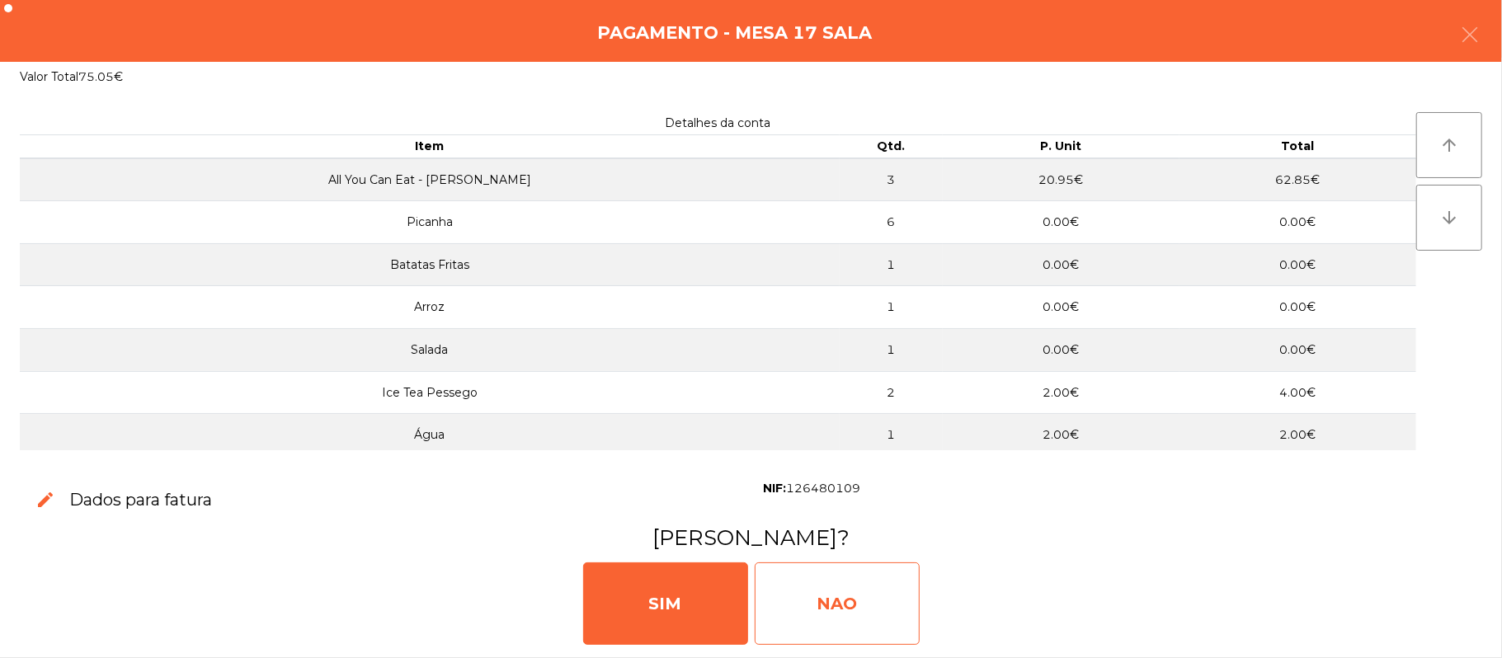
click at [855, 614] on div "NAO" at bounding box center [837, 604] width 165 height 82
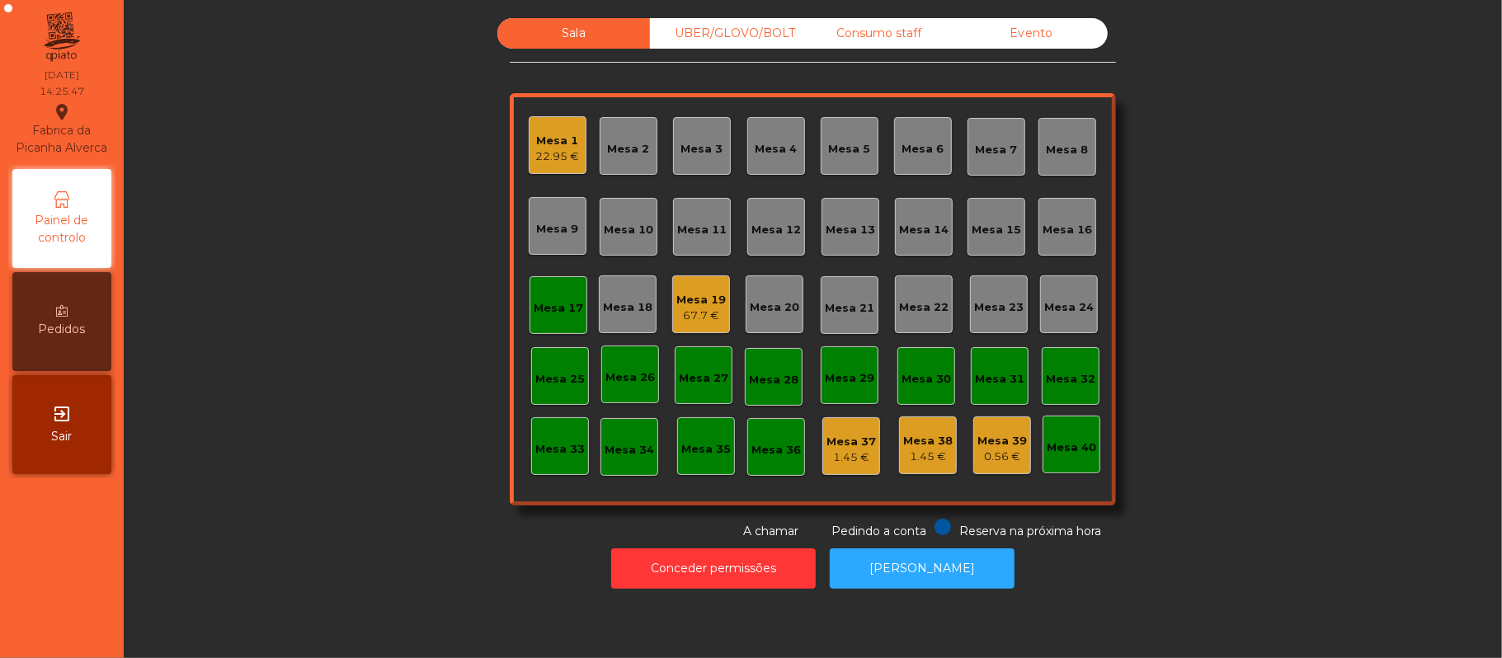
click at [567, 324] on div "Mesa 17" at bounding box center [559, 305] width 58 height 58
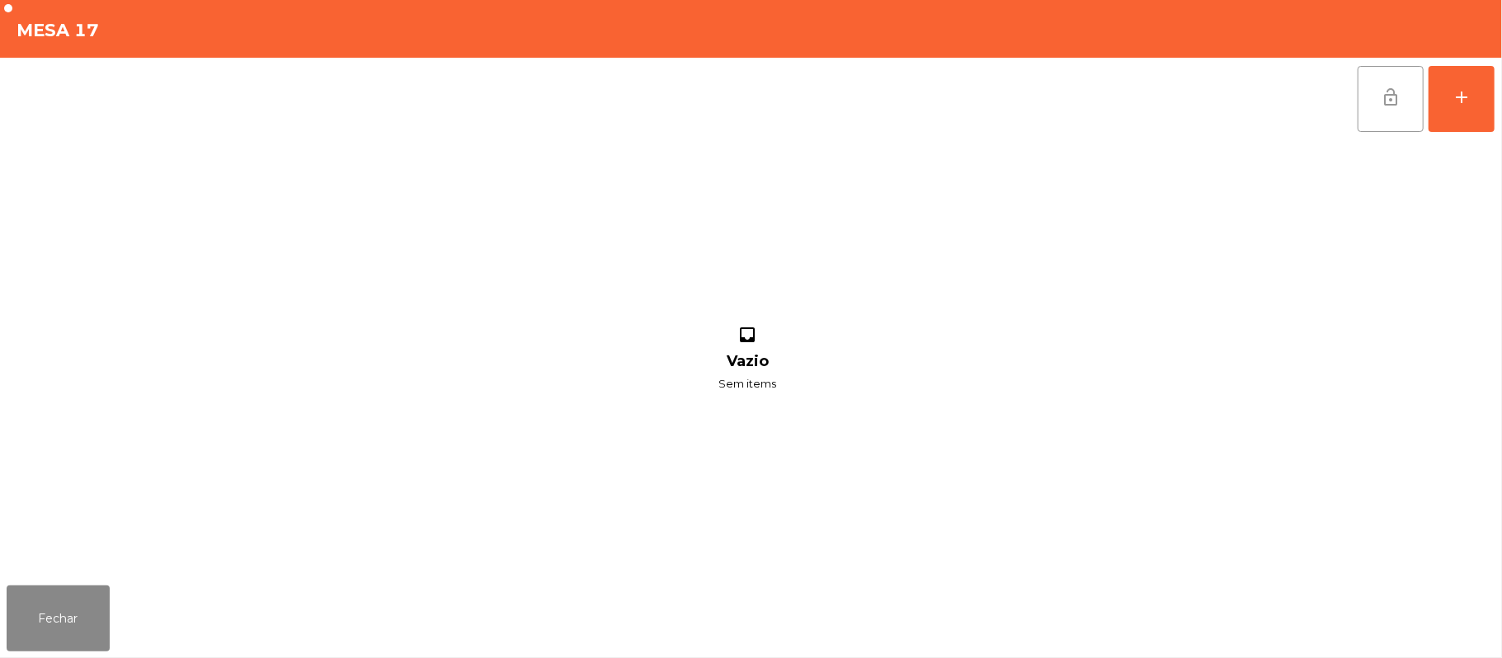
click at [1381, 115] on button "lock_open" at bounding box center [1391, 99] width 66 height 66
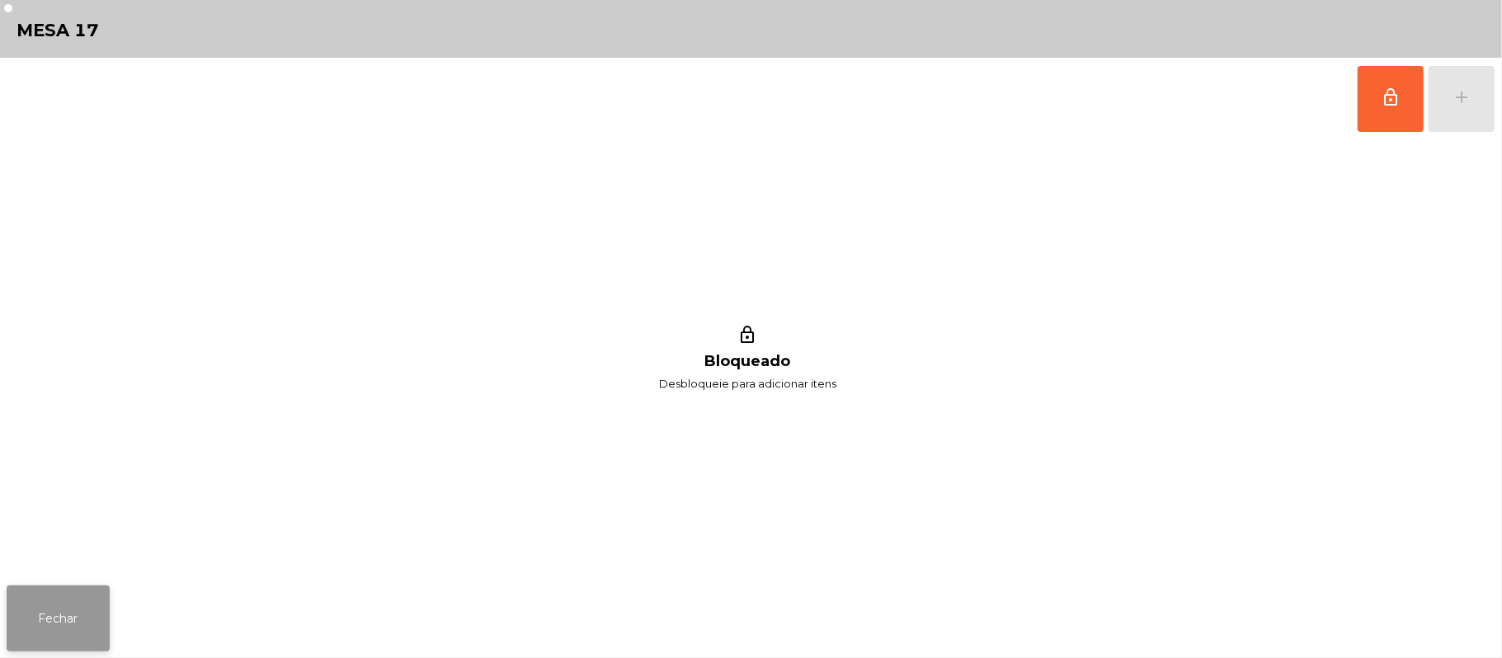
click at [16, 635] on button "Fechar" at bounding box center [58, 619] width 103 height 66
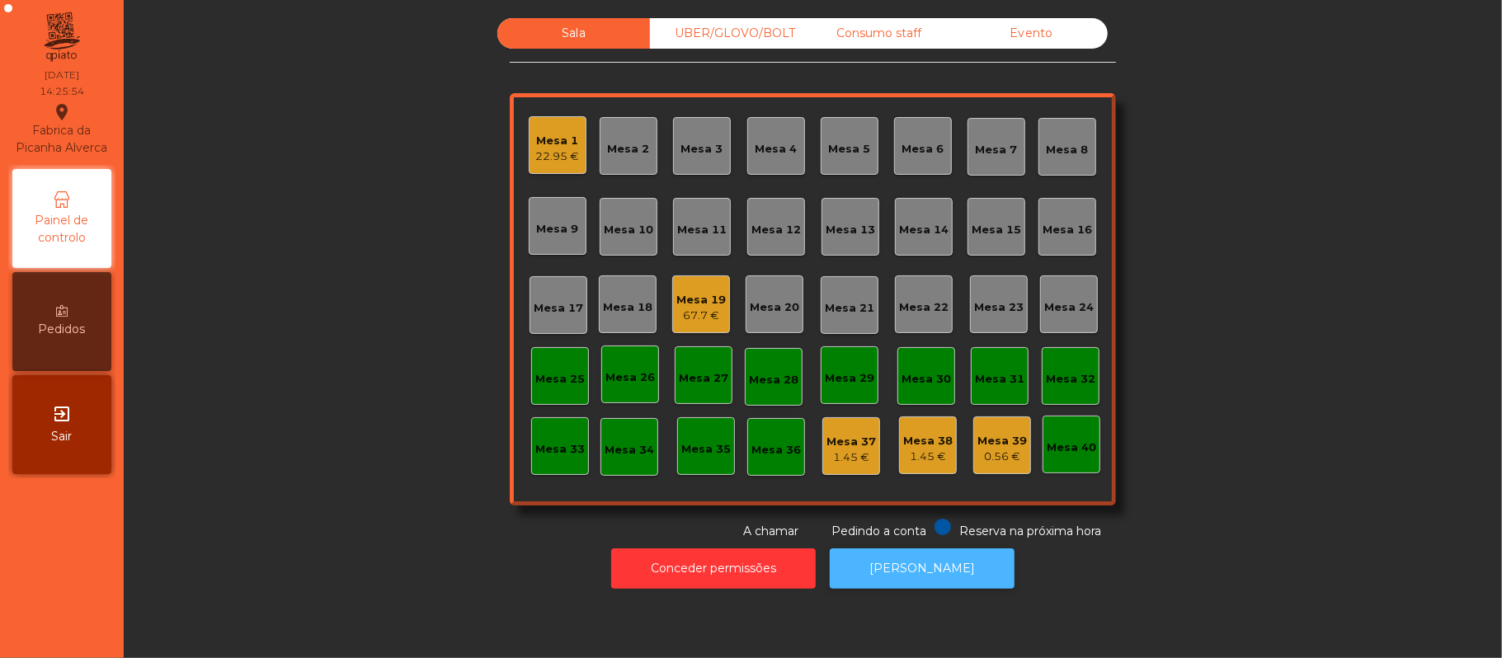
click at [942, 584] on button "[PERSON_NAME]" at bounding box center [922, 568] width 185 height 40
click at [713, 308] on div "67.7 €" at bounding box center [700, 316] width 49 height 16
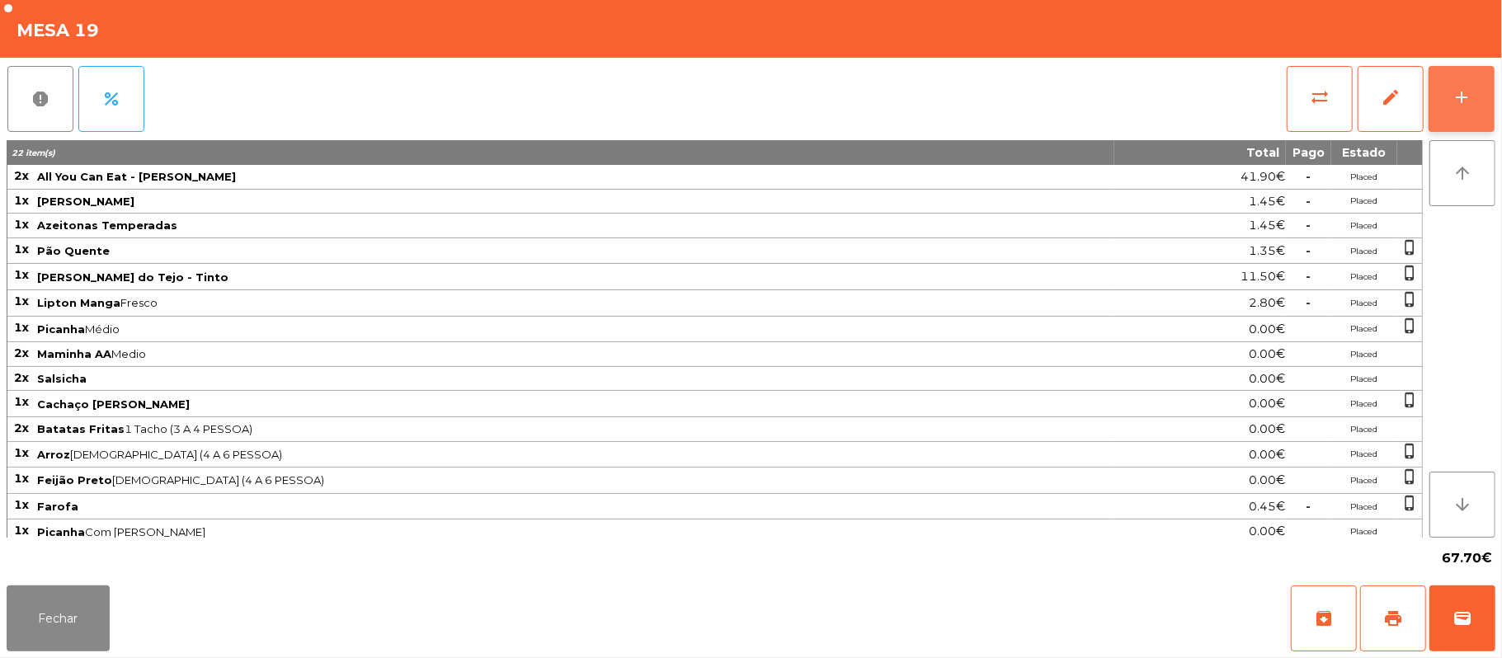
click at [1453, 113] on button "add" at bounding box center [1462, 99] width 66 height 66
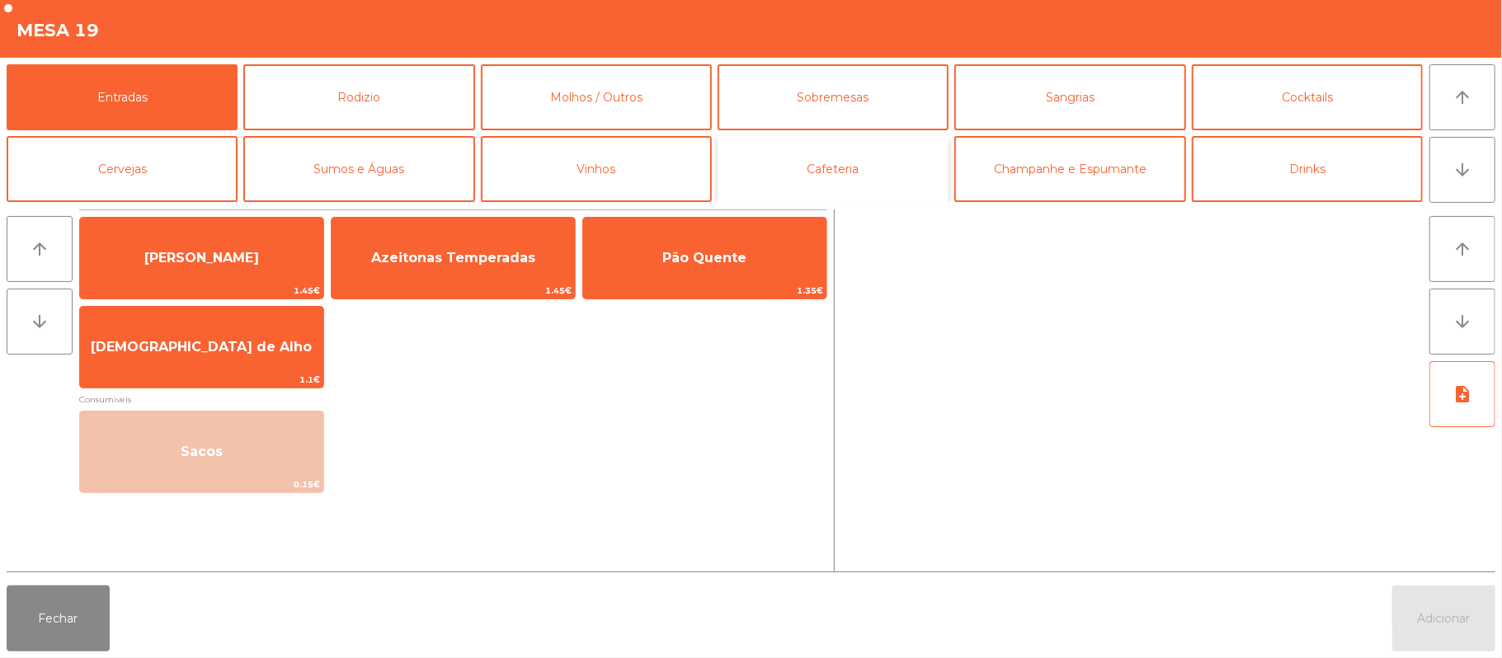
click at [892, 157] on button "Cafeteria" at bounding box center [833, 169] width 231 height 66
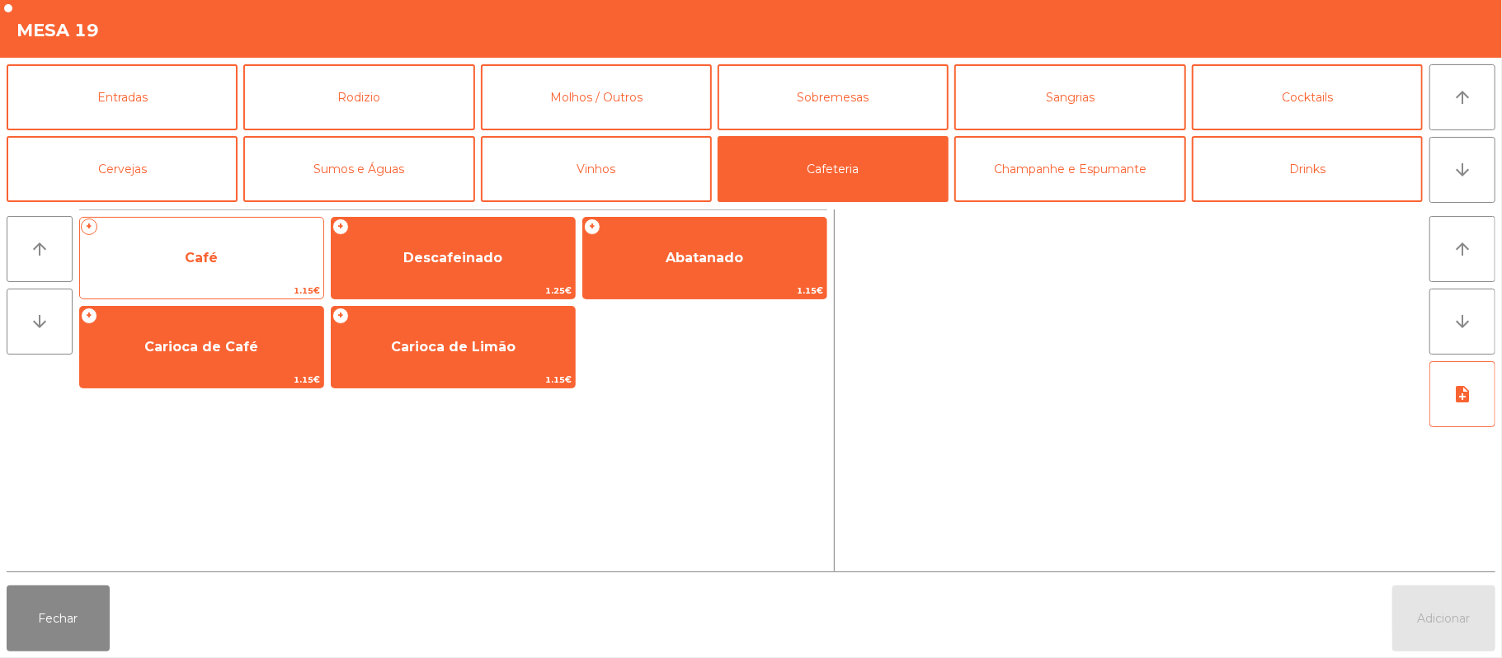
click at [244, 245] on span "Café" at bounding box center [201, 258] width 243 height 45
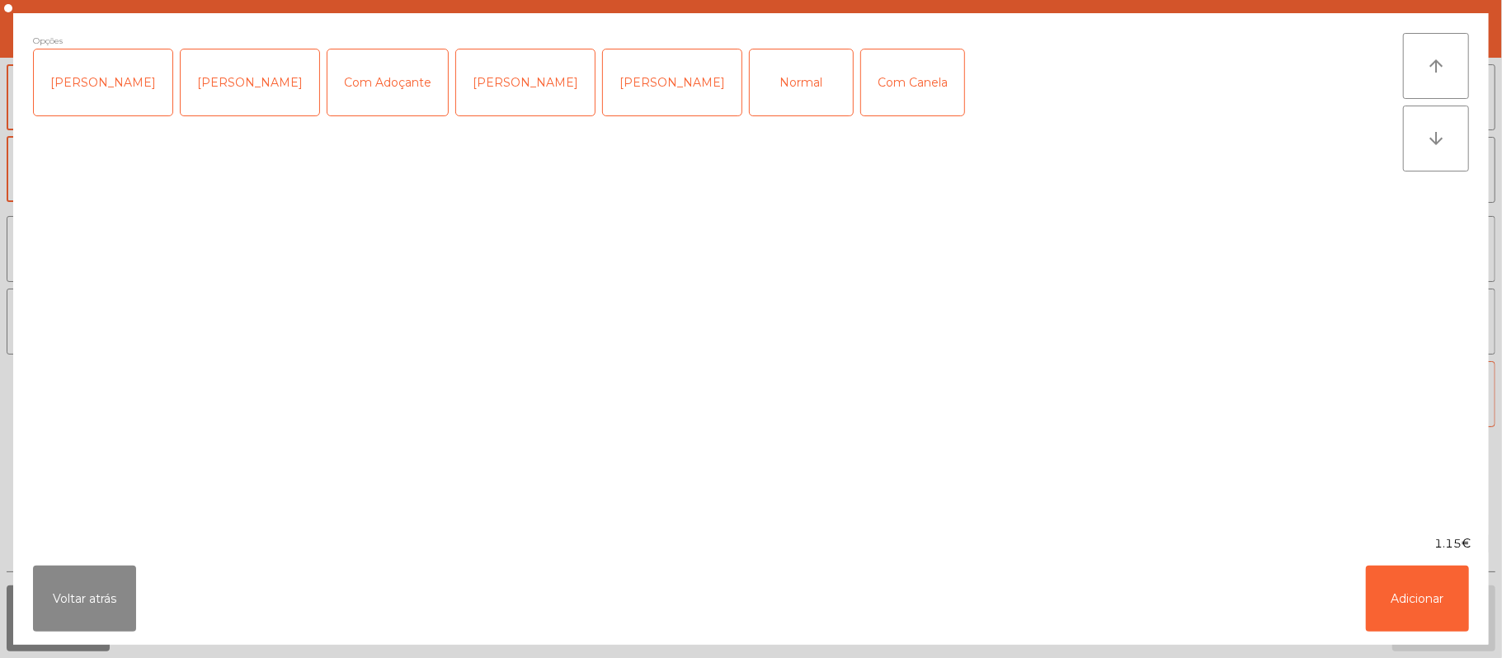
click at [750, 74] on div "Normal" at bounding box center [801, 82] width 103 height 66
click at [1419, 588] on button "Adicionar" at bounding box center [1417, 599] width 103 height 66
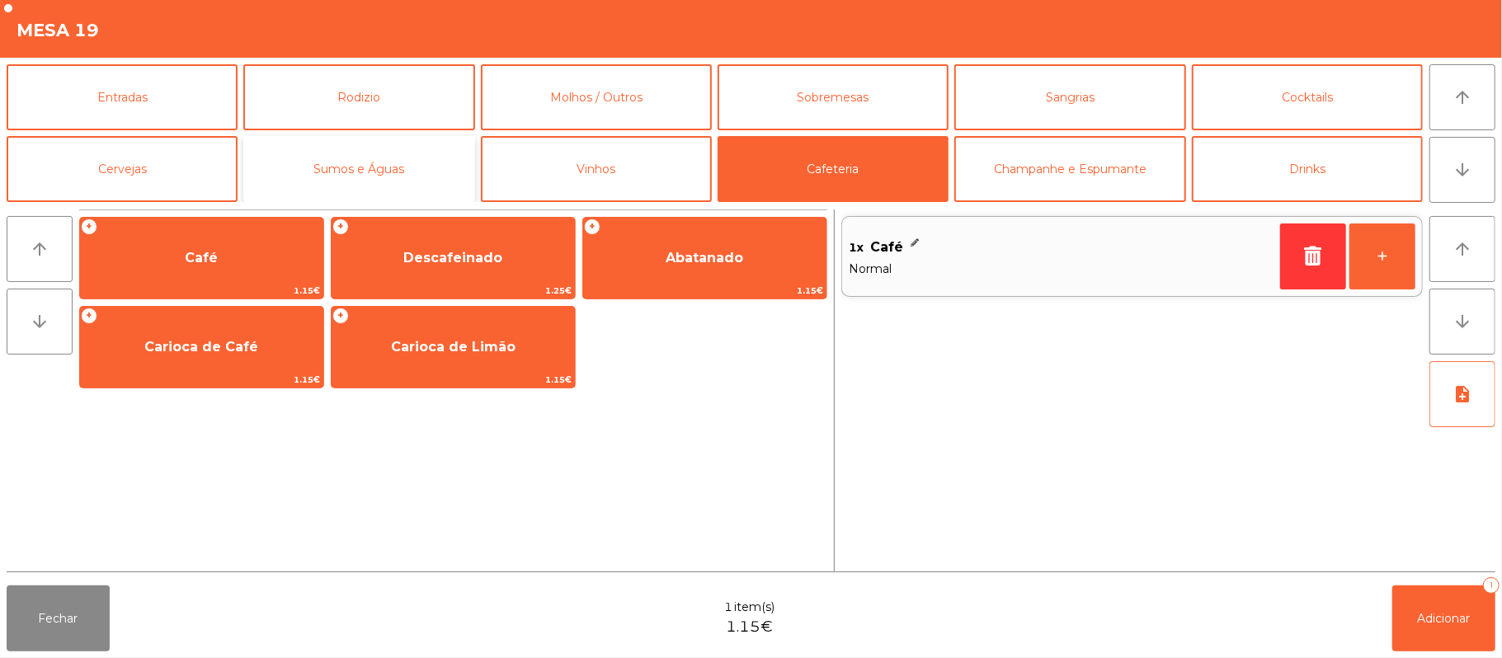
click at [354, 189] on button "Sumos e Águas" at bounding box center [358, 169] width 231 height 66
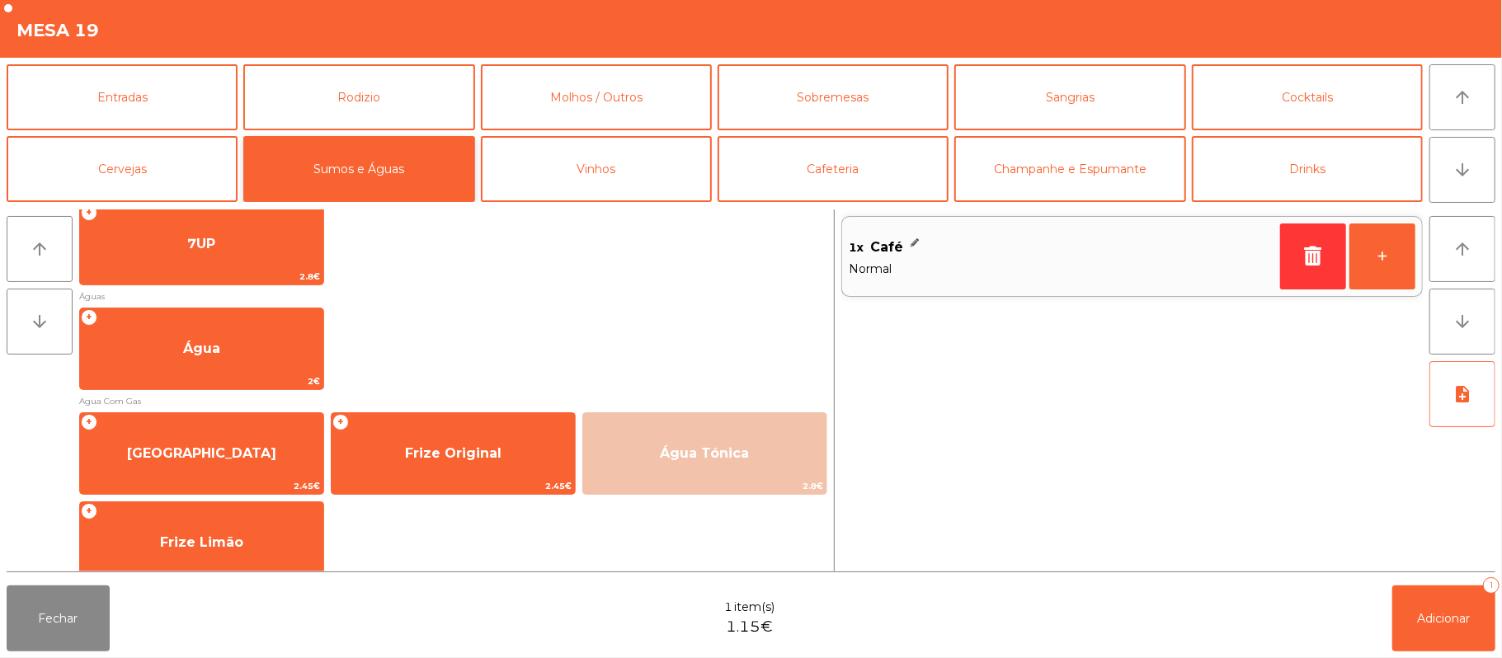
scroll to position [301, 0]
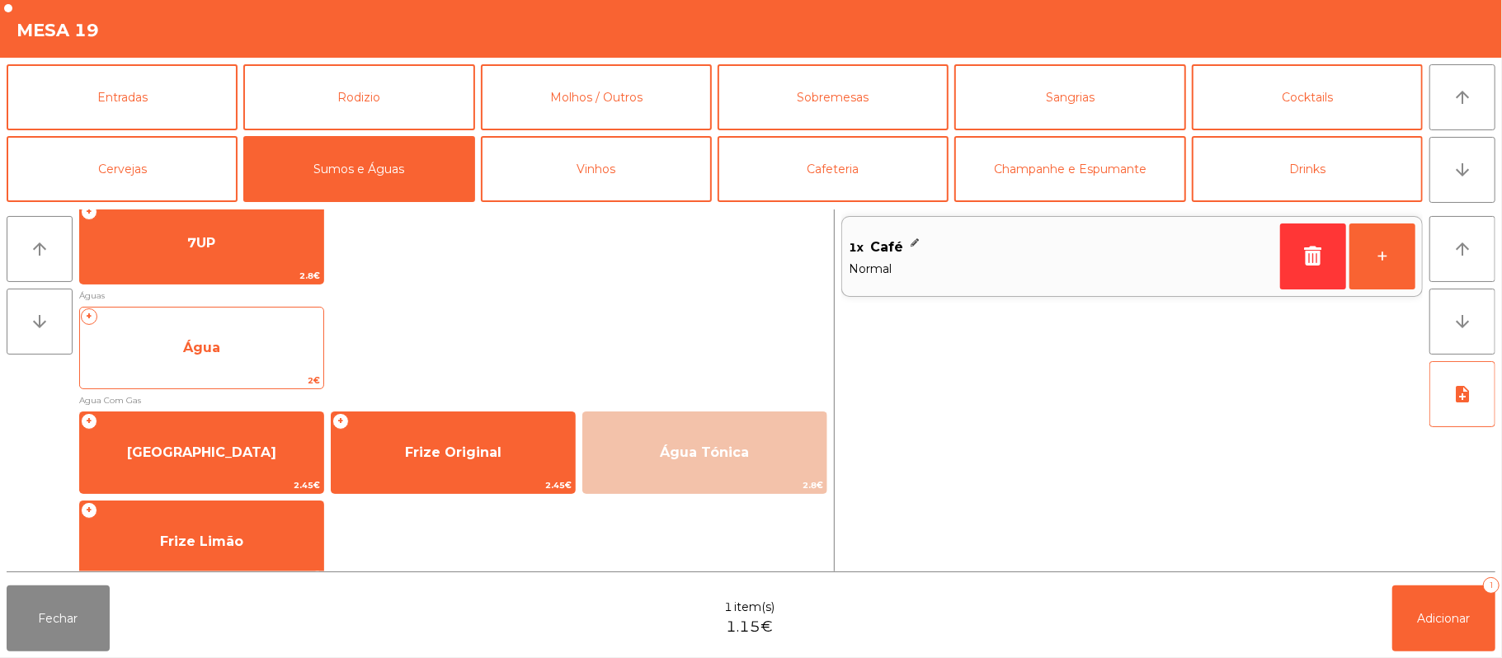
click at [157, 367] on span "Água" at bounding box center [201, 348] width 243 height 45
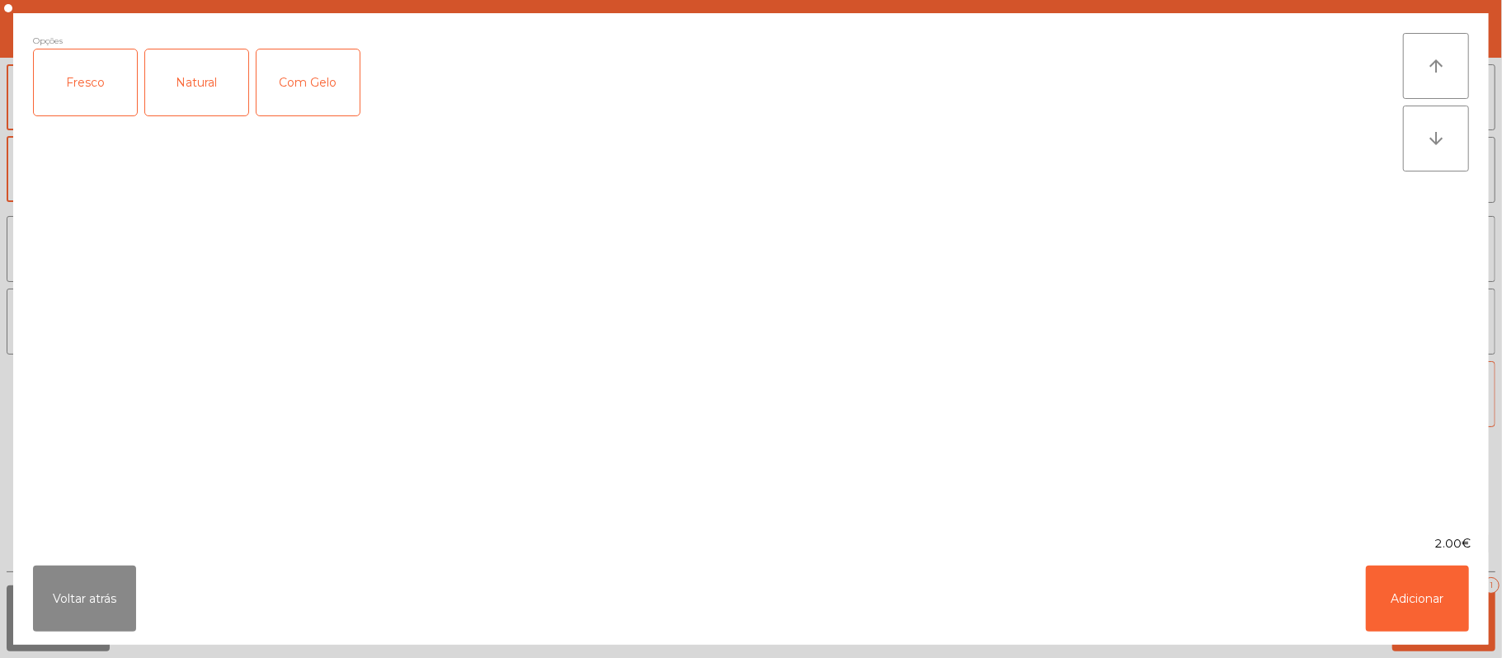
click at [87, 70] on div "Fresco" at bounding box center [85, 82] width 103 height 66
click at [1419, 620] on button "Adicionar" at bounding box center [1417, 599] width 103 height 66
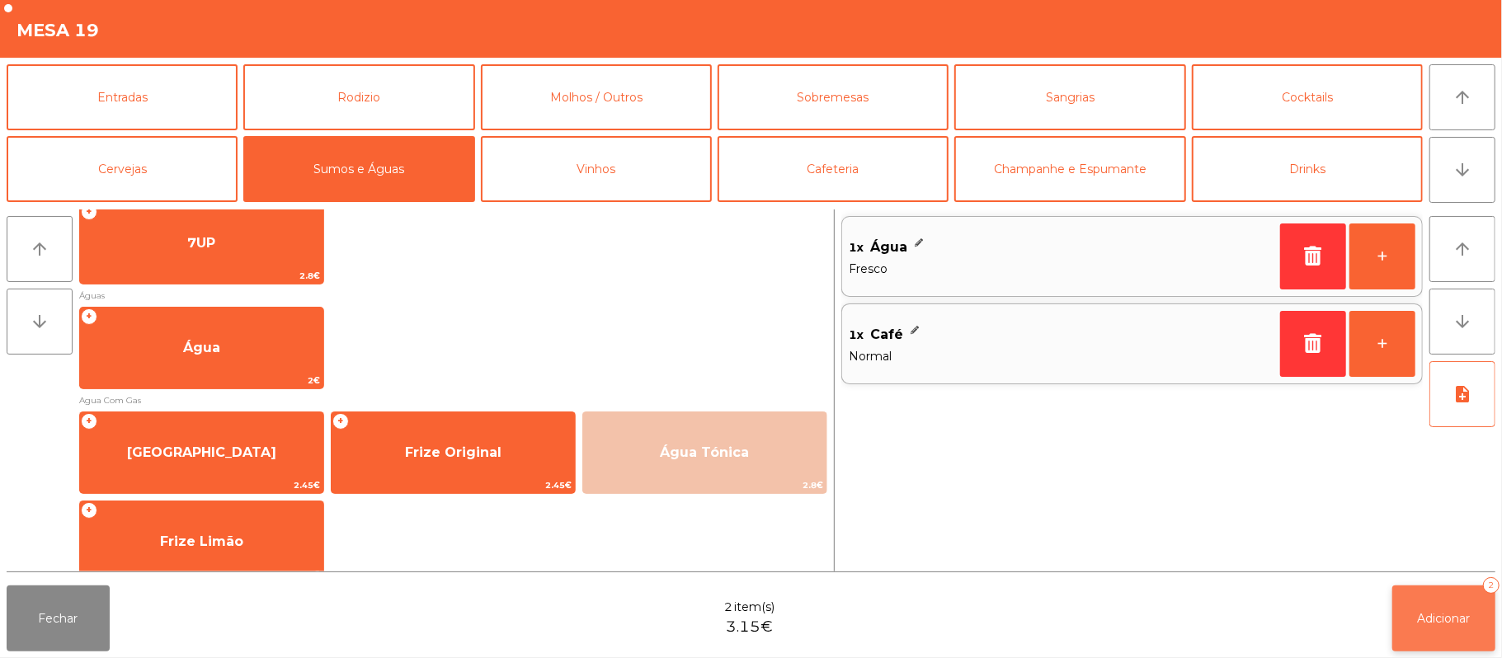
click at [1438, 614] on span "Adicionar" at bounding box center [1444, 618] width 53 height 15
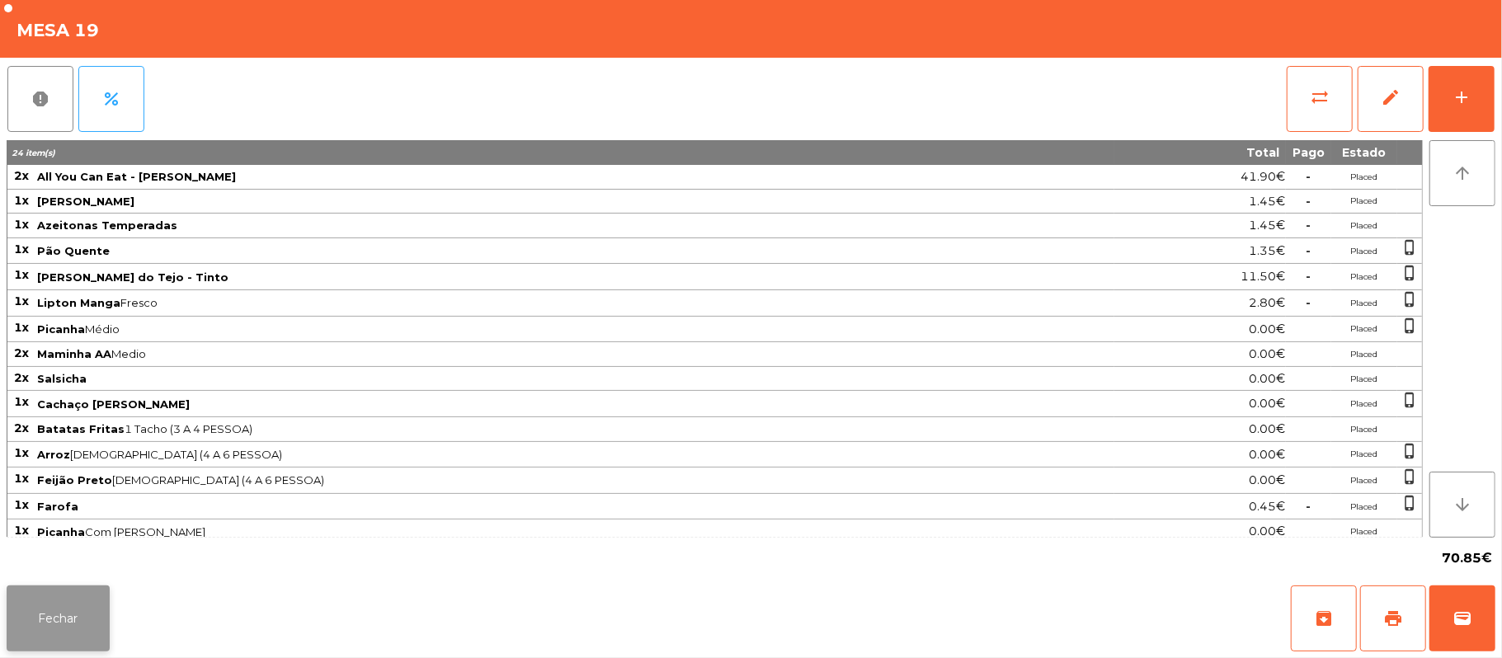
click at [54, 618] on button "Fechar" at bounding box center [58, 619] width 103 height 66
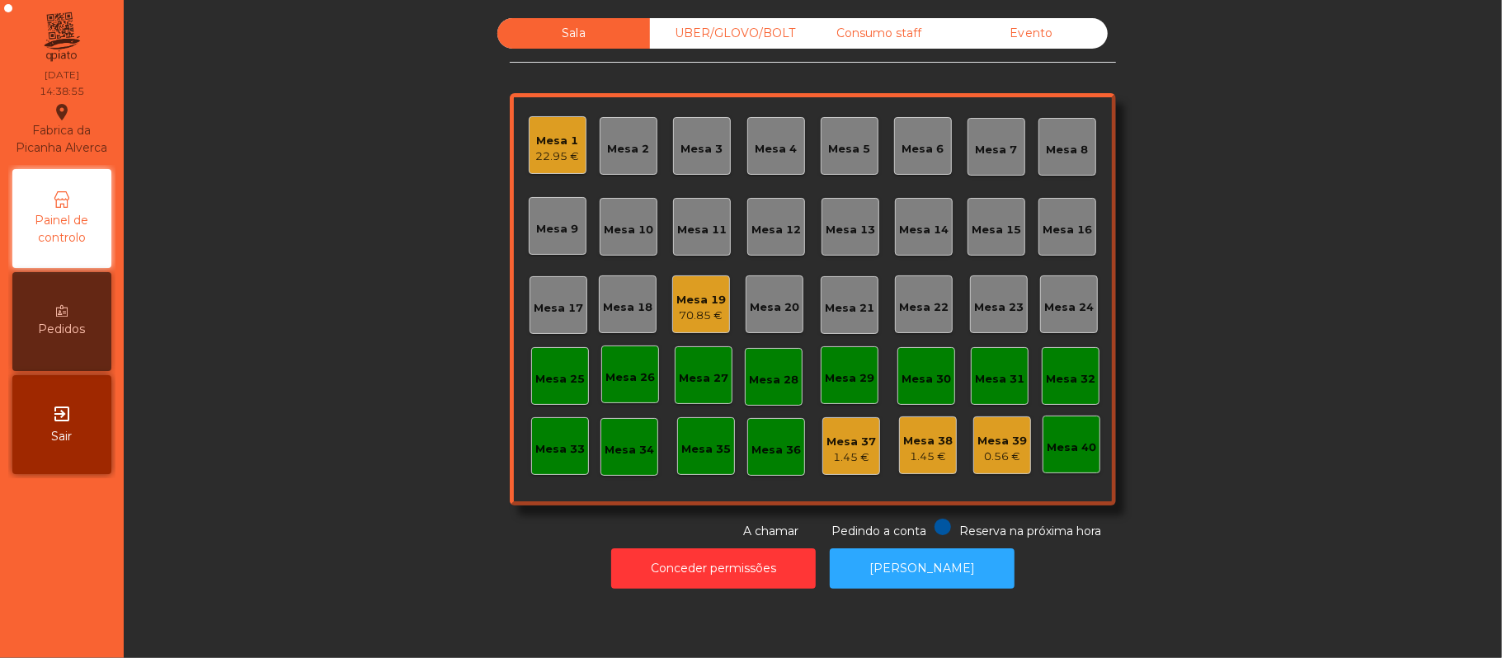
click at [686, 308] on div "70.85 €" at bounding box center [700, 316] width 49 height 16
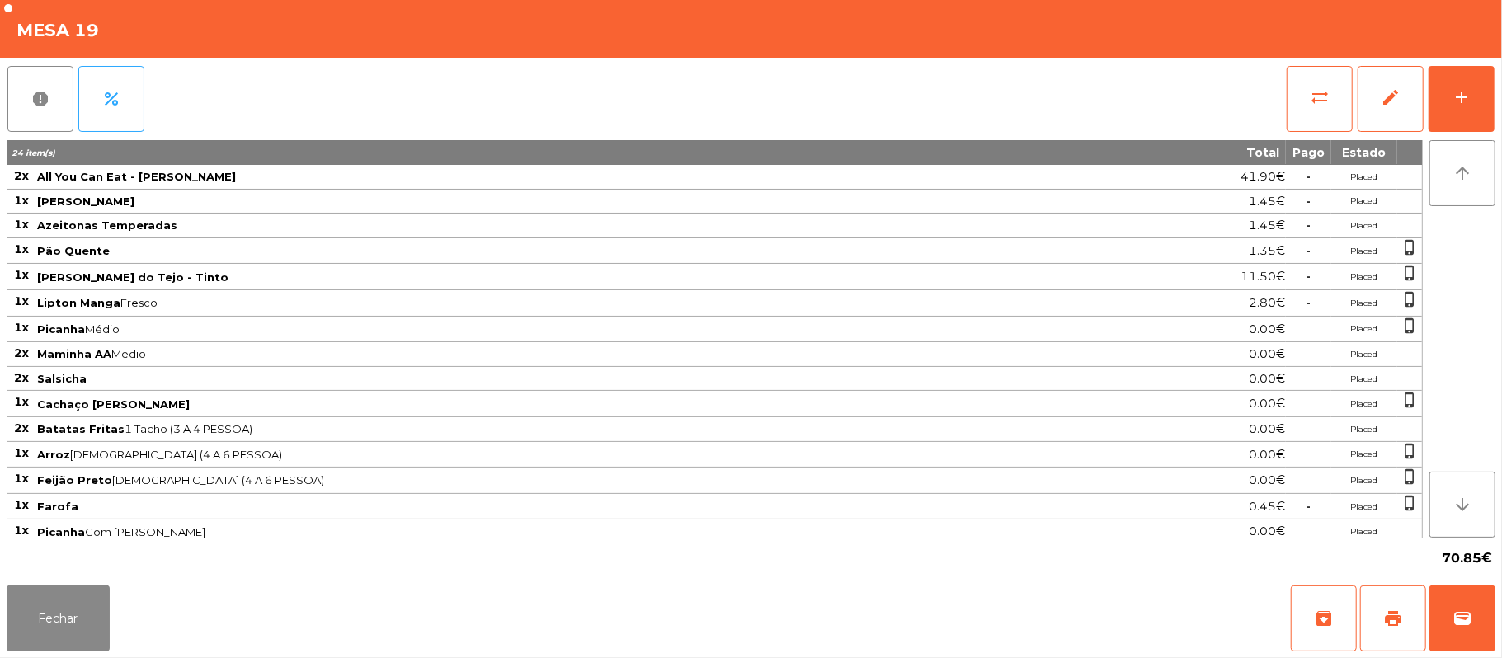
click at [1499, 106] on div "report percent sync_alt edit add 24 item(s) Total Pago Estado 2x All You Can Ea…" at bounding box center [751, 318] width 1502 height 521
click at [1483, 102] on button "add" at bounding box center [1462, 99] width 66 height 66
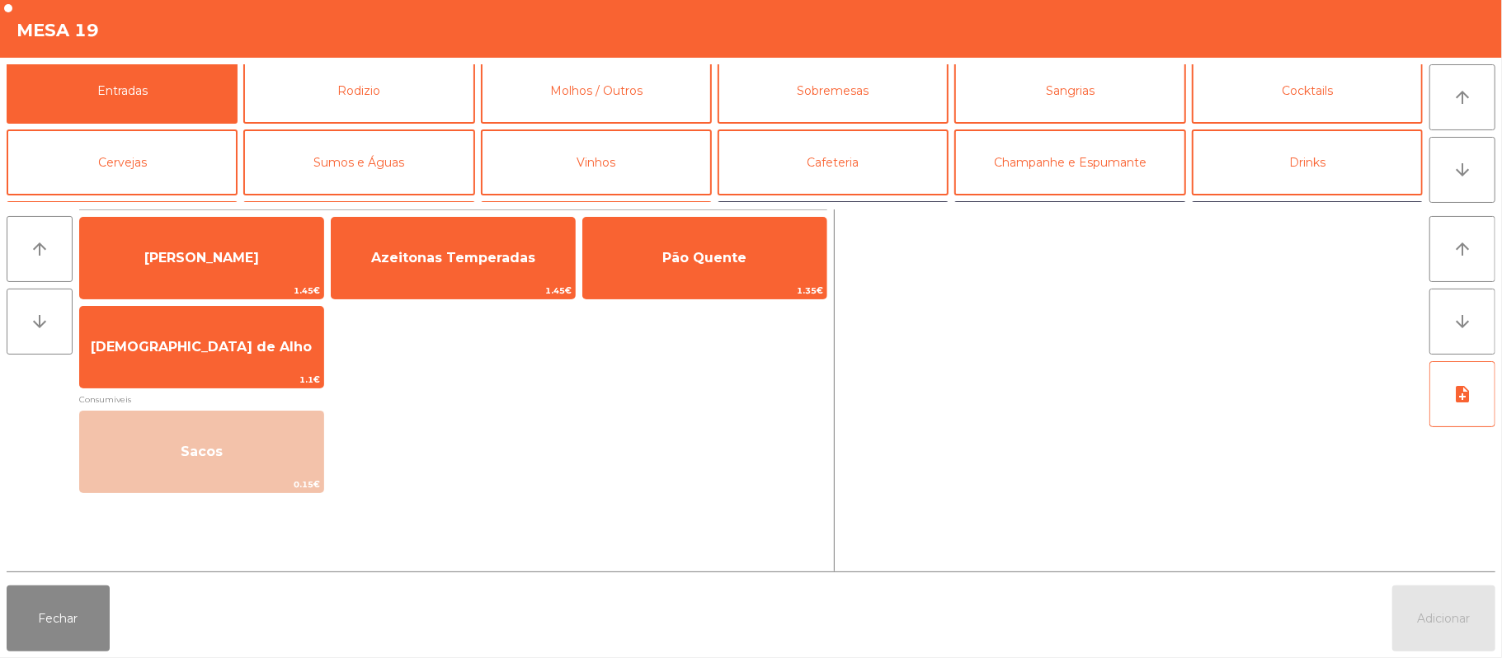
scroll to position [0, 0]
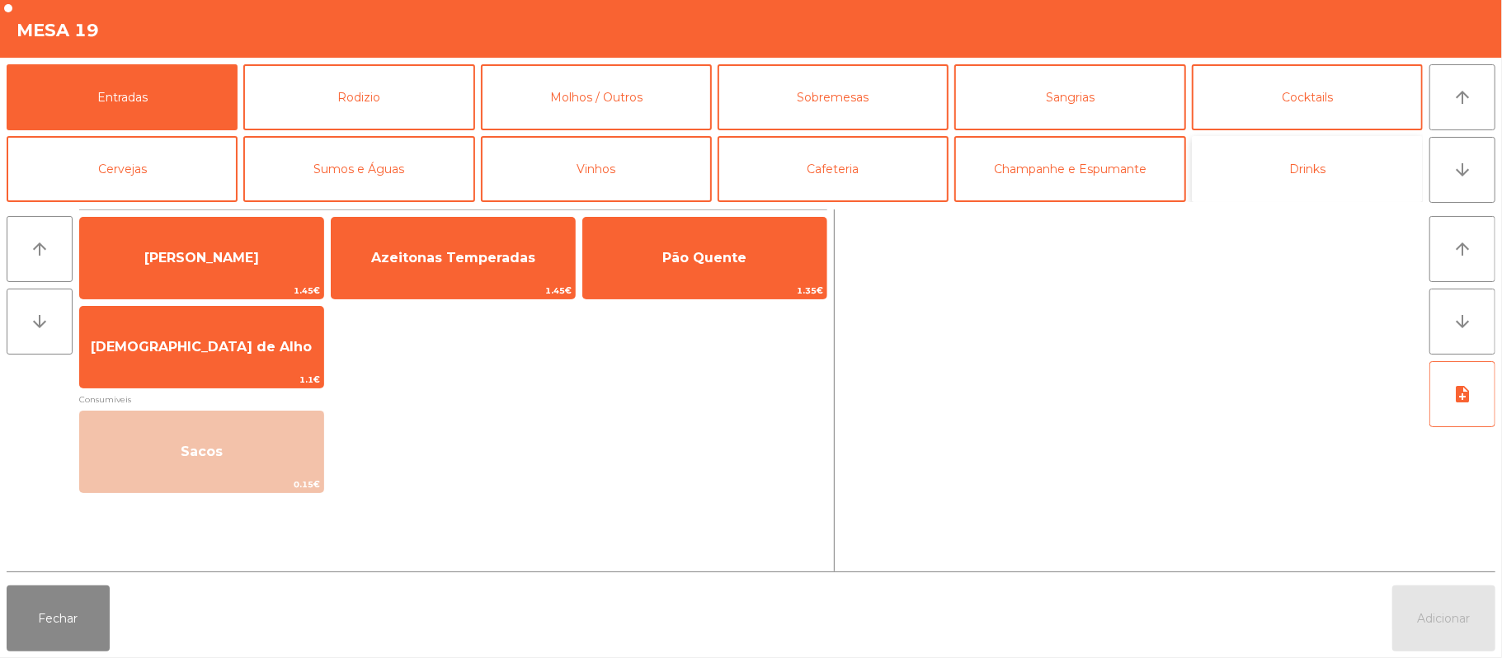
click at [1311, 176] on button "Drinks" at bounding box center [1307, 169] width 231 height 66
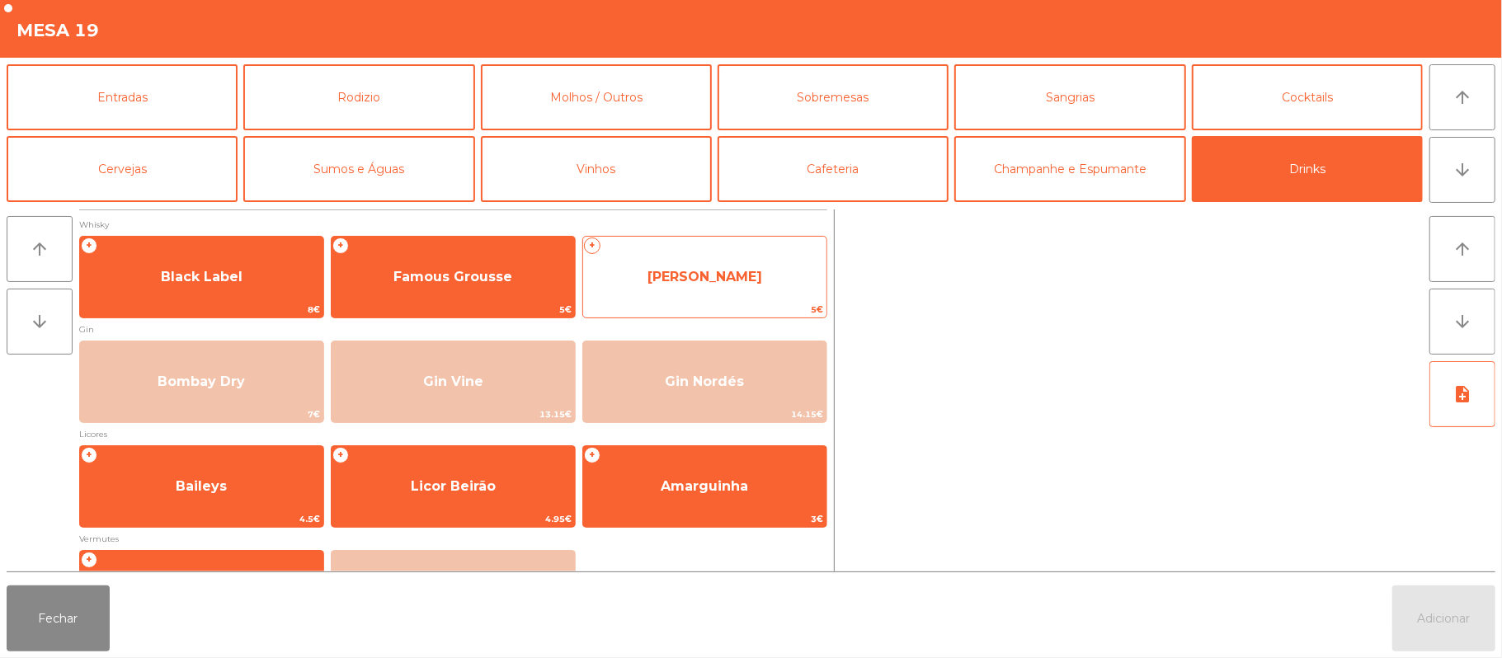
click at [691, 287] on span "Jameson" at bounding box center [704, 277] width 243 height 45
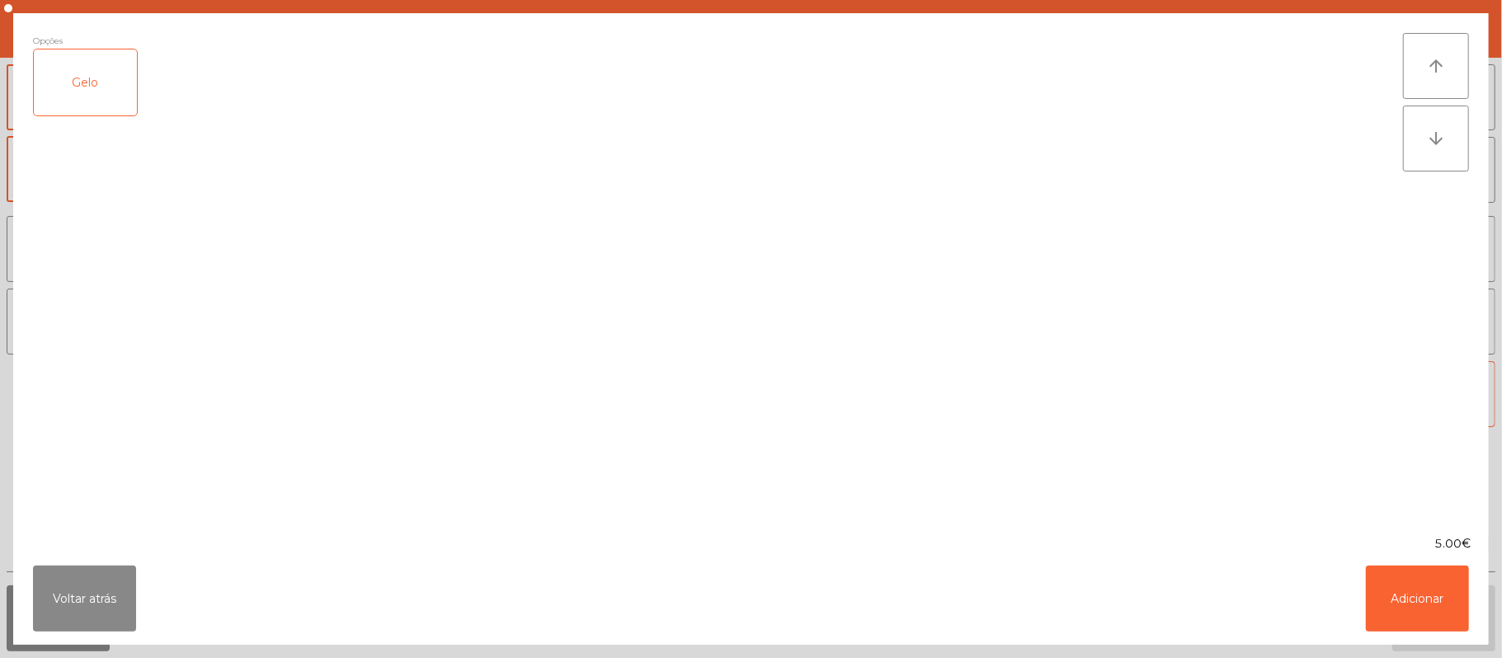
click at [96, 104] on div "Gelo" at bounding box center [85, 82] width 103 height 66
click at [1436, 595] on button "Adicionar" at bounding box center [1417, 599] width 103 height 66
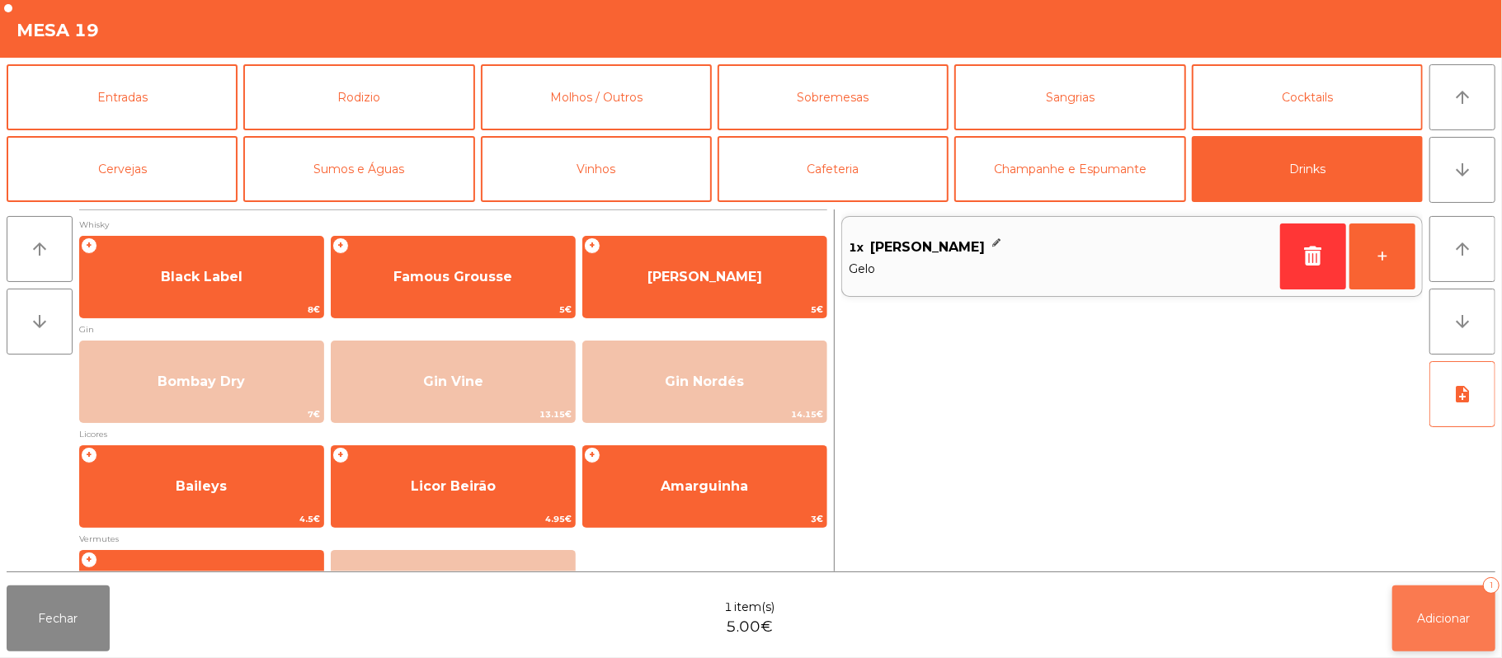
click at [1442, 628] on button "Adicionar 1" at bounding box center [1443, 619] width 103 height 66
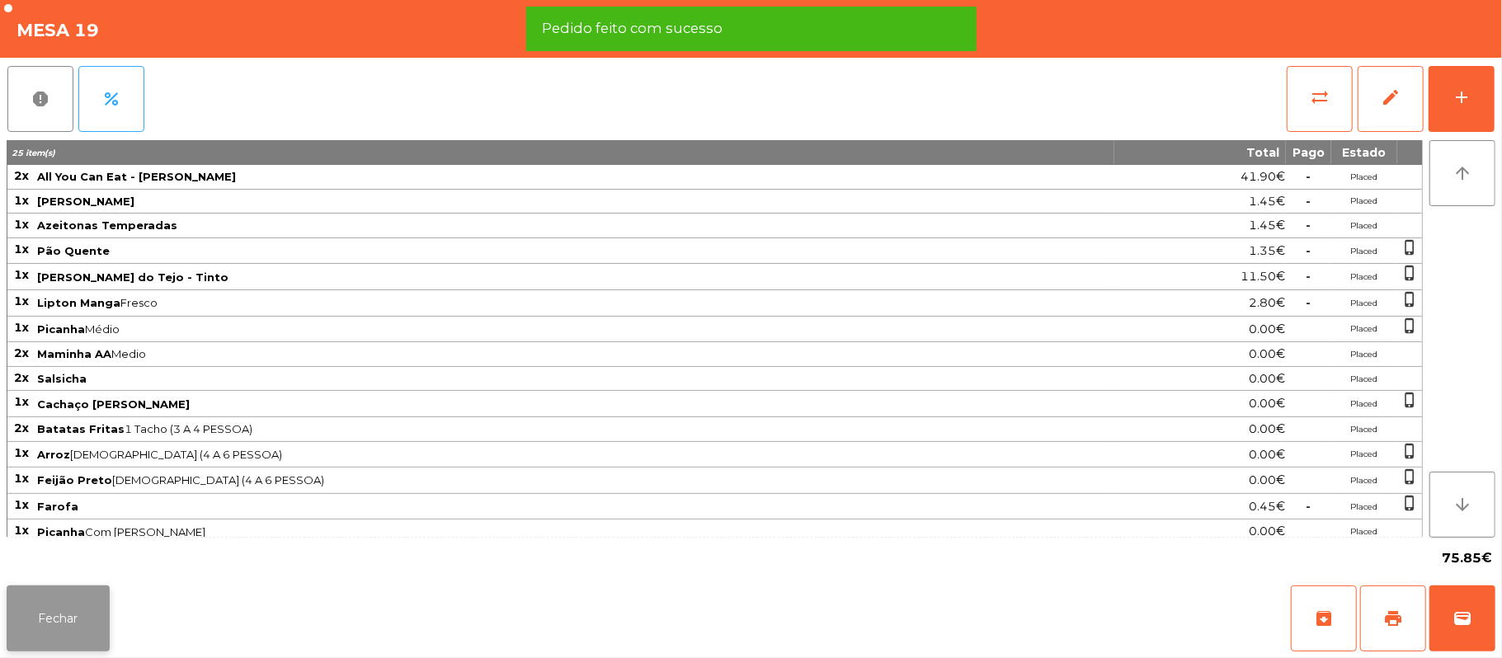
click at [50, 643] on button "Fechar" at bounding box center [58, 619] width 103 height 66
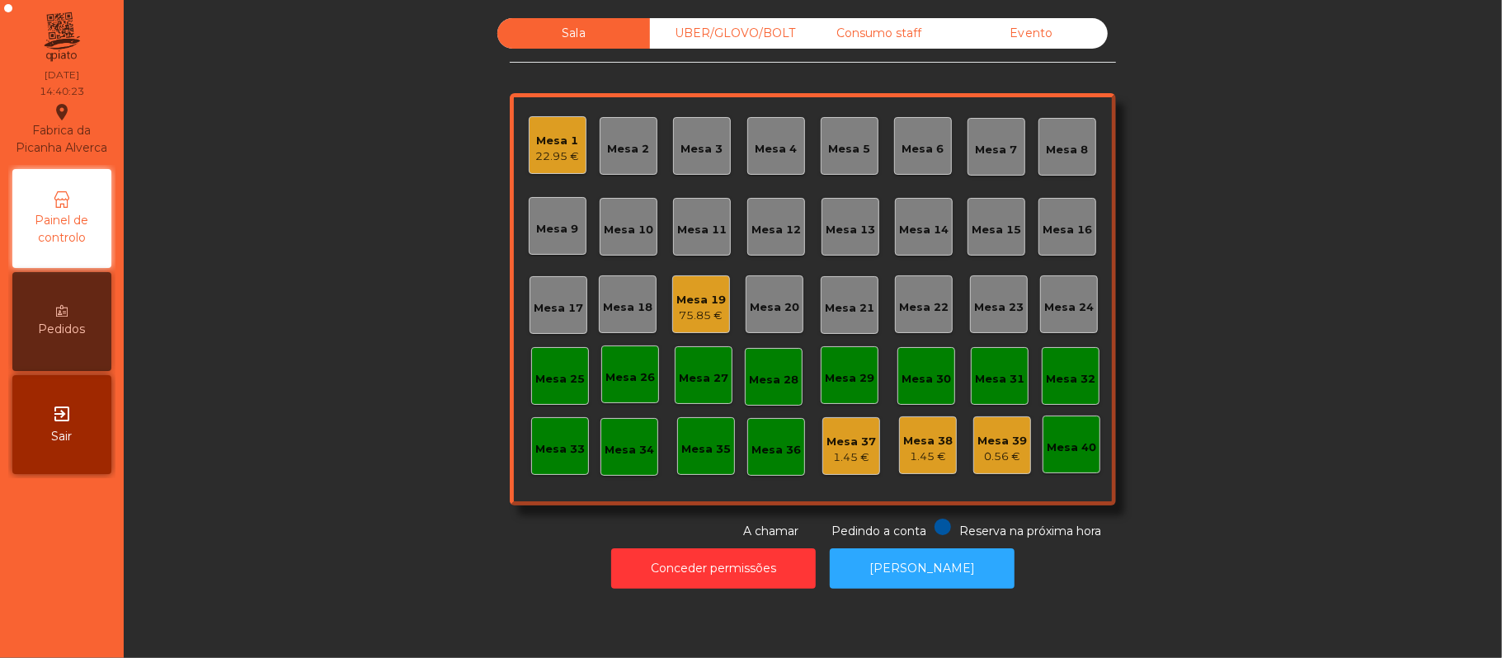
click at [676, 292] on div "Mesa 19" at bounding box center [700, 300] width 49 height 16
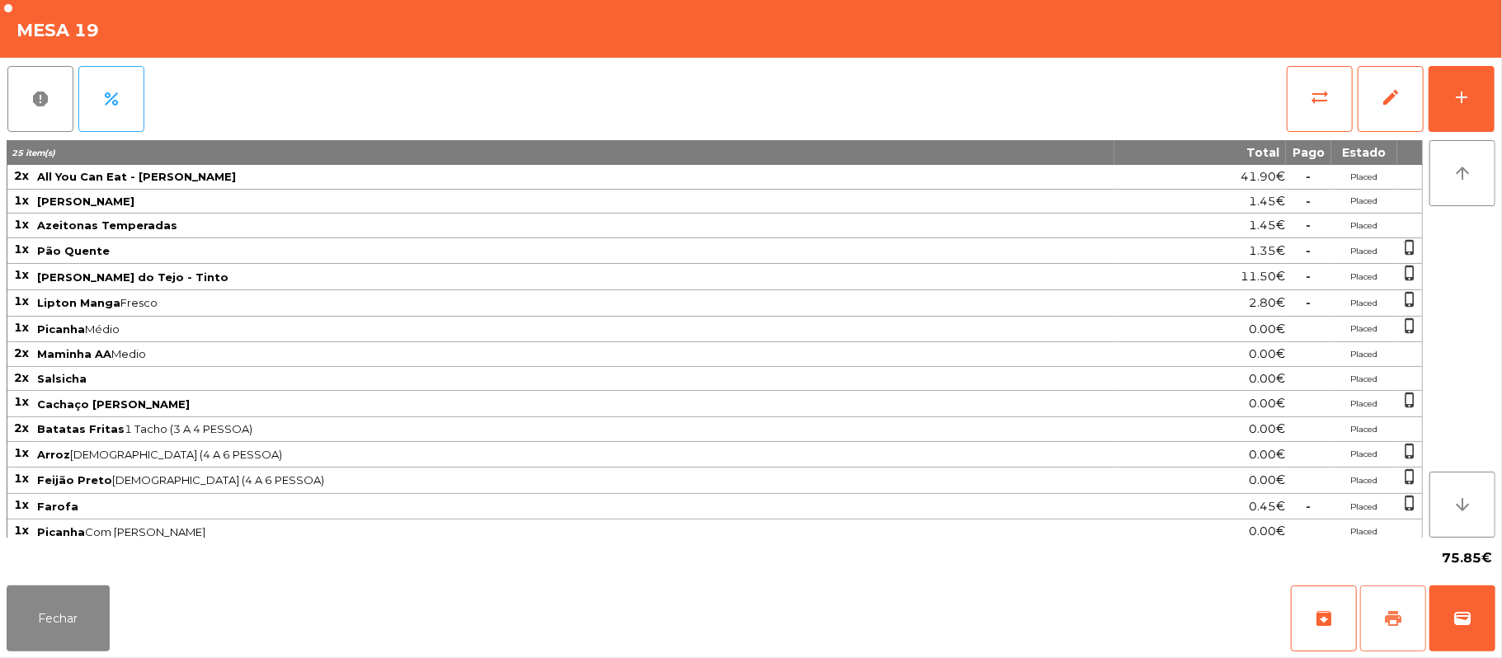
click at [1380, 621] on button "print" at bounding box center [1393, 619] width 66 height 66
click at [41, 612] on button "Fechar" at bounding box center [58, 619] width 103 height 66
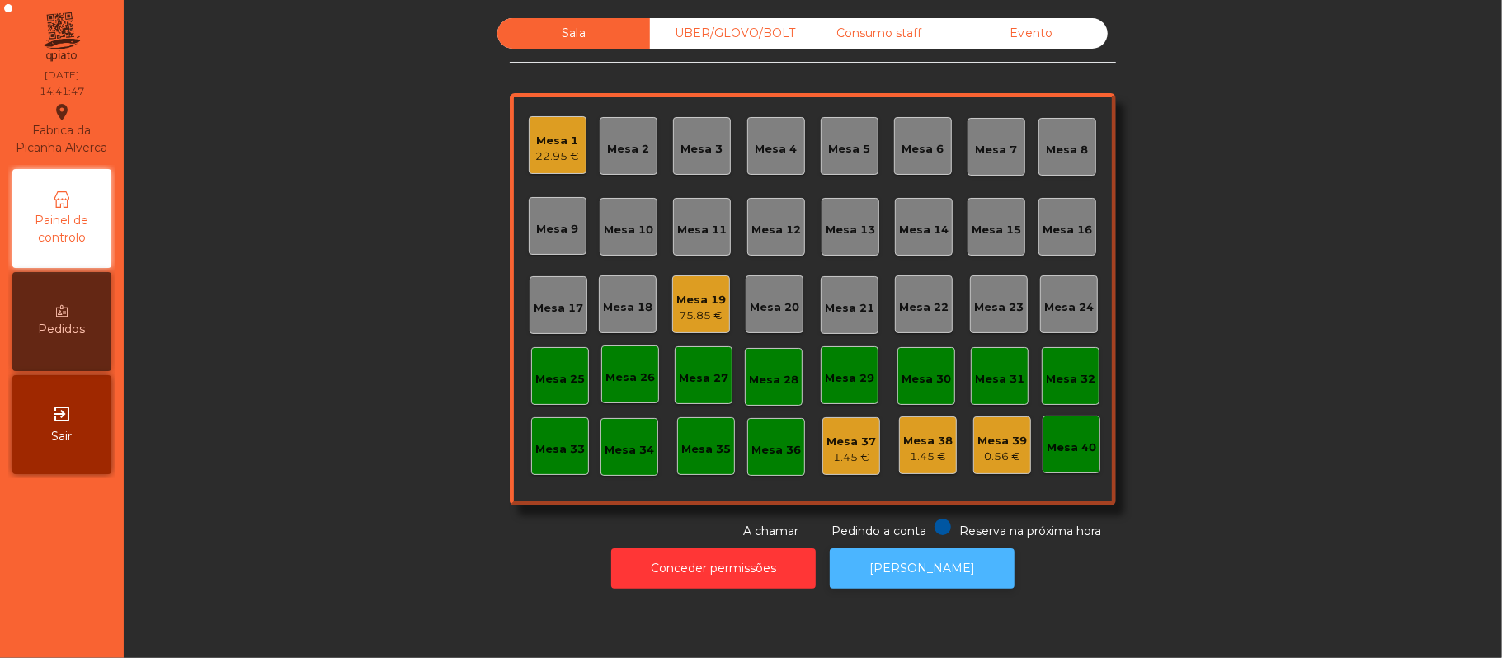
click at [931, 571] on button "[PERSON_NAME]" at bounding box center [922, 568] width 185 height 40
click at [674, 281] on div "Mesa 19 75.85 €" at bounding box center [701, 304] width 58 height 58
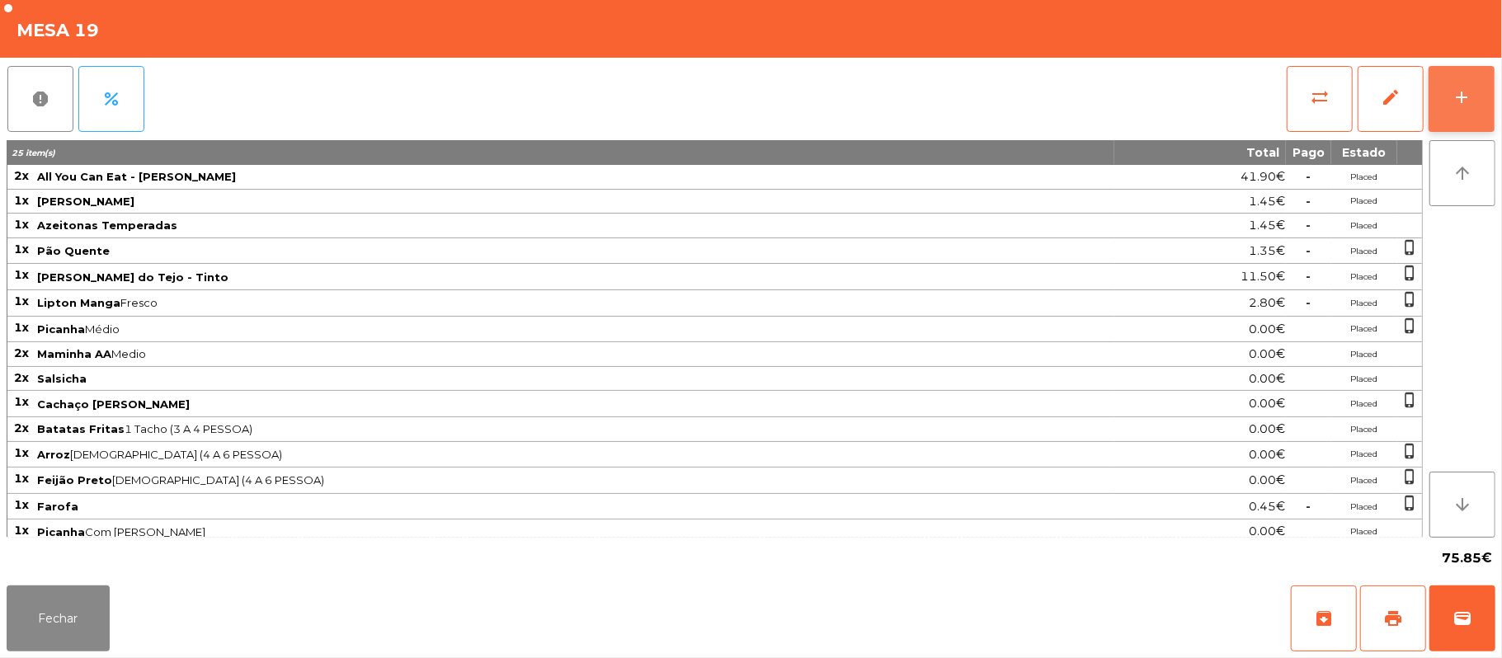
click at [1473, 102] on button "add" at bounding box center [1462, 99] width 66 height 66
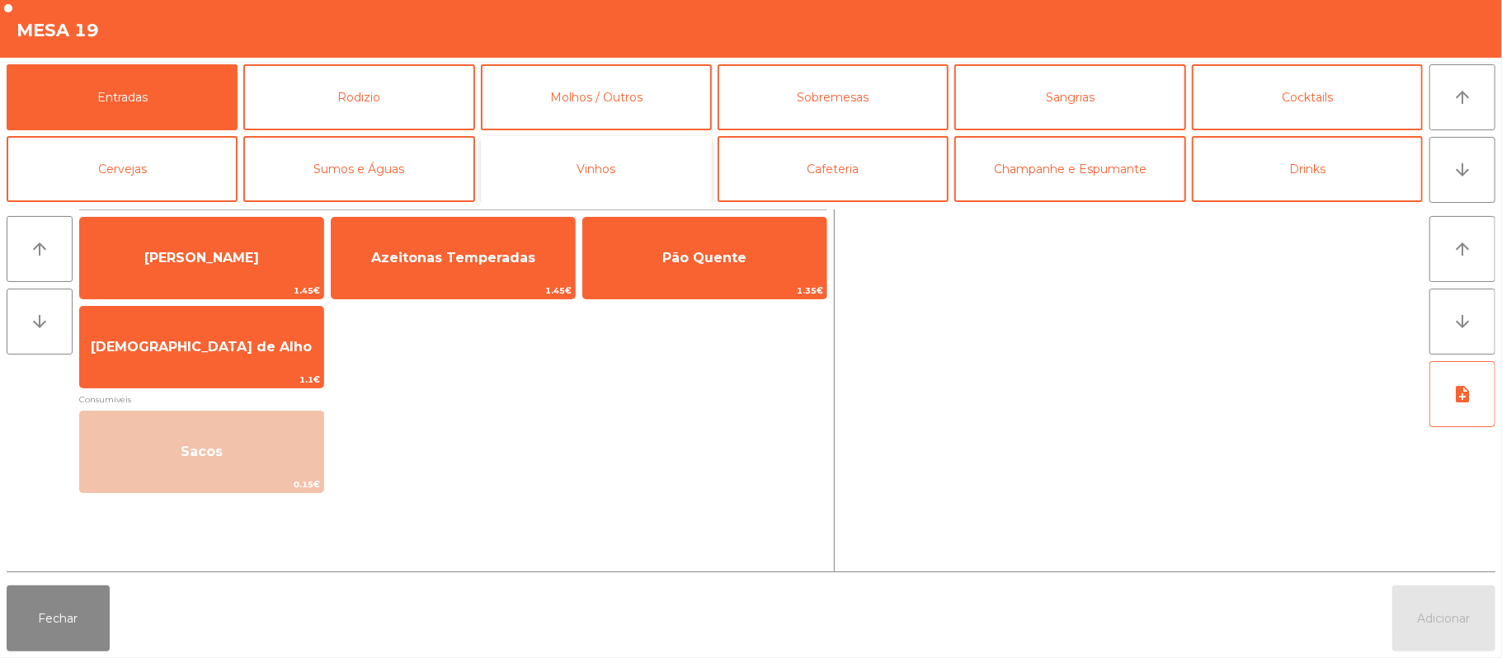
click at [597, 175] on button "Vinhos" at bounding box center [596, 169] width 231 height 66
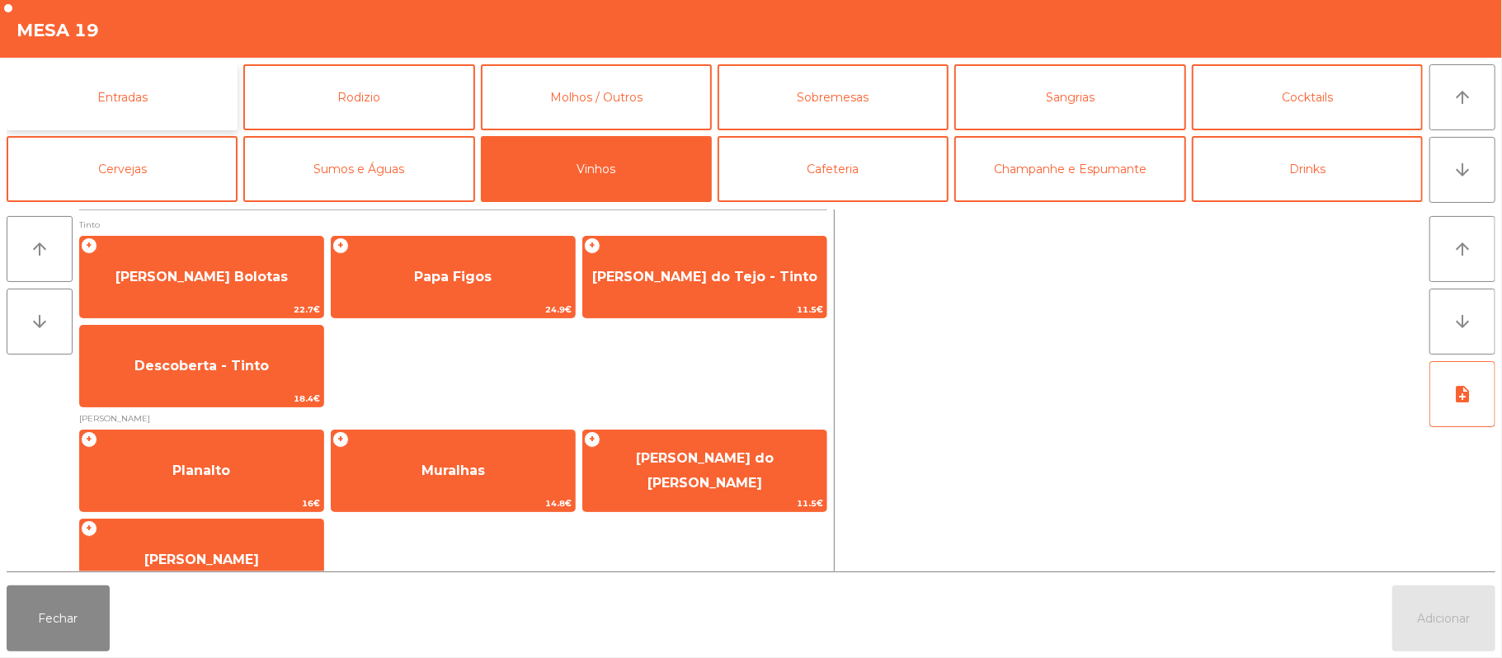
click at [125, 101] on button "Entradas" at bounding box center [122, 97] width 231 height 66
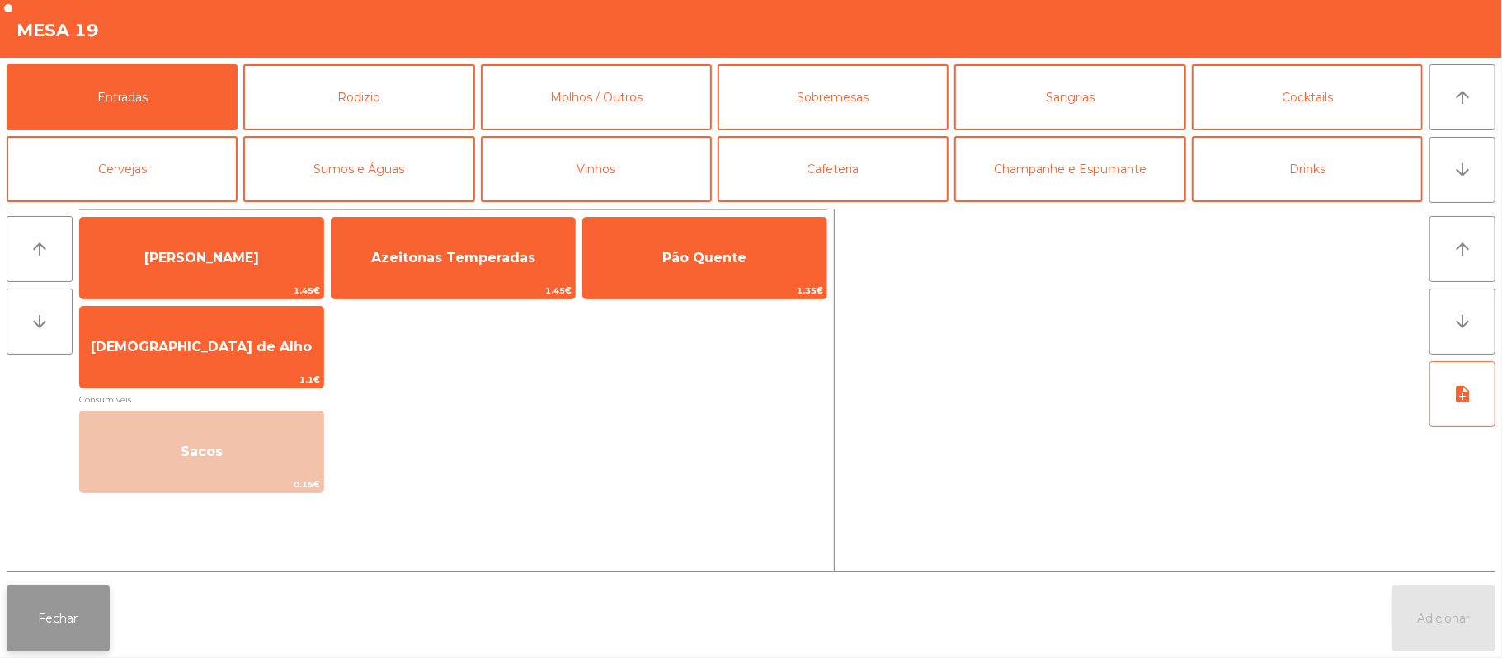
click at [79, 624] on button "Fechar" at bounding box center [58, 619] width 103 height 66
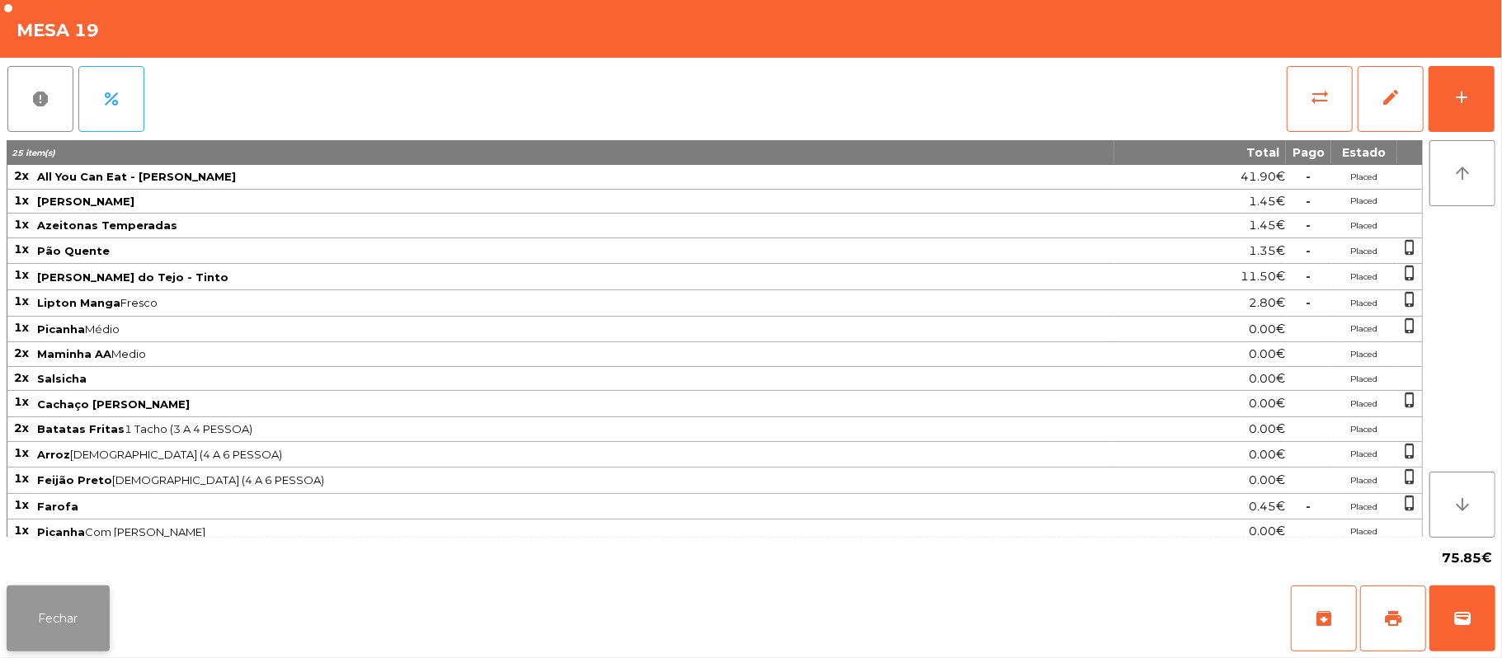
click at [61, 612] on button "Fechar" at bounding box center [58, 619] width 103 height 66
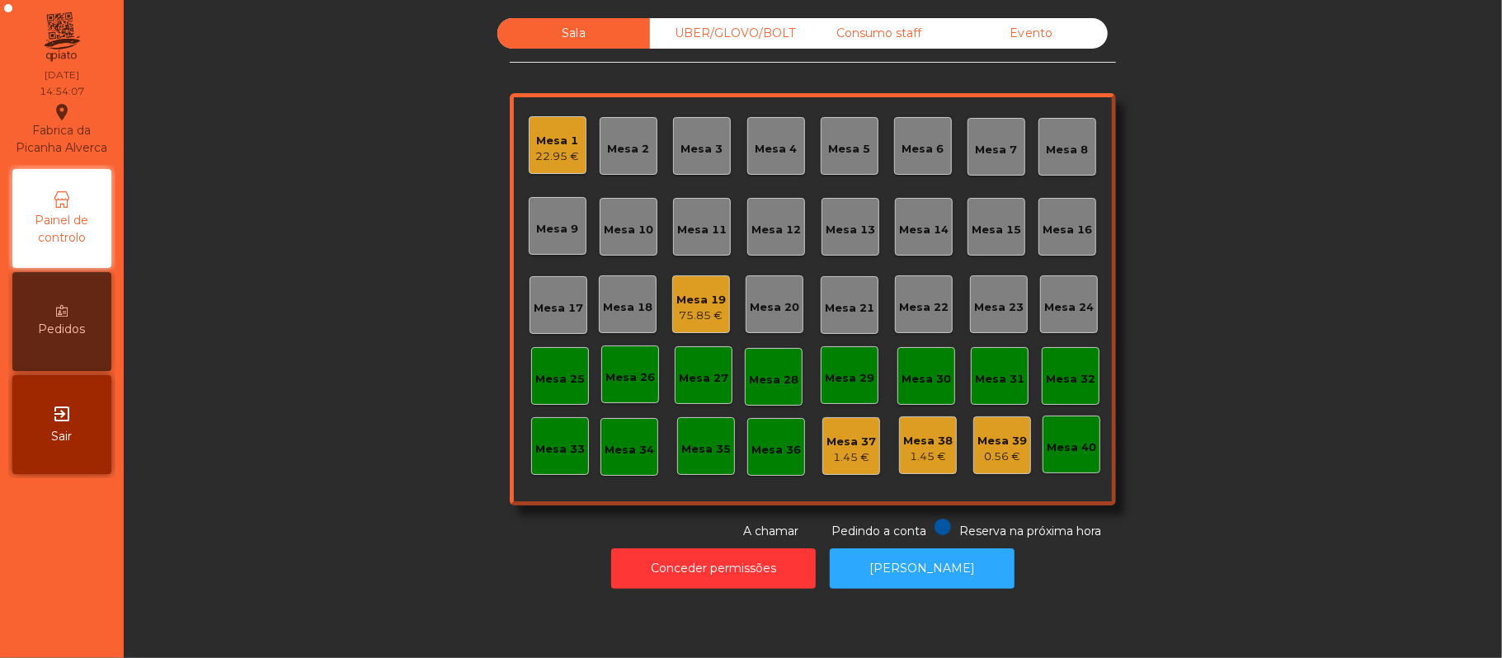
click at [376, 465] on div "Sala UBER/GLOVO/BOLT Consumo staff Evento Mesa 1 22.95 € Mesa 2 Mesa 3 Mesa 4 M…" at bounding box center [813, 279] width 1334 height 522
click at [976, 143] on div "Mesa 7" at bounding box center [997, 150] width 42 height 16
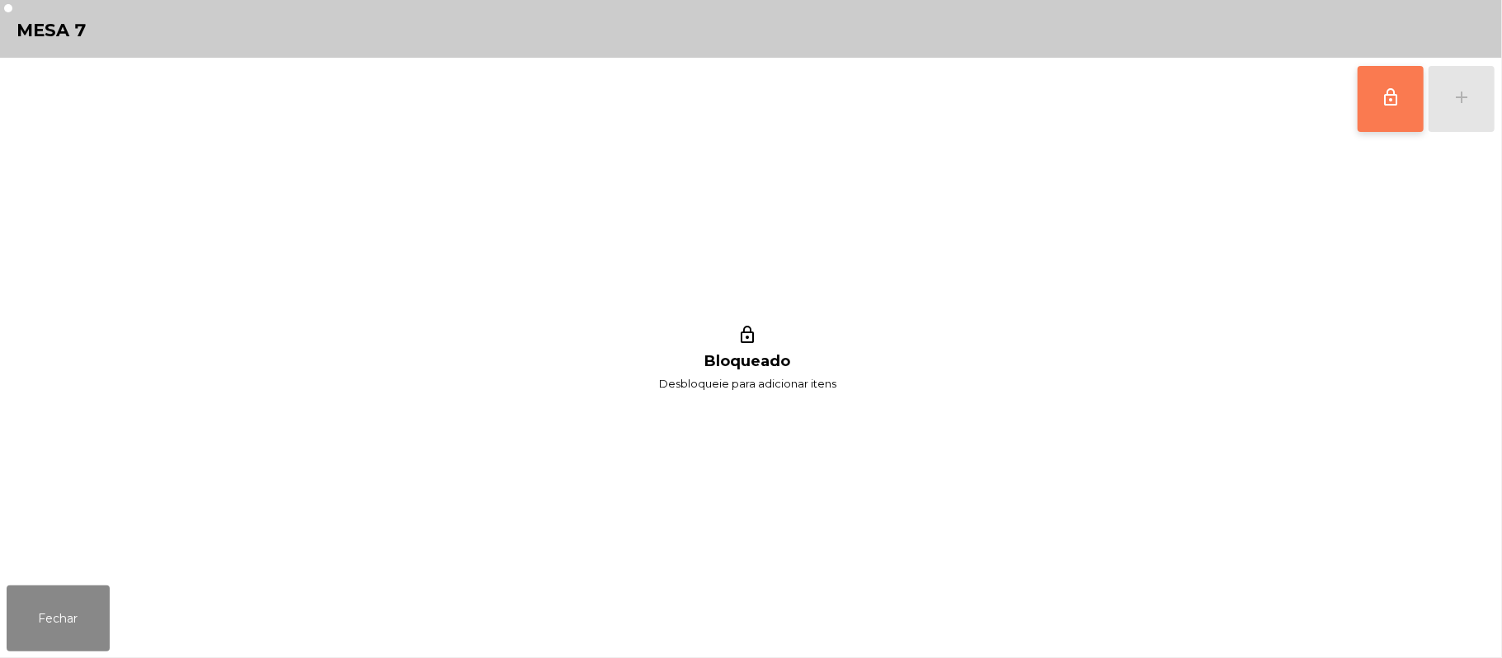
click at [1372, 90] on button "lock_outline" at bounding box center [1391, 99] width 66 height 66
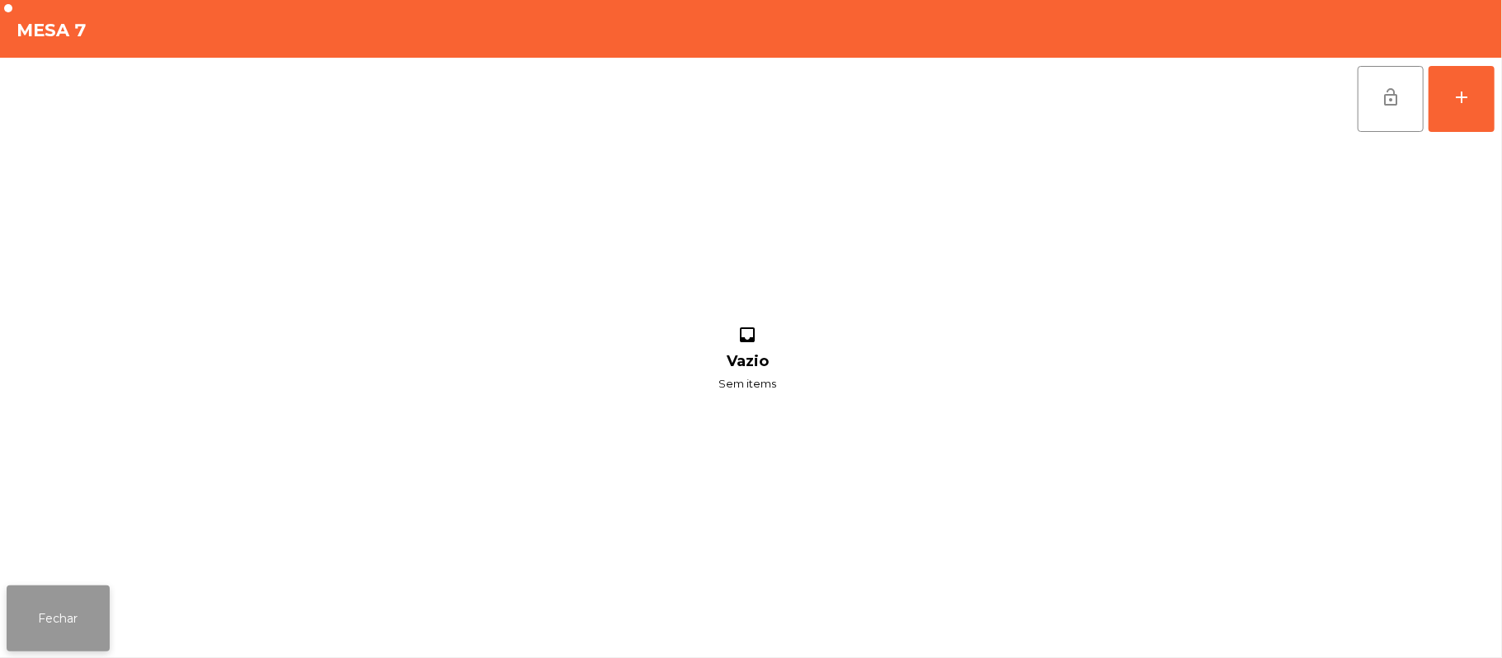
click at [56, 618] on button "Fechar" at bounding box center [58, 619] width 103 height 66
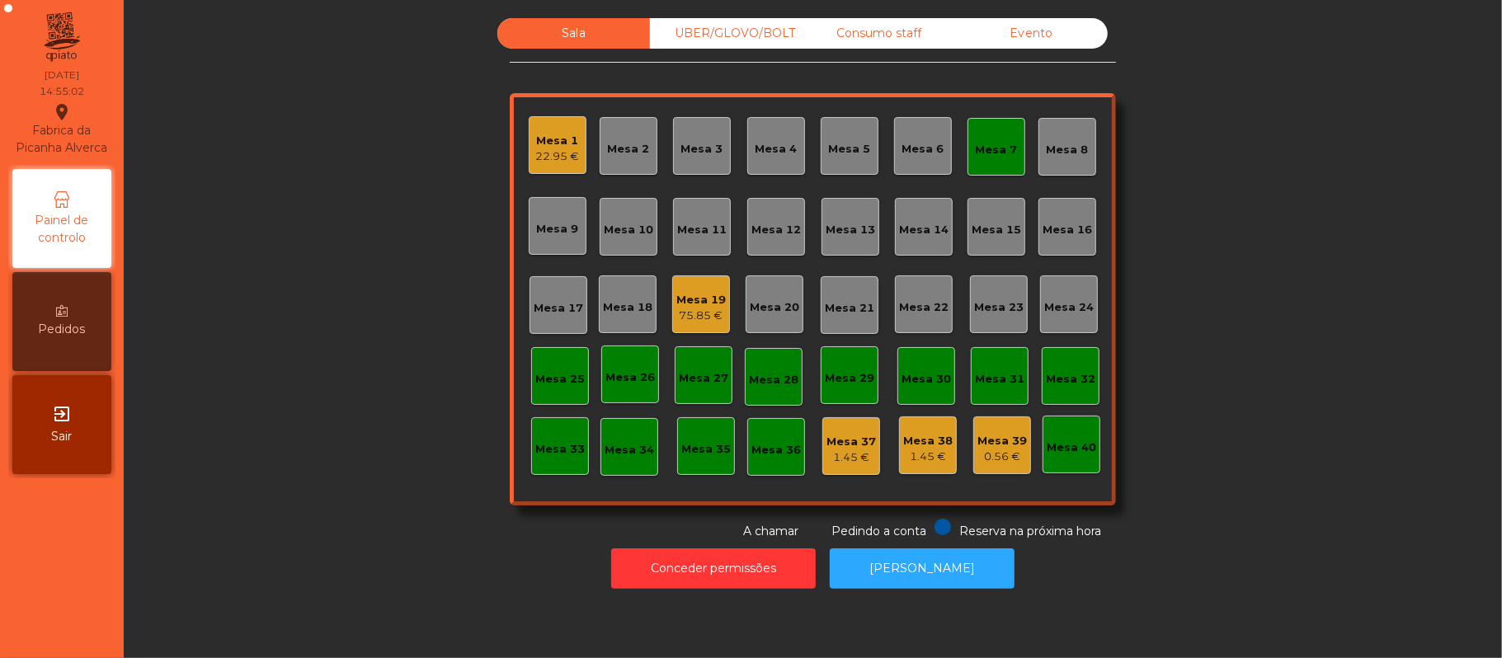
click at [836, 144] on div "Mesa 5" at bounding box center [850, 149] width 42 height 16
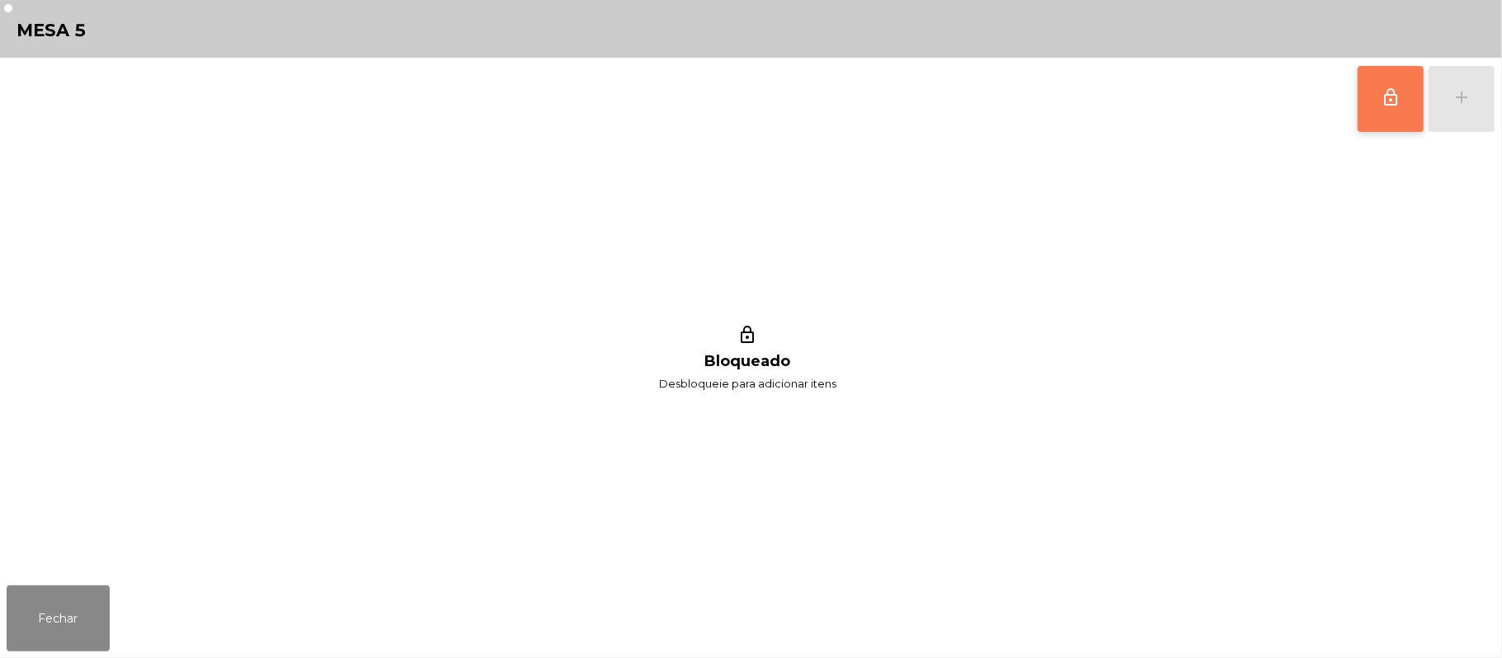
click at [1386, 106] on span "lock_outline" at bounding box center [1391, 97] width 20 height 20
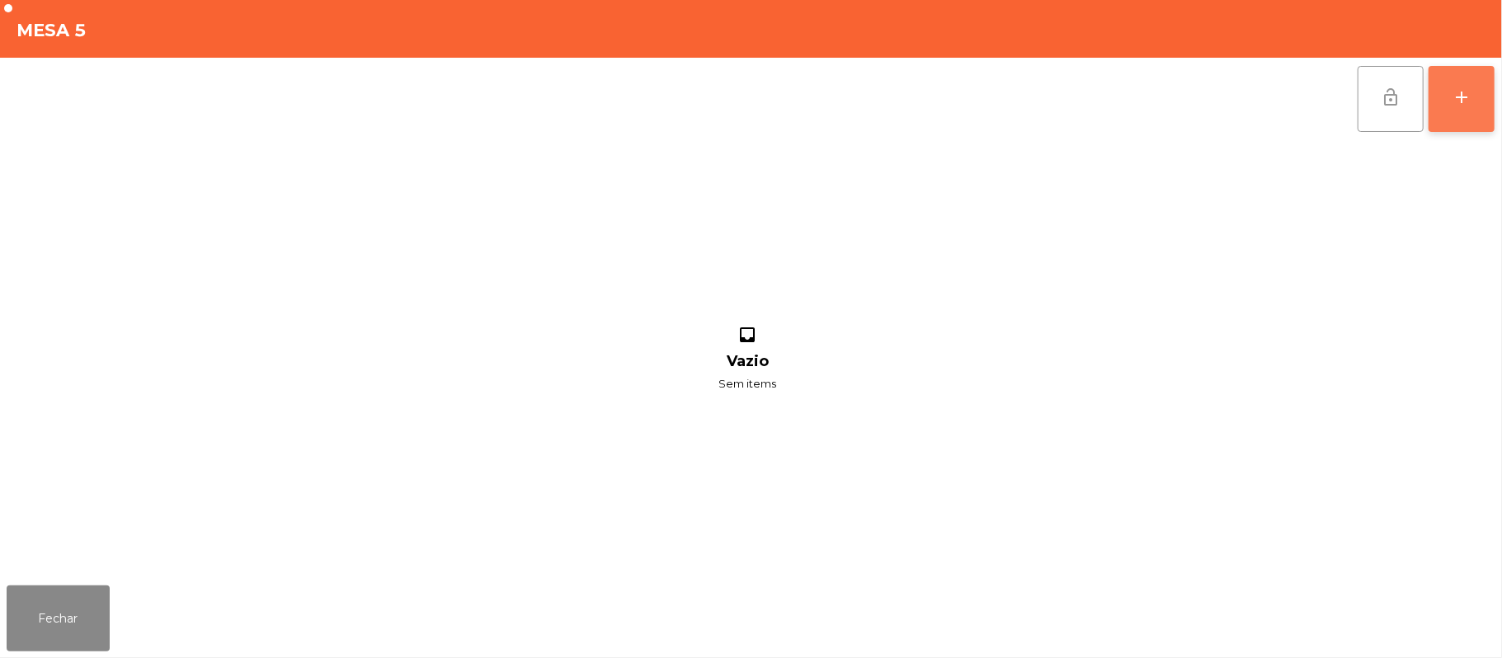
click at [1458, 106] on button "add" at bounding box center [1462, 99] width 66 height 66
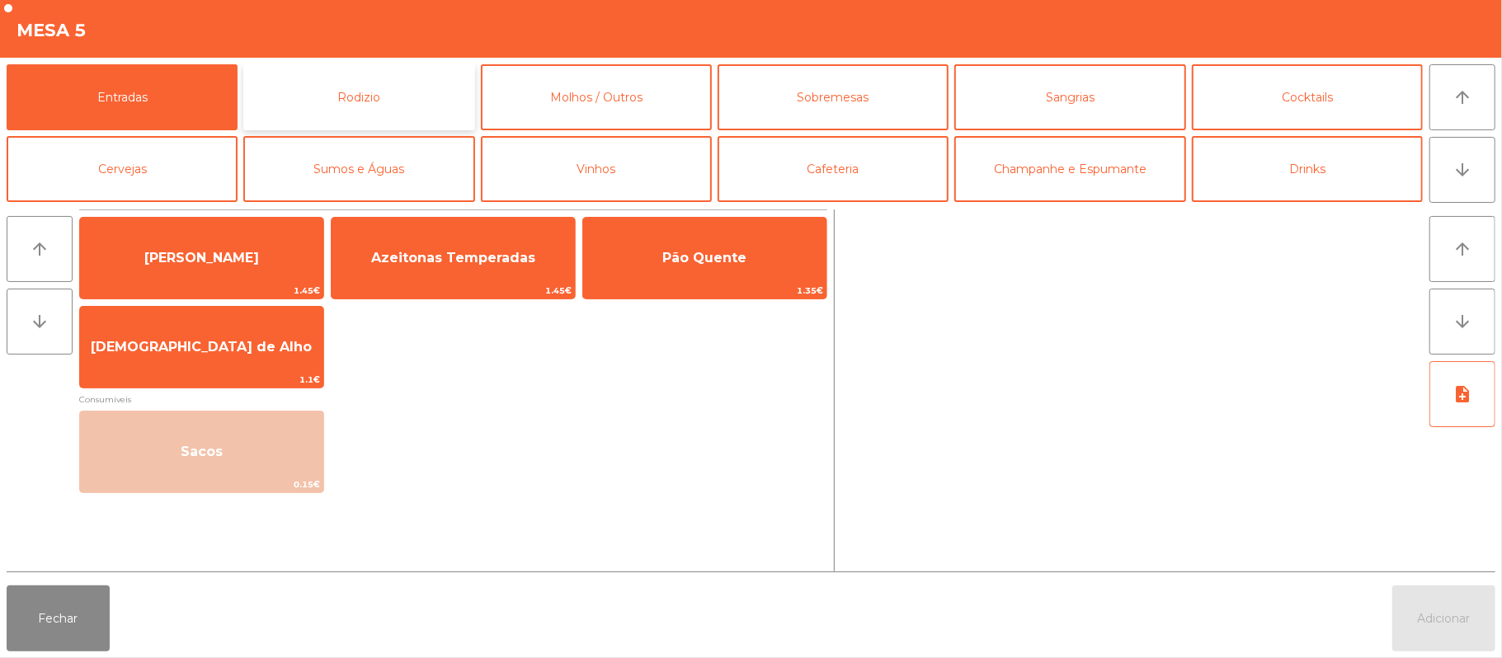
click at [401, 107] on button "Rodizio" at bounding box center [358, 97] width 231 height 66
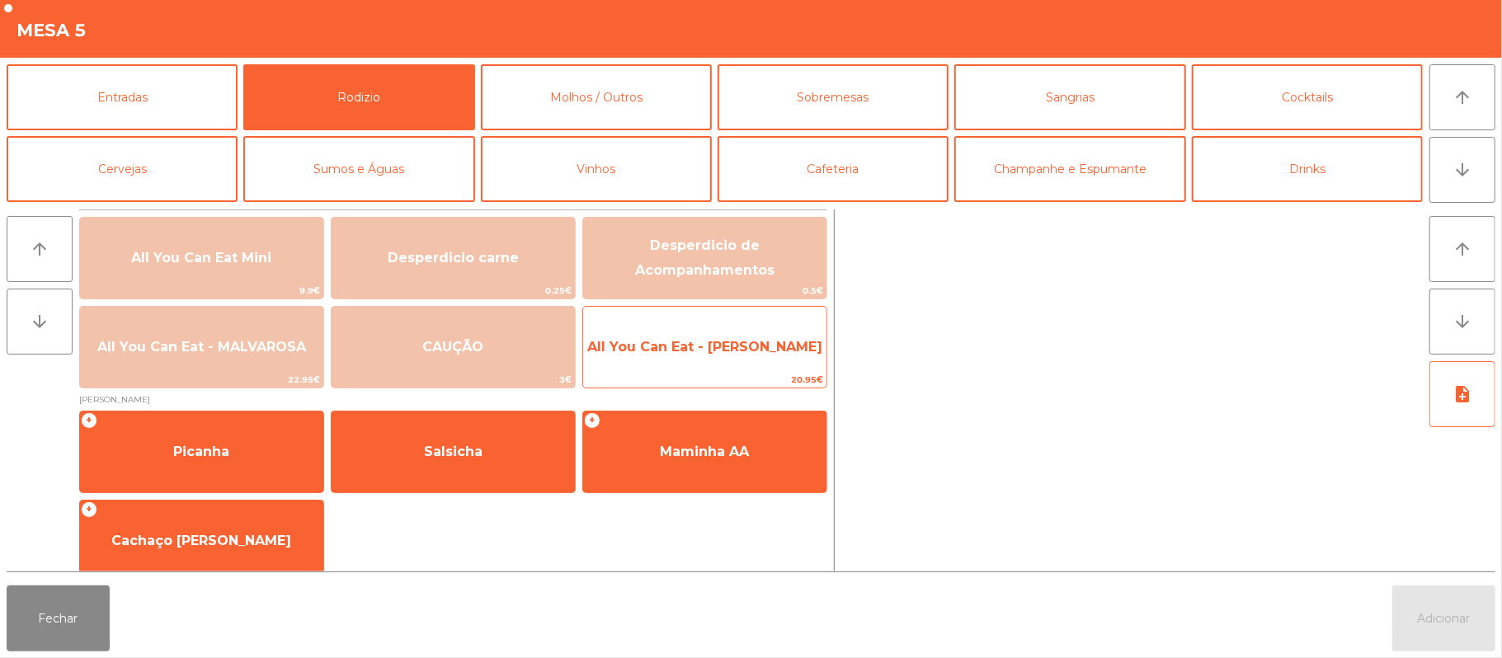
click at [681, 341] on span "All You Can Eat - [PERSON_NAME]" at bounding box center [704, 347] width 235 height 16
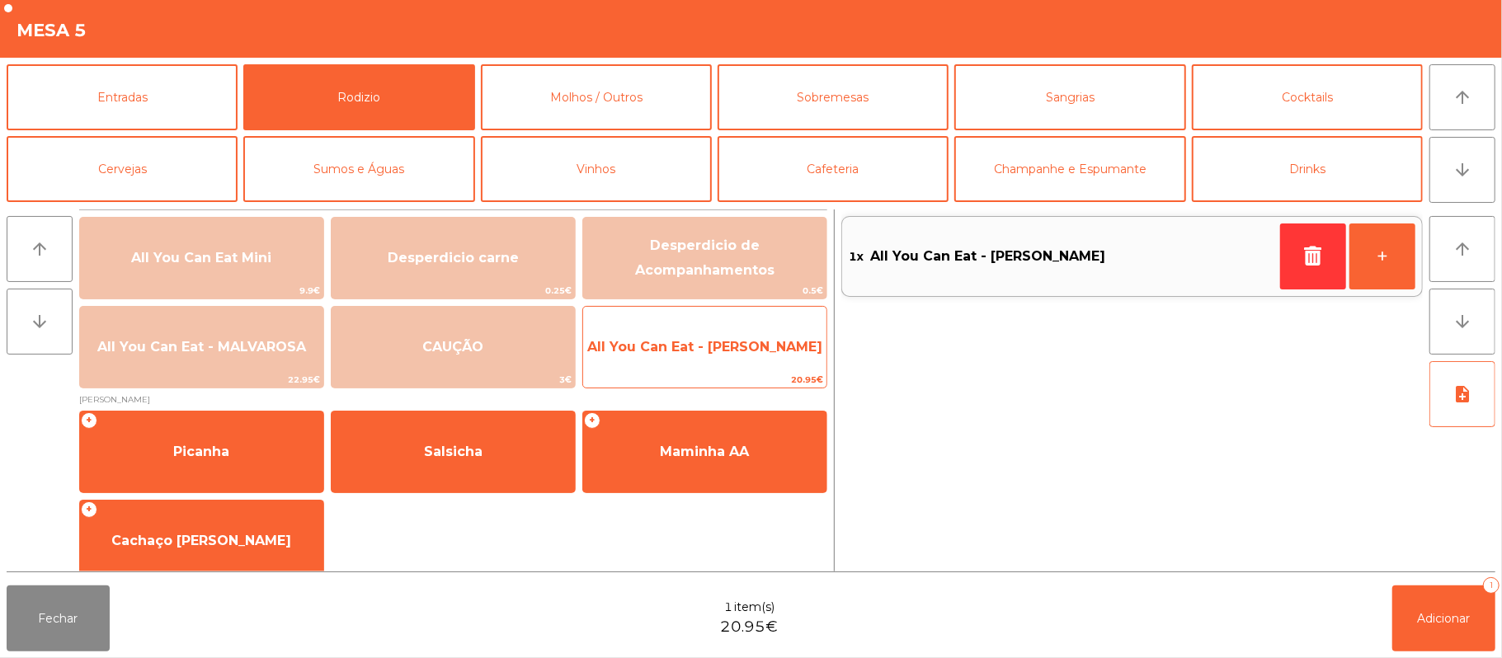
click at [666, 364] on span "All You Can Eat - [PERSON_NAME]" at bounding box center [704, 347] width 243 height 45
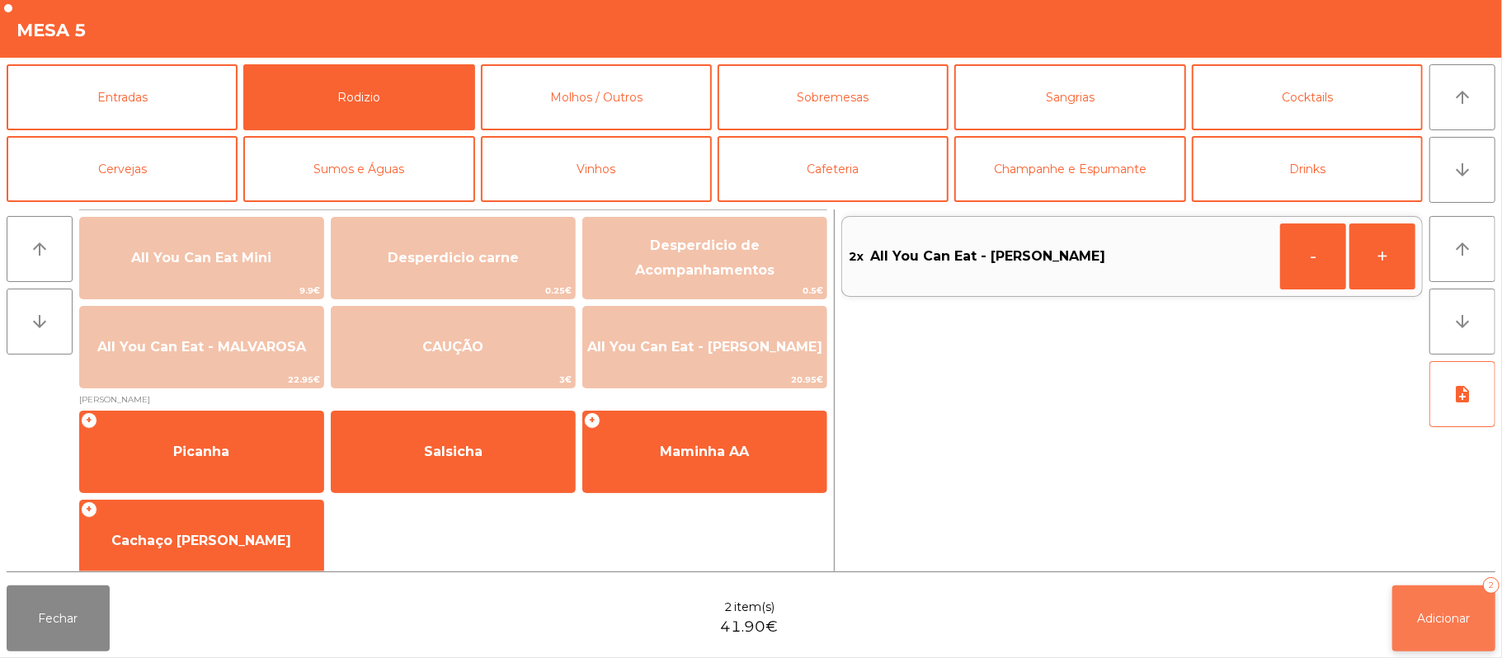
click at [1436, 592] on button "Adicionar 2" at bounding box center [1443, 619] width 103 height 66
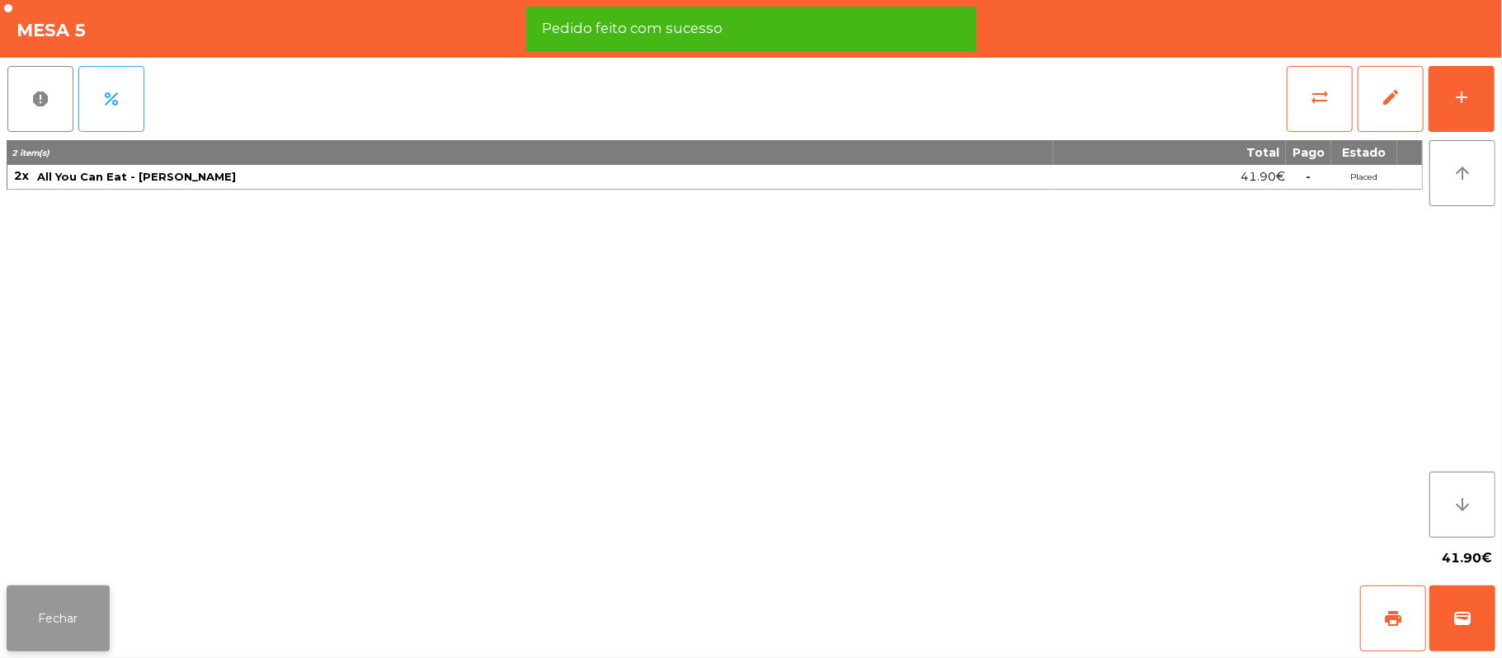
click at [54, 610] on button "Fechar" at bounding box center [58, 619] width 103 height 66
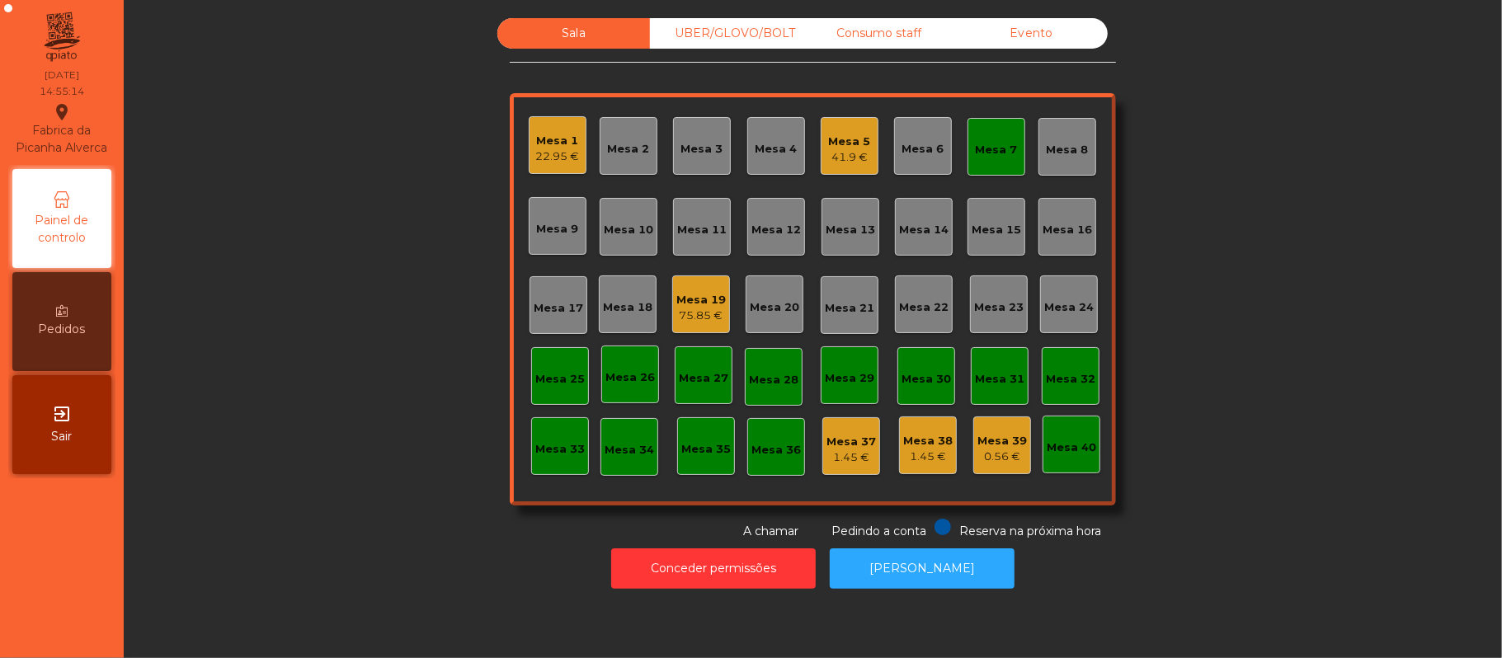
click at [696, 295] on div "Mesa 19" at bounding box center [700, 300] width 49 height 16
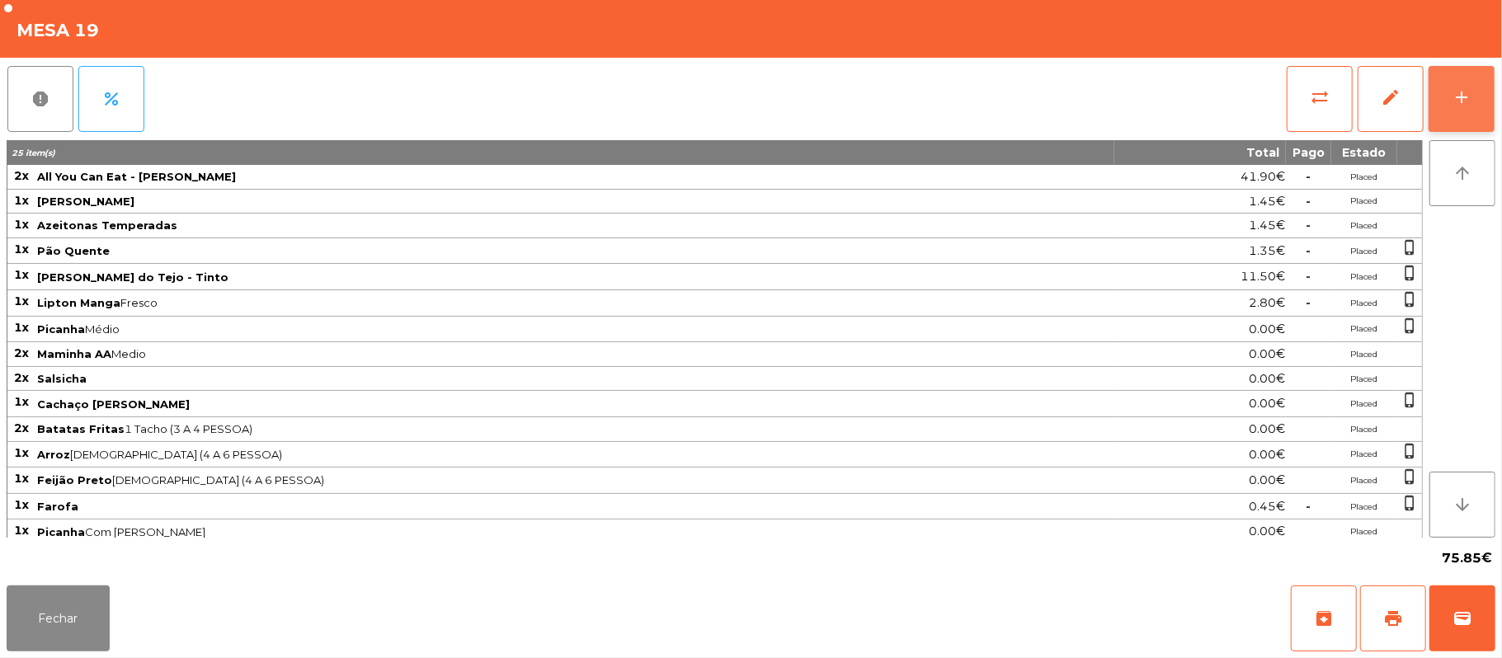
click at [1486, 100] on button "add" at bounding box center [1462, 99] width 66 height 66
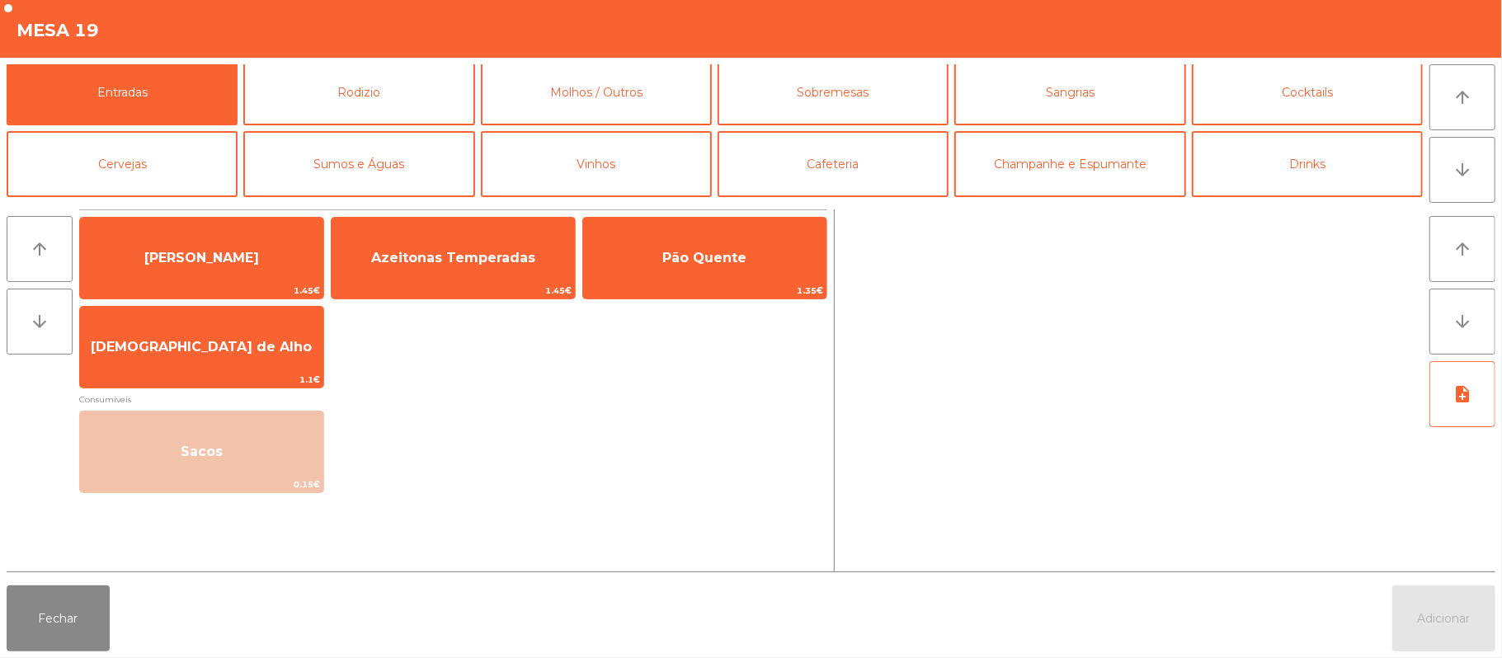
scroll to position [7, 0]
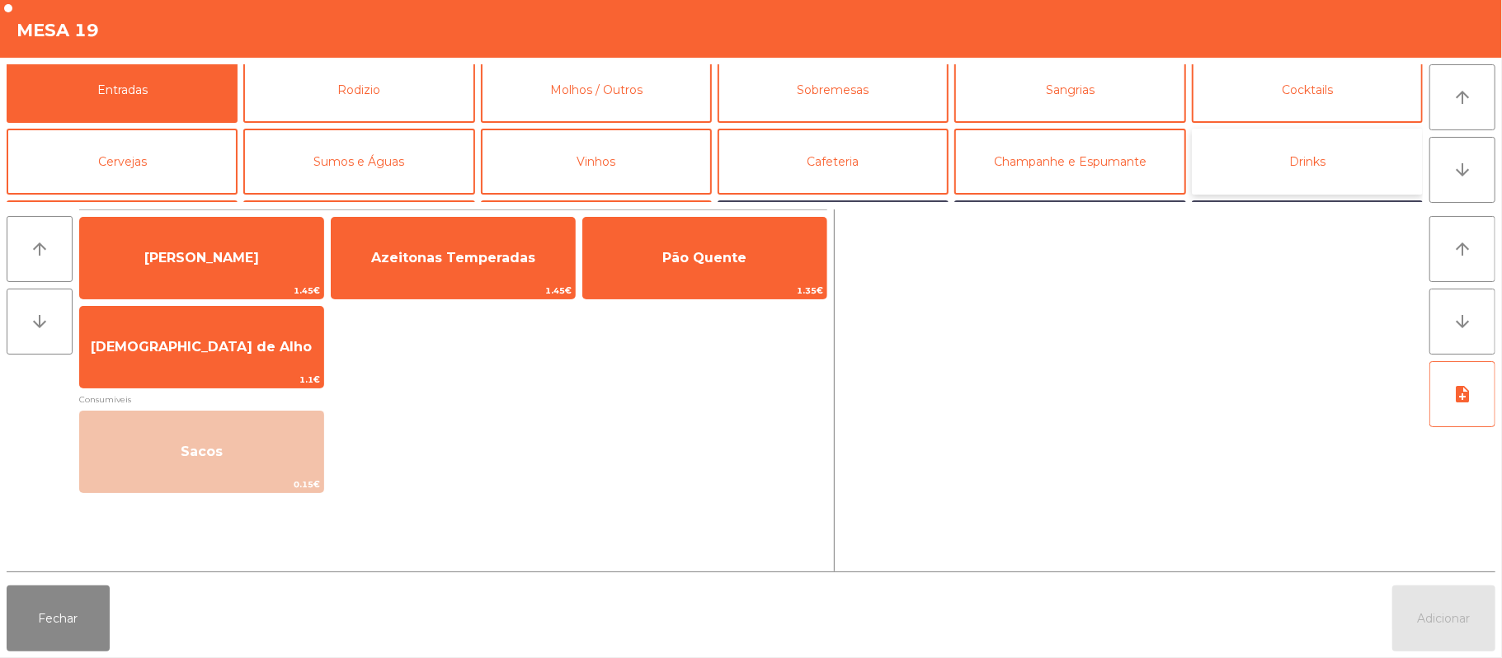
click at [1292, 149] on button "Drinks" at bounding box center [1307, 162] width 231 height 66
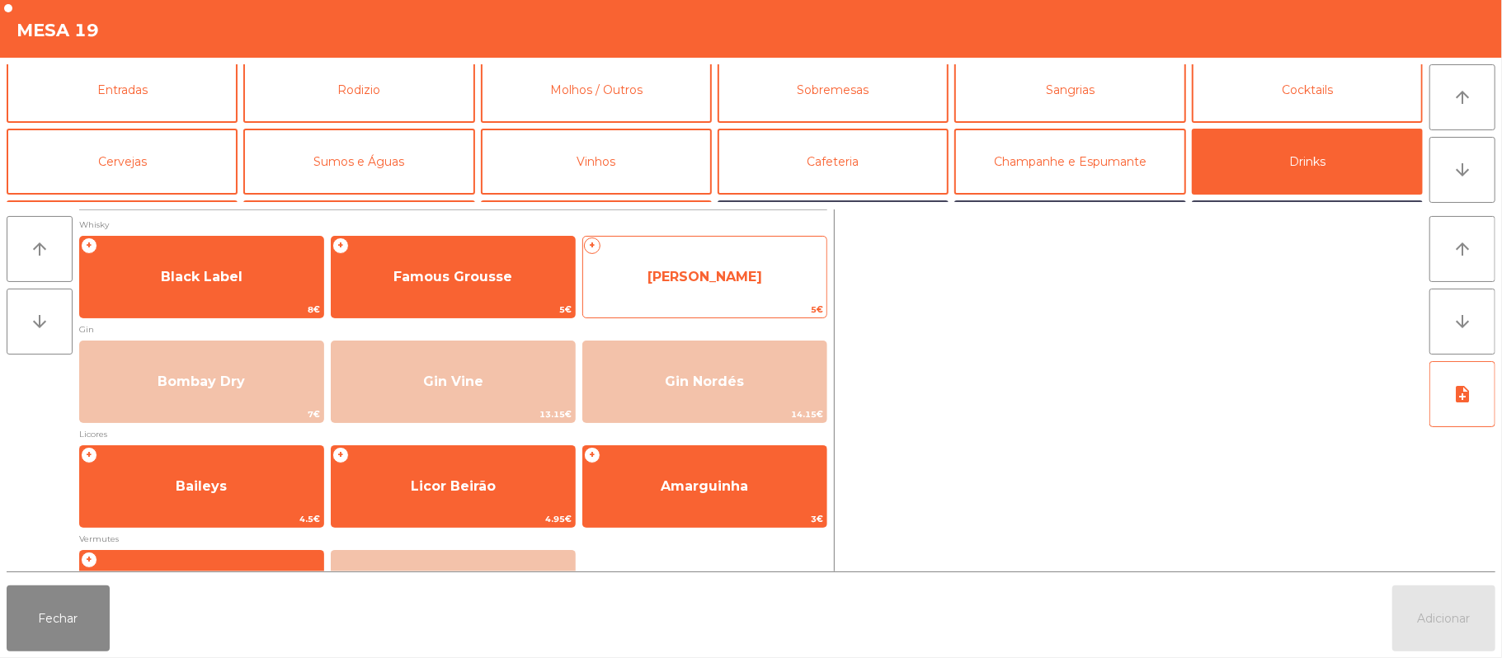
click at [674, 279] on span "Jameson" at bounding box center [704, 277] width 115 height 16
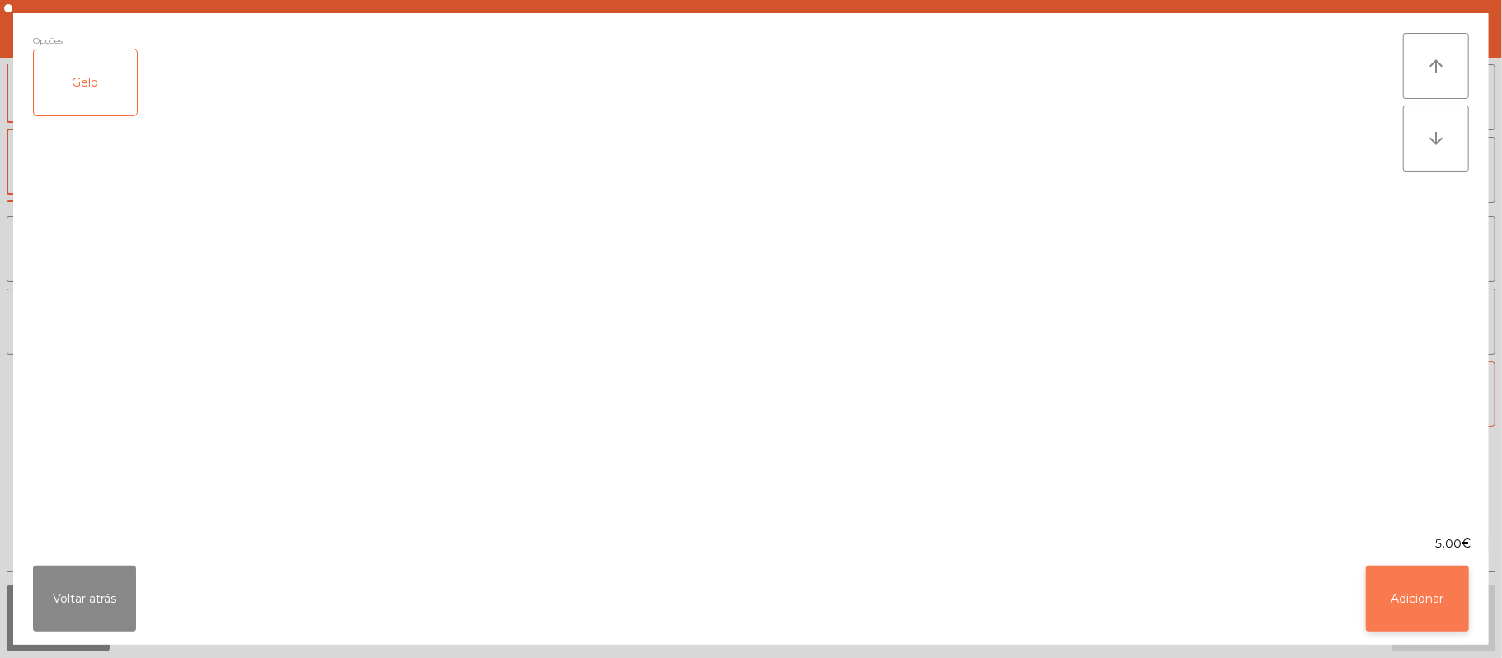
click at [1425, 596] on button "Adicionar" at bounding box center [1417, 599] width 103 height 66
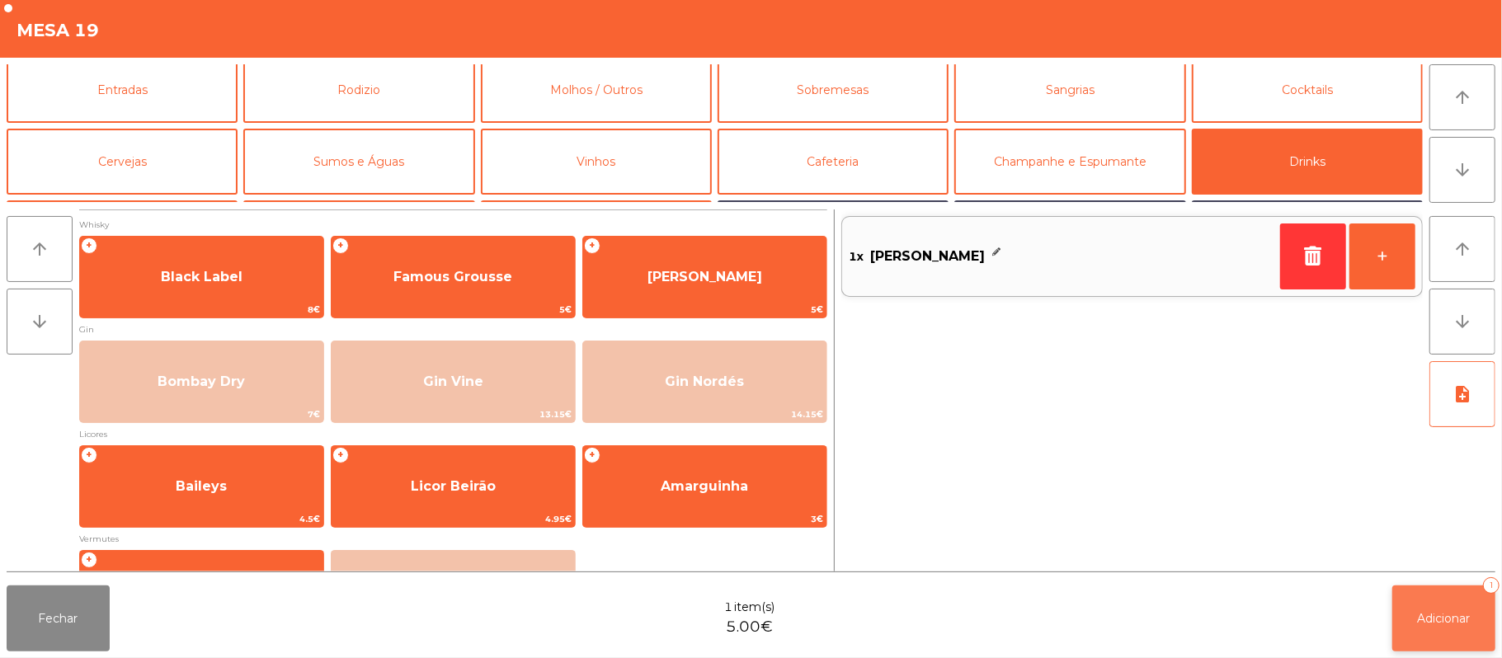
click at [1440, 614] on span "Adicionar" at bounding box center [1444, 618] width 53 height 15
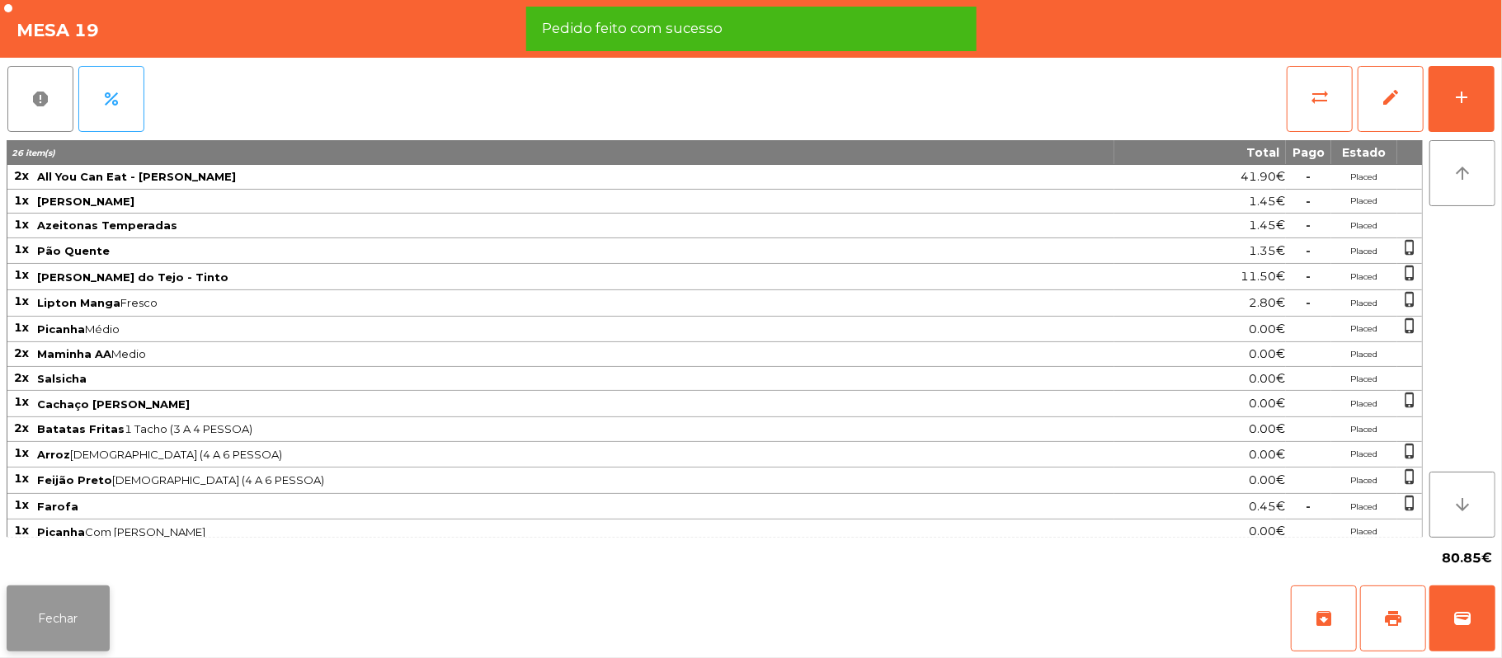
click at [44, 617] on button "Fechar" at bounding box center [58, 619] width 103 height 66
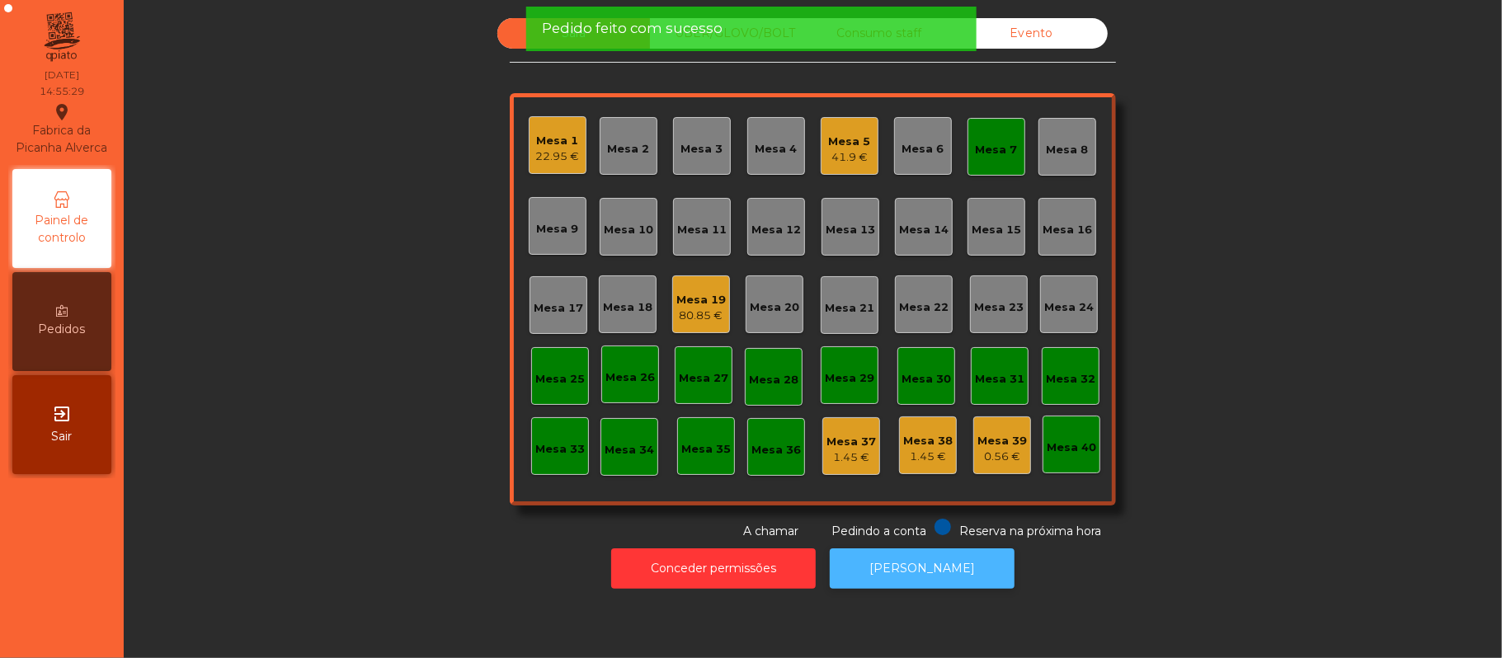
click at [931, 568] on button "[PERSON_NAME]" at bounding box center [922, 568] width 185 height 40
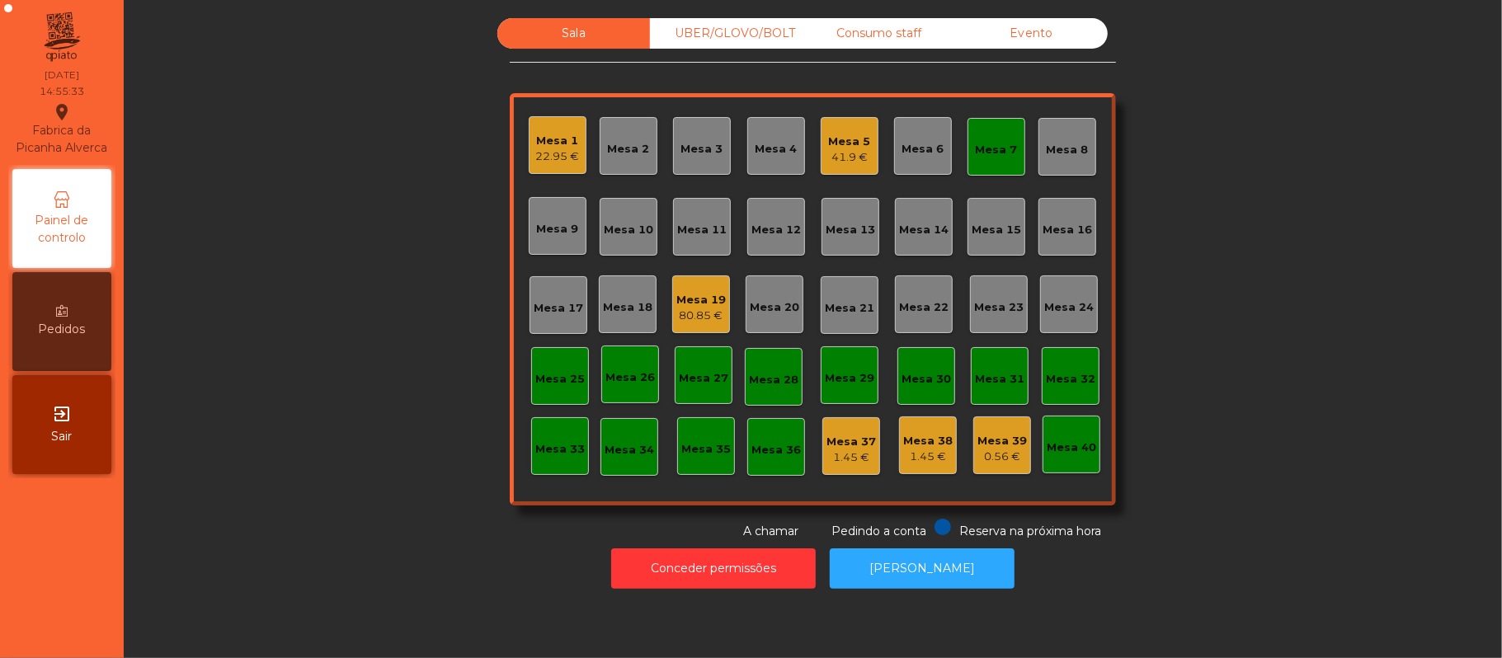
click at [686, 314] on div "80.85 €" at bounding box center [700, 316] width 49 height 16
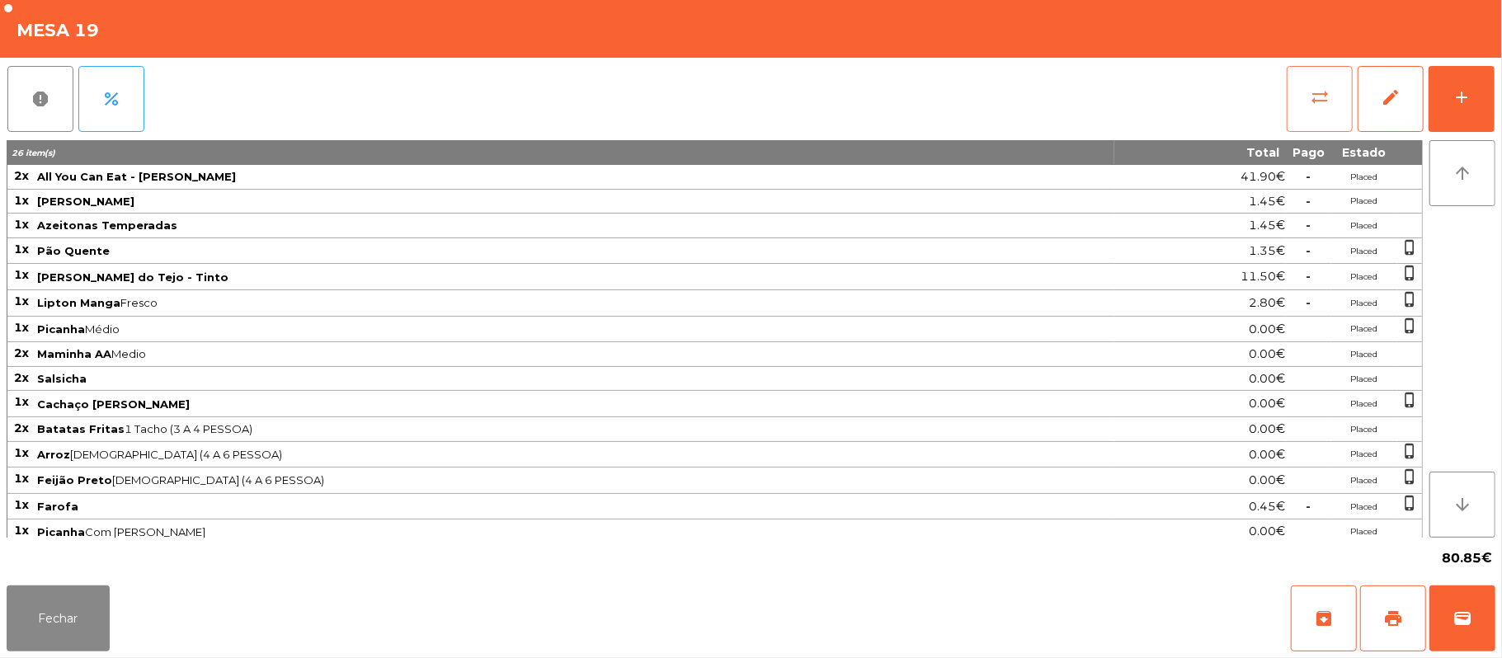
click at [1305, 119] on button "sync_alt" at bounding box center [1320, 99] width 66 height 66
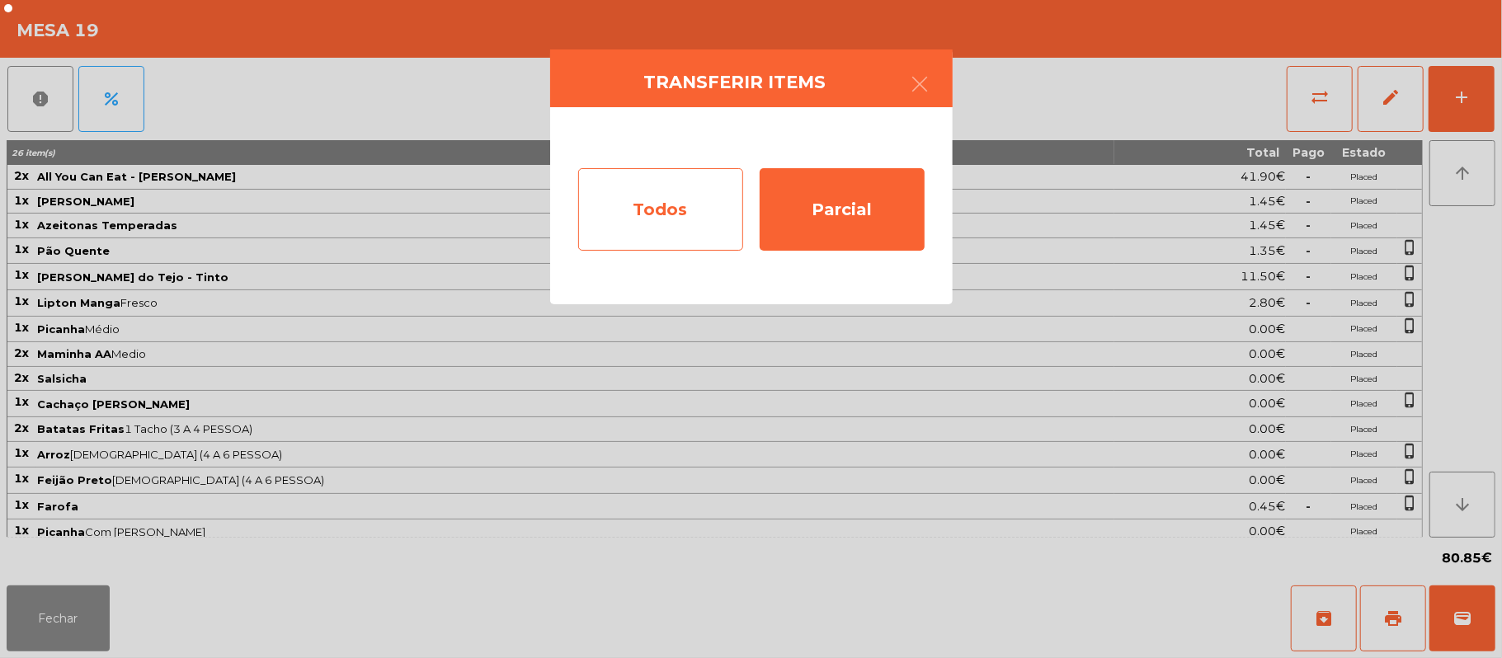
click at [676, 238] on div "Todos" at bounding box center [660, 209] width 165 height 82
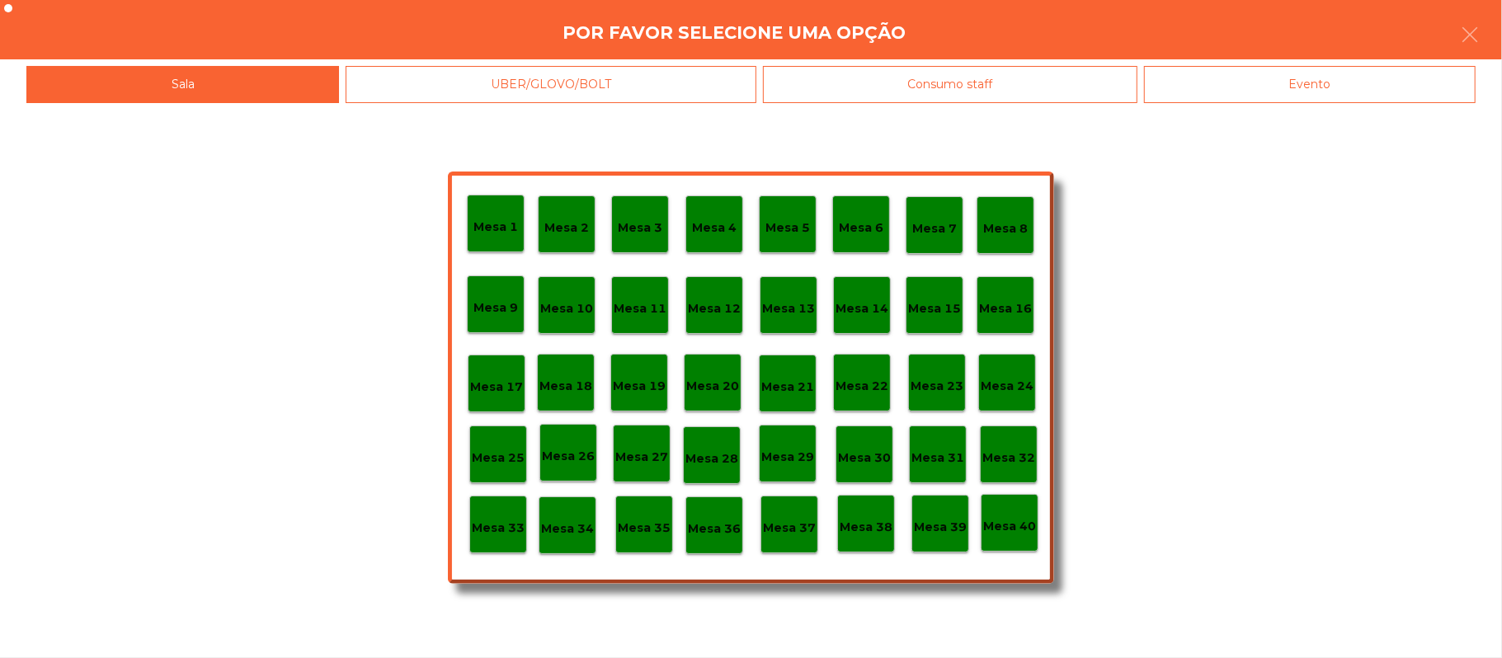
click at [1255, 79] on div "Evento" at bounding box center [1310, 84] width 332 height 37
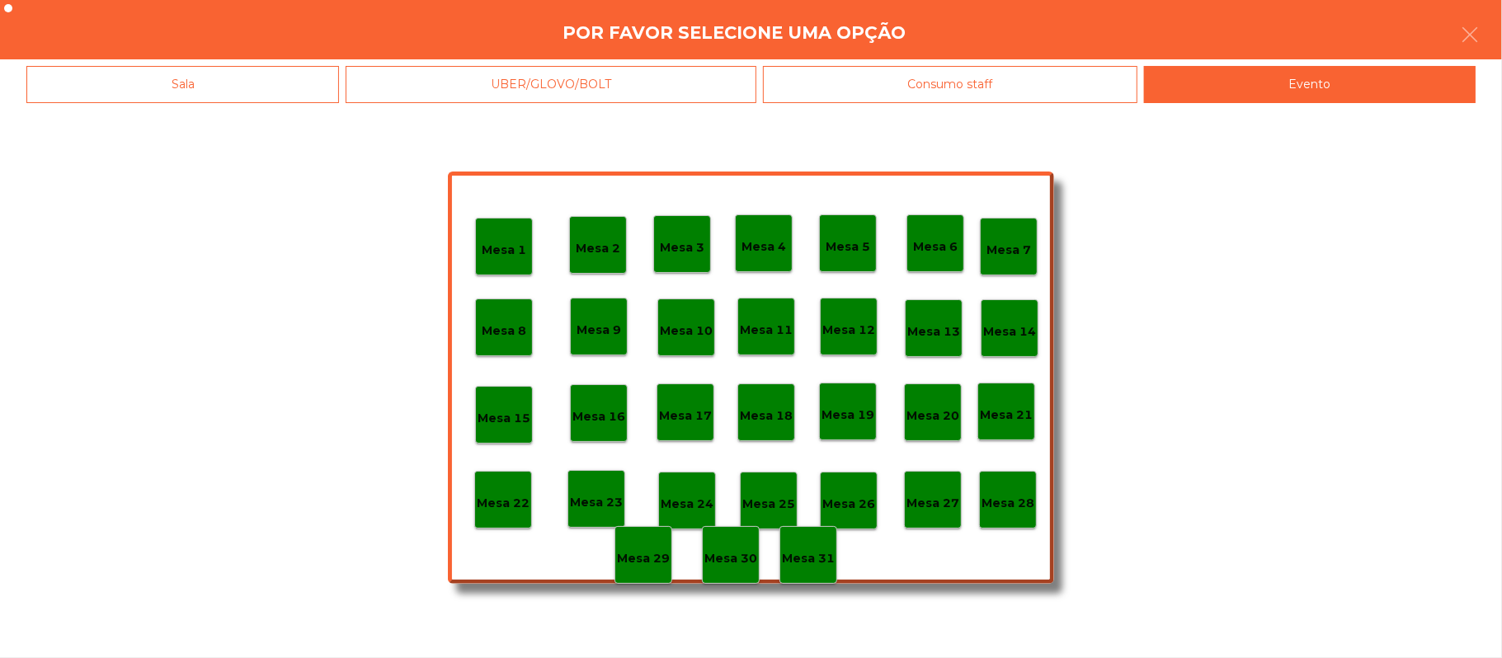
click at [1010, 508] on p "Mesa 28" at bounding box center [1008, 503] width 53 height 19
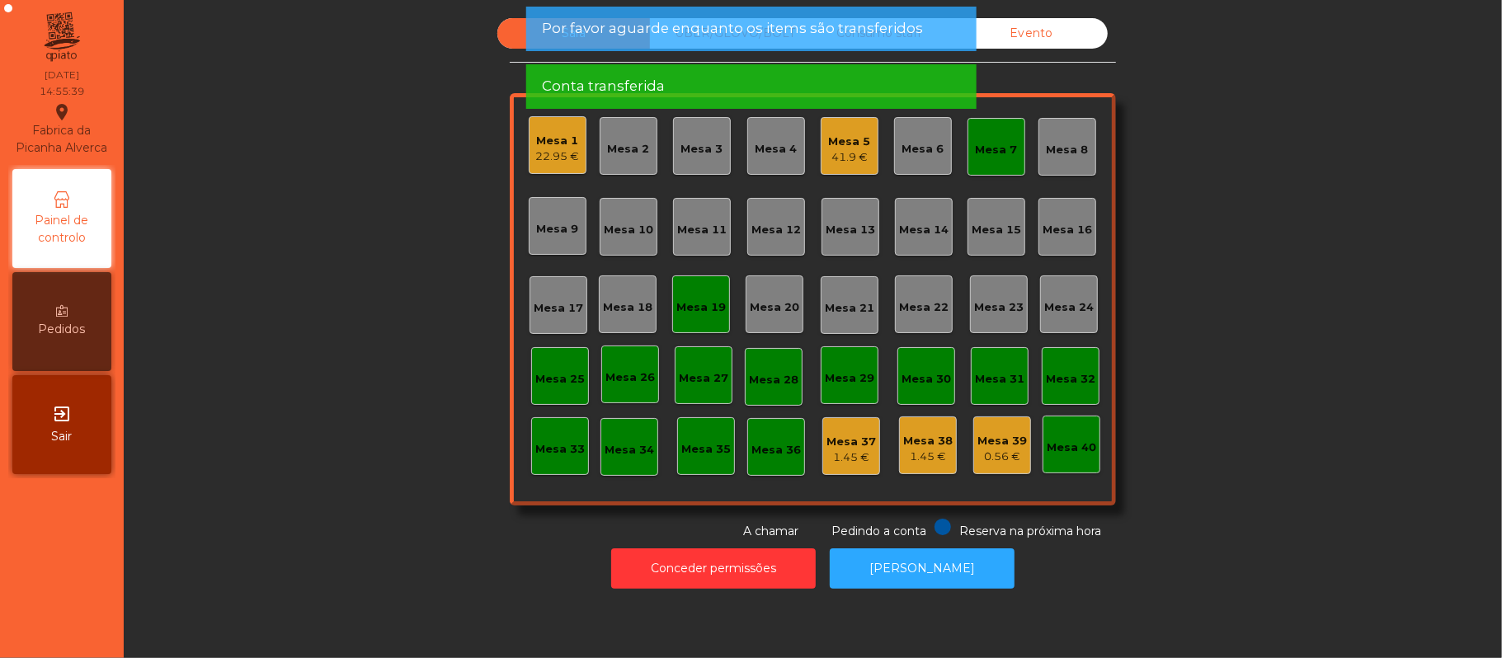
click at [686, 299] on div "Mesa 19" at bounding box center [700, 307] width 49 height 16
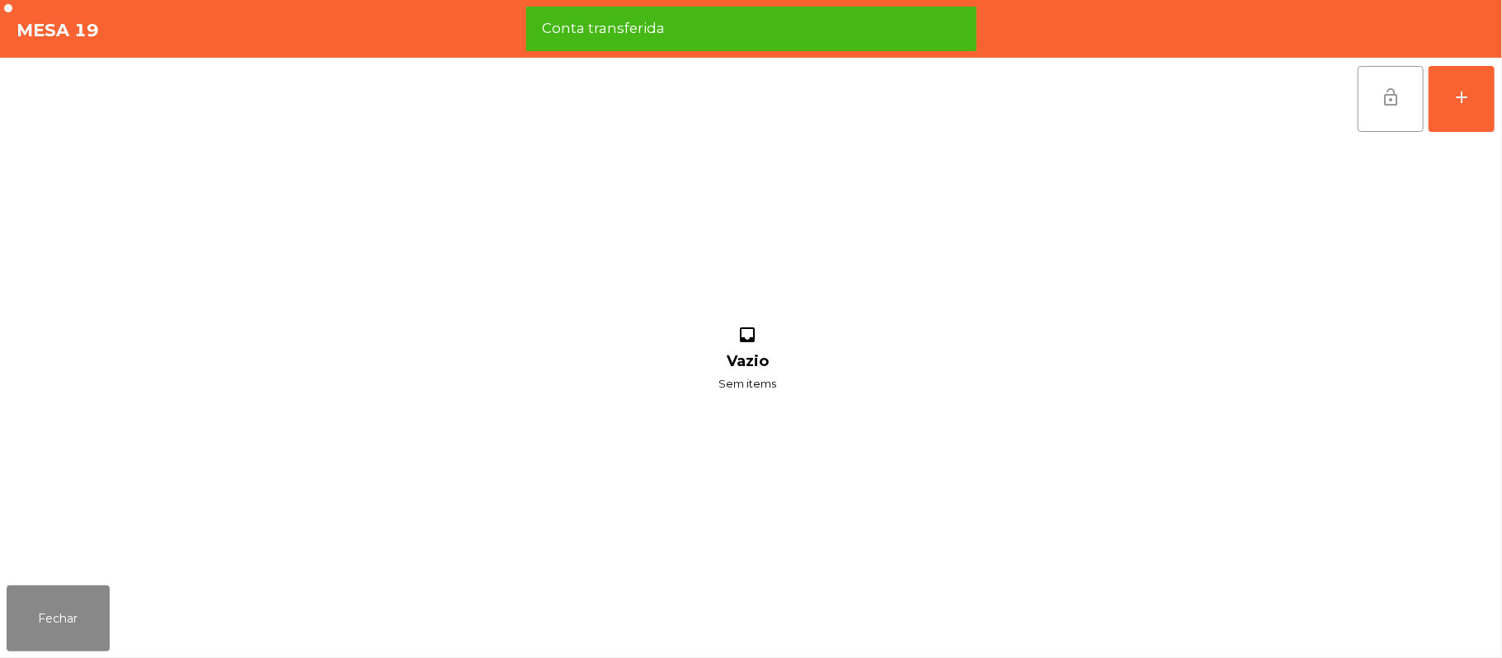
click at [1404, 107] on button "lock_open" at bounding box center [1391, 99] width 66 height 66
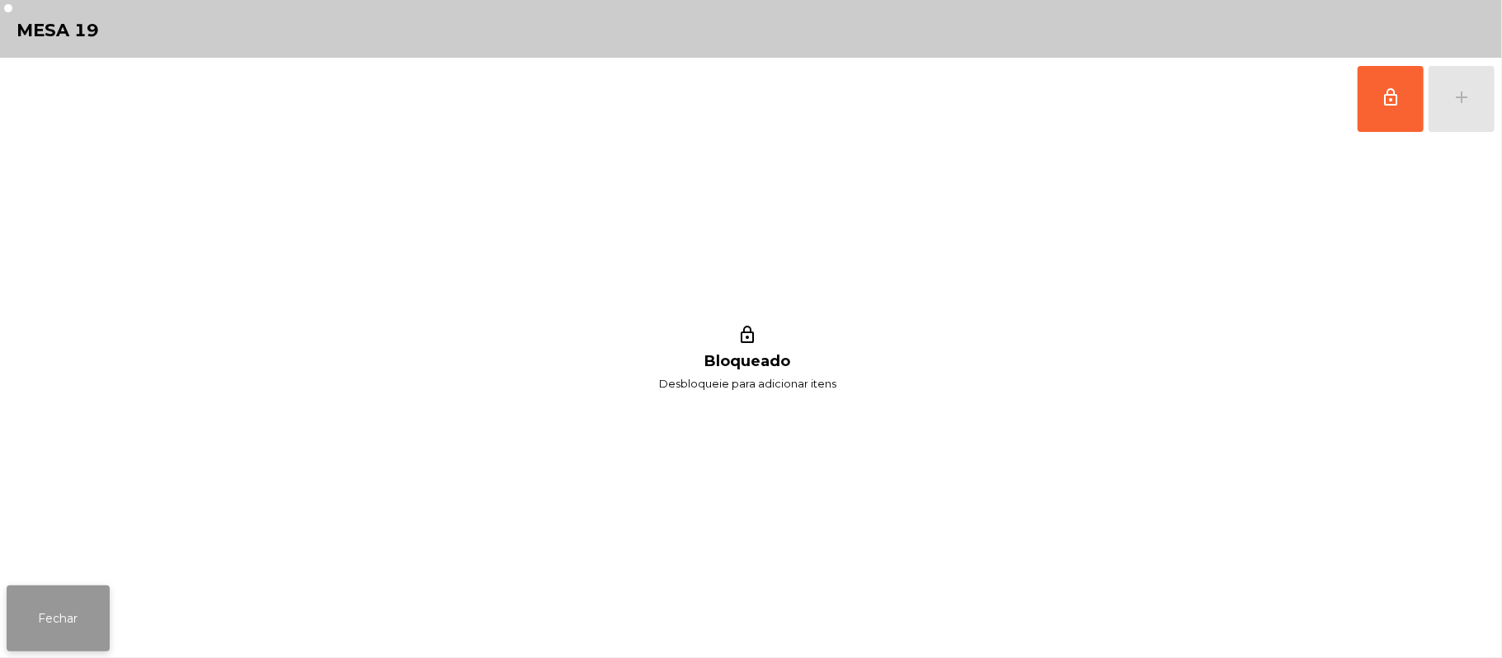
click at [83, 612] on button "Fechar" at bounding box center [58, 619] width 103 height 66
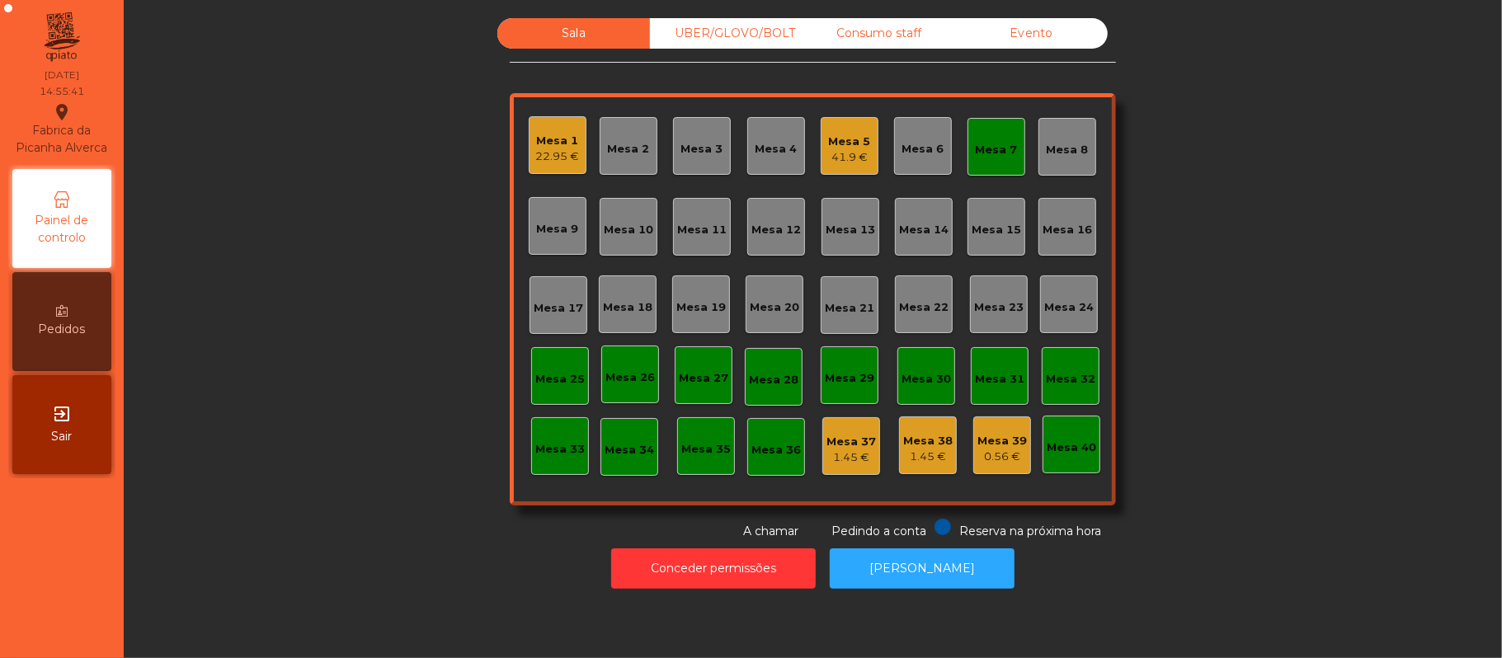
click at [982, 147] on div "Mesa 7" at bounding box center [997, 150] width 42 height 16
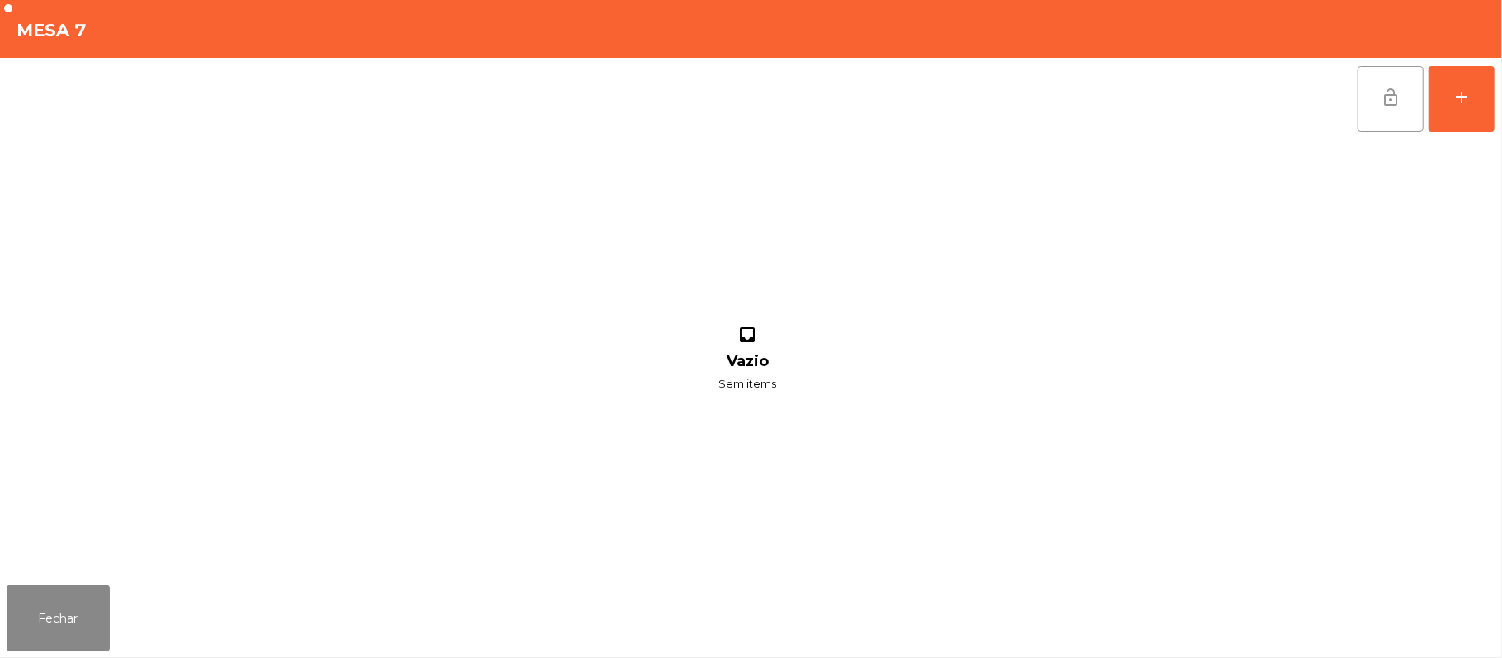
click at [1381, 109] on button "lock_open" at bounding box center [1391, 99] width 66 height 66
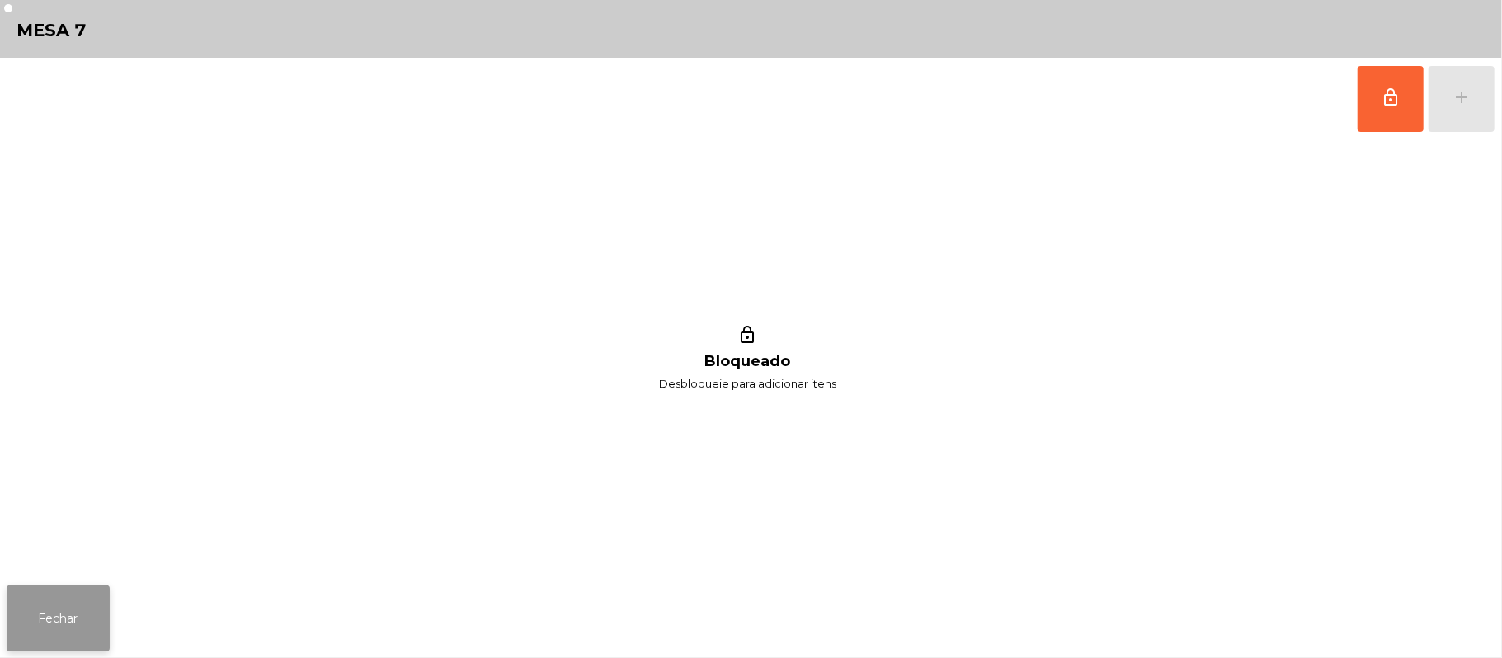
click at [47, 621] on button "Fechar" at bounding box center [58, 619] width 103 height 66
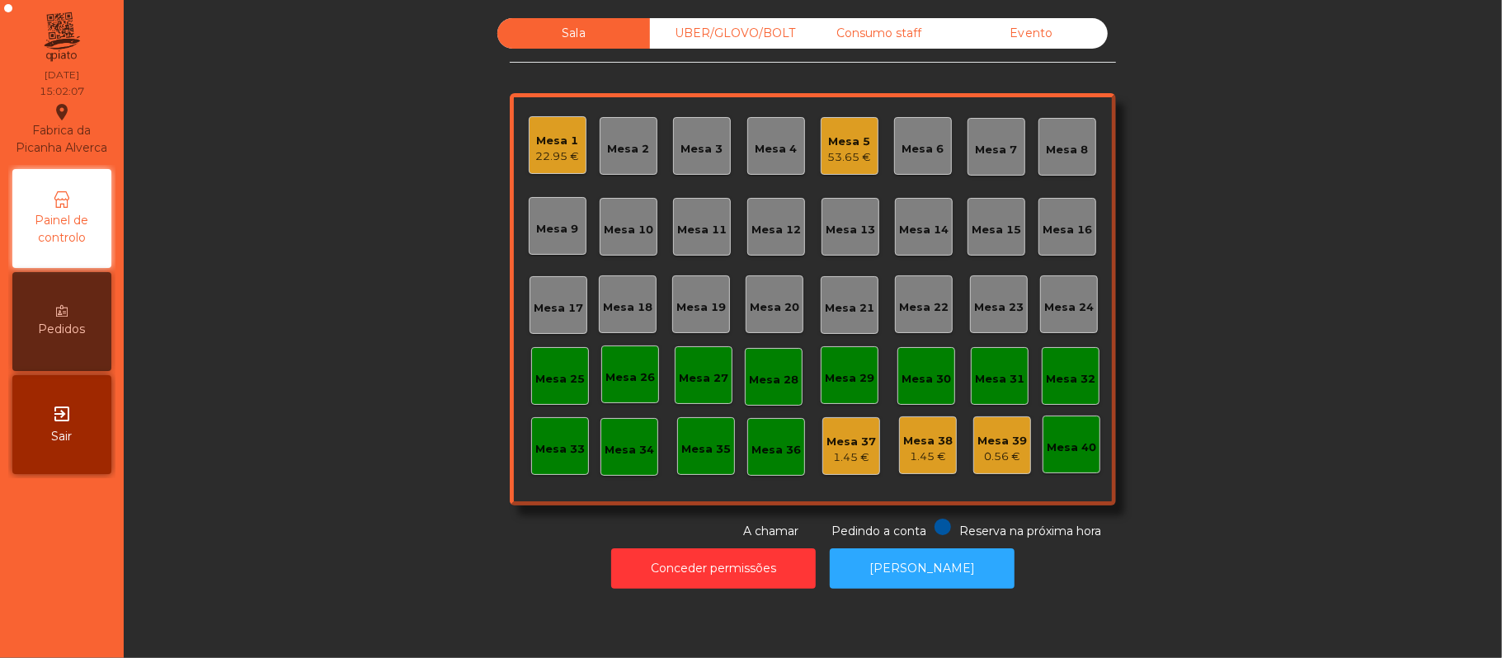
click at [859, 147] on div "Mesa 5" at bounding box center [850, 142] width 44 height 16
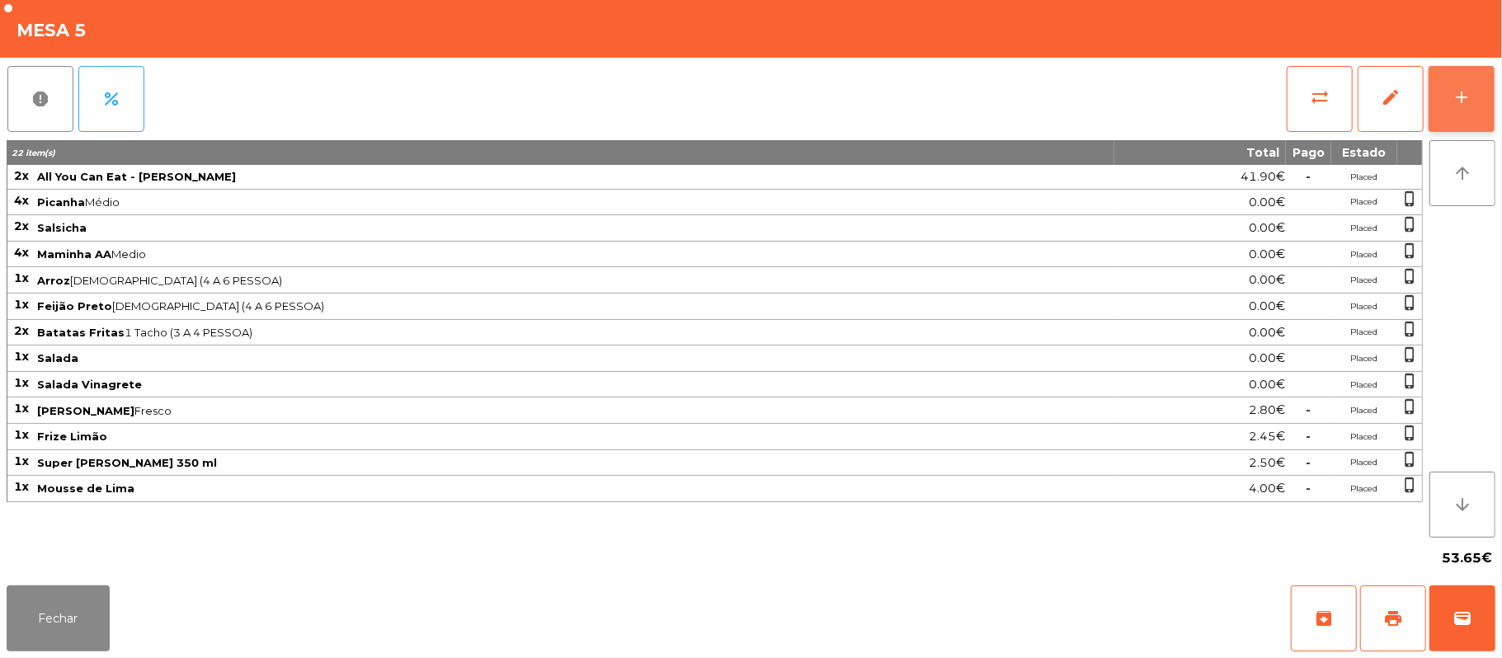
click at [1450, 110] on button "add" at bounding box center [1462, 99] width 66 height 66
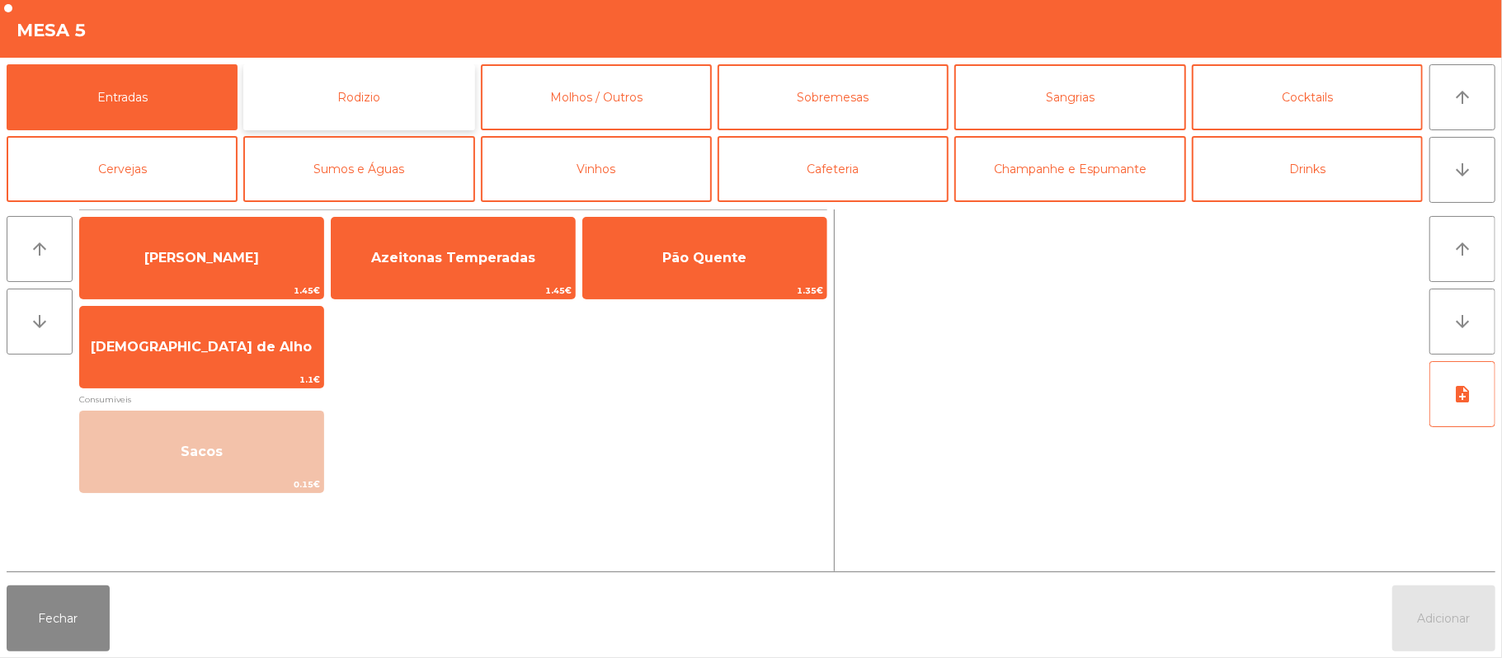
click at [412, 111] on button "Rodizio" at bounding box center [358, 97] width 231 height 66
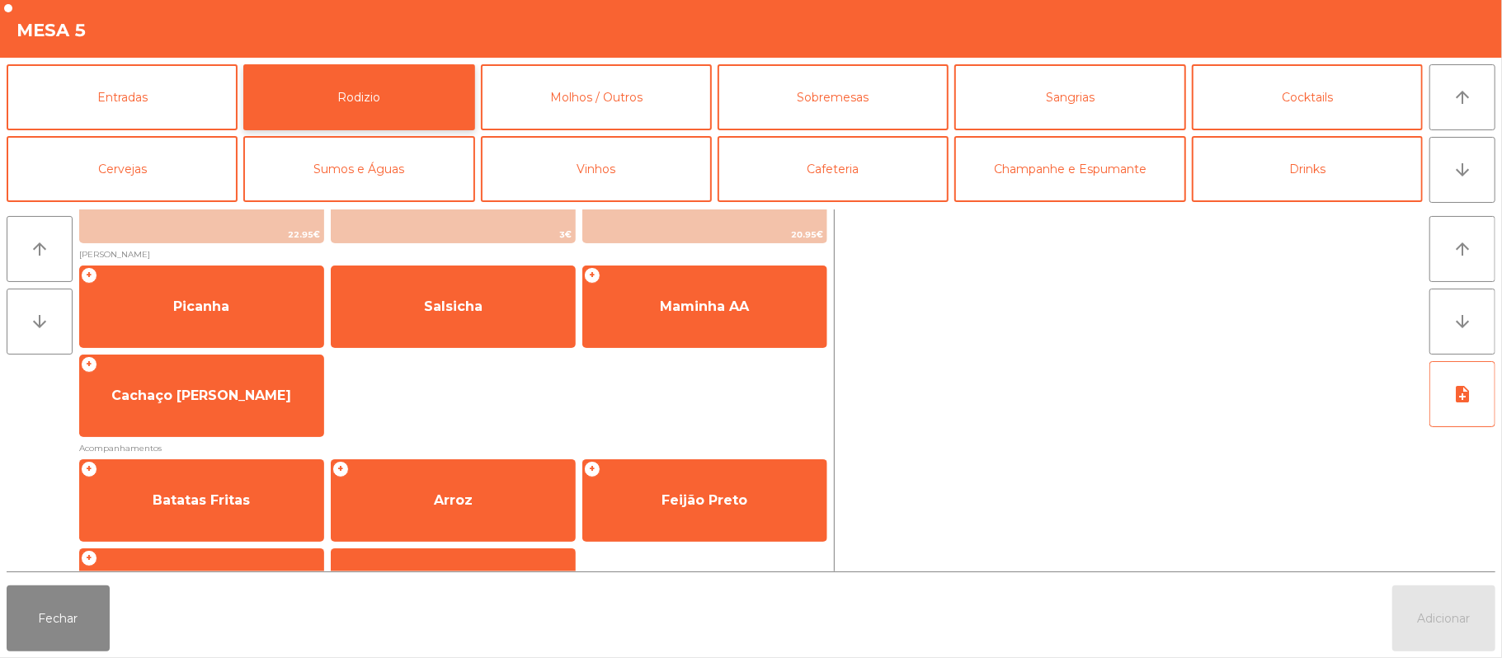
scroll to position [211, 0]
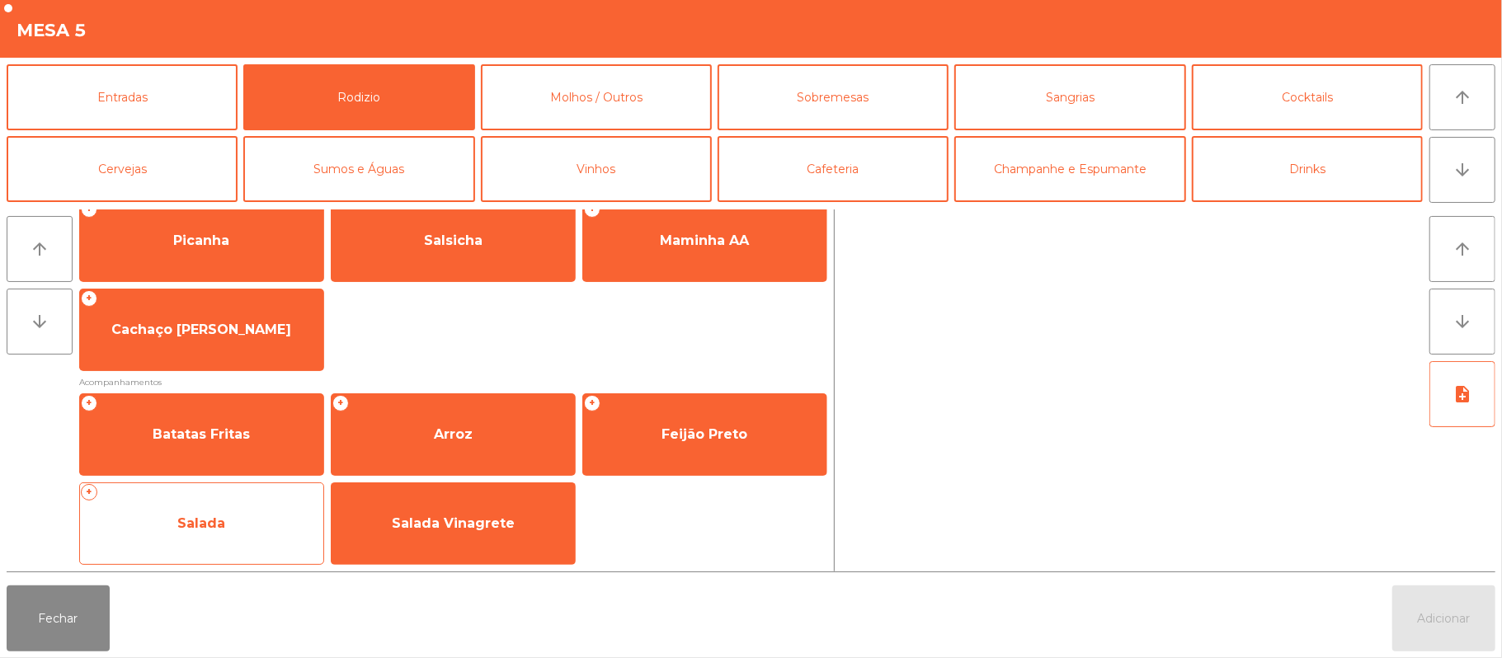
click at [239, 516] on span "Salada" at bounding box center [201, 523] width 243 height 45
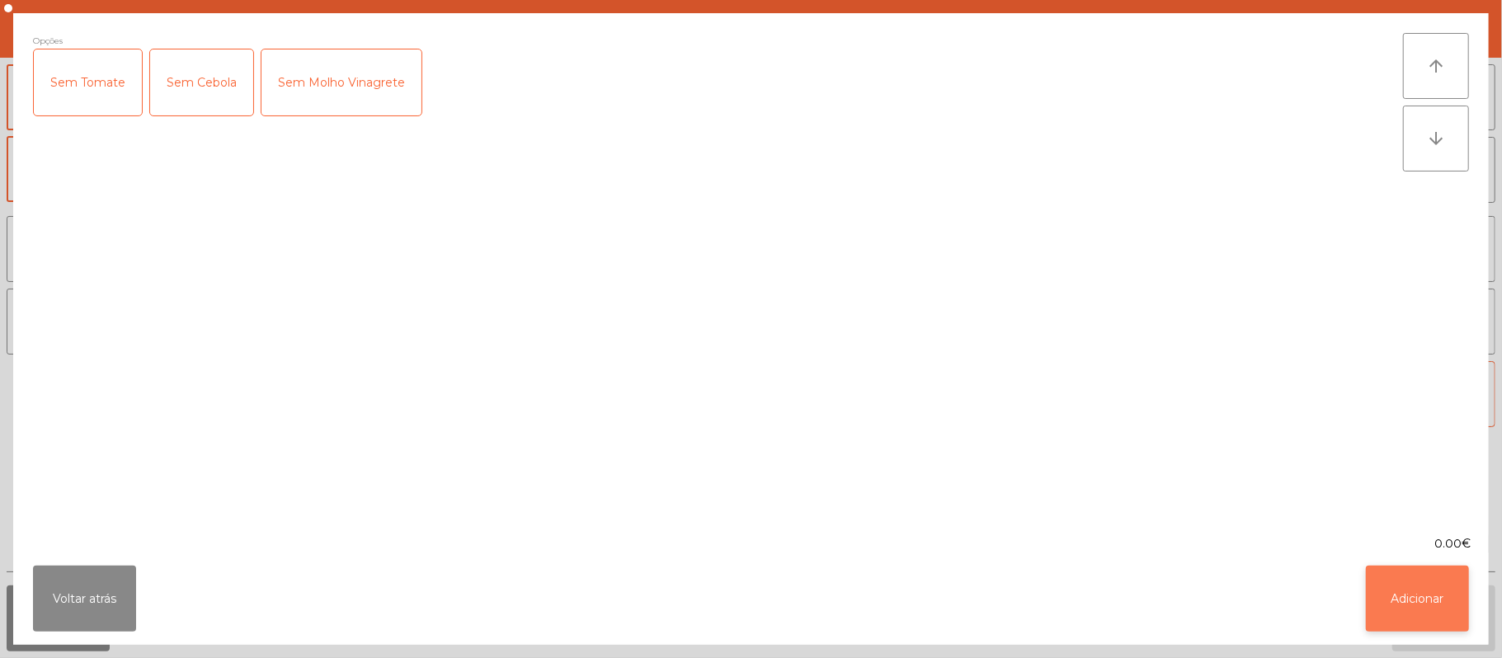
click at [1410, 587] on button "Adicionar" at bounding box center [1417, 599] width 103 height 66
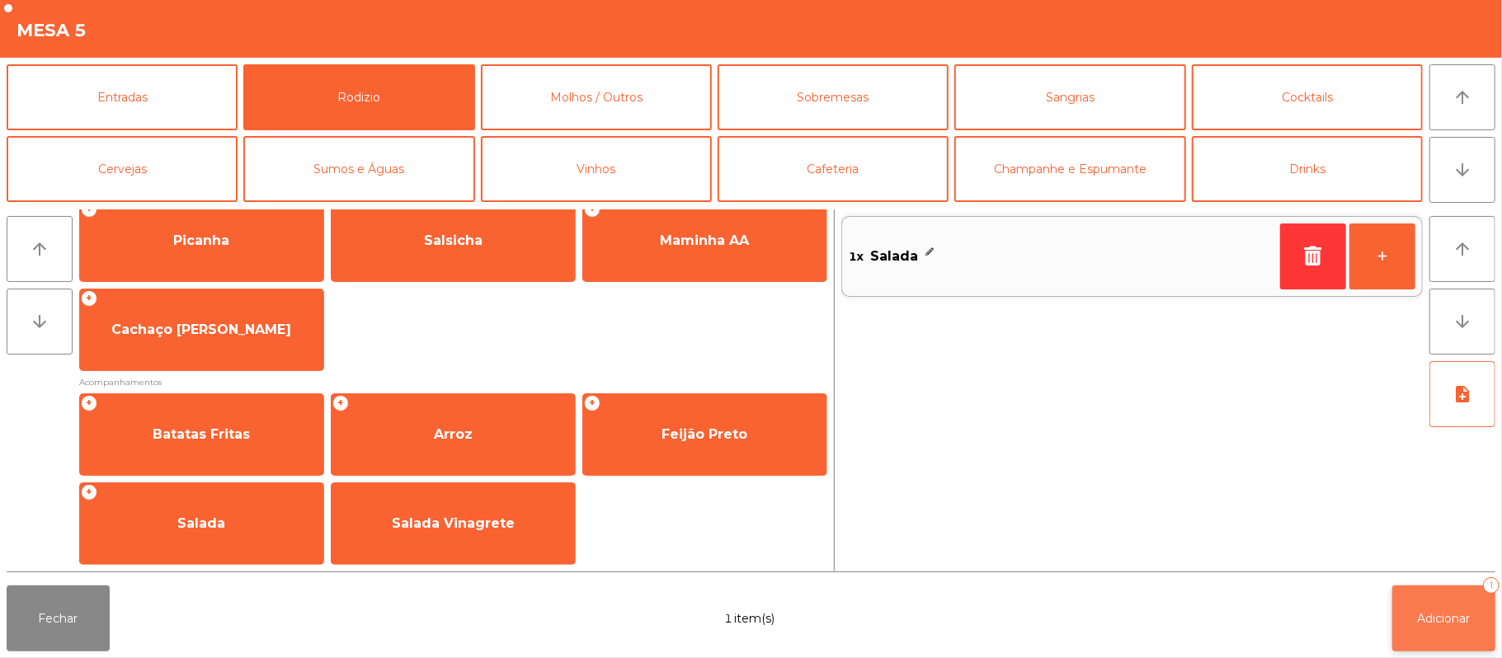
click at [1434, 617] on span "Adicionar" at bounding box center [1444, 618] width 53 height 15
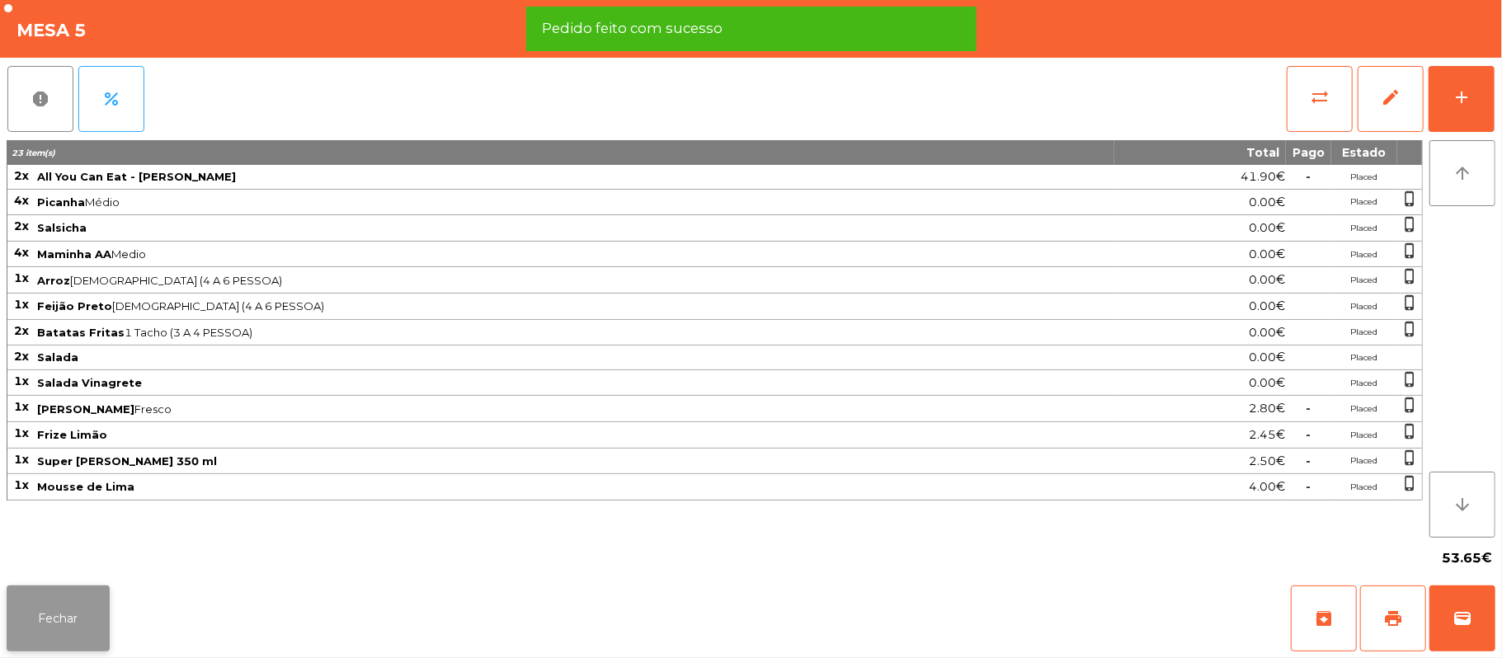
click at [79, 609] on button "Fechar" at bounding box center [58, 619] width 103 height 66
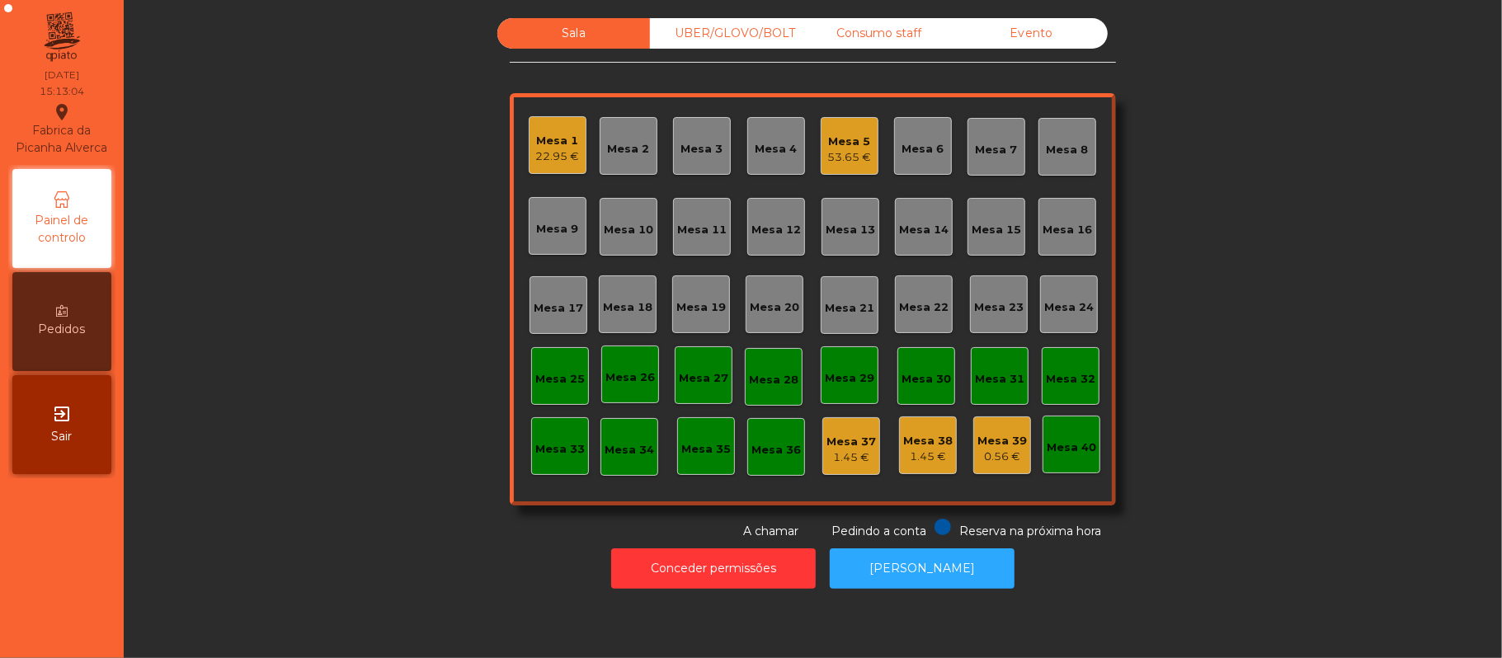
click at [556, 143] on div "Mesa 1" at bounding box center [558, 141] width 44 height 16
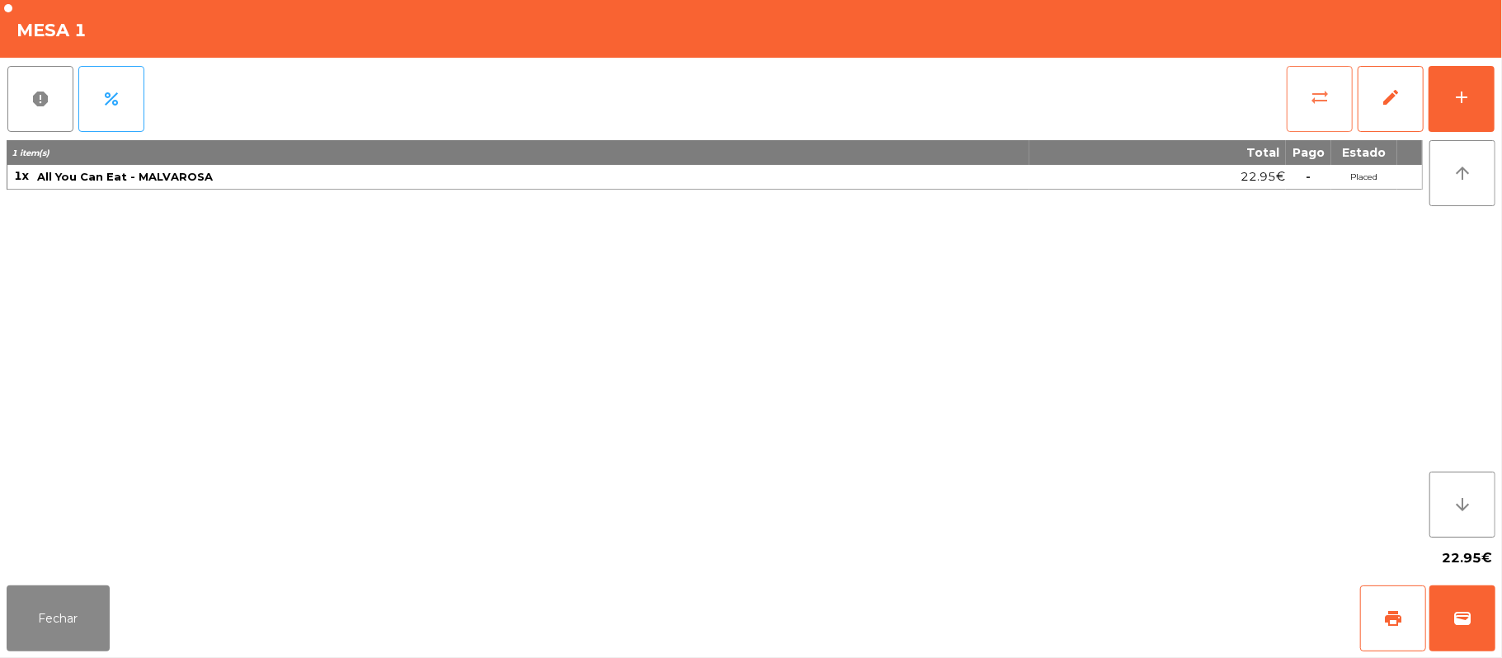
click at [1301, 102] on button "sync_alt" at bounding box center [1320, 99] width 66 height 66
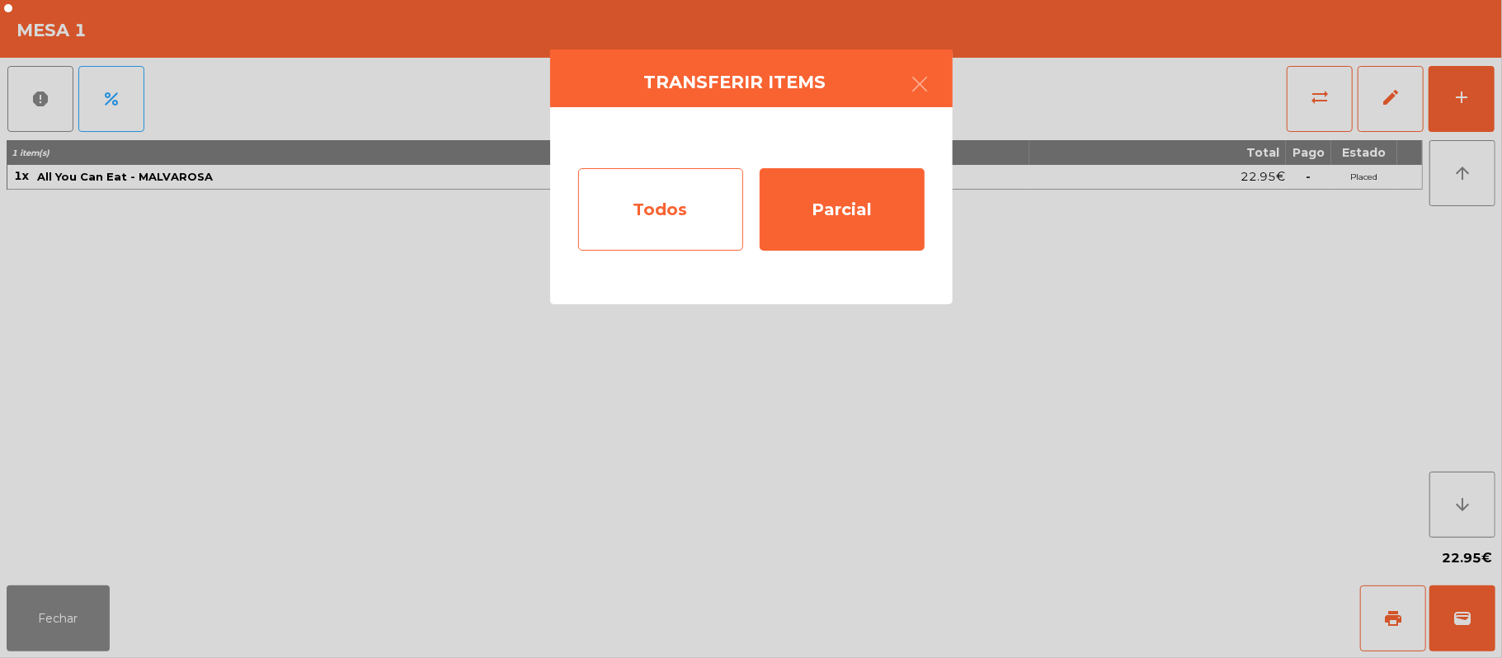
click at [644, 210] on div "Todos" at bounding box center [660, 209] width 165 height 82
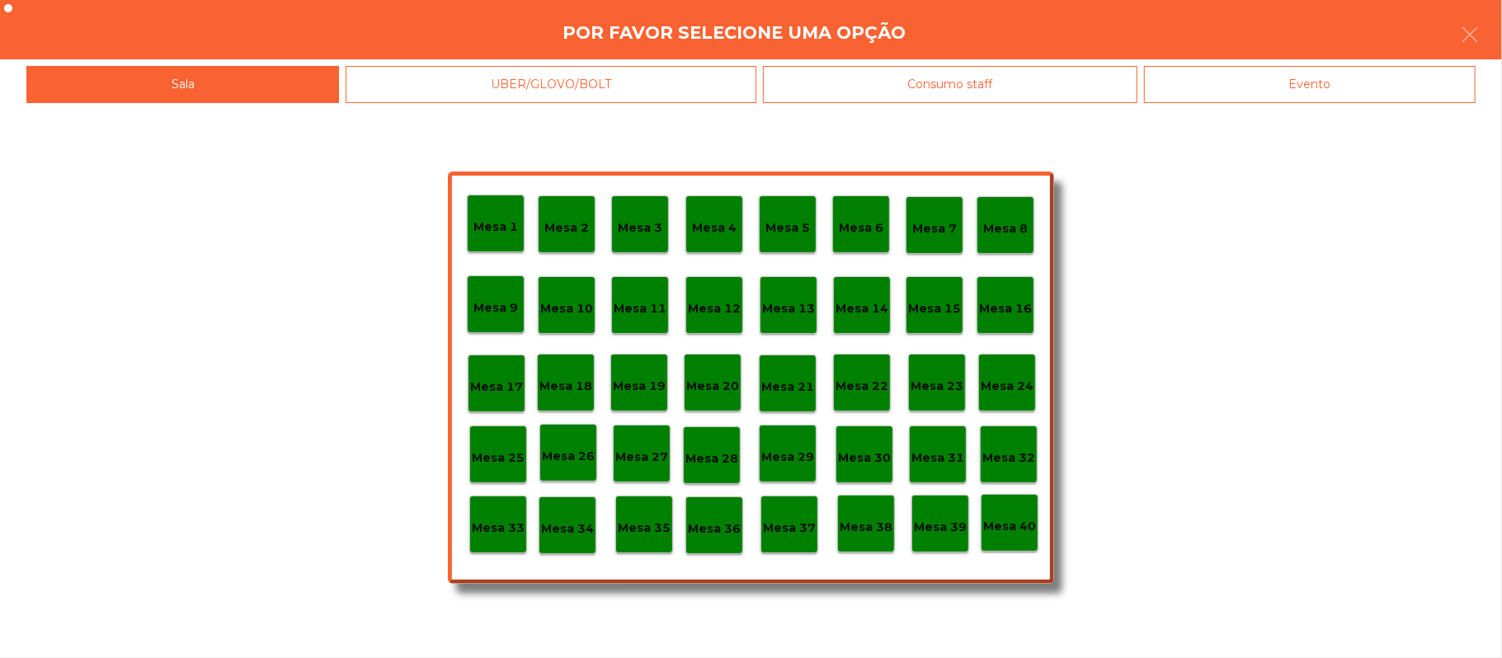
click at [787, 512] on div "Mesa 37" at bounding box center [789, 525] width 53 height 26
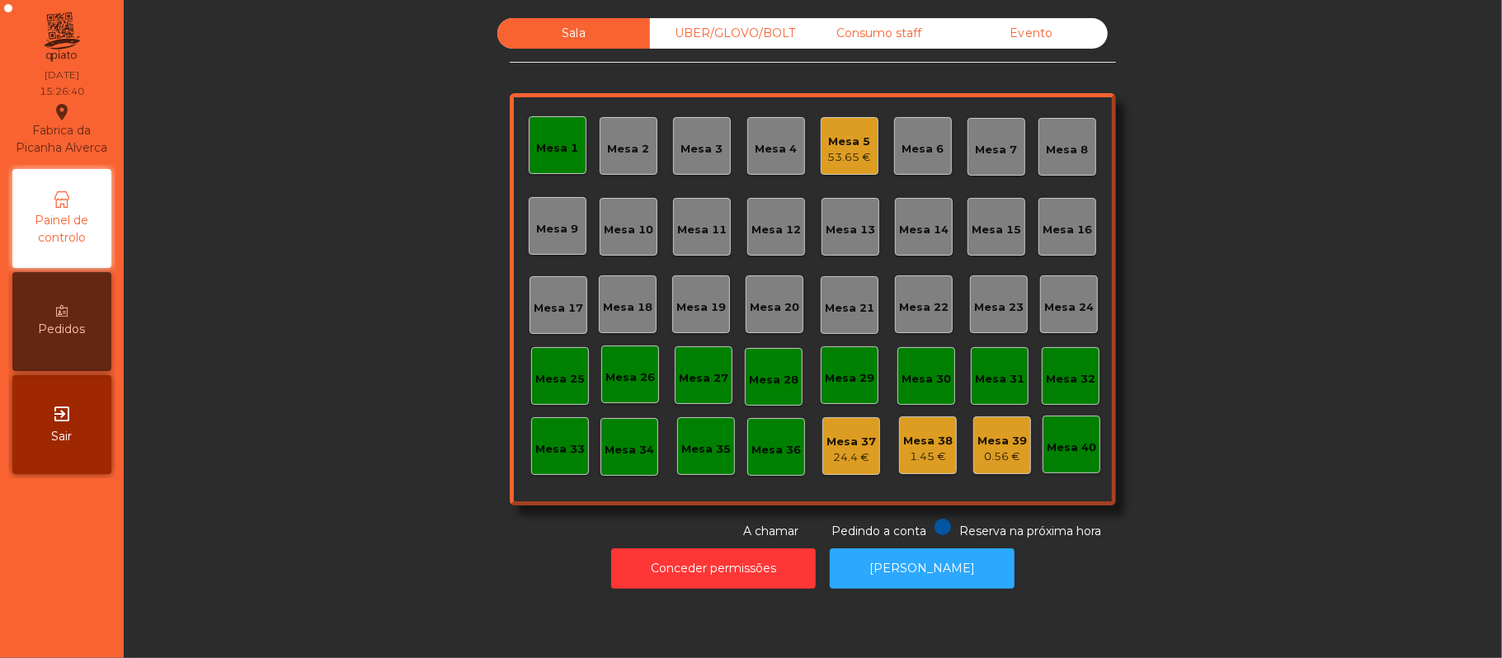
click at [838, 152] on div "53.65 €" at bounding box center [850, 157] width 44 height 16
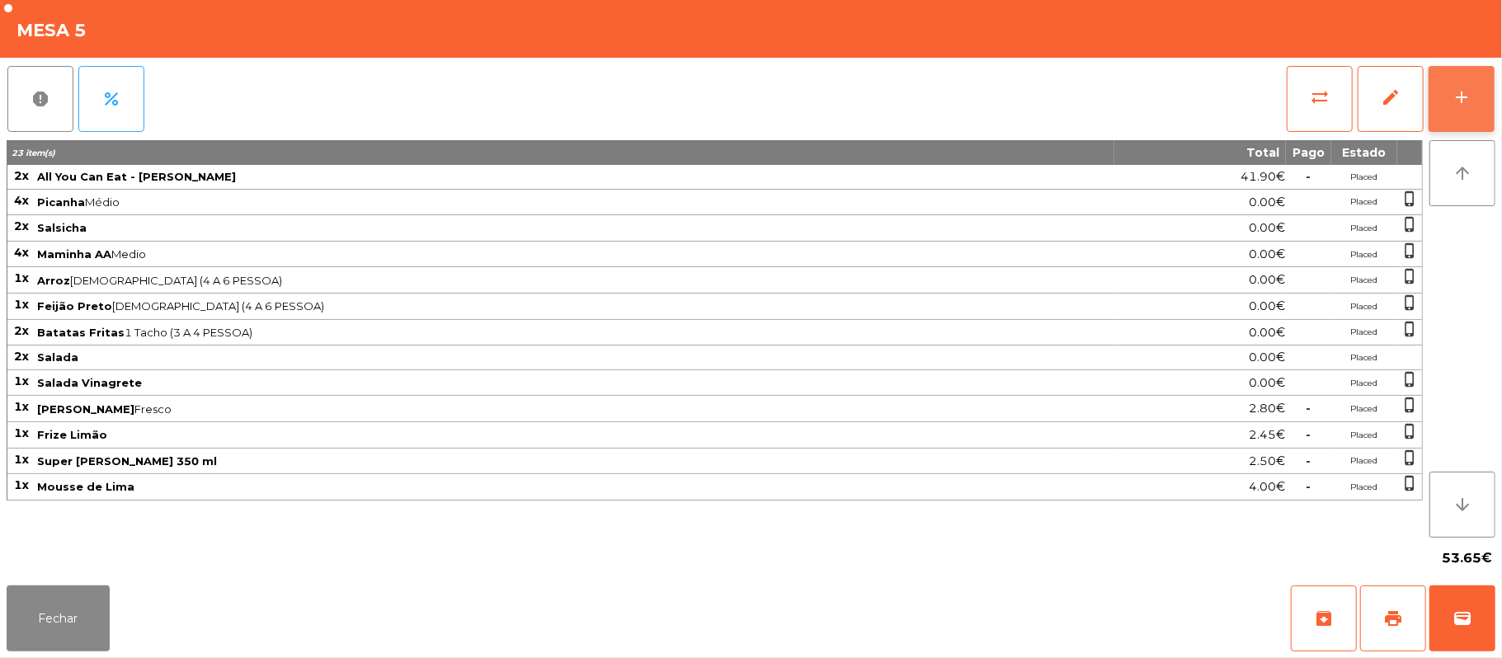
click at [1457, 102] on div "add" at bounding box center [1462, 97] width 20 height 20
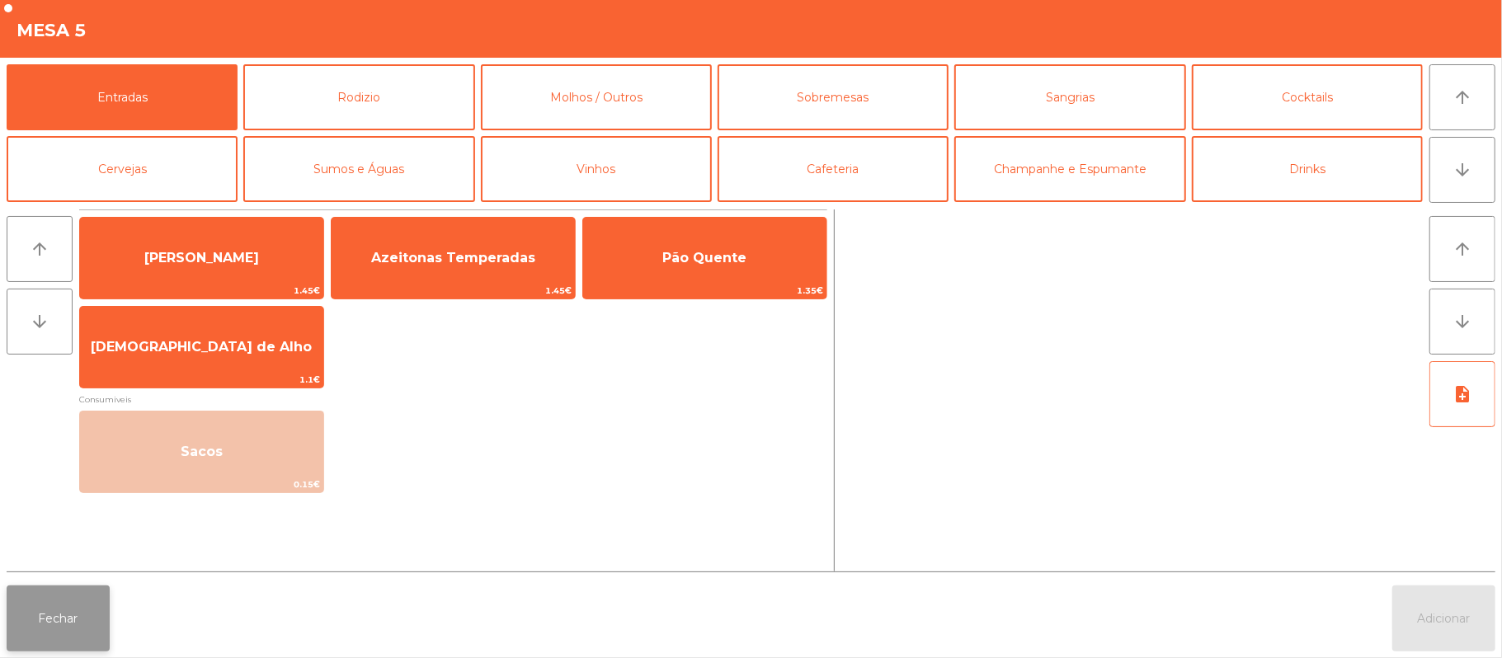
click at [40, 618] on button "Fechar" at bounding box center [58, 619] width 103 height 66
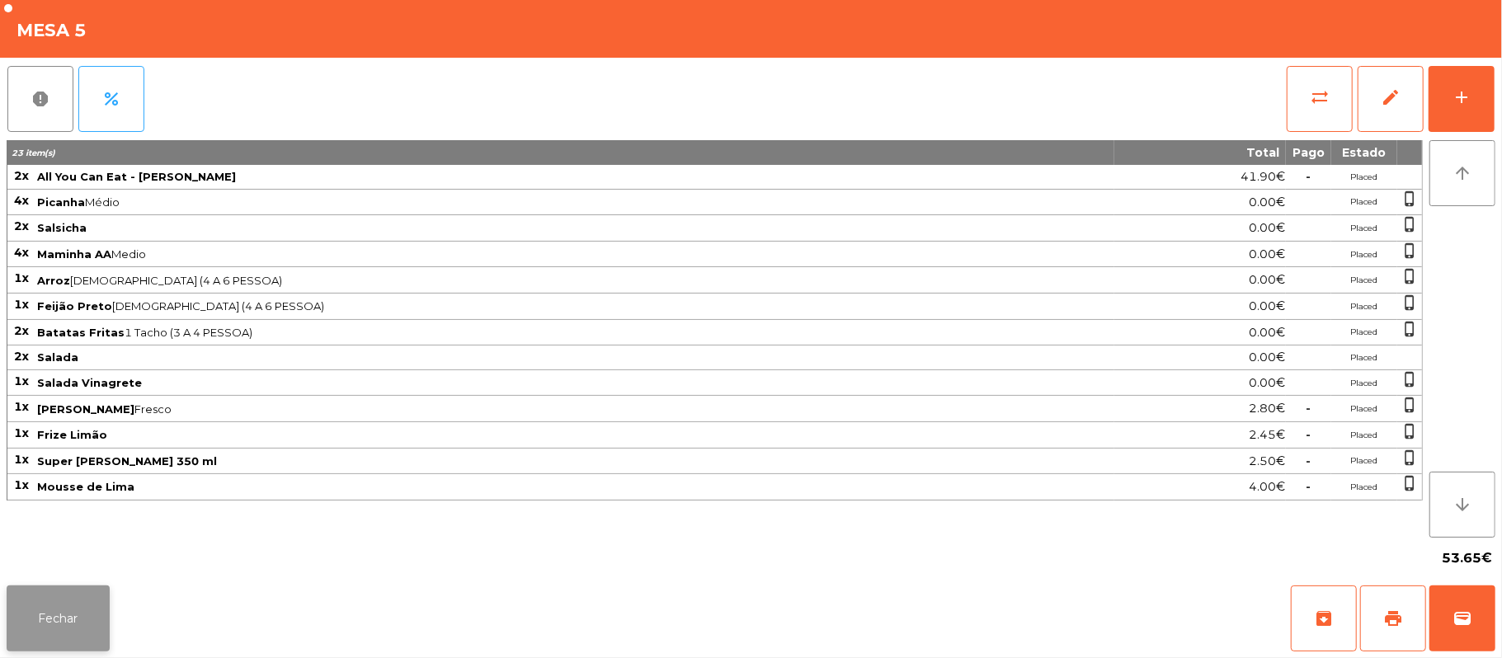
click at [48, 631] on button "Fechar" at bounding box center [58, 619] width 103 height 66
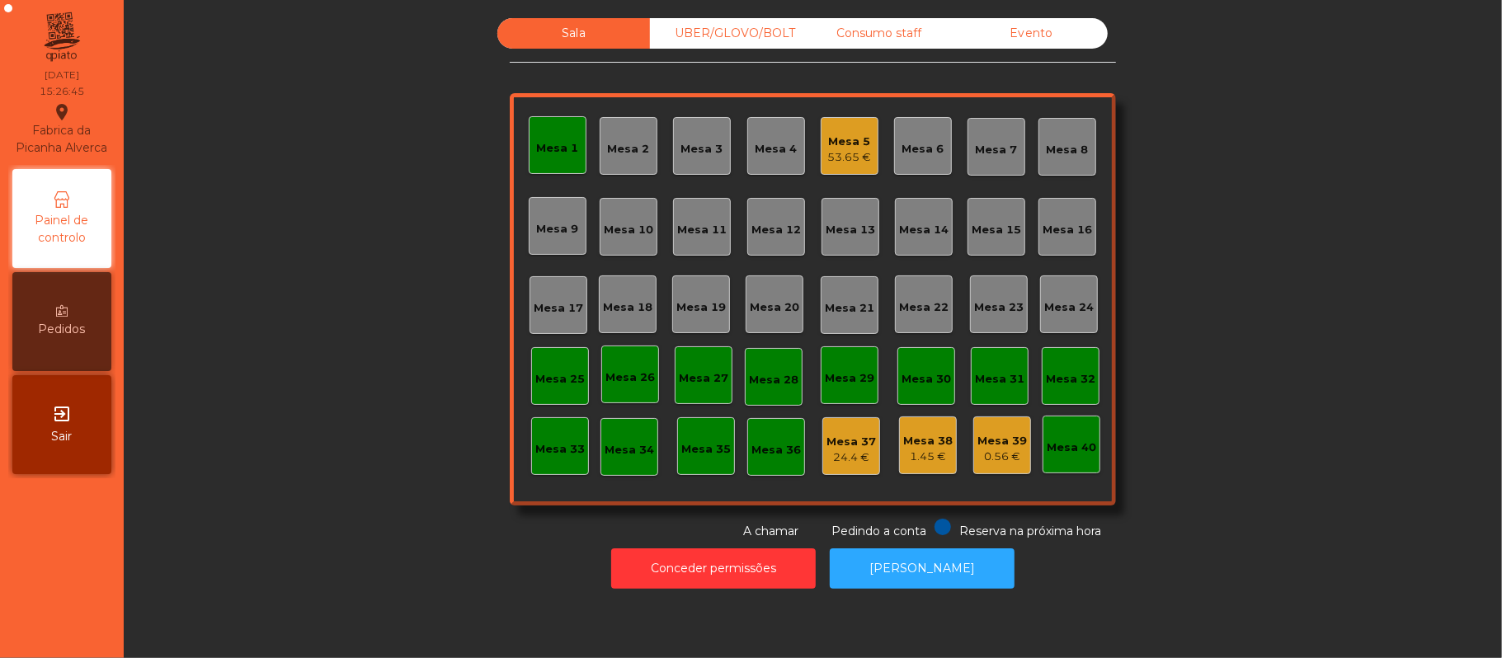
click at [846, 144] on div "Mesa 5" at bounding box center [850, 142] width 44 height 16
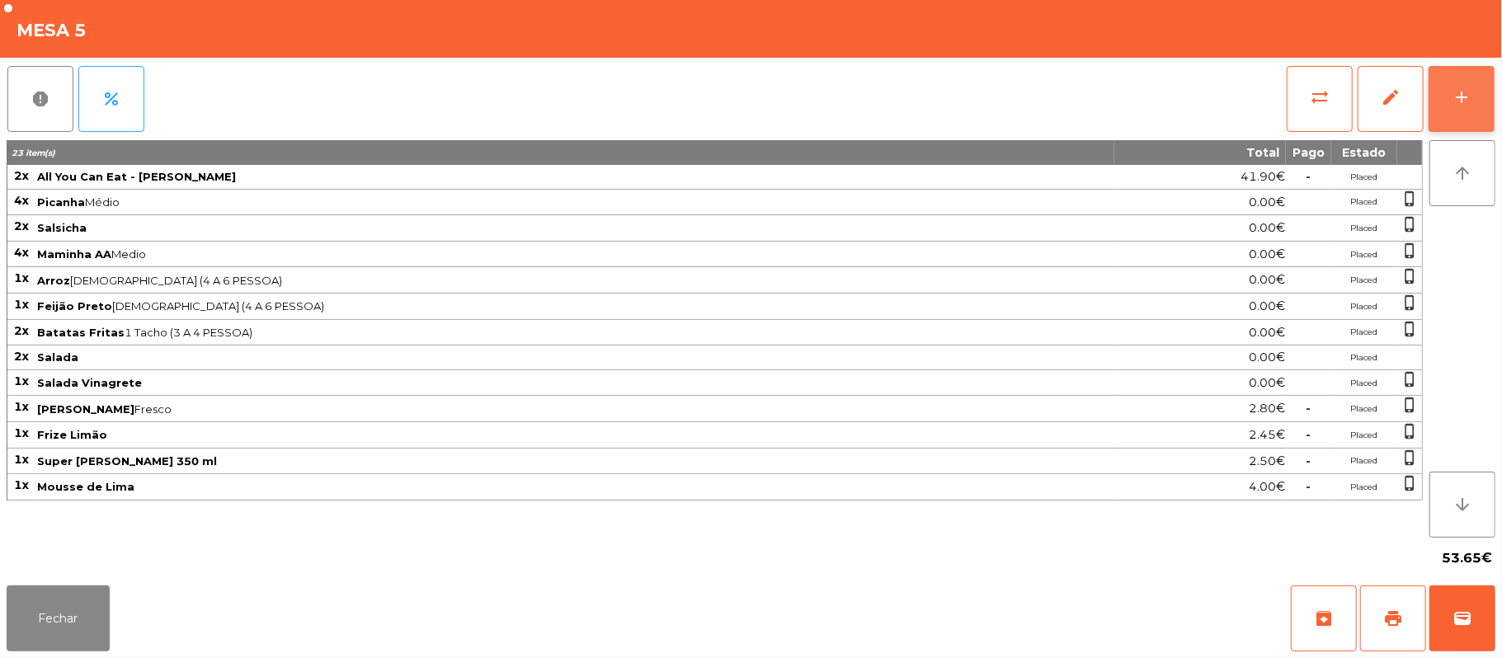
click at [1456, 90] on div "add" at bounding box center [1462, 97] width 20 height 20
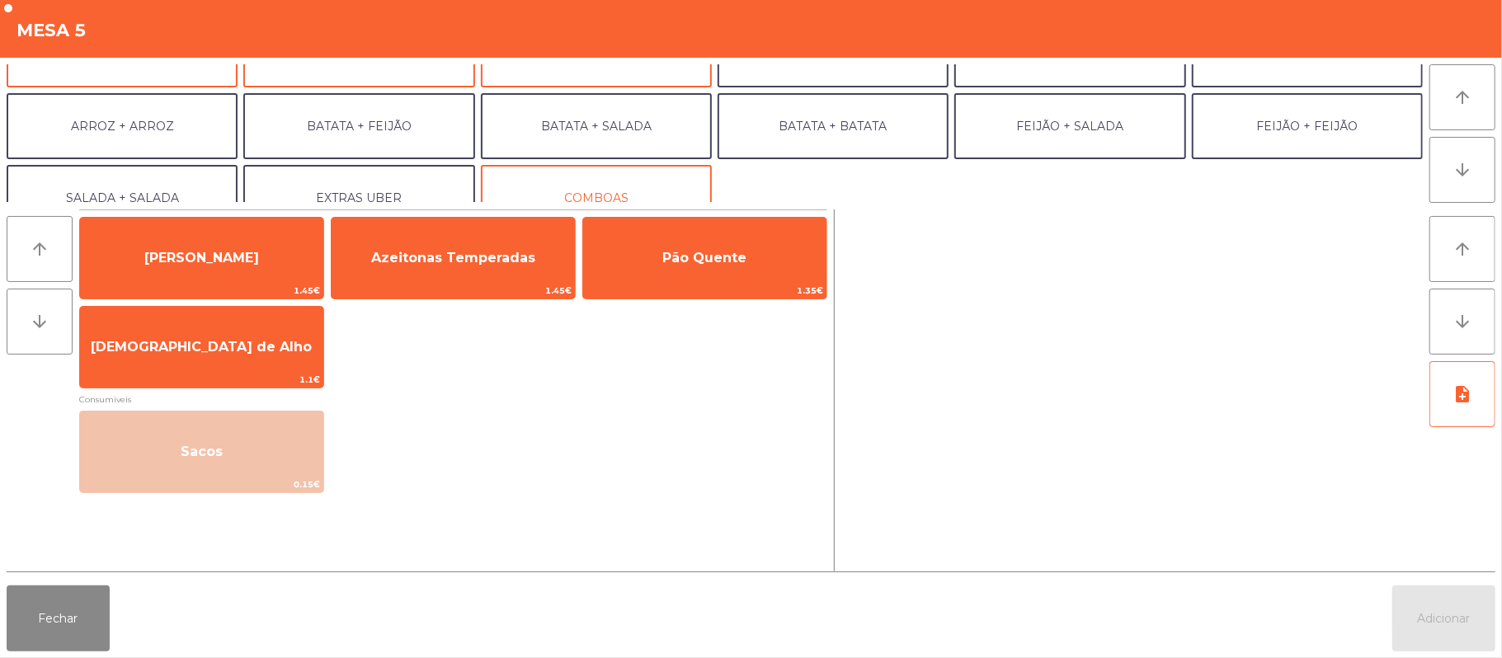
scroll to position [215, 0]
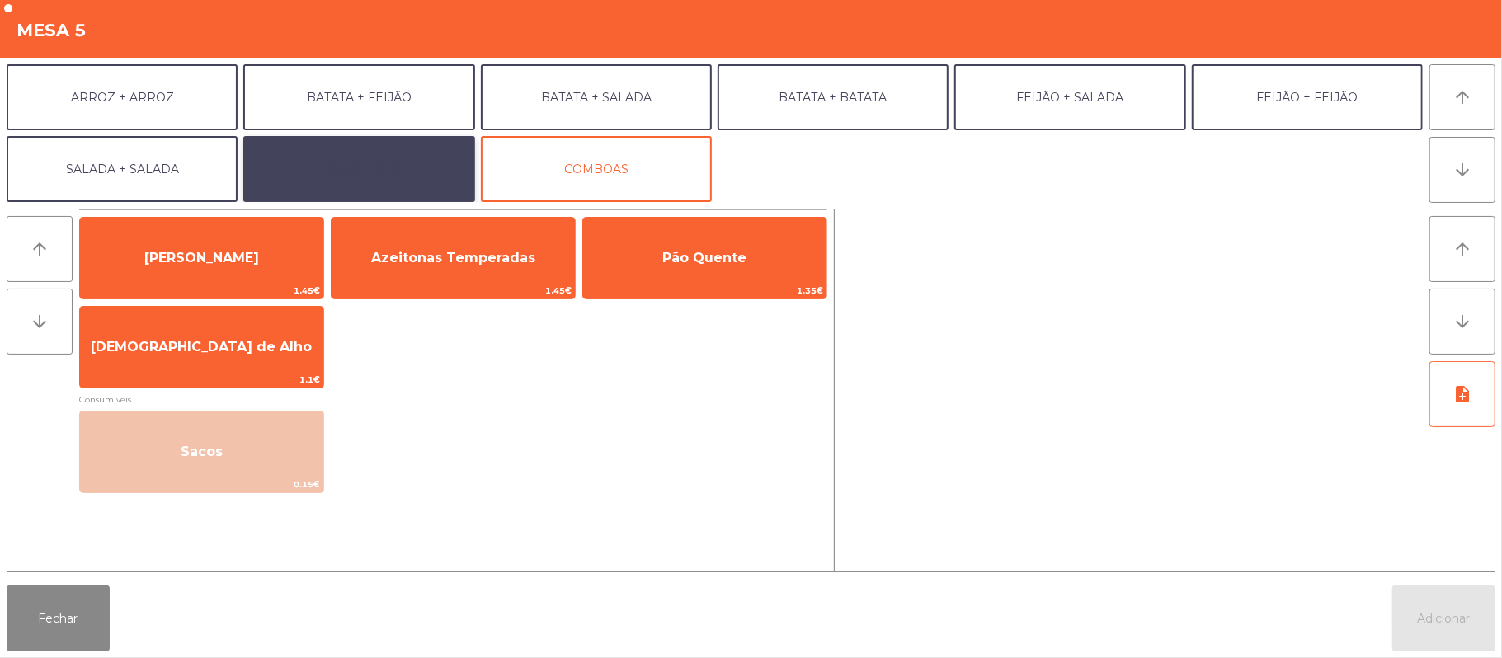
click at [380, 178] on button "EXTRAS UBER" at bounding box center [358, 169] width 231 height 66
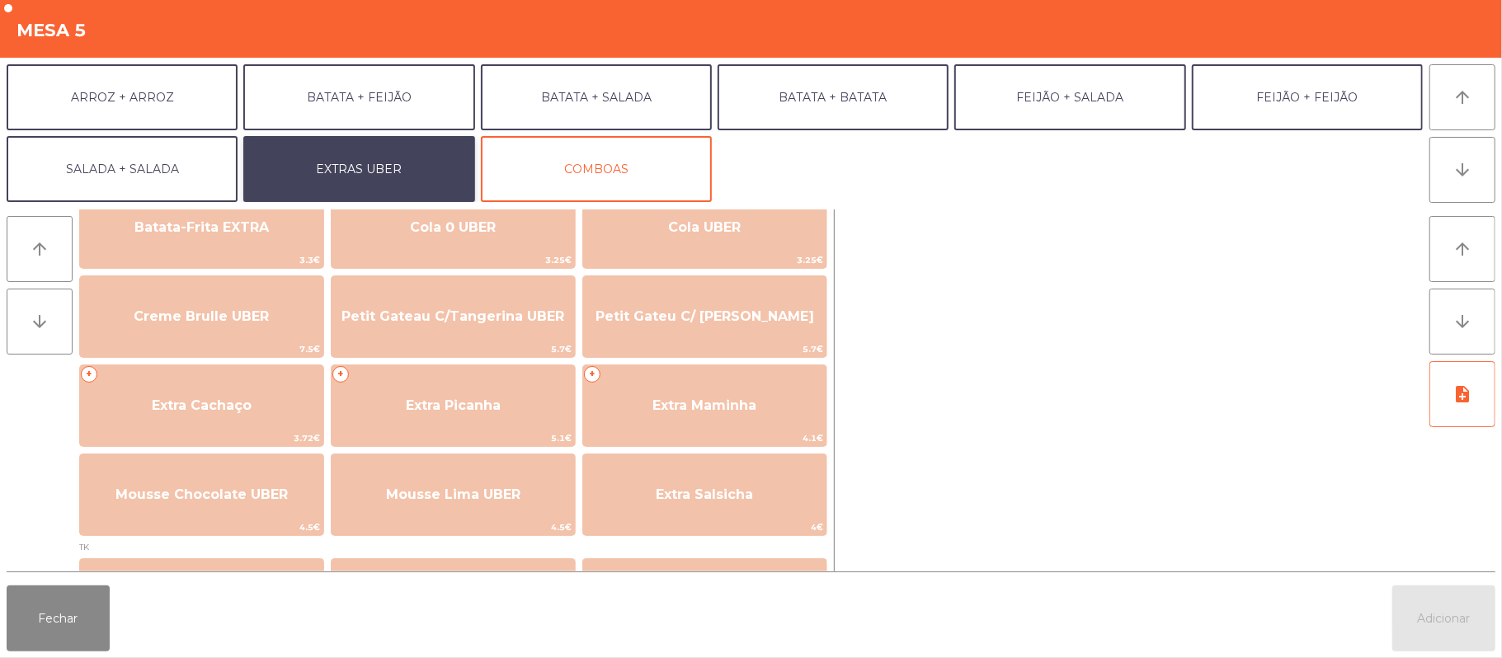
scroll to position [318, 0]
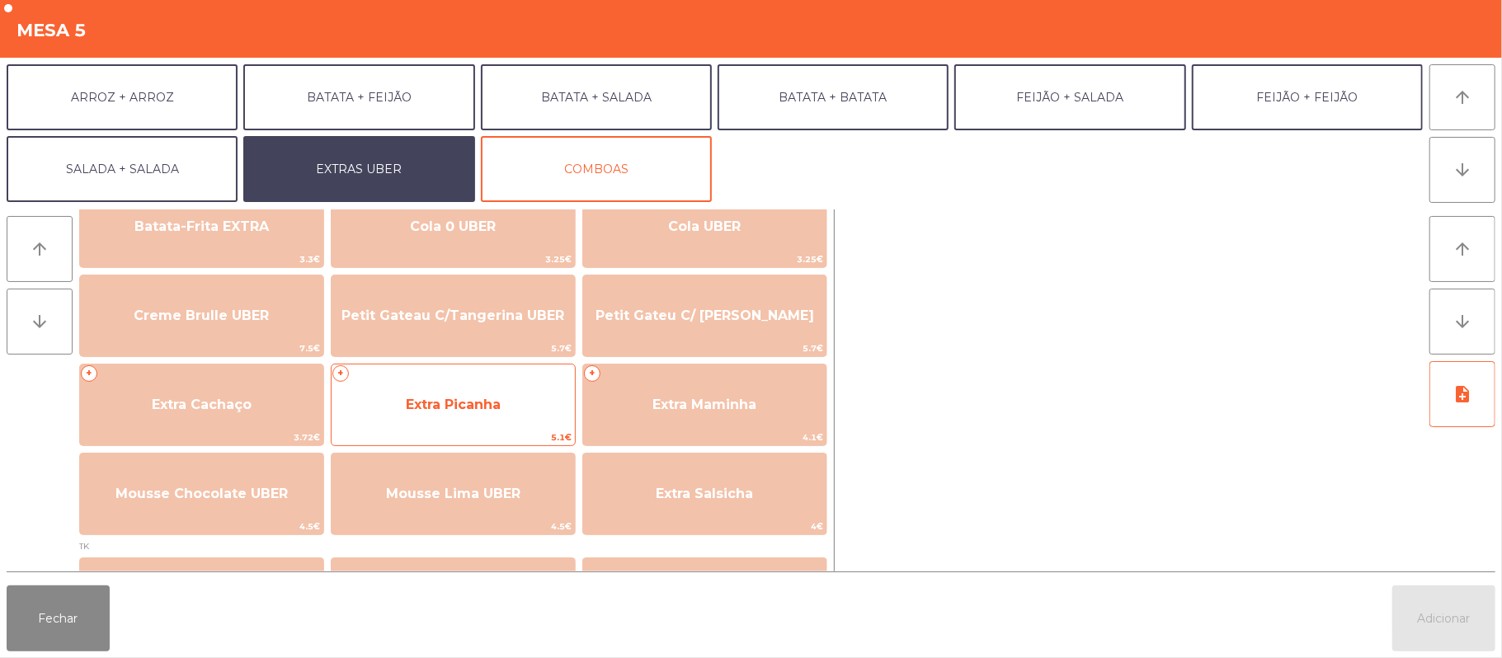
click at [459, 409] on span "Extra Picanha" at bounding box center [453, 405] width 95 height 16
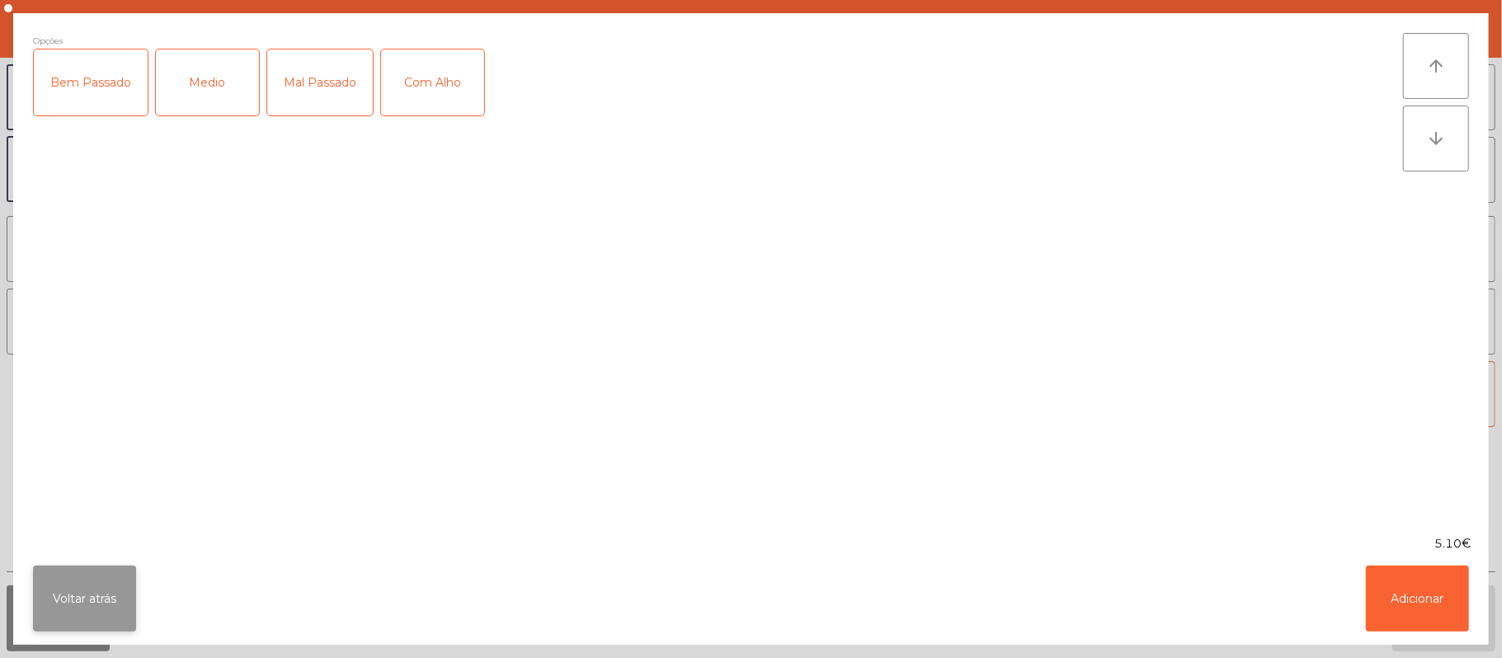
click at [93, 591] on button "Voltar atrás" at bounding box center [84, 599] width 103 height 66
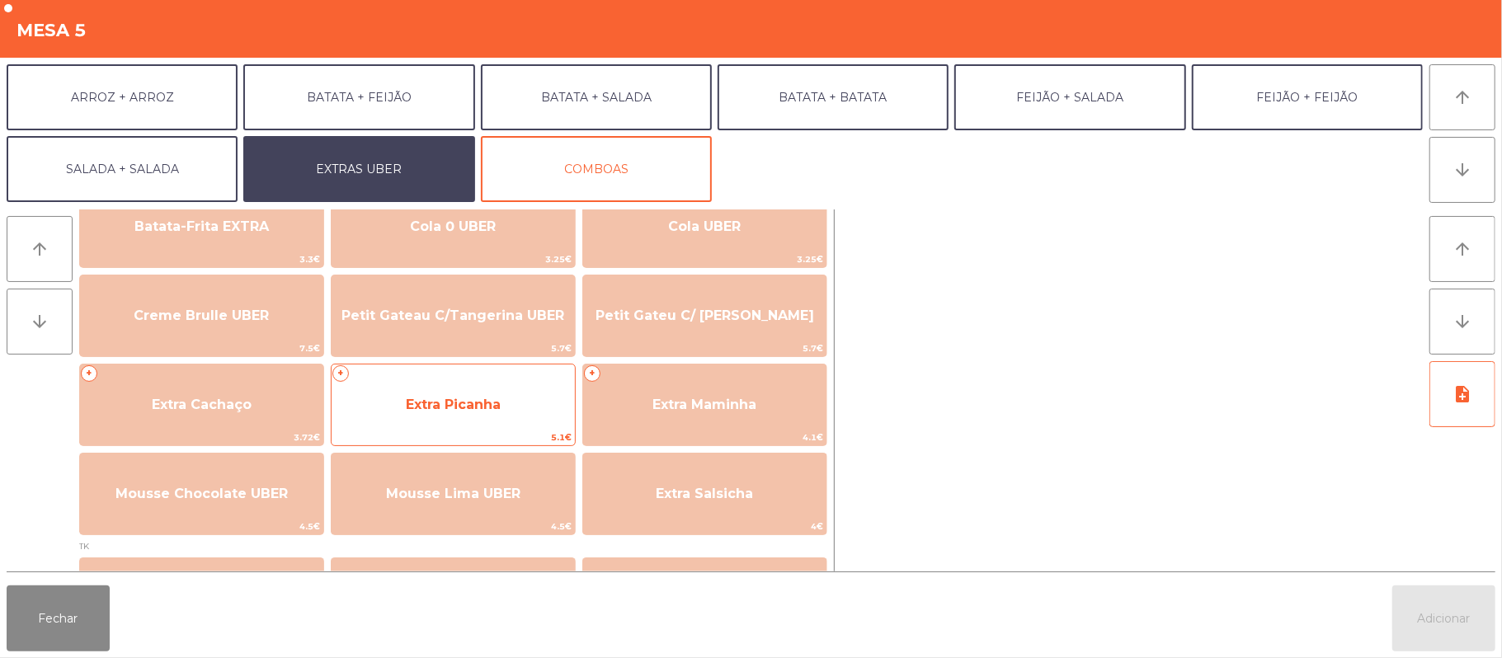
click at [460, 406] on span "Extra Picanha" at bounding box center [453, 405] width 95 height 16
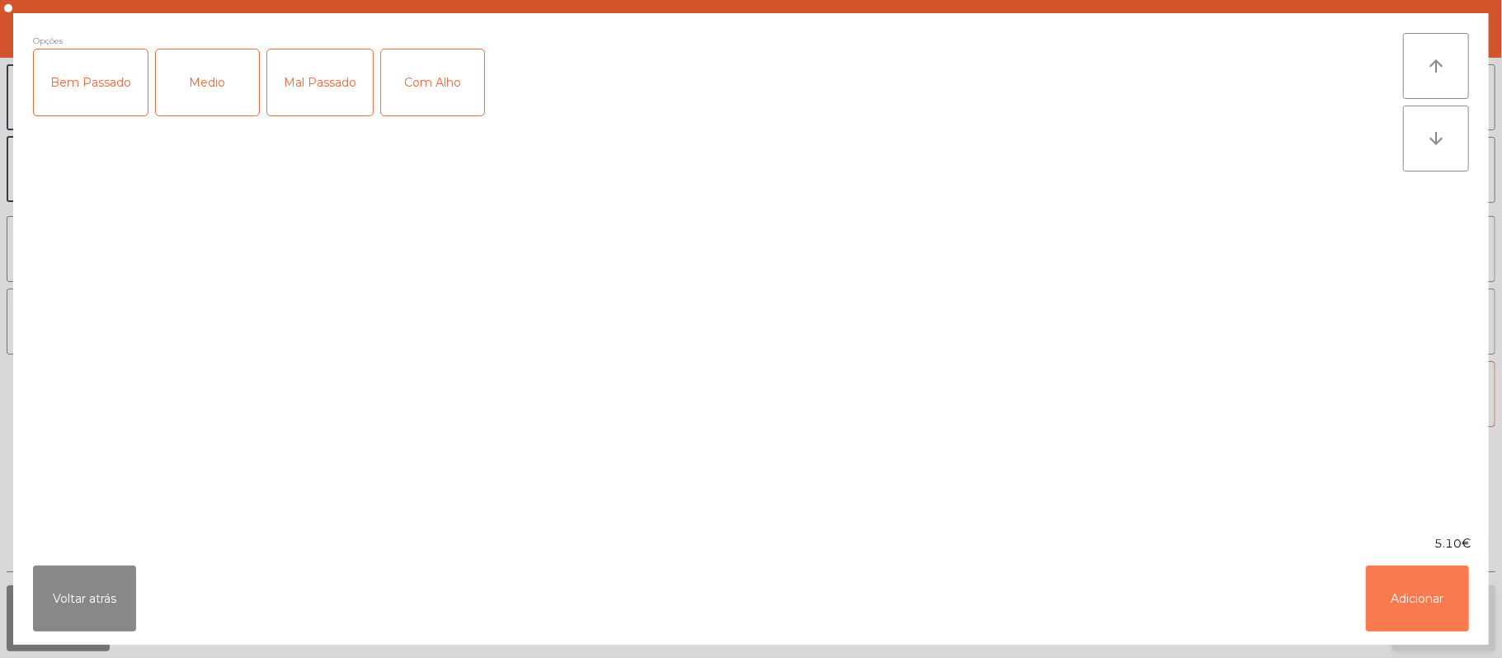
click at [1405, 608] on button "Adicionar" at bounding box center [1417, 599] width 103 height 66
click at [1404, 614] on button "Adicionar" at bounding box center [1443, 619] width 103 height 66
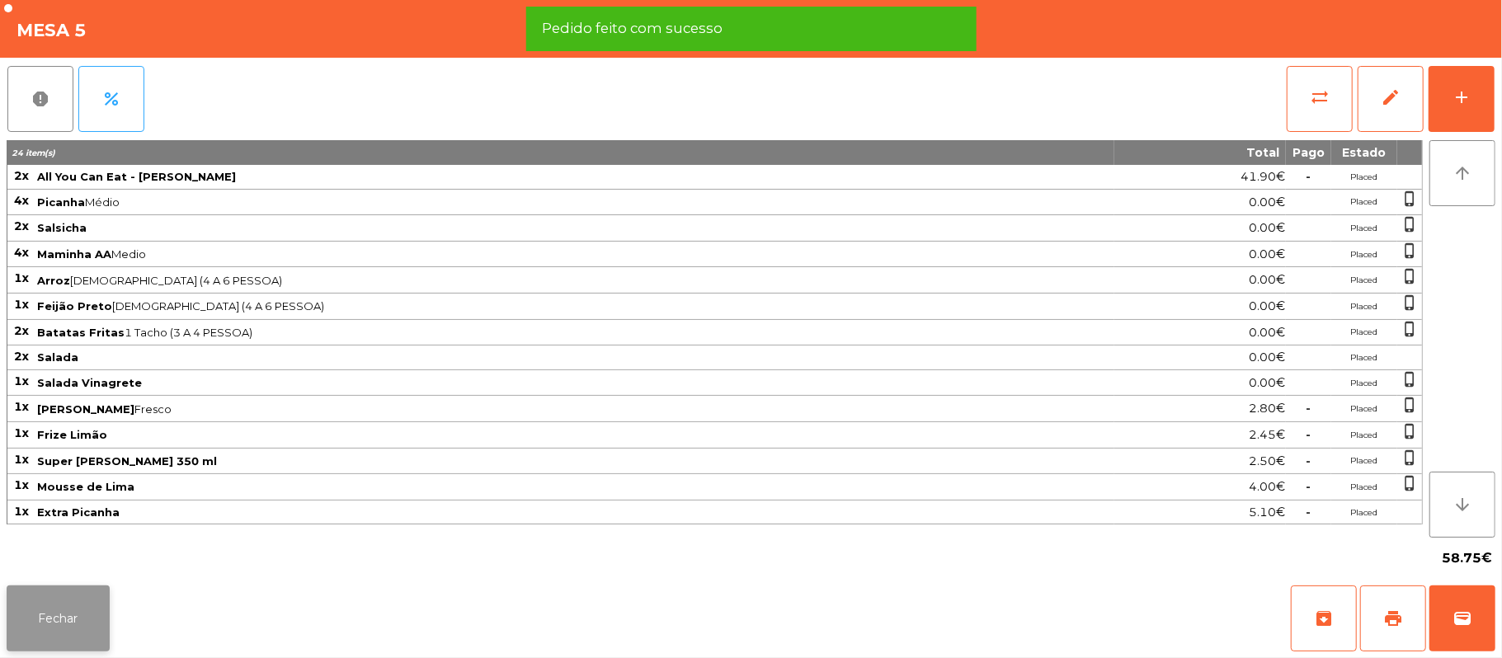
click at [61, 605] on button "Fechar" at bounding box center [58, 619] width 103 height 66
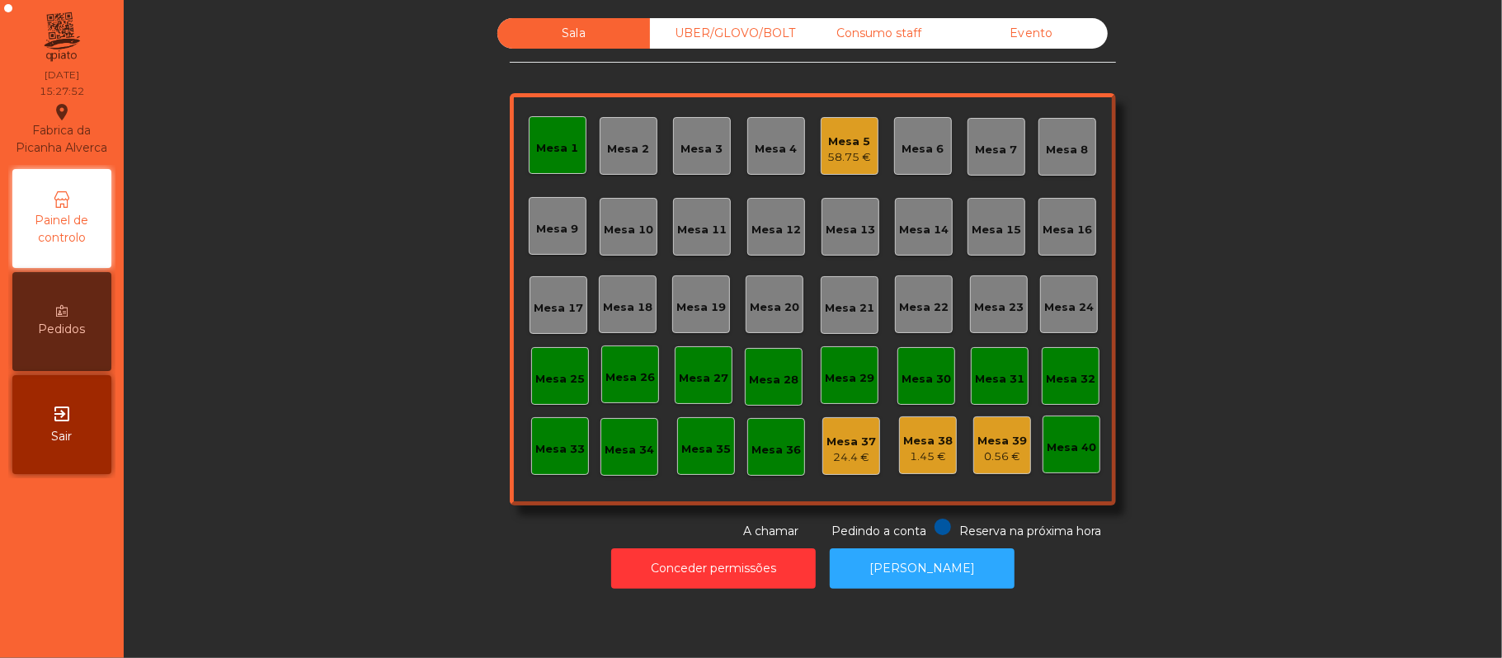
click at [845, 139] on div "Mesa 5" at bounding box center [850, 142] width 44 height 16
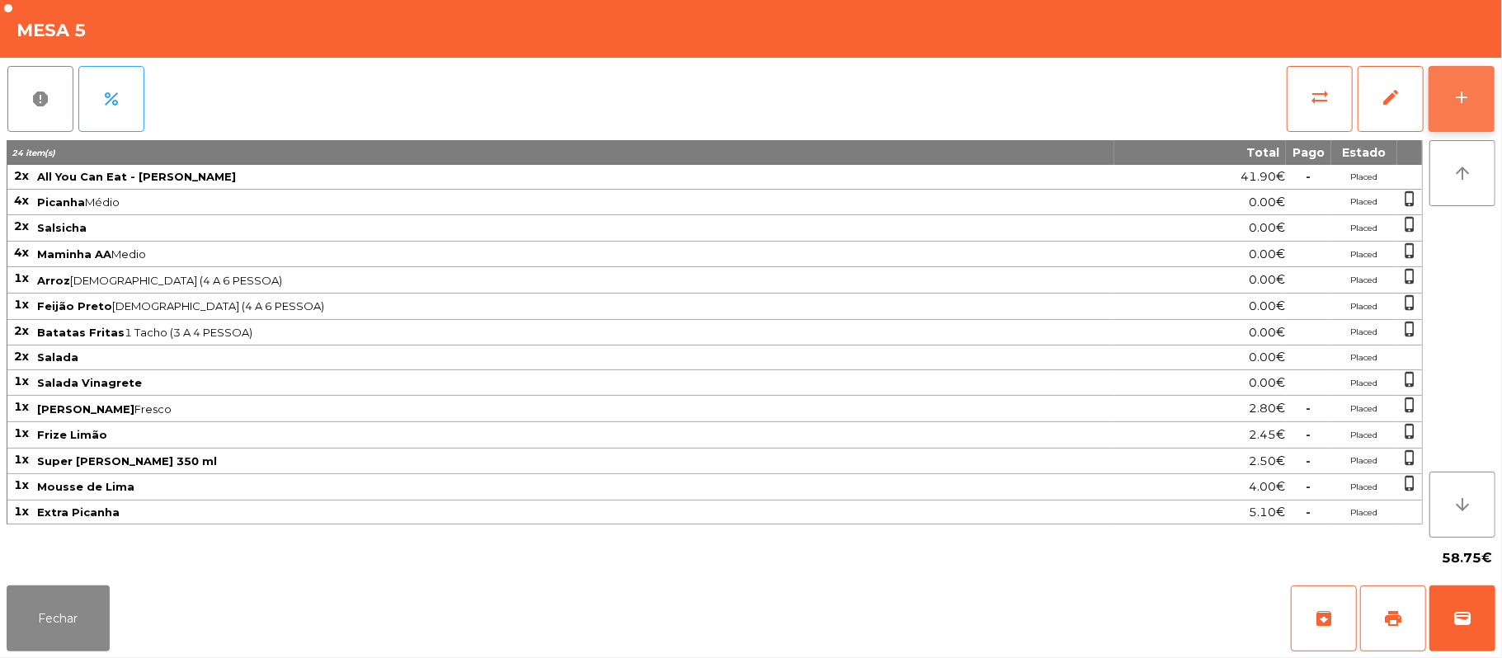
click at [1473, 106] on button "add" at bounding box center [1462, 99] width 66 height 66
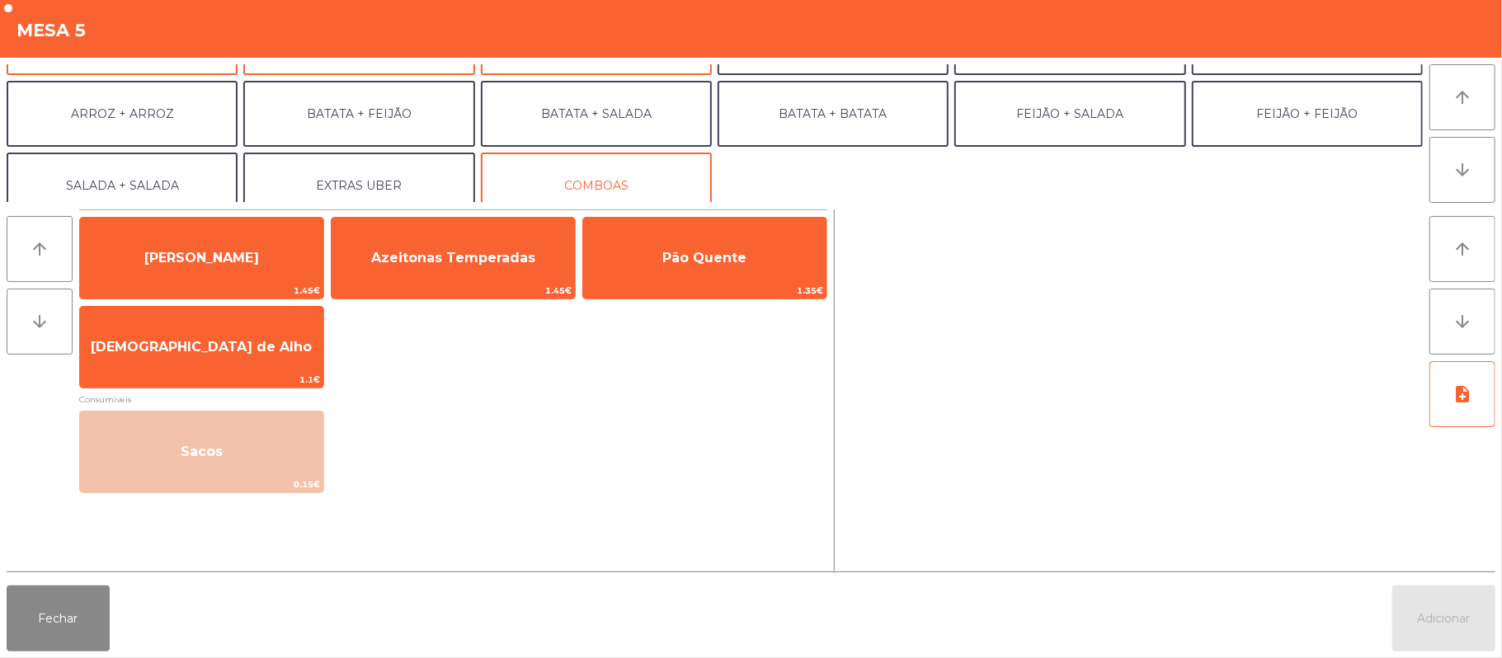
scroll to position [215, 0]
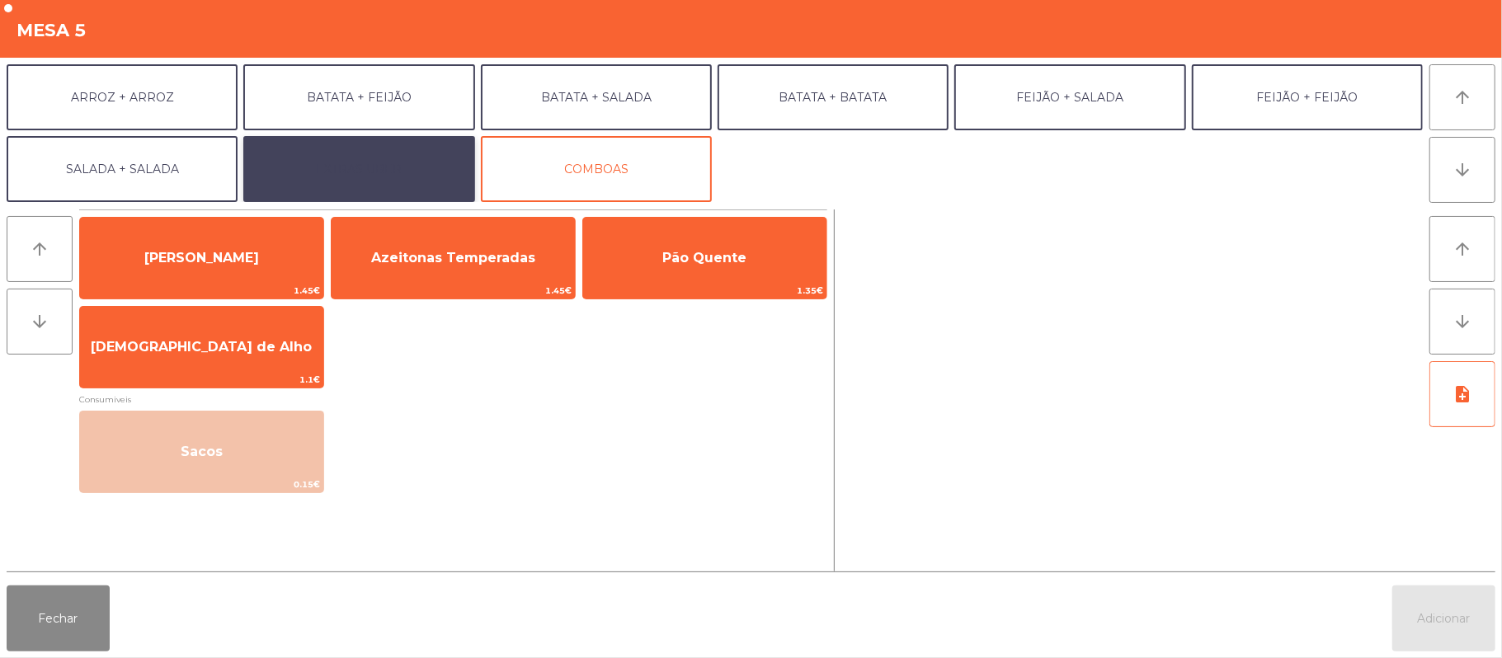
click at [390, 172] on button "EXTRAS UBER" at bounding box center [358, 169] width 231 height 66
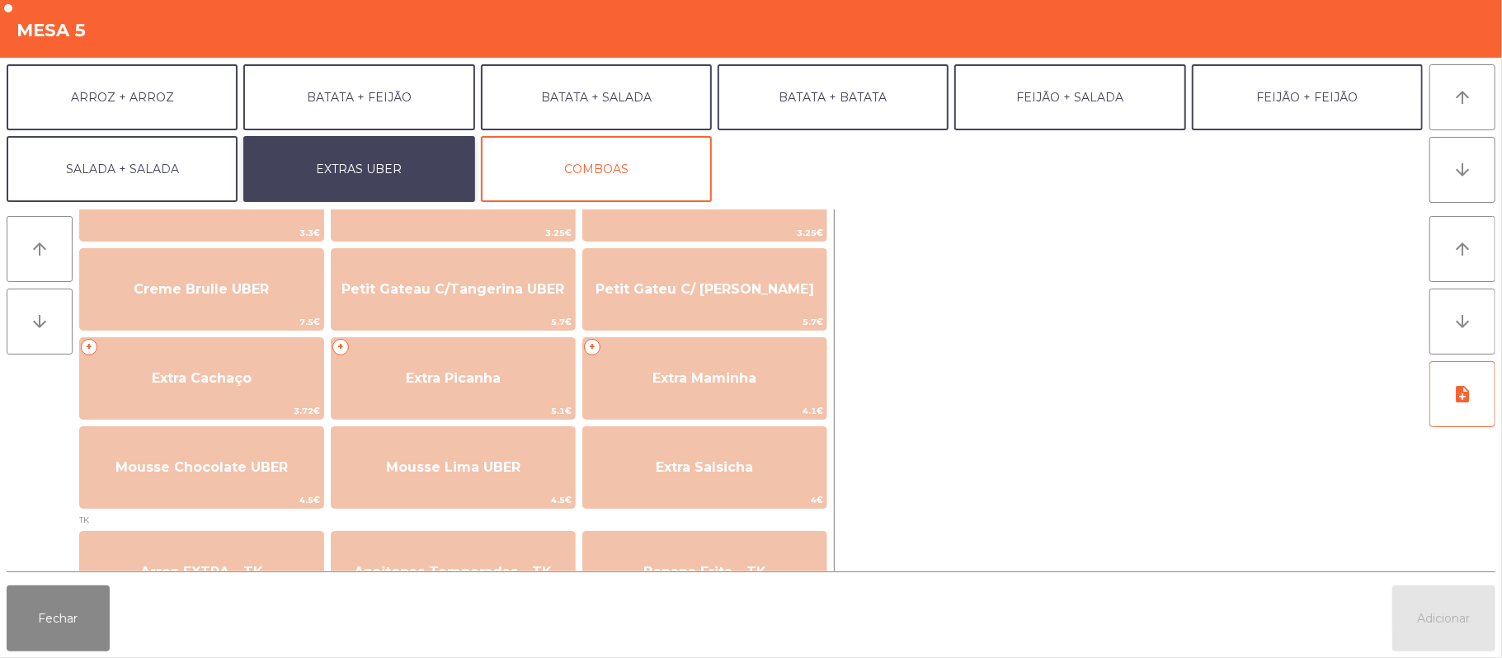
scroll to position [345, 0]
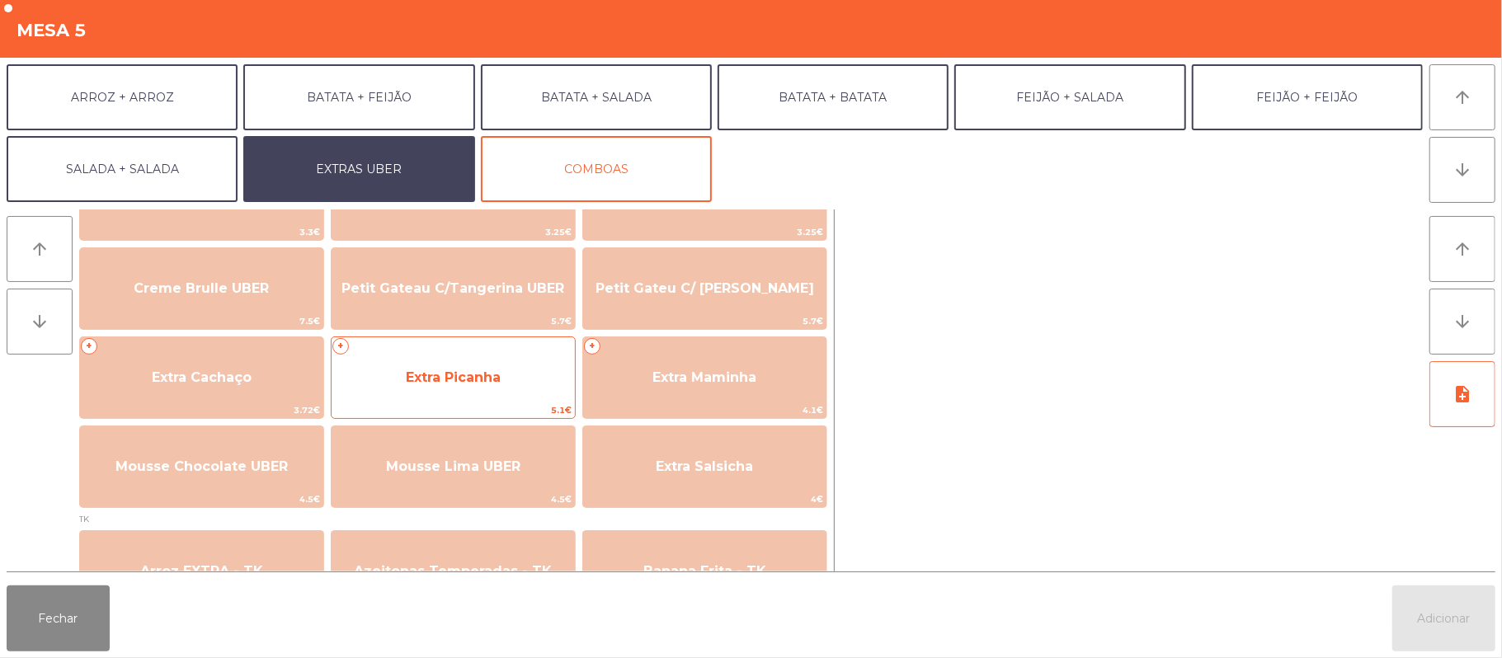
click at [468, 396] on span "Extra Picanha" at bounding box center [453, 377] width 243 height 45
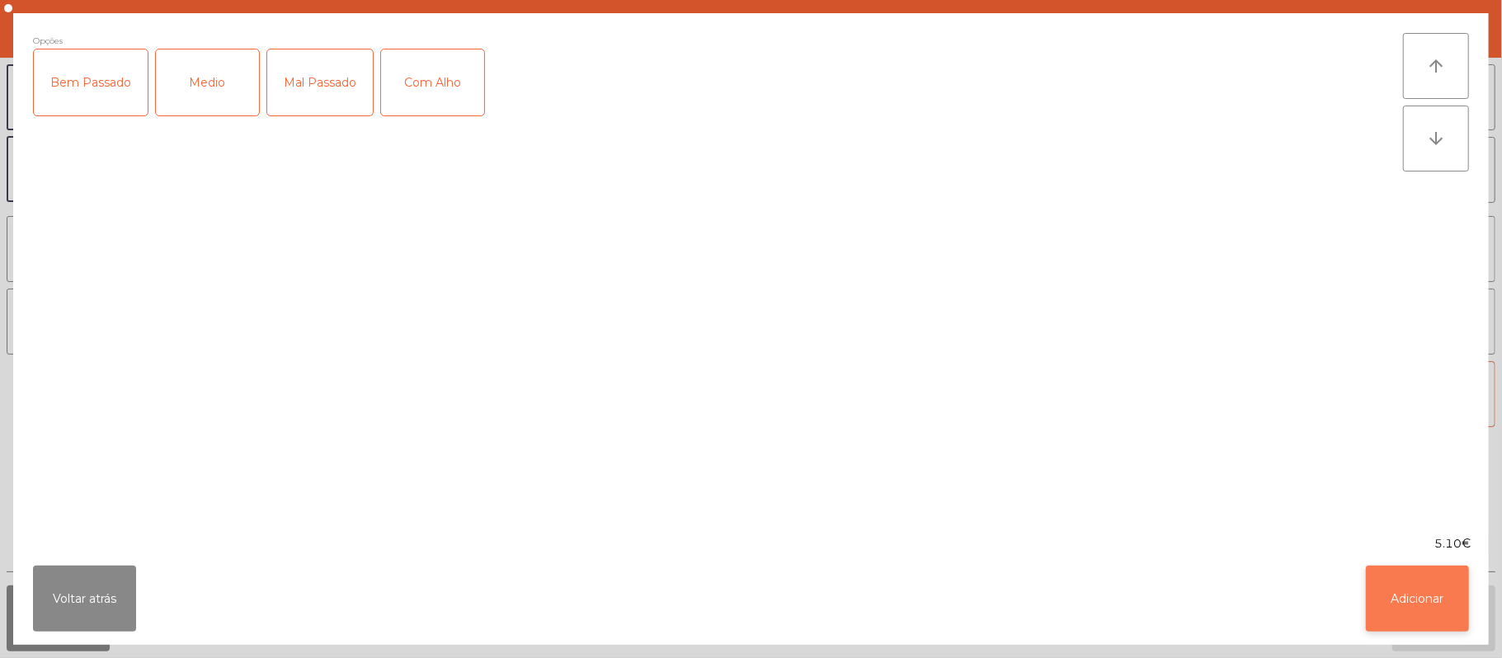
click at [1402, 582] on button "Adicionar" at bounding box center [1417, 599] width 103 height 66
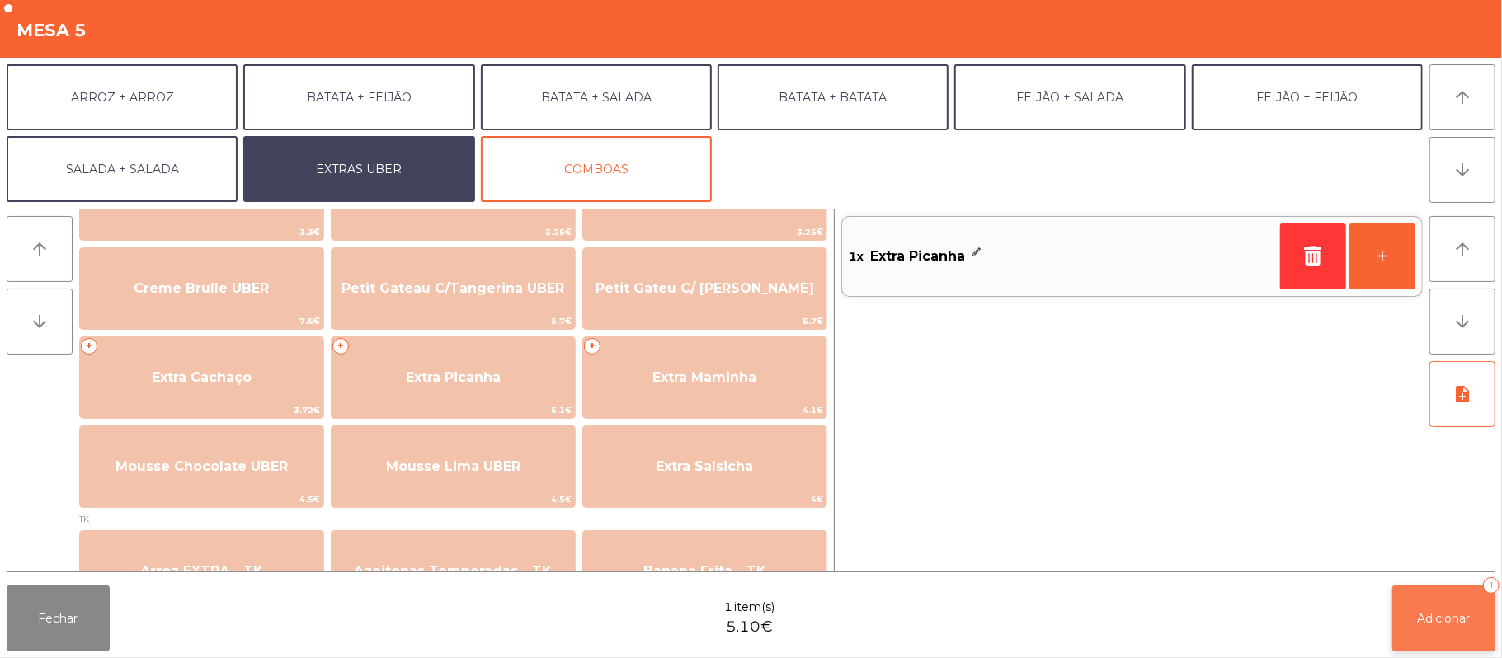
click at [1443, 600] on button "Adicionar 1" at bounding box center [1443, 619] width 103 height 66
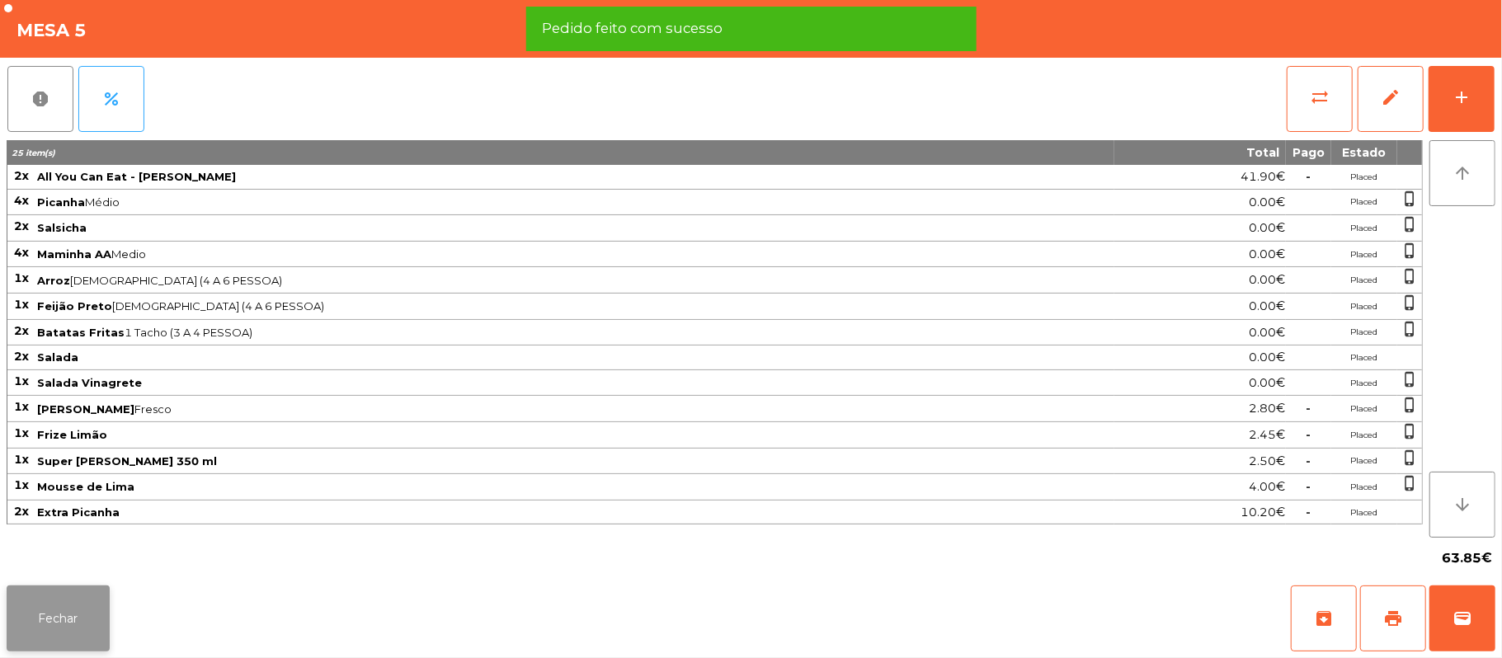
click at [64, 617] on button "Fechar" at bounding box center [58, 619] width 103 height 66
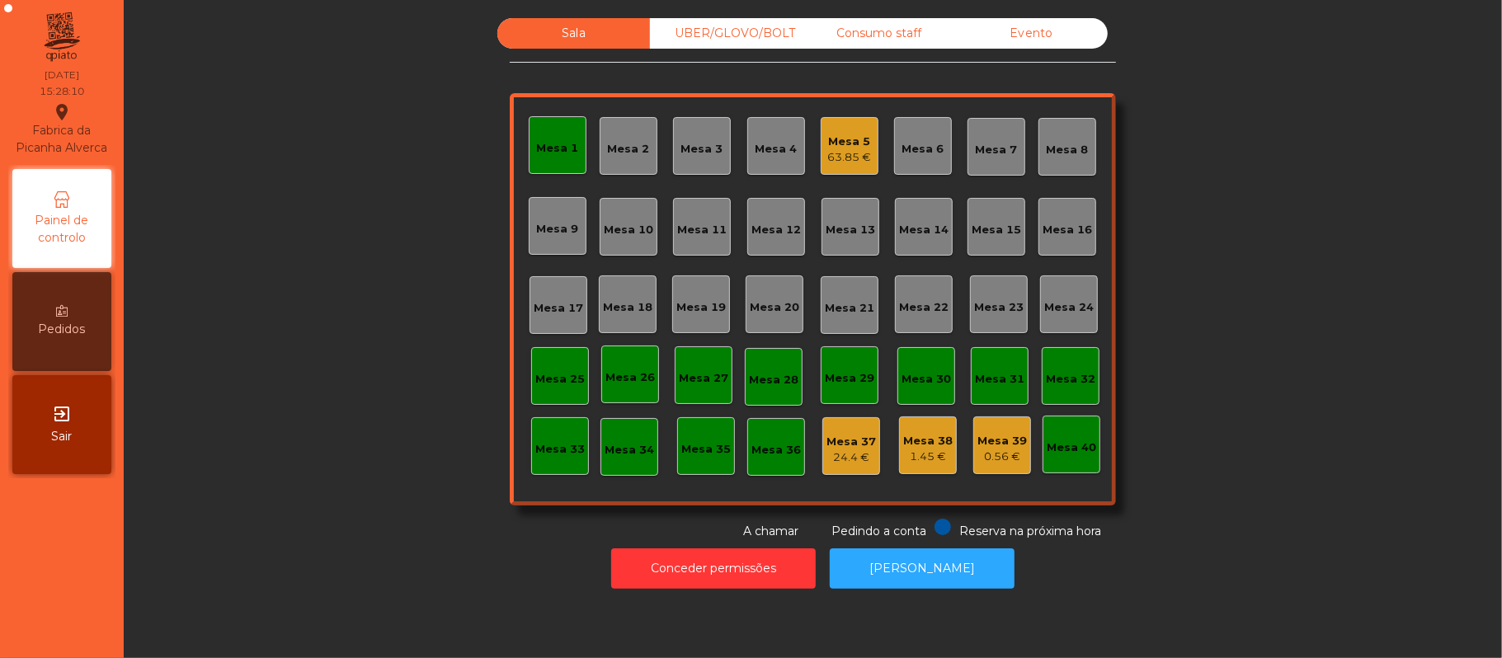
click at [331, 469] on div "Sala UBER/GLOVO/BOLT Consumo staff Evento Mesa 1 Mesa 2 Mesa 3 Mesa 4 Mesa 5 63…" at bounding box center [813, 279] width 1334 height 522
click at [838, 145] on div "Mesa 5" at bounding box center [850, 142] width 44 height 16
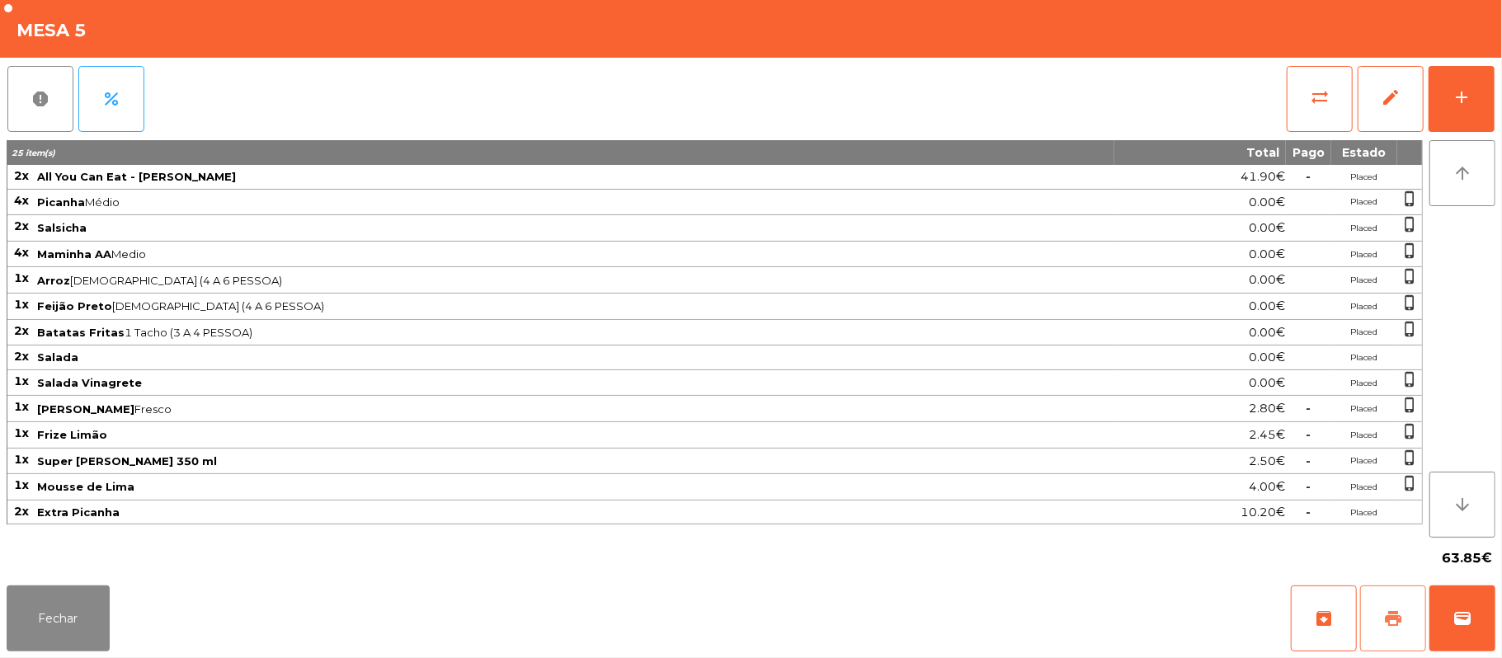
click at [1377, 635] on button "print" at bounding box center [1393, 619] width 66 height 66
click at [1492, 629] on button "wallet" at bounding box center [1462, 619] width 66 height 66
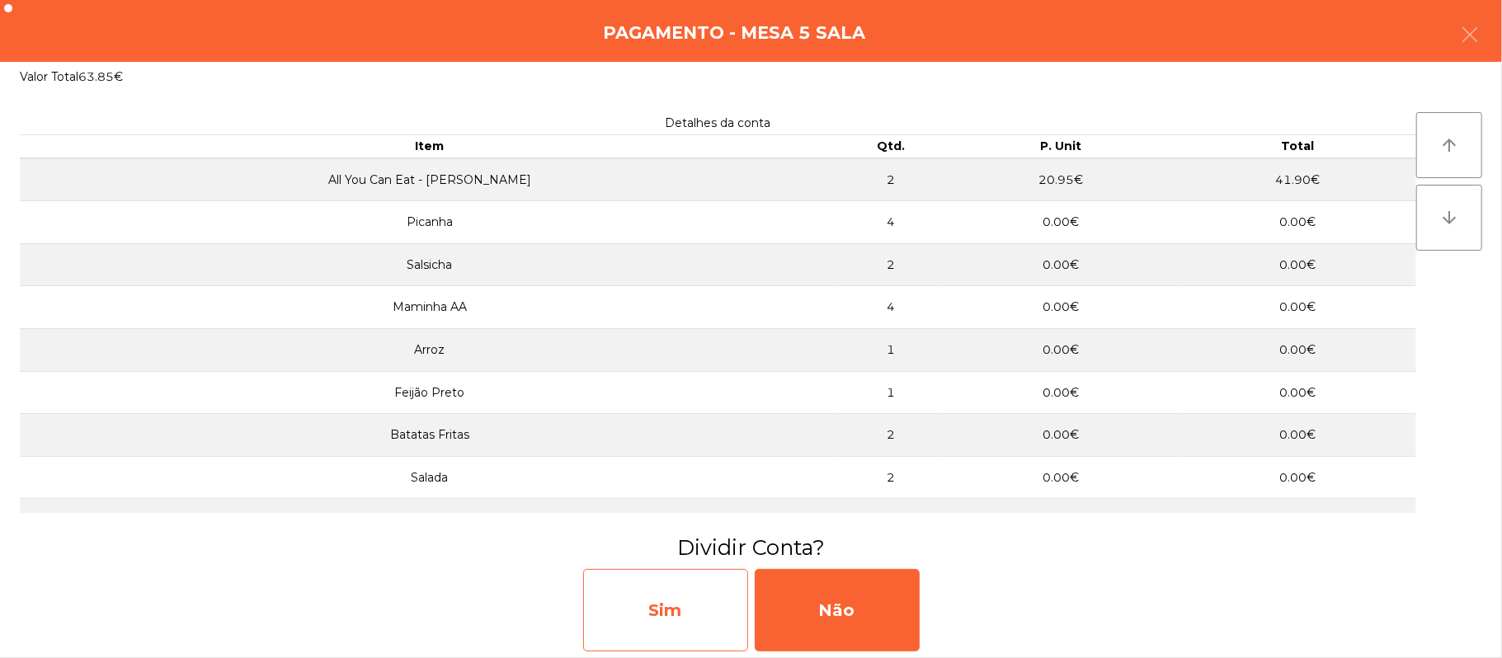
click at [644, 615] on div "Sim" at bounding box center [665, 610] width 165 height 82
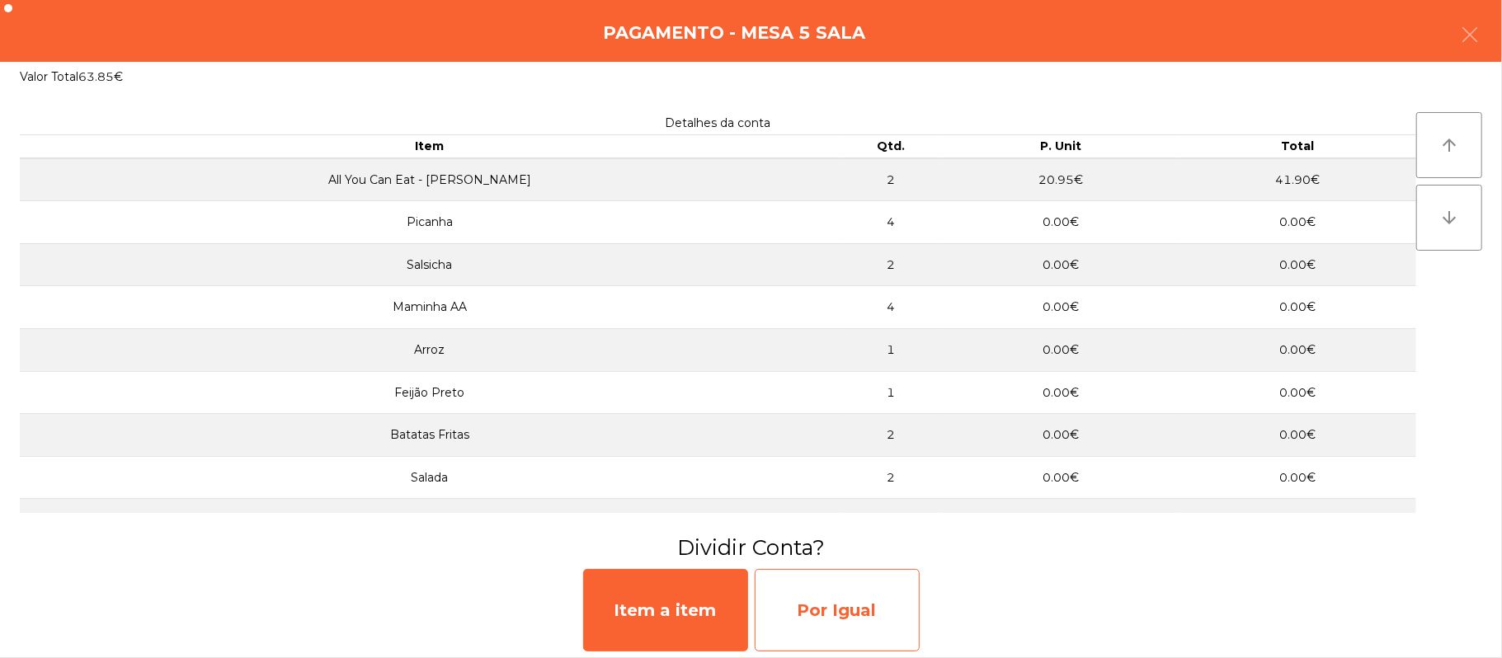
click at [851, 609] on div "Por Igual" at bounding box center [837, 610] width 165 height 82
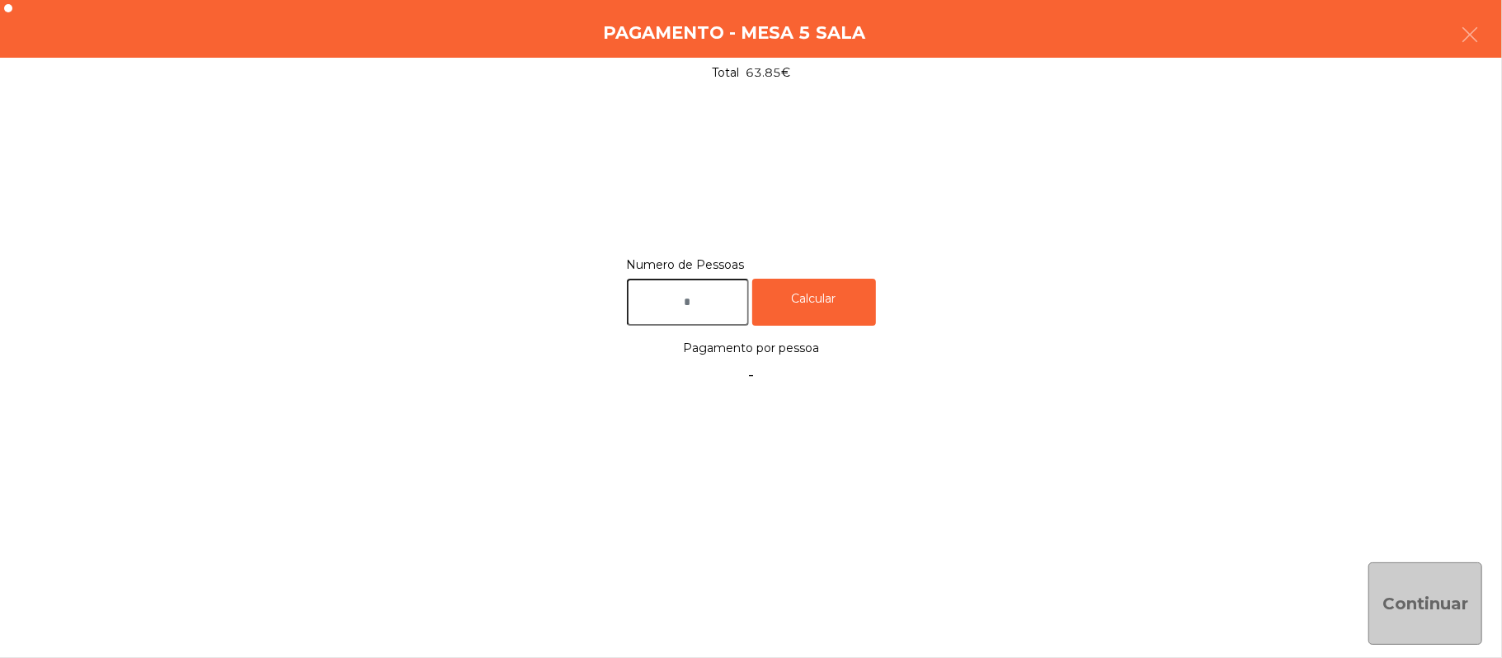
click at [703, 307] on input "text" at bounding box center [688, 302] width 122 height 47
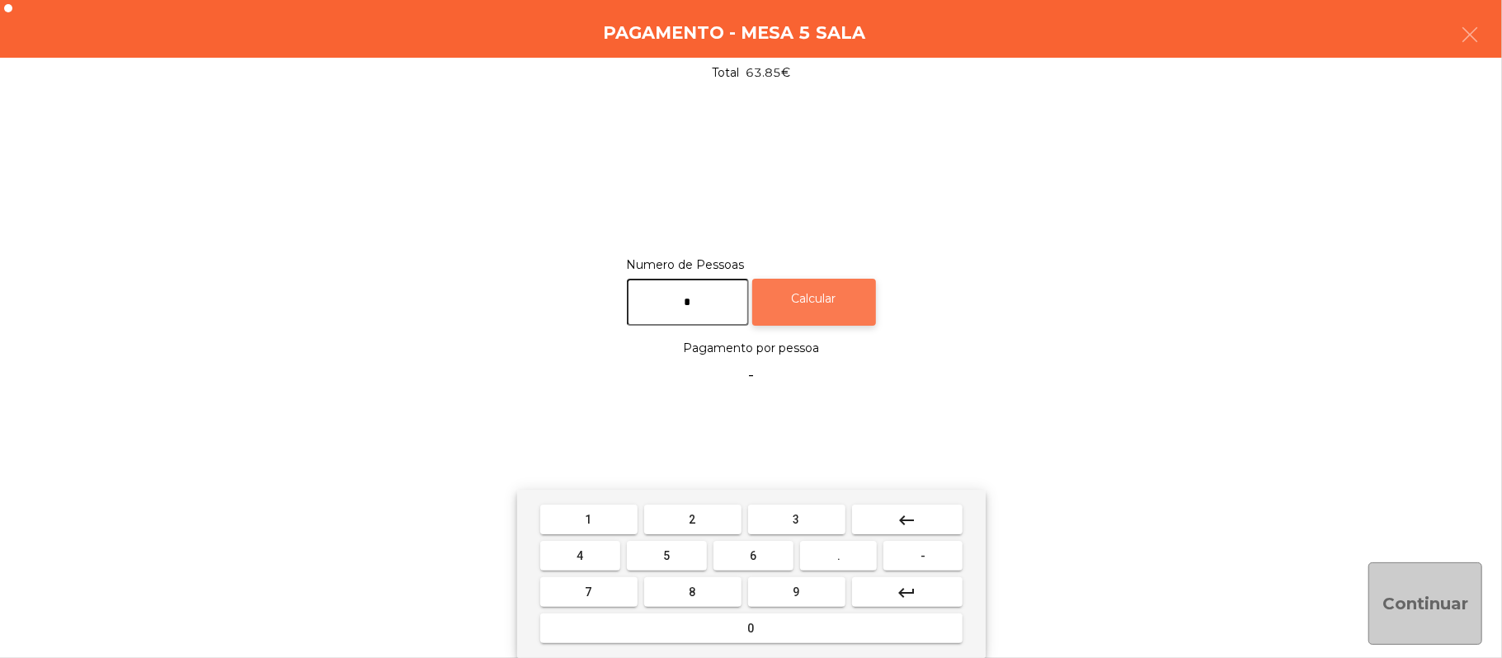
type input "*"
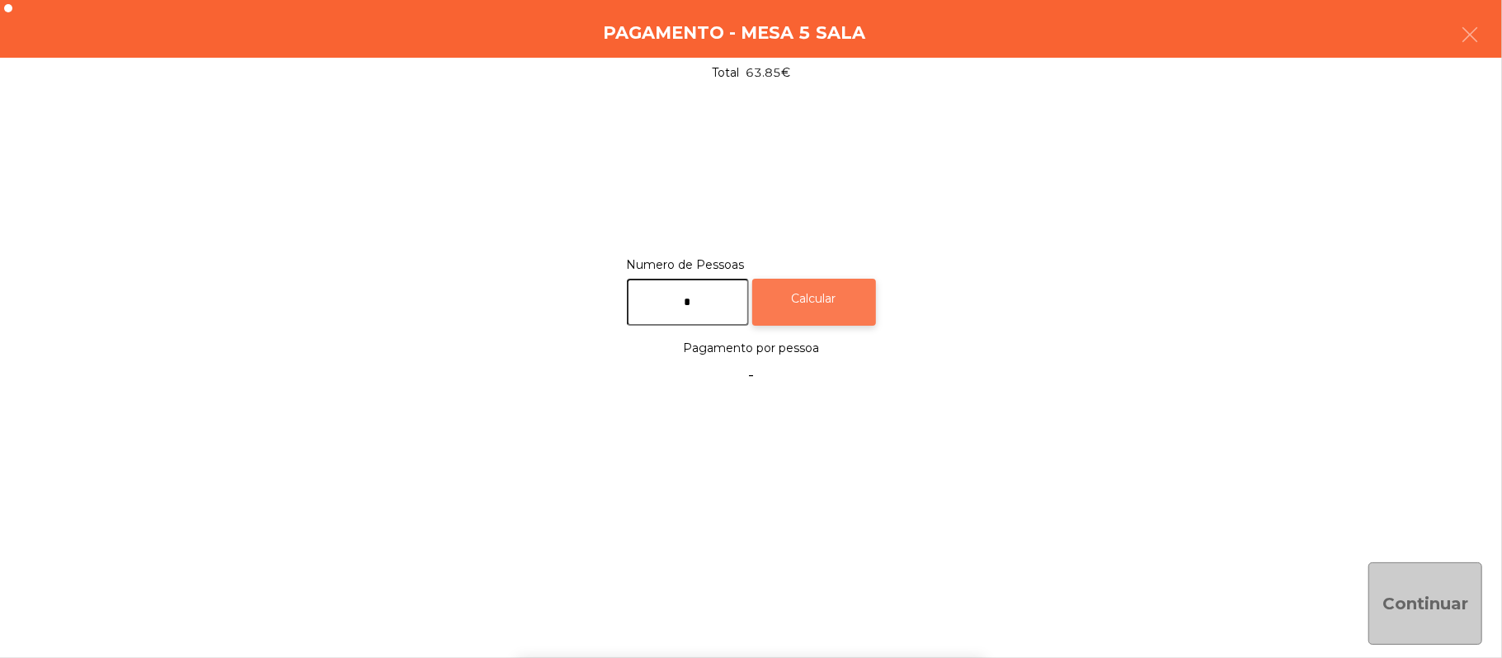
click at [858, 302] on div "Calcular" at bounding box center [814, 302] width 124 height 47
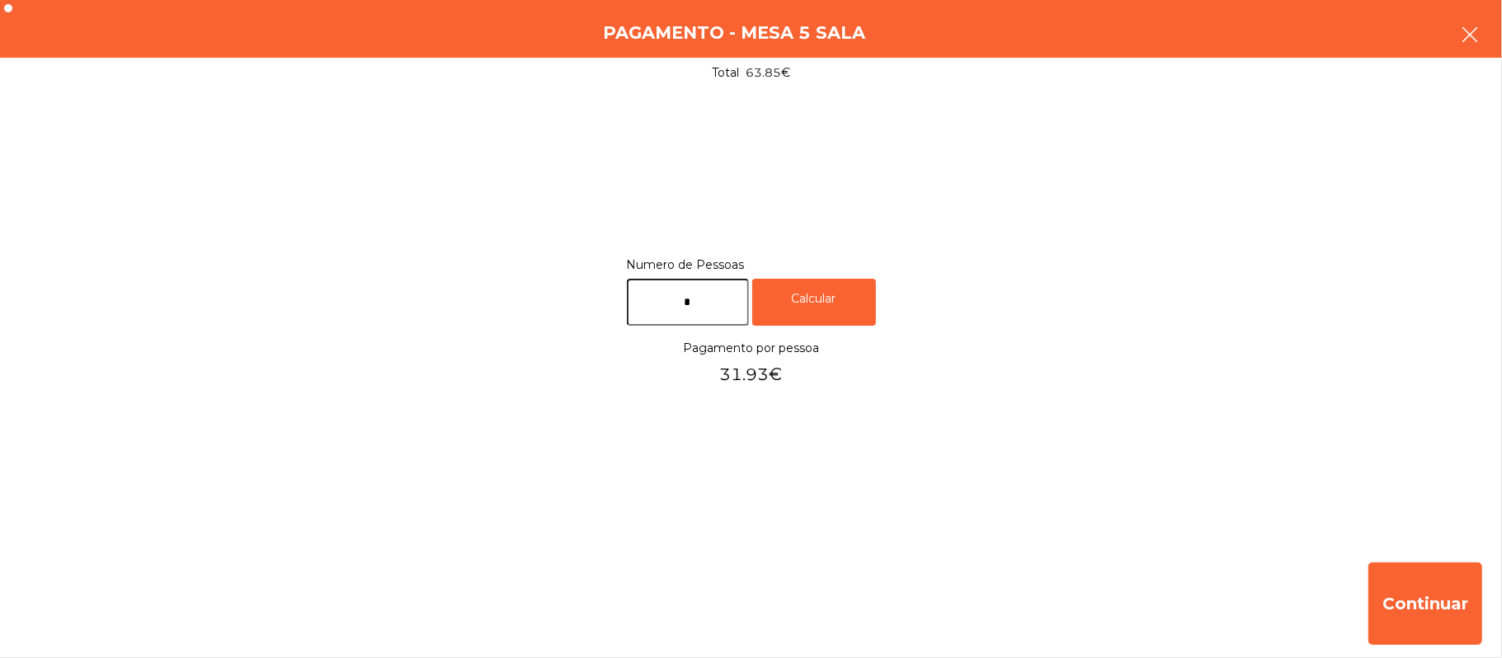
click at [1486, 34] on button "button" at bounding box center [1470, 36] width 46 height 49
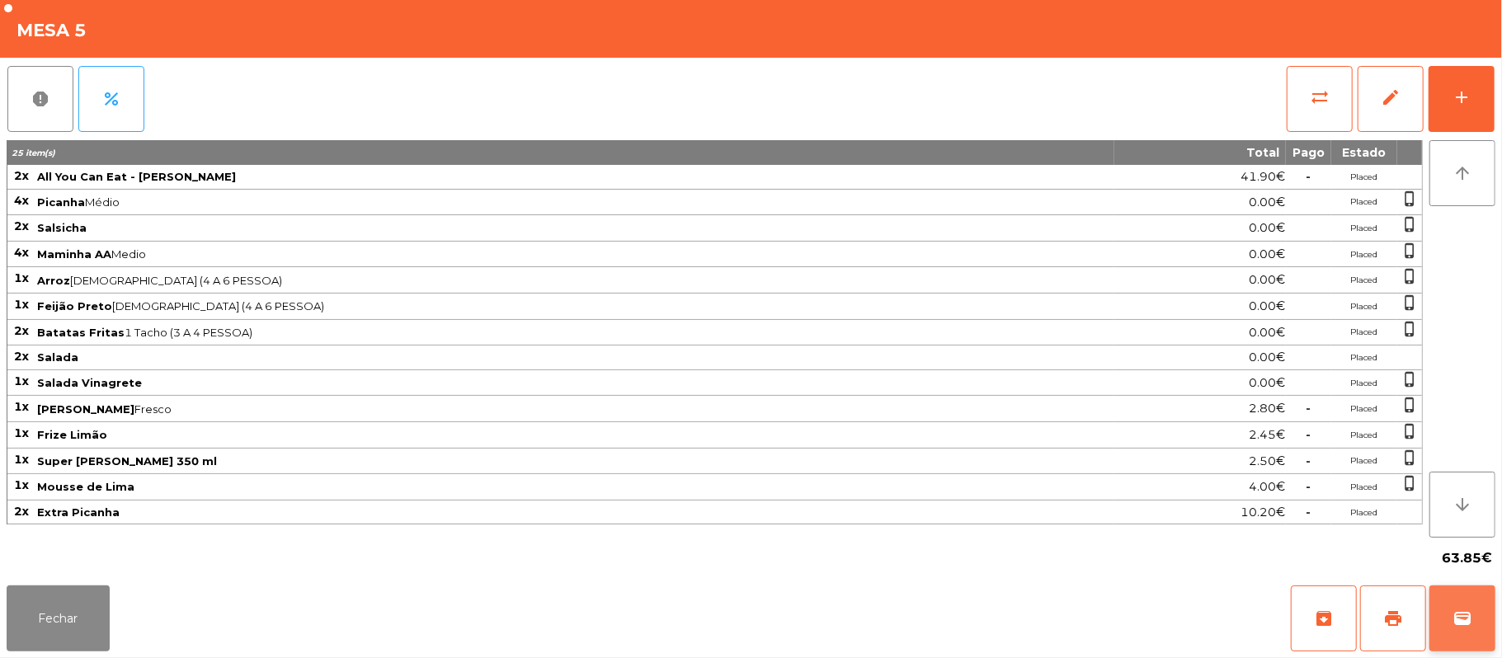
click at [1448, 608] on button "wallet" at bounding box center [1462, 619] width 66 height 66
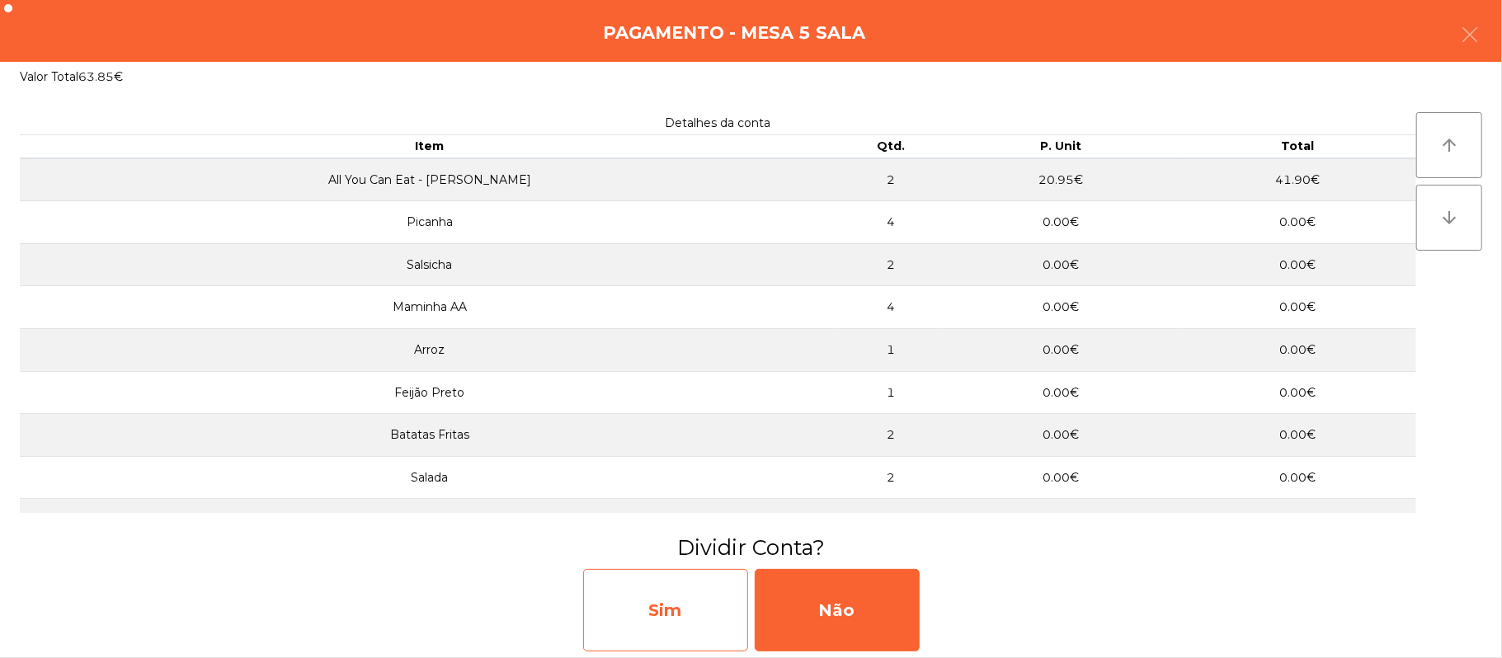
click at [648, 595] on div "Sim" at bounding box center [665, 610] width 165 height 82
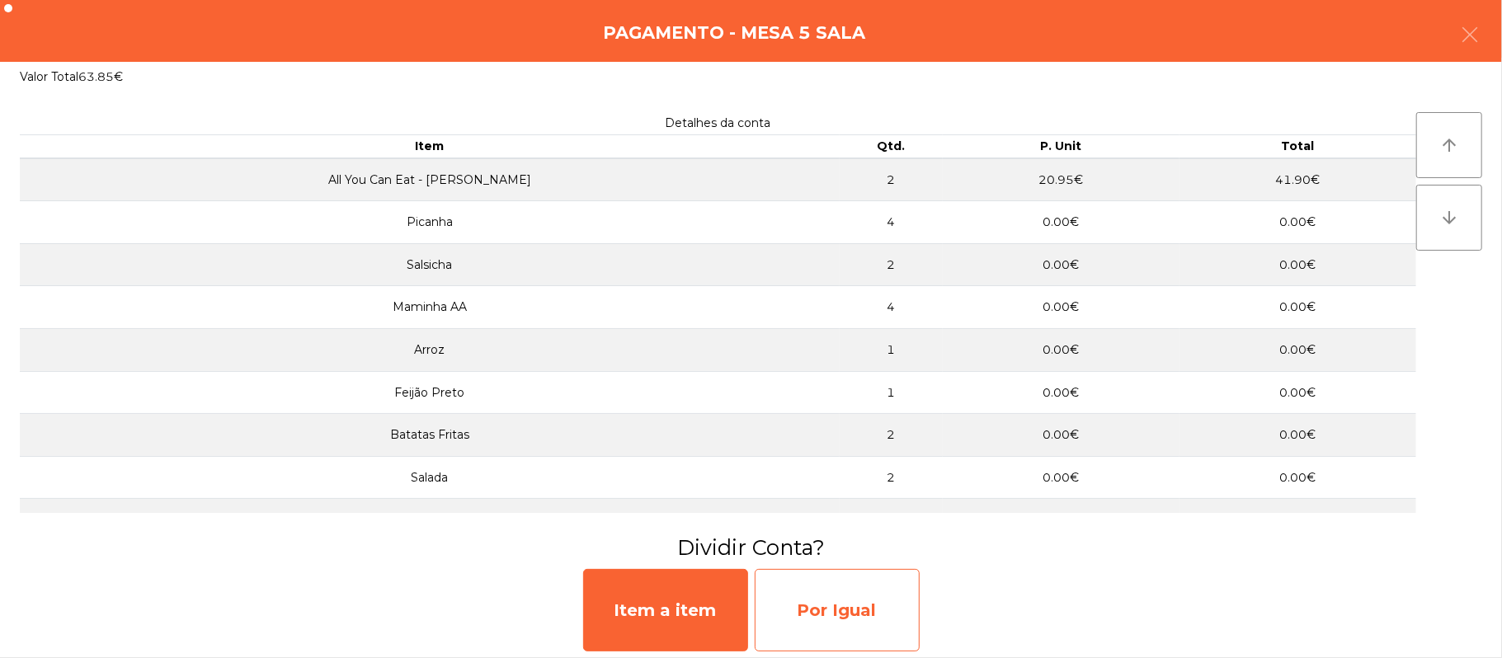
click at [829, 604] on div "Por Igual" at bounding box center [837, 610] width 165 height 82
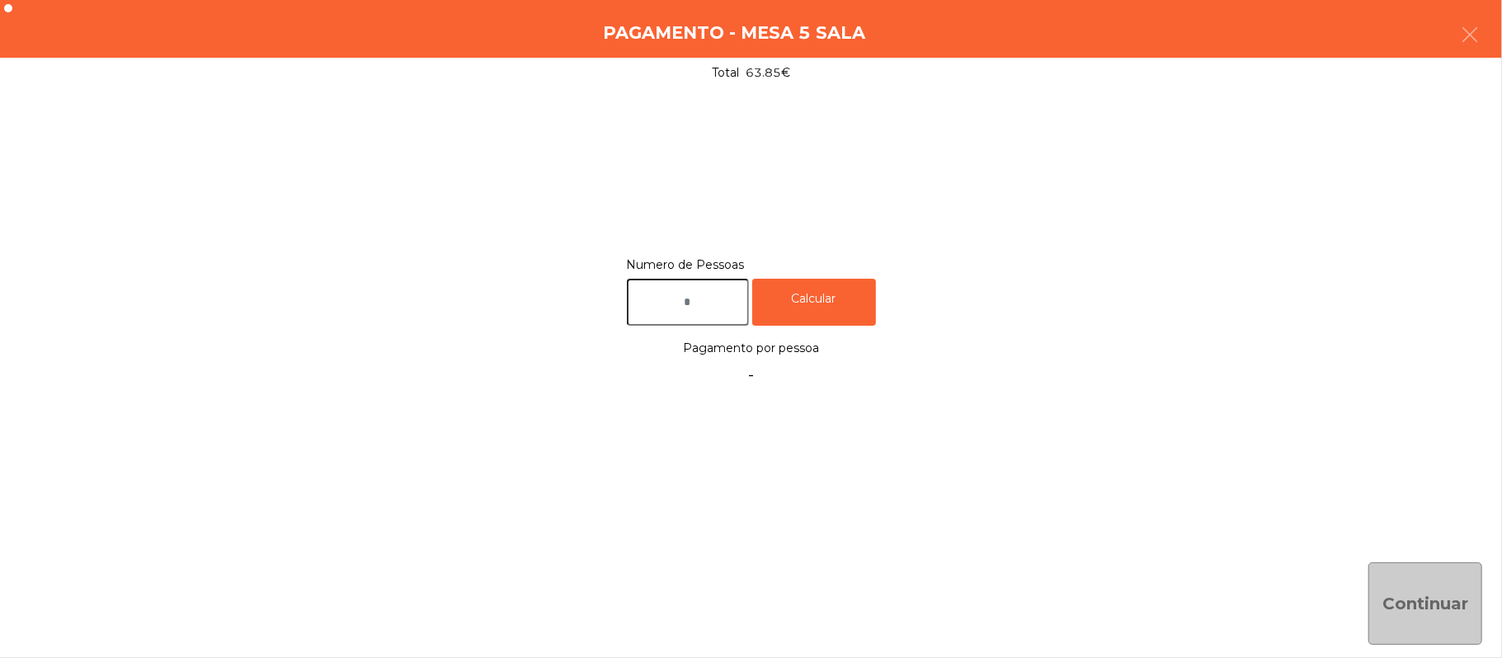
click at [713, 302] on input "text" at bounding box center [688, 302] width 122 height 47
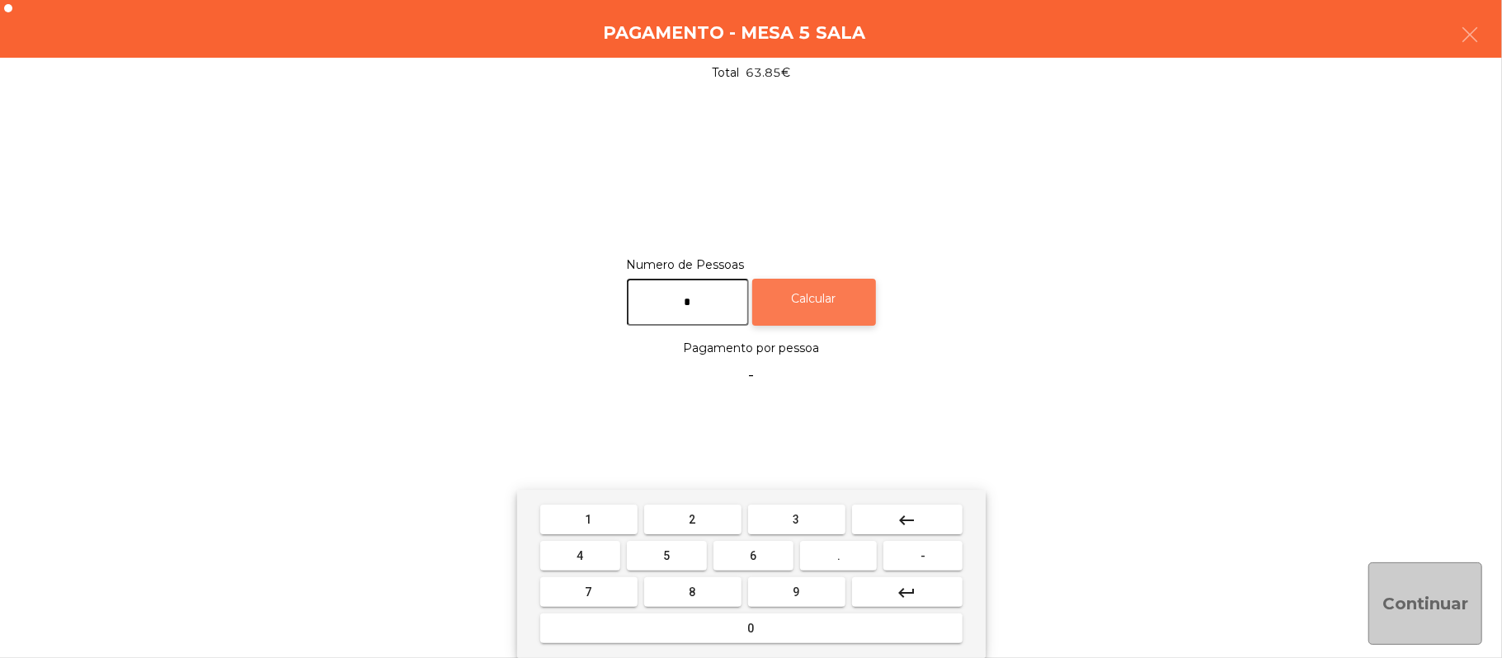
type input "*"
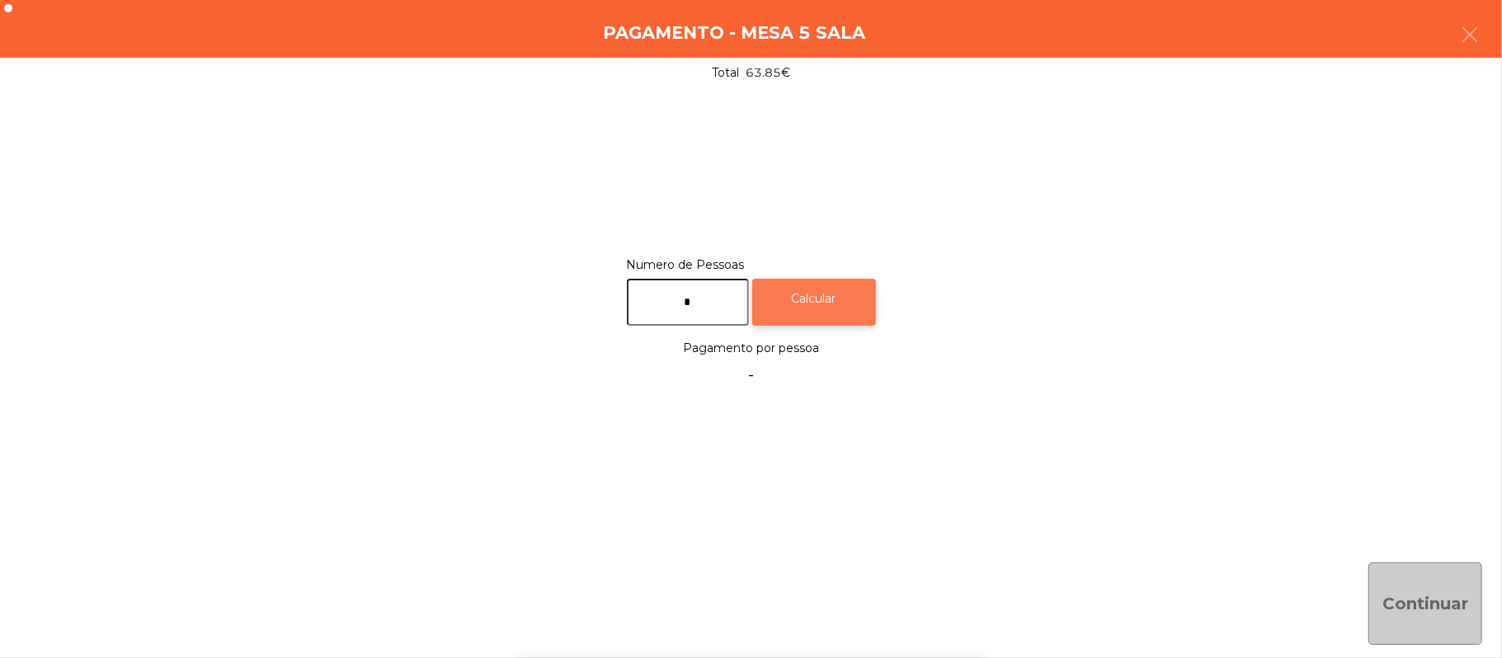
click at [828, 298] on div "Calcular" at bounding box center [814, 302] width 124 height 47
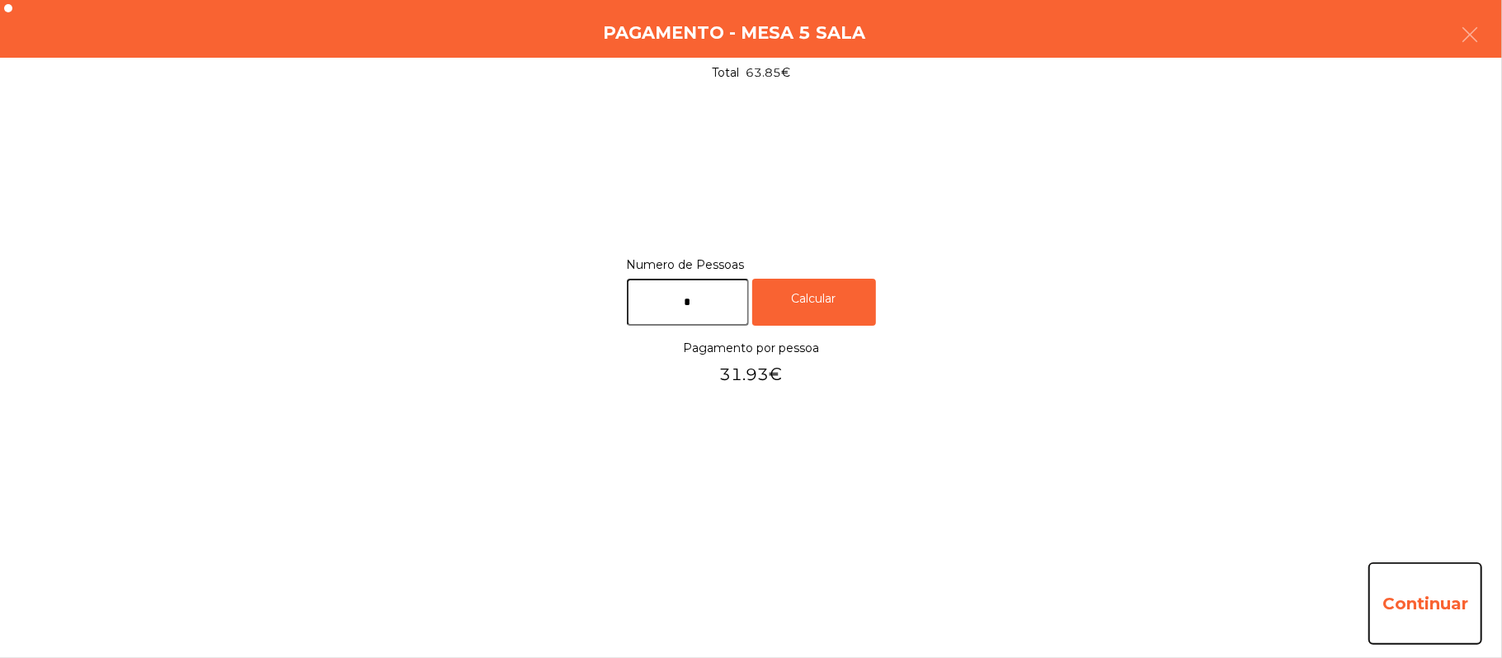
click at [1422, 611] on button "Continuar" at bounding box center [1425, 604] width 114 height 82
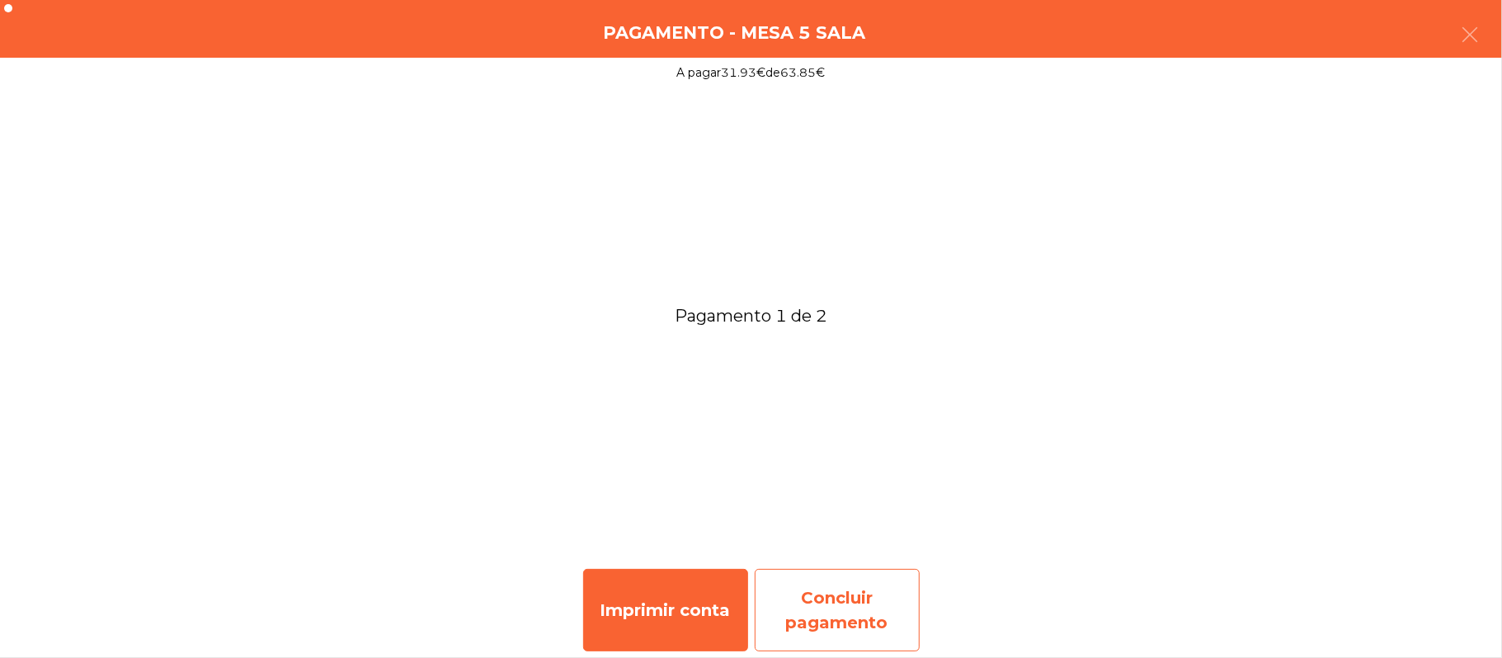
click at [833, 610] on div "Concluir pagamento" at bounding box center [837, 610] width 165 height 82
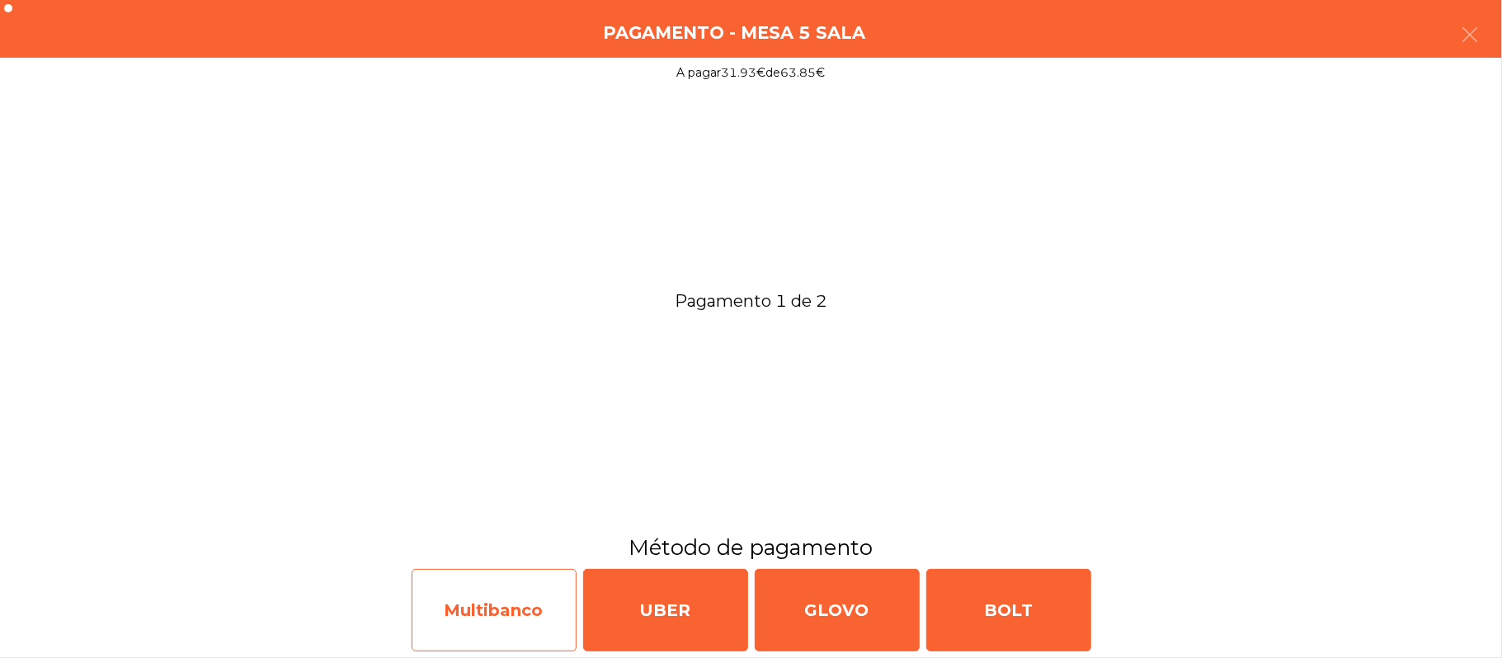
click at [522, 612] on div "Multibanco" at bounding box center [494, 610] width 165 height 82
select select "**"
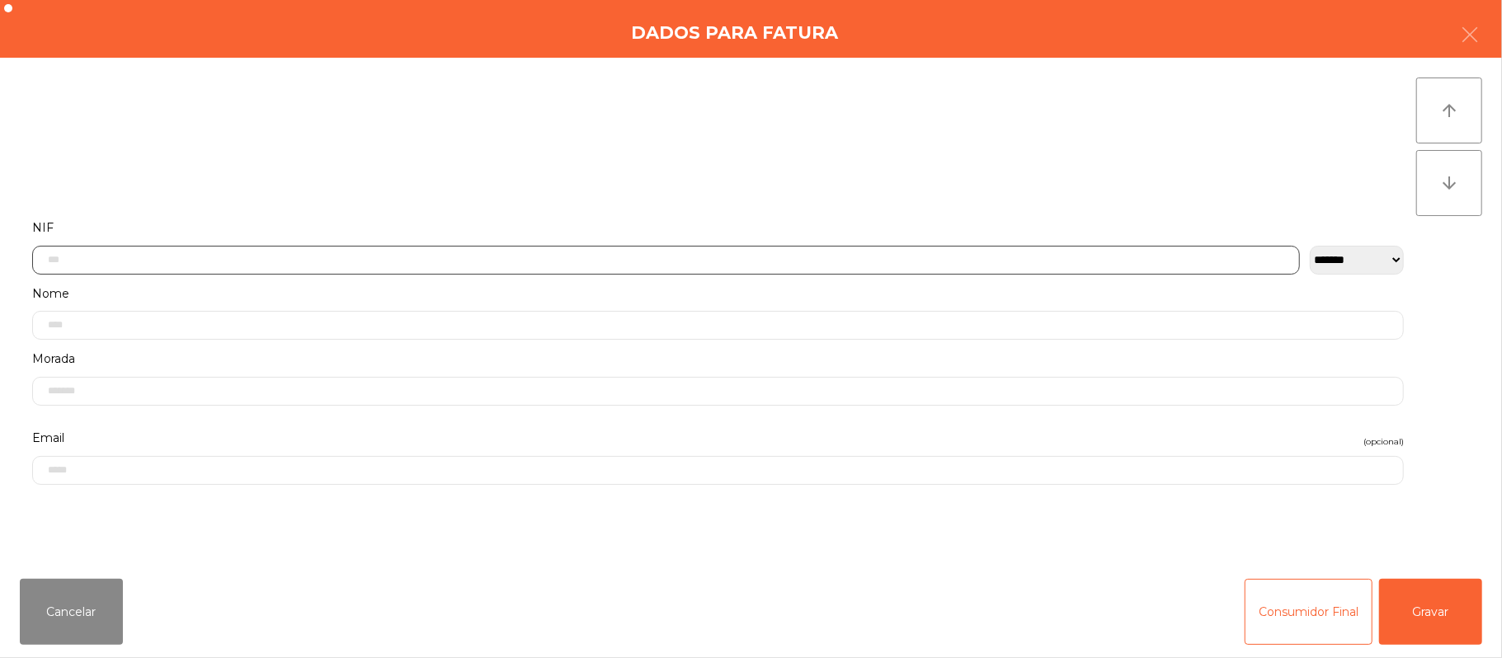
click at [355, 259] on input "text" at bounding box center [666, 260] width 1268 height 29
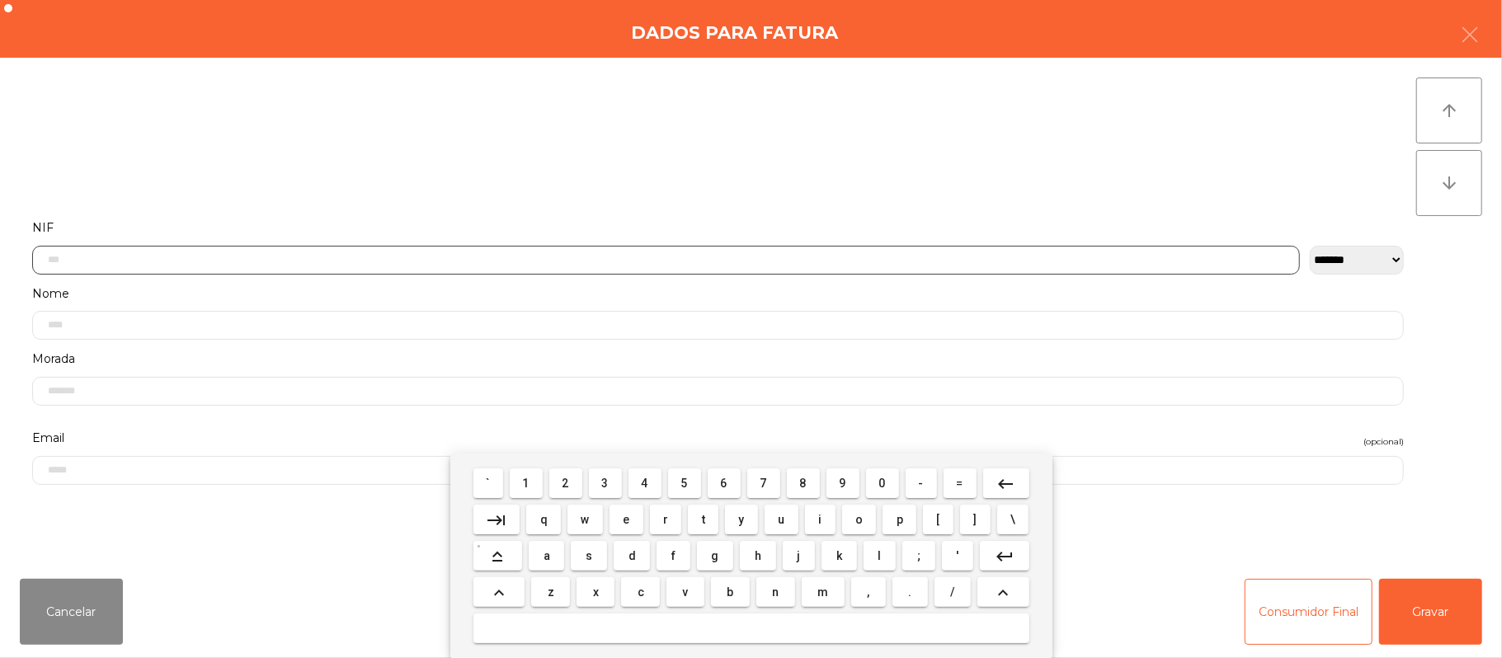
scroll to position [139, 0]
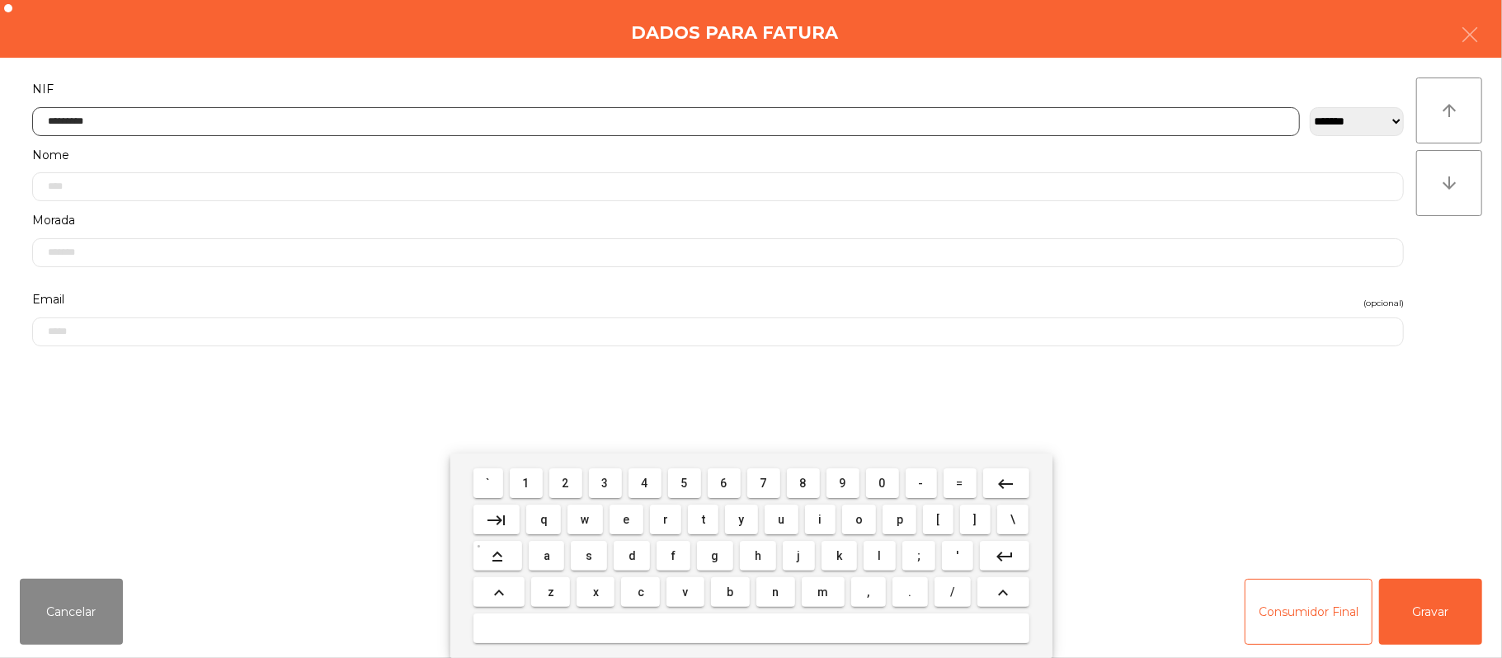
type input "*********"
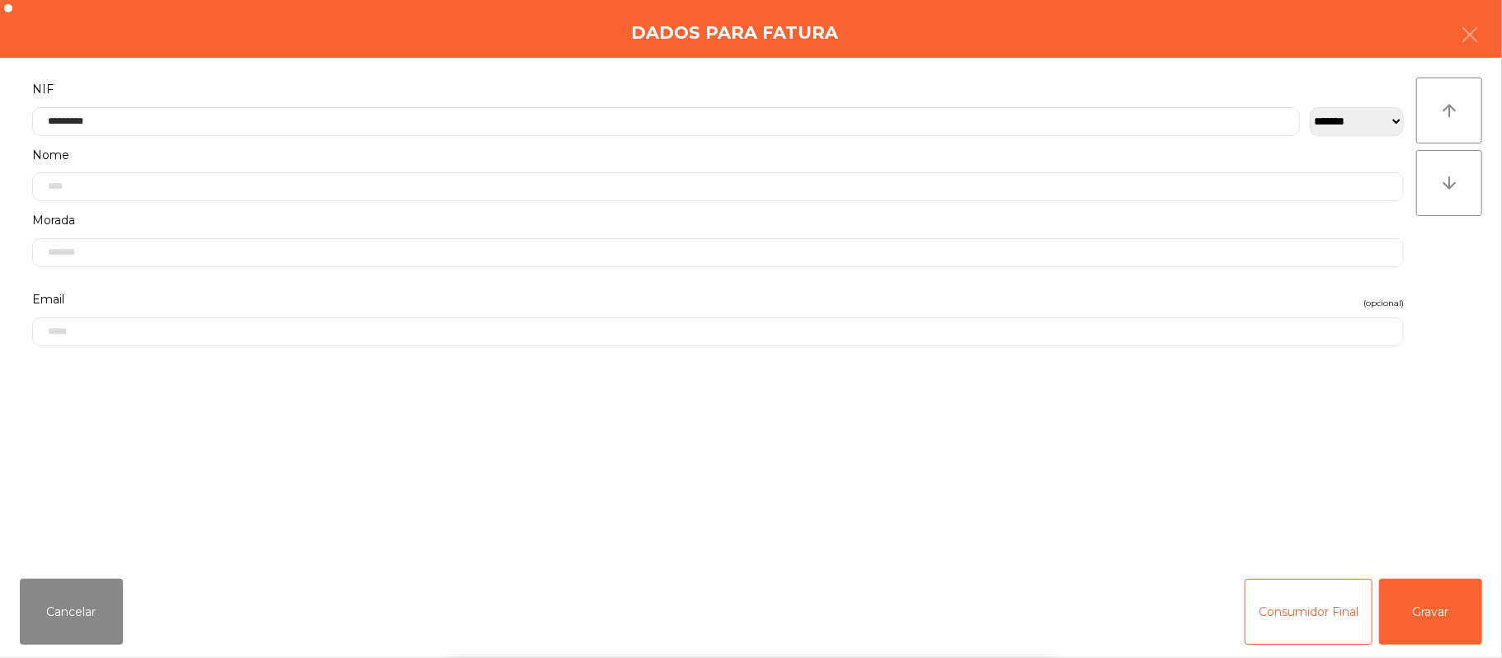
click at [1417, 608] on div "` 1 2 3 4 5 6 7 8 9 0 - = keyboard_backspace keyboard_tab q w e r t y u i o p […" at bounding box center [751, 556] width 1502 height 205
click at [1439, 621] on button "Gravar" at bounding box center [1430, 612] width 103 height 66
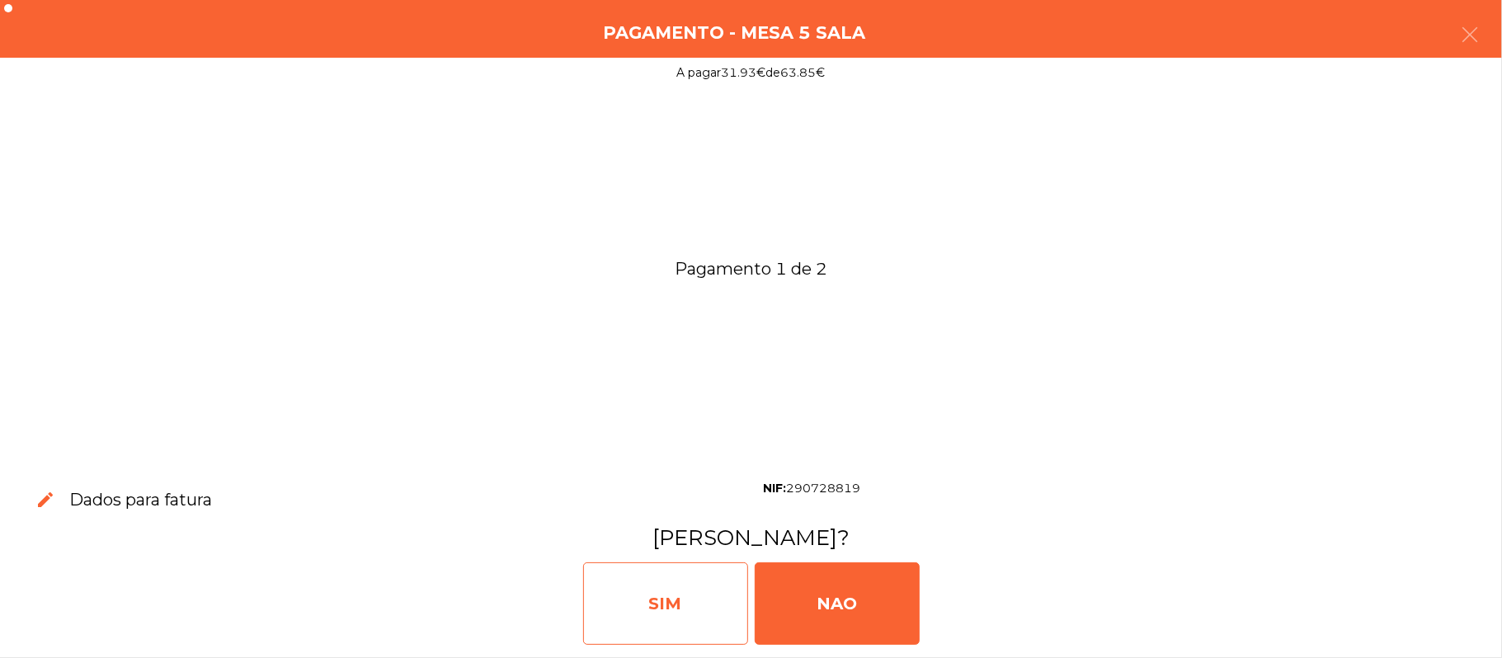
click at [635, 602] on div "SIM" at bounding box center [665, 604] width 165 height 82
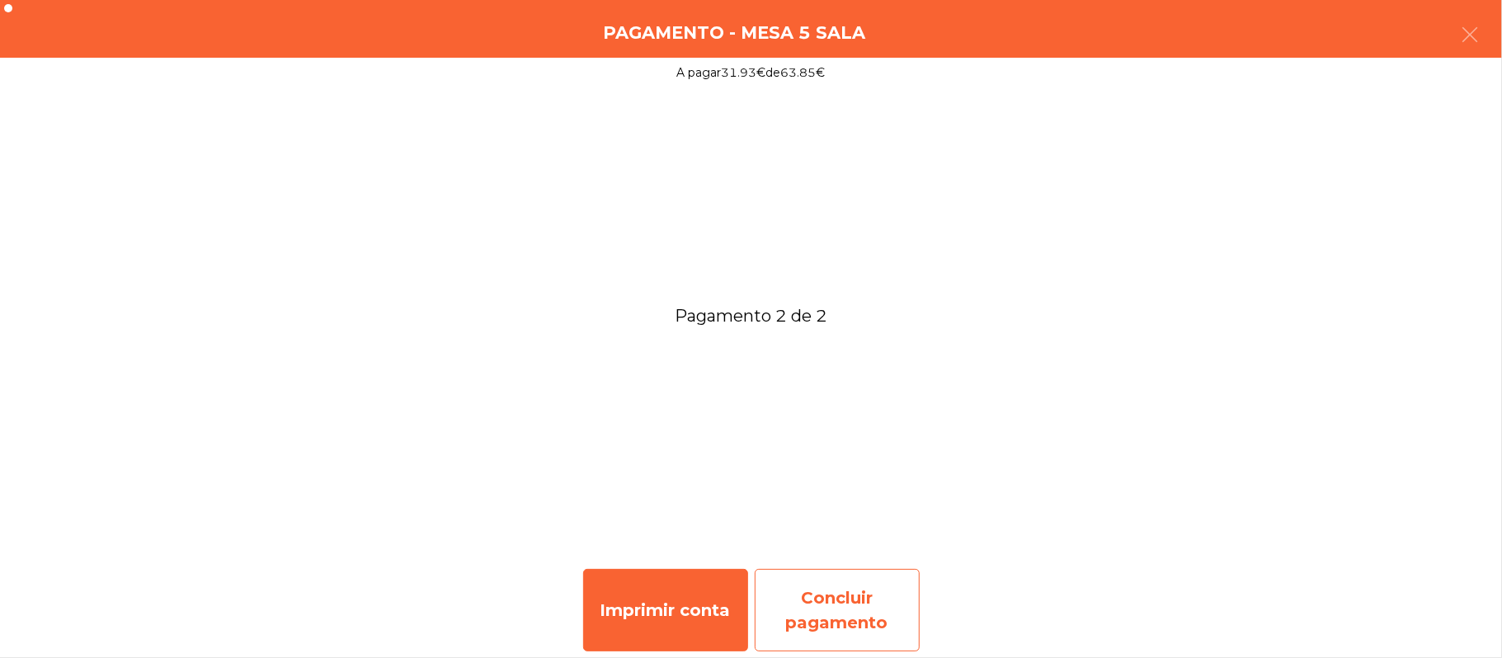
click at [855, 629] on div "Concluir pagamento" at bounding box center [837, 610] width 165 height 82
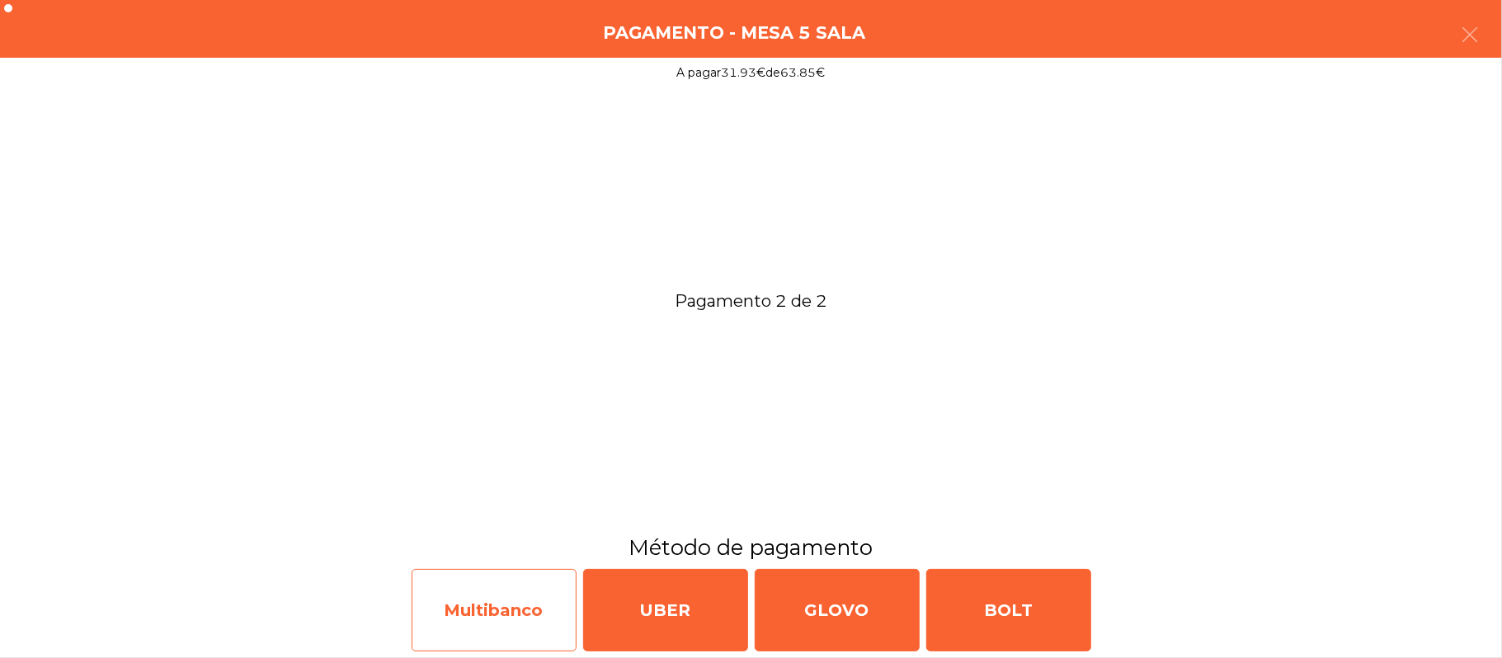
click at [495, 622] on div "Multibanco" at bounding box center [494, 610] width 165 height 82
select select "**"
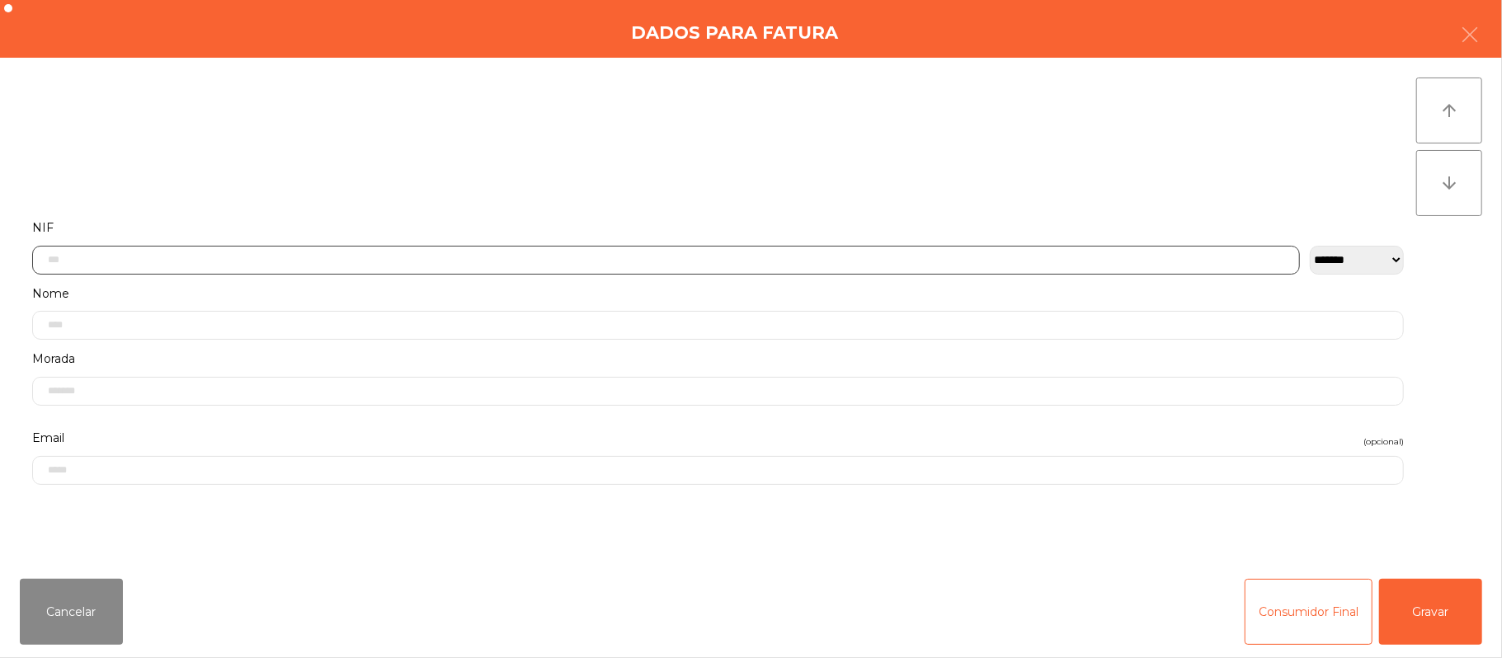
click at [571, 261] on input "text" at bounding box center [666, 260] width 1268 height 29
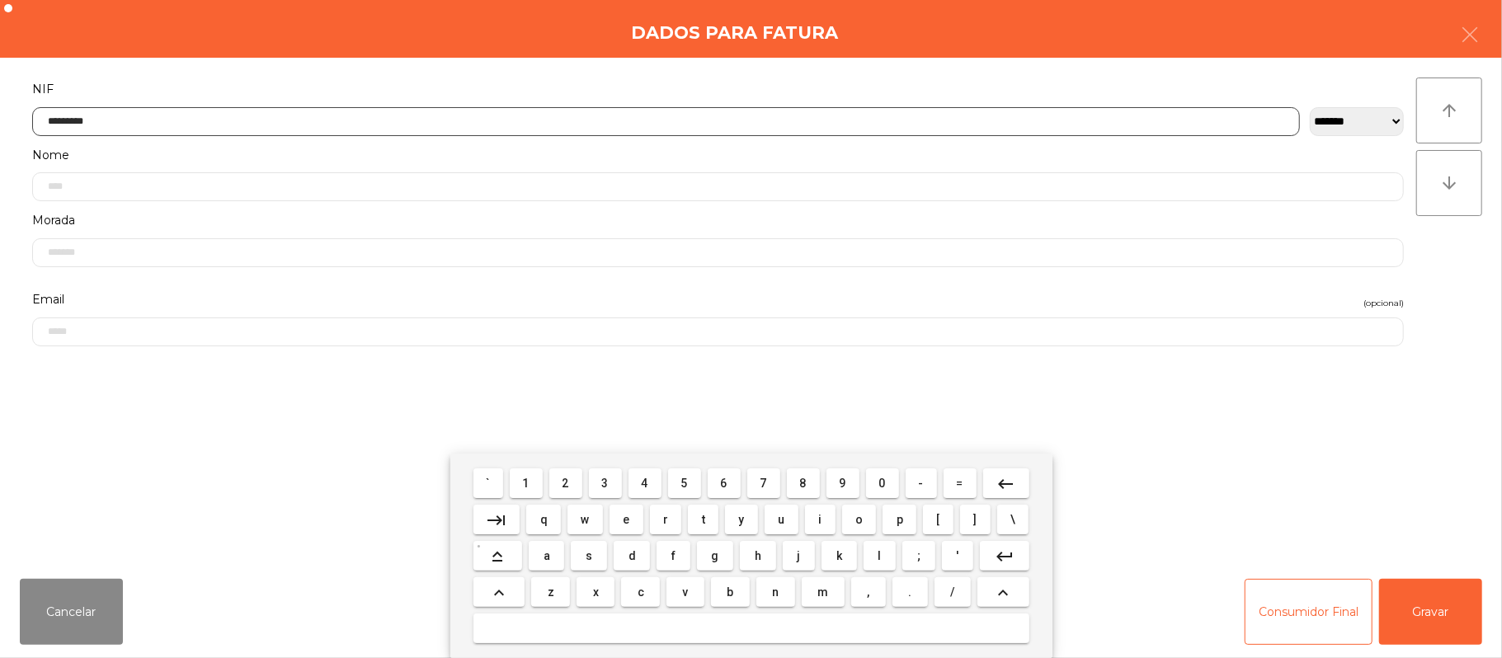
type input "*********"
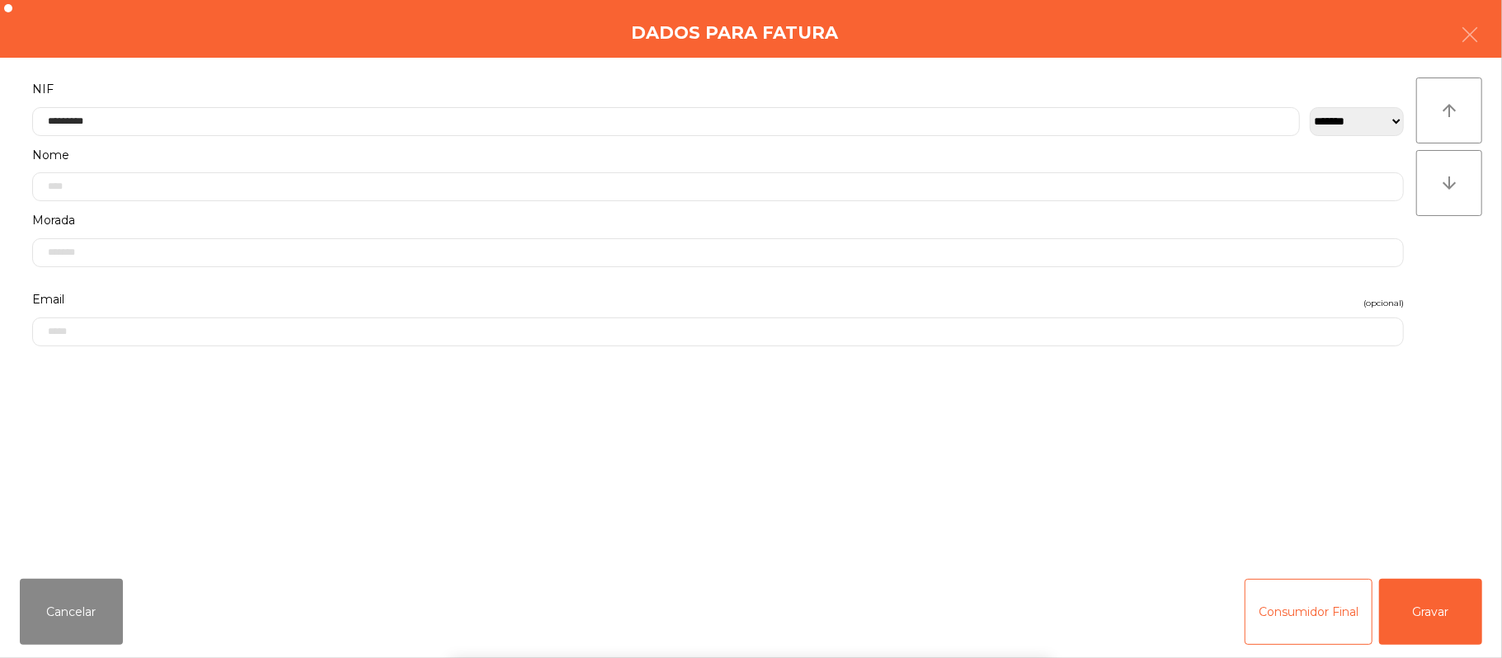
click at [1420, 611] on div "` 1 2 3 4 5 6 7 8 9 0 - = keyboard_backspace keyboard_tab q w e r t y u i o p […" at bounding box center [751, 556] width 1502 height 205
click at [1436, 611] on div "` 1 2 3 4 5 6 7 8 9 0 - = keyboard_backspace keyboard_tab q w e r t y u i o p […" at bounding box center [751, 556] width 1502 height 205
click at [1462, 592] on button "Gravar" at bounding box center [1430, 612] width 103 height 66
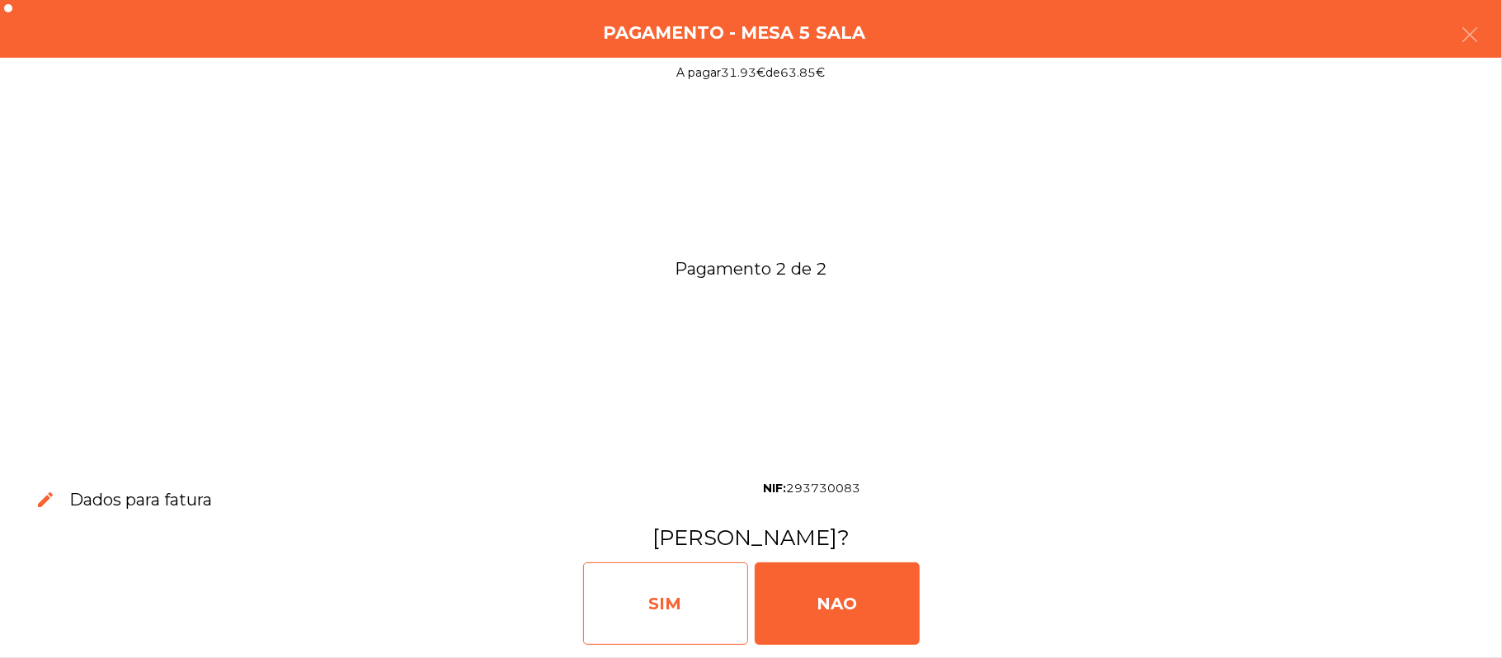
click at [661, 618] on div "SIM" at bounding box center [665, 604] width 165 height 82
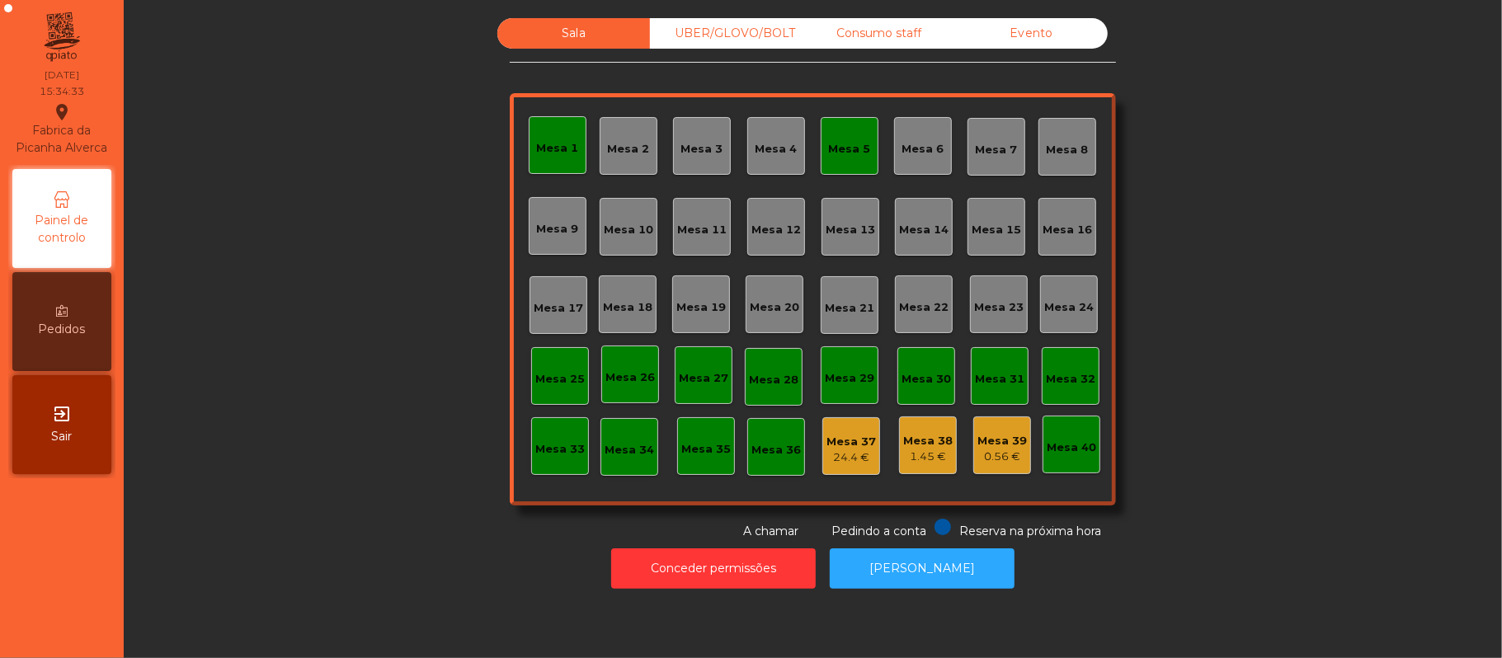
click at [836, 153] on div "Mesa 5" at bounding box center [850, 149] width 42 height 16
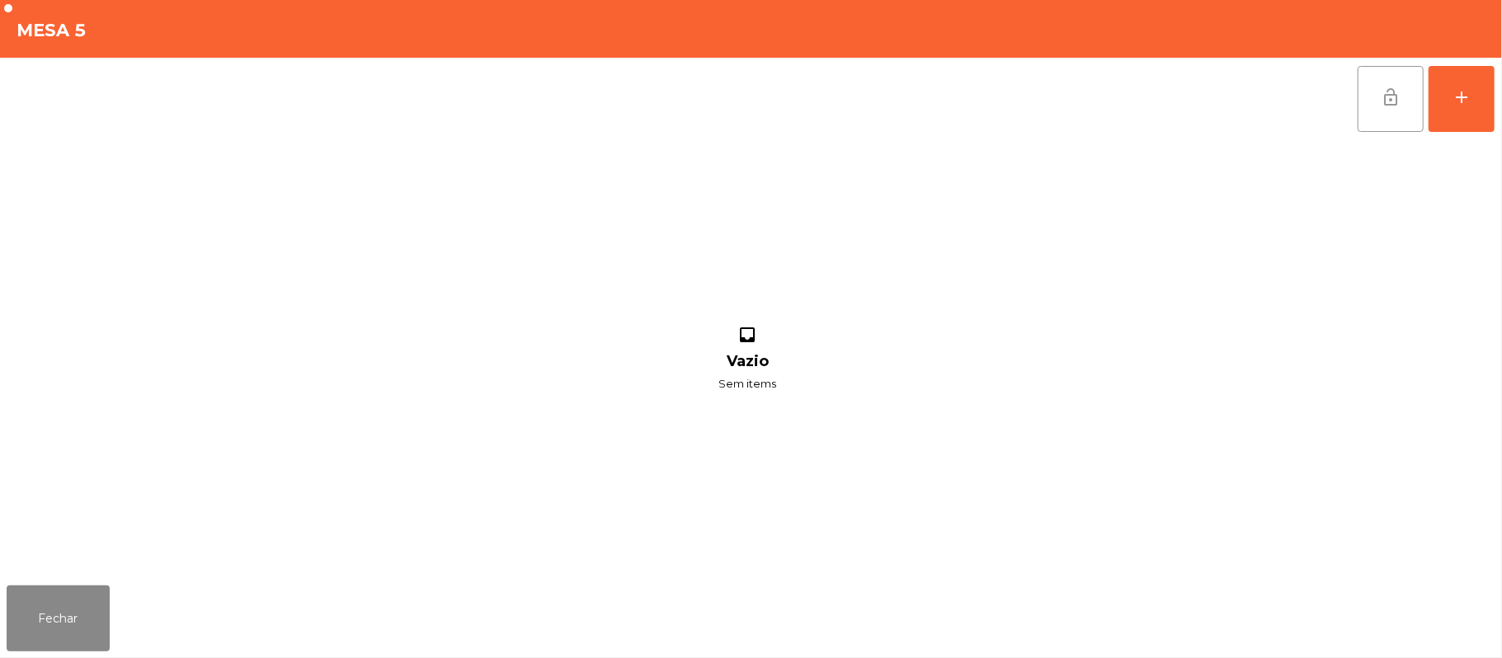
click at [1381, 93] on span "lock_open" at bounding box center [1391, 97] width 20 height 20
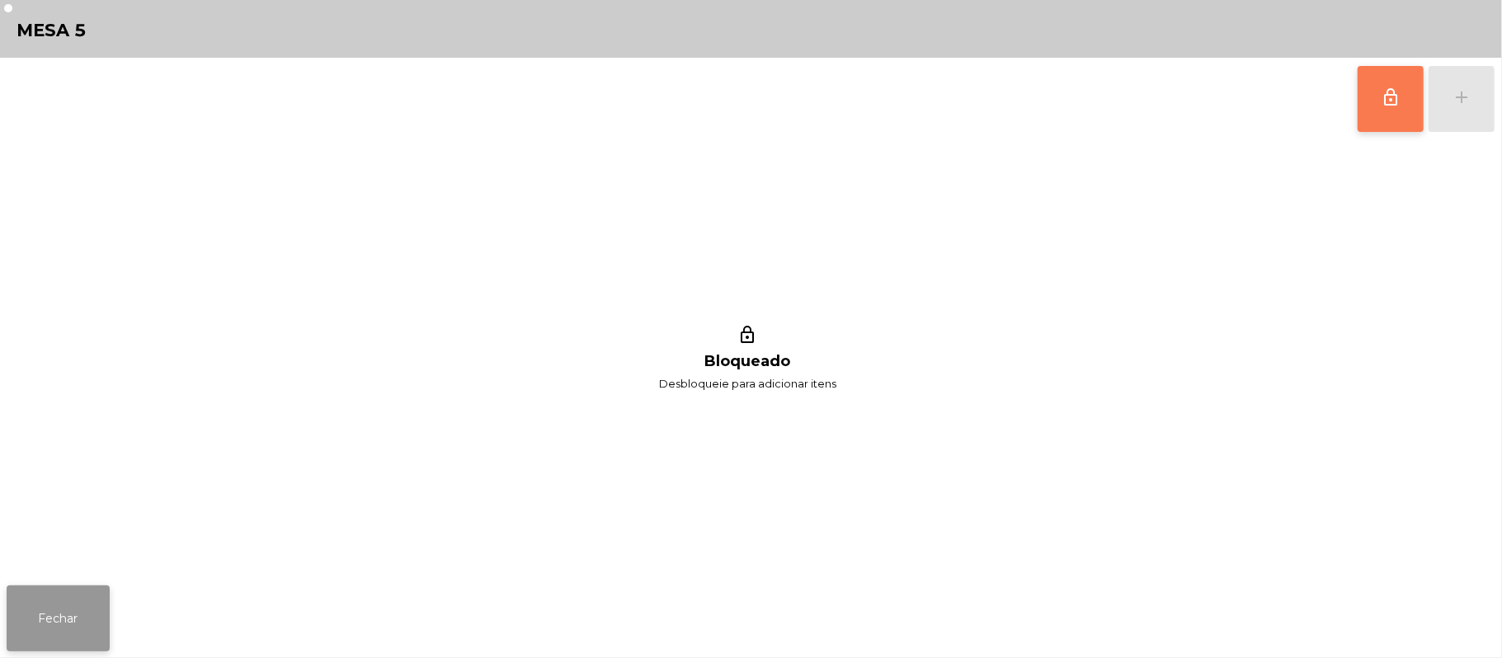
click at [17, 632] on button "Fechar" at bounding box center [58, 619] width 103 height 66
